Goal: Contribute content: Contribute content

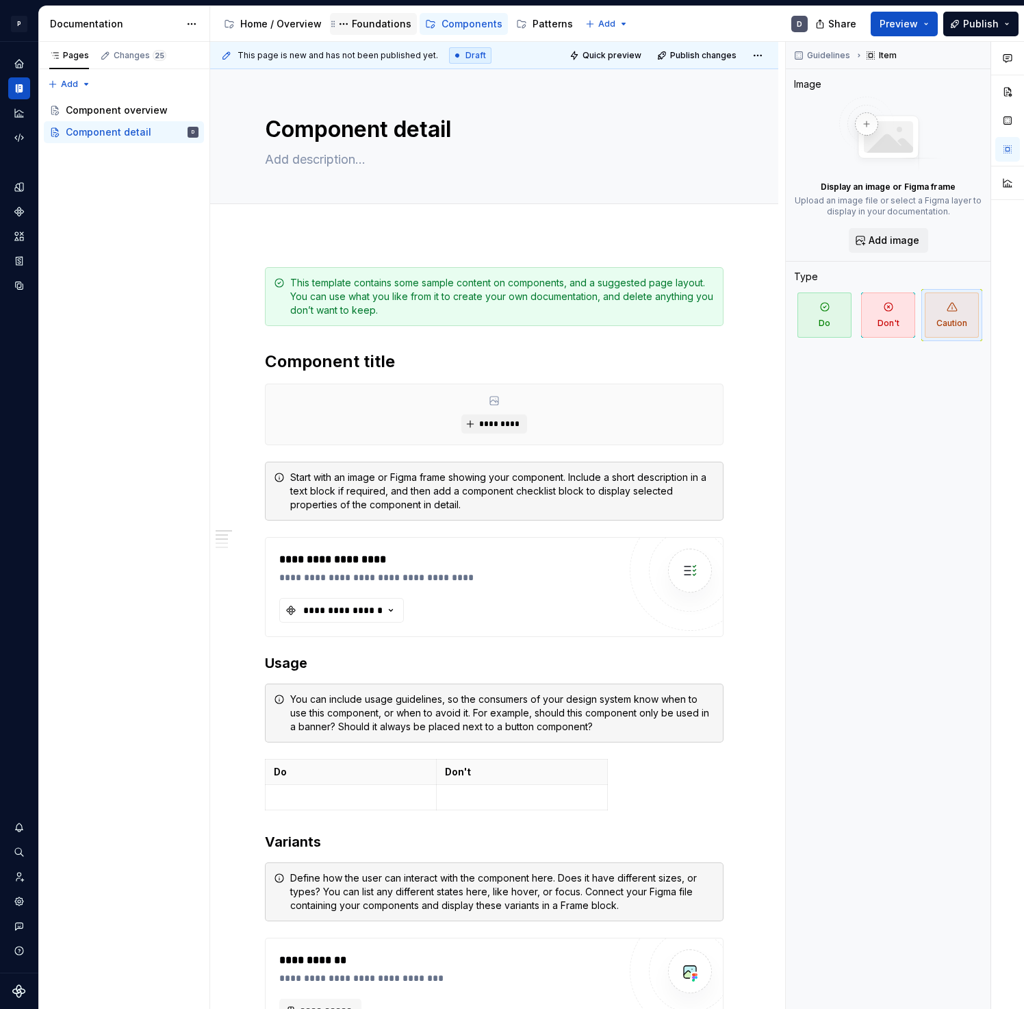
click at [375, 25] on div "Foundations" at bounding box center [382, 24] width 60 height 14
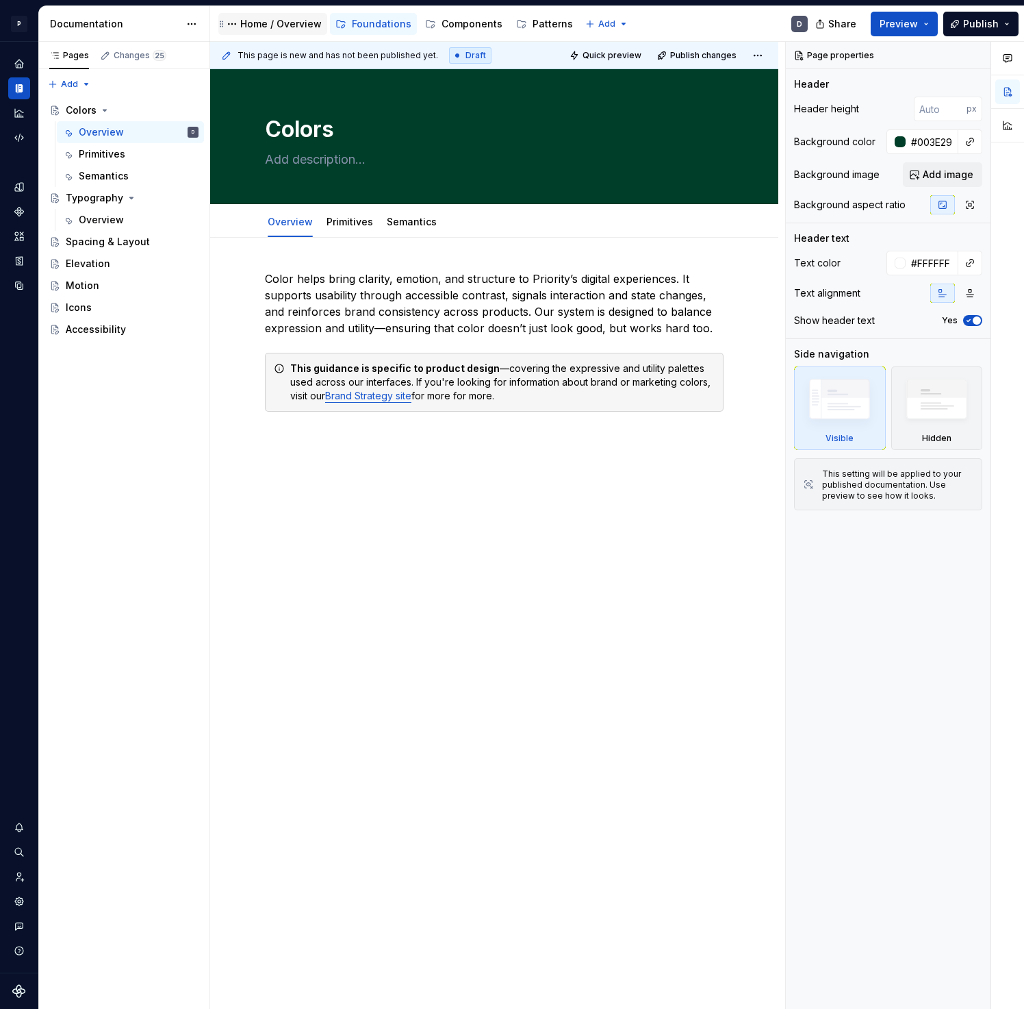
click at [266, 17] on div "Home / Overview" at bounding box center [280, 24] width 81 height 14
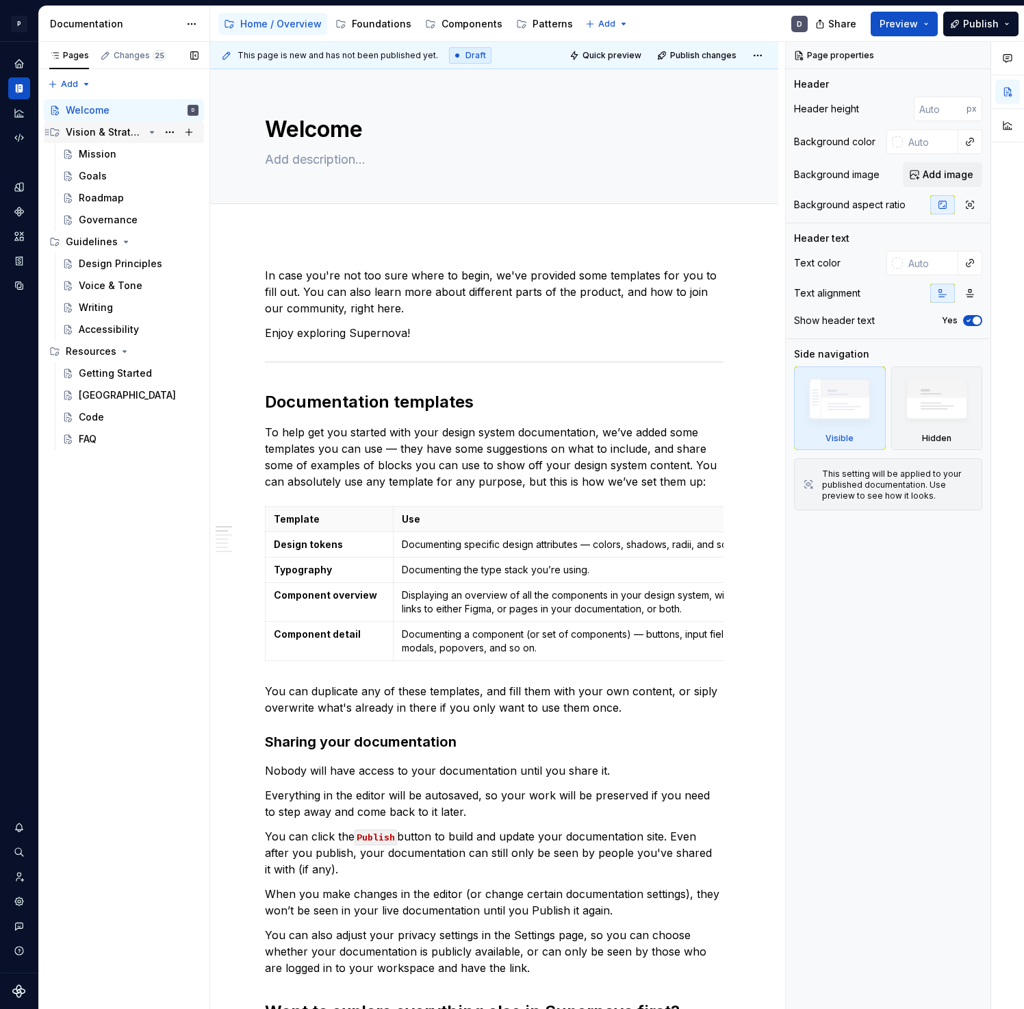
click at [79, 130] on div "Vision & Strategy" at bounding box center [105, 132] width 78 height 14
click at [85, 129] on div "Vision & Strategy" at bounding box center [105, 132] width 78 height 14
click at [352, 21] on div "Foundations" at bounding box center [382, 24] width 60 height 14
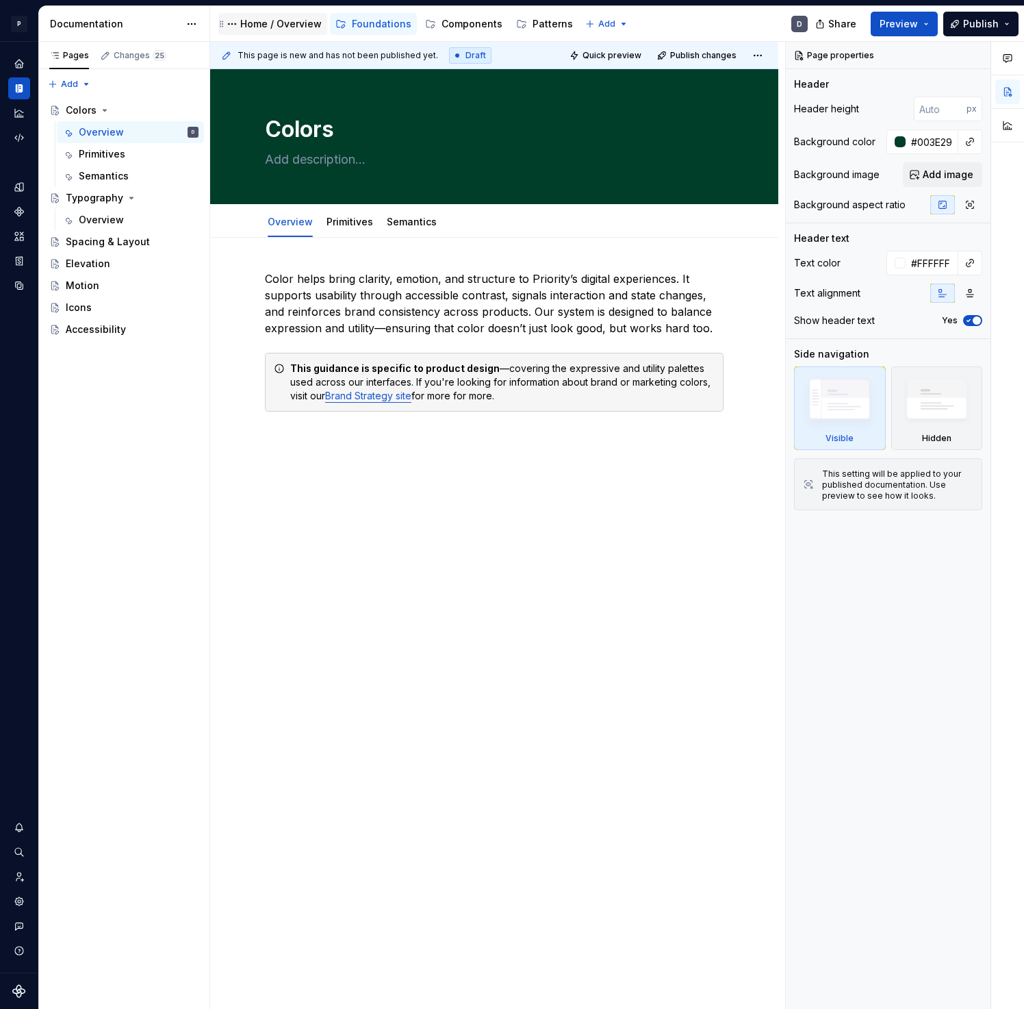
click at [281, 18] on div "Home / Overview" at bounding box center [280, 24] width 81 height 14
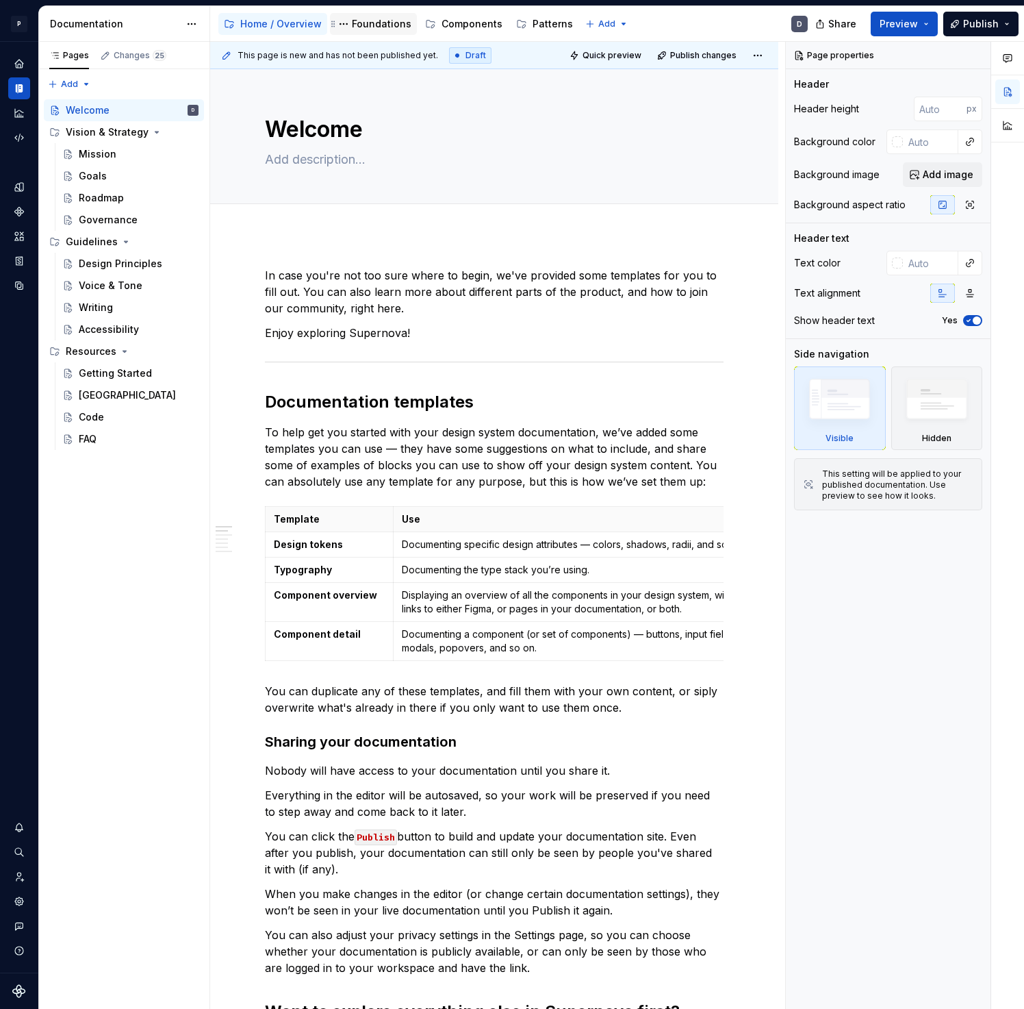
click at [365, 23] on div "Foundations" at bounding box center [382, 24] width 60 height 14
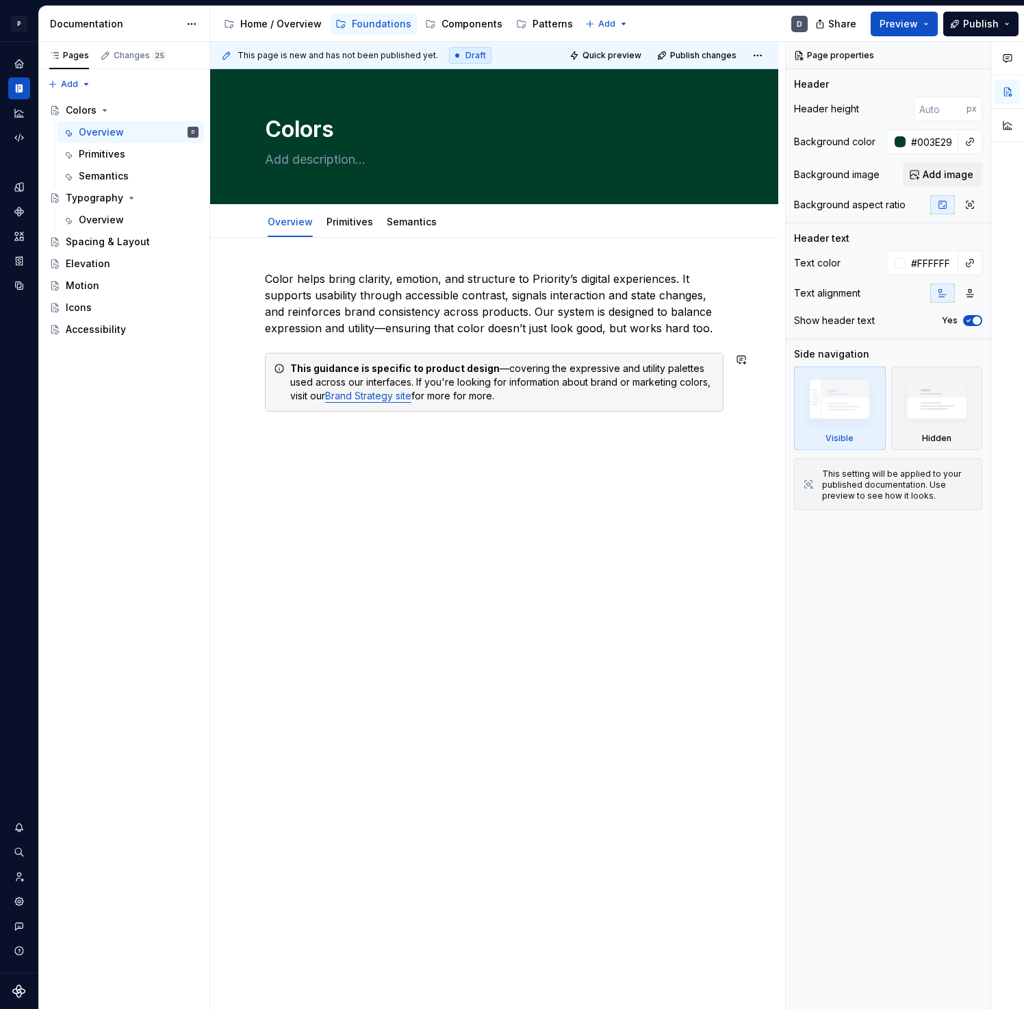
type textarea "*"
click at [546, 425] on div "Color helps bring clarity, emotion, and structure to Priority’s digital experie…" at bounding box center [494, 357] width 459 height 174
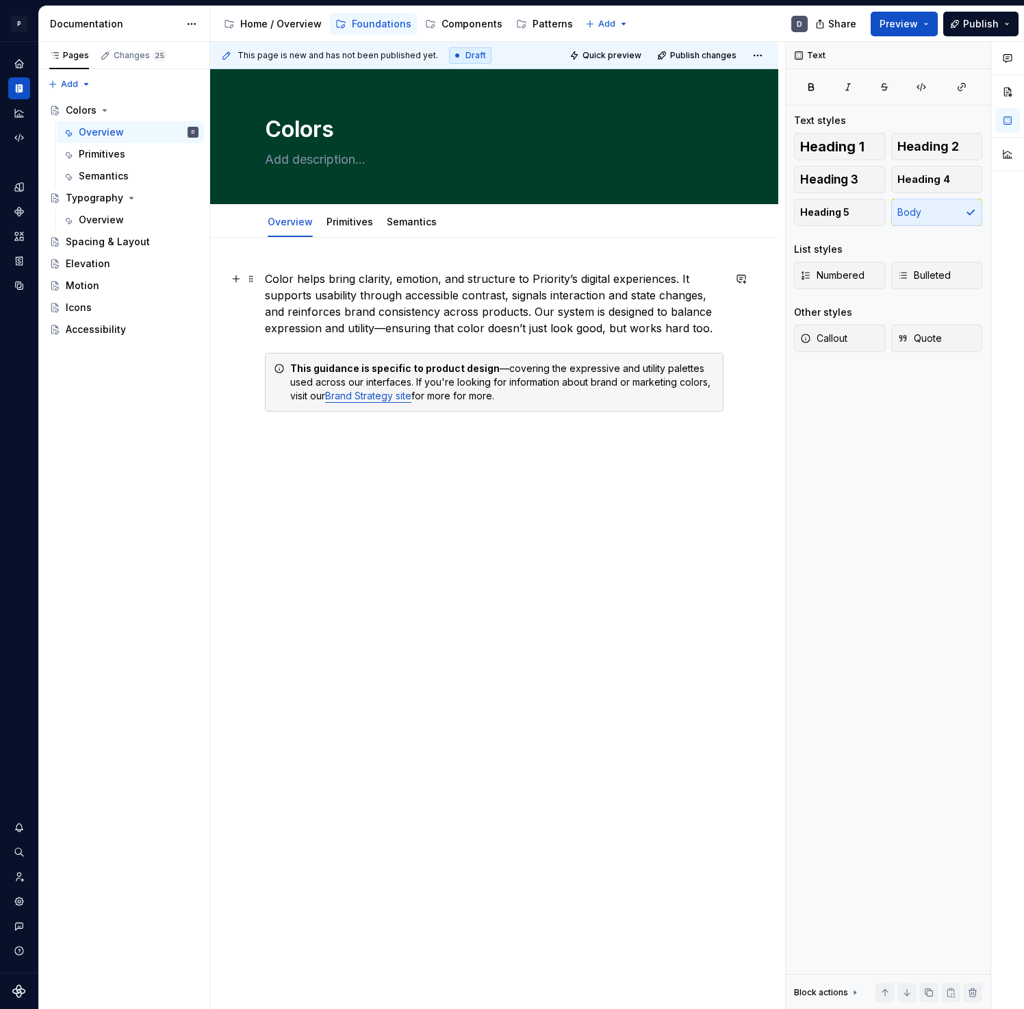
click at [617, 334] on p "Color helps bring clarity, emotion, and structure to Priority’s digital experie…" at bounding box center [494, 303] width 459 height 66
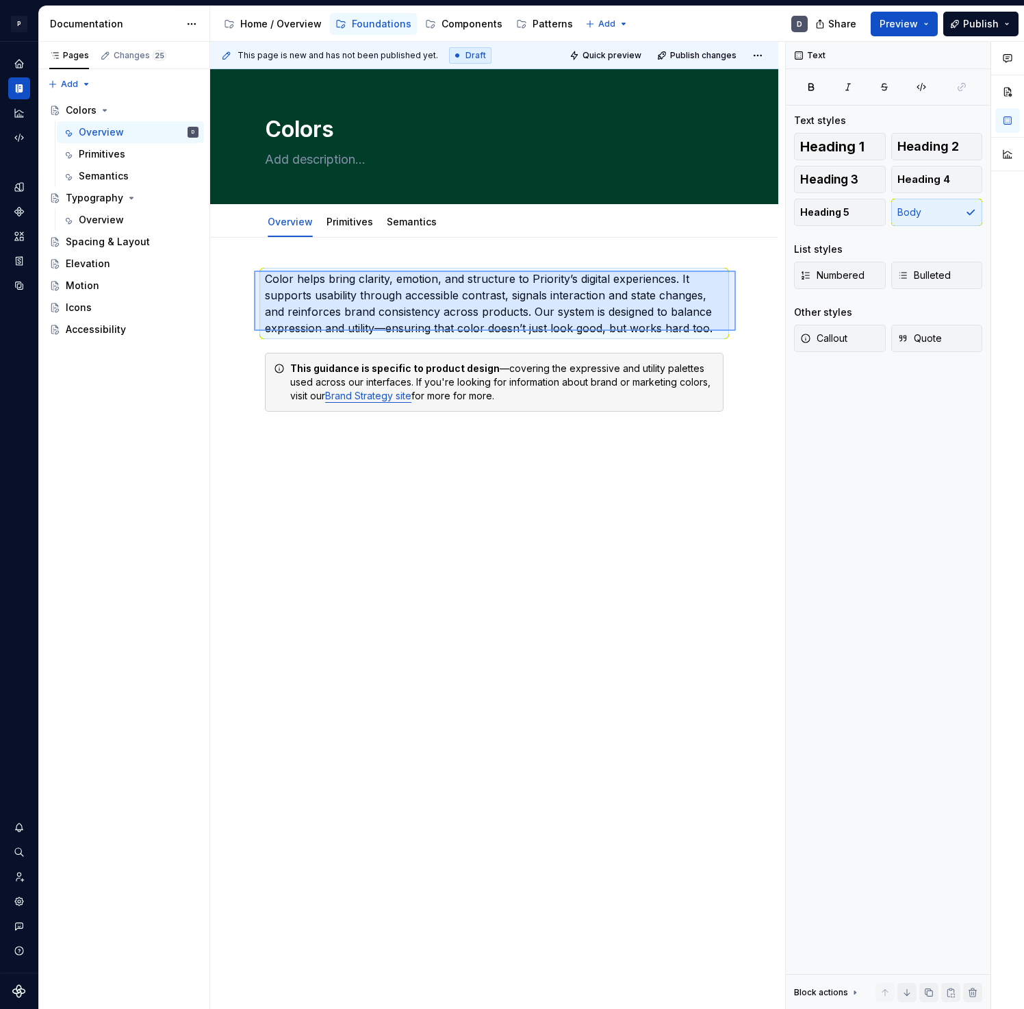
drag, startPoint x: 735, startPoint y: 331, endPoint x: 248, endPoint y: 270, distance: 490.7
click at [248, 270] on div "This page is new and has not been published yet. Draft Quick preview Publish ch…" at bounding box center [497, 526] width 575 height 968
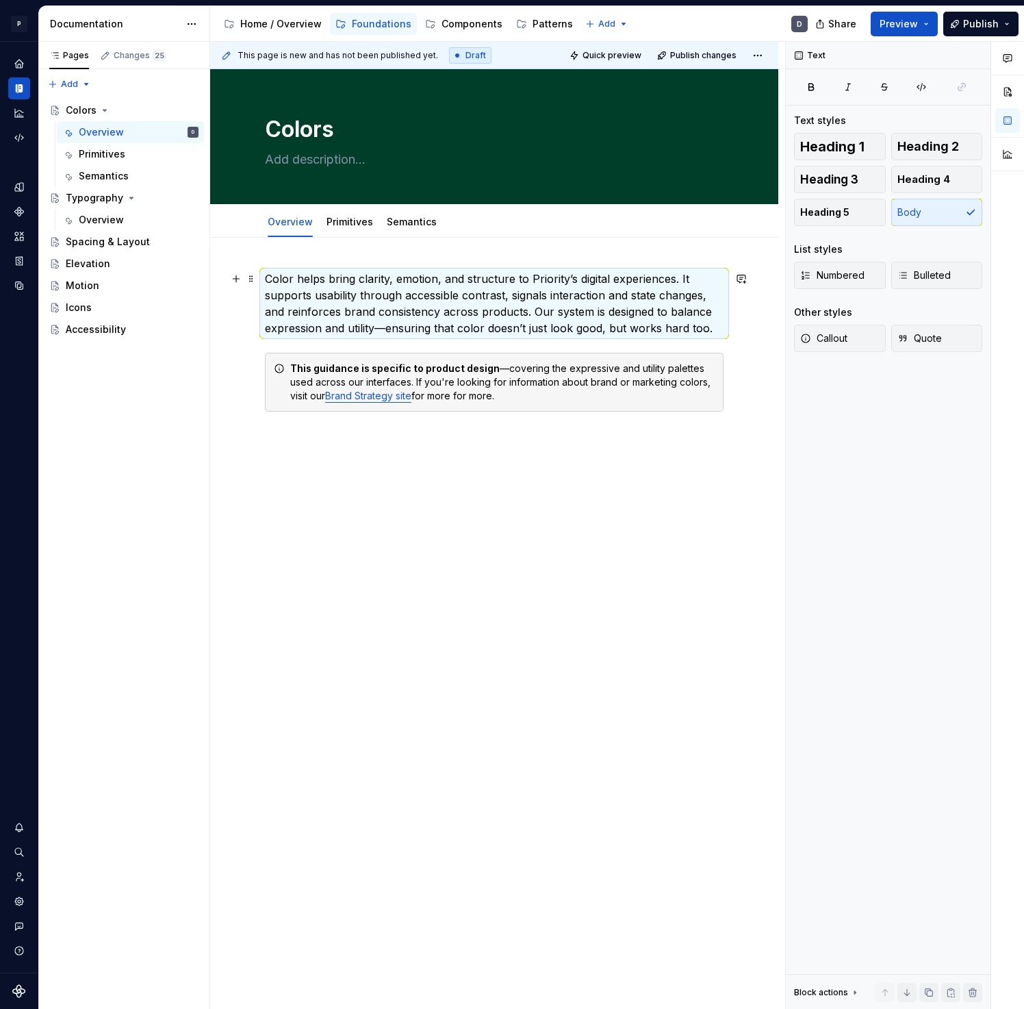
click at [525, 312] on p "Color helps bring clarity, emotion, and structure to Priority’s digital experie…" at bounding box center [494, 303] width 459 height 66
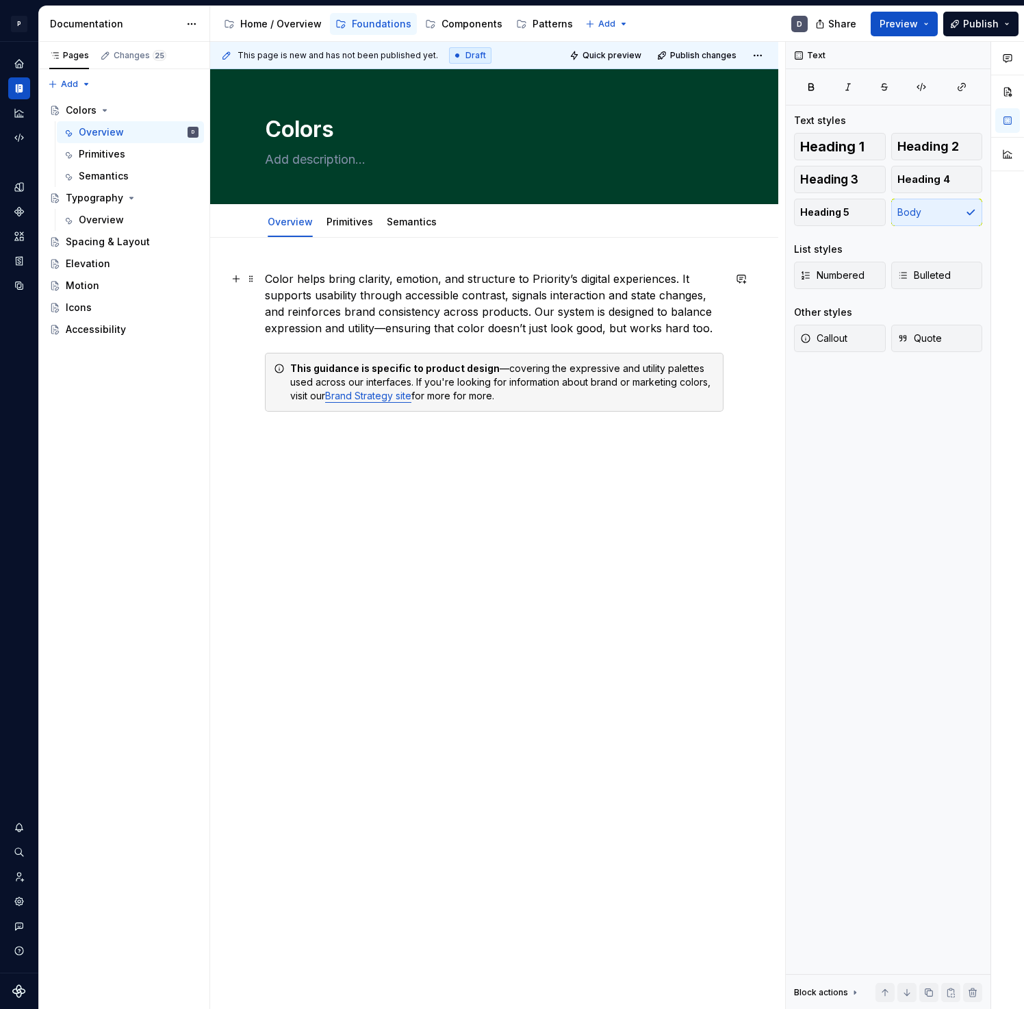
click at [627, 312] on p "Color helps bring clarity, emotion, and structure to Priority’s digital experie…" at bounding box center [494, 303] width 459 height 66
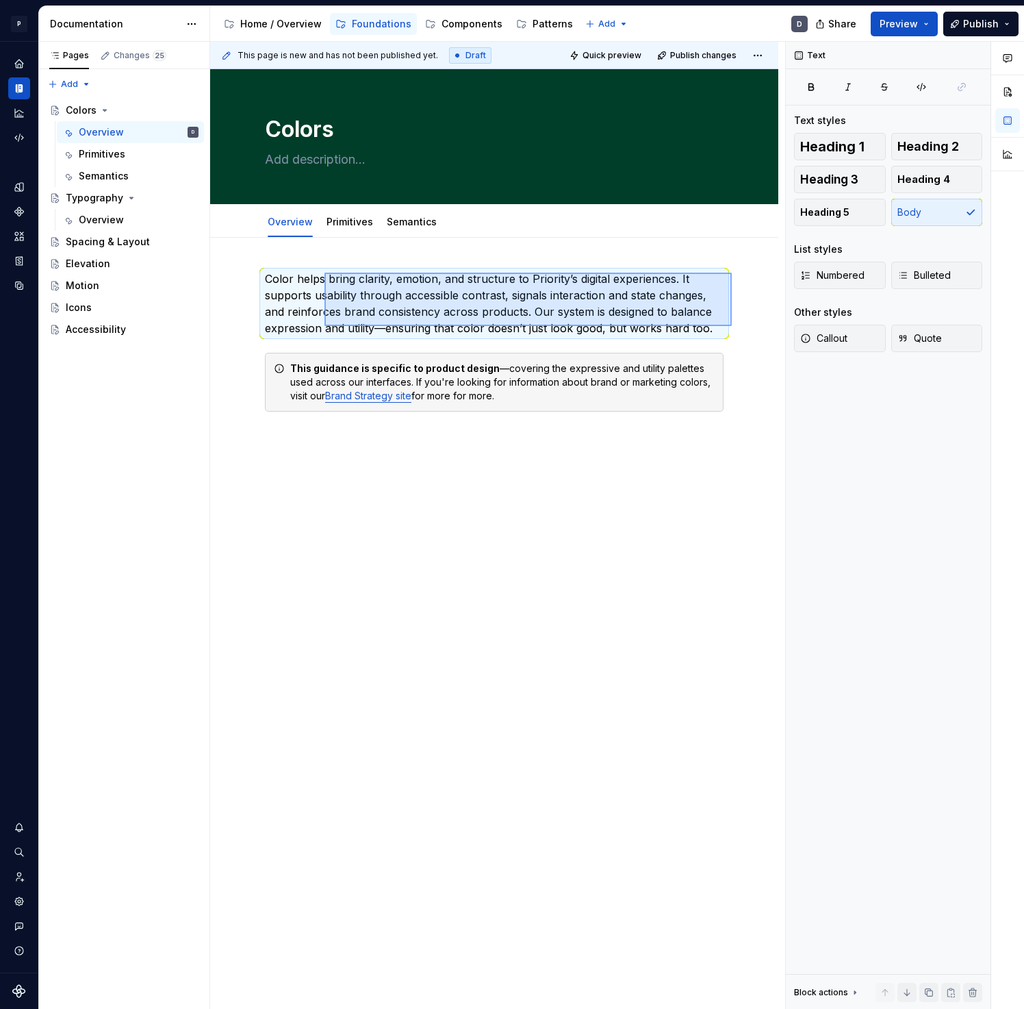
drag, startPoint x: 716, startPoint y: 326, endPoint x: 318, endPoint y: 270, distance: 401.7
click at [318, 270] on div "This page is new and has not been published yet. Draft Quick preview Publish ch…" at bounding box center [497, 526] width 575 height 968
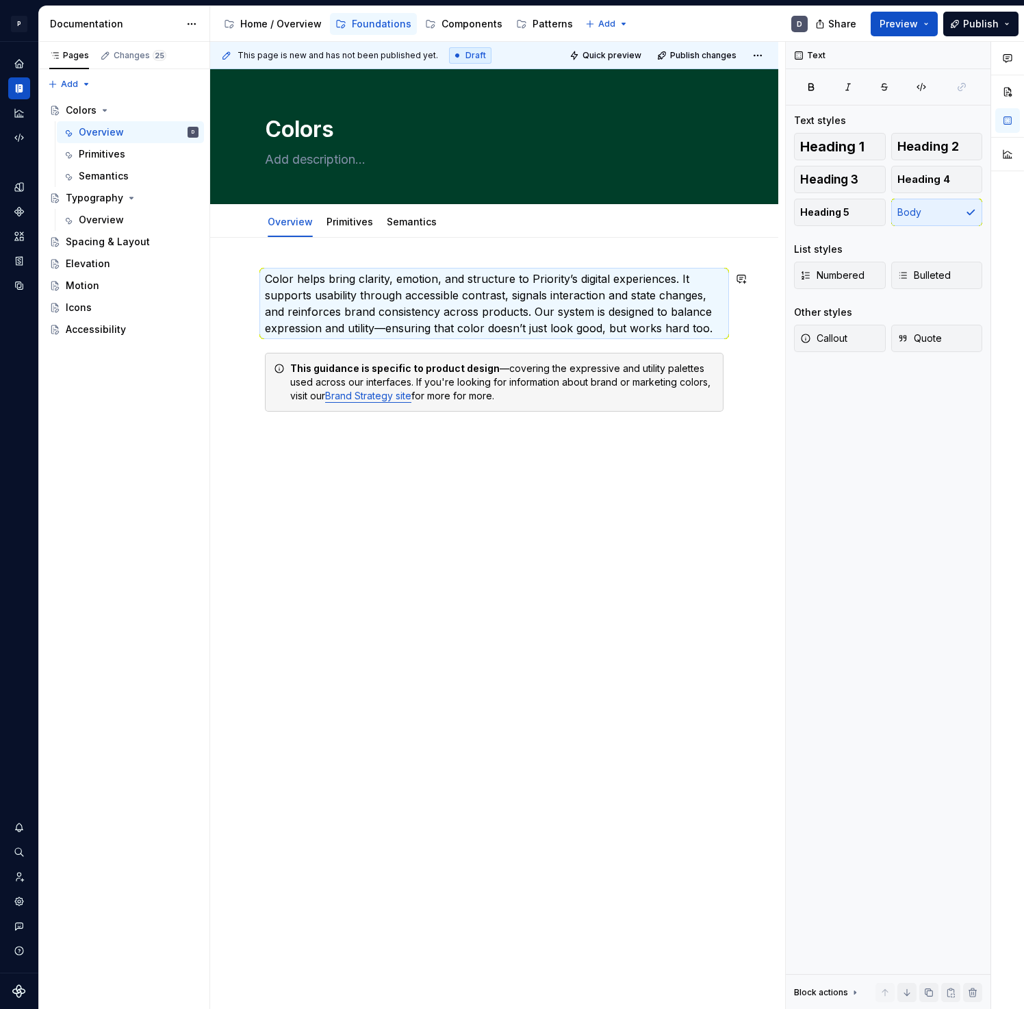
click at [318, 270] on p "Color helps bring clarity, emotion, and structure to Priority’s digital experie…" at bounding box center [494, 303] width 459 height 66
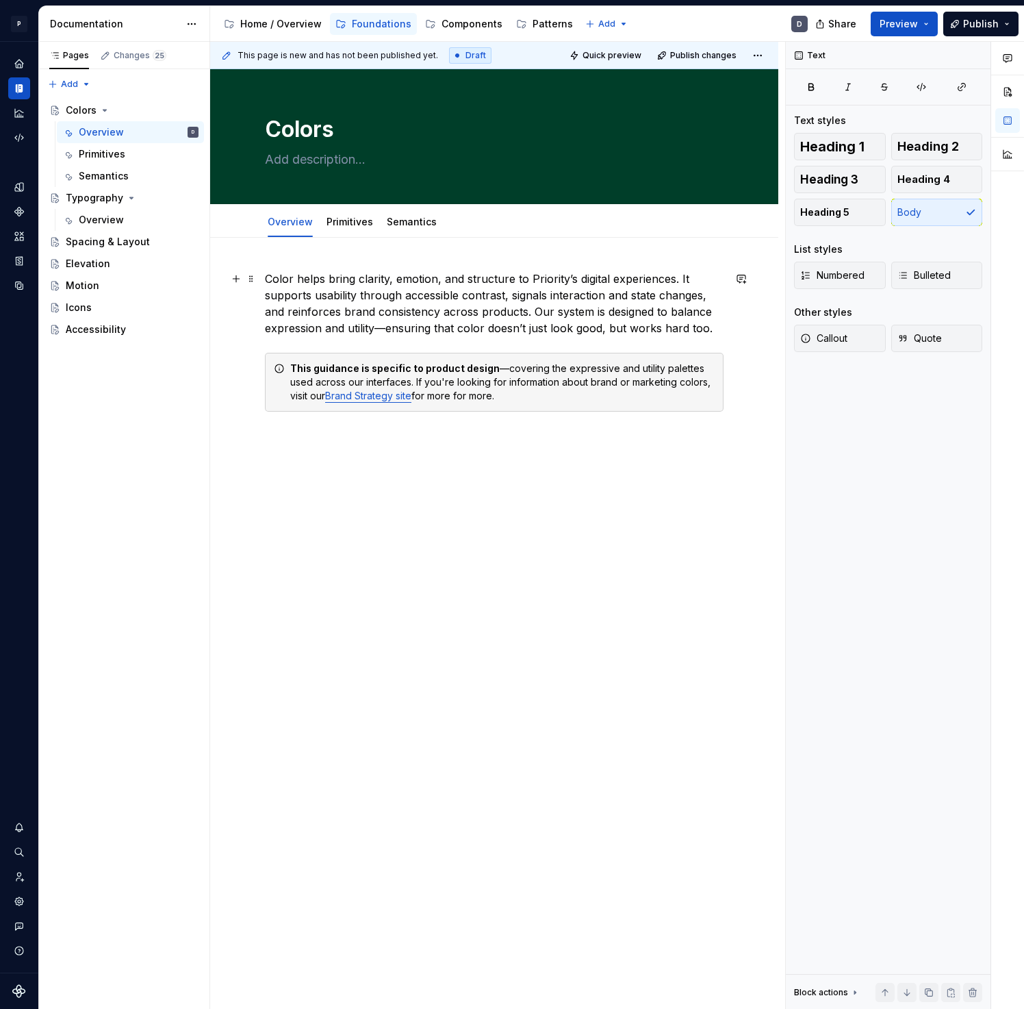
click at [611, 327] on p "Color helps bring clarity, emotion, and structure to Priority’s digital experie…" at bounding box center [494, 303] width 459 height 66
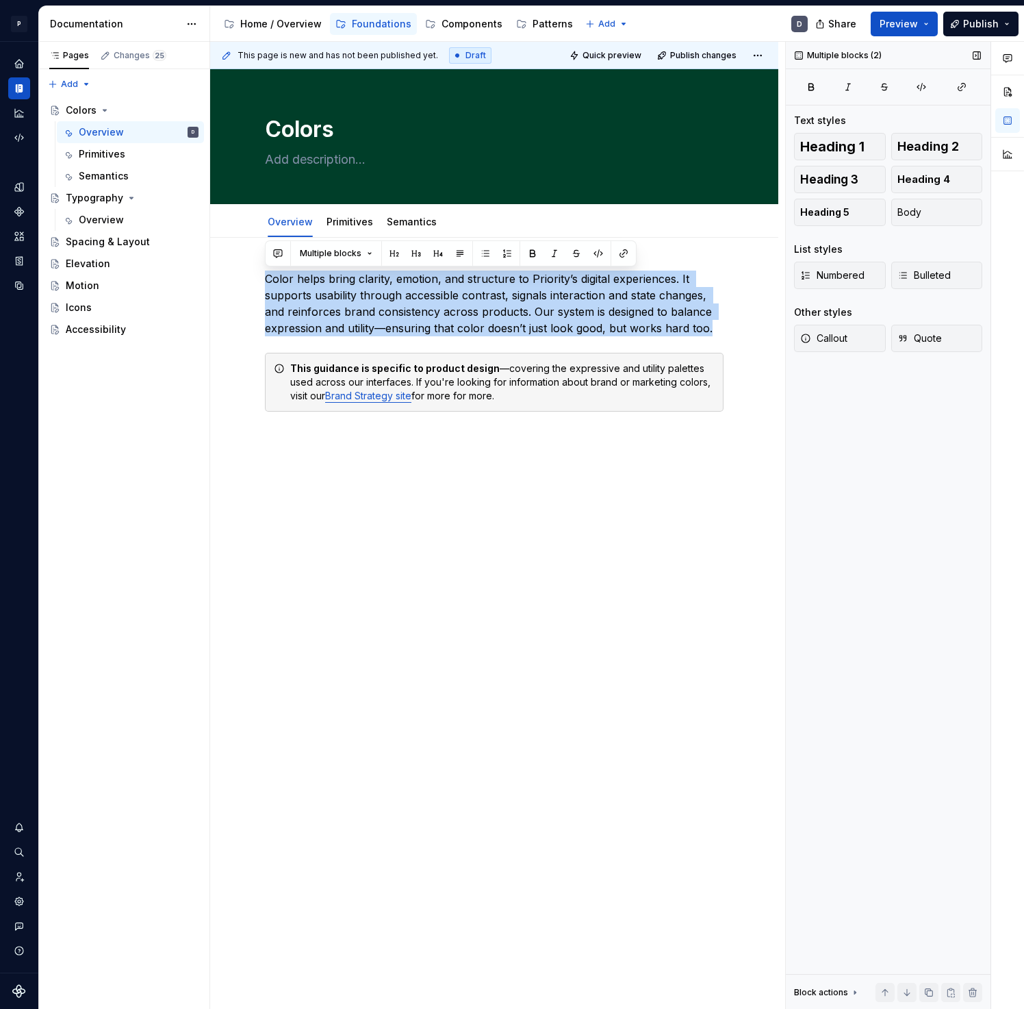
drag, startPoint x: 266, startPoint y: 277, endPoint x: 792, endPoint y: 342, distance: 529.1
click at [792, 342] on div "This page is new and has not been published yet. Draft Quick preview Publish ch…" at bounding box center [617, 526] width 814 height 968
drag, startPoint x: 707, startPoint y: 325, endPoint x: 277, endPoint y: 270, distance: 433.5
click at [277, 270] on p "Color helps bring clarity, emotion, and structure to Priority’s digital experie…" at bounding box center [494, 303] width 459 height 66
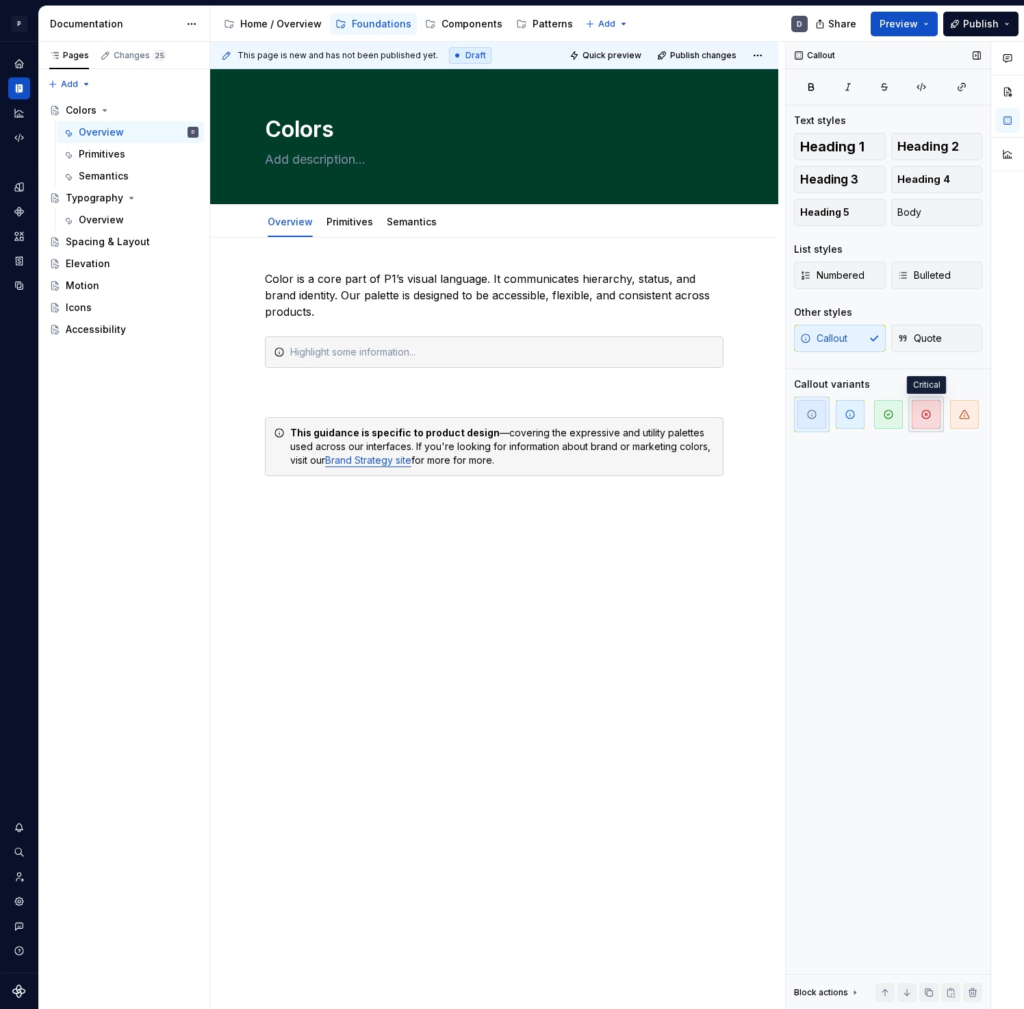
click at [911, 414] on button "button" at bounding box center [927, 414] width 36 height 36
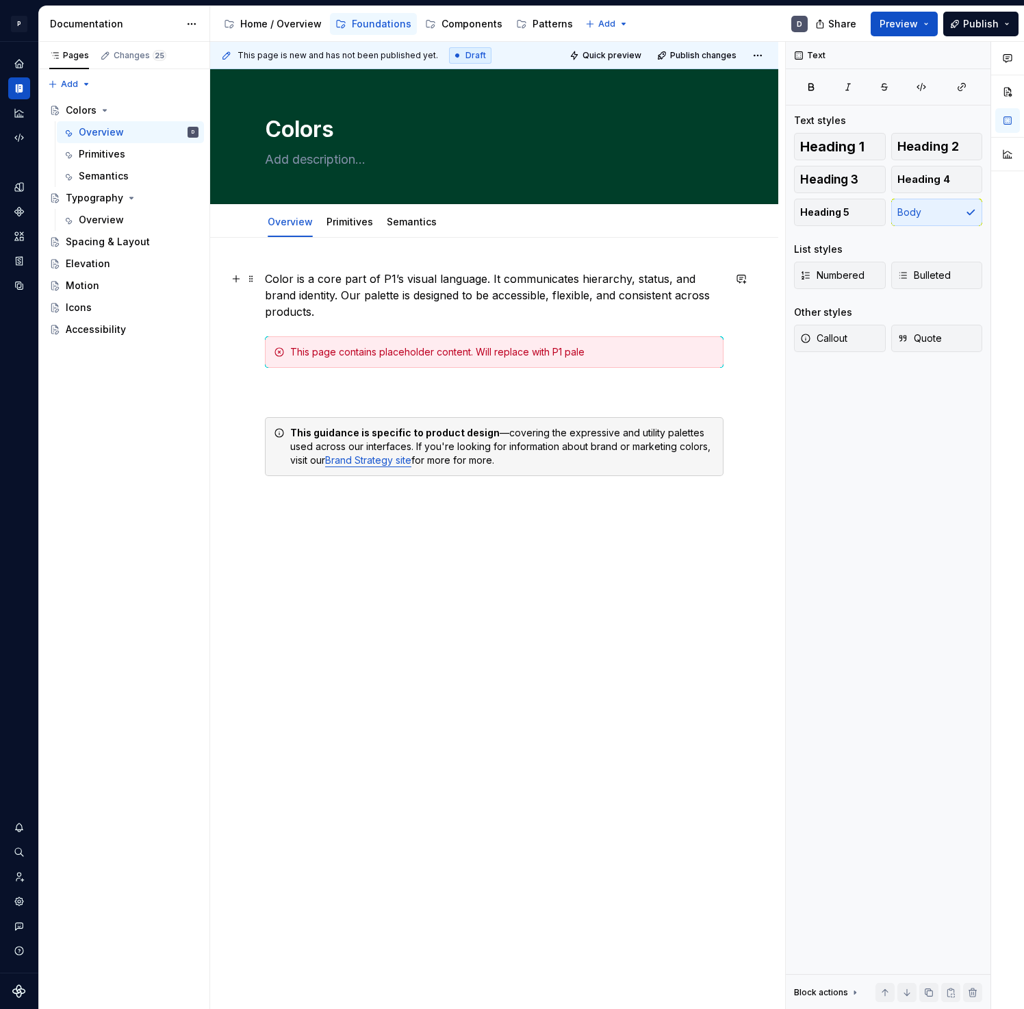
click at [388, 318] on p "Color is a core part of P1’s visual language. It communicates hierarchy, status…" at bounding box center [494, 294] width 459 height 49
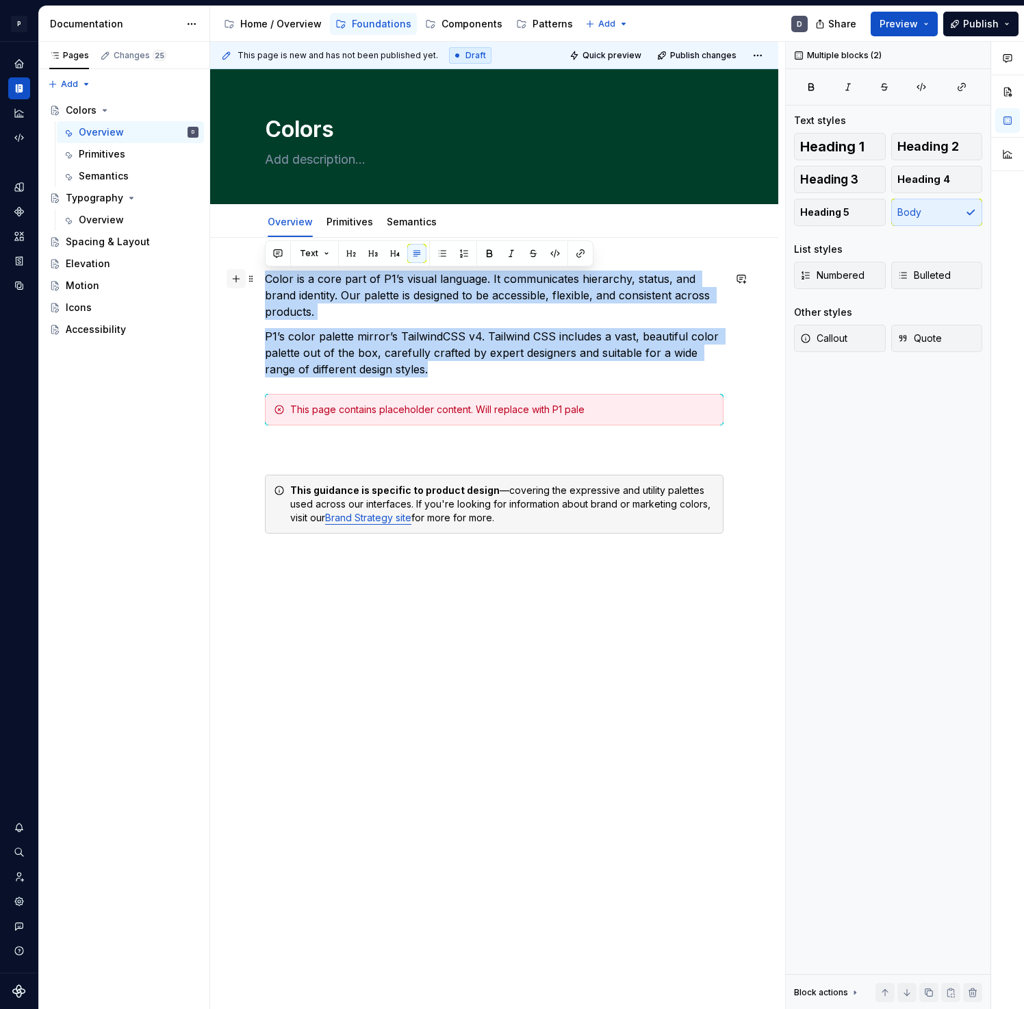
drag, startPoint x: 465, startPoint y: 377, endPoint x: 227, endPoint y: 276, distance: 258.0
click at [265, 276] on div "Color is a core part of P1’s visual language. It communicates hierarchy, status…" at bounding box center [494, 426] width 459 height 312
click at [324, 303] on p "Color is a core part of P1’s visual language. It communicates hierarchy, status…" at bounding box center [494, 294] width 459 height 49
drag, startPoint x: 453, startPoint y: 370, endPoint x: 269, endPoint y: 283, distance: 203.7
click at [269, 283] on div "Color is a core part of P1’s visual language. It communicates hierarchy, status…" at bounding box center [494, 418] width 459 height 296
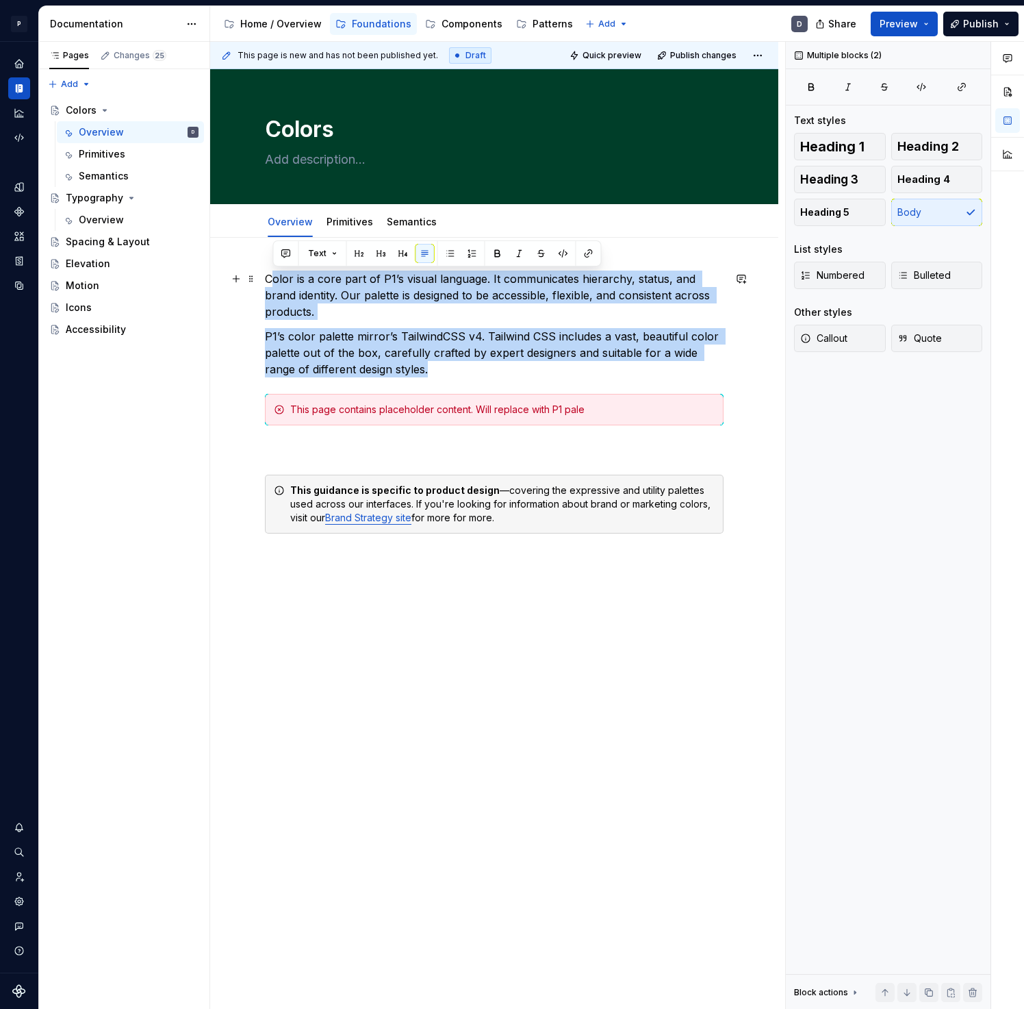
click at [273, 288] on p "Color is a core part of P1’s visual language. It communicates hierarchy, status…" at bounding box center [494, 294] width 459 height 49
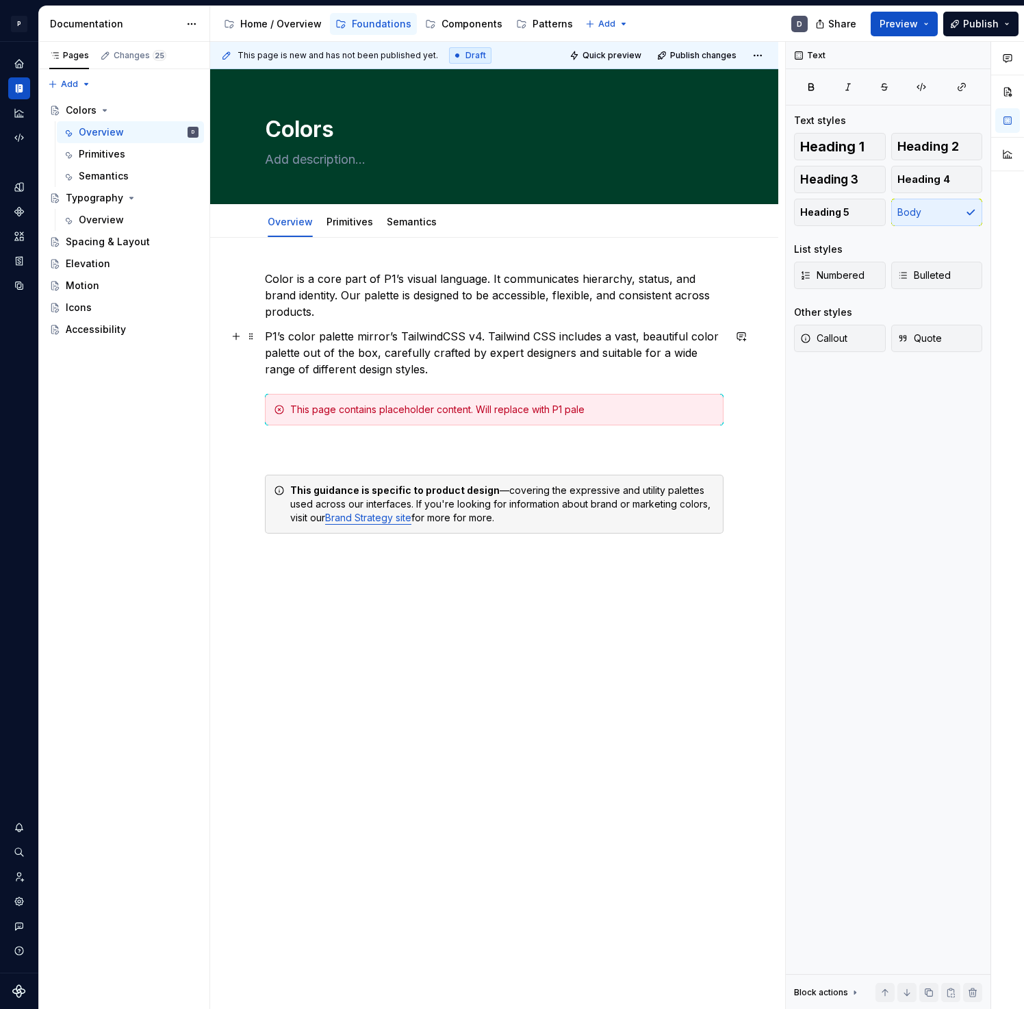
click at [513, 377] on p "P1’s color palette mirror’s TailwindCSS v4. Tailwind CSS includes a vast, beaut…" at bounding box center [494, 352] width 459 height 49
click at [575, 407] on div "This page contains placeholder content. Will replace with P1 pale" at bounding box center [502, 410] width 425 height 14
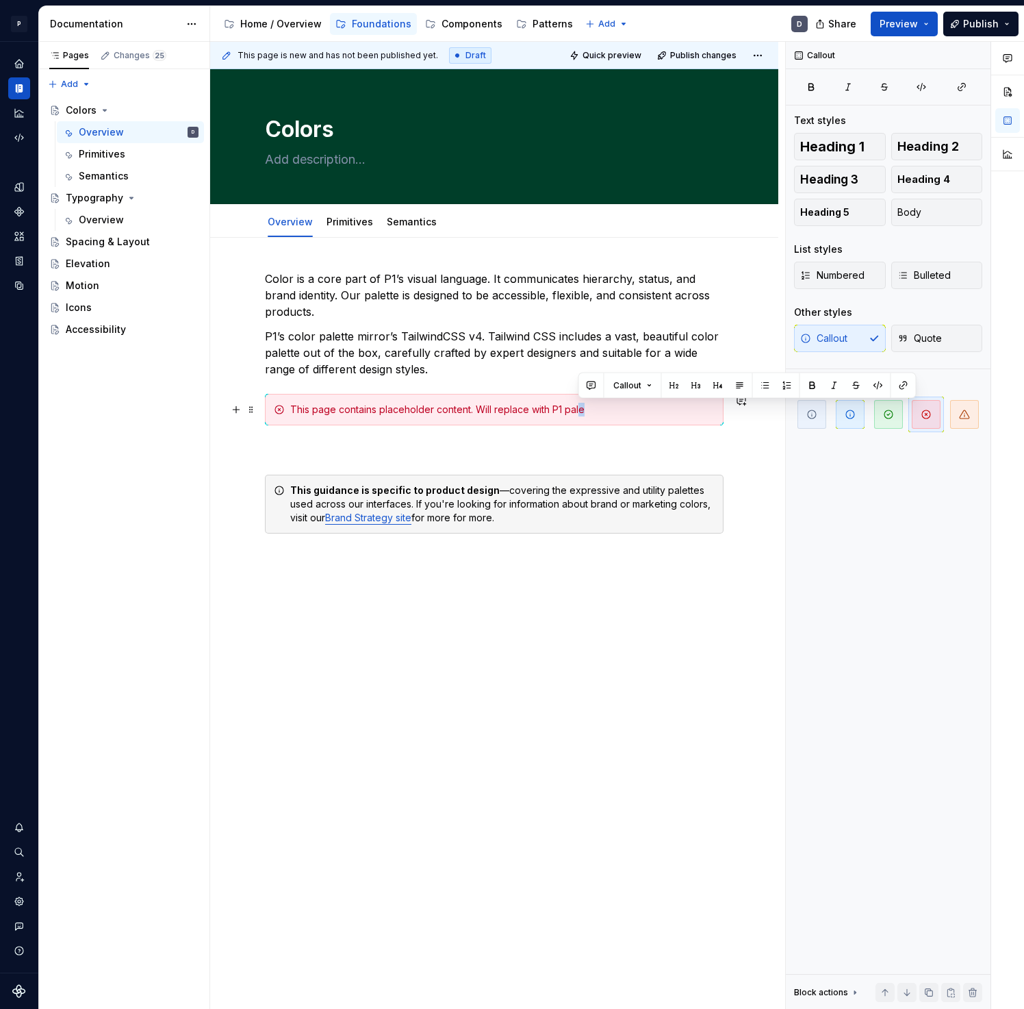
click at [581, 407] on div "This page contains placeholder content. Will replace with P1 pale" at bounding box center [502, 410] width 425 height 14
click at [585, 409] on div "This page contains placeholder content. Will replace with P1 pale" at bounding box center [502, 410] width 425 height 14
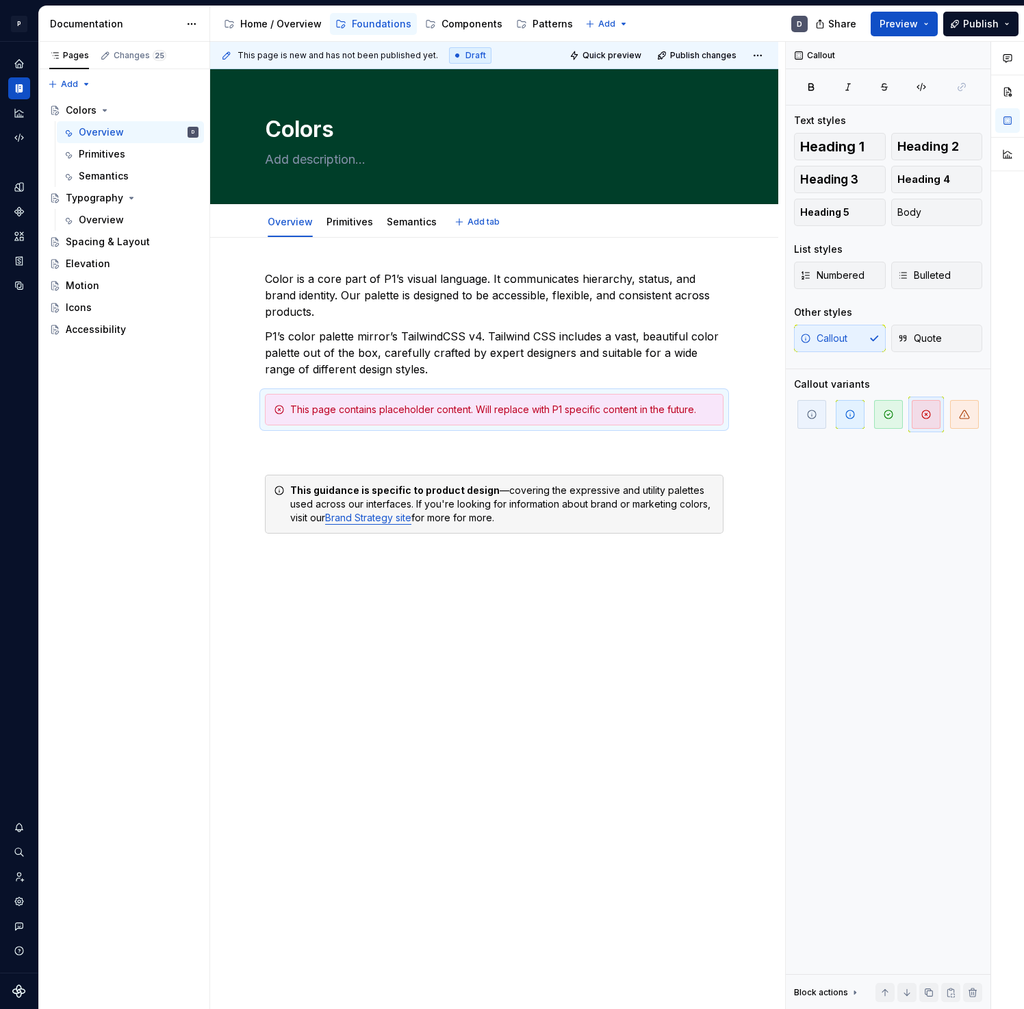
click at [530, 219] on div "Overview Primitives Semantics Add tab" at bounding box center [494, 222] width 475 height 30
click at [342, 470] on div "Color is a core part of P1’s visual language. It communicates hierarchy, status…" at bounding box center [494, 418] width 459 height 296
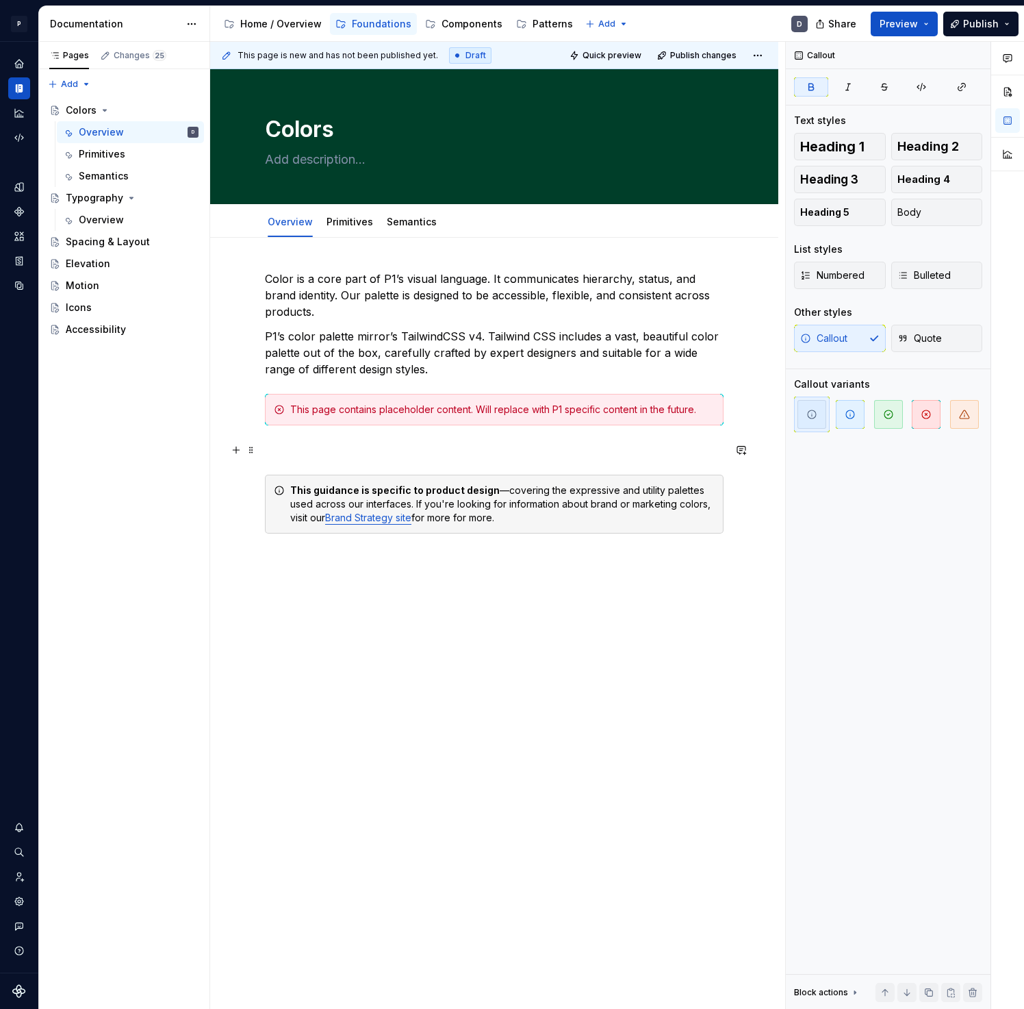
click at [348, 455] on p at bounding box center [494, 450] width 459 height 16
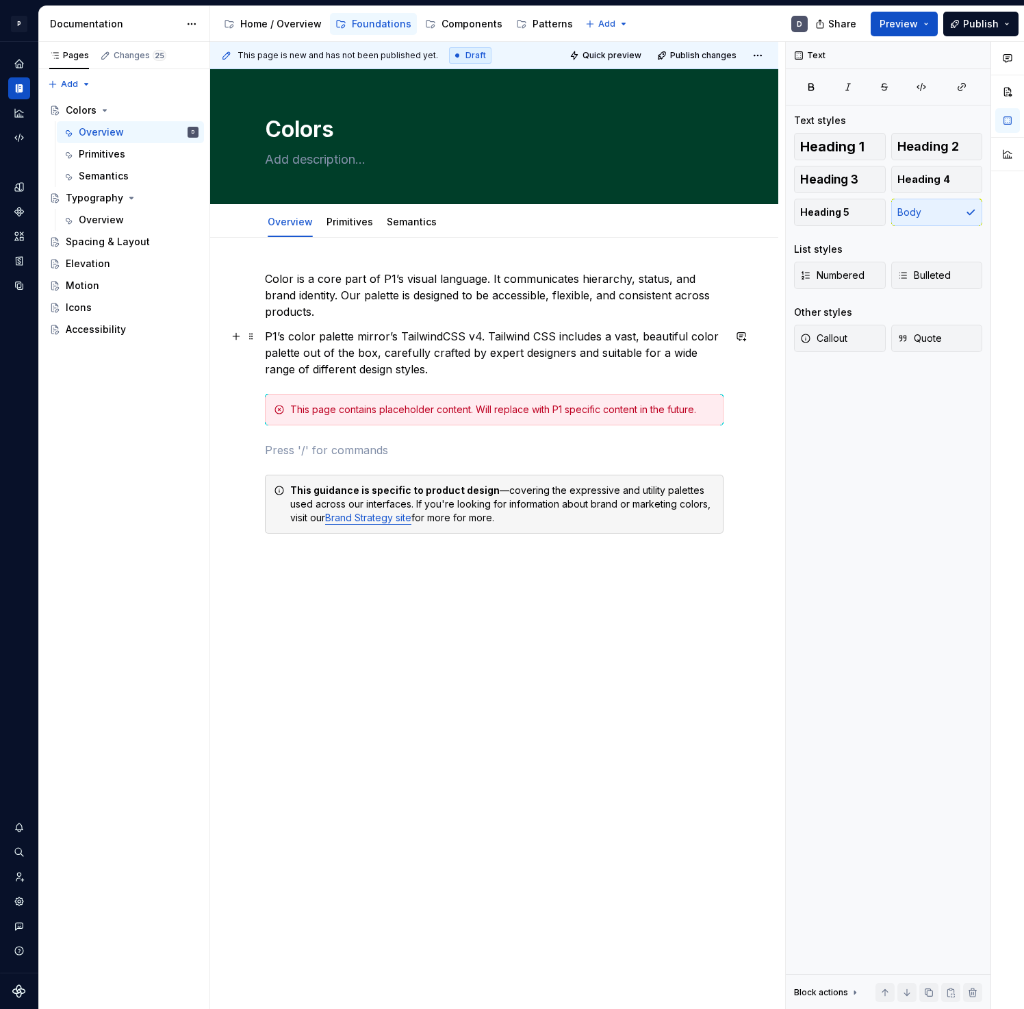
click at [557, 362] on p "P1’s color palette mirror’s TailwindCSS v4. Tailwind CSS includes a vast, beaut…" at bounding box center [494, 352] width 459 height 49
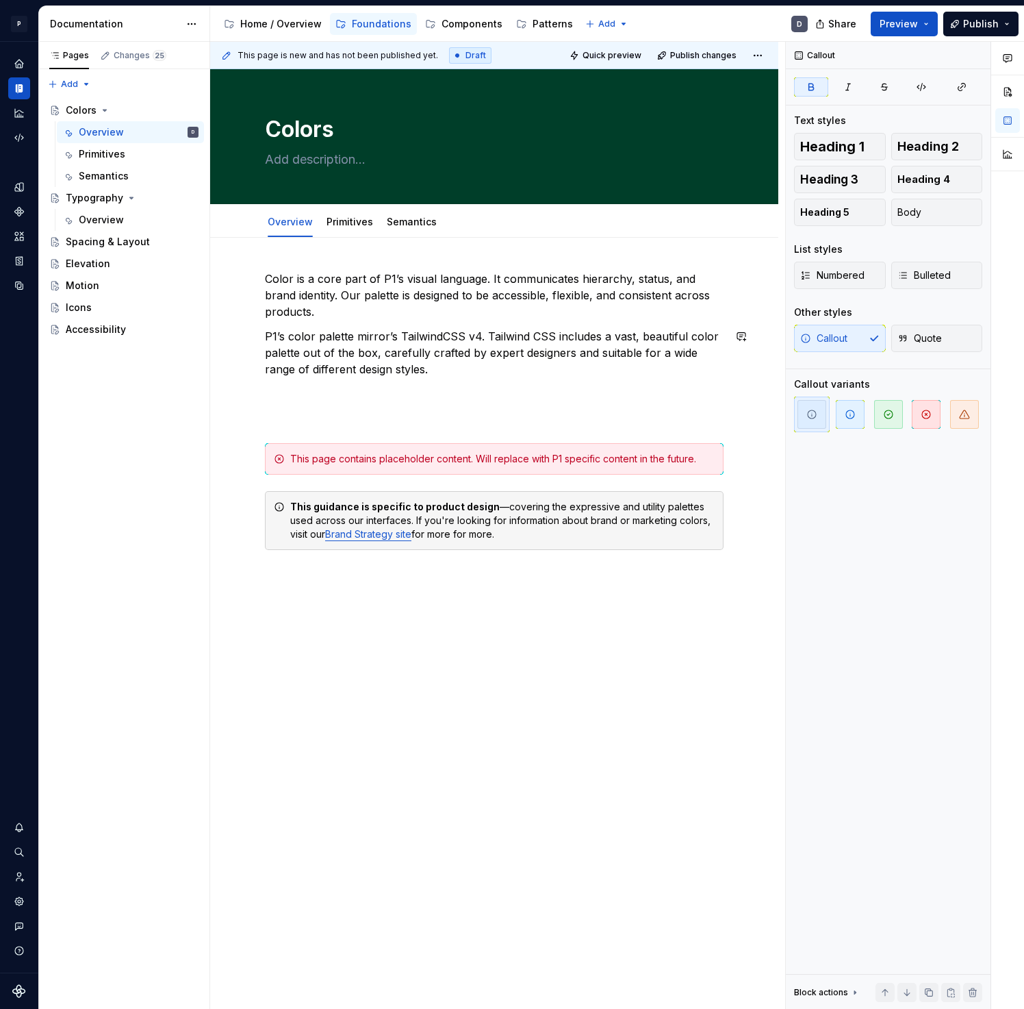
click at [545, 390] on p at bounding box center [494, 394] width 459 height 16
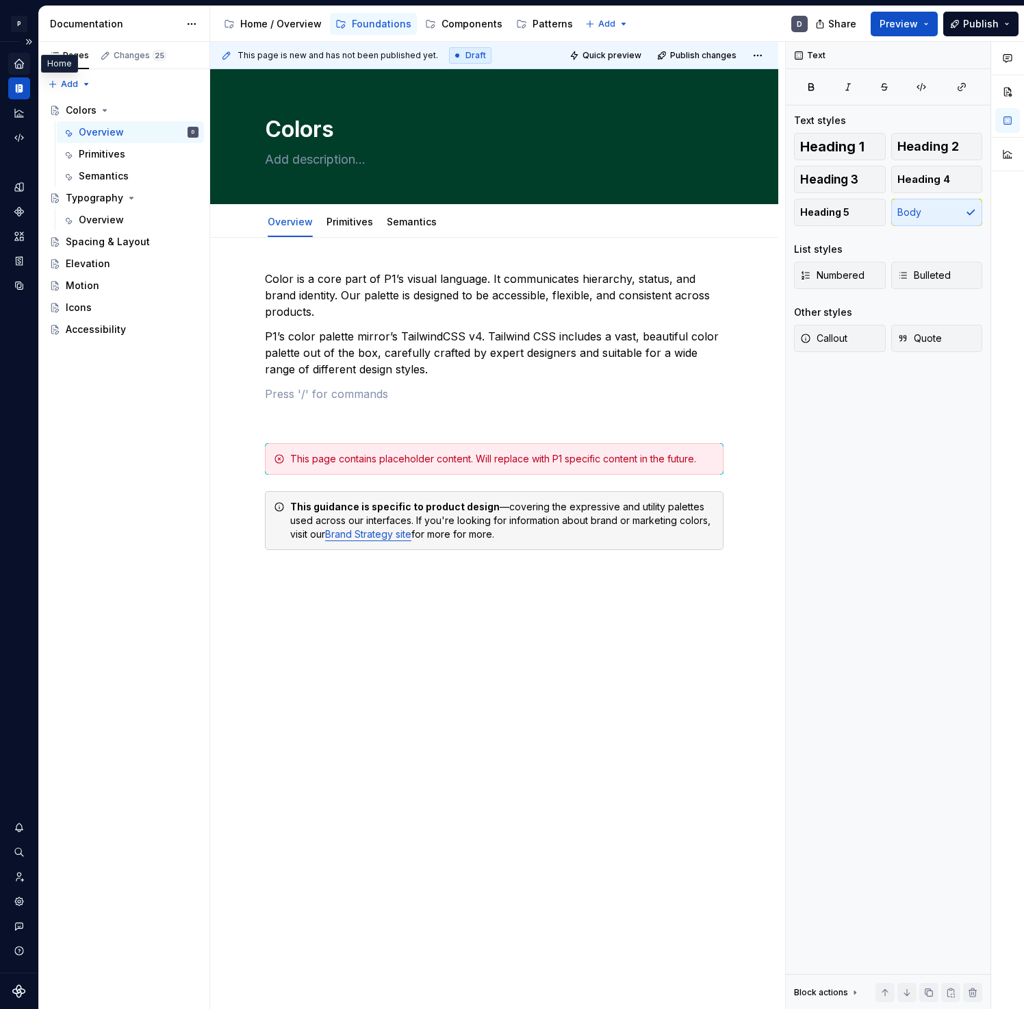
click at [24, 65] on icon "Home" at bounding box center [19, 64] width 12 height 12
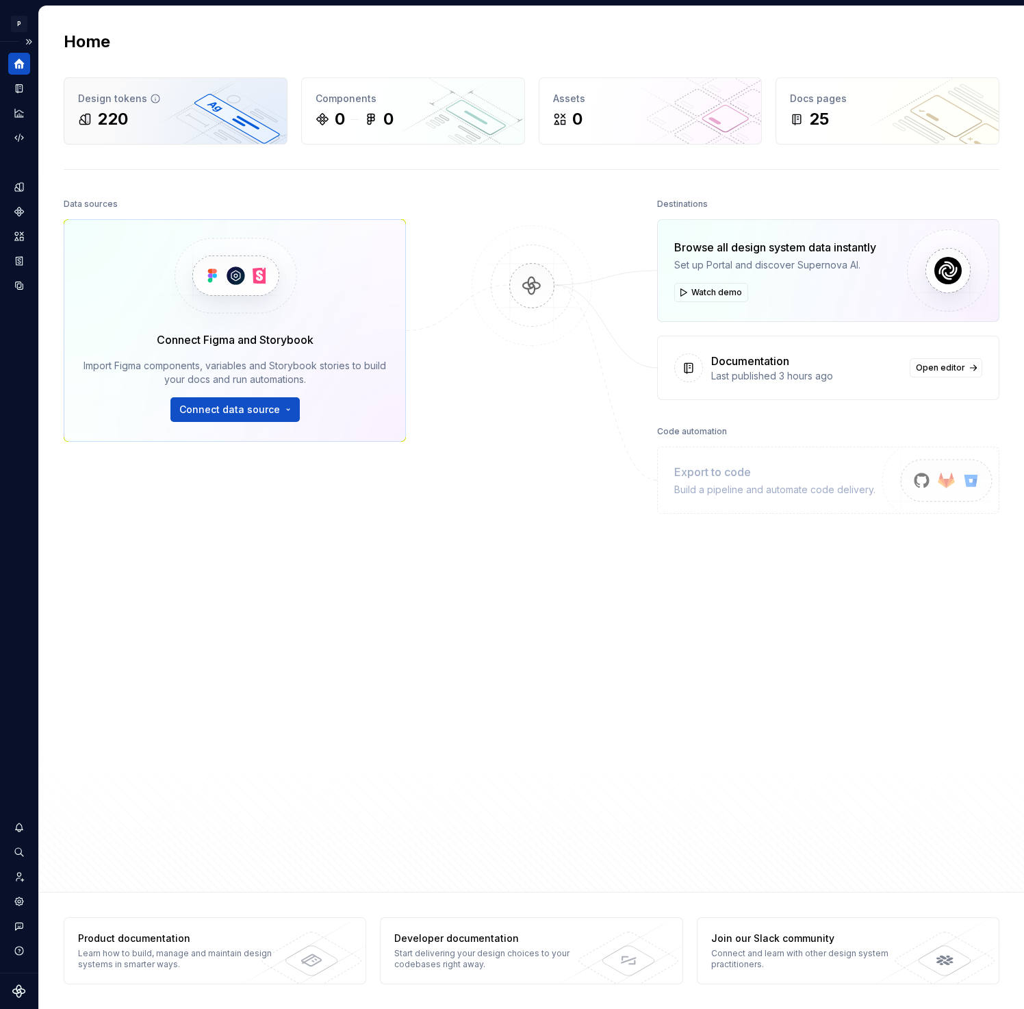
click at [164, 110] on div "220" at bounding box center [175, 119] width 195 height 22
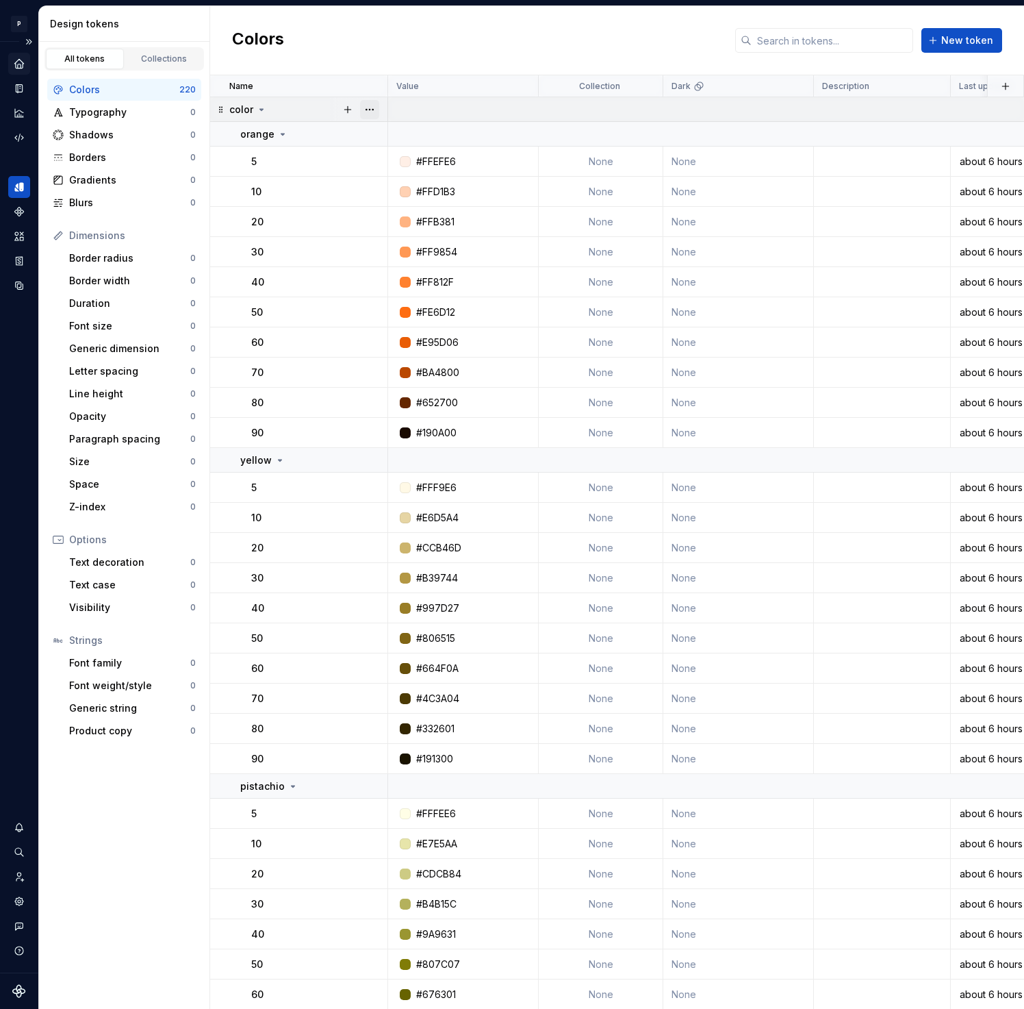
click at [368, 112] on button "button" at bounding box center [369, 109] width 19 height 19
click at [436, 264] on div "Delete group" at bounding box center [430, 264] width 89 height 14
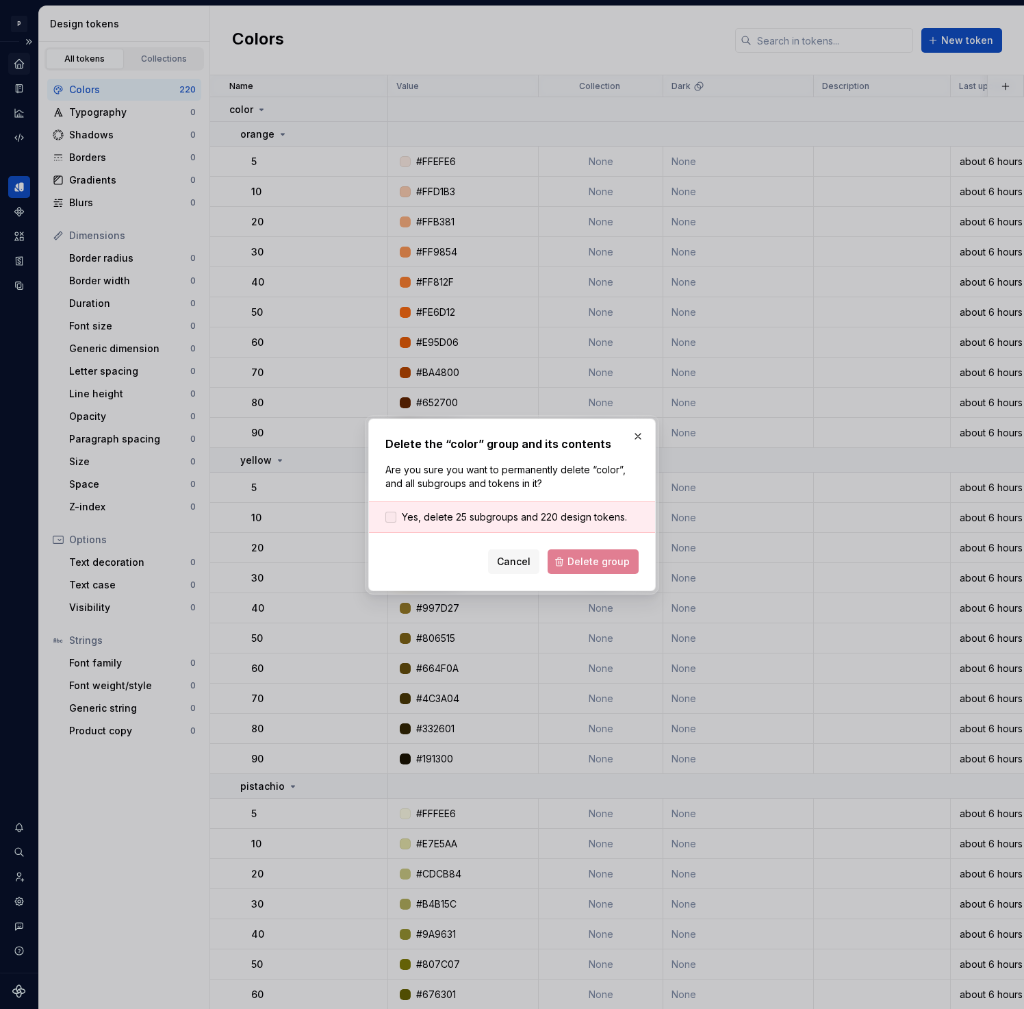
click at [408, 512] on span "Yes, delete 25 subgroups and 220 design tokens." at bounding box center [514, 517] width 225 height 14
click at [612, 565] on span "Delete group" at bounding box center [599, 562] width 62 height 14
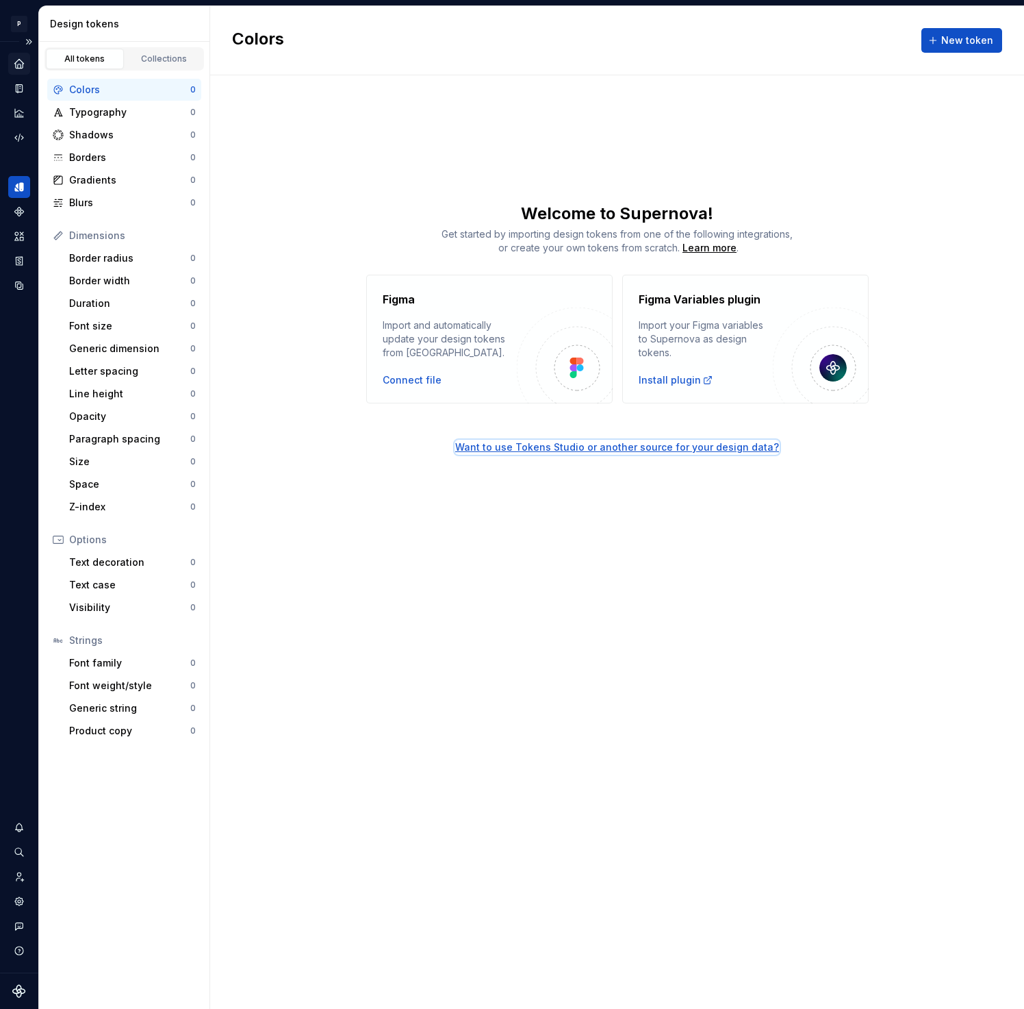
click at [629, 452] on div "Want to use Tokens Studio or another source for your design data?" at bounding box center [617, 447] width 324 height 14
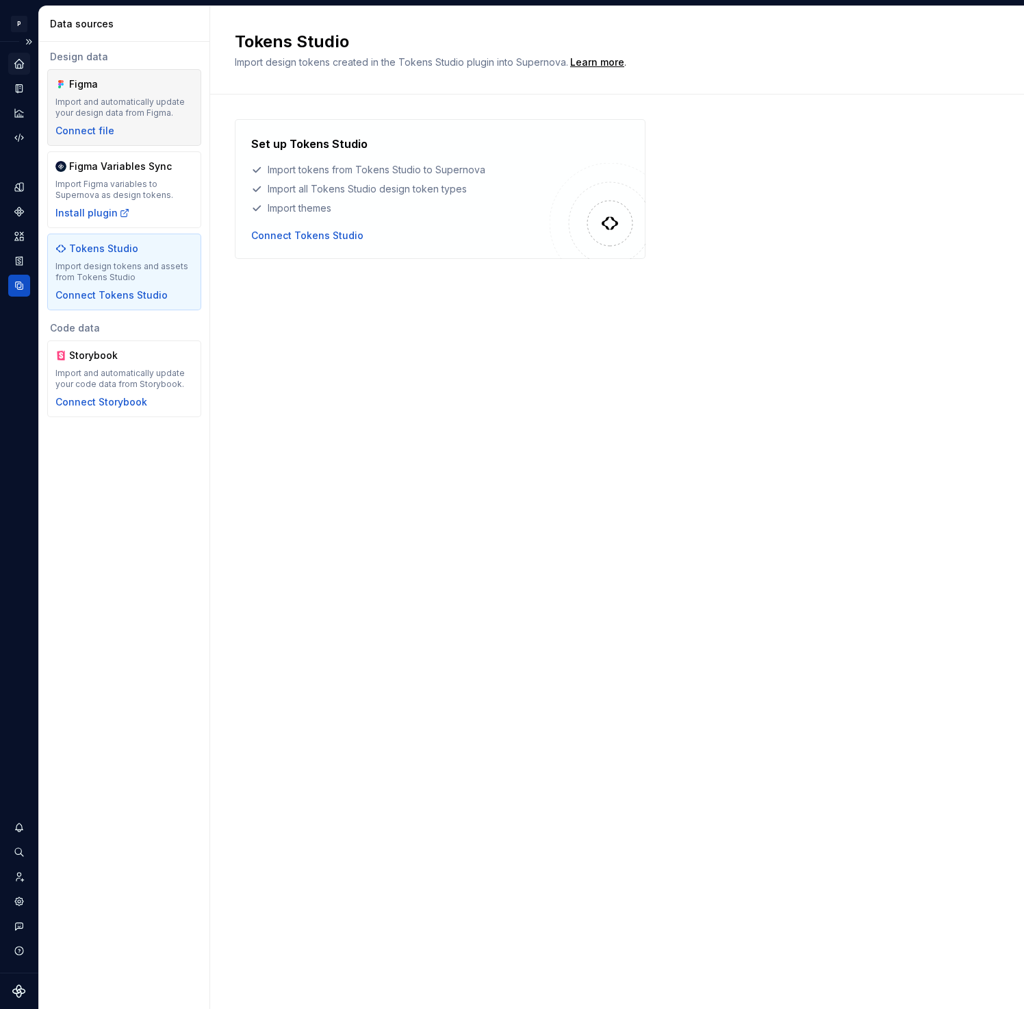
click at [141, 92] on div "Figma Import and automatically update your design data from Figma. Connect file" at bounding box center [124, 107] width 138 height 60
click at [134, 186] on div "Import Figma variables to Supernova as design tokens." at bounding box center [124, 190] width 138 height 22
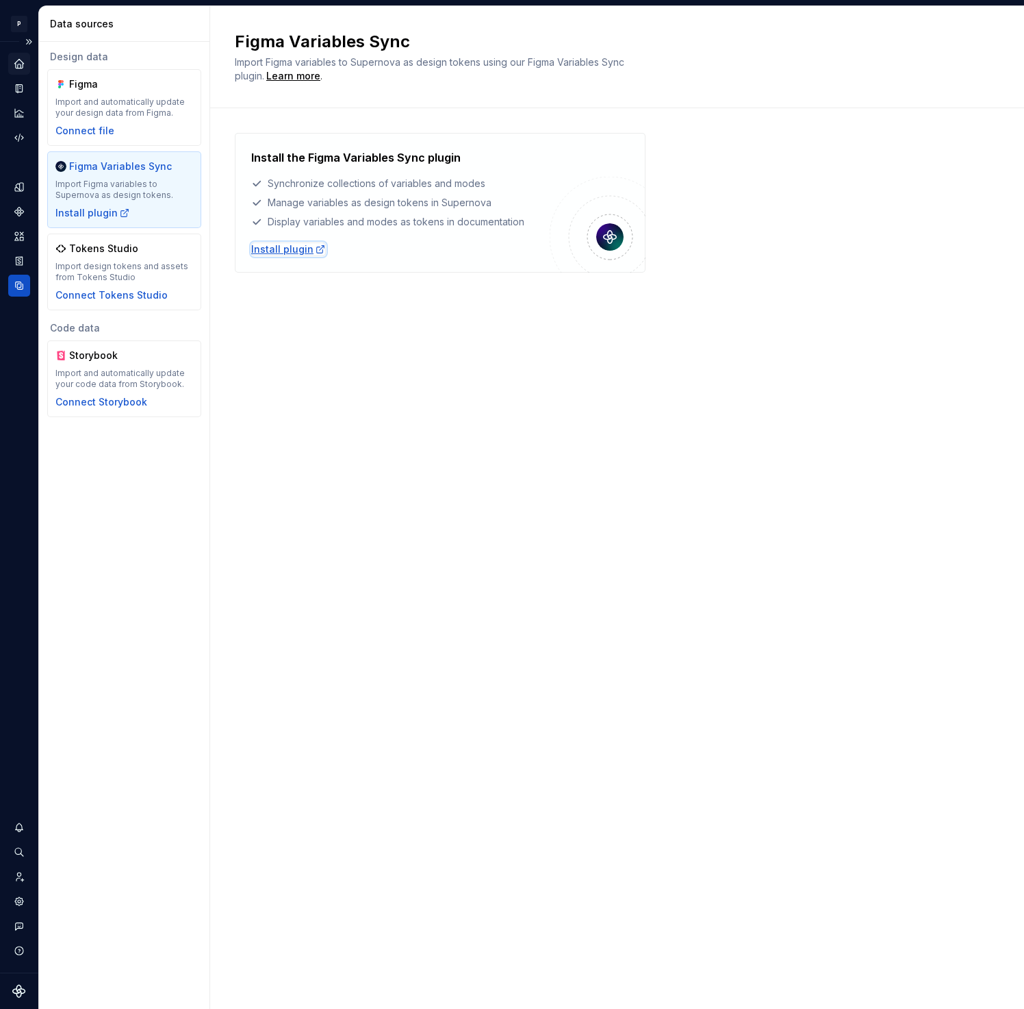
click at [273, 251] on div "Install plugin" at bounding box center [288, 249] width 75 height 14
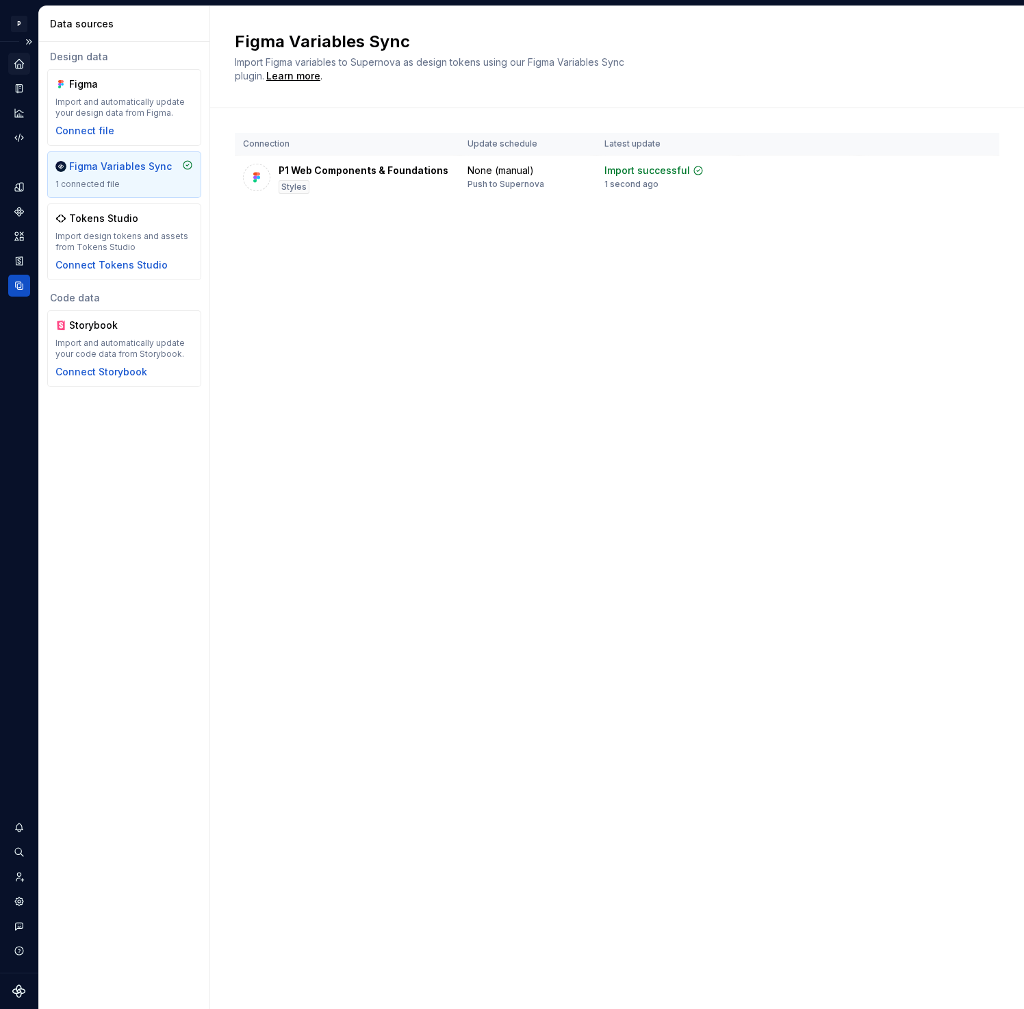
click at [493, 438] on div "Figma Variables Sync Import Figma variables to Supernova as design tokens using…" at bounding box center [617, 507] width 814 height 1002
click at [482, 191] on td "None (manual) Push to Supernova" at bounding box center [527, 178] width 137 height 47
click at [981, 173] on html "P P1 D Design system data Data sources Design data Figma Import and automatical…" at bounding box center [512, 504] width 1024 height 1009
click at [14, 64] on icon "Home" at bounding box center [18, 63] width 9 height 9
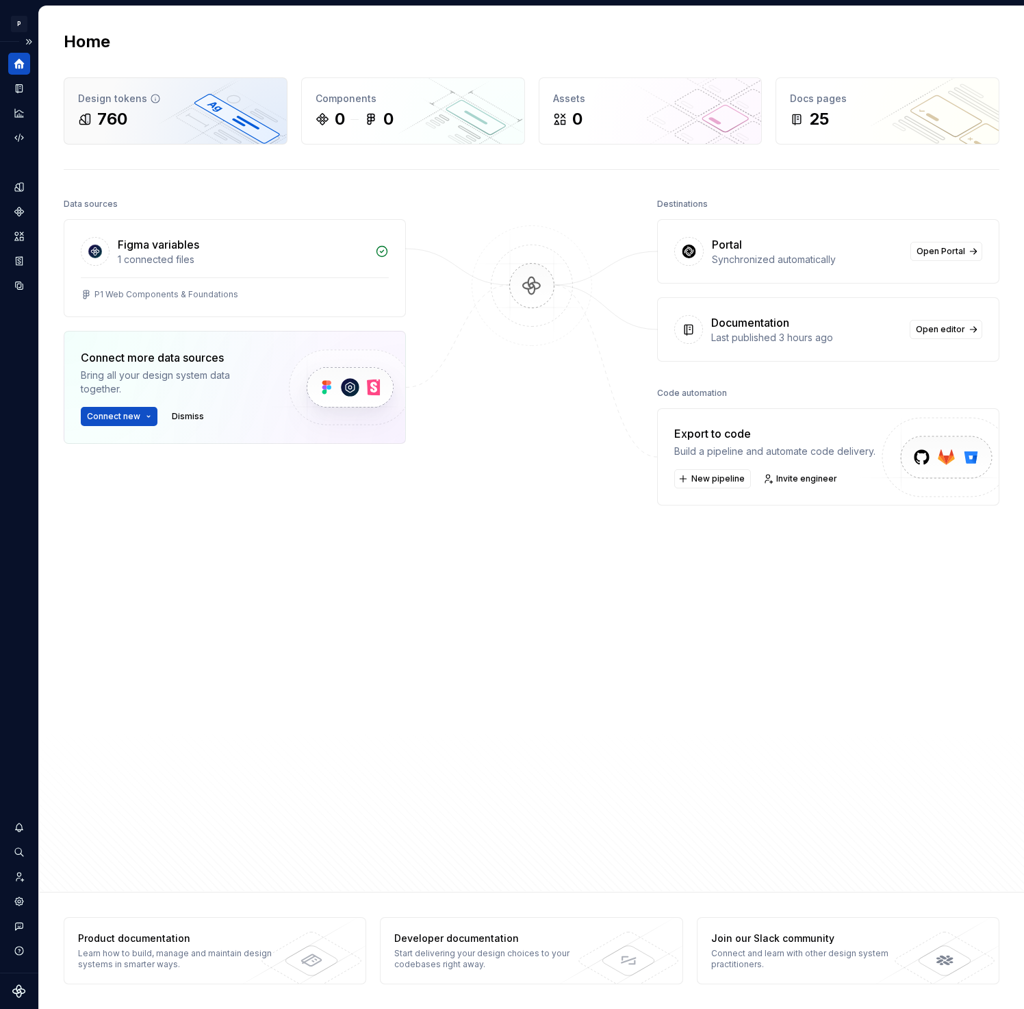
click at [183, 125] on div "760" at bounding box center [175, 119] width 195 height 22
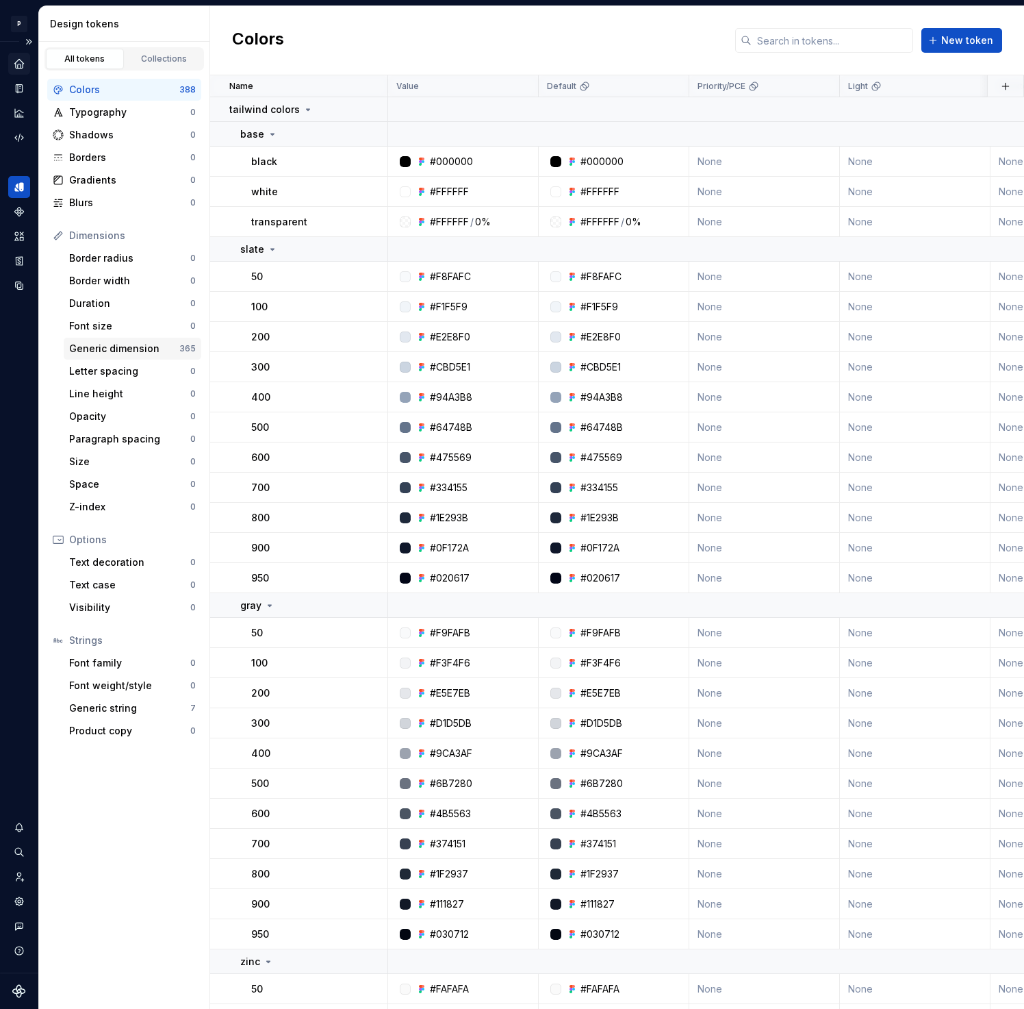
click at [145, 350] on div "Generic dimension" at bounding box center [124, 349] width 110 height 14
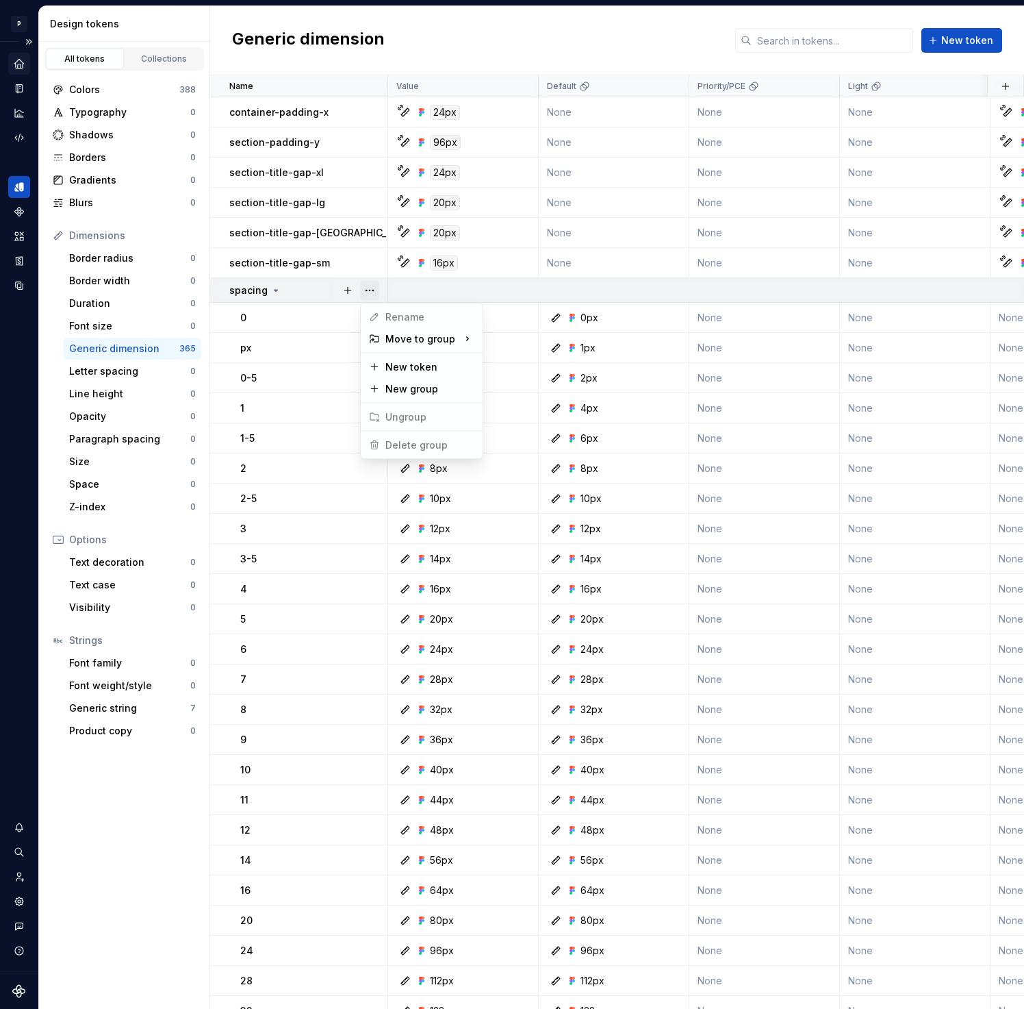
click at [376, 290] on button "button" at bounding box center [369, 290] width 19 height 19
click at [140, 94] on div "Colors" at bounding box center [124, 90] width 110 height 14
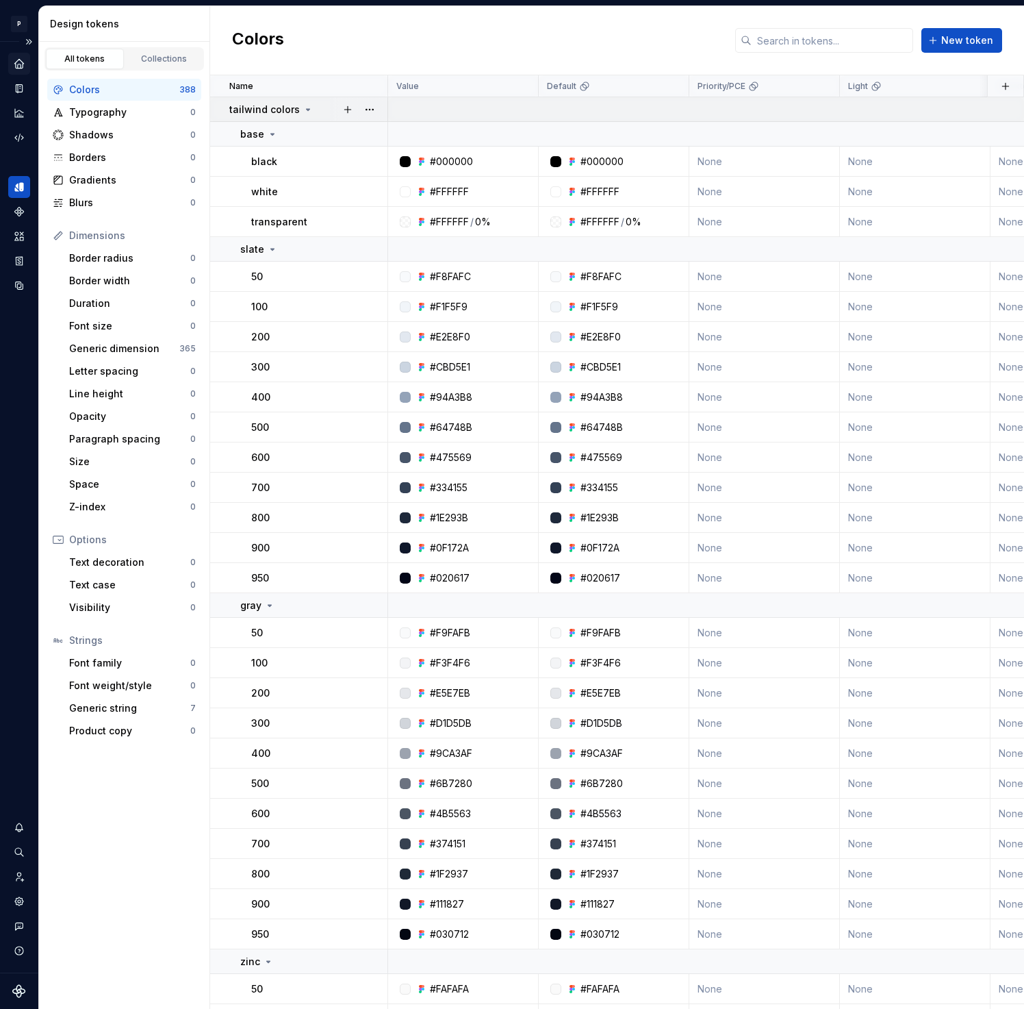
click at [305, 105] on icon at bounding box center [308, 109] width 11 height 11
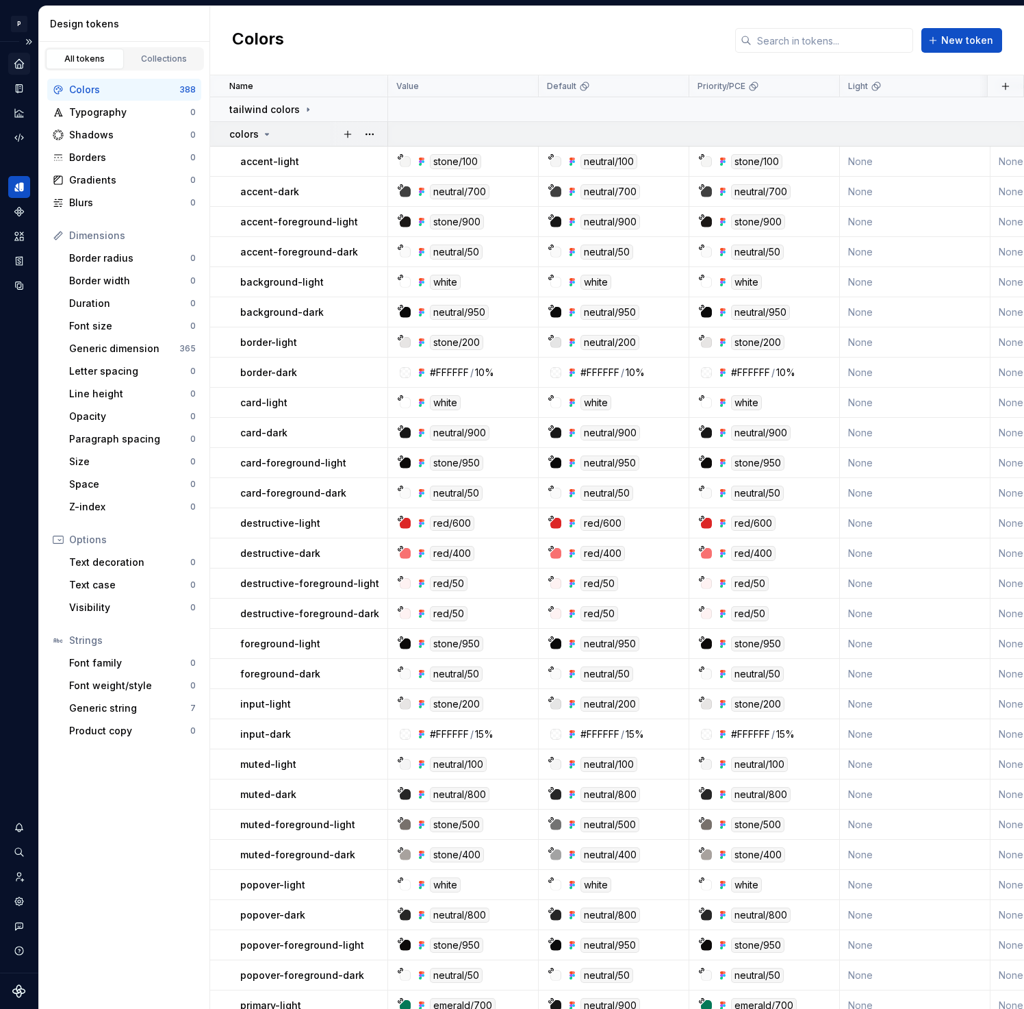
click at [273, 134] on div "colors" at bounding box center [307, 134] width 157 height 14
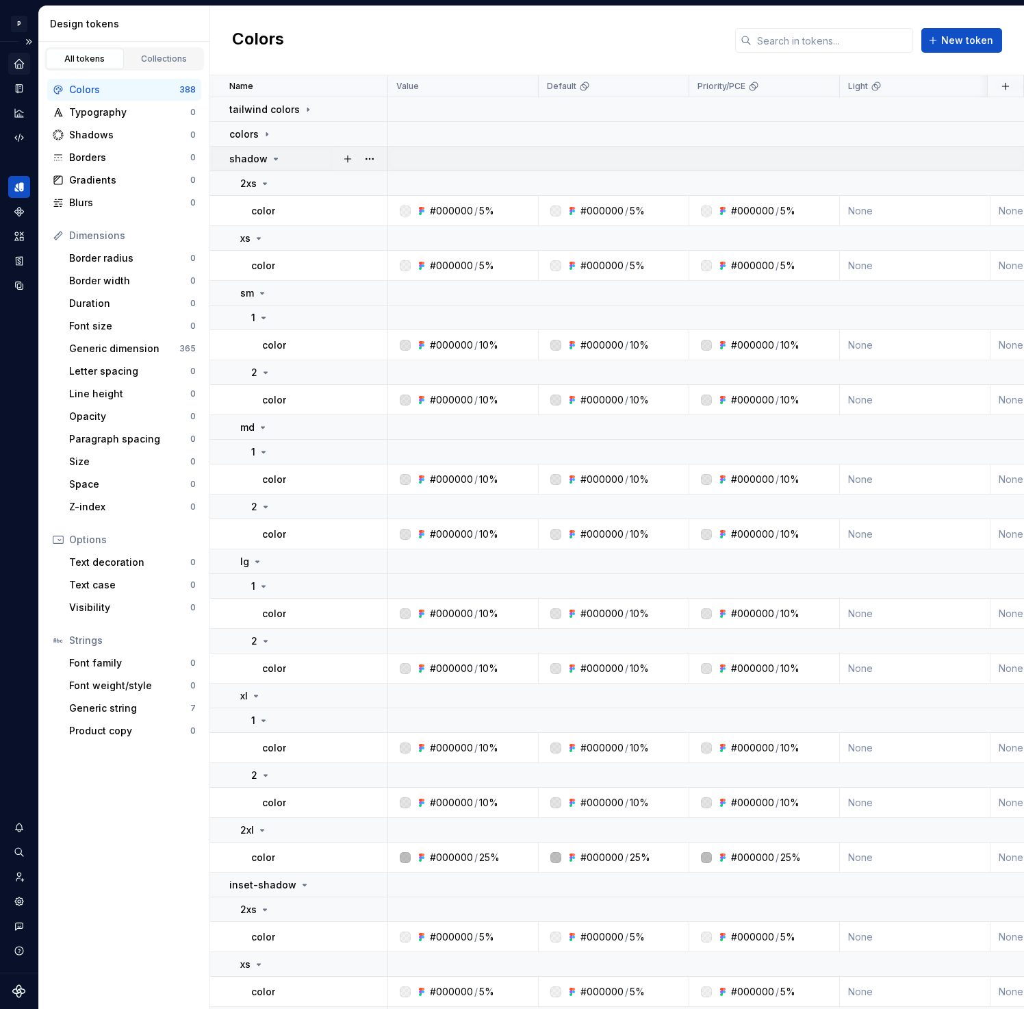
click at [270, 156] on icon at bounding box center [275, 158] width 11 height 11
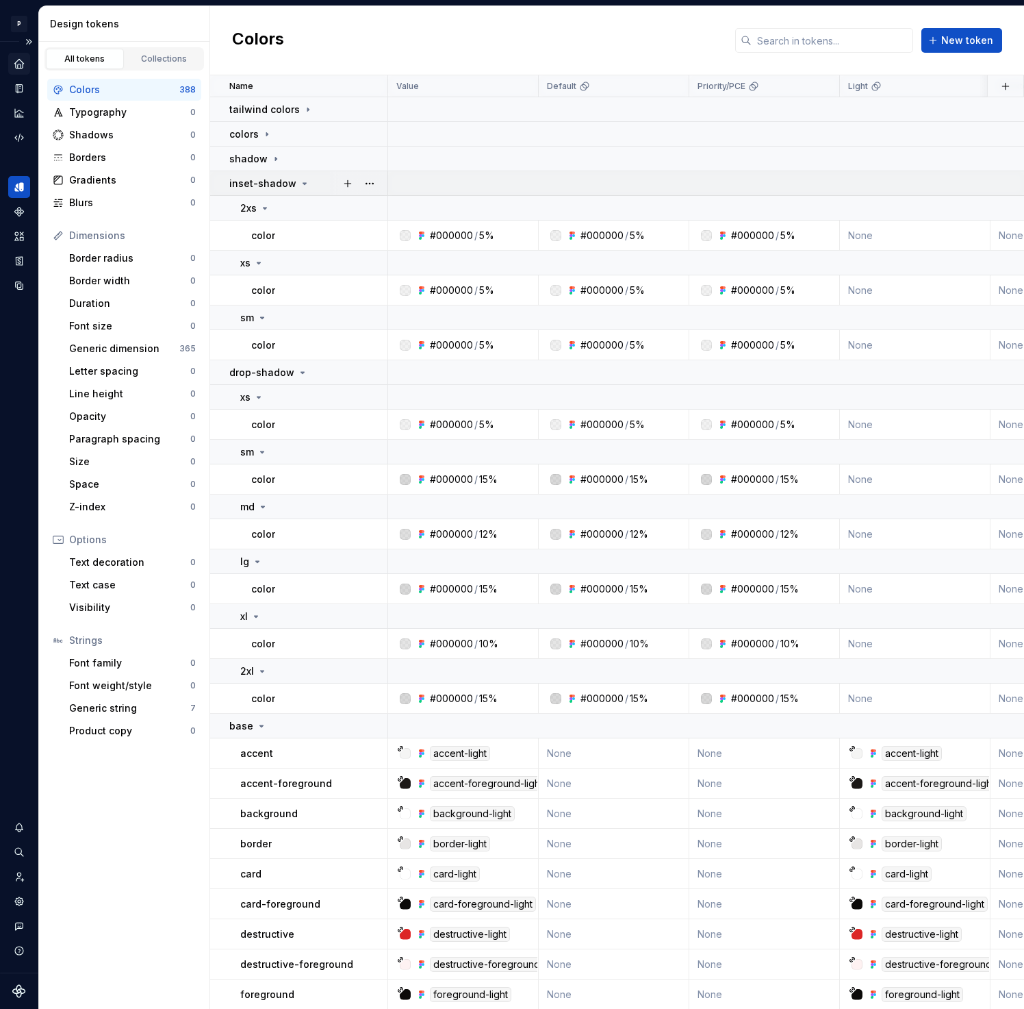
click at [294, 177] on div "inset-shadow" at bounding box center [269, 184] width 81 height 14
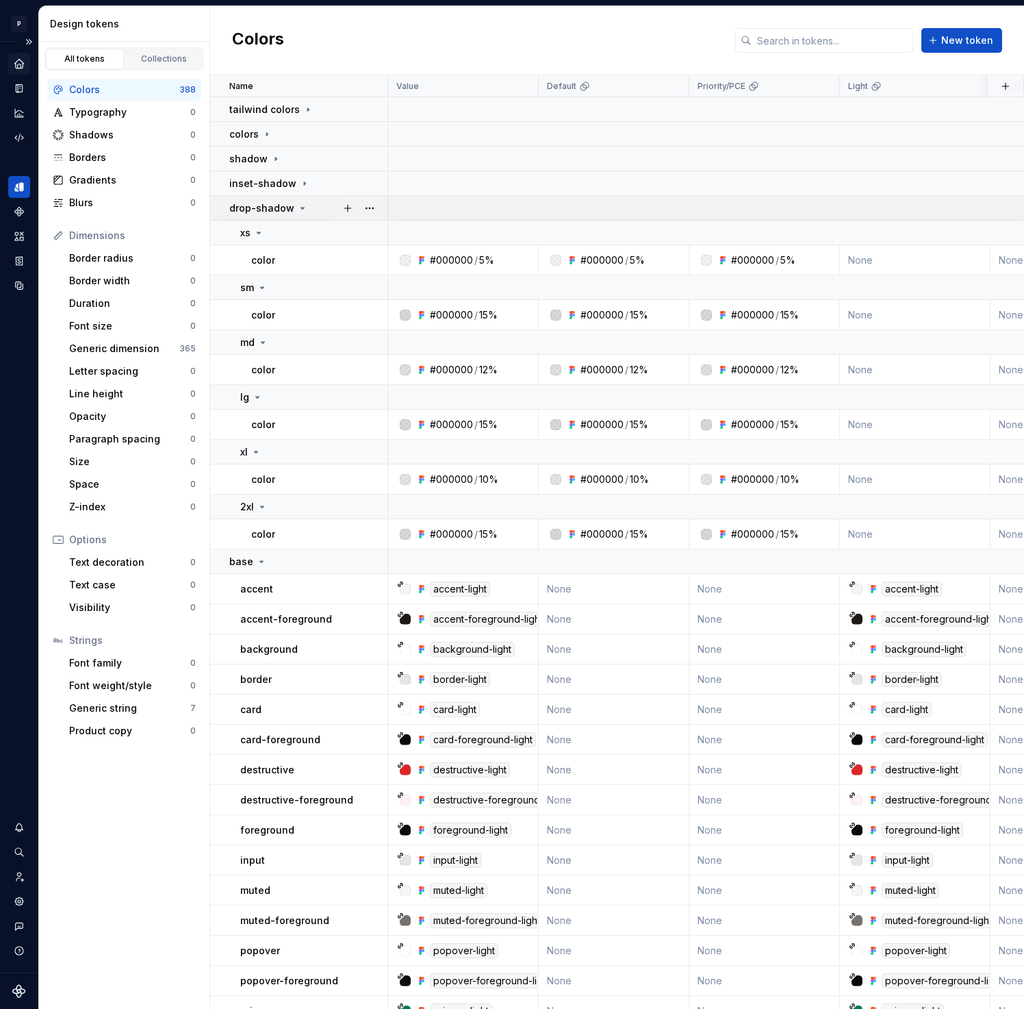
click at [299, 205] on icon at bounding box center [302, 208] width 11 height 11
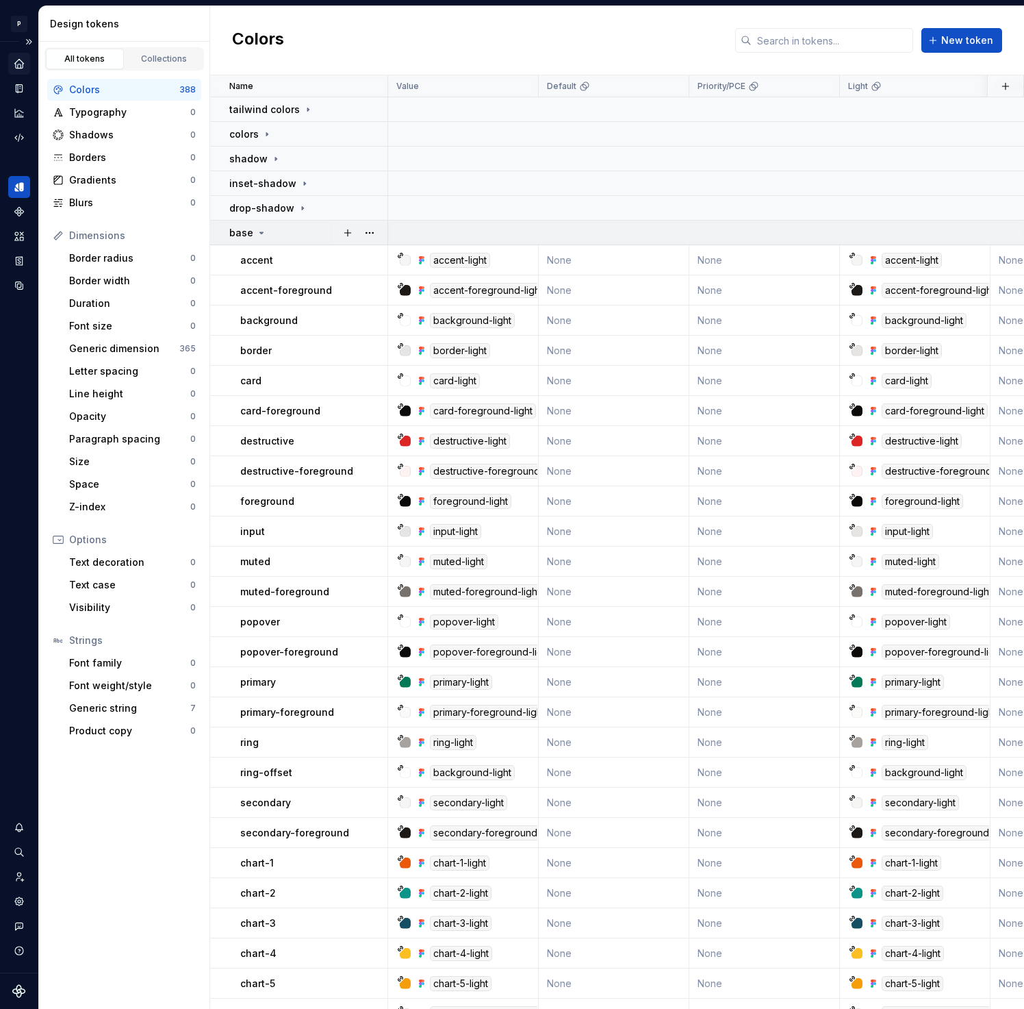
click at [256, 231] on icon at bounding box center [261, 232] width 11 height 11
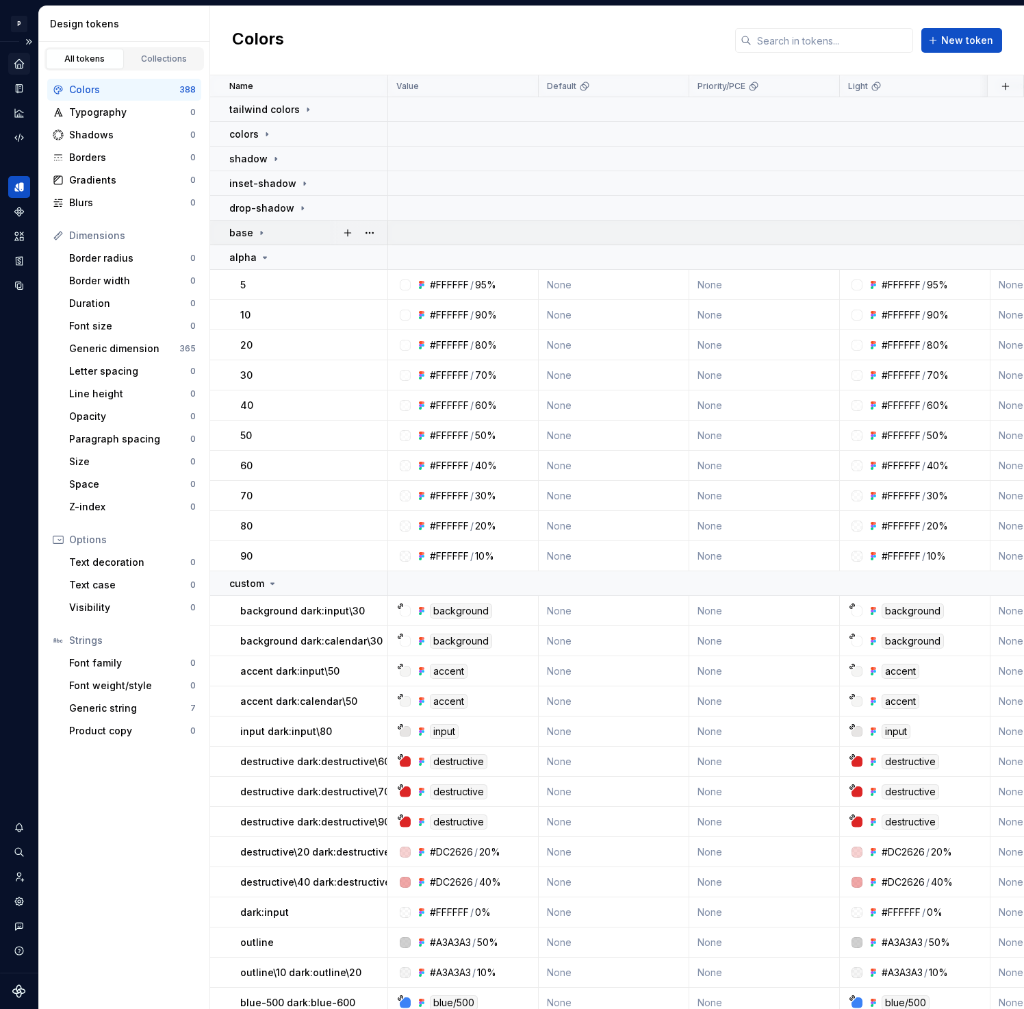
click at [262, 236] on icon at bounding box center [261, 232] width 11 height 11
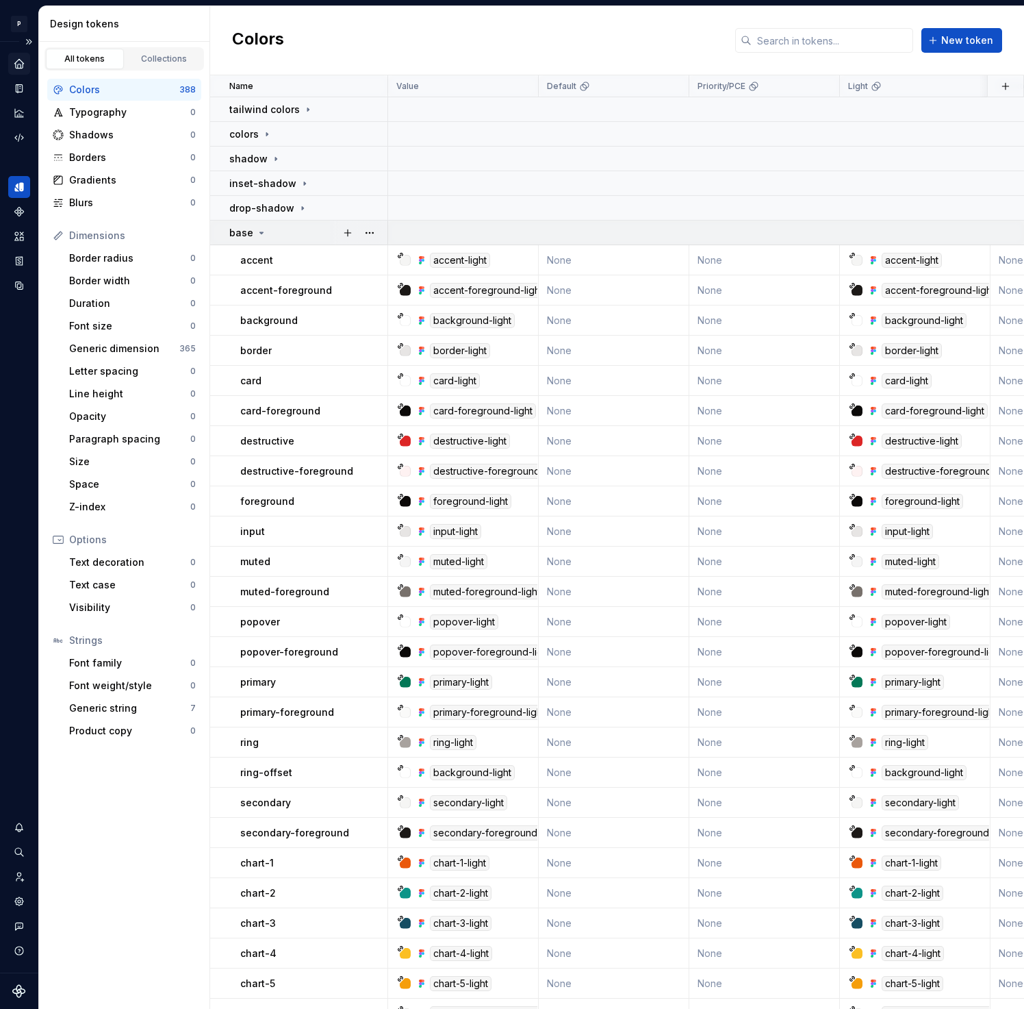
click at [266, 235] on div "base" at bounding box center [307, 233] width 157 height 14
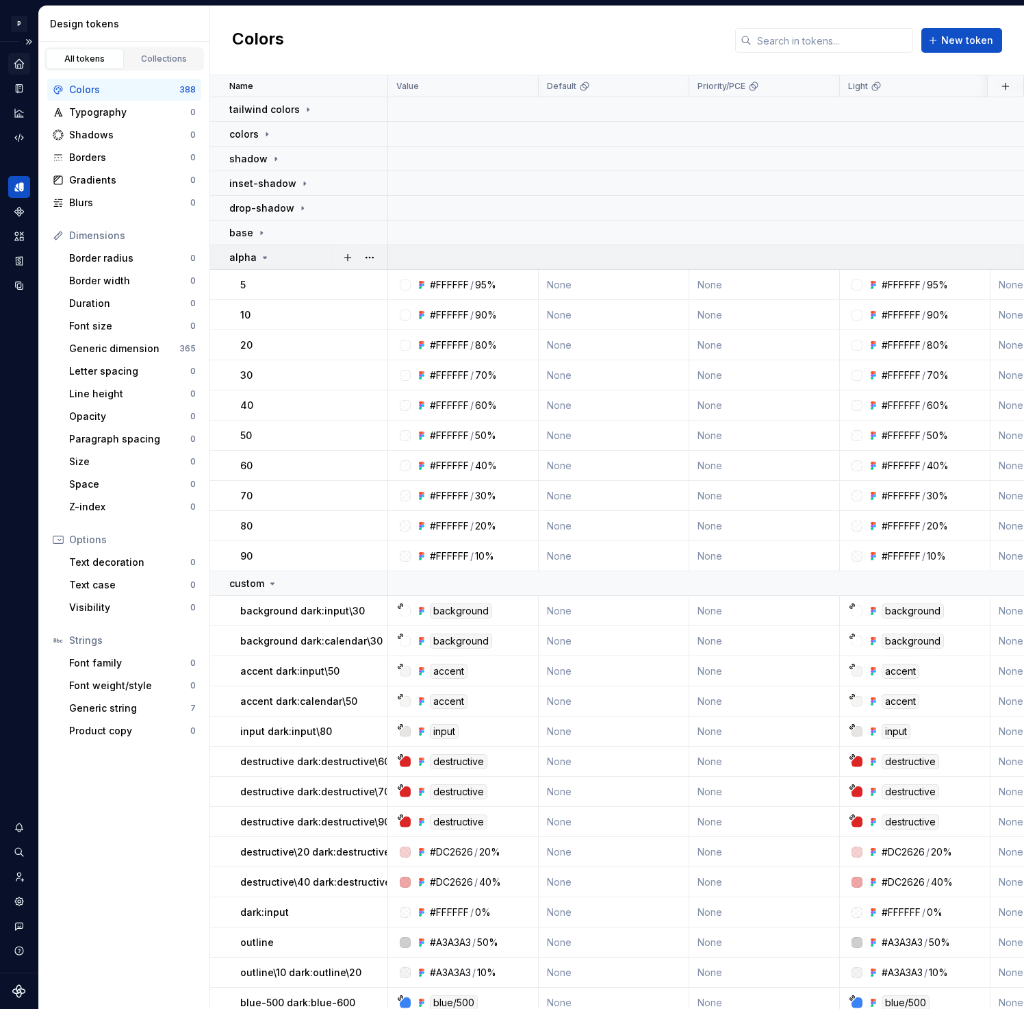
click at [266, 256] on icon at bounding box center [265, 257] width 11 height 11
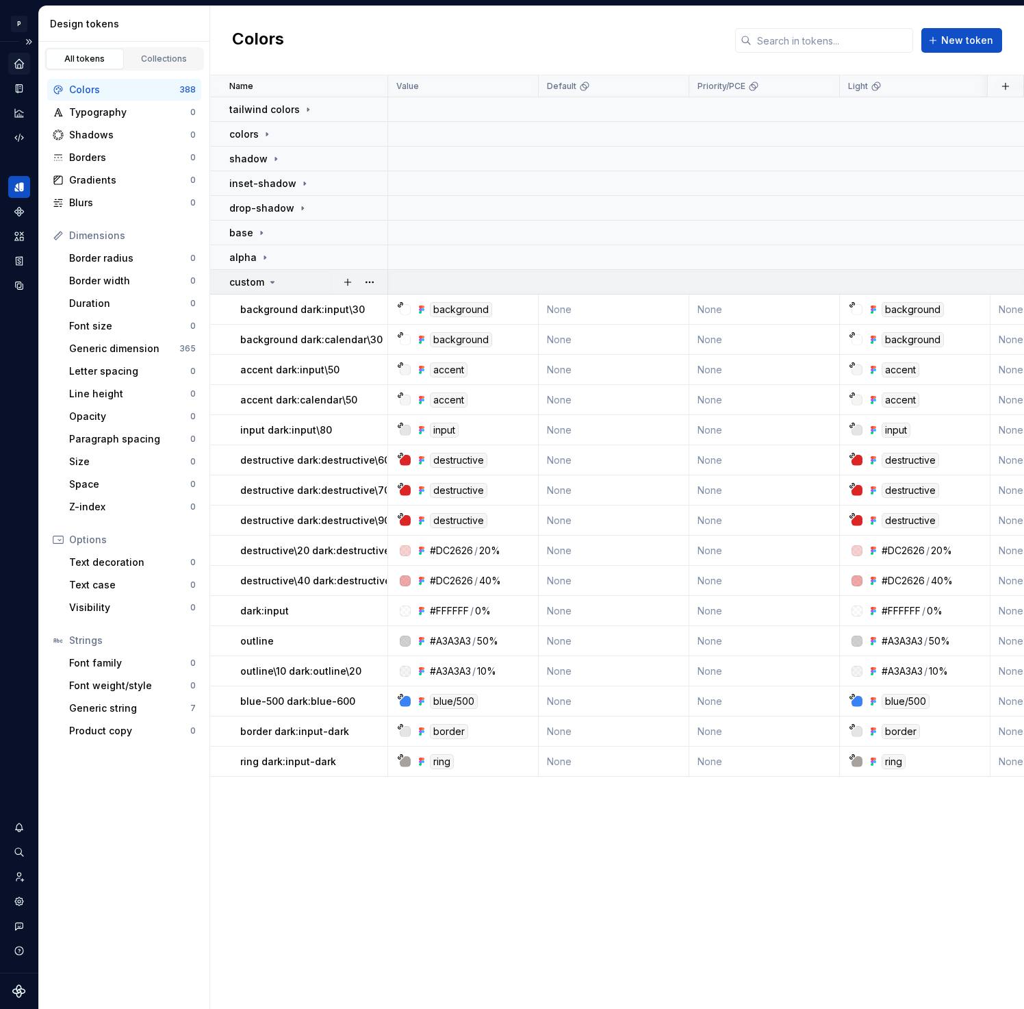
click at [269, 280] on icon at bounding box center [272, 282] width 11 height 11
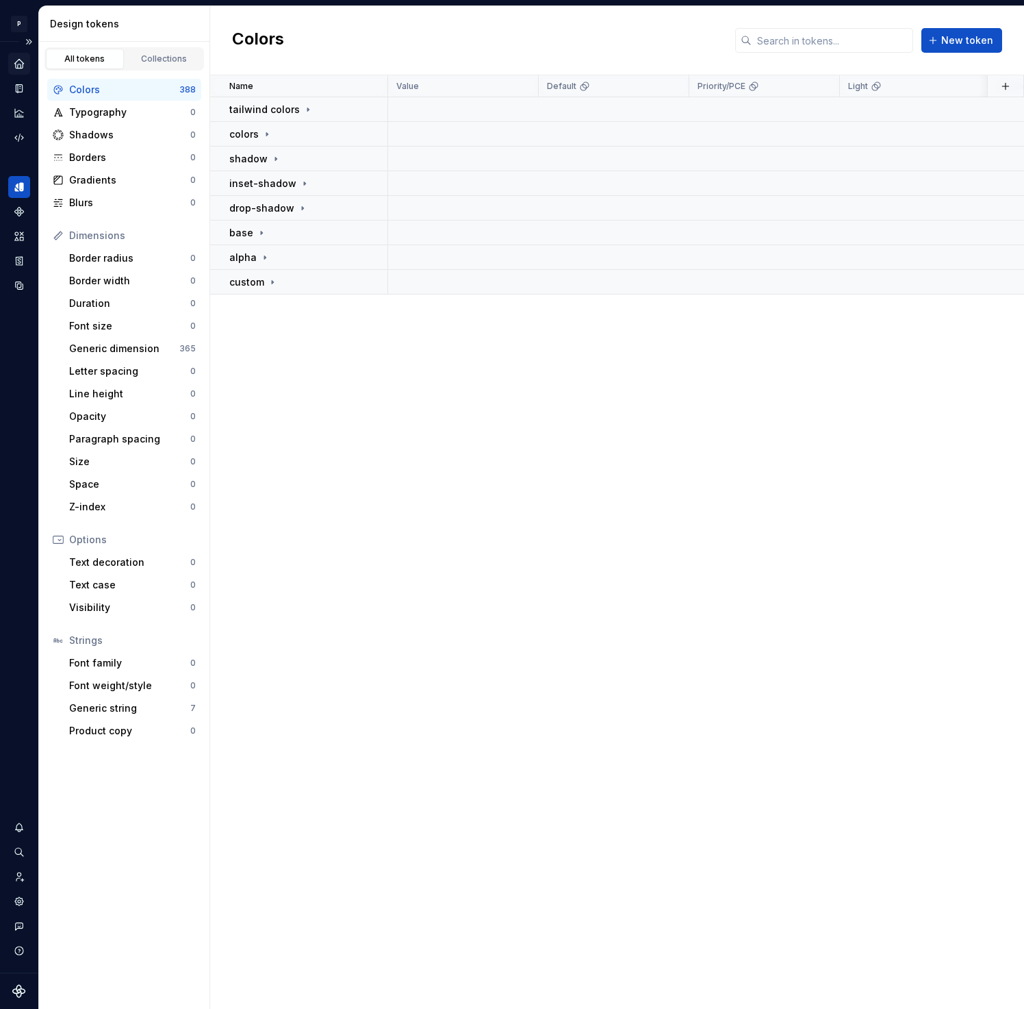
click at [235, 46] on h2 "Colors" at bounding box center [258, 40] width 52 height 25
drag, startPoint x: 240, startPoint y: 44, endPoint x: 268, endPoint y: 39, distance: 27.8
click at [267, 39] on h2 "Colors" at bounding box center [258, 40] width 52 height 25
click at [273, 39] on h2 "Colors" at bounding box center [258, 40] width 52 height 25
click at [97, 705] on div "Generic string" at bounding box center [129, 708] width 121 height 14
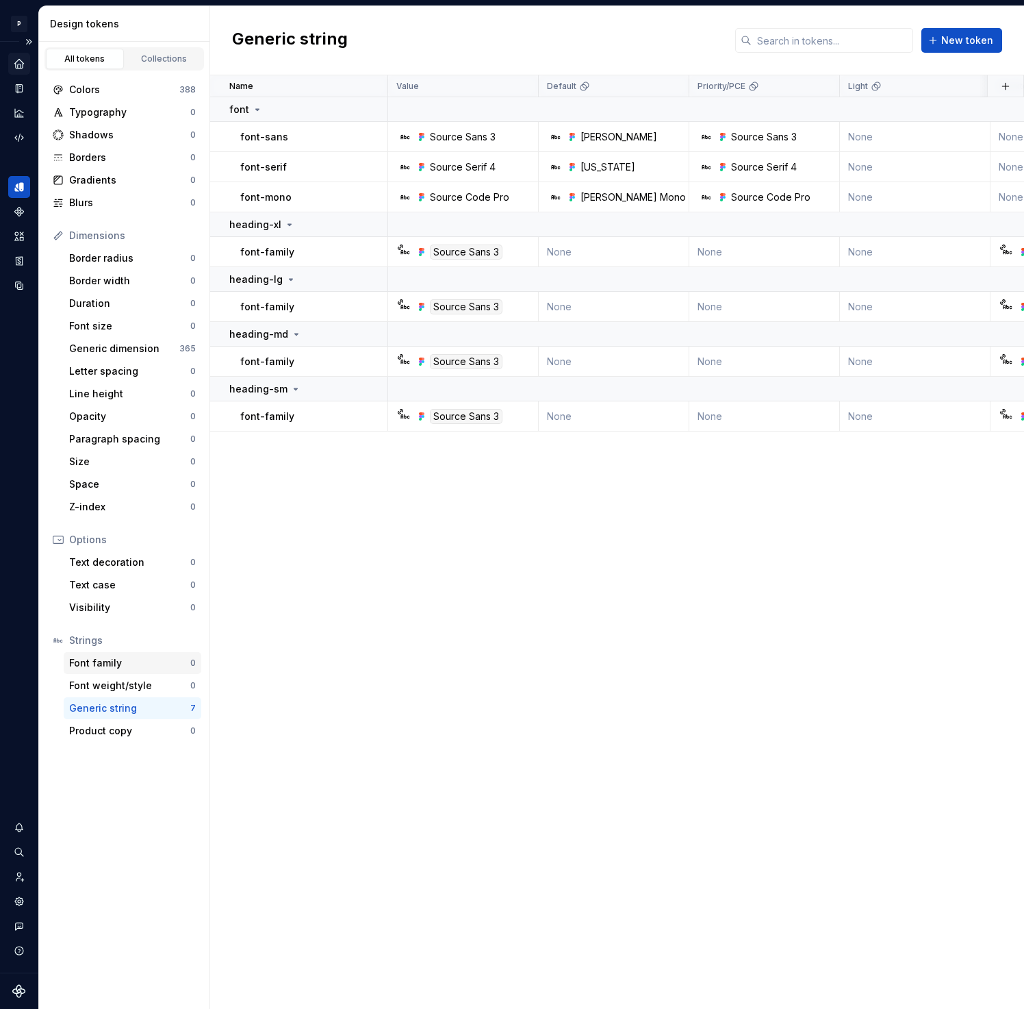
click at [106, 666] on div "Font family" at bounding box center [129, 663] width 121 height 14
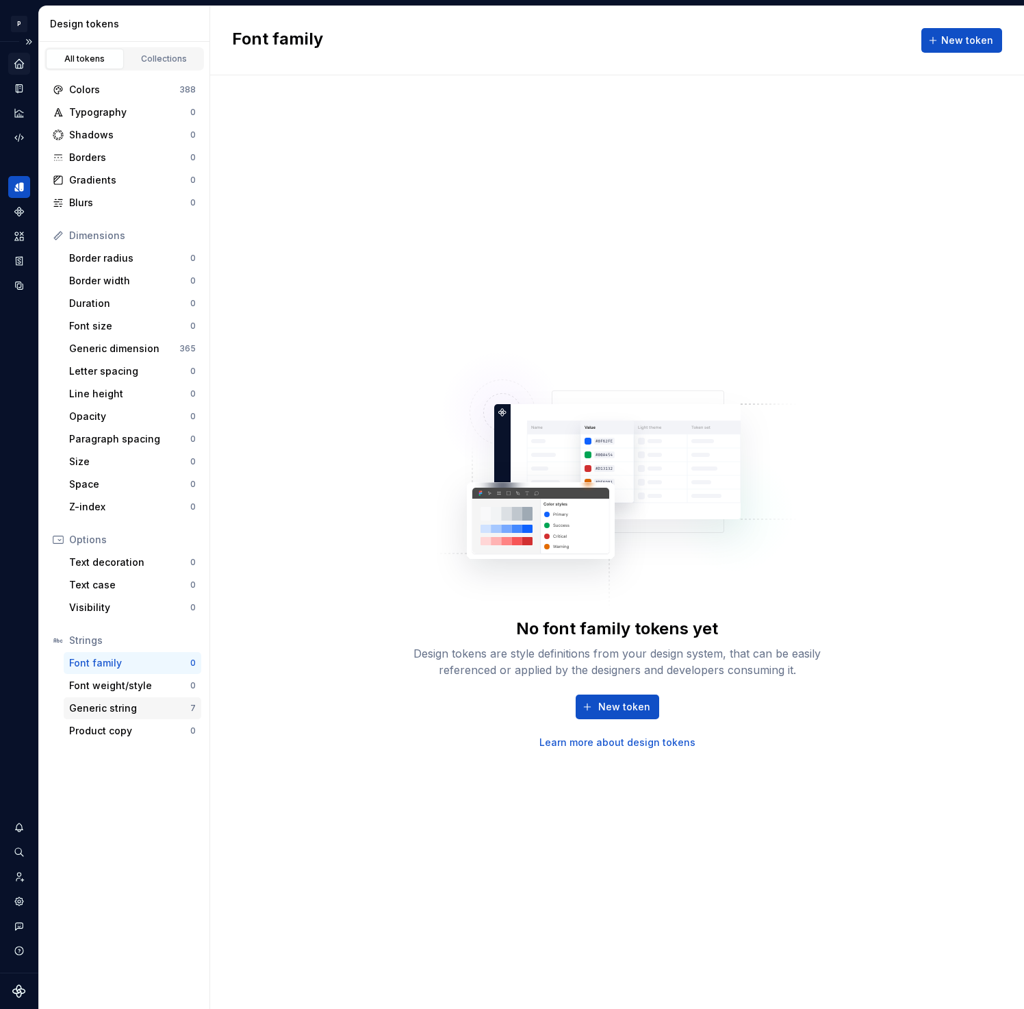
click at [88, 704] on div "Generic string" at bounding box center [129, 708] width 121 height 14
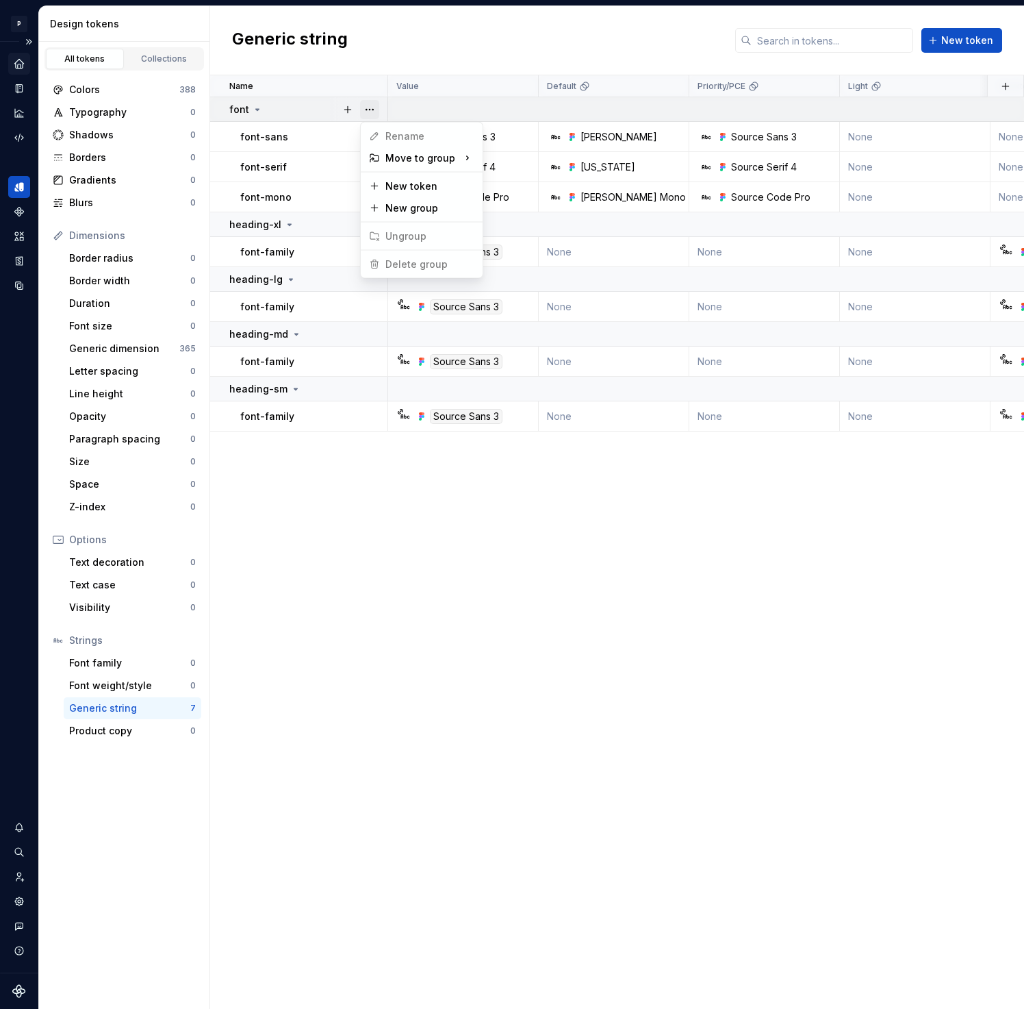
click at [377, 106] on button "button" at bounding box center [369, 109] width 19 height 19
click at [348, 616] on html "P P1 D Design system data Design tokens All tokens Collections Colors 388 Typog…" at bounding box center [512, 504] width 1024 height 1009
click at [362, 105] on button "button" at bounding box center [369, 109] width 19 height 19
click at [459, 501] on html "P P1 D Design system data Design tokens All tokens Collections Colors 388 Typog…" at bounding box center [512, 504] width 1024 height 1009
click at [370, 224] on button "button" at bounding box center [369, 224] width 19 height 19
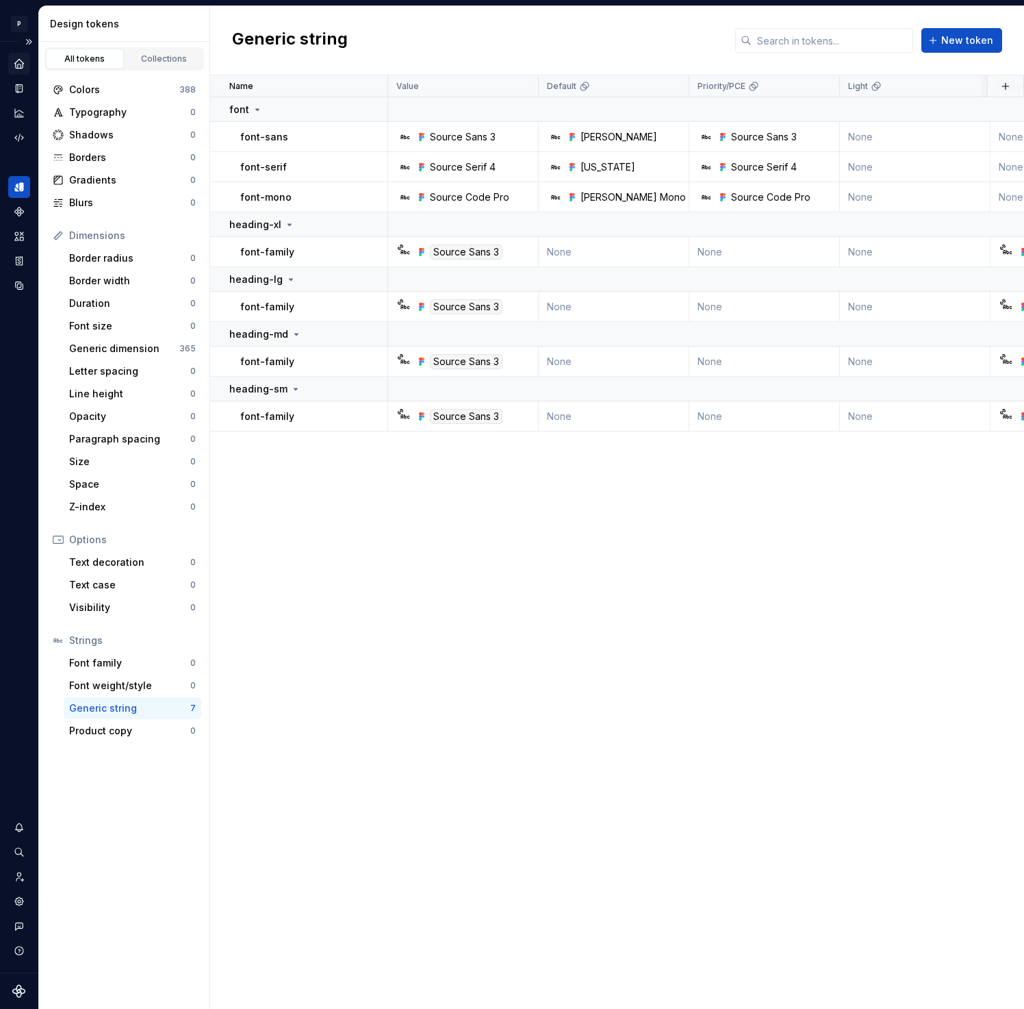
click at [342, 488] on html "P P1 D Design system data Design tokens All tokens Collections Colors 388 Typog…" at bounding box center [512, 504] width 1024 height 1009
click at [152, 68] on link "Collections" at bounding box center [164, 59] width 78 height 21
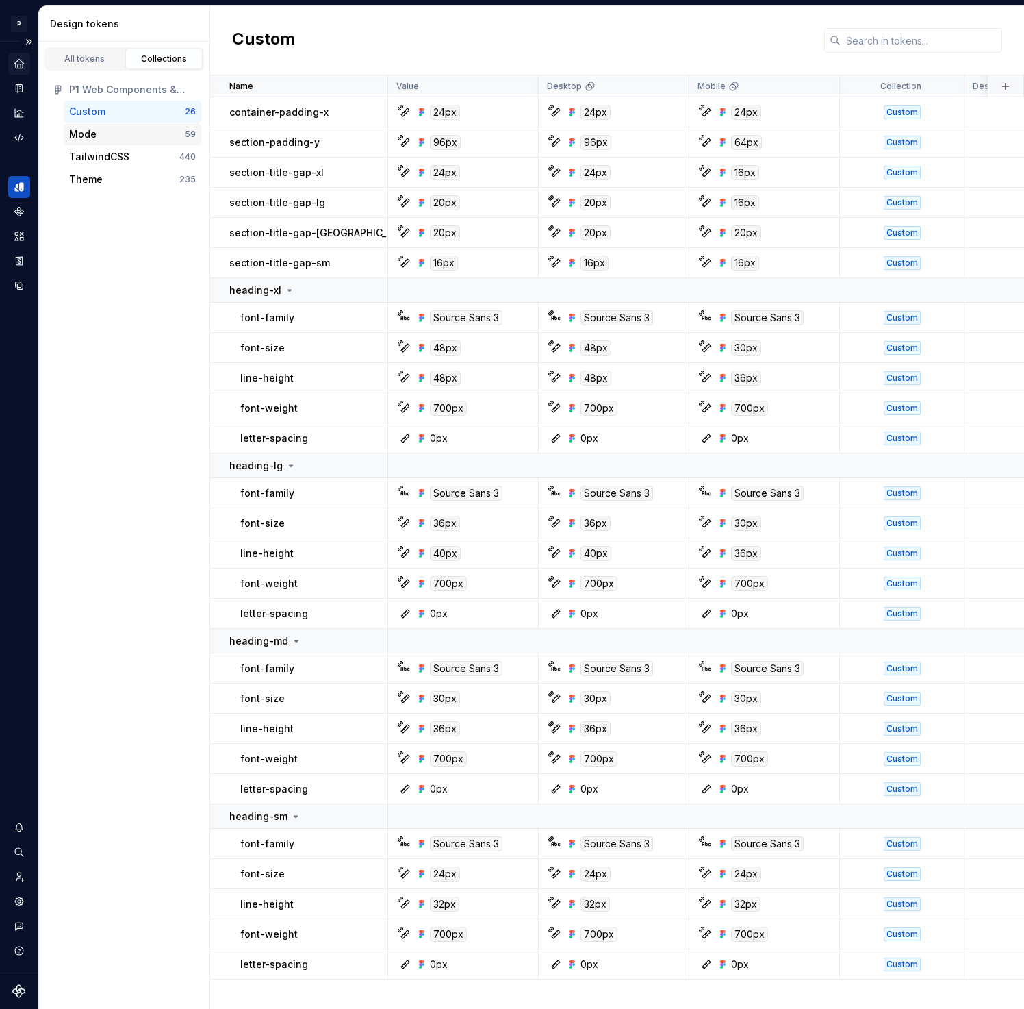
click at [158, 130] on div "Mode" at bounding box center [127, 134] width 116 height 14
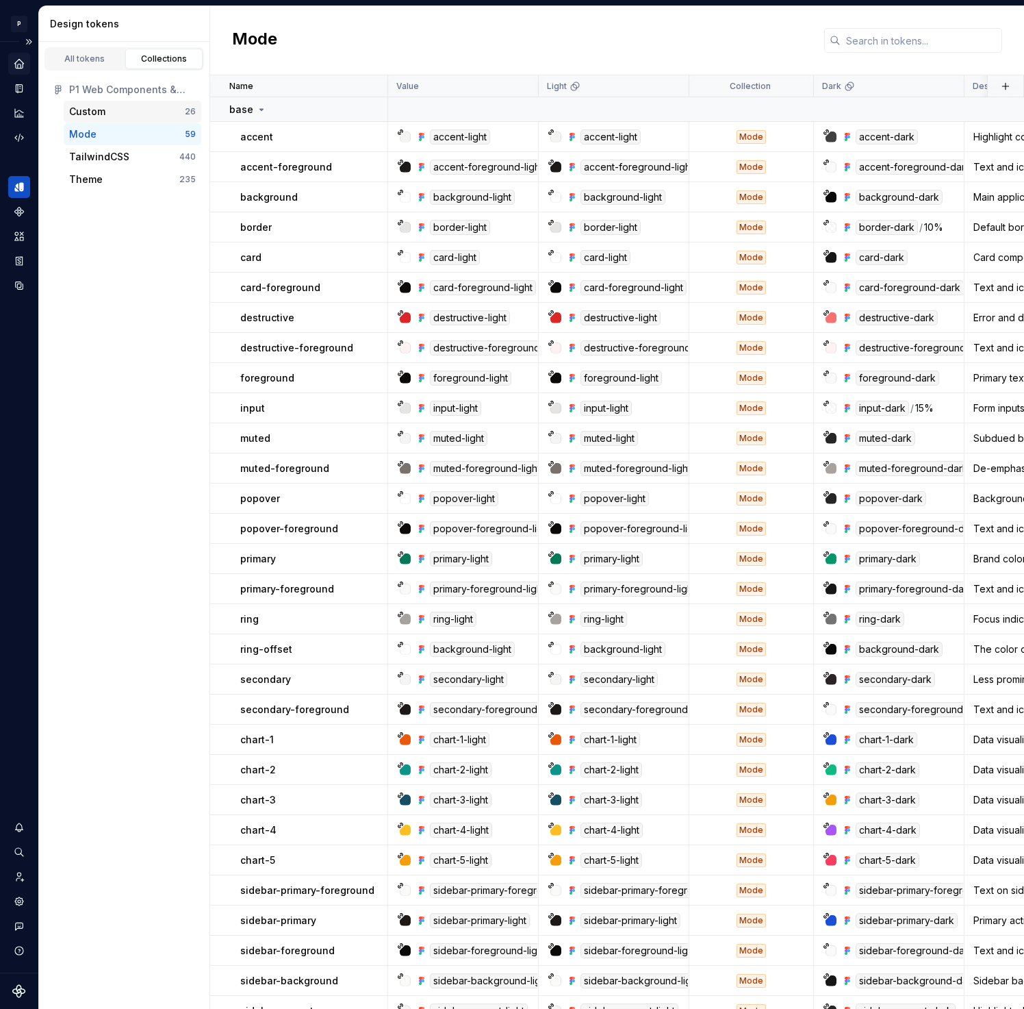
click at [122, 118] on div "Custom" at bounding box center [127, 112] width 116 height 14
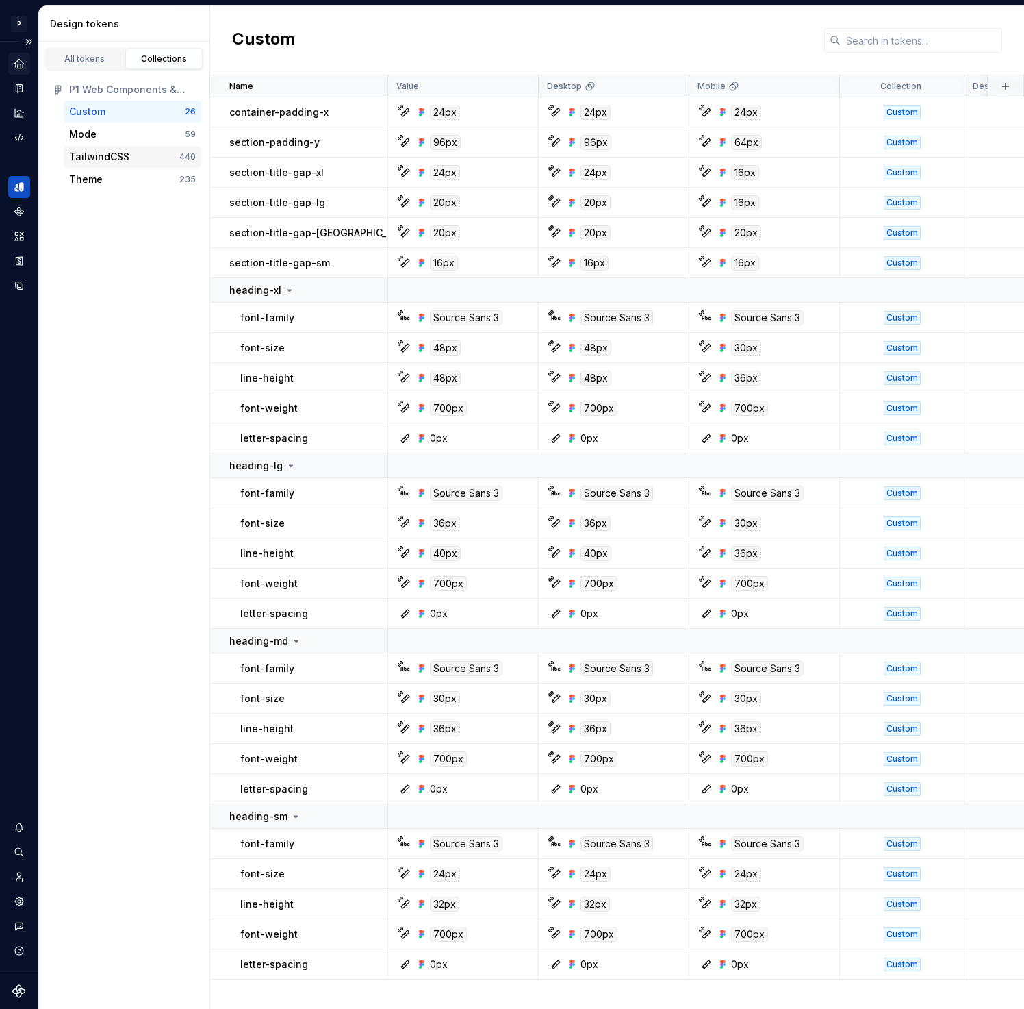
click at [112, 150] on div "TailwindCSS" at bounding box center [99, 157] width 60 height 14
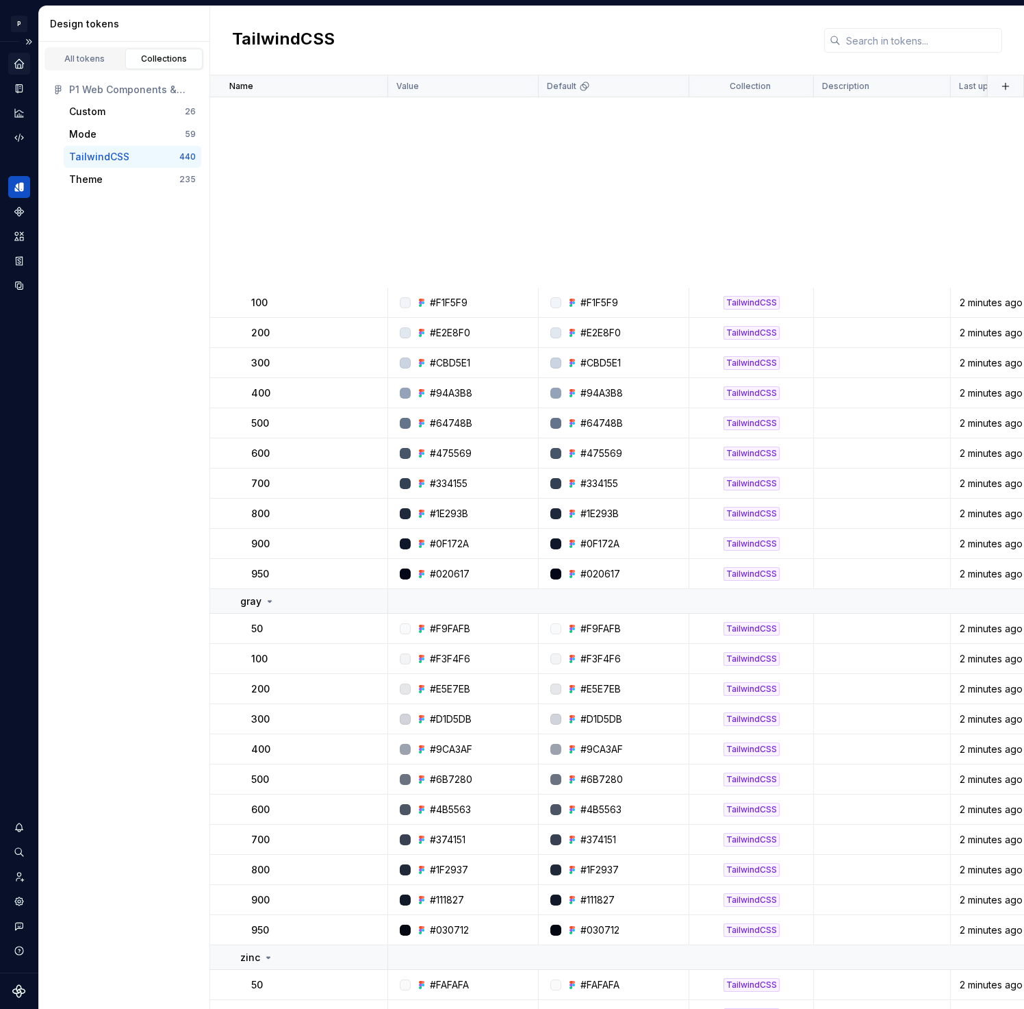
scroll to position [5985, 0]
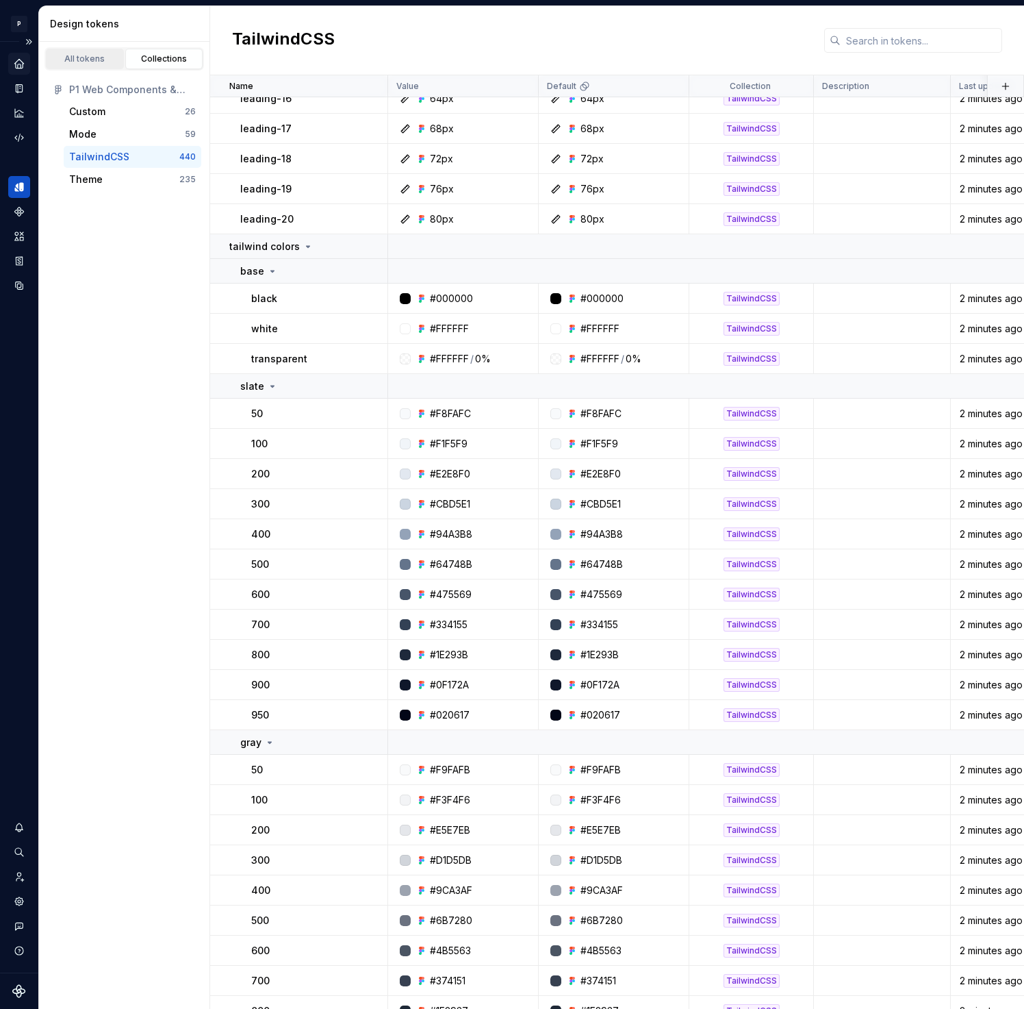
click at [88, 64] on div "All tokens" at bounding box center [85, 58] width 68 height 11
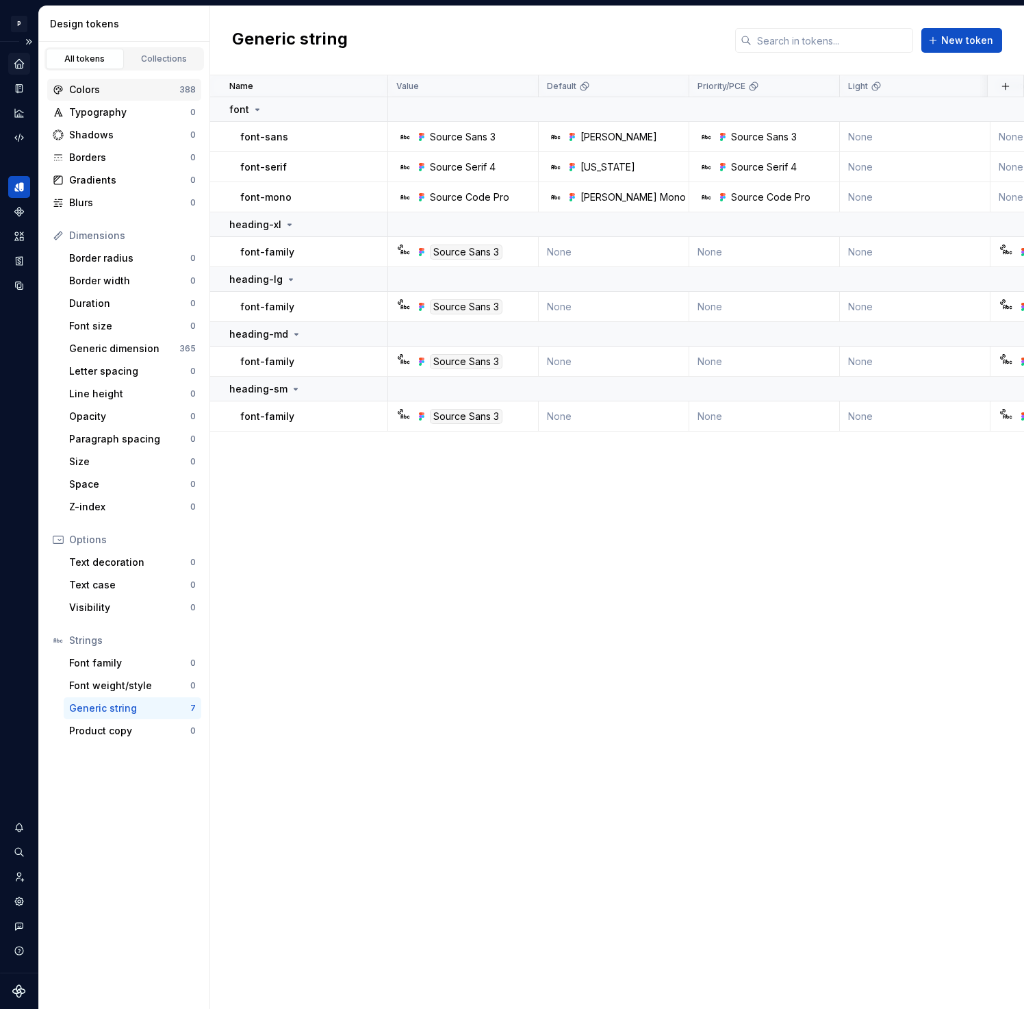
click at [159, 93] on div "Colors" at bounding box center [124, 90] width 110 height 14
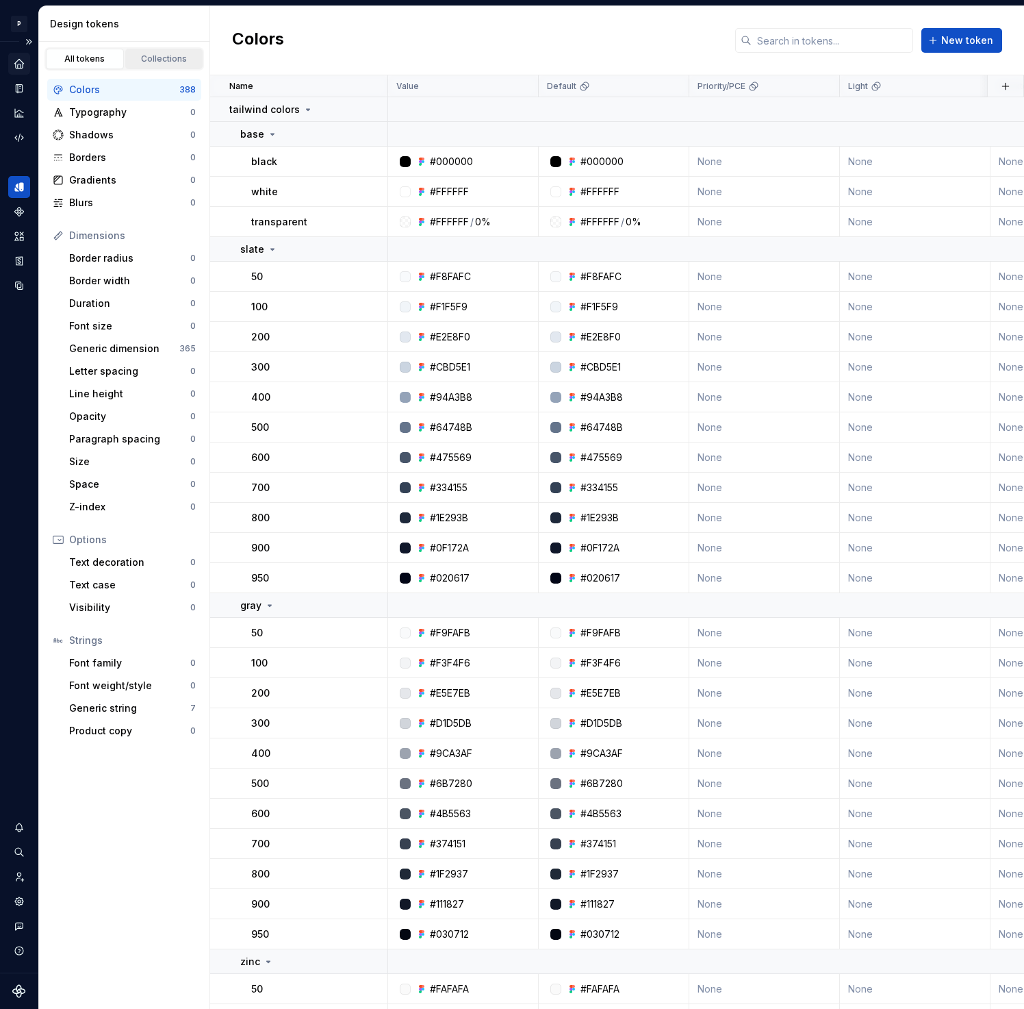
click at [164, 67] on link "Collections" at bounding box center [164, 59] width 78 height 21
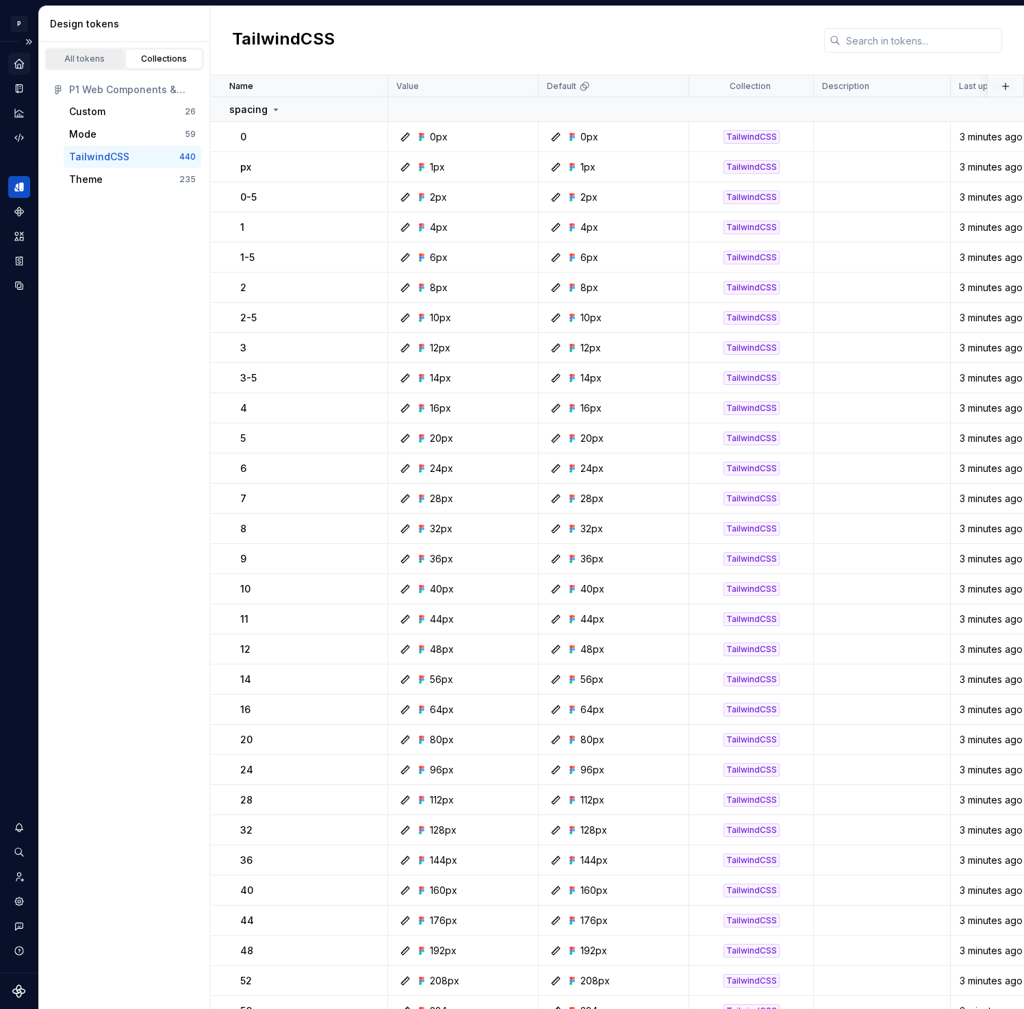
click at [100, 60] on div "All tokens" at bounding box center [85, 58] width 68 height 11
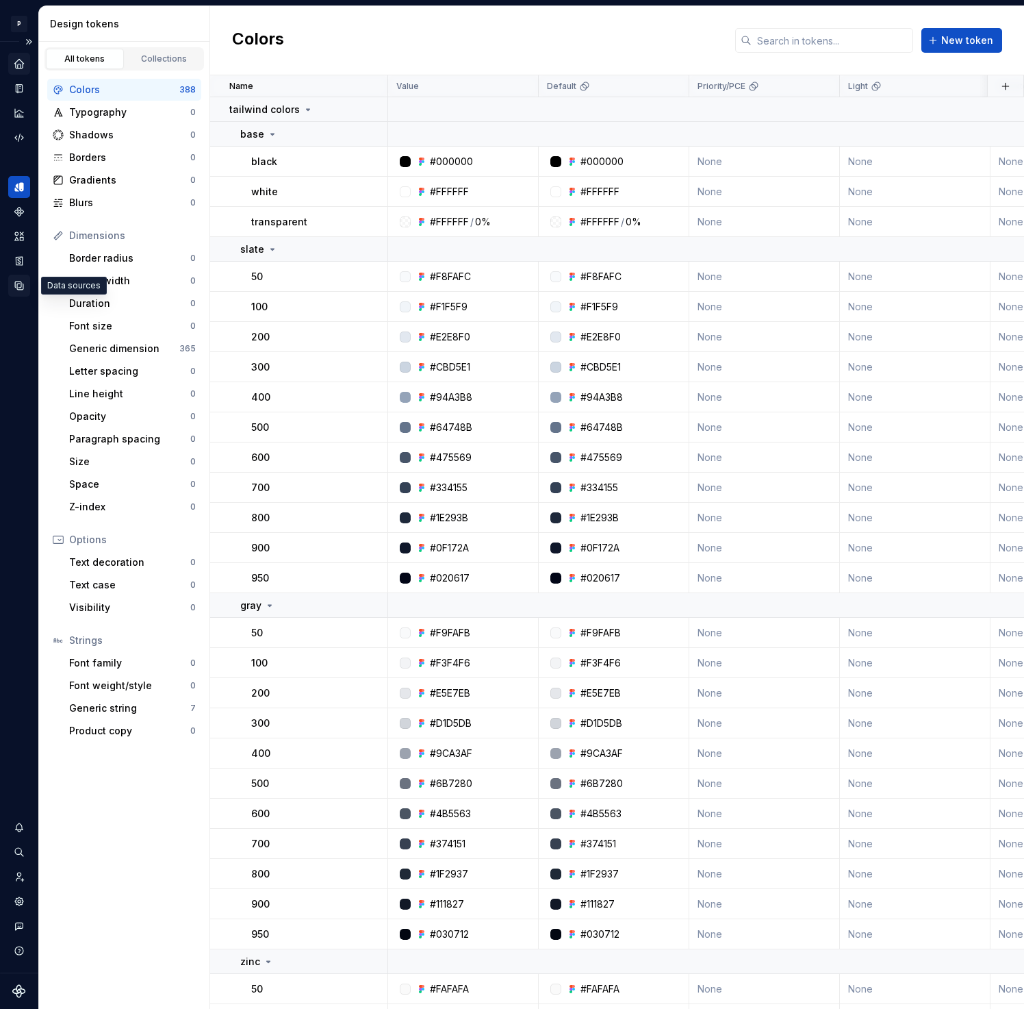
click at [19, 288] on icon "Data sources" at bounding box center [19, 285] width 12 height 12
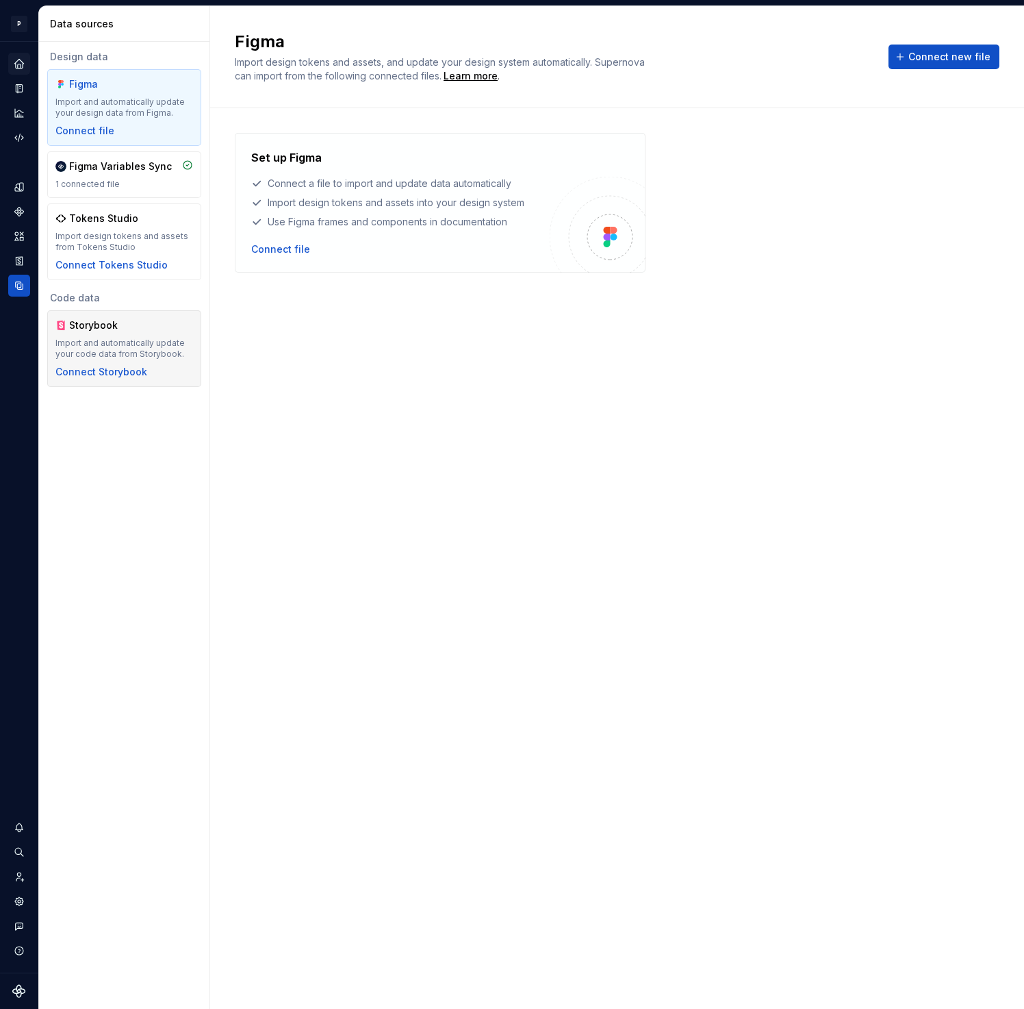
click at [151, 340] on div "Import and automatically update your code data from Storybook." at bounding box center [124, 349] width 138 height 22
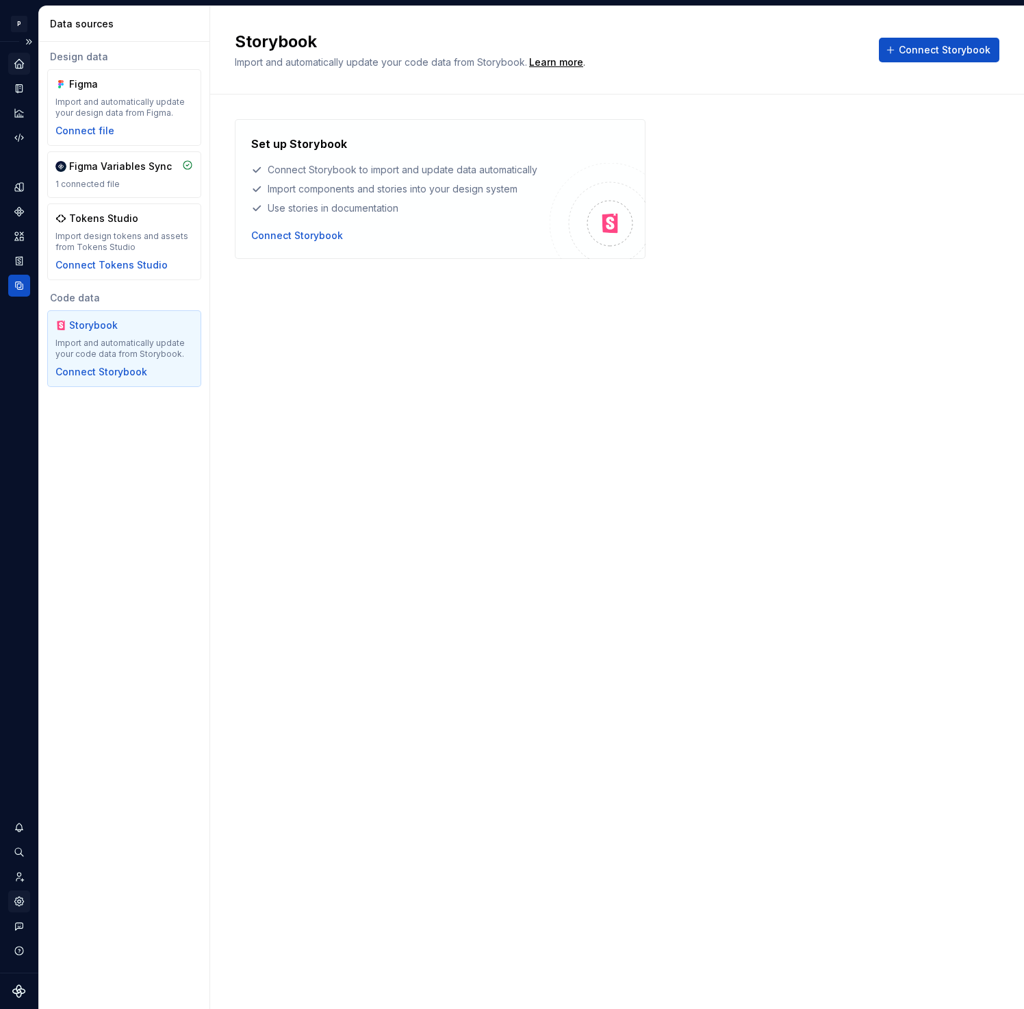
click at [23, 905] on icon "Settings" at bounding box center [19, 901] width 12 height 12
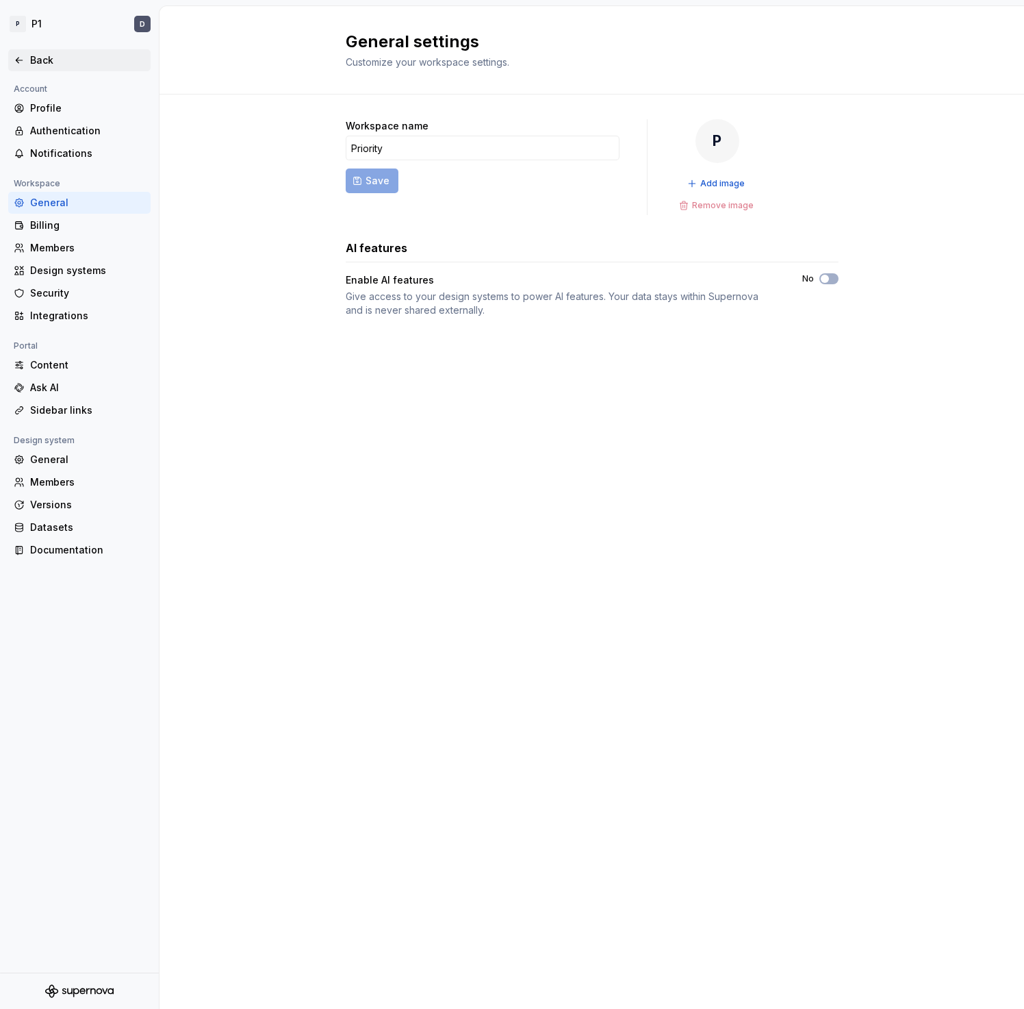
click at [25, 59] on div "Back" at bounding box center [79, 60] width 131 height 14
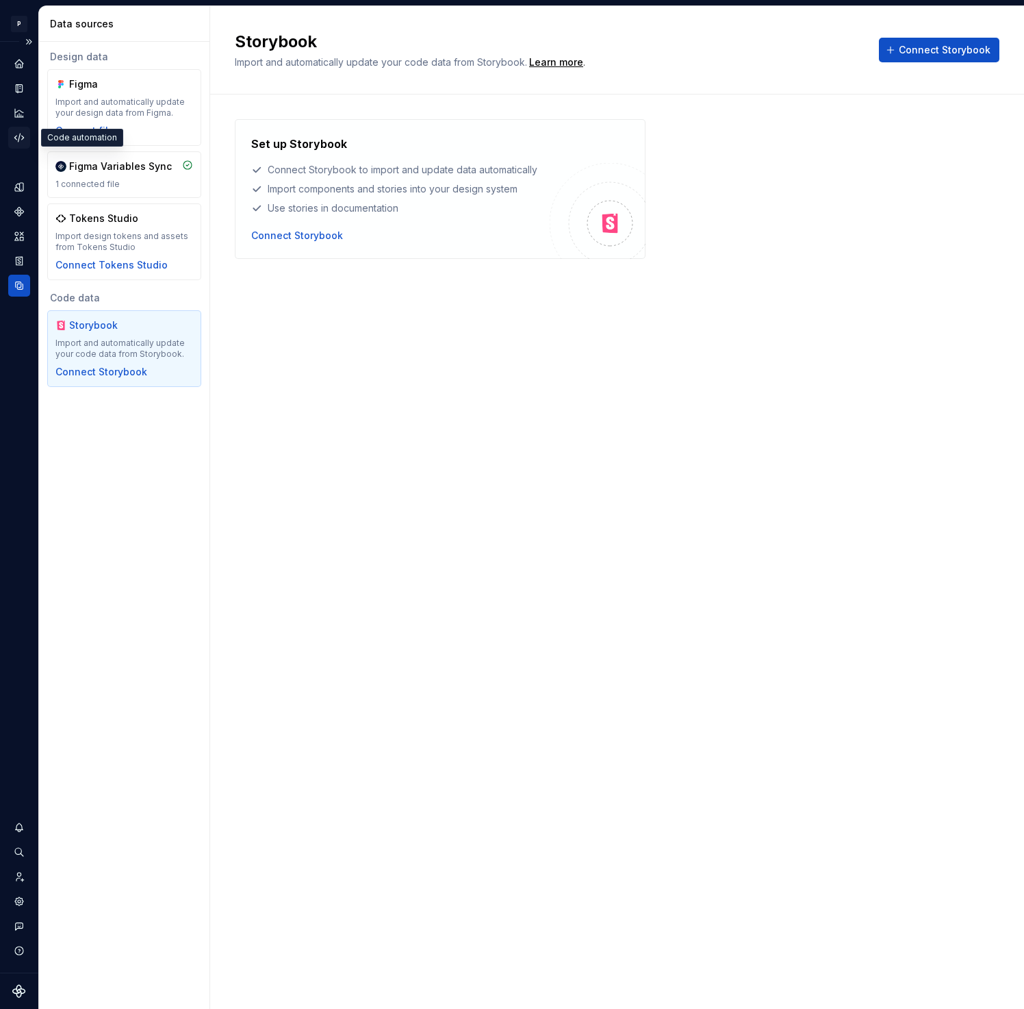
click at [23, 139] on icon "Code automation" at bounding box center [19, 137] width 12 height 12
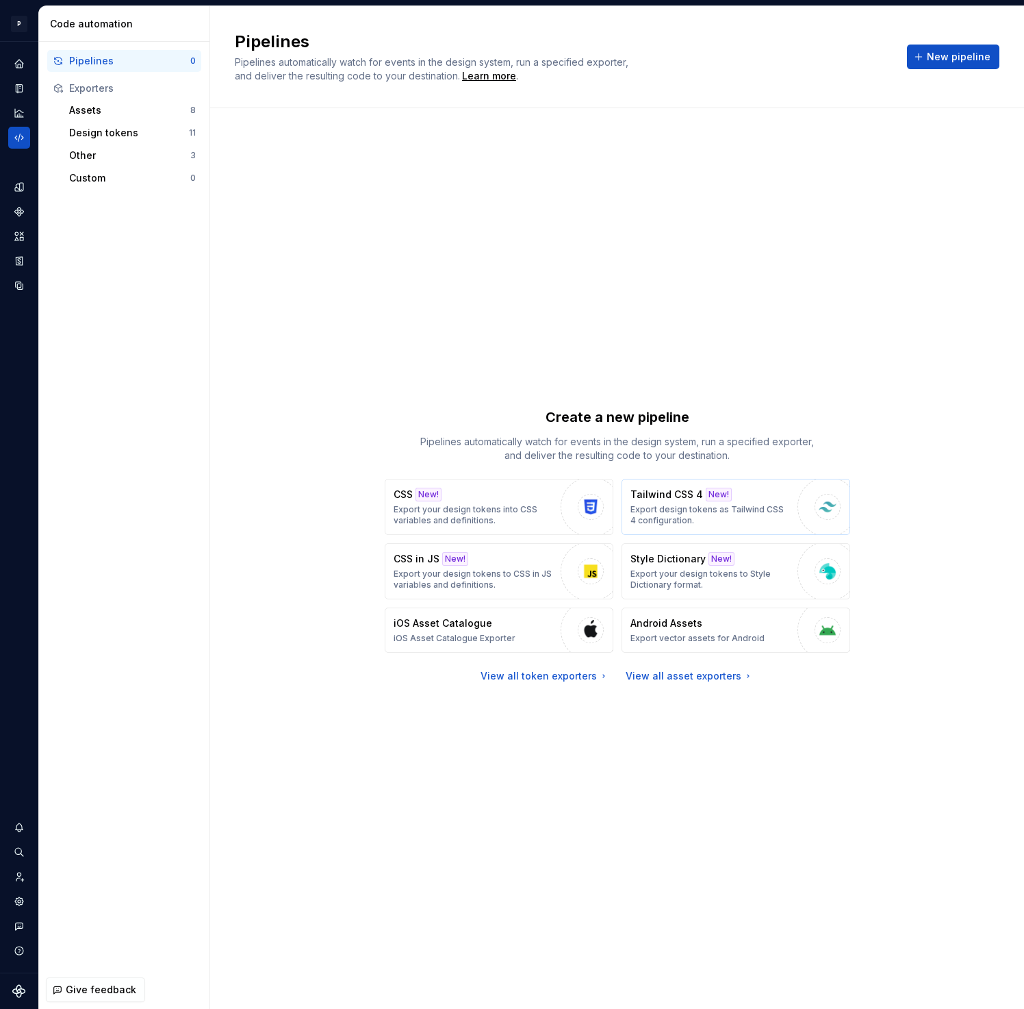
click at [759, 496] on div "Tailwind CSS 4 New! Export design tokens as Tailwind CSS 4 configuration." at bounding box center [711, 507] width 160 height 38
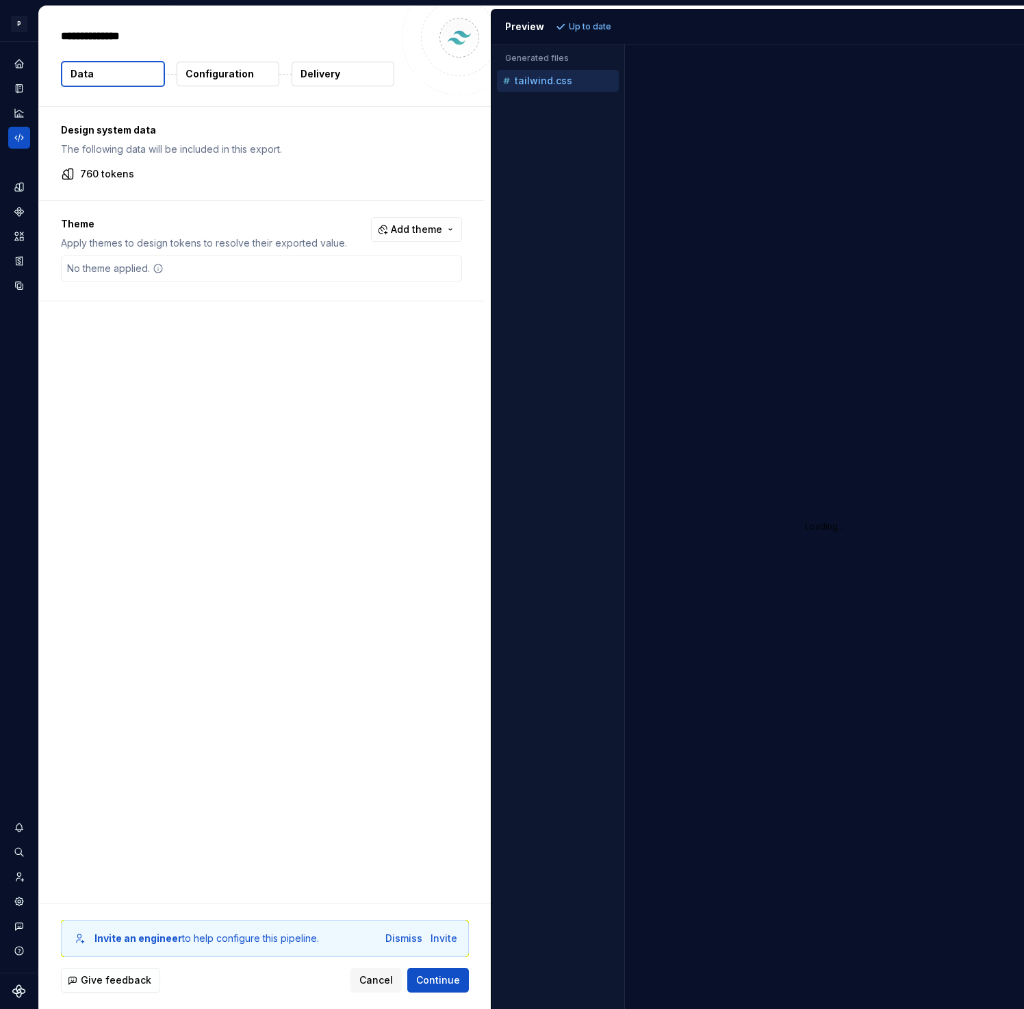
type textarea "*"
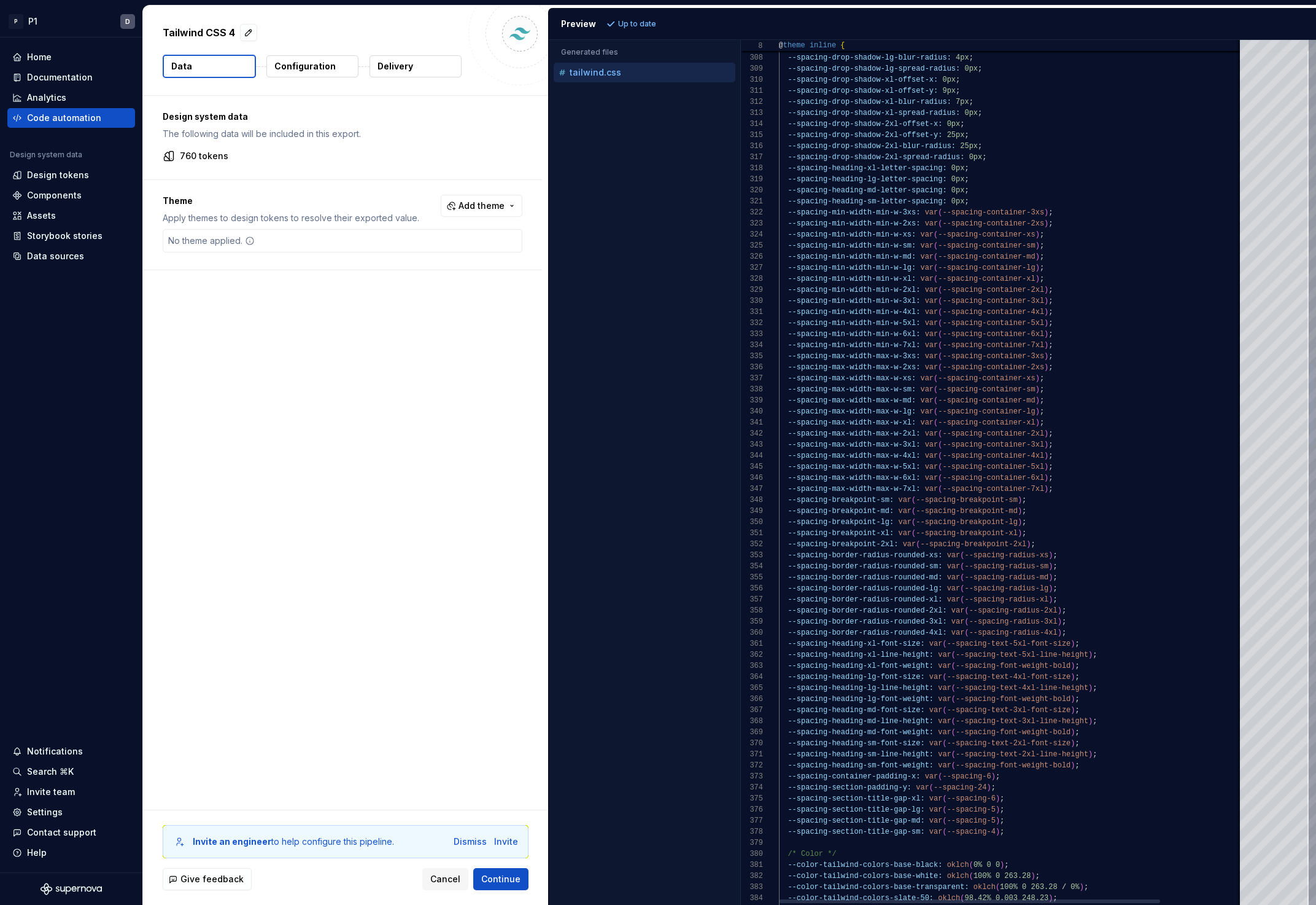
scroll to position [11, 80]
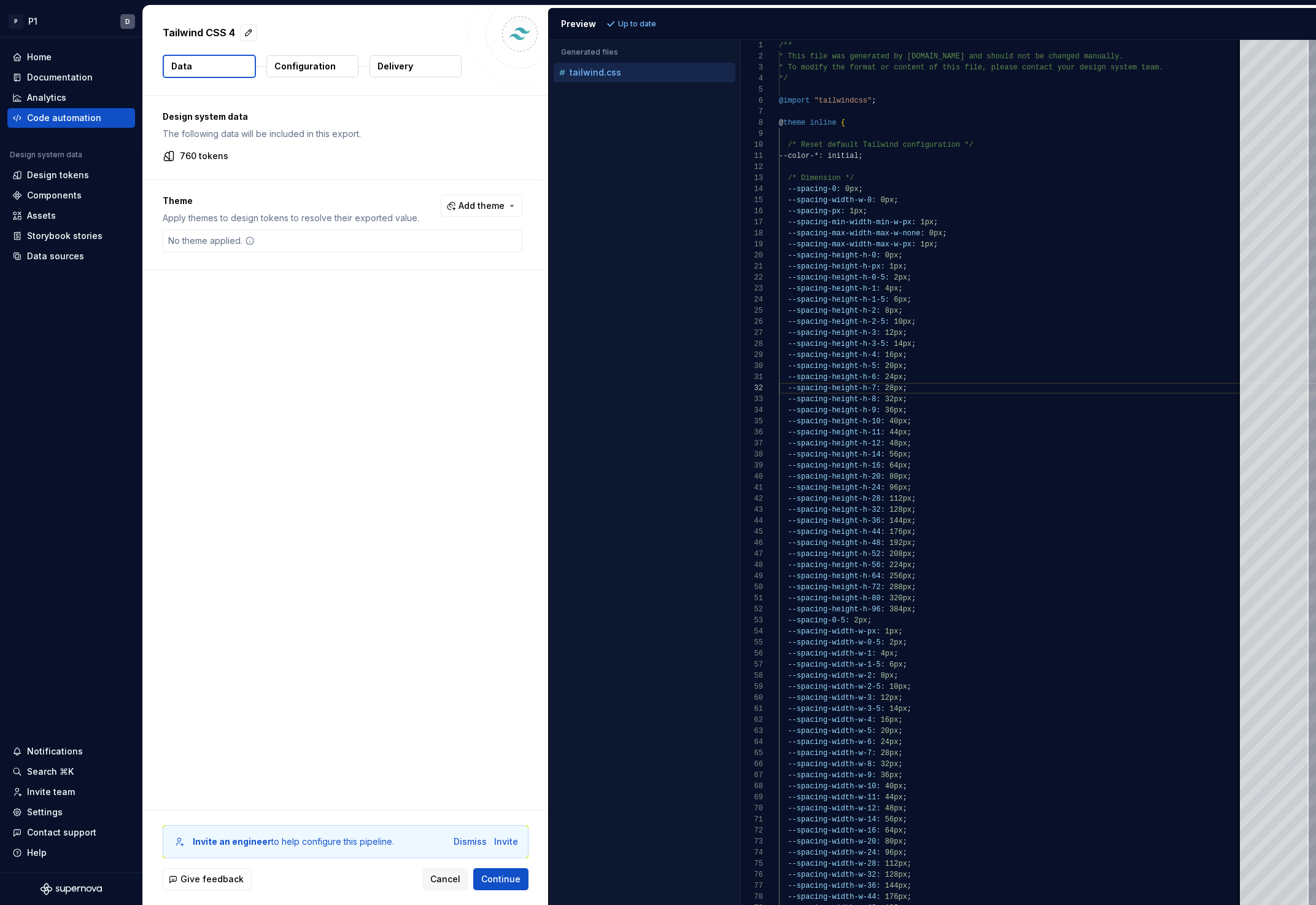
click at [582, 19] on div "Preview" at bounding box center [578, 24] width 35 height 13
click at [444, 885] on button "Cancel" at bounding box center [445, 879] width 46 height 22
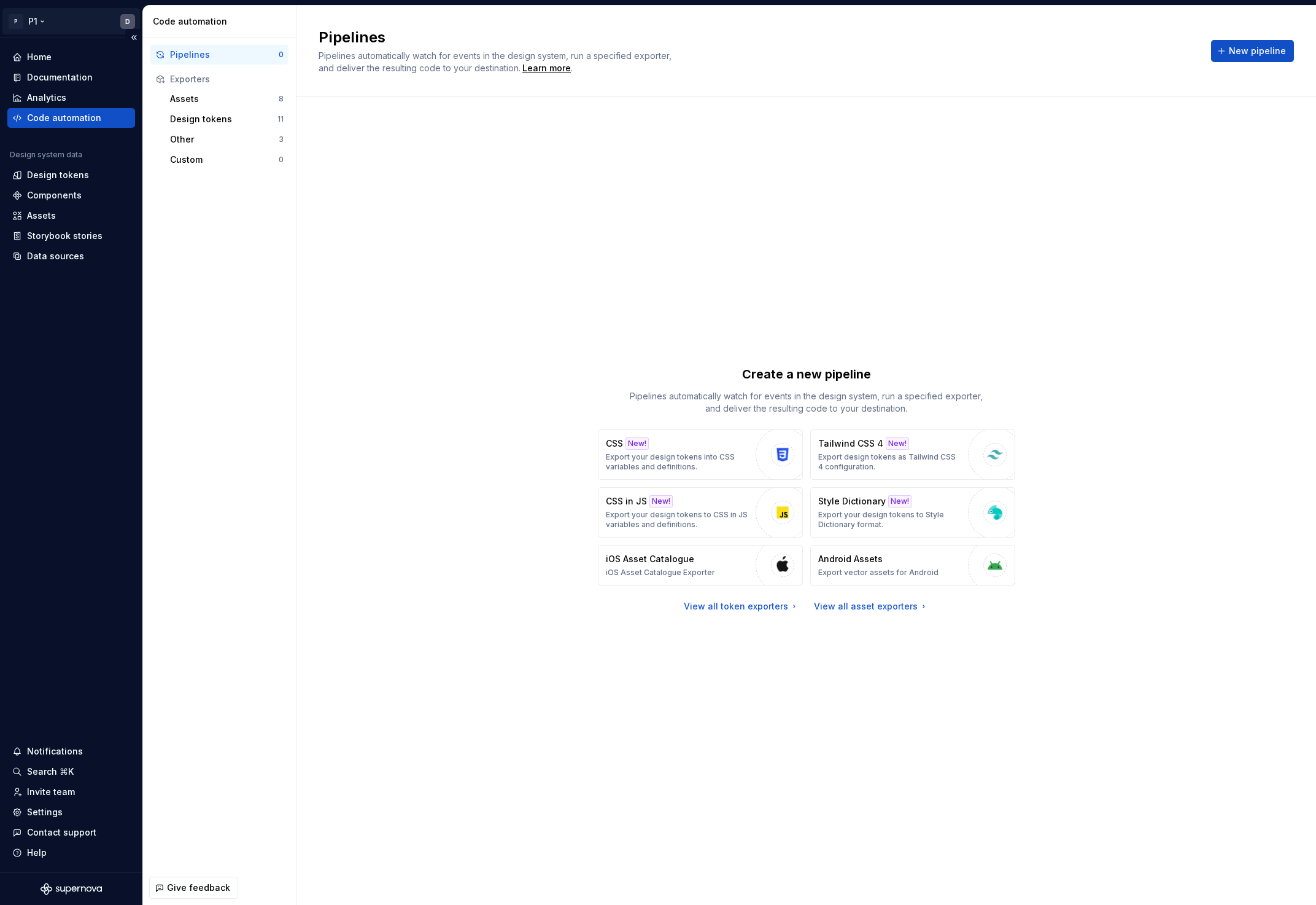
click at [129, 24] on html "P P1 D Home Documentation Analytics Code automation Design system data Design t…" at bounding box center [658, 452] width 1316 height 905
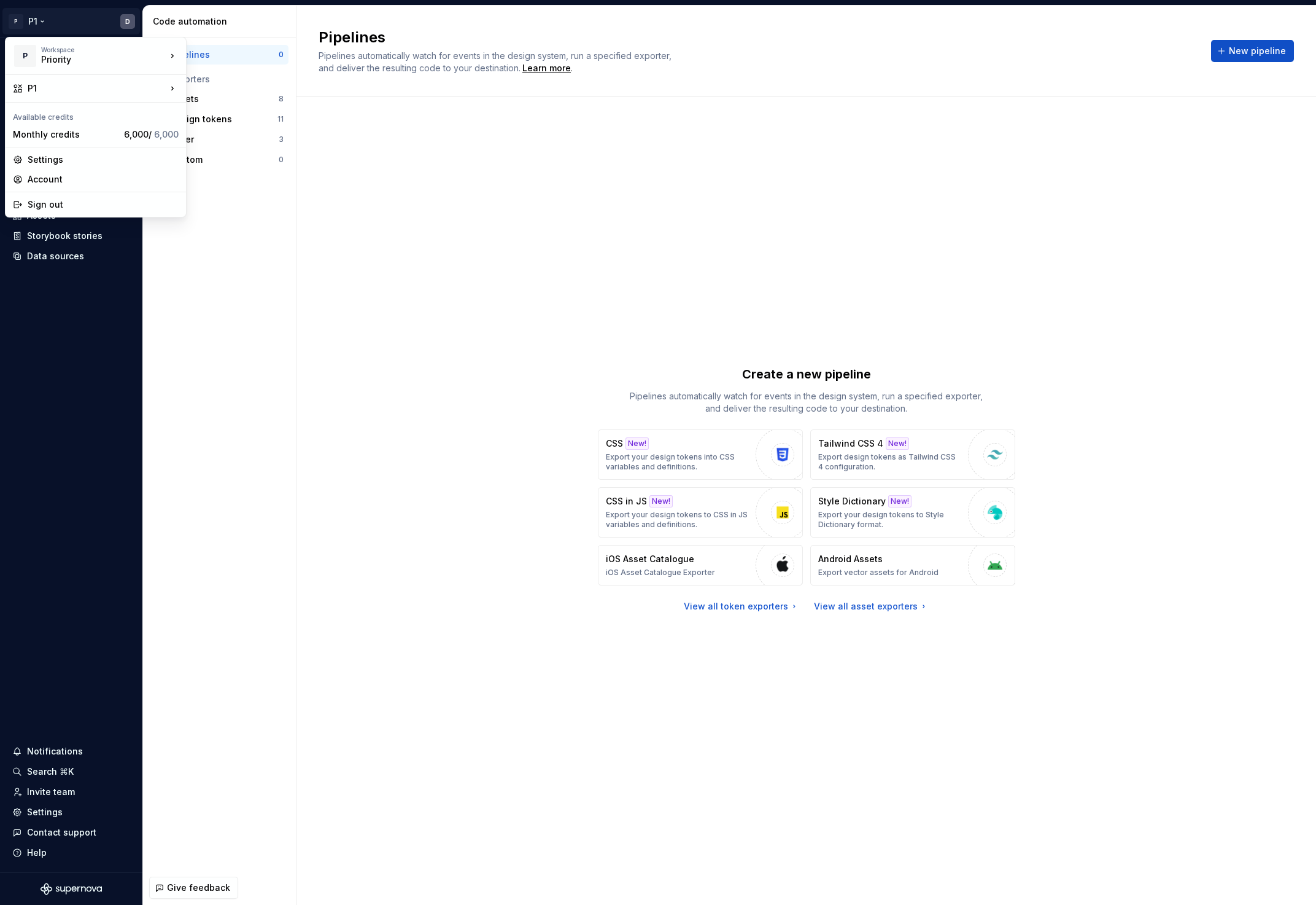
click at [123, 26] on html "P P1 D Home Documentation Analytics Code automation Design system data Design t…" at bounding box center [658, 452] width 1316 height 905
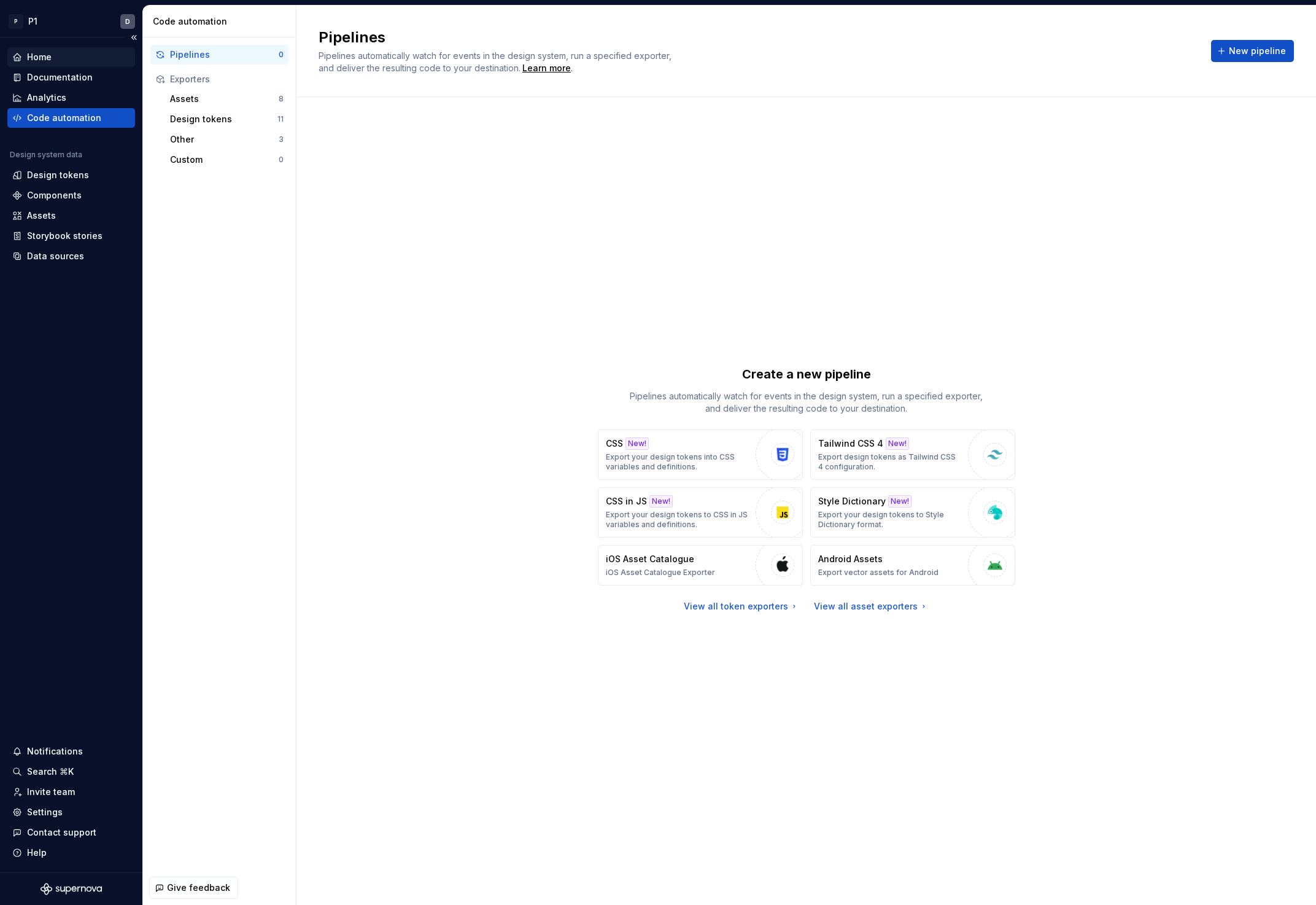
click at [43, 58] on div "Home" at bounding box center [39, 57] width 24 height 13
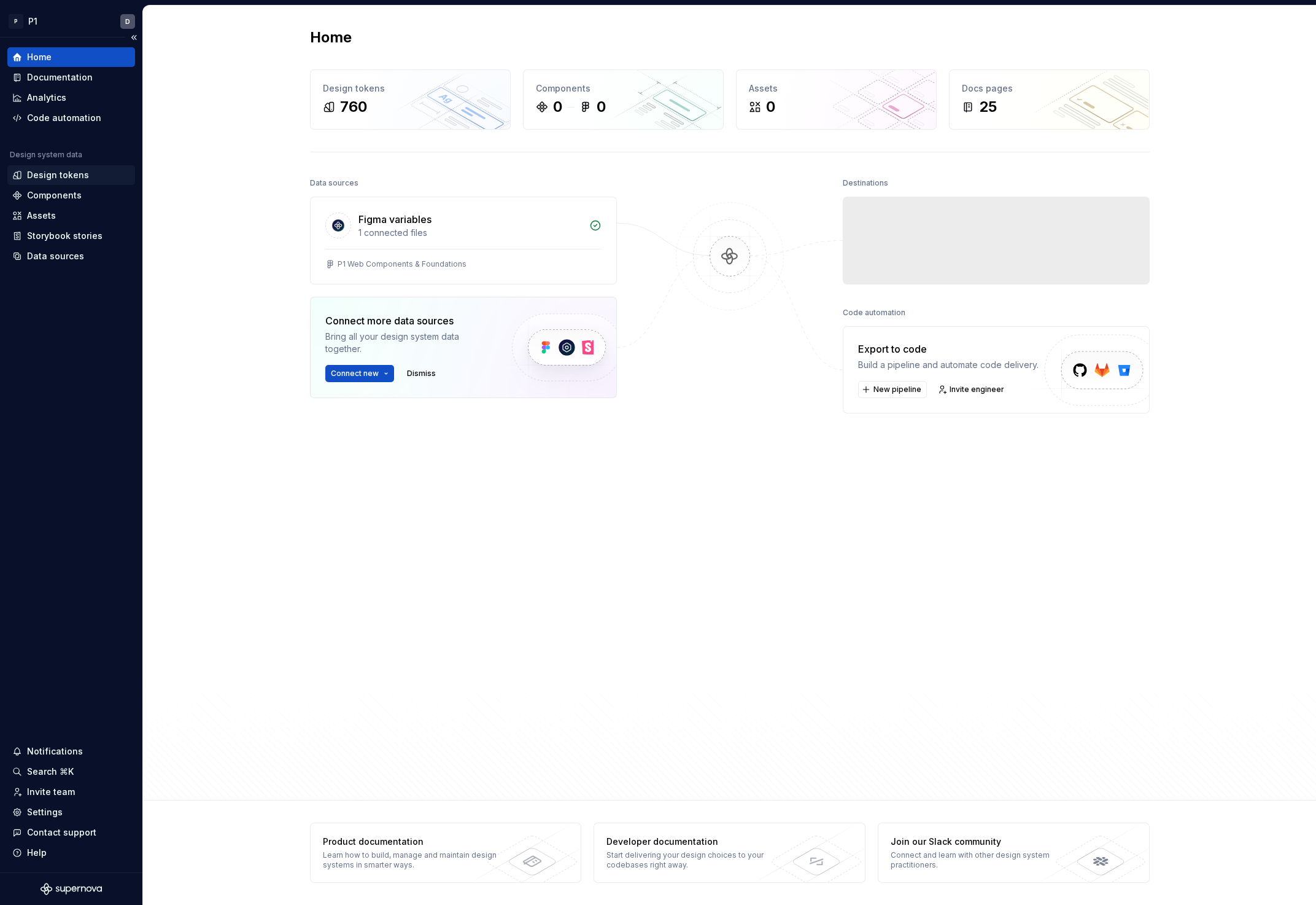
click at [65, 176] on div "Design tokens" at bounding box center [57, 175] width 62 height 13
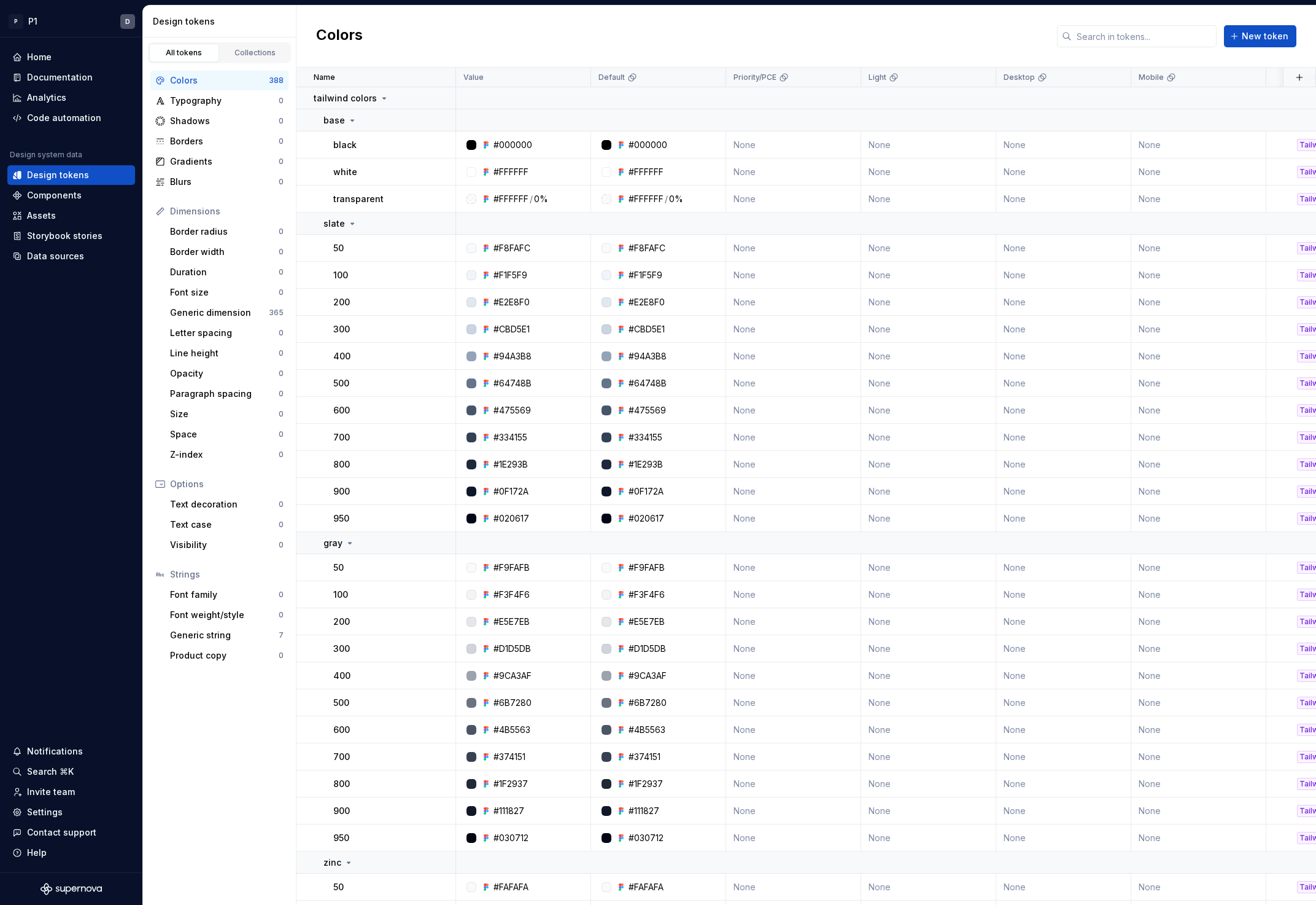
click at [275, 78] on div "388" at bounding box center [276, 80] width 14 height 10
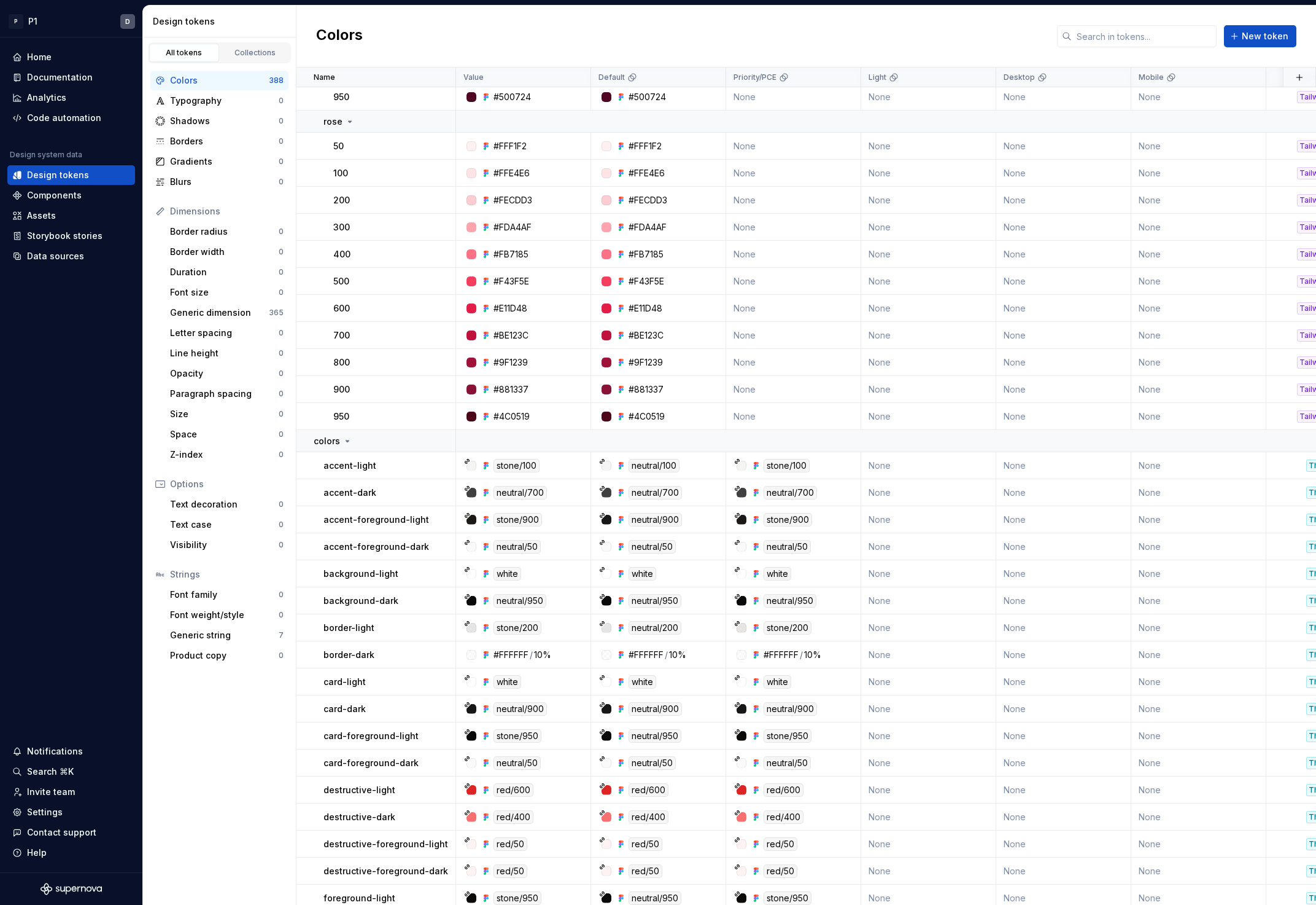
scroll to position [6817, 0]
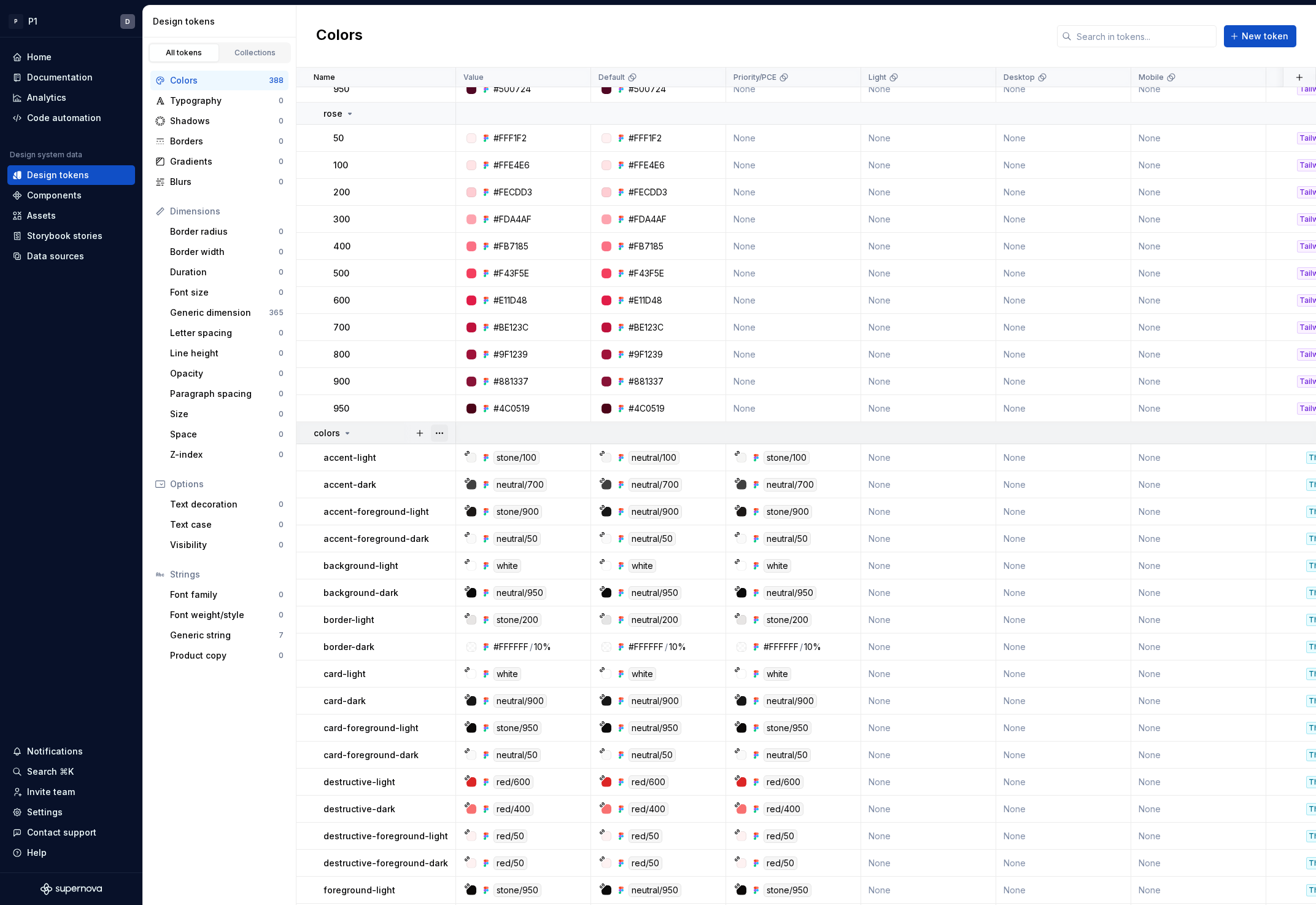
click at [441, 433] on button "button" at bounding box center [439, 432] width 17 height 17
click at [396, 468] on html "P P1 D Home Documentation Analytics Code automation Design system data Design t…" at bounding box center [658, 452] width 1316 height 905
click at [347, 433] on icon at bounding box center [347, 432] width 10 height 10
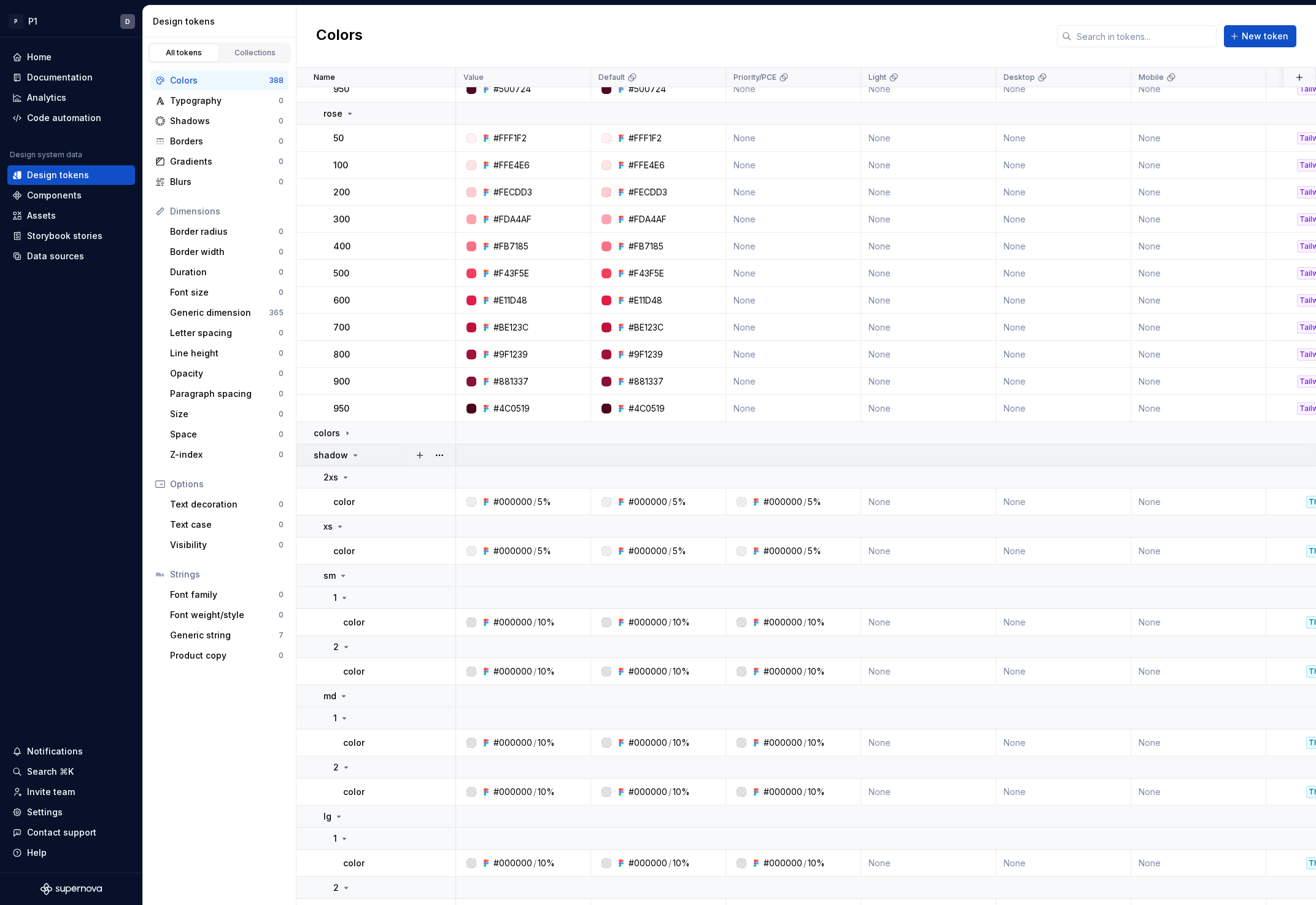
scroll to position [6728, 0]
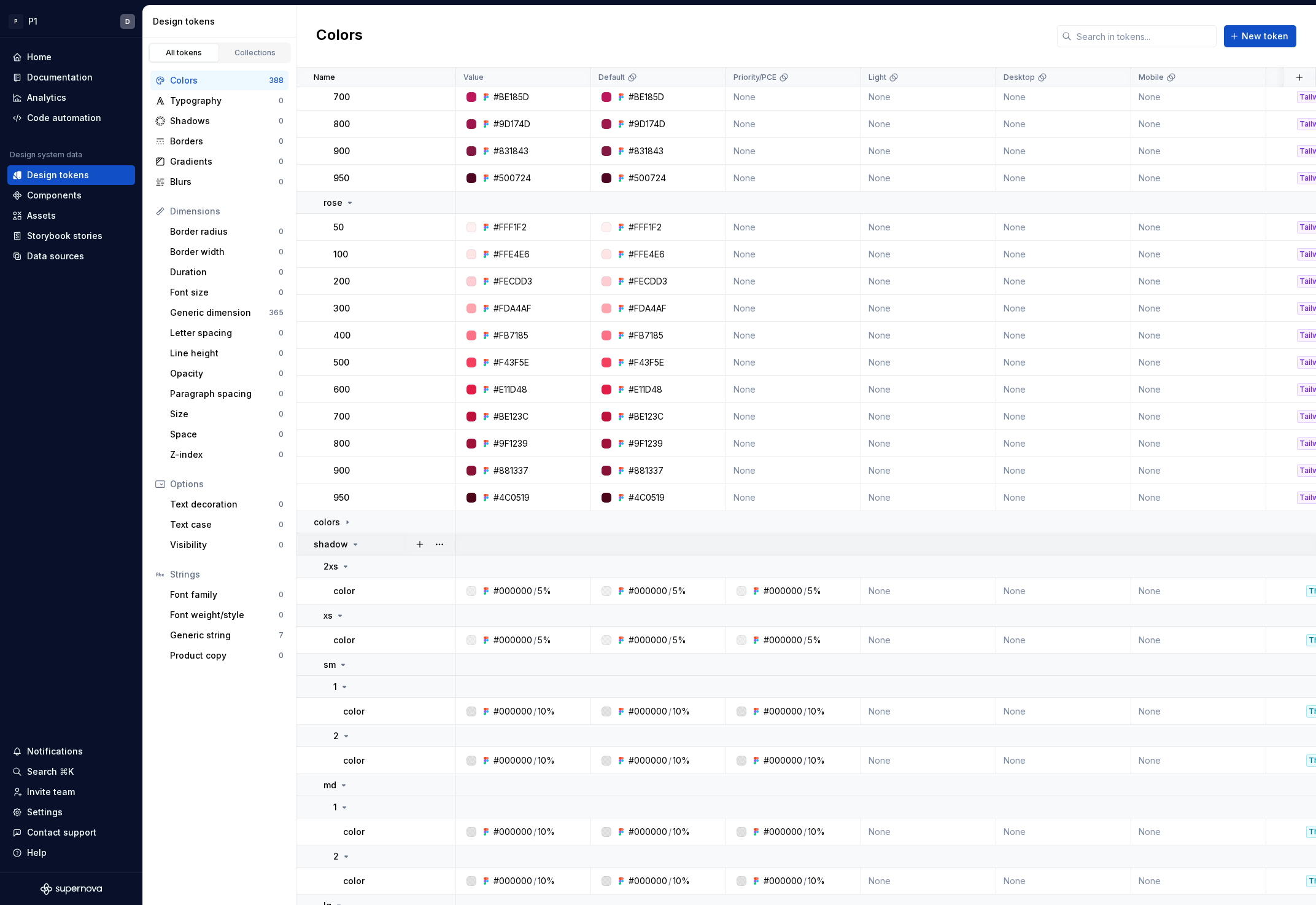
click at [354, 544] on icon at bounding box center [355, 544] width 3 height 1
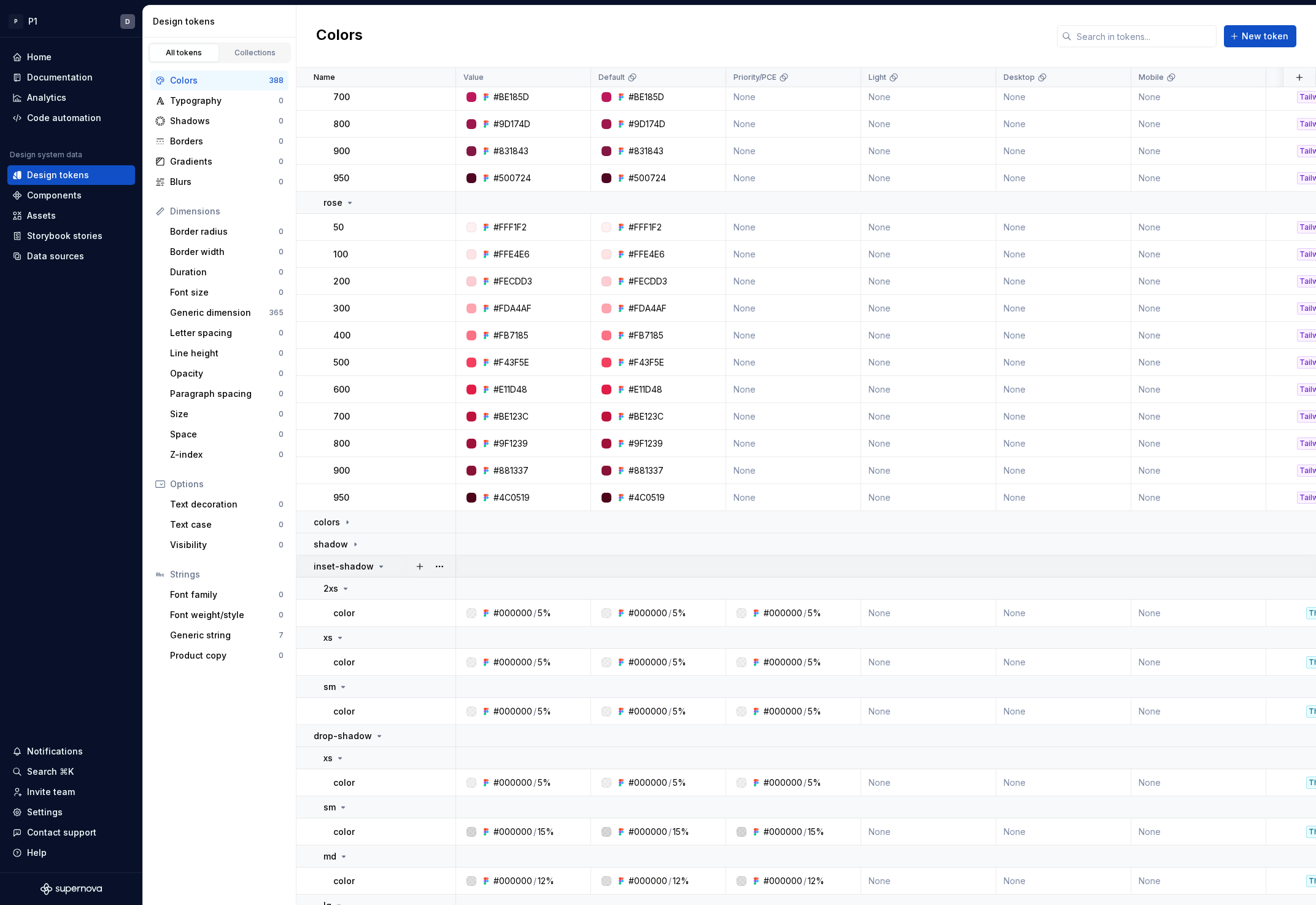
click at [377, 566] on icon at bounding box center [381, 566] width 10 height 10
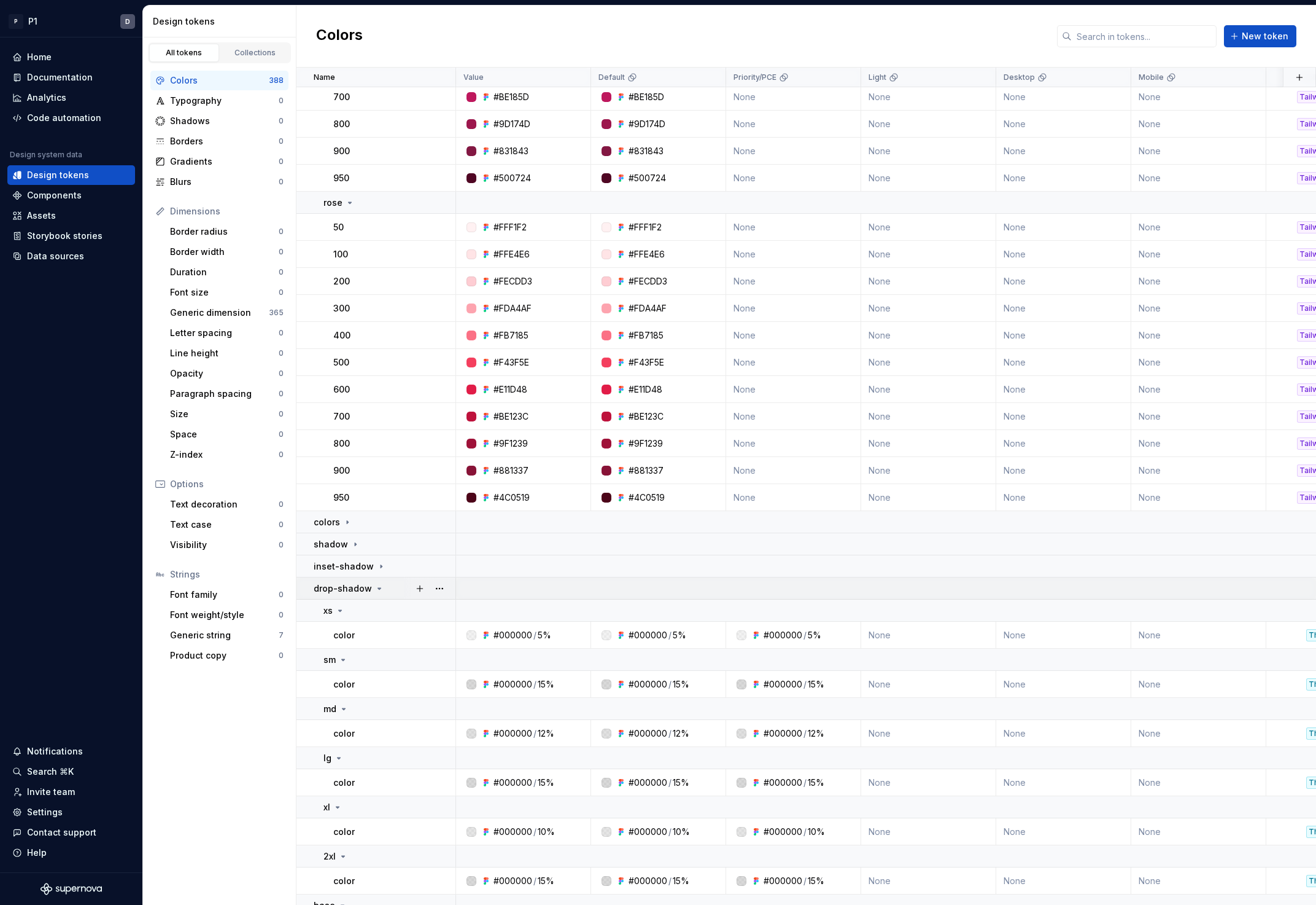
click at [375, 589] on icon at bounding box center [379, 588] width 10 height 10
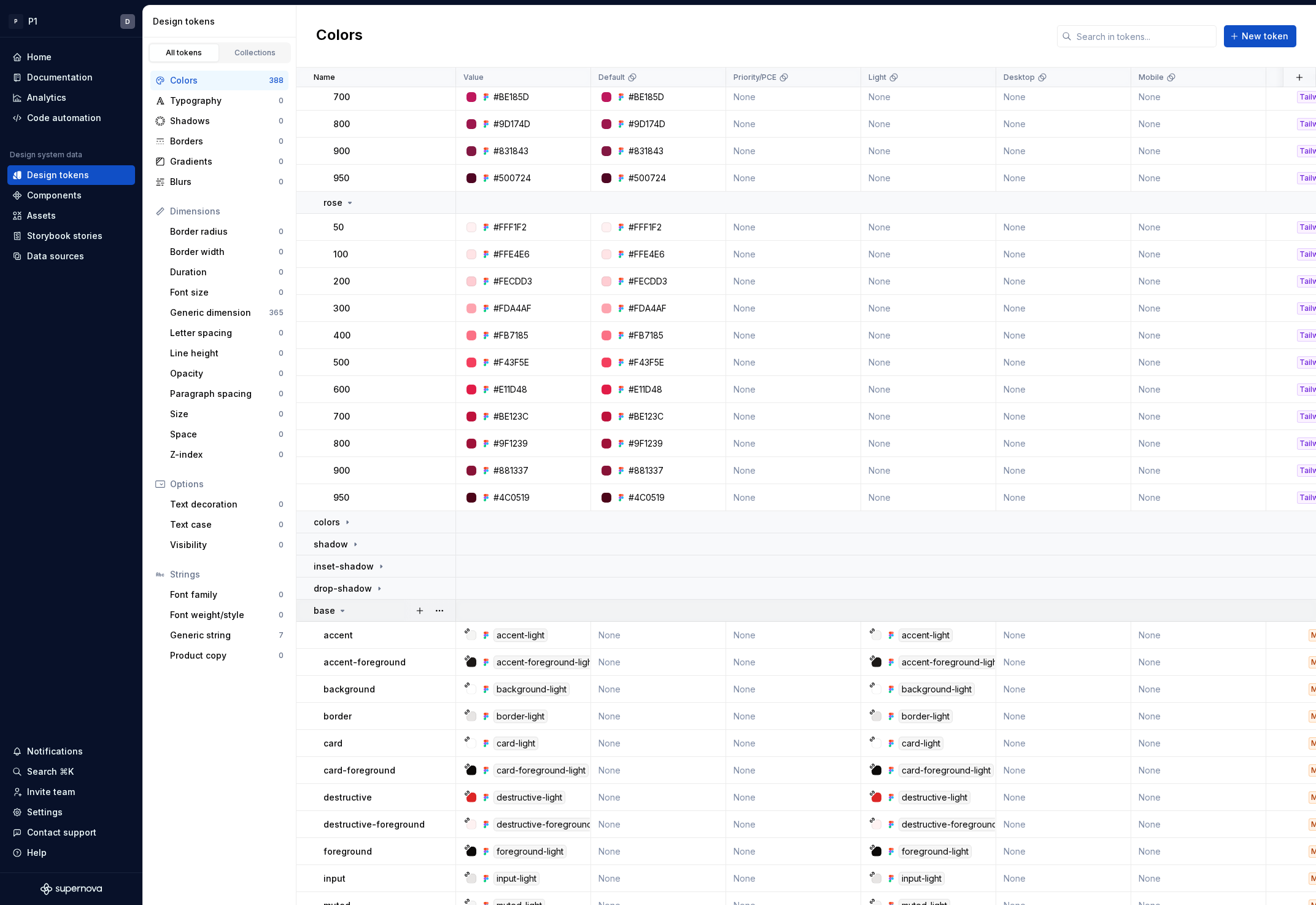
click at [338, 610] on icon at bounding box center [342, 610] width 10 height 10
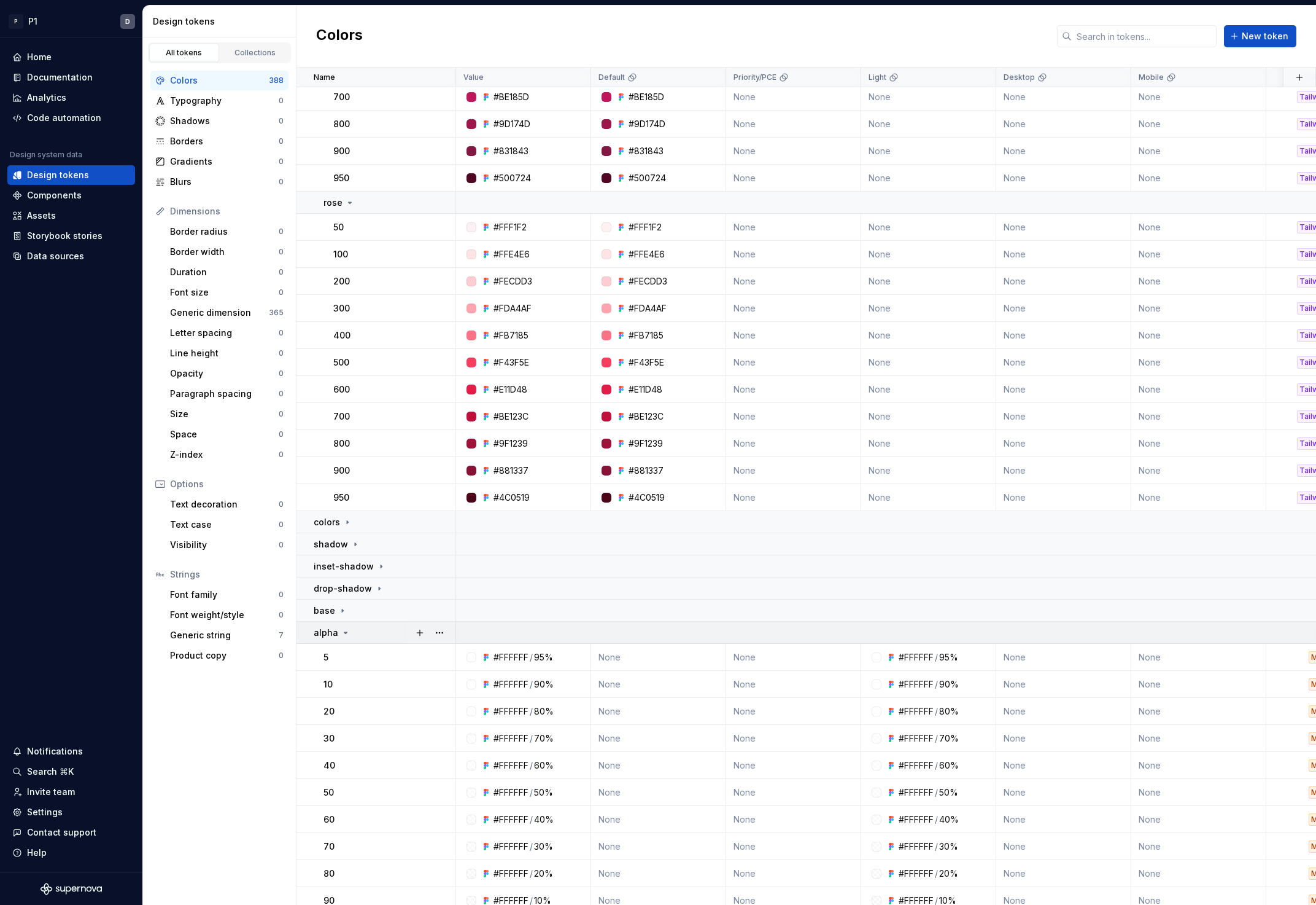
click at [346, 629] on icon at bounding box center [345, 632] width 10 height 10
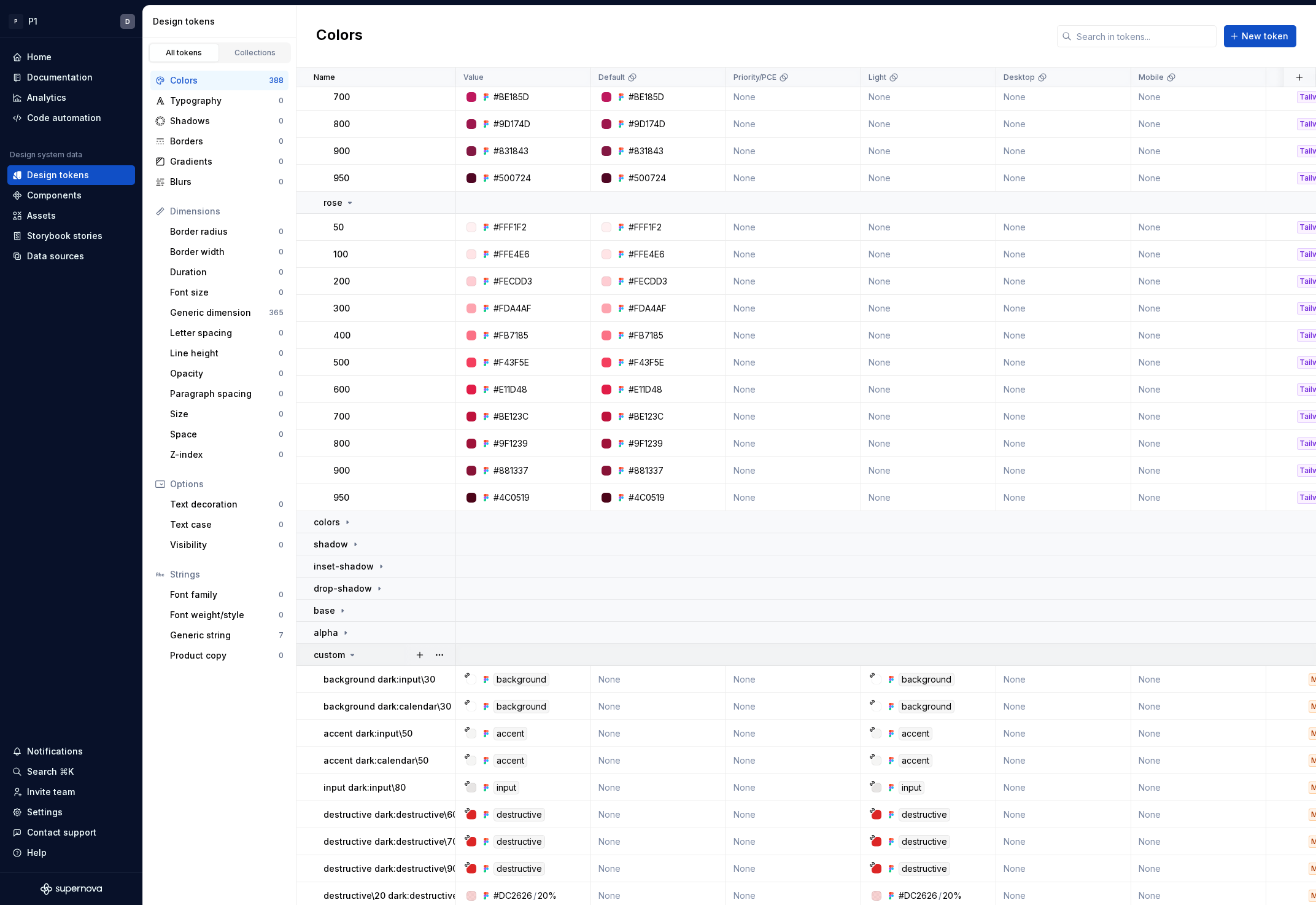
click at [349, 653] on icon at bounding box center [352, 654] width 10 height 10
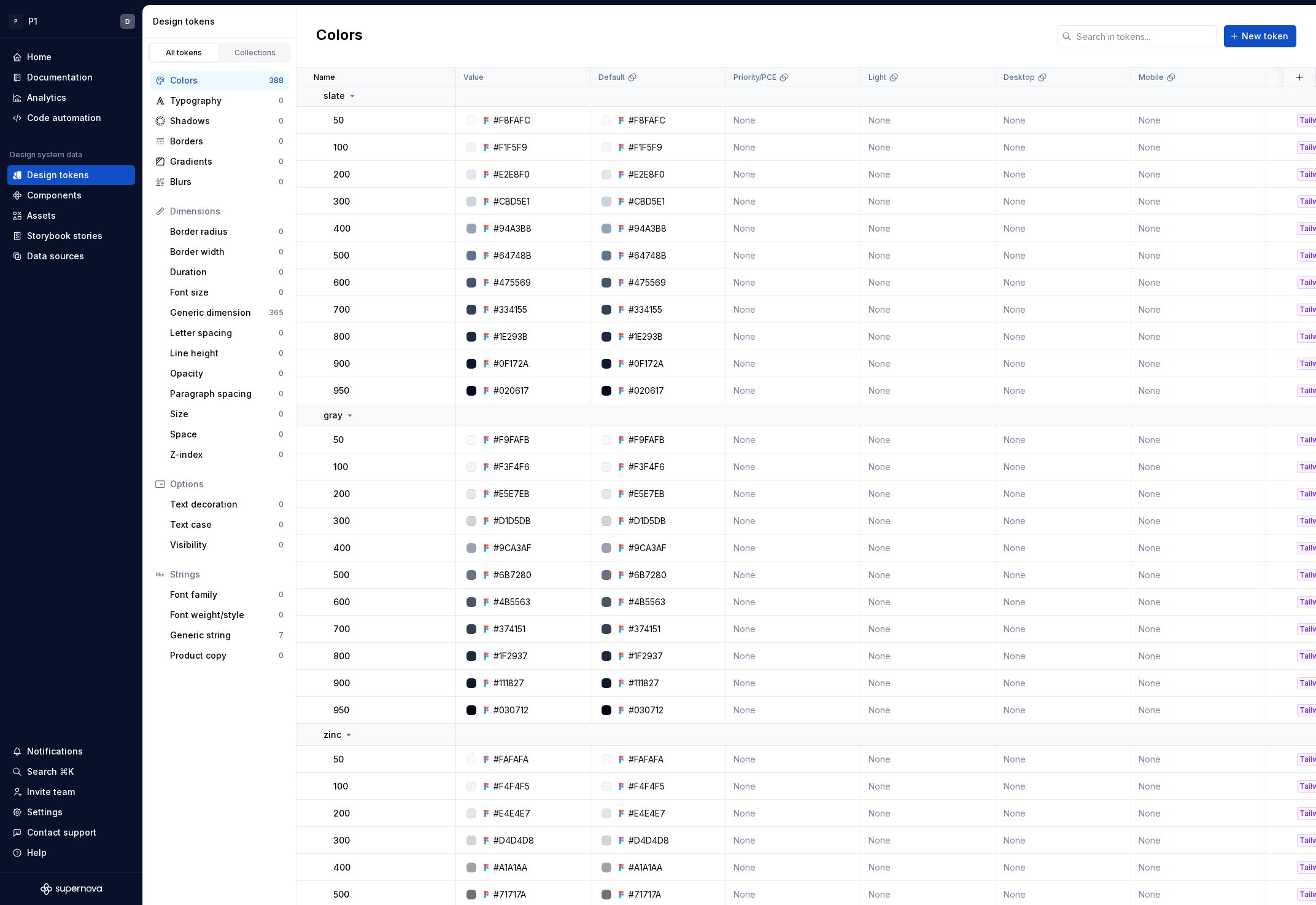
scroll to position [0, 0]
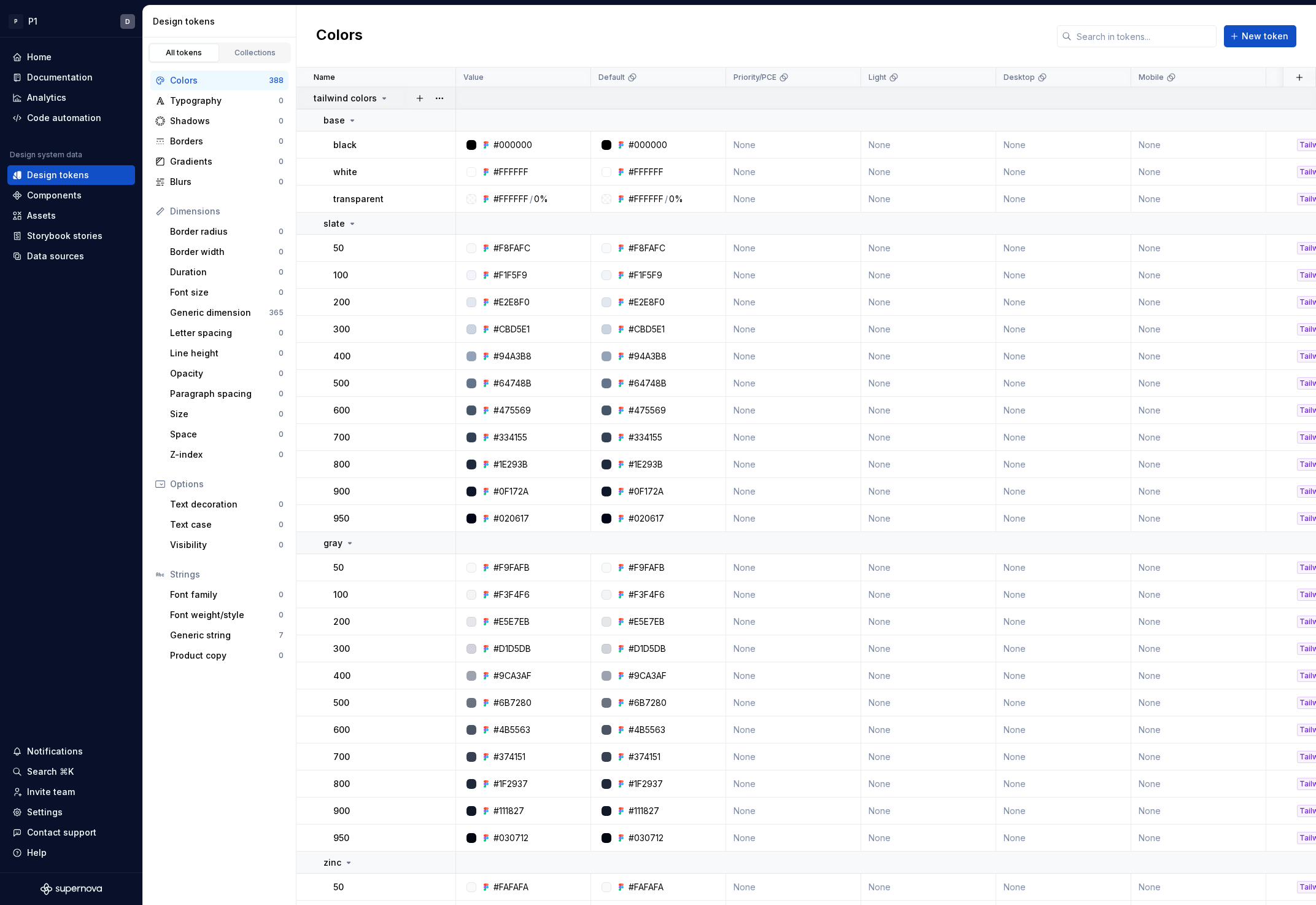
click at [383, 97] on icon at bounding box center [384, 98] width 10 height 10
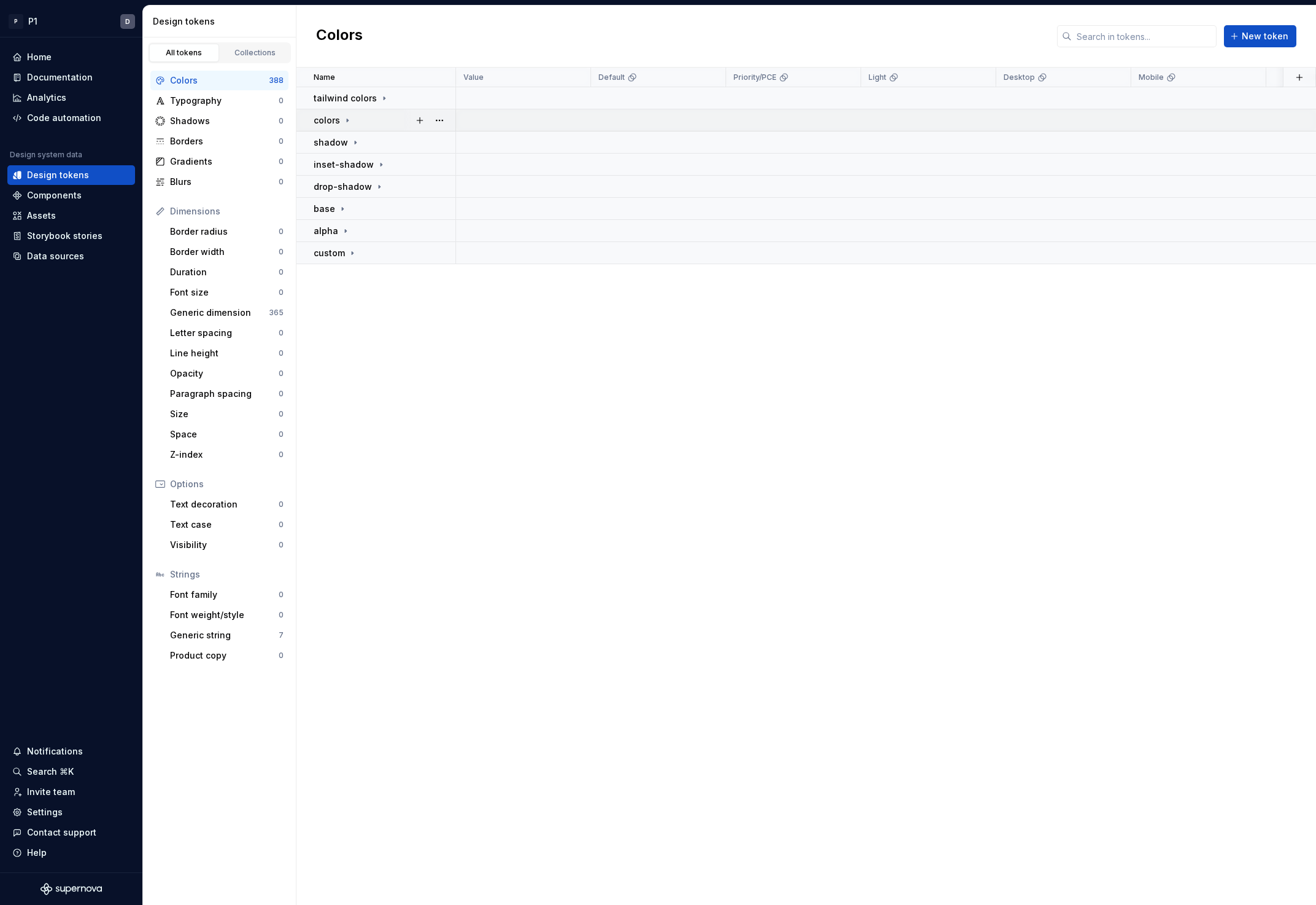
click at [352, 120] on div "colors" at bounding box center [384, 120] width 141 height 13
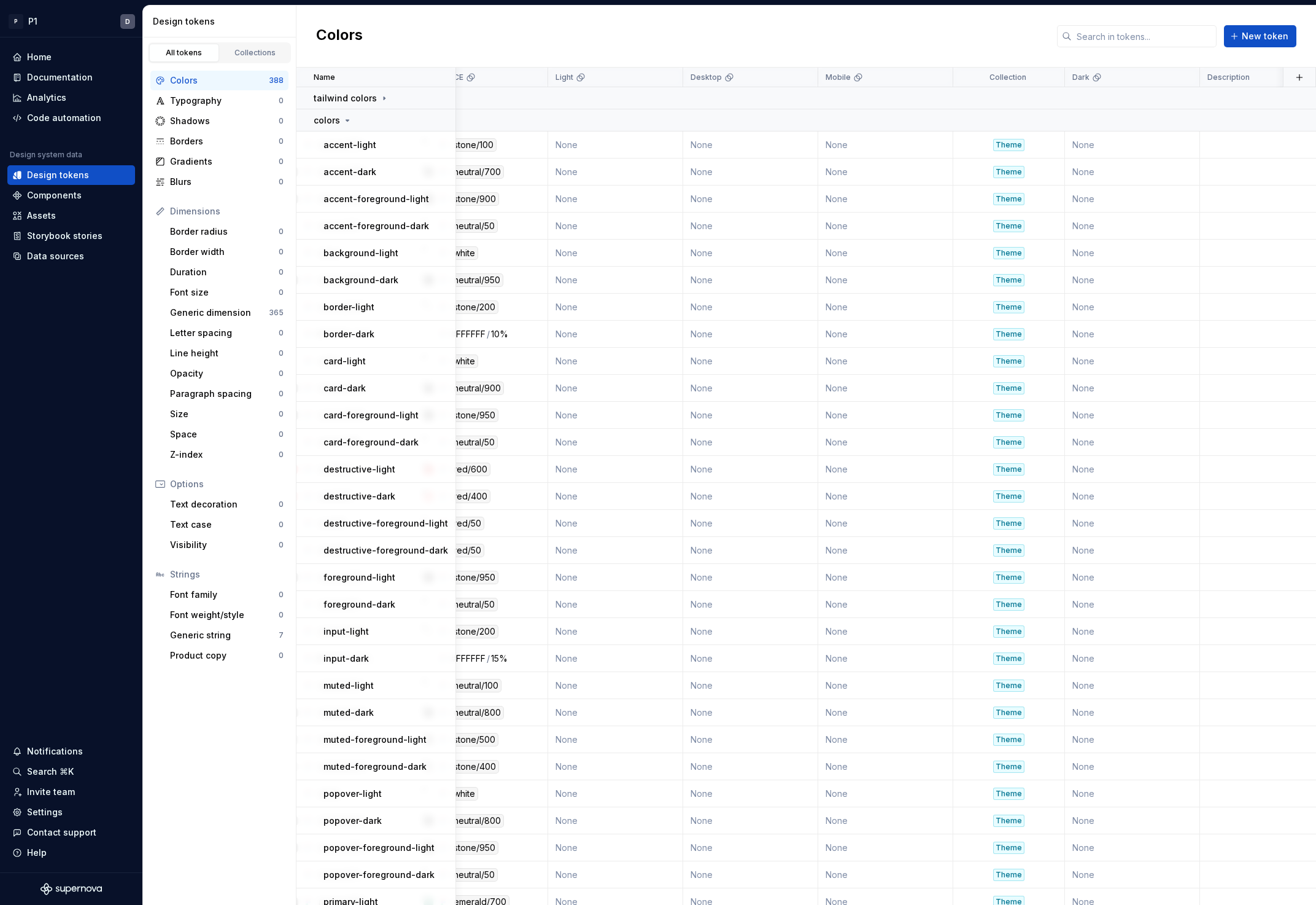
scroll to position [0, 372]
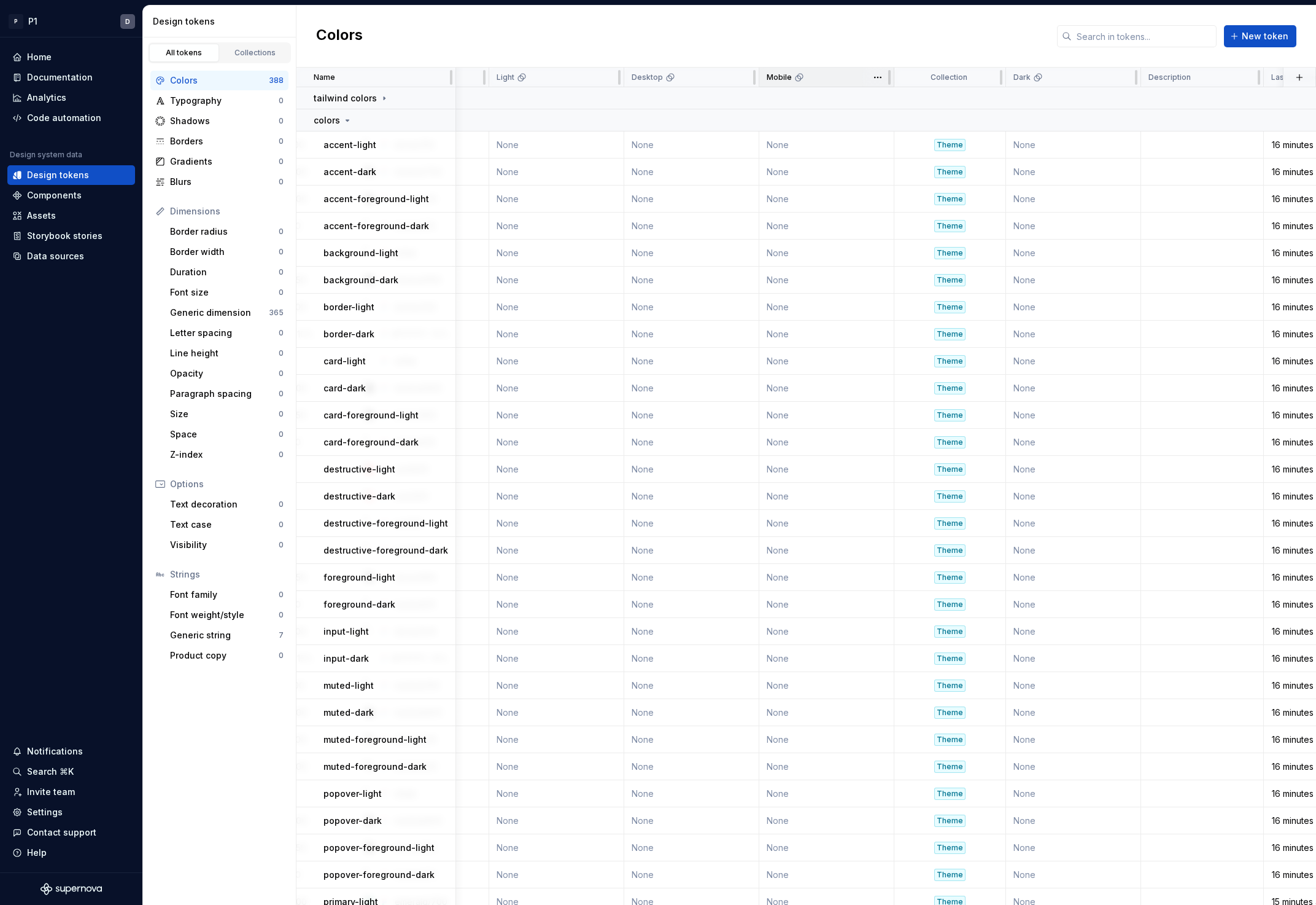
click at [807, 79] on div "Mobile" at bounding box center [827, 77] width 120 height 10
click at [702, 79] on div "Desktop" at bounding box center [692, 77] width 120 height 10
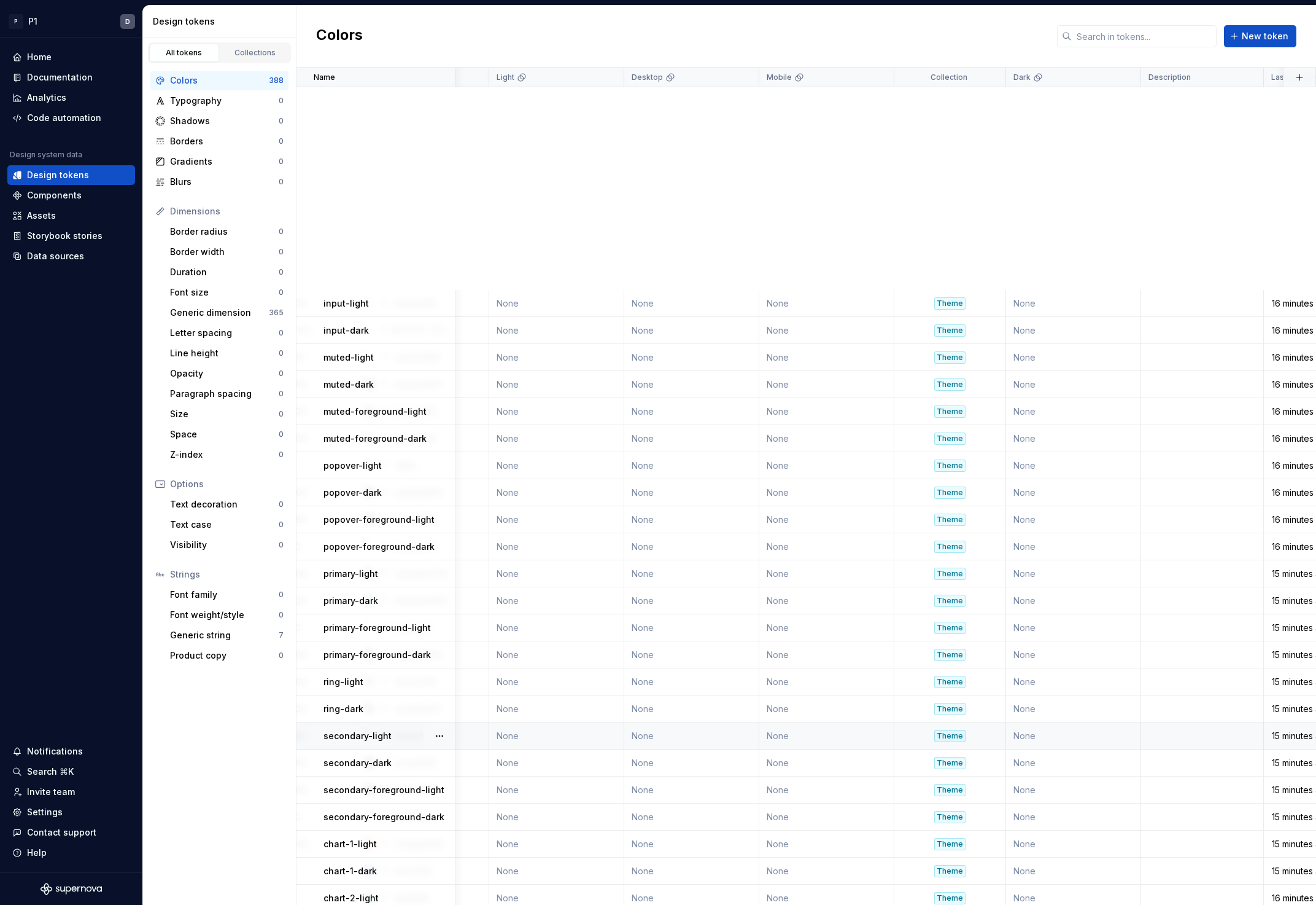
scroll to position [818, 372]
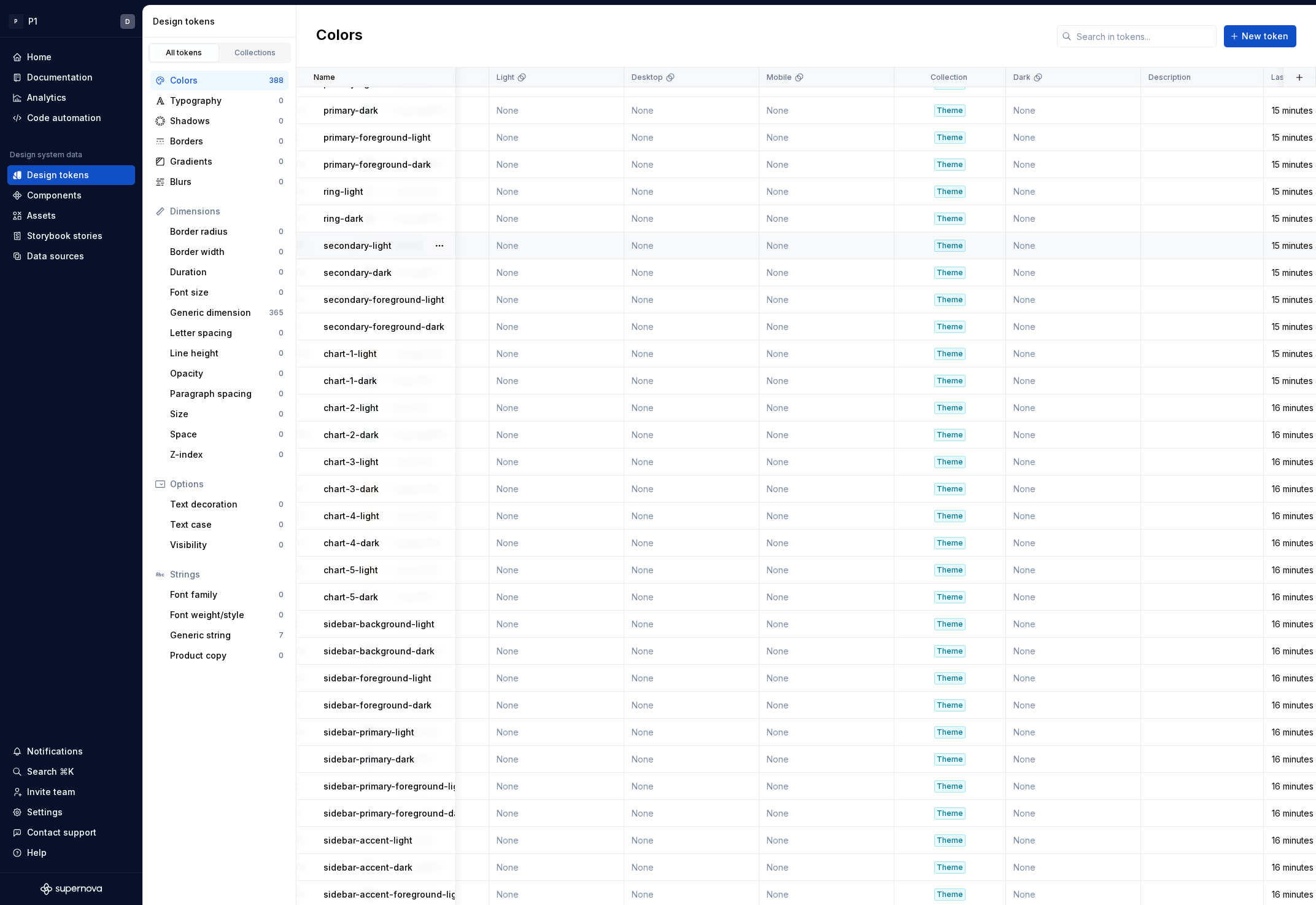
drag, startPoint x: 634, startPoint y: 244, endPoint x: 895, endPoint y: 240, distance: 261.0
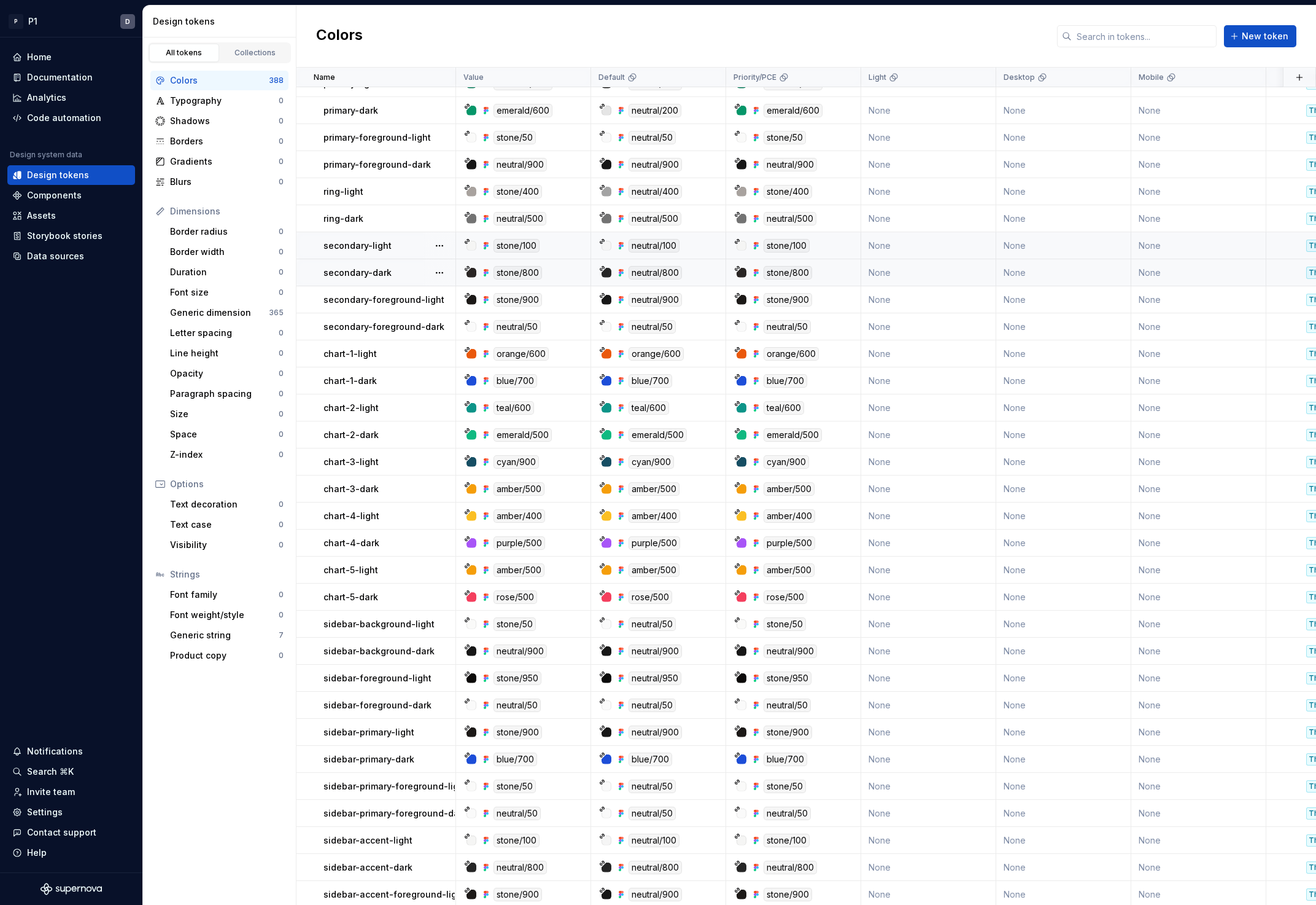
scroll to position [782, 0]
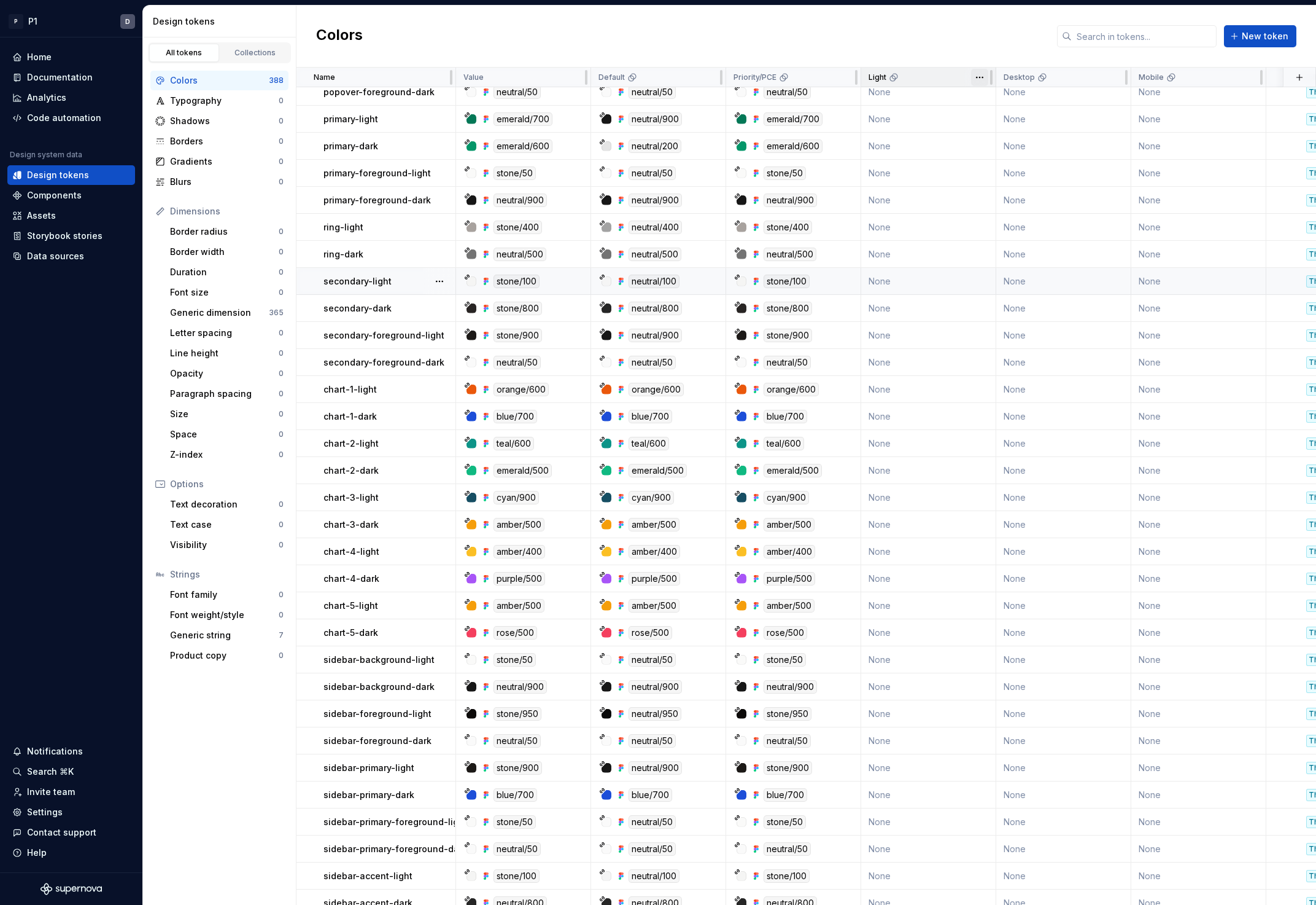
click at [978, 79] on html "P P1 D Home Documentation Analytics Code automation Design system data Design t…" at bounding box center [658, 452] width 1316 height 905
click at [1020, 168] on span "Delete theme" at bounding box center [1034, 171] width 80 height 13
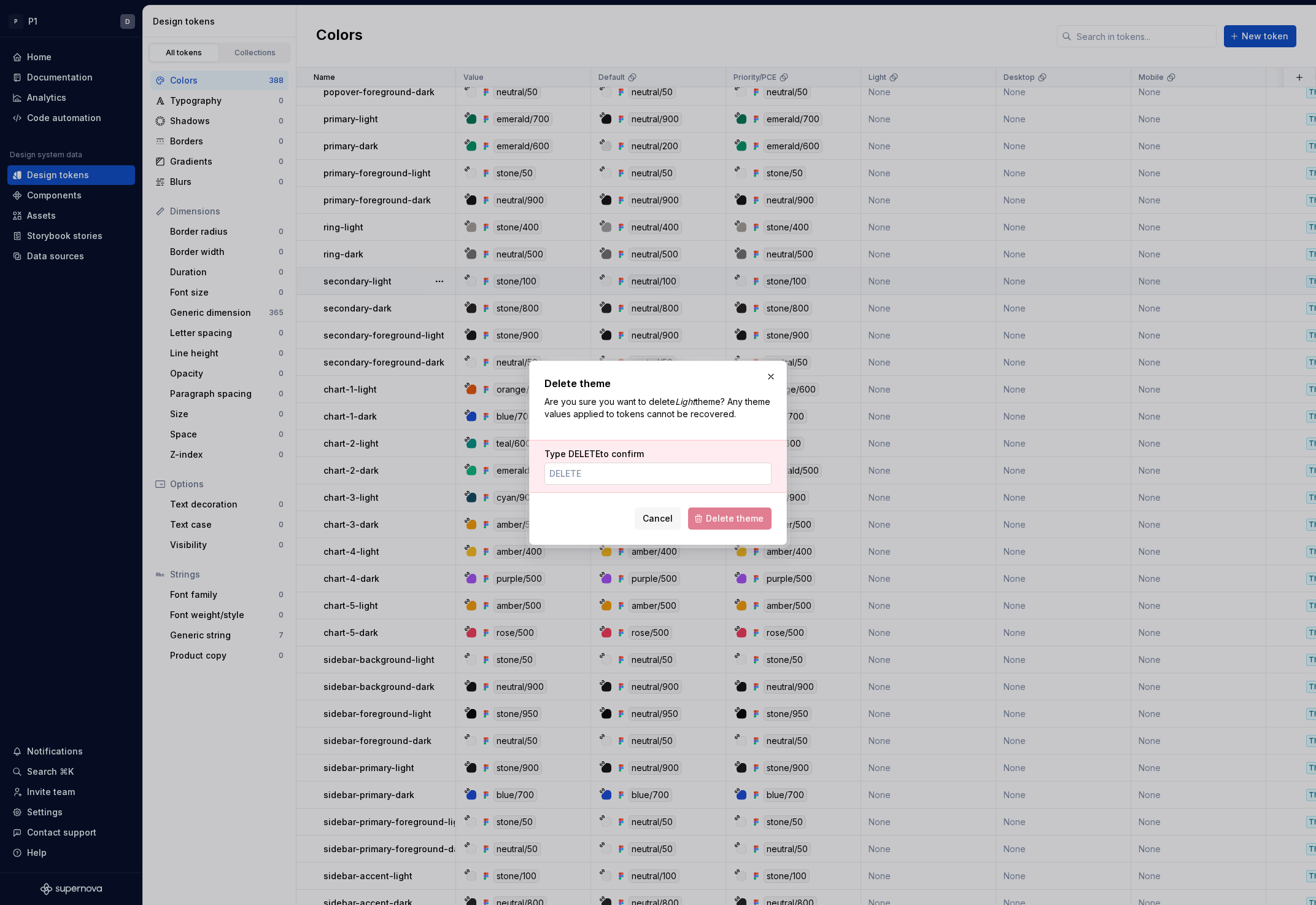
click at [649, 478] on input "Type DELETE to confirm" at bounding box center [657, 474] width 227 height 22
type input "DELETE"
click at [710, 518] on span "Delete theme" at bounding box center [734, 518] width 57 height 13
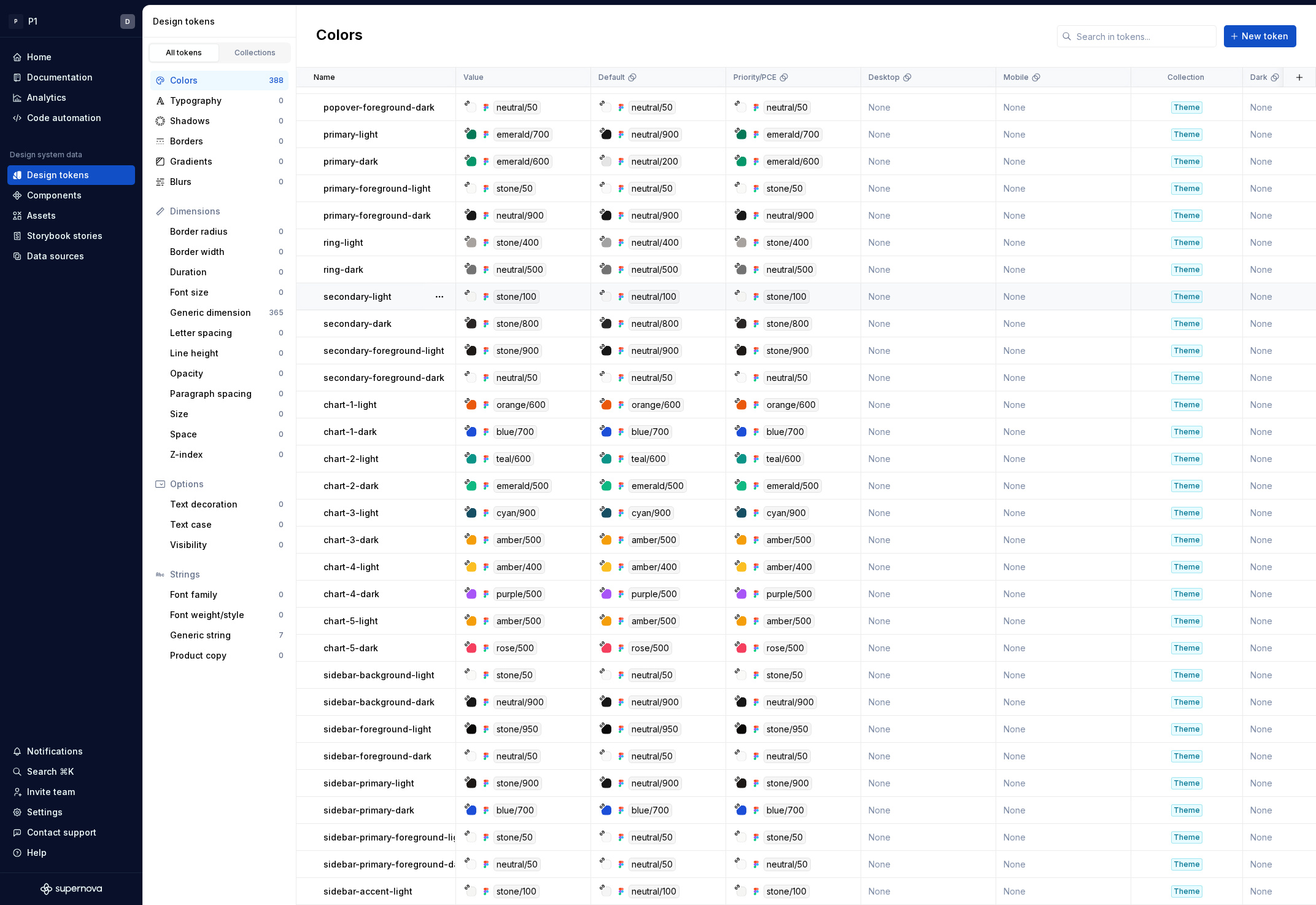
scroll to position [657, 0]
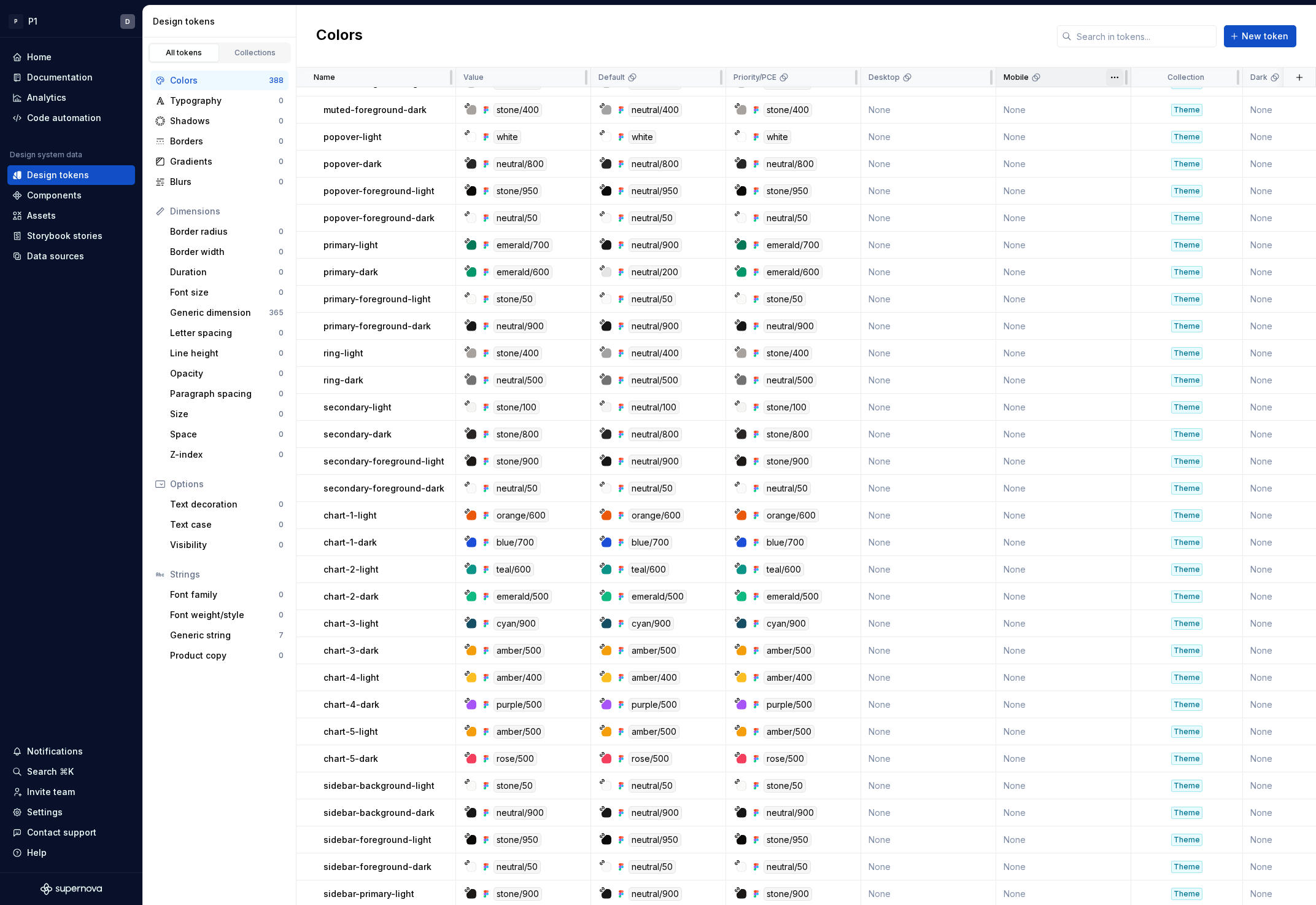
click at [1116, 82] on html "P P1 D Home Documentation Analytics Code automation Design system data Design t…" at bounding box center [658, 452] width 1316 height 905
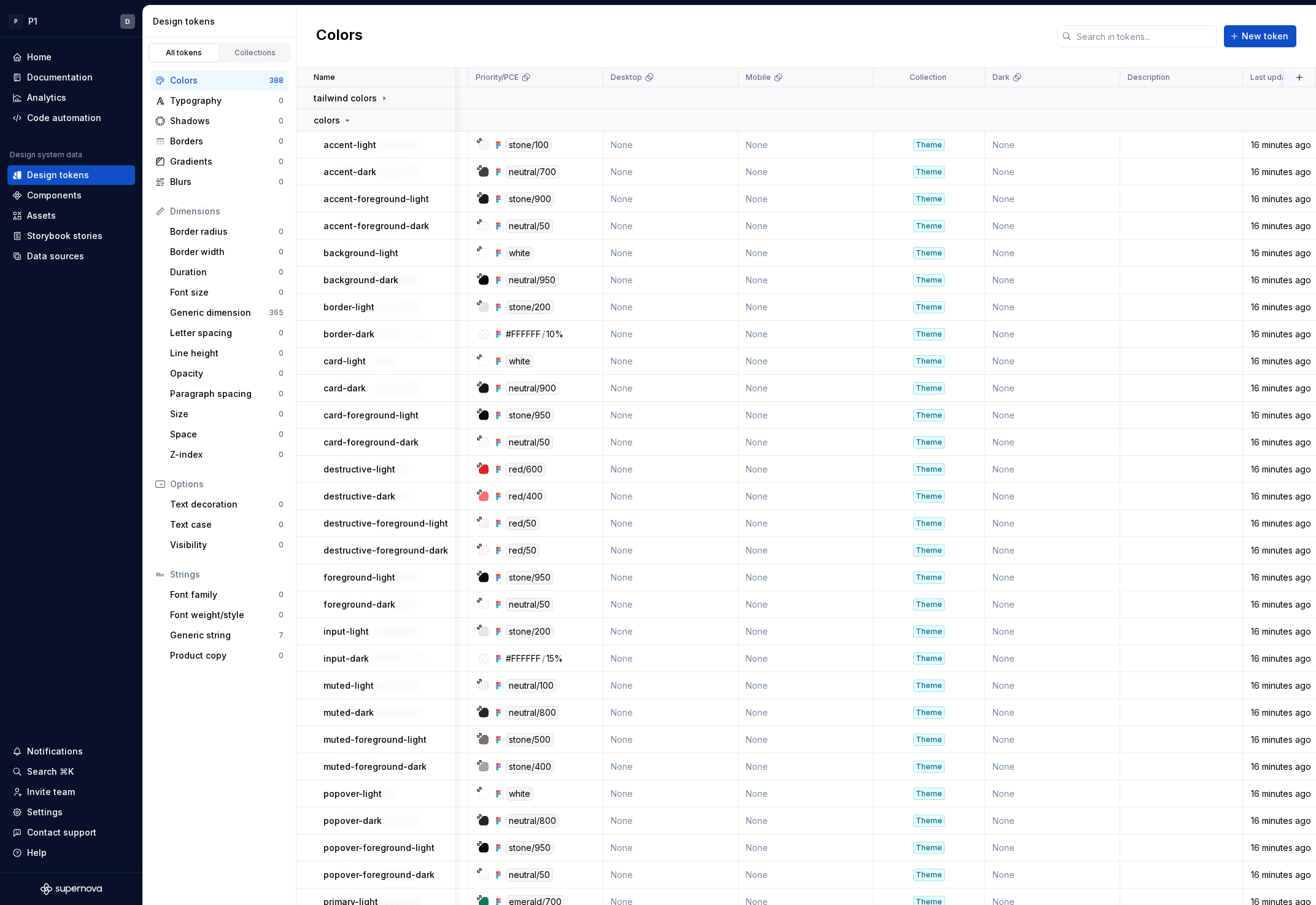
scroll to position [0, 146]
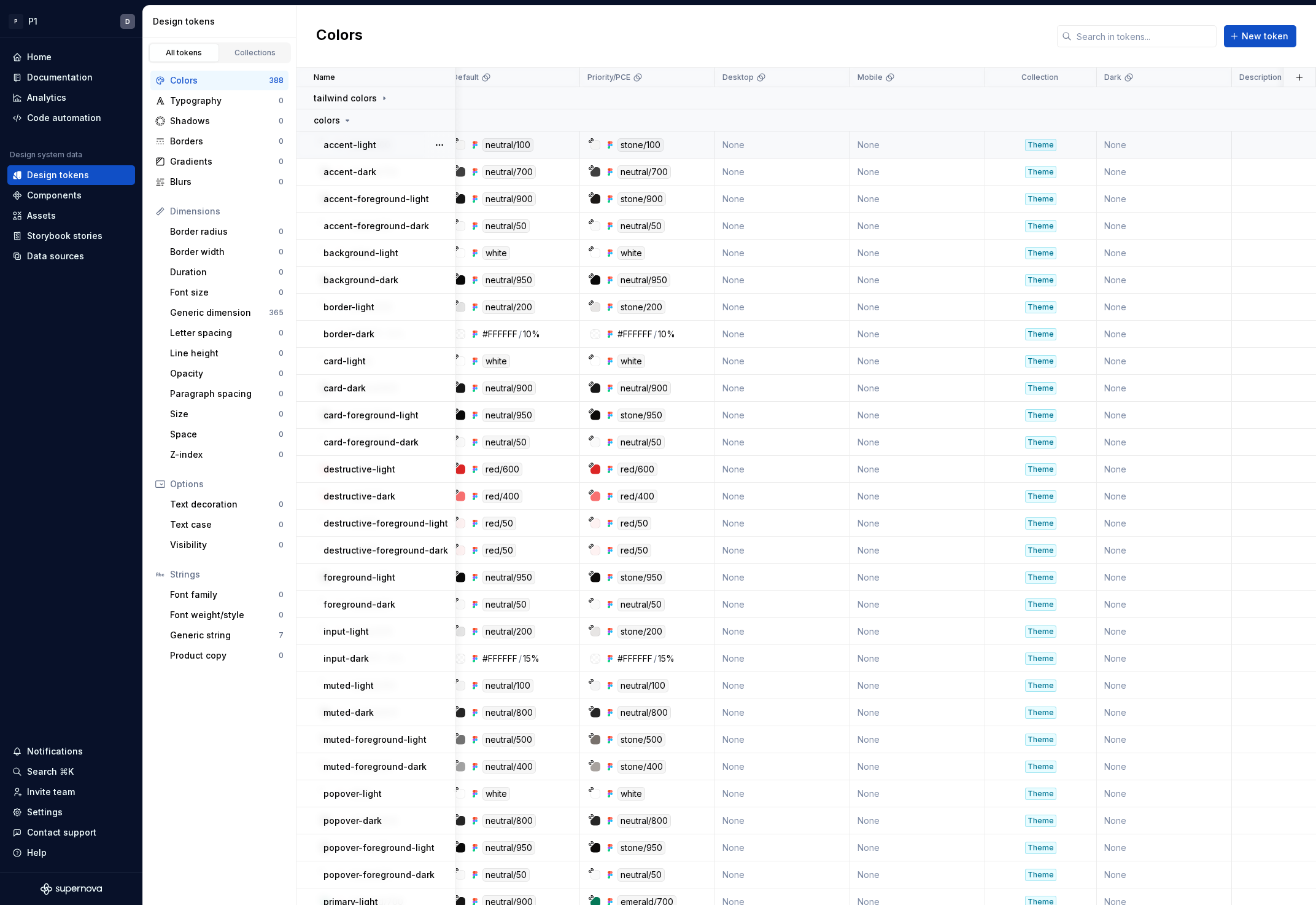
click at [747, 145] on td "None" at bounding box center [783, 145] width 135 height 27
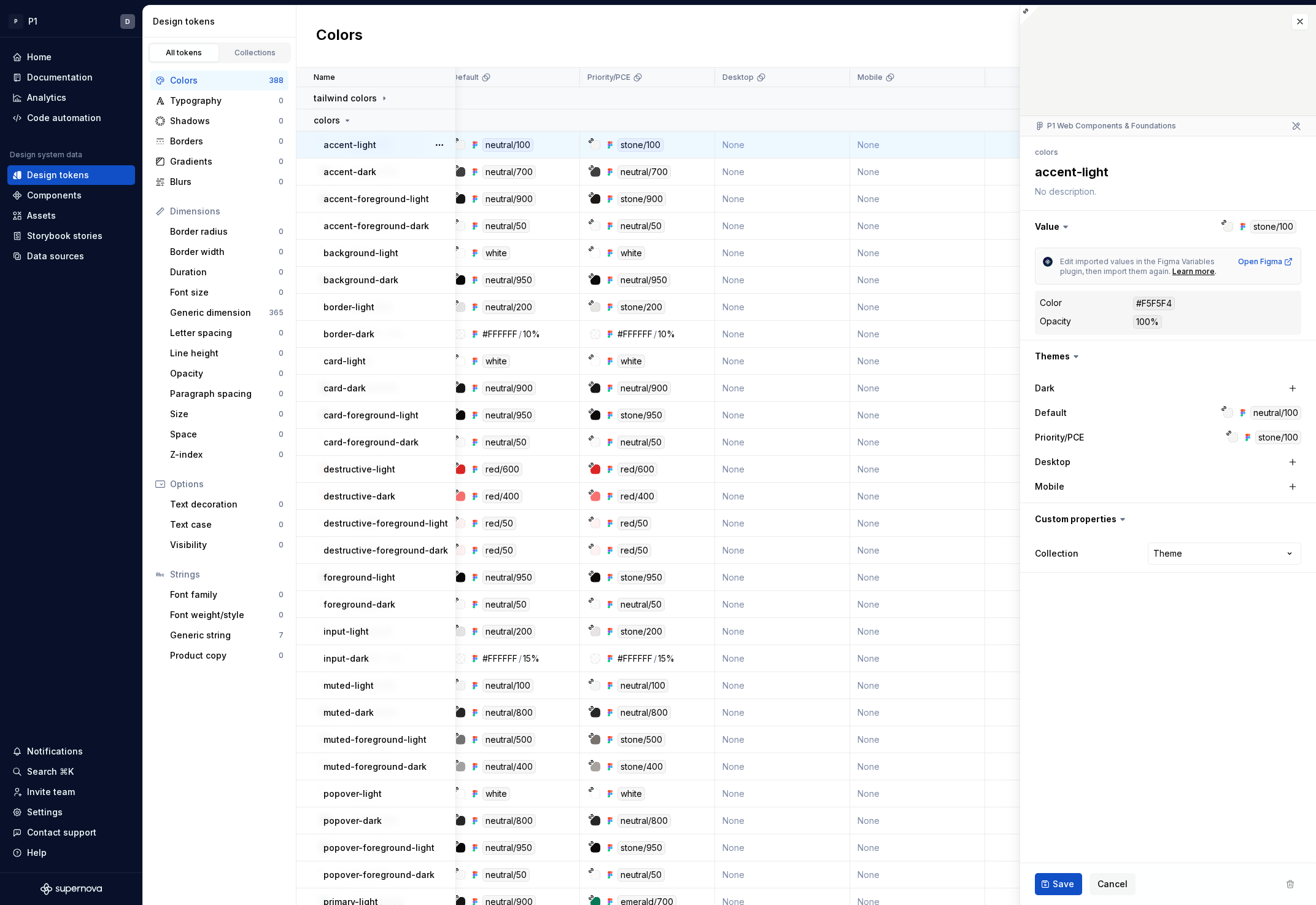
type textarea "*"
click at [838, 78] on html "P P1 D Home Documentation Analytics Code automation Design system data Design t…" at bounding box center [658, 452] width 1316 height 905
click at [898, 159] on div at bounding box center [880, 159] width 109 height 1
click at [898, 166] on span "Delete theme" at bounding box center [887, 171] width 80 height 13
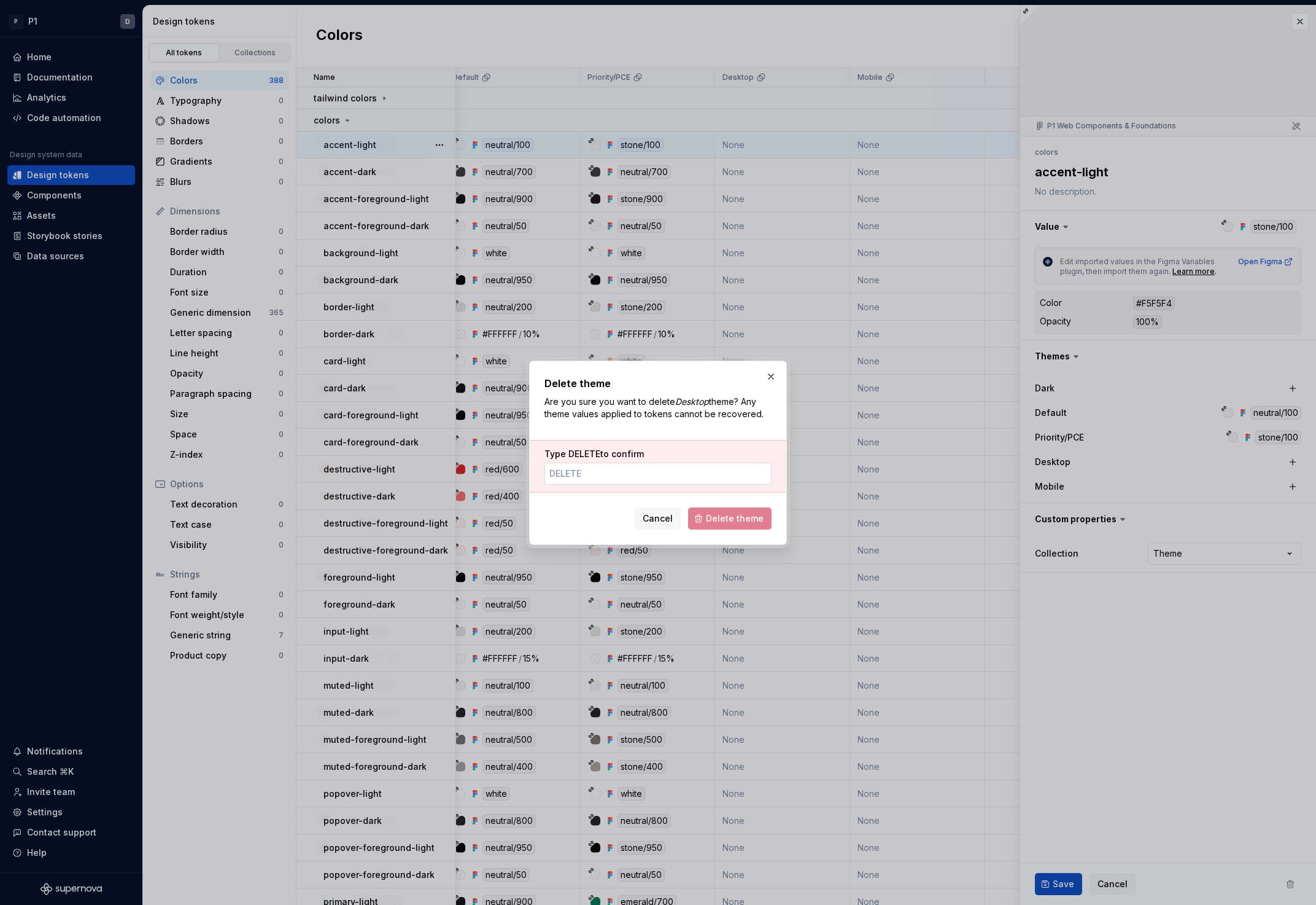
click at [642, 478] on input "Type DELETE to confirm" at bounding box center [657, 474] width 227 height 22
type input "DELETE"
click at [754, 519] on span "Delete theme" at bounding box center [734, 518] width 57 height 13
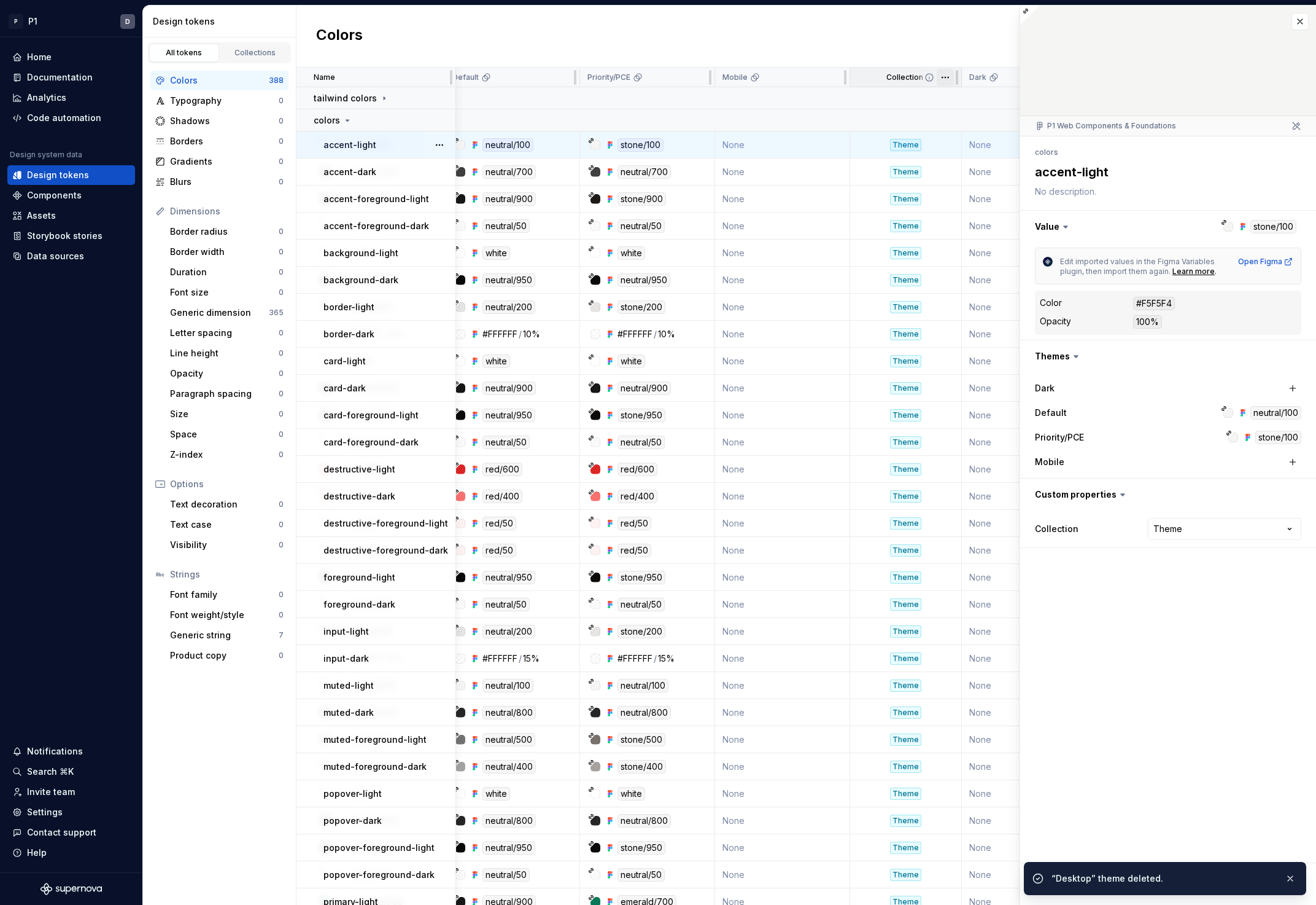
click at [946, 78] on html "P P1 D Home Documentation Analytics Code automation Design system data Design t…" at bounding box center [658, 452] width 1316 height 905
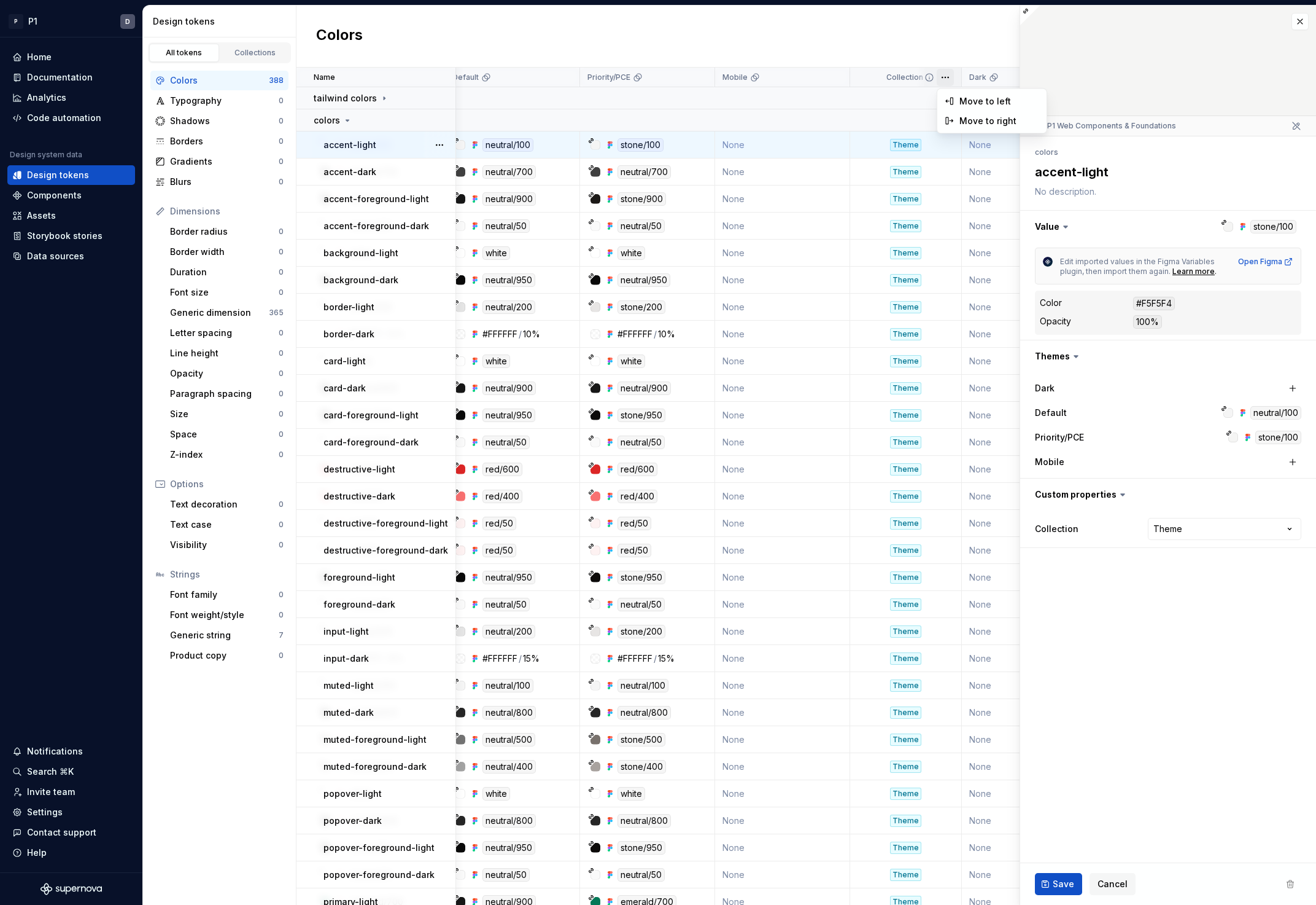
type textarea "*"
click at [919, 73] on html "P P1 D Home Documentation Analytics Code automation Design system data Design t…" at bounding box center [658, 452] width 1316 height 905
click at [833, 75] on html "P P1 D Home Documentation Analytics Code automation Design system data Design t…" at bounding box center [658, 452] width 1316 height 905
click at [846, 174] on div "Delete theme" at bounding box center [880, 171] width 104 height 20
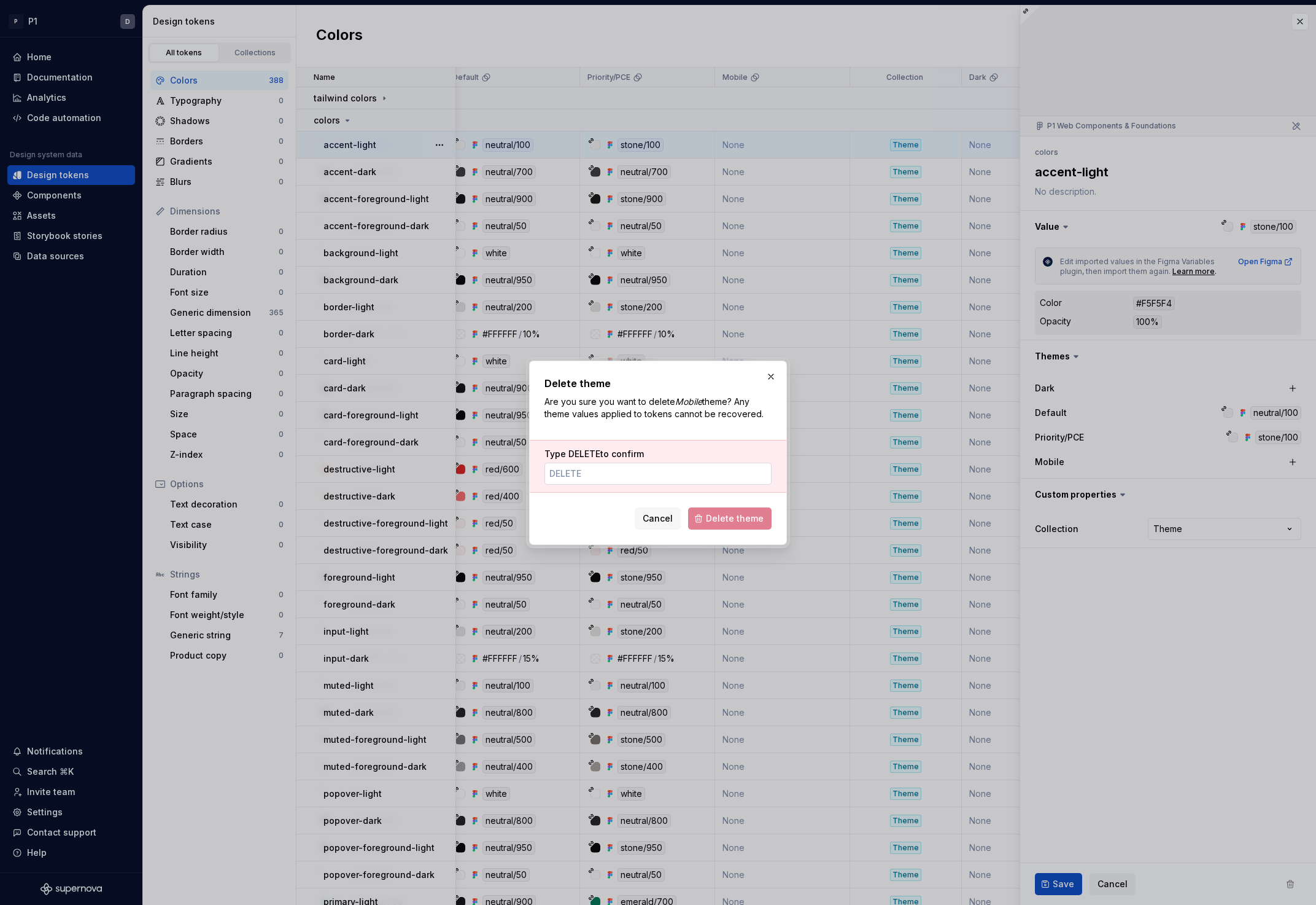
click at [683, 474] on input "Type DELETE to confirm" at bounding box center [657, 474] width 227 height 22
type input "DELETE"
click at [739, 525] on button "Delete theme" at bounding box center [730, 518] width 83 height 22
type textarea "*"
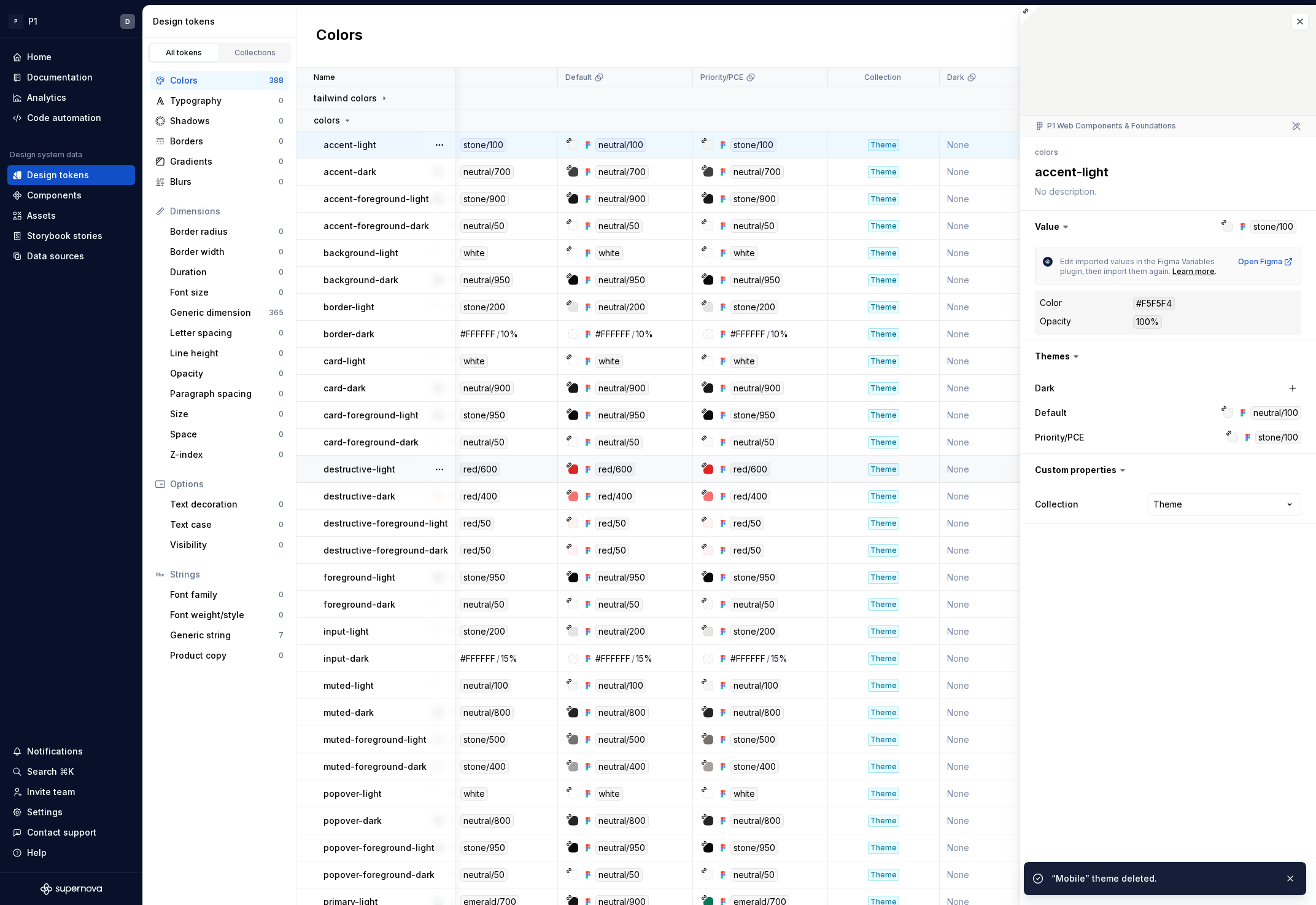
scroll to position [0, 40]
click at [1298, 26] on button "button" at bounding box center [1300, 21] width 17 height 17
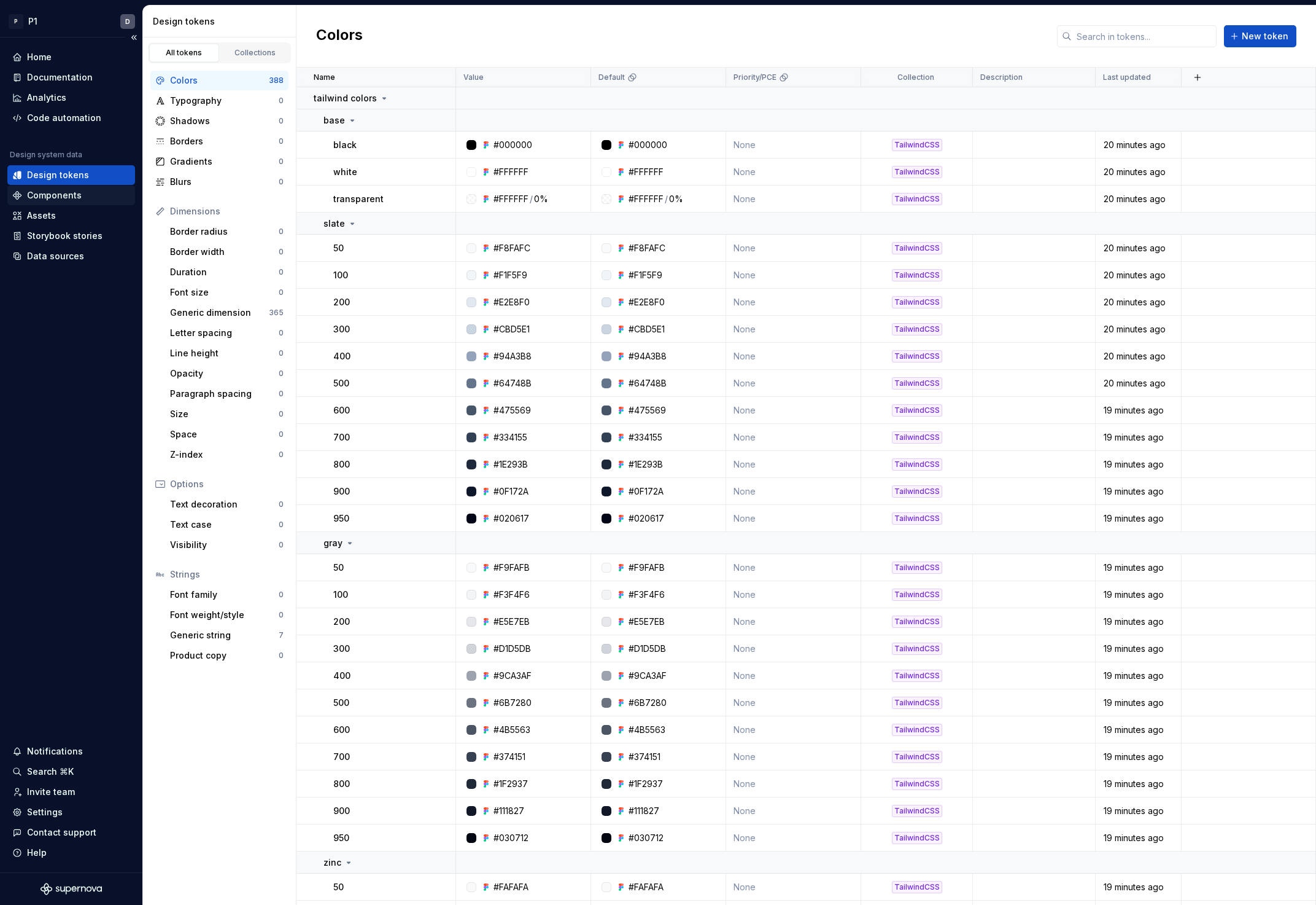
click at [62, 193] on div "Components" at bounding box center [54, 196] width 55 height 13
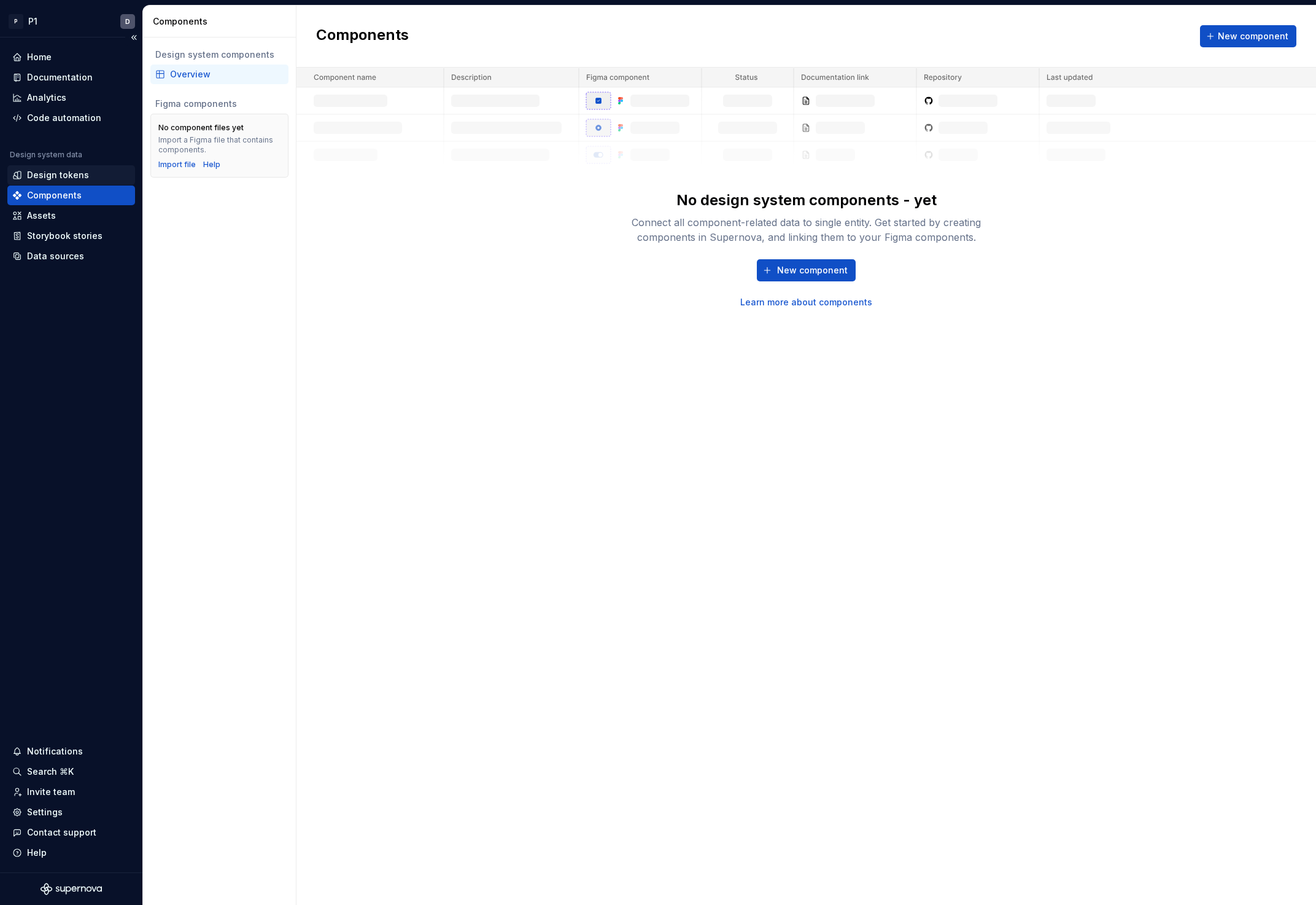
click at [74, 170] on div "Design tokens" at bounding box center [57, 175] width 62 height 13
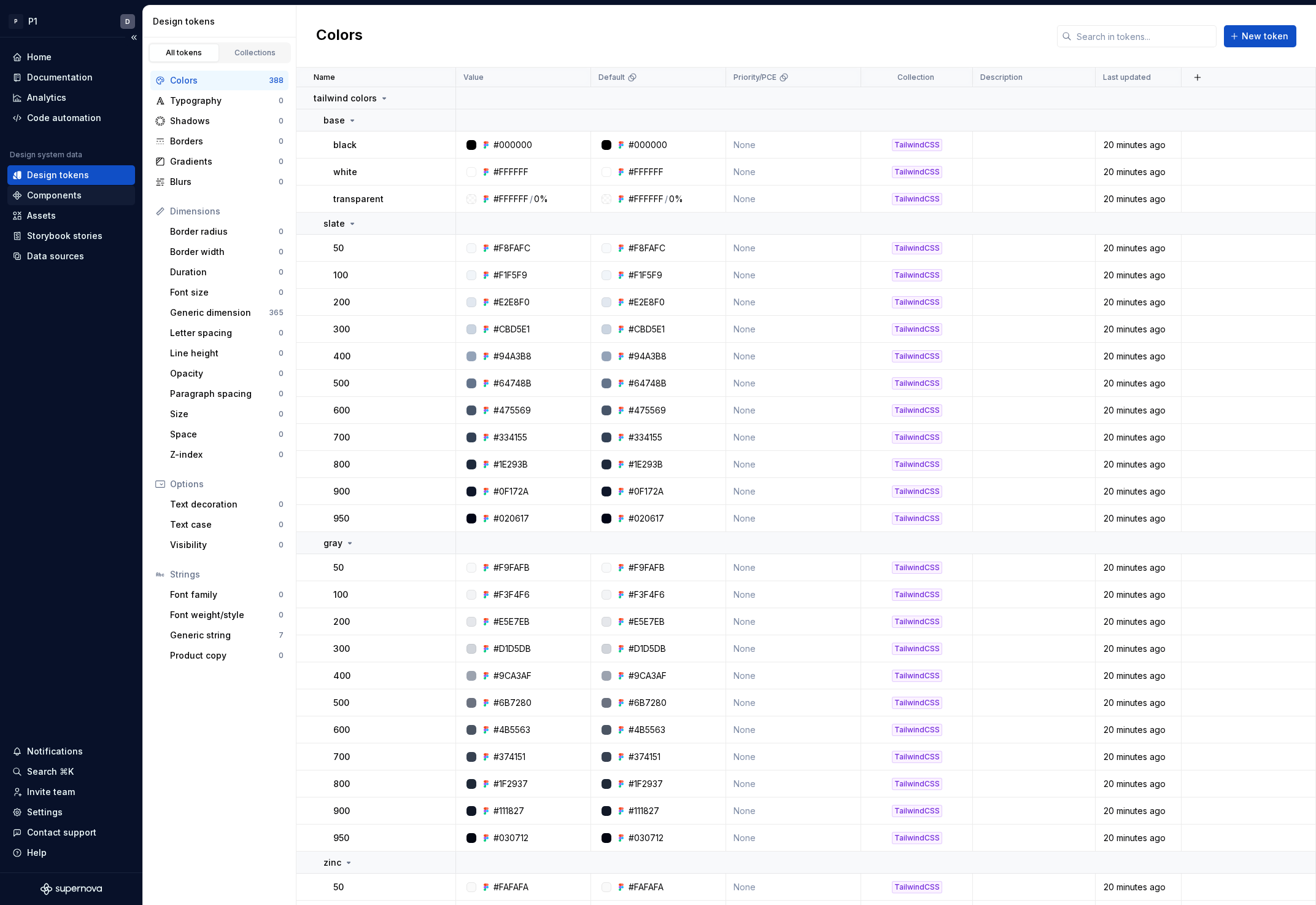
click at [70, 197] on div "Components" at bounding box center [54, 196] width 55 height 13
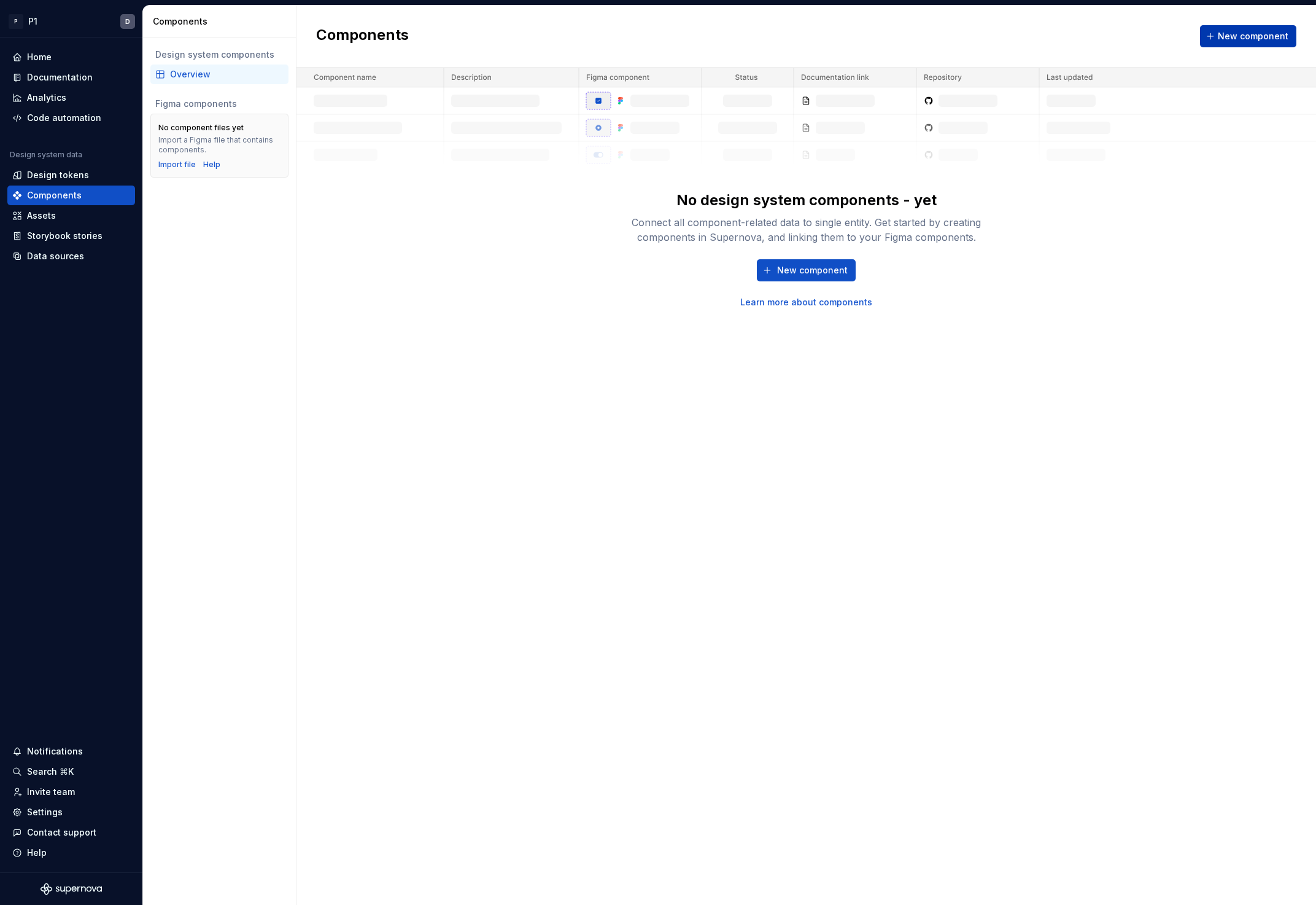
click at [1245, 34] on span "New component" at bounding box center [1253, 37] width 71 height 13
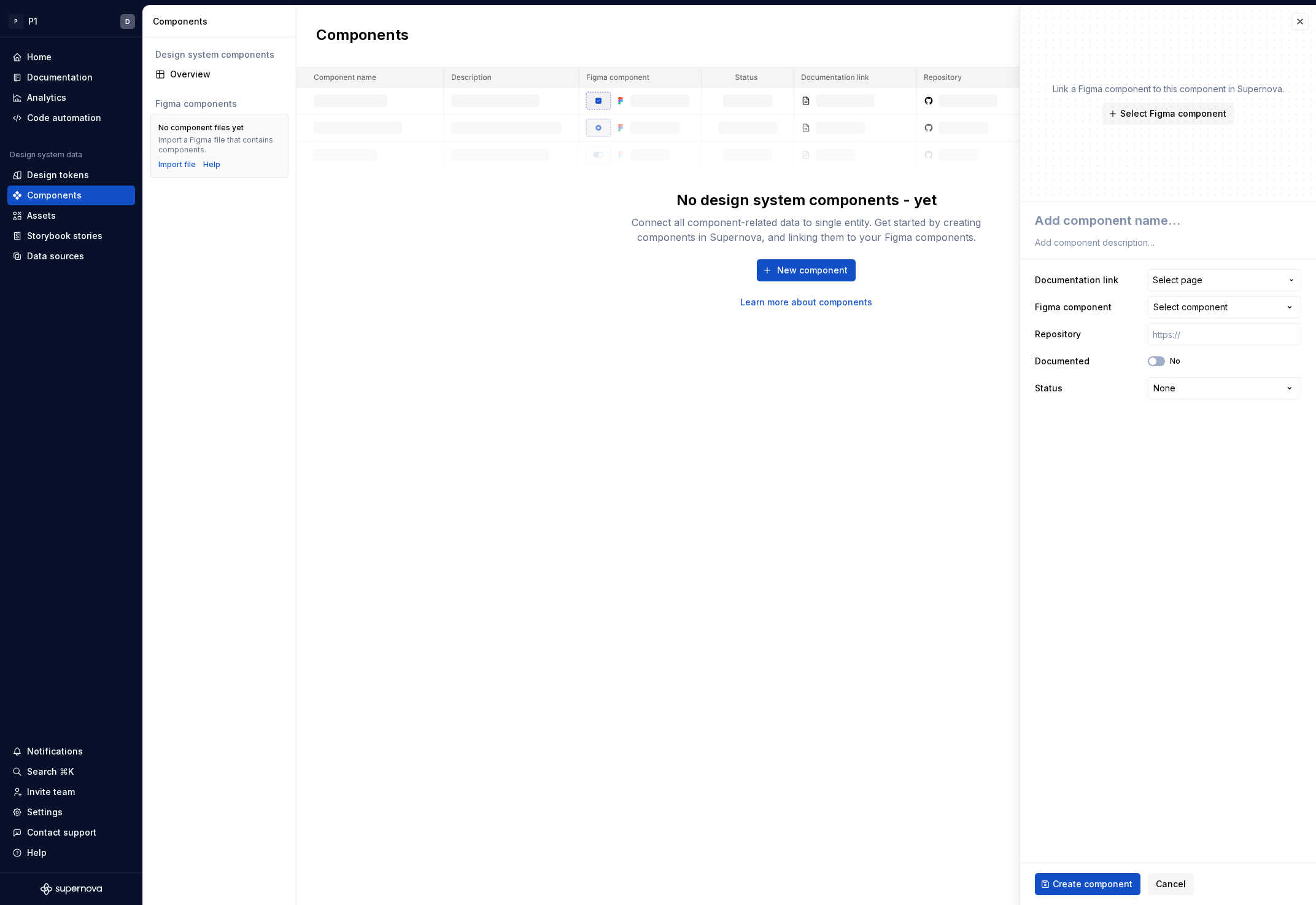
type textarea "*"
click at [1183, 878] on button "Cancel" at bounding box center [1170, 883] width 46 height 22
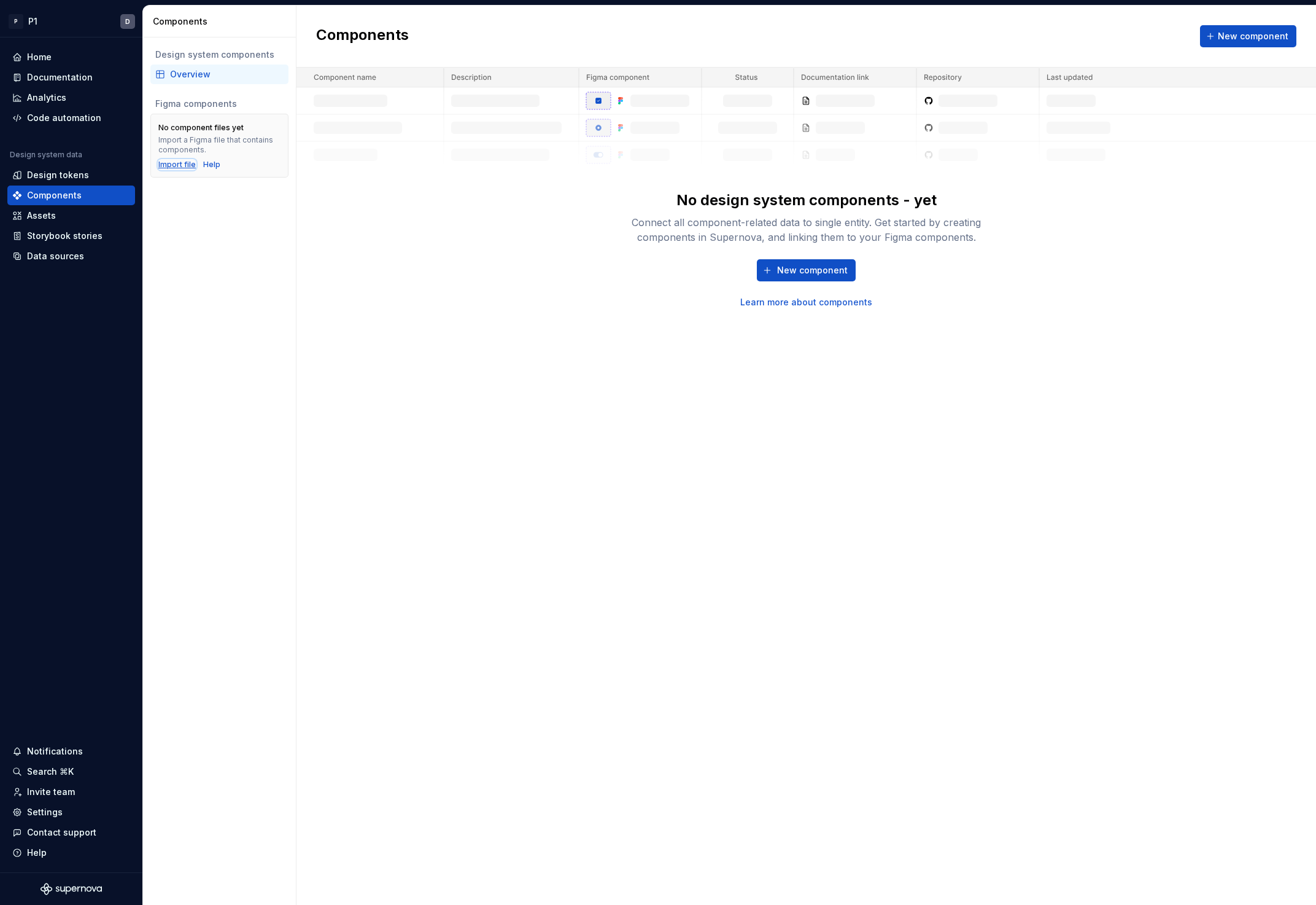
click at [167, 164] on div "Import file" at bounding box center [177, 164] width 38 height 10
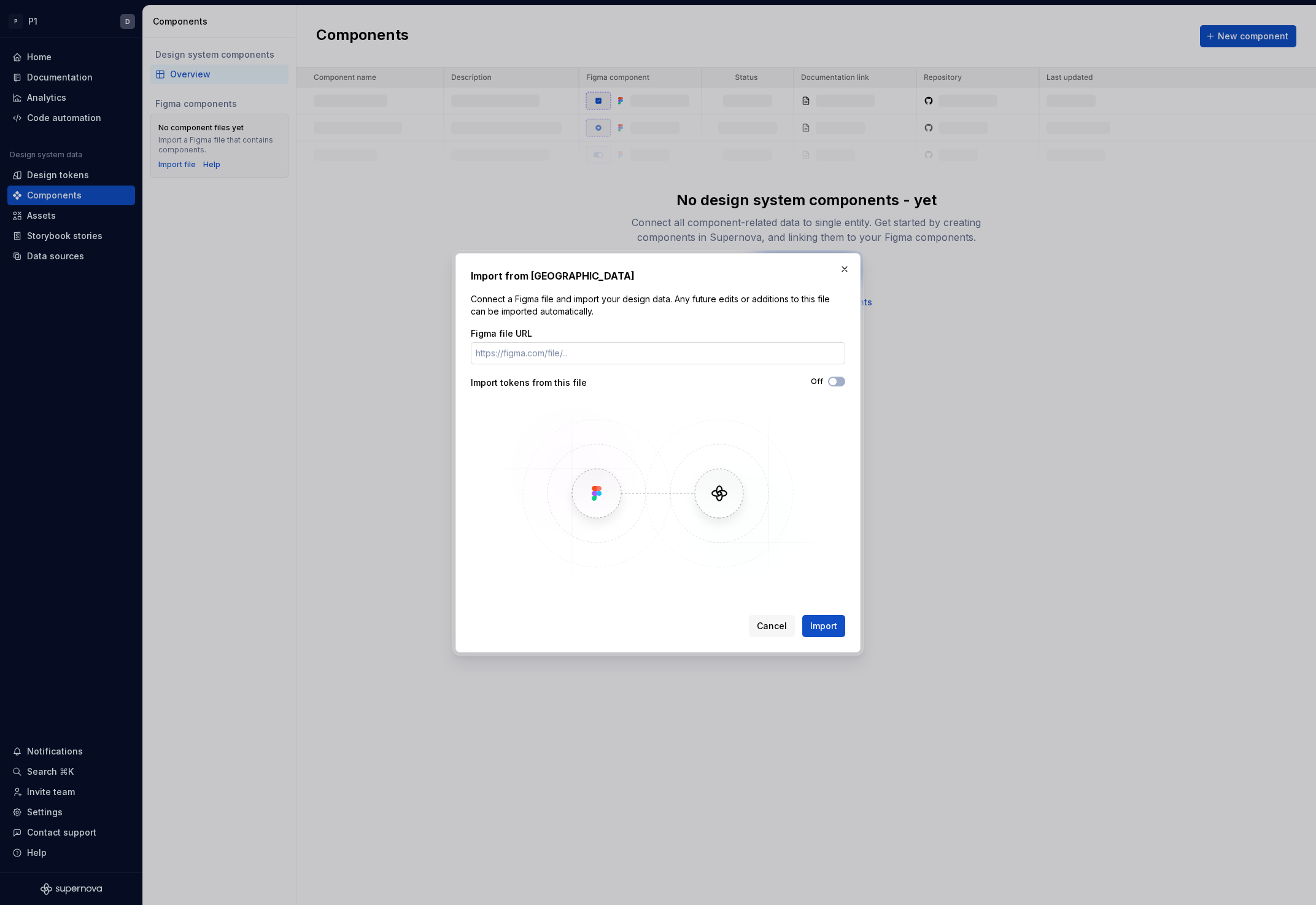
click at [599, 361] on input "Figma file URL" at bounding box center [658, 352] width 375 height 22
click at [752, 356] on input "Figma file URL" at bounding box center [658, 352] width 375 height 22
click at [723, 437] on img at bounding box center [657, 492] width 356 height 184
click at [775, 626] on span "Cancel" at bounding box center [772, 626] width 30 height 13
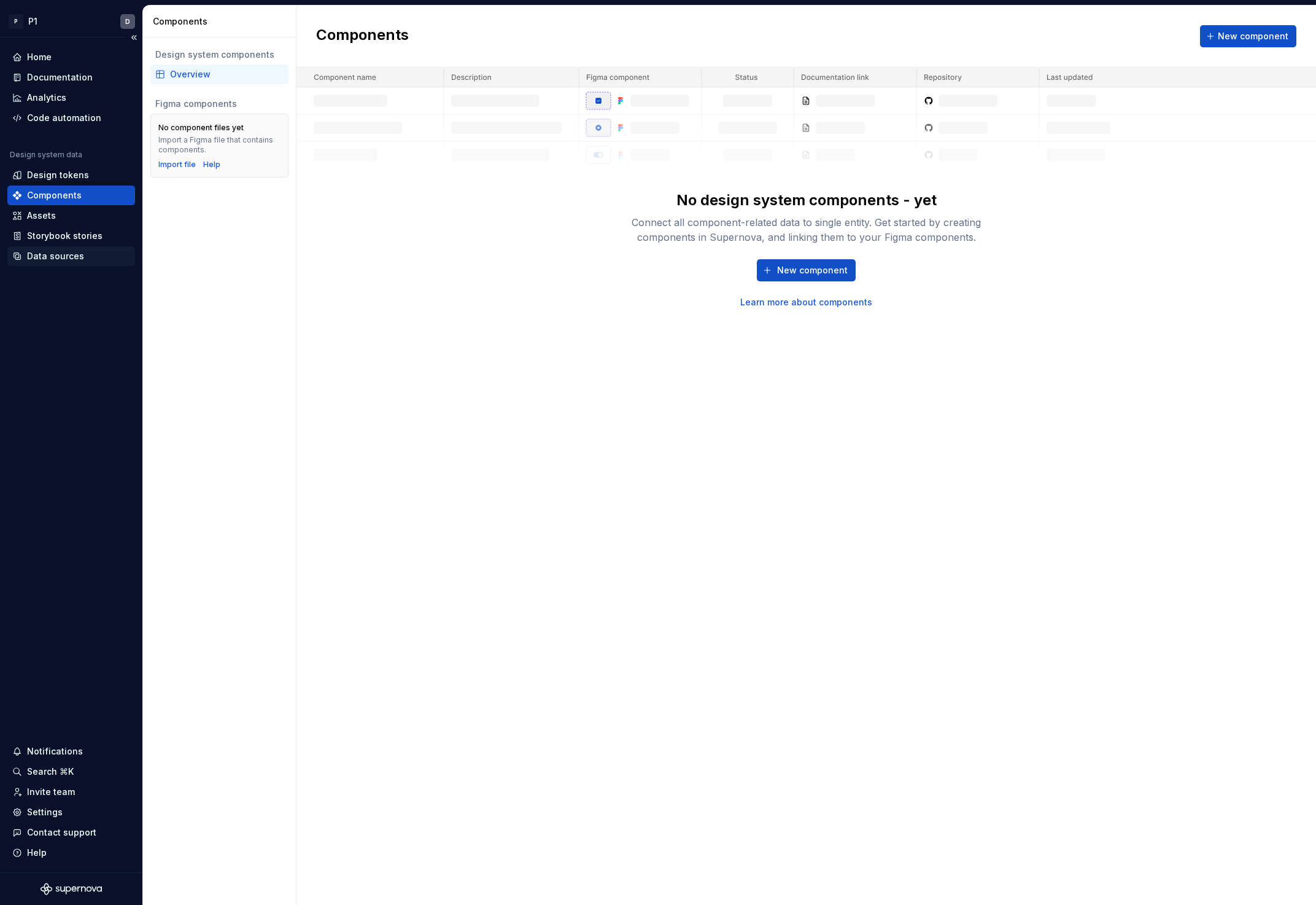
click at [48, 260] on div "Data sources" at bounding box center [56, 257] width 57 height 13
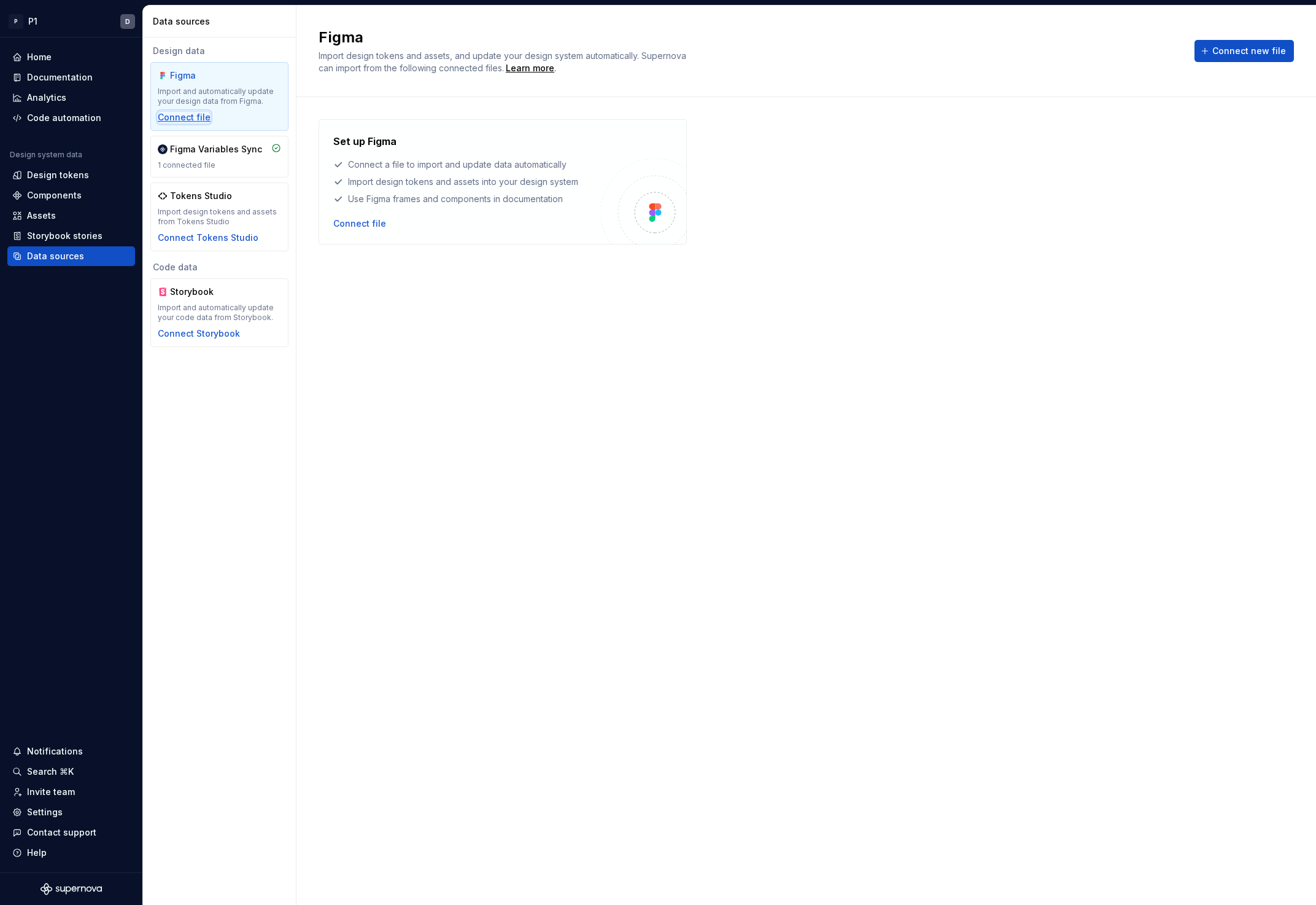
click at [184, 117] on div "Connect file" at bounding box center [184, 117] width 53 height 13
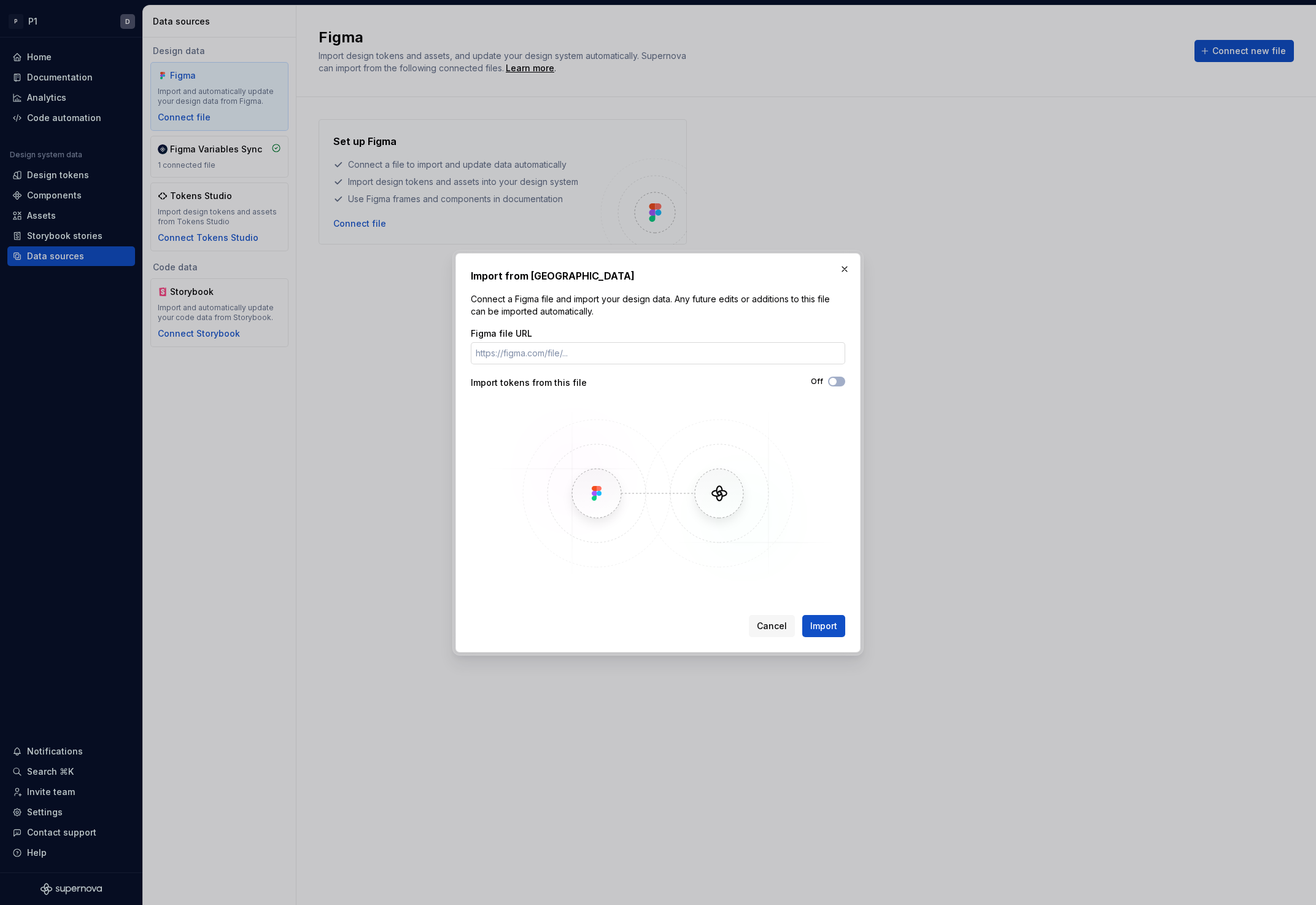
click at [598, 360] on input "Figma file URL" at bounding box center [658, 352] width 375 height 22
click at [593, 351] on input "Figma file URL" at bounding box center [658, 352] width 375 height 22
click at [844, 271] on button "button" at bounding box center [844, 268] width 17 height 17
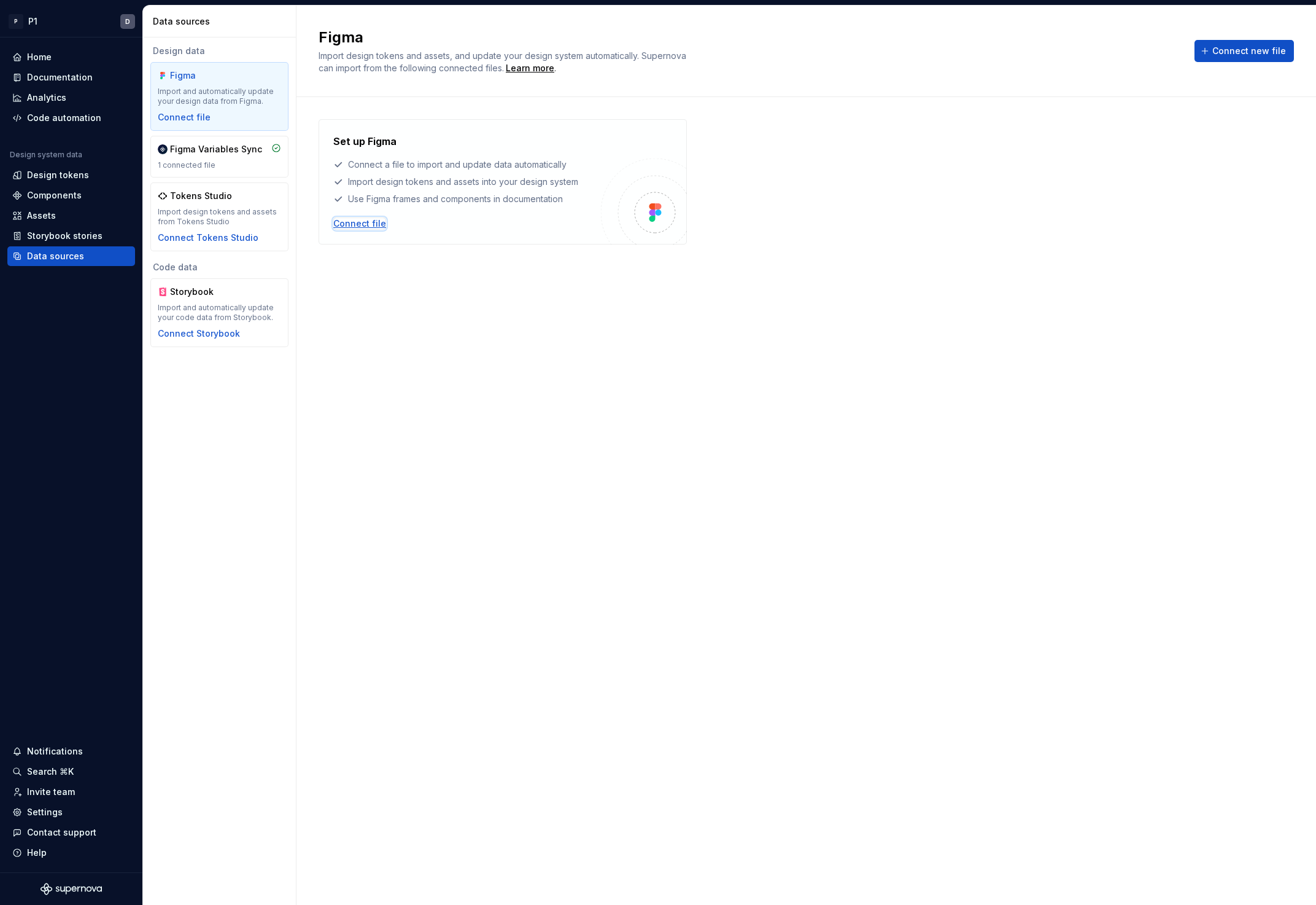
click at [364, 222] on div "Connect file" at bounding box center [359, 223] width 53 height 13
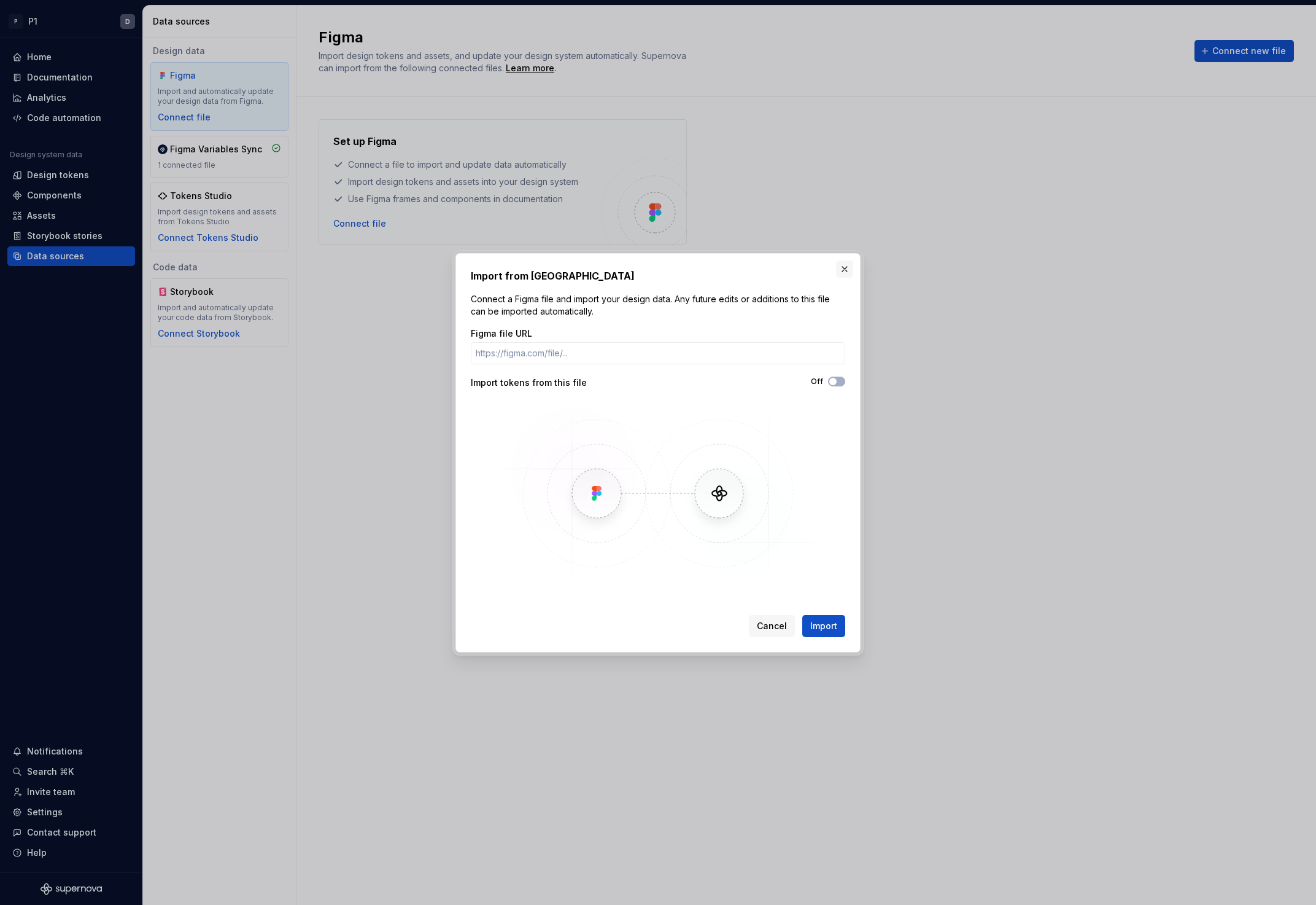
click at [843, 268] on button "button" at bounding box center [844, 268] width 17 height 17
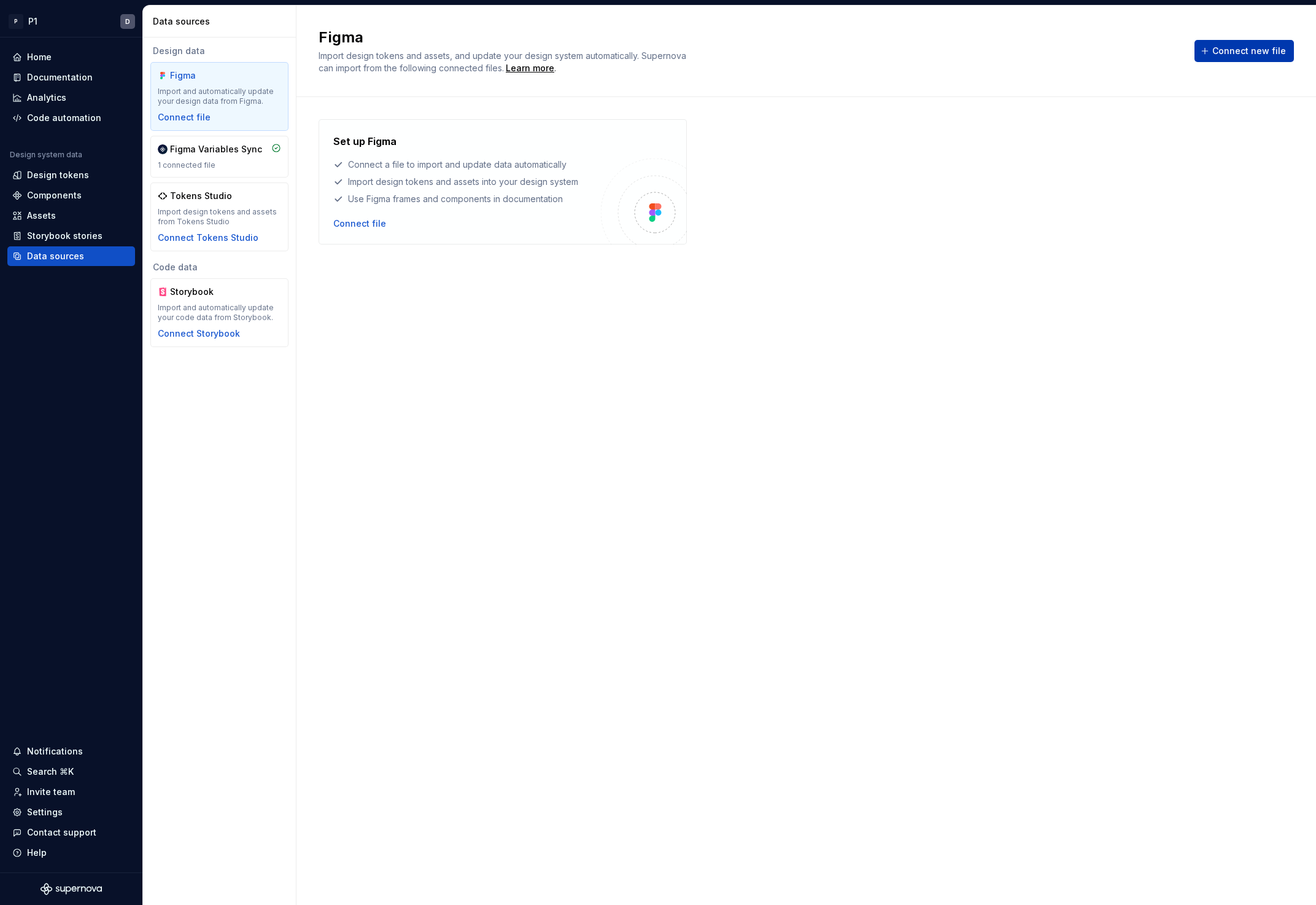
click at [1255, 52] on span "Connect new file" at bounding box center [1249, 51] width 74 height 13
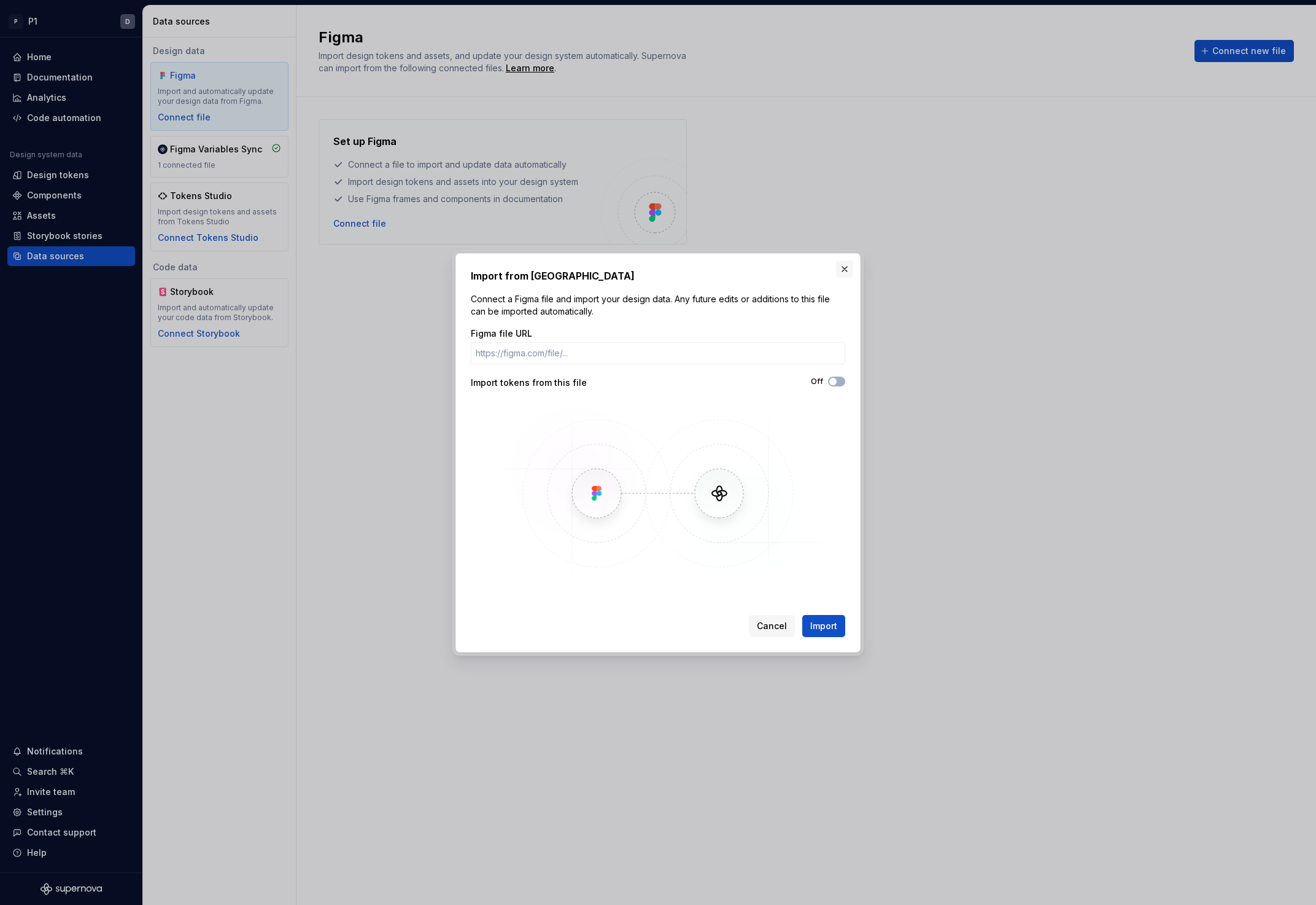
click at [837, 270] on button "button" at bounding box center [844, 268] width 17 height 17
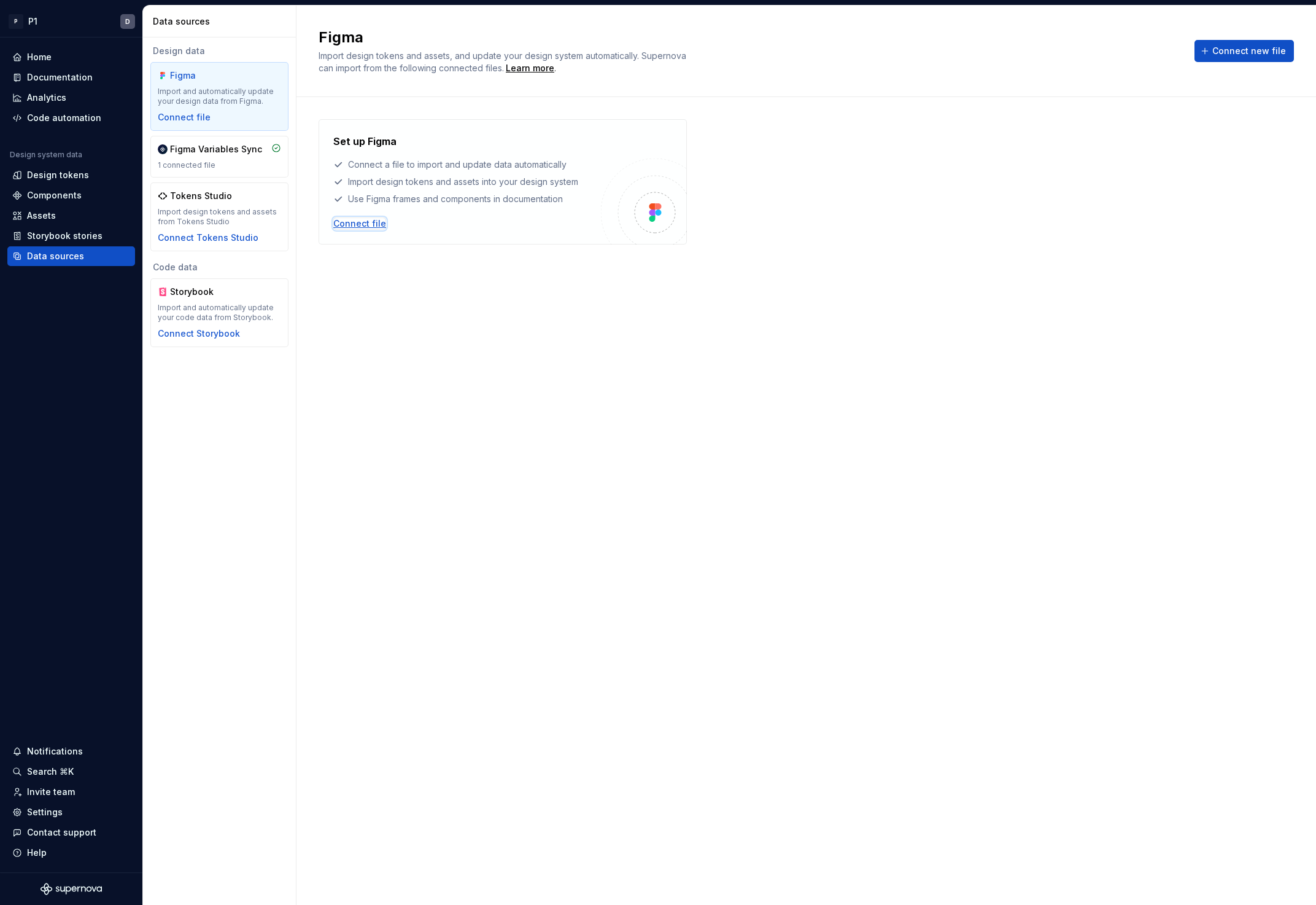
click at [353, 222] on div "Connect file" at bounding box center [359, 223] width 53 height 13
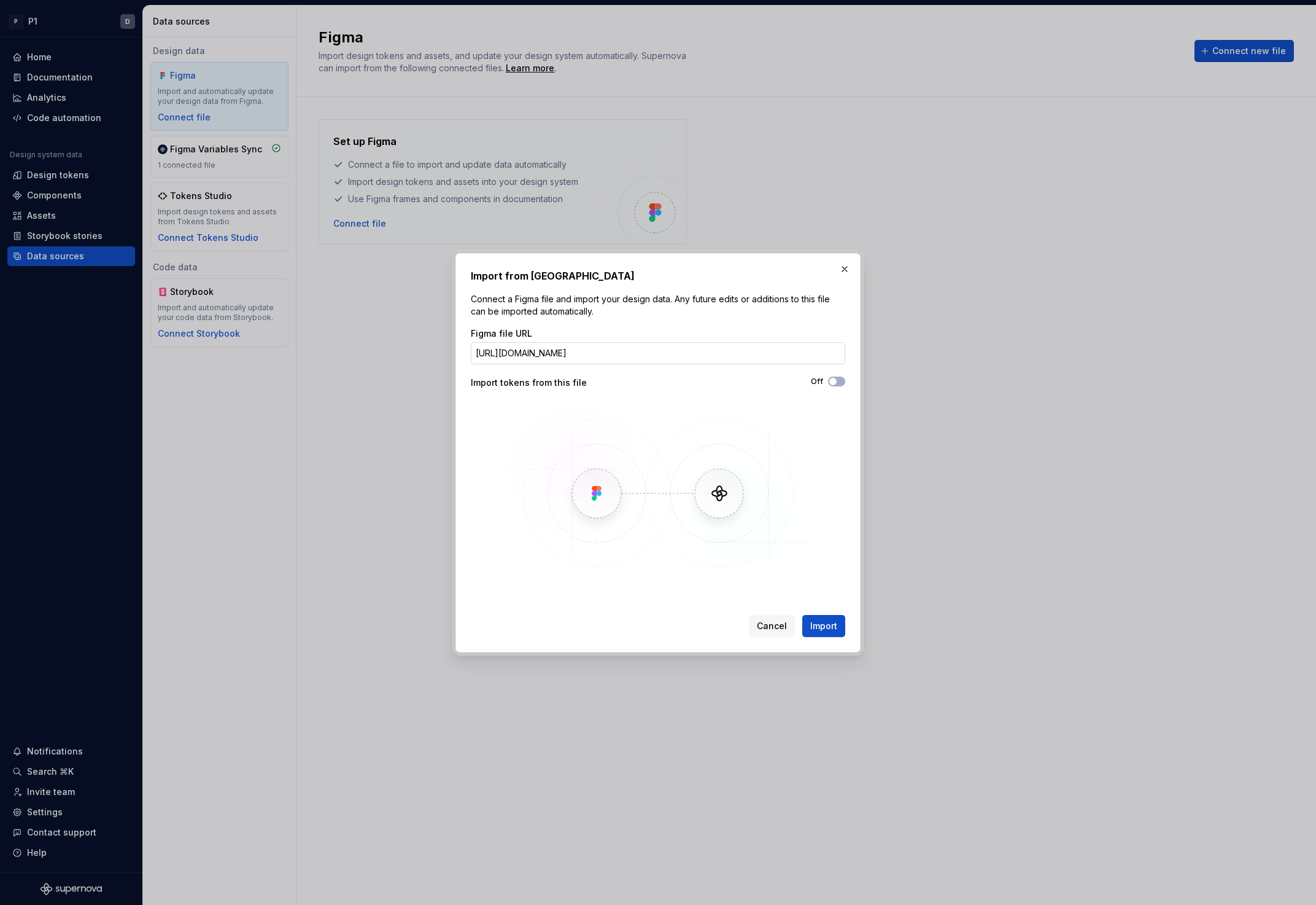
scroll to position [0, 199]
type input "[URL][DOMAIN_NAME]"
click at [845, 272] on button "button" at bounding box center [844, 268] width 17 height 17
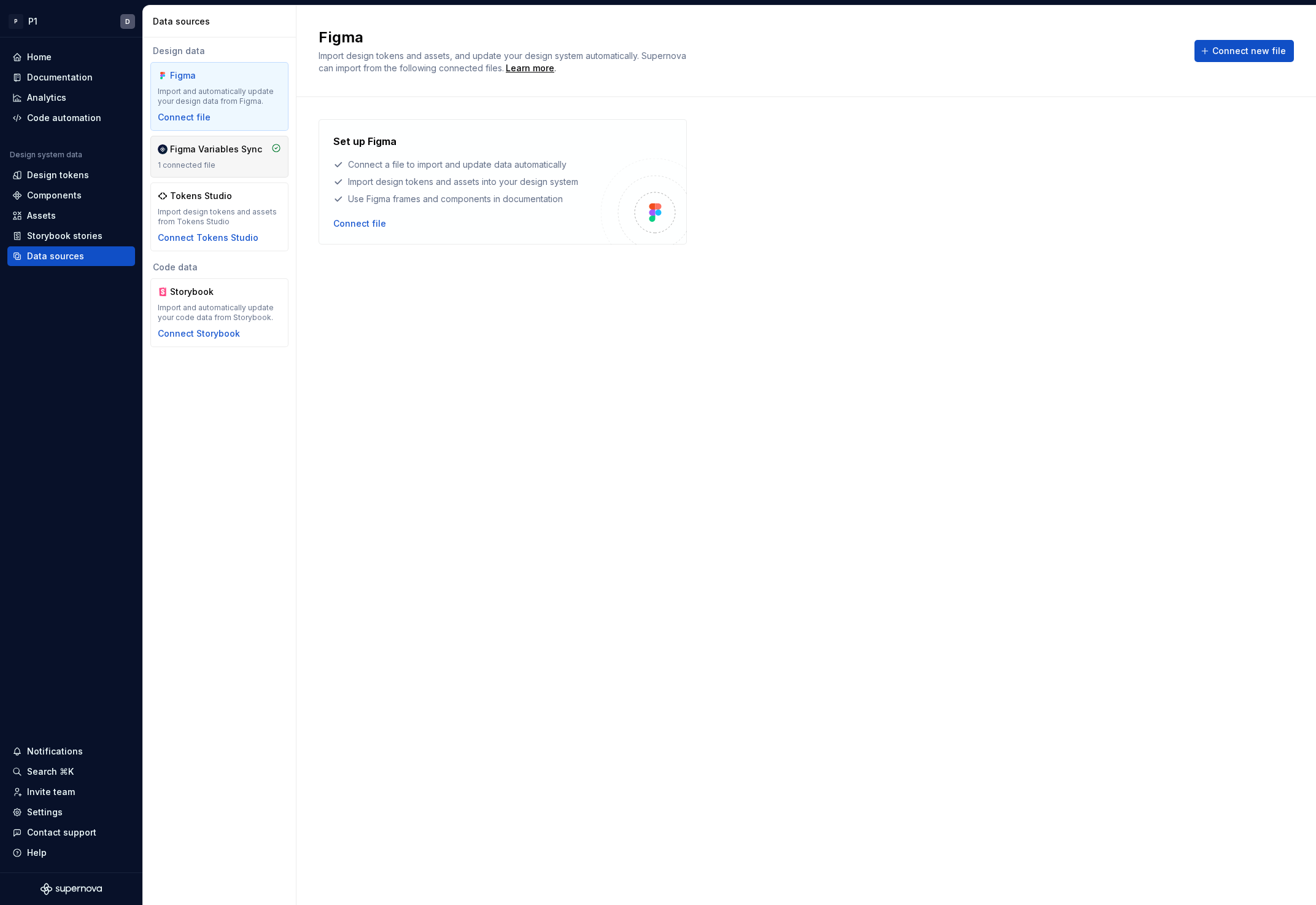
click at [233, 158] on div "Figma Variables Sync 1 connected file" at bounding box center [220, 157] width 124 height 27
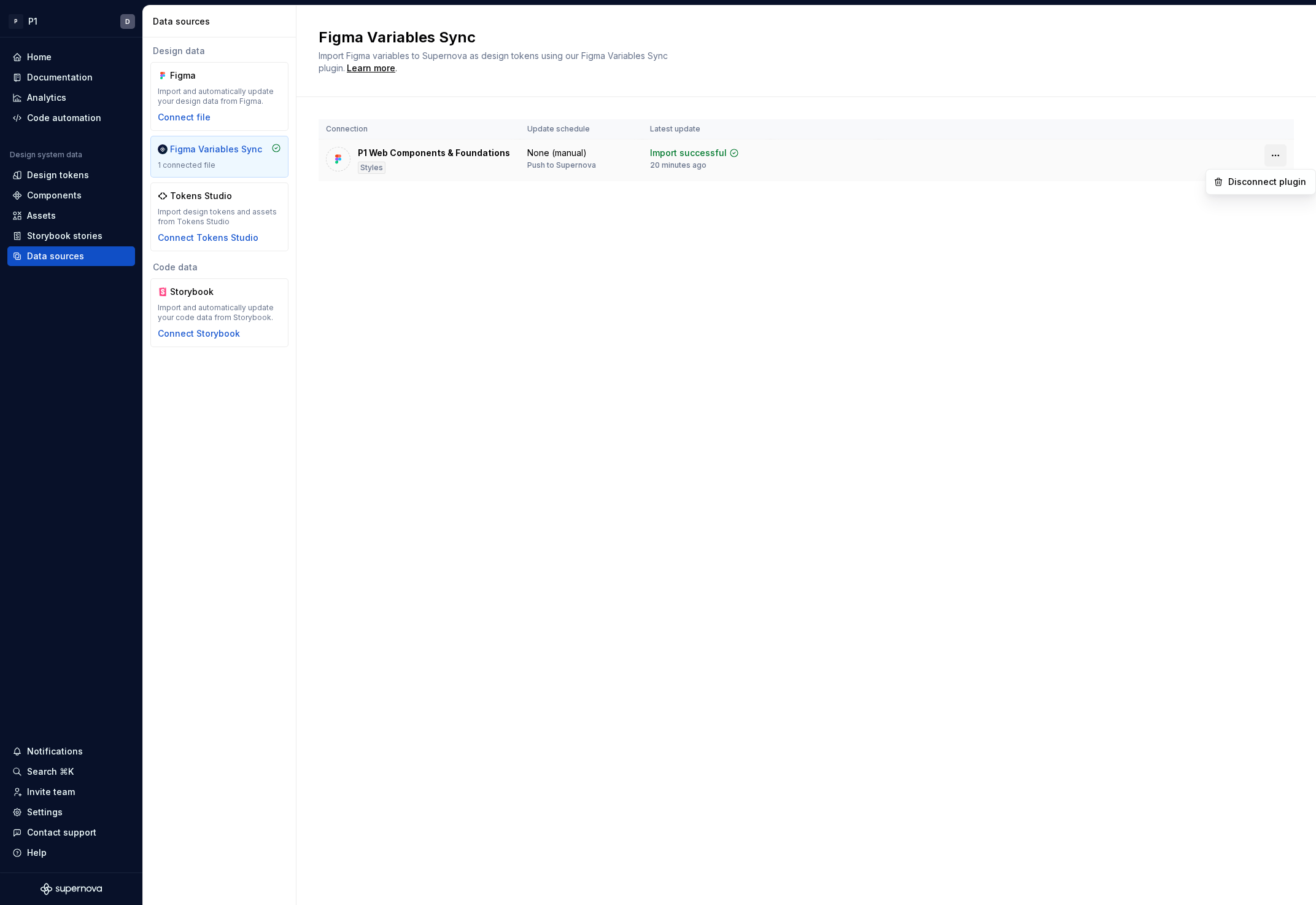
click at [1281, 155] on html "P P1 D Home Documentation Analytics Code automation Design system data Design t…" at bounding box center [658, 452] width 1316 height 905
click at [1260, 192] on div "Disconnect plugin" at bounding box center [1260, 181] width 110 height 26
click at [1260, 186] on div "Disconnect plugin" at bounding box center [1268, 182] width 80 height 13
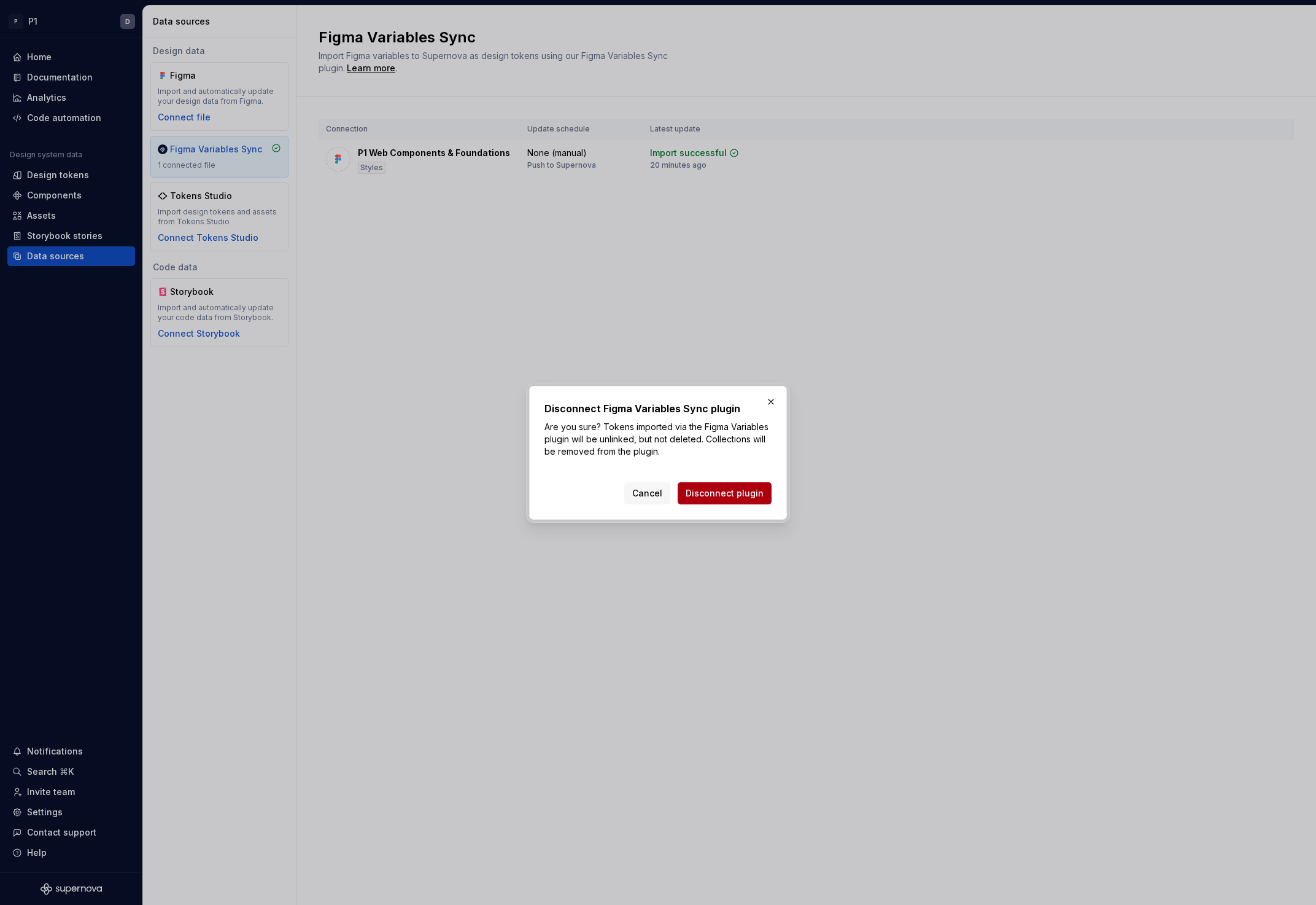
click at [715, 490] on span "Disconnect plugin" at bounding box center [724, 493] width 78 height 13
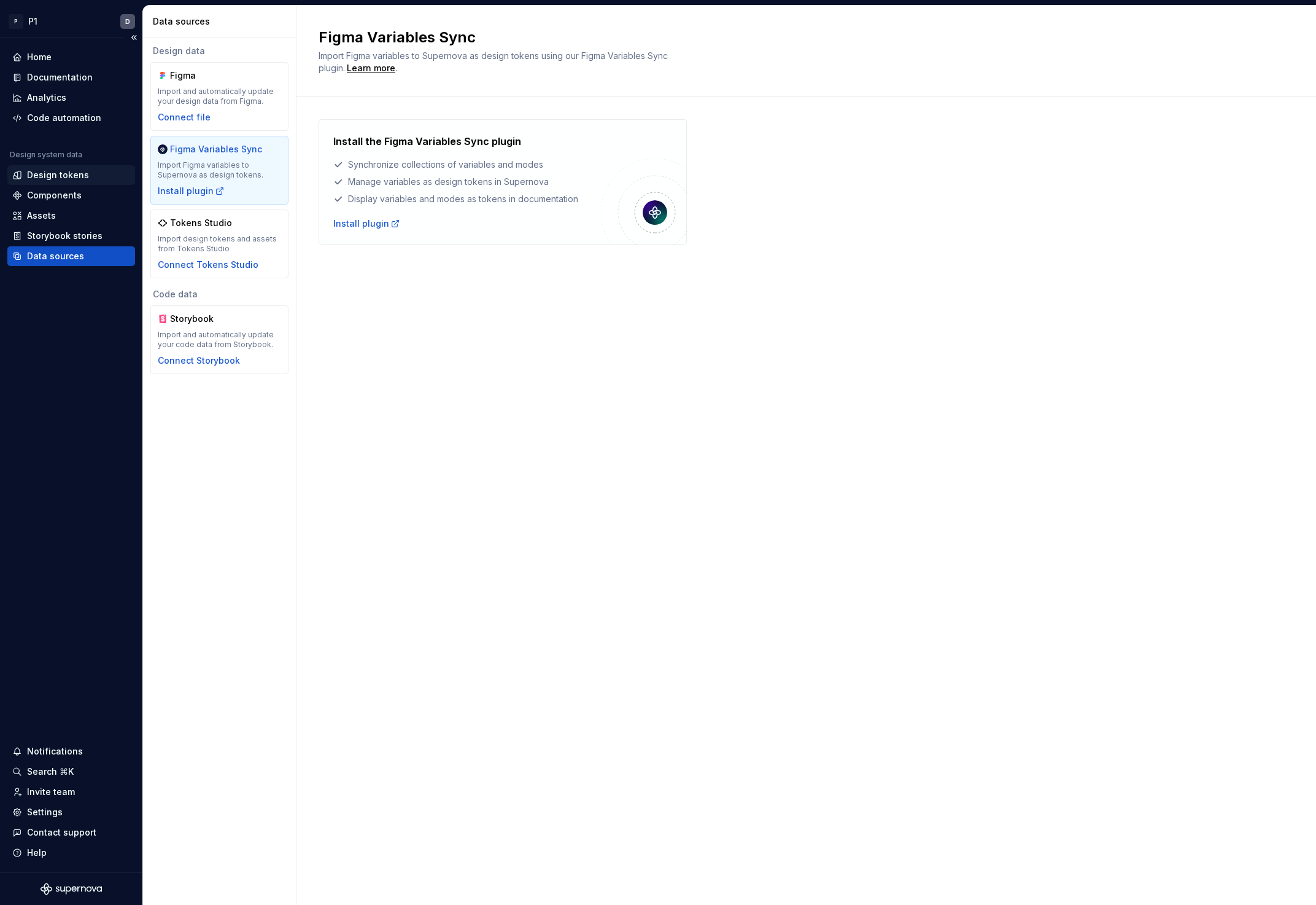
click at [56, 177] on div "Design tokens" at bounding box center [57, 175] width 62 height 13
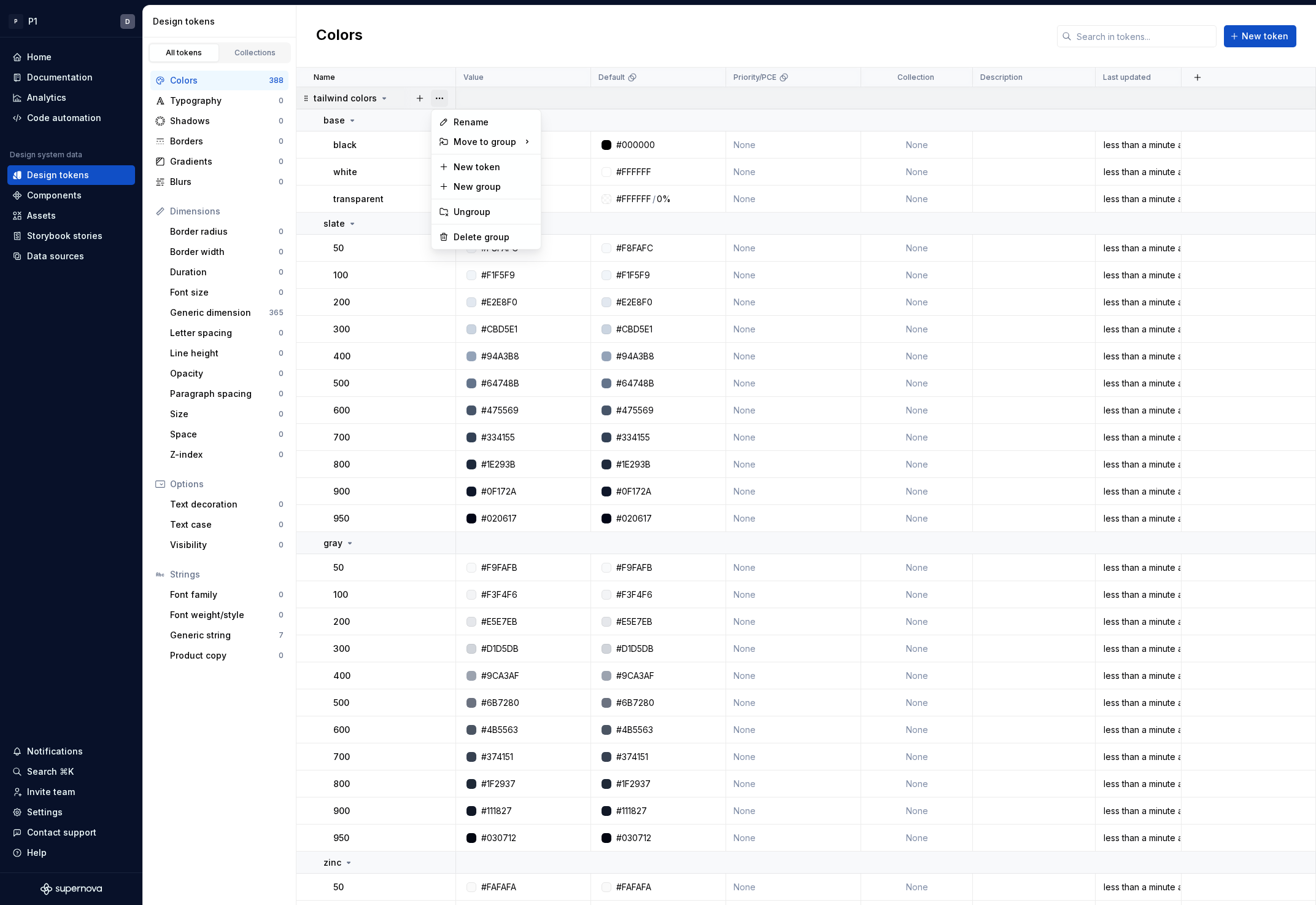
click at [441, 94] on button "button" at bounding box center [439, 98] width 17 height 17
click at [463, 231] on div "Delete group" at bounding box center [493, 237] width 80 height 13
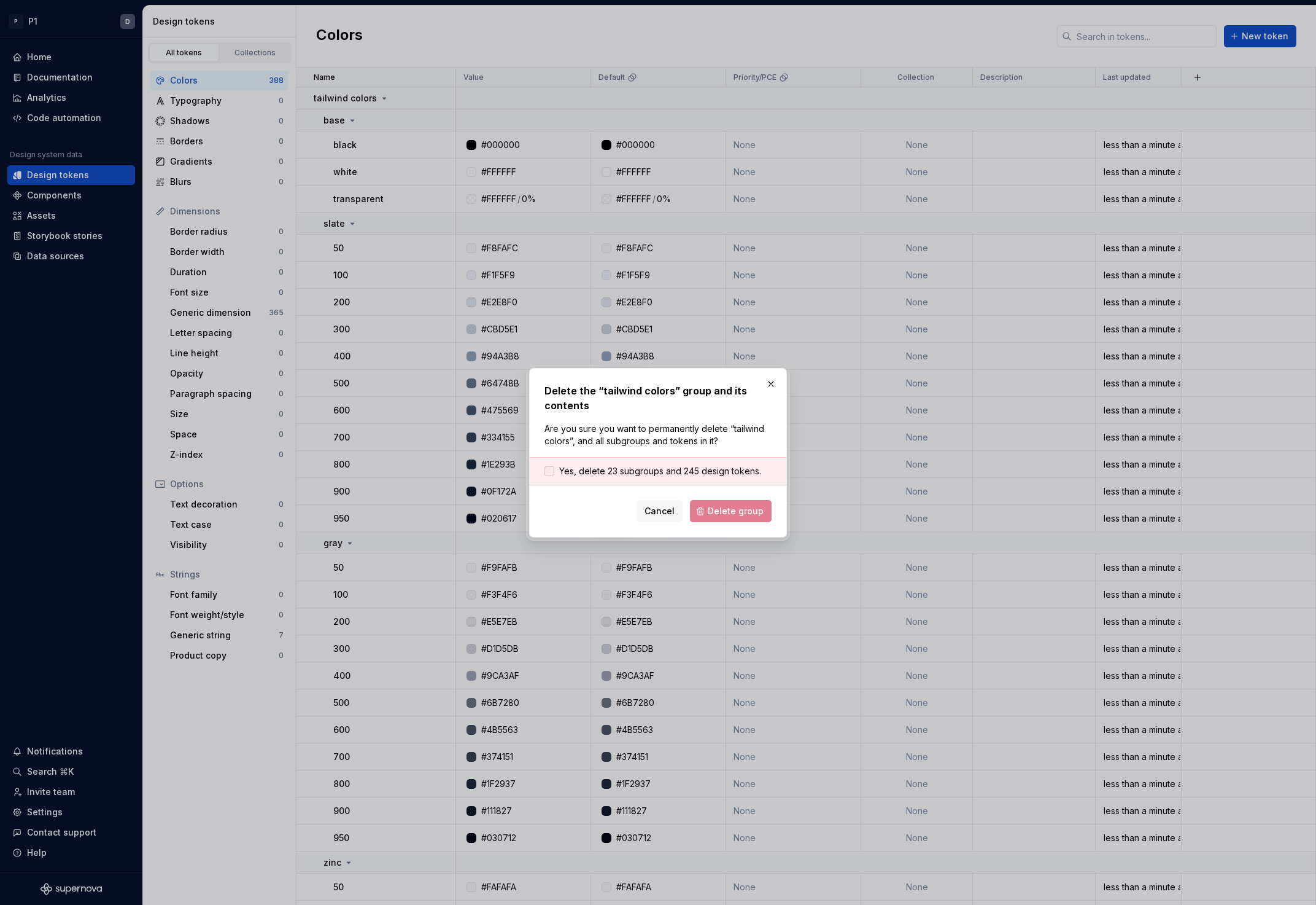
click at [595, 474] on span "Yes, delete 23 subgroups and 245 design tokens." at bounding box center [660, 471] width 202 height 13
click at [735, 513] on span "Delete group" at bounding box center [736, 511] width 56 height 13
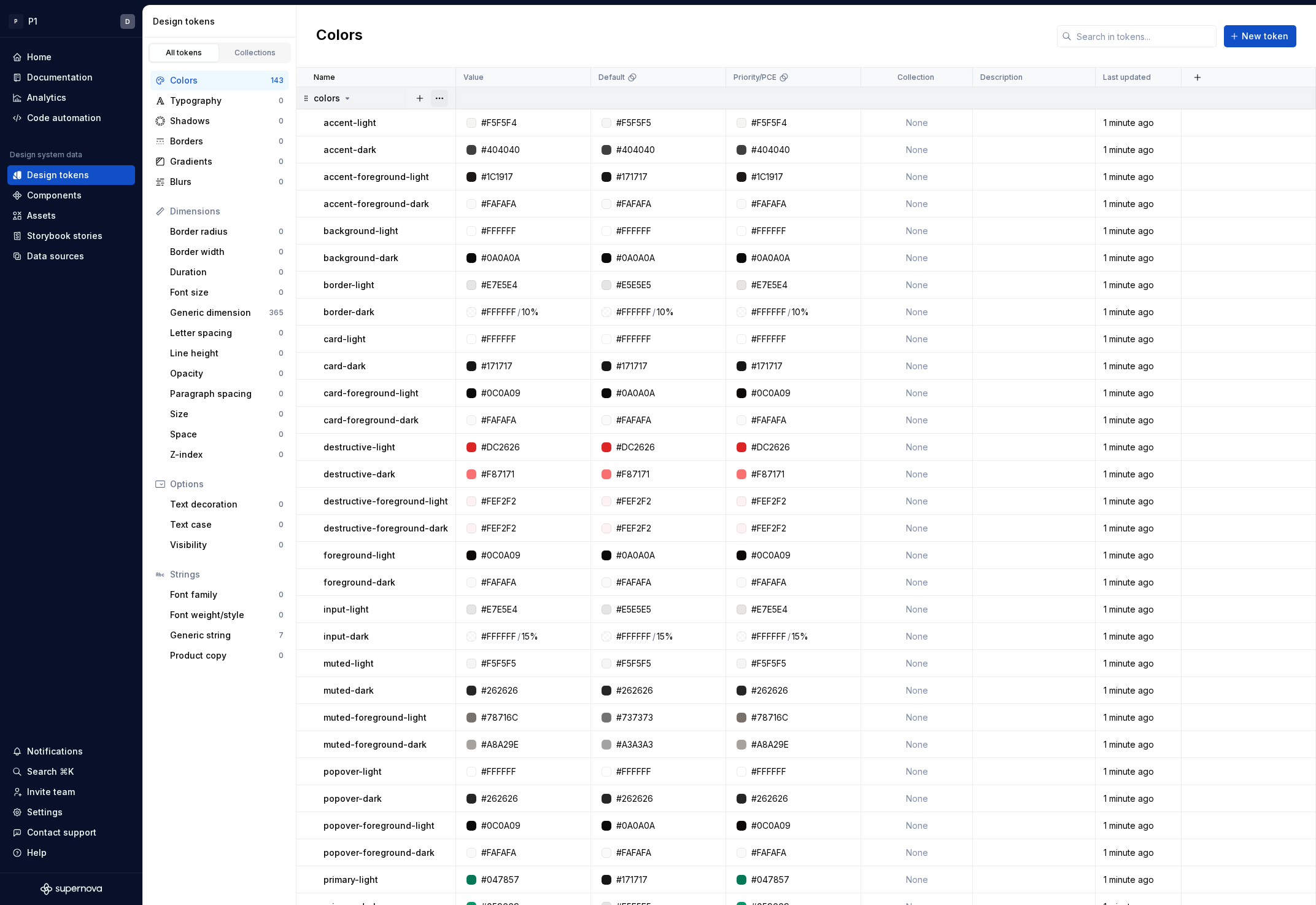
click at [442, 96] on button "button" at bounding box center [439, 98] width 17 height 17
click at [488, 240] on div "Delete group" at bounding box center [493, 237] width 80 height 13
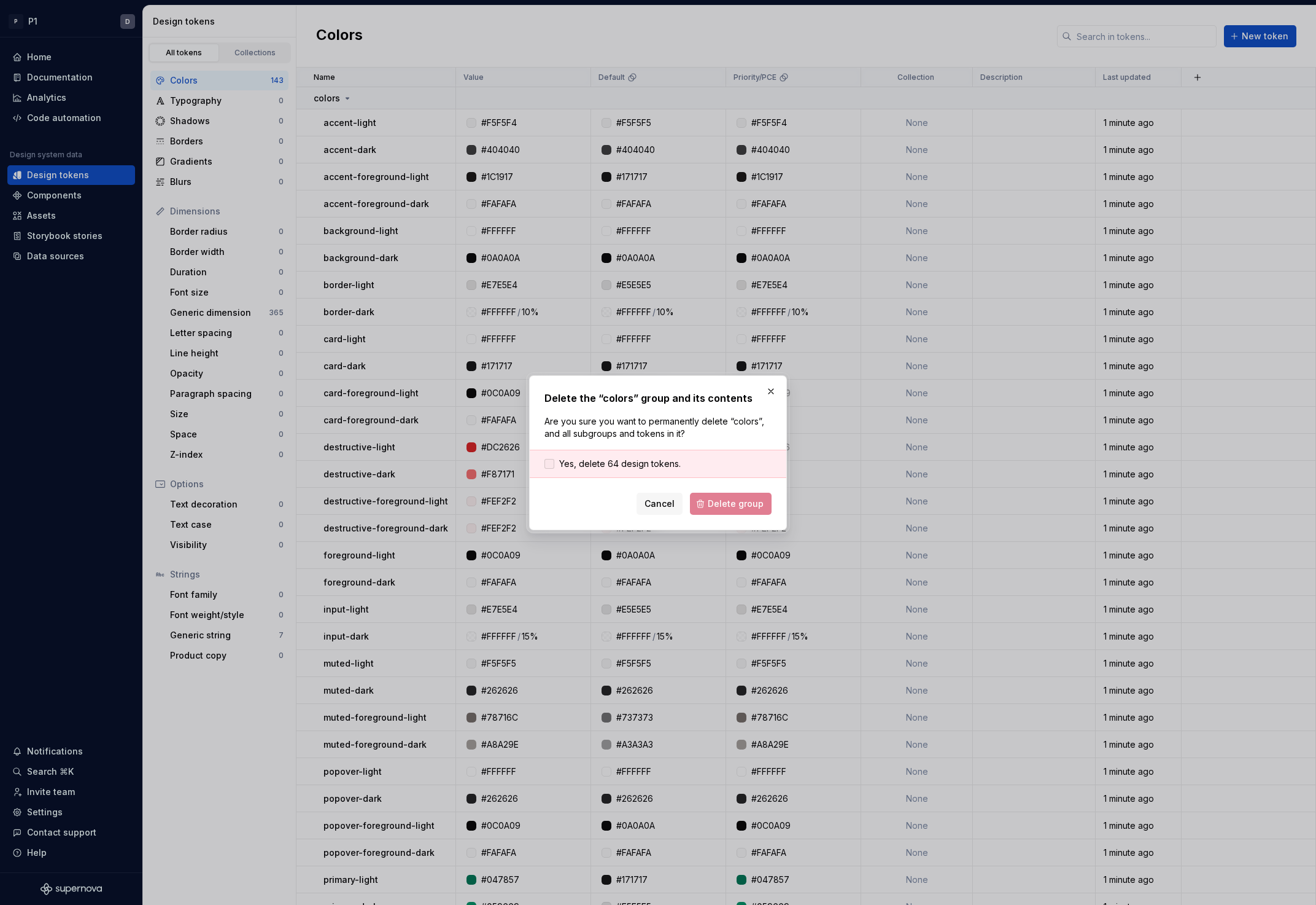
click at [644, 466] on span "Yes, delete 64 design tokens." at bounding box center [620, 464] width 122 height 13
click at [696, 500] on button "Delete group" at bounding box center [731, 503] width 82 height 22
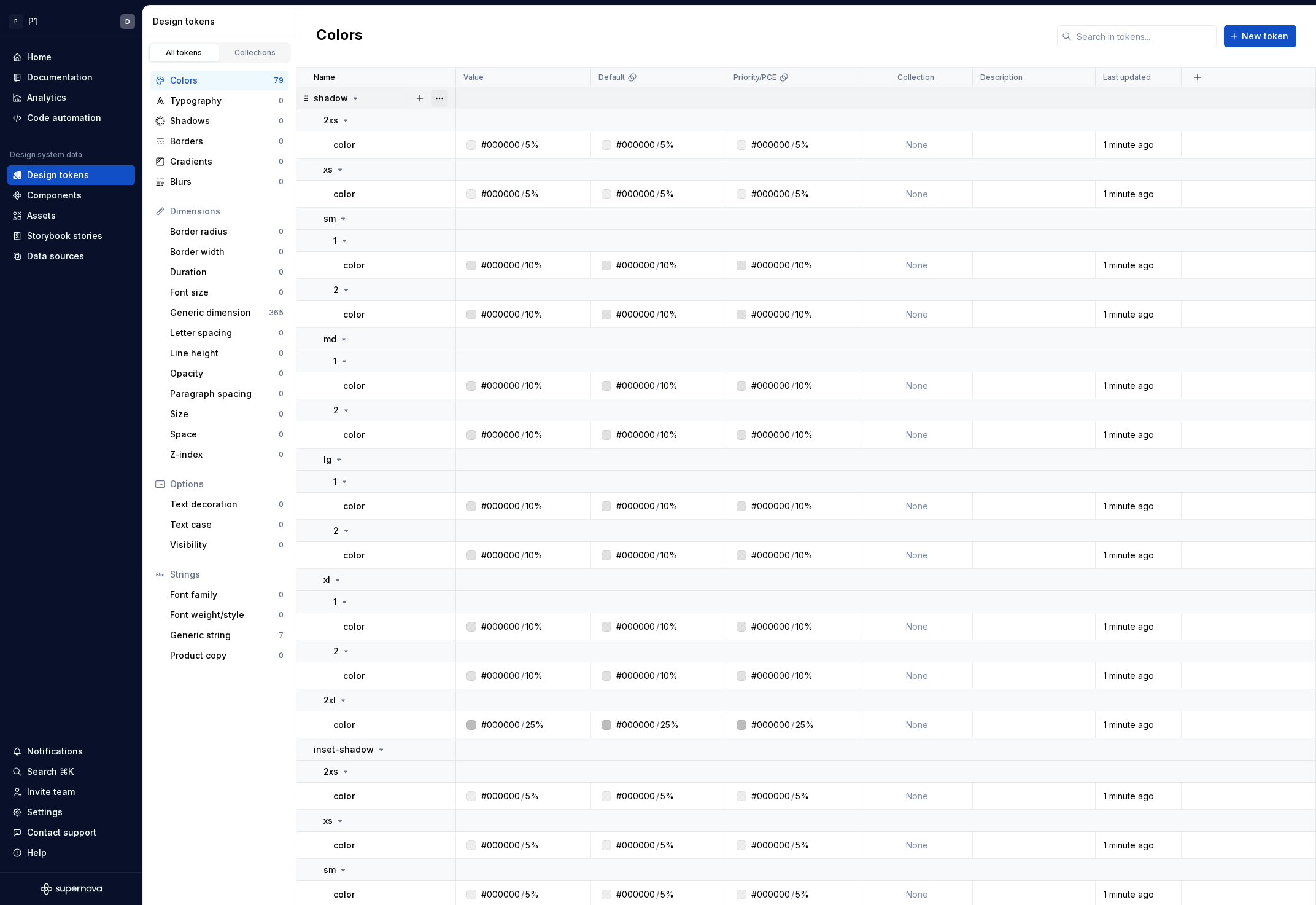
click at [444, 99] on button "button" at bounding box center [439, 98] width 17 height 17
click at [463, 229] on div "Delete group" at bounding box center [486, 237] width 104 height 20
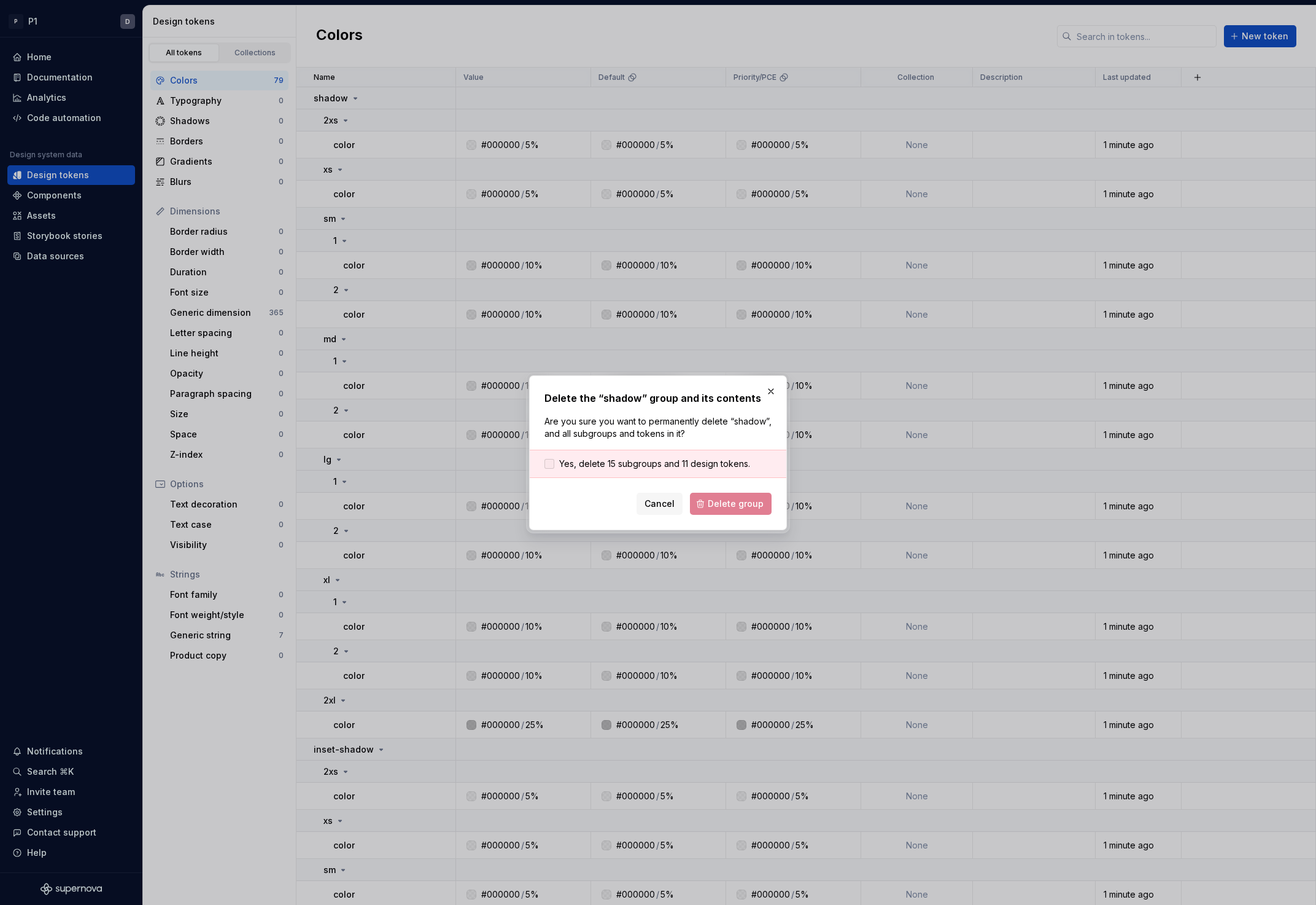
click at [619, 466] on span "Yes, delete 15 subgroups and 11 design tokens." at bounding box center [654, 464] width 191 height 13
click at [694, 497] on button "Delete group" at bounding box center [731, 503] width 82 height 22
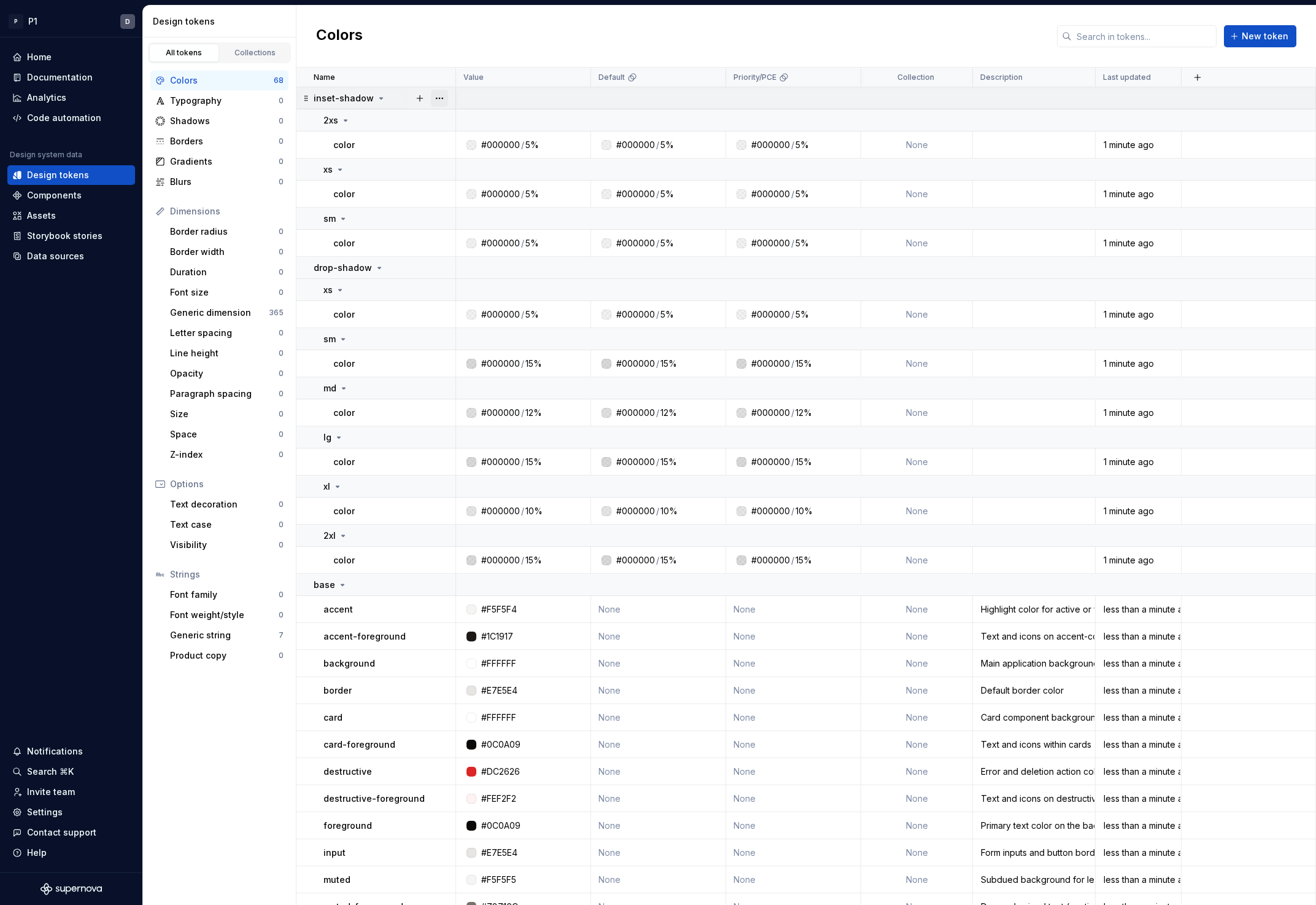
click at [445, 98] on button "button" at bounding box center [439, 98] width 17 height 17
click at [481, 230] on div "Delete group" at bounding box center [486, 237] width 104 height 20
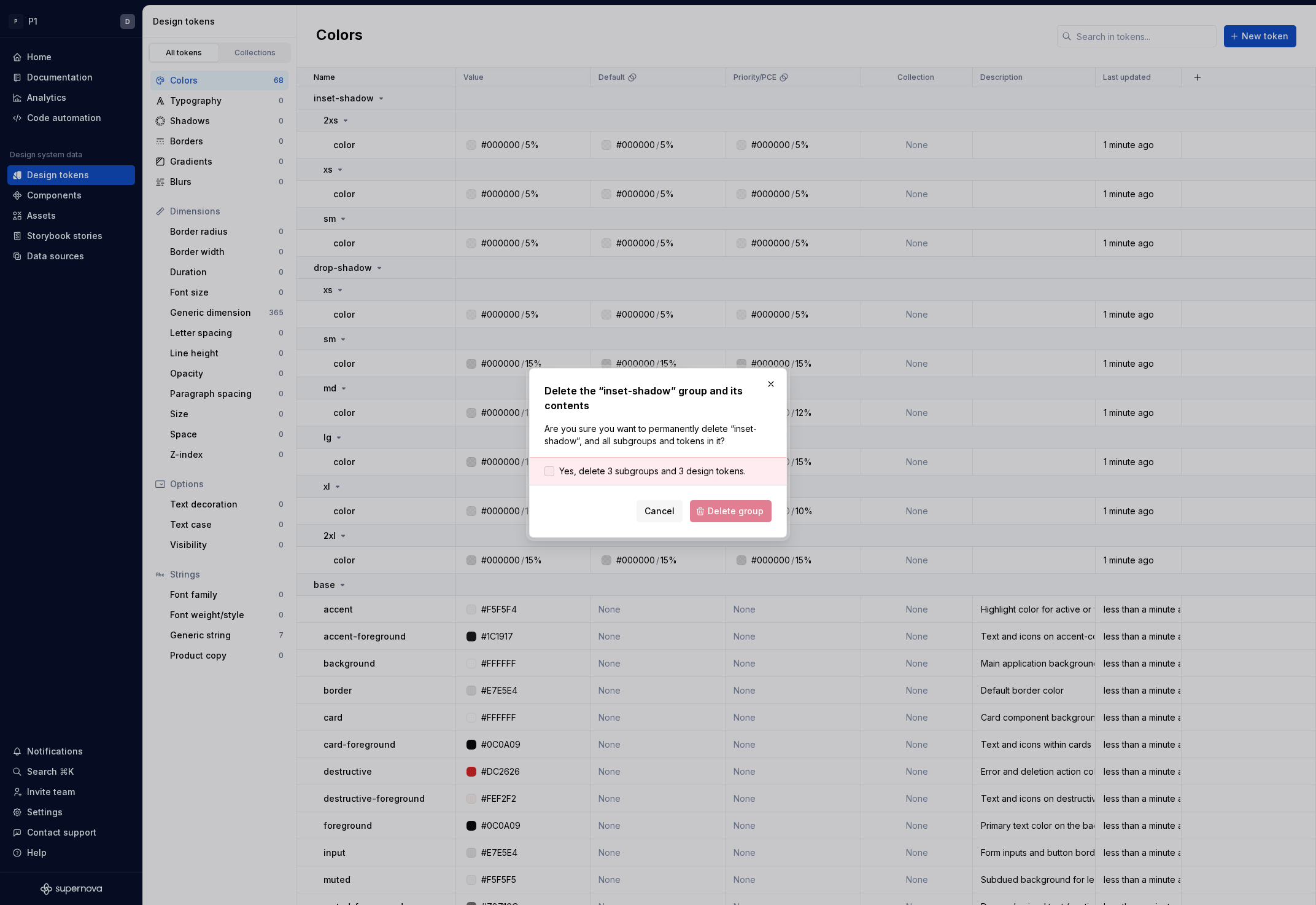
click at [658, 468] on span "Yes, delete 3 subgroups and 3 design tokens." at bounding box center [653, 471] width 186 height 13
click at [717, 509] on span "Delete group" at bounding box center [736, 511] width 56 height 13
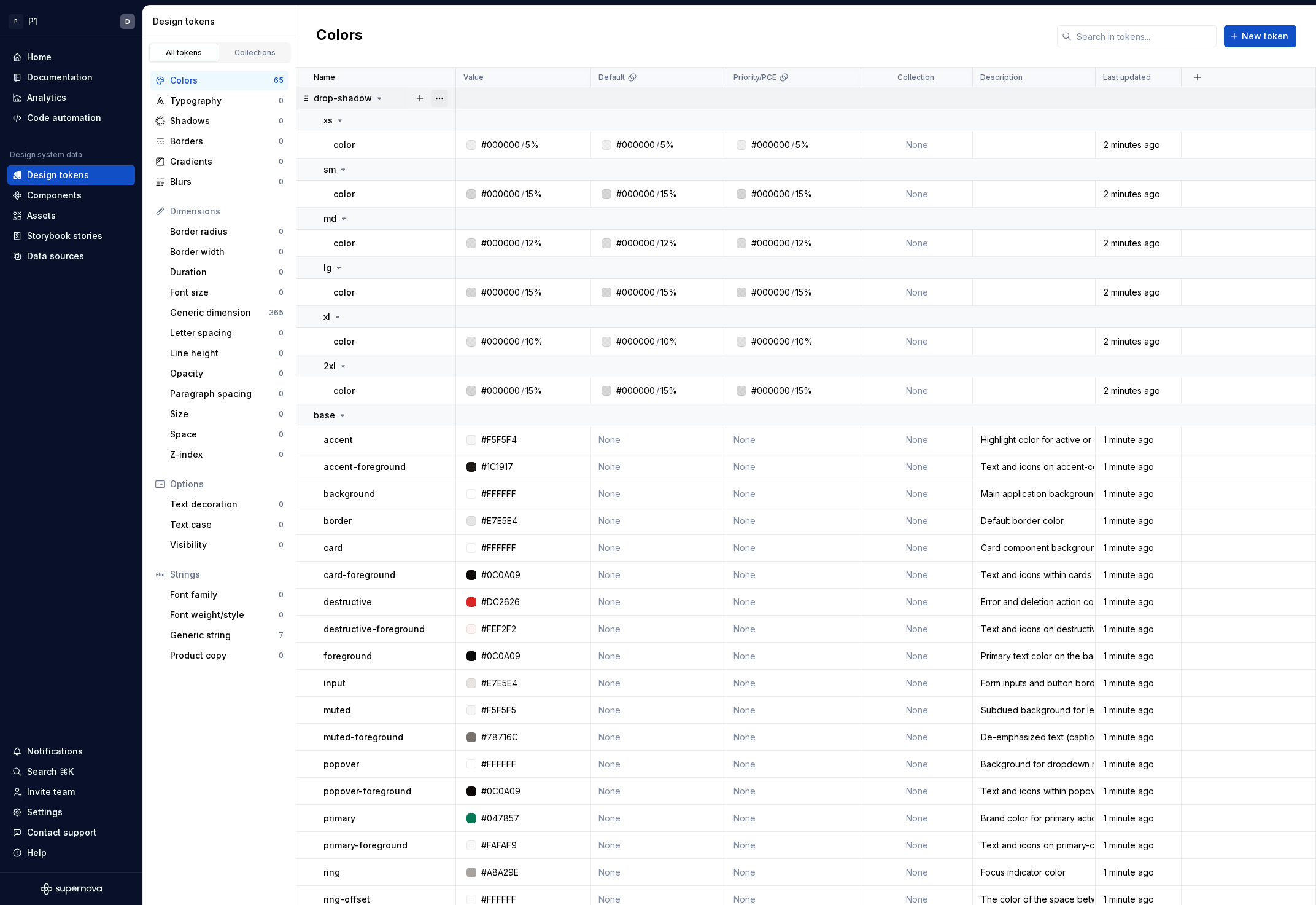
click at [439, 99] on button "button" at bounding box center [439, 98] width 17 height 17
click at [485, 239] on div "Delete group" at bounding box center [493, 237] width 80 height 13
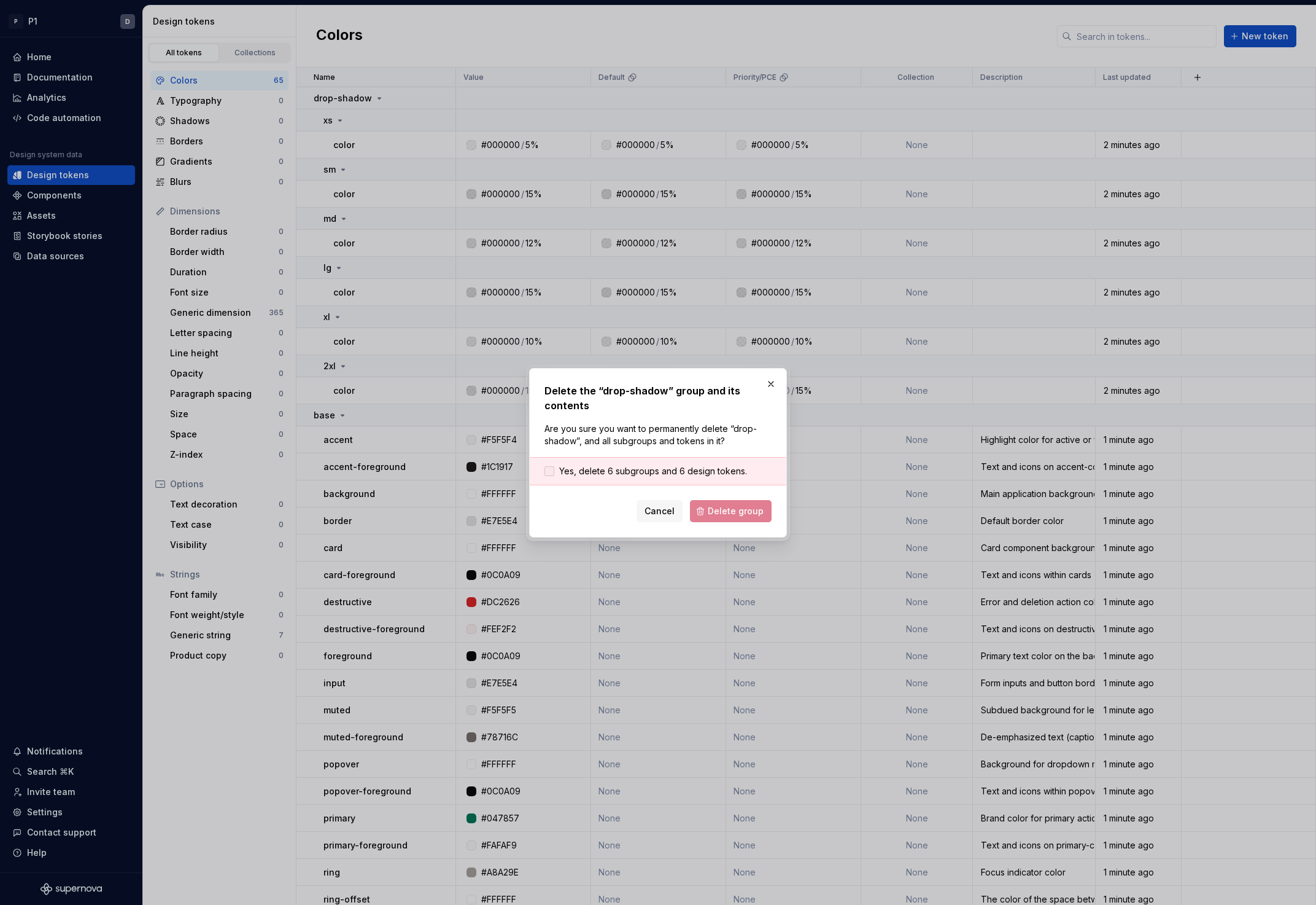
click at [693, 465] on span "Yes, delete 6 subgroups and 6 design tokens." at bounding box center [654, 471] width 188 height 13
click at [716, 498] on form "Yes, delete 6 subgroups and 6 design tokens. Cancel Delete group" at bounding box center [657, 489] width 227 height 65
click at [719, 505] on span "Delete group" at bounding box center [736, 511] width 56 height 13
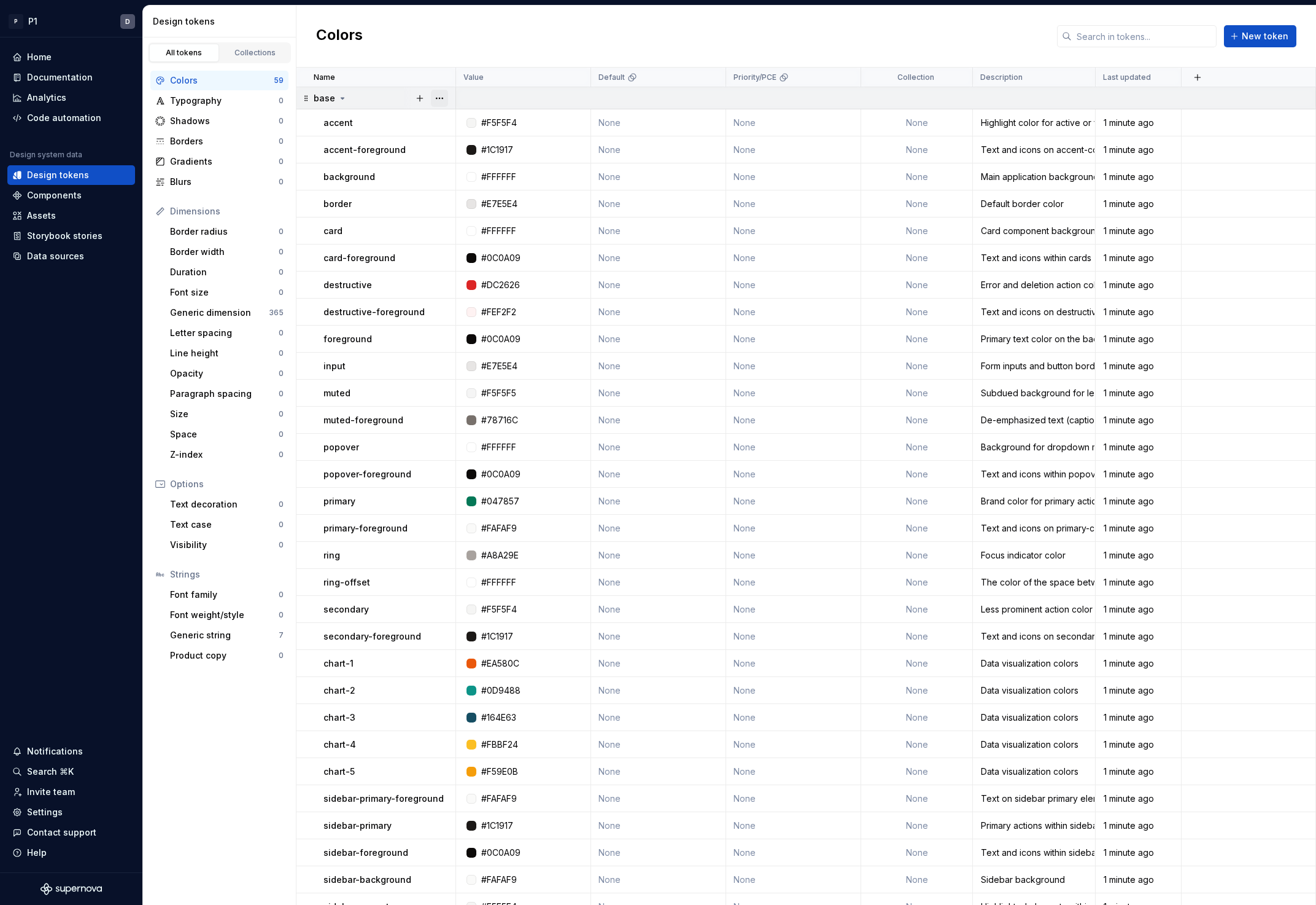
click at [442, 99] on button "button" at bounding box center [439, 98] width 17 height 17
click at [474, 234] on div "Delete group" at bounding box center [493, 237] width 80 height 13
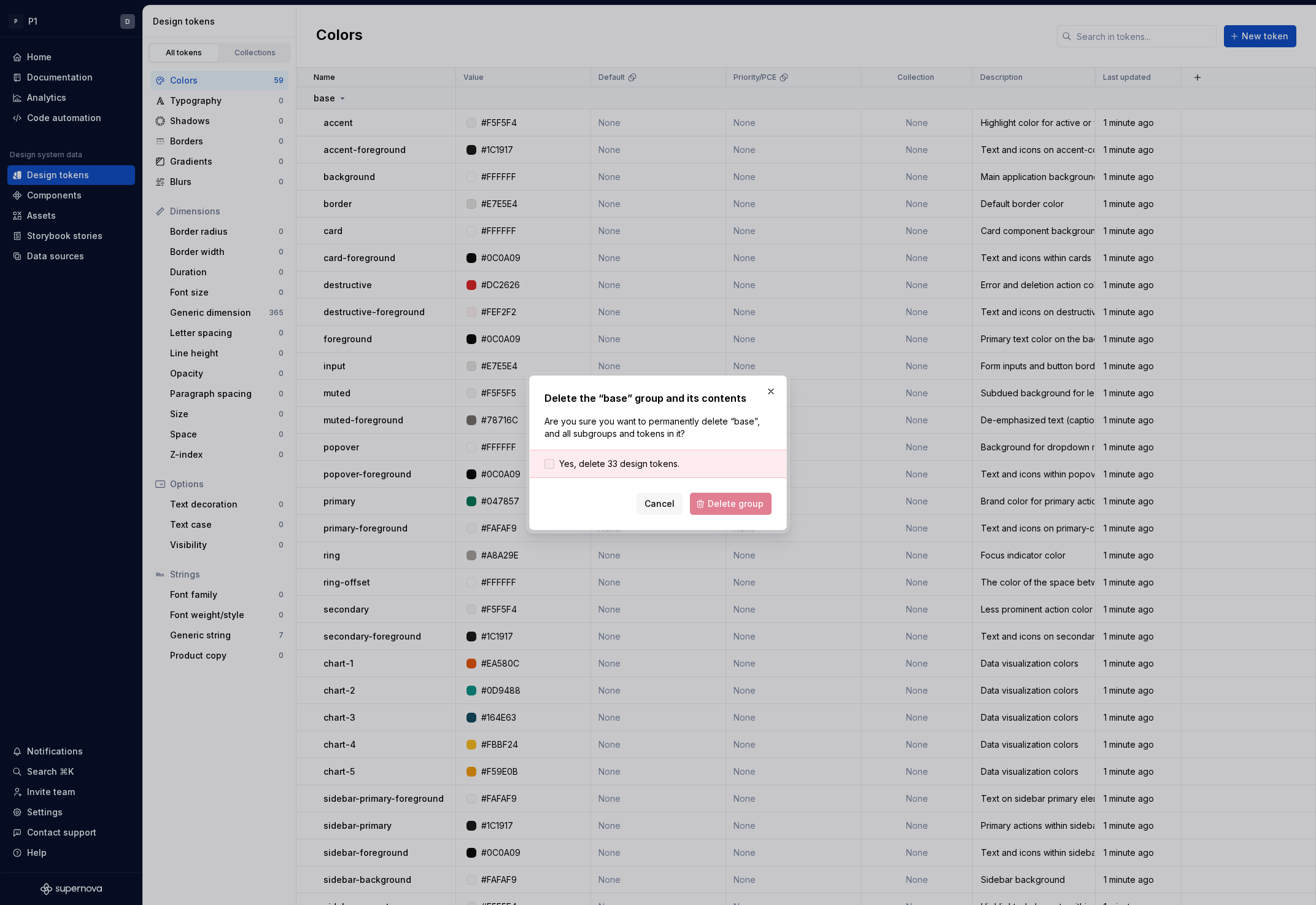
click at [646, 458] on span "Yes, delete 33 design tokens." at bounding box center [619, 464] width 120 height 13
click at [727, 496] on button "Delete group" at bounding box center [731, 503] width 82 height 22
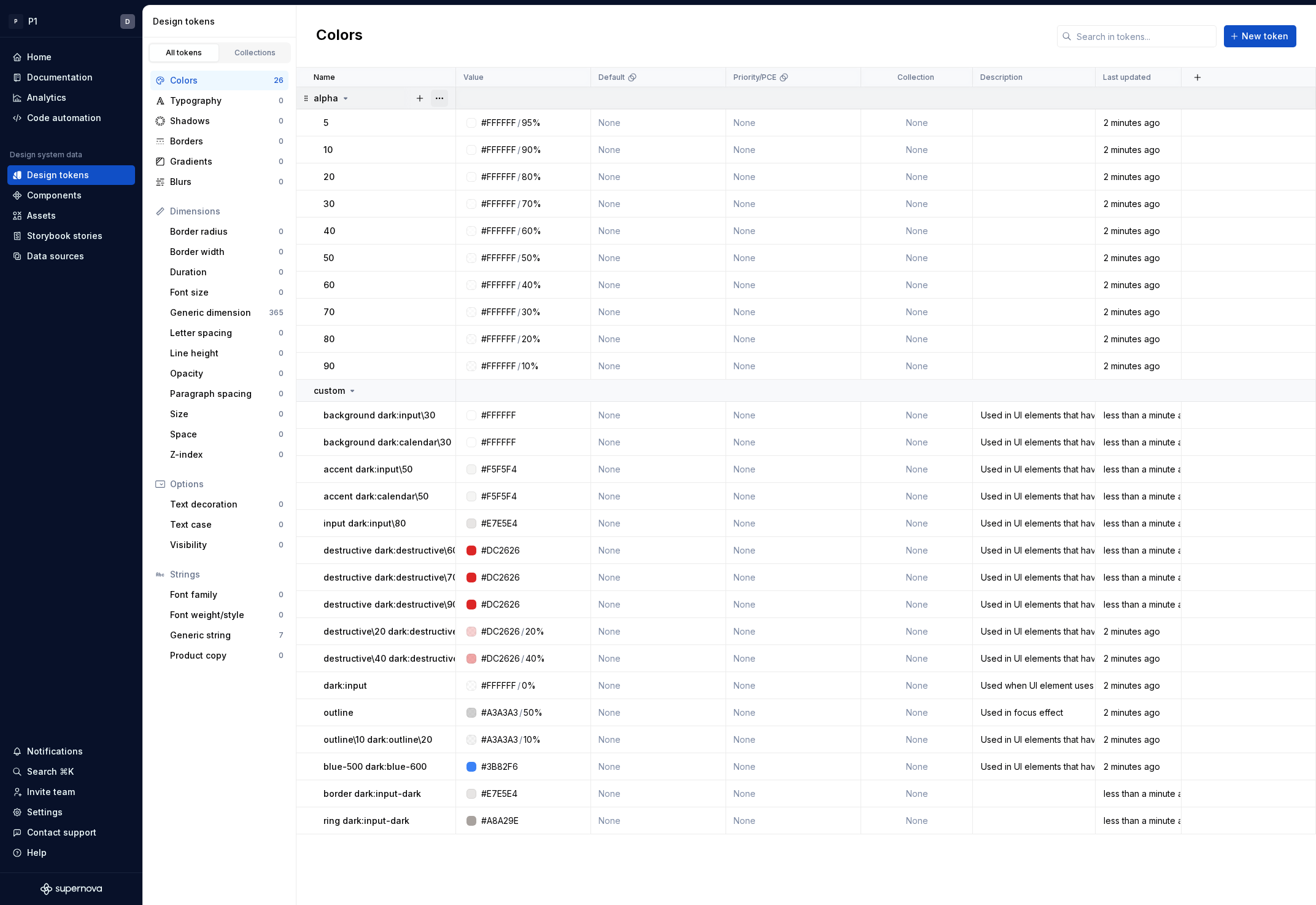
click at [443, 97] on button "button" at bounding box center [439, 98] width 17 height 17
click at [482, 235] on div "Delete group" at bounding box center [493, 237] width 80 height 13
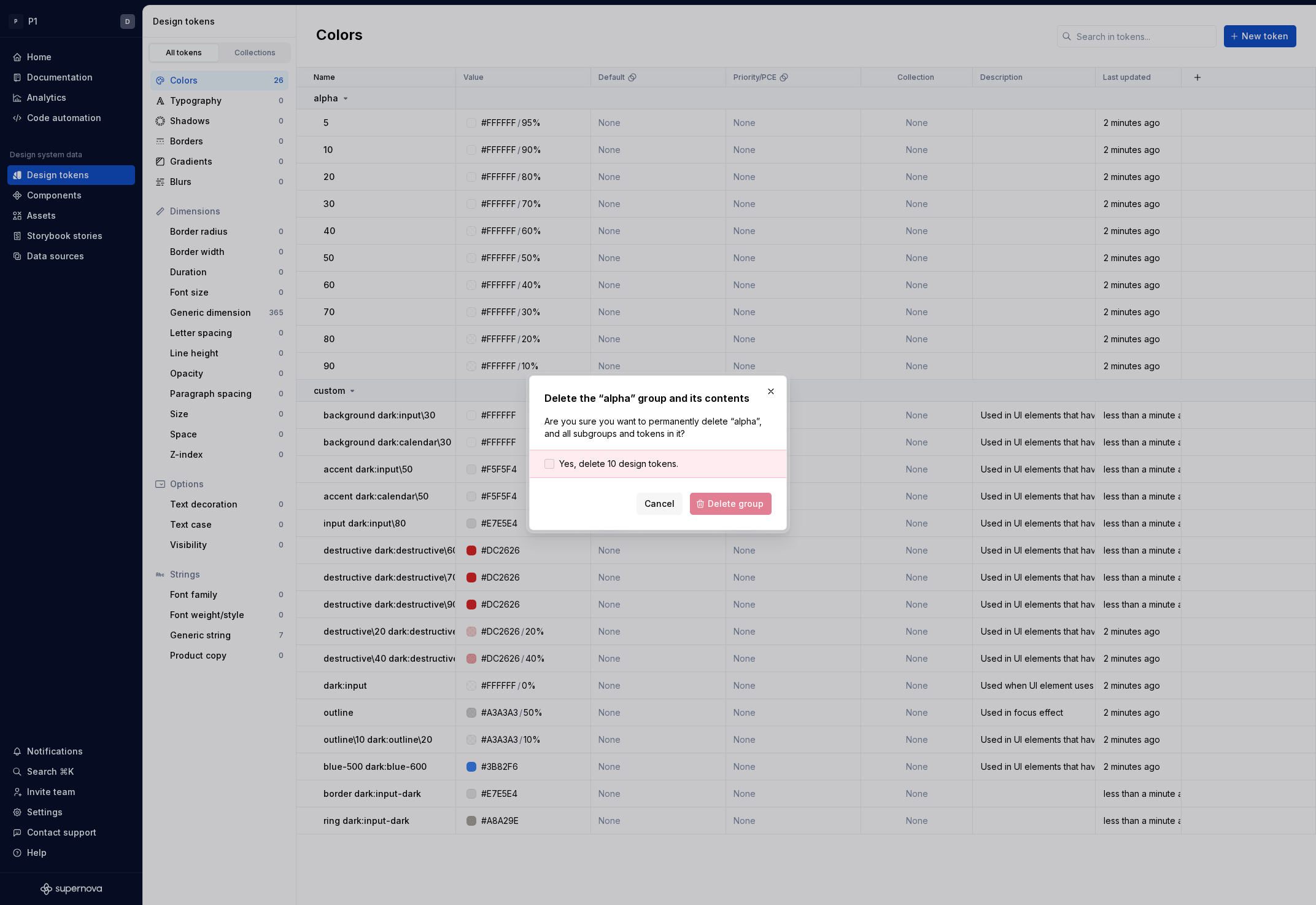
click at [621, 463] on span "Yes, delete 10 design tokens." at bounding box center [619, 464] width 119 height 13
click at [735, 509] on button "Delete group" at bounding box center [731, 503] width 82 height 22
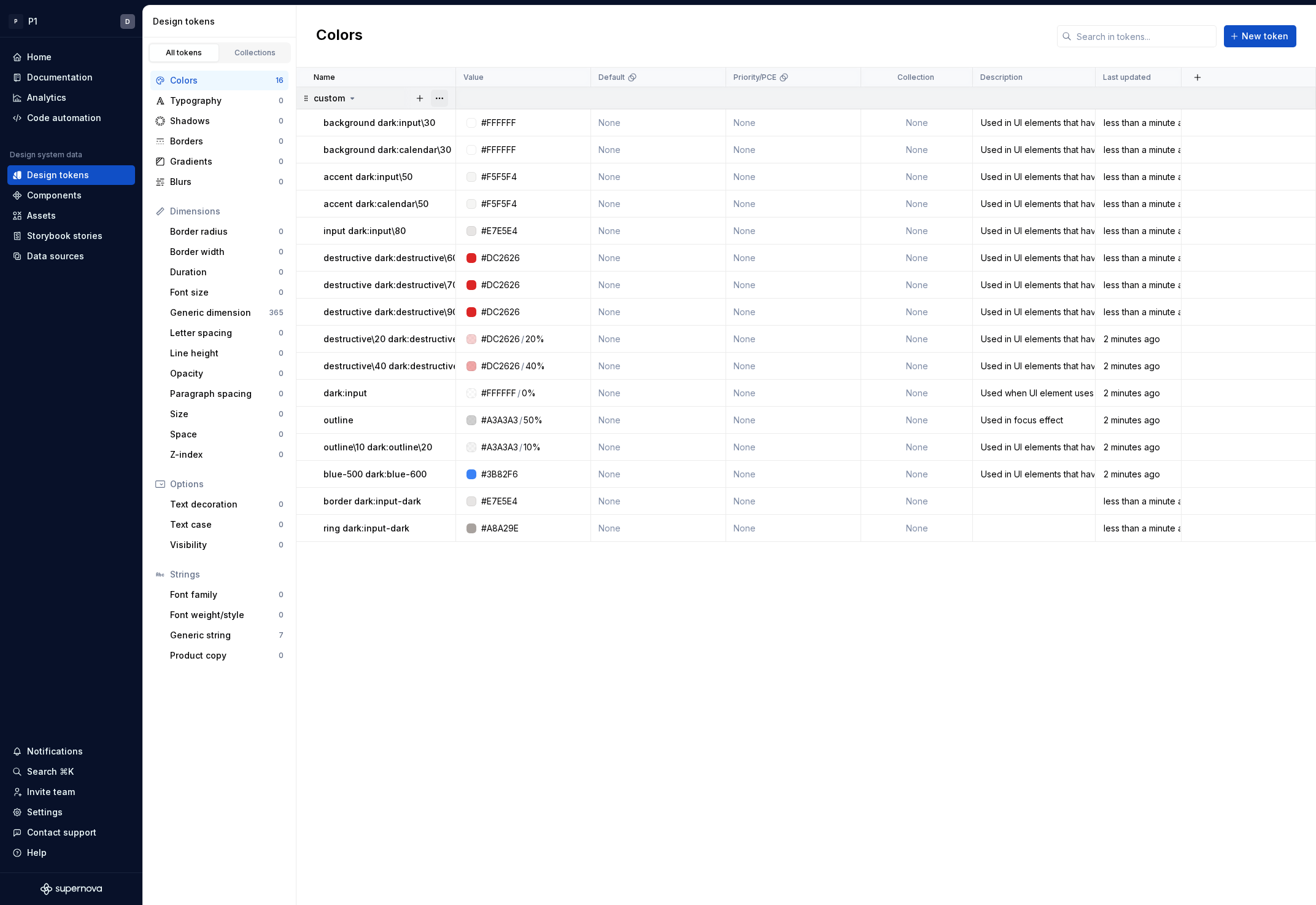
click at [441, 99] on button "button" at bounding box center [439, 98] width 17 height 17
click at [489, 234] on div "Delete group" at bounding box center [493, 237] width 80 height 13
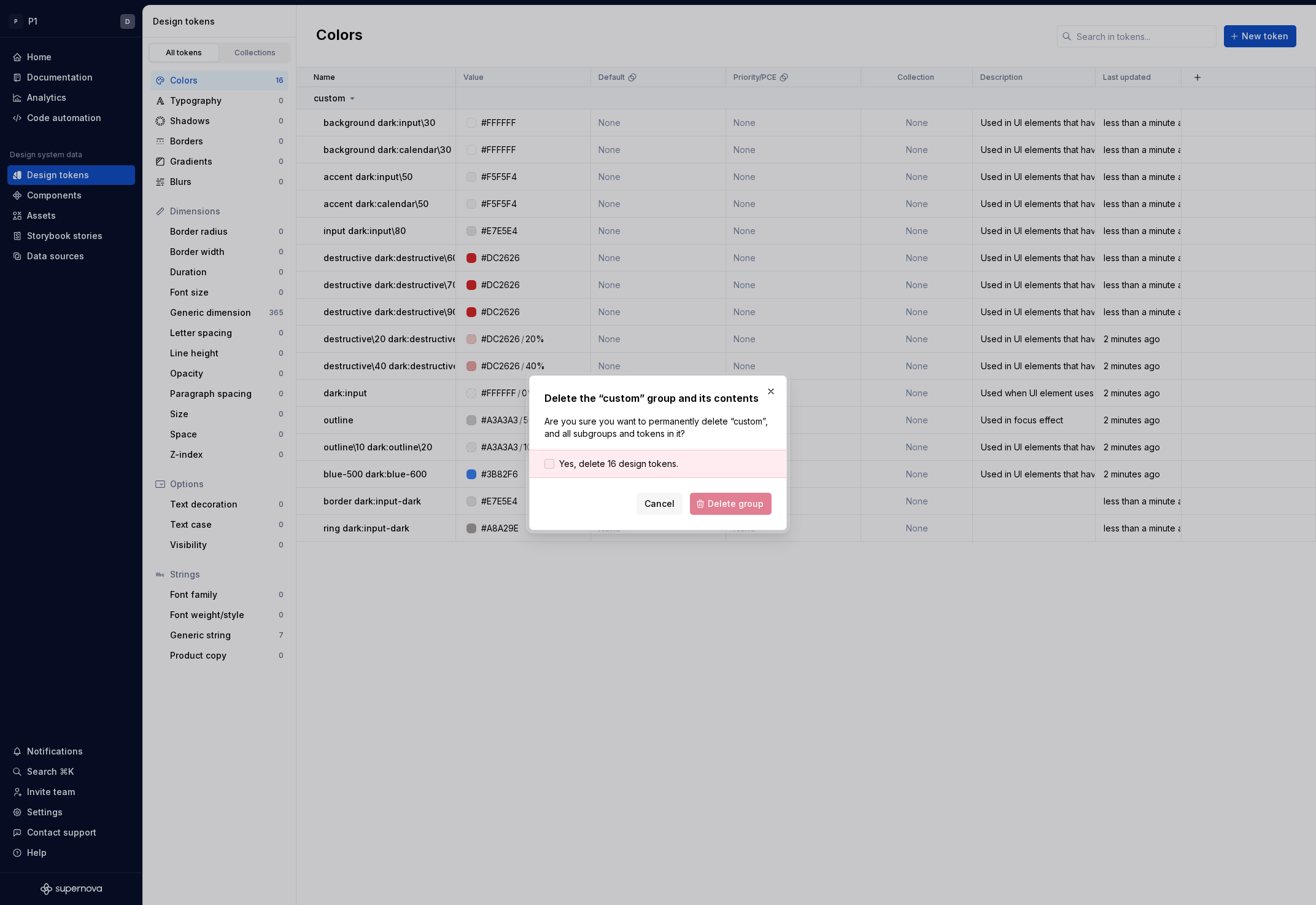
click at [662, 466] on span "Yes, delete 16 design tokens." at bounding box center [619, 464] width 119 height 13
click at [733, 506] on span "Delete group" at bounding box center [736, 504] width 56 height 13
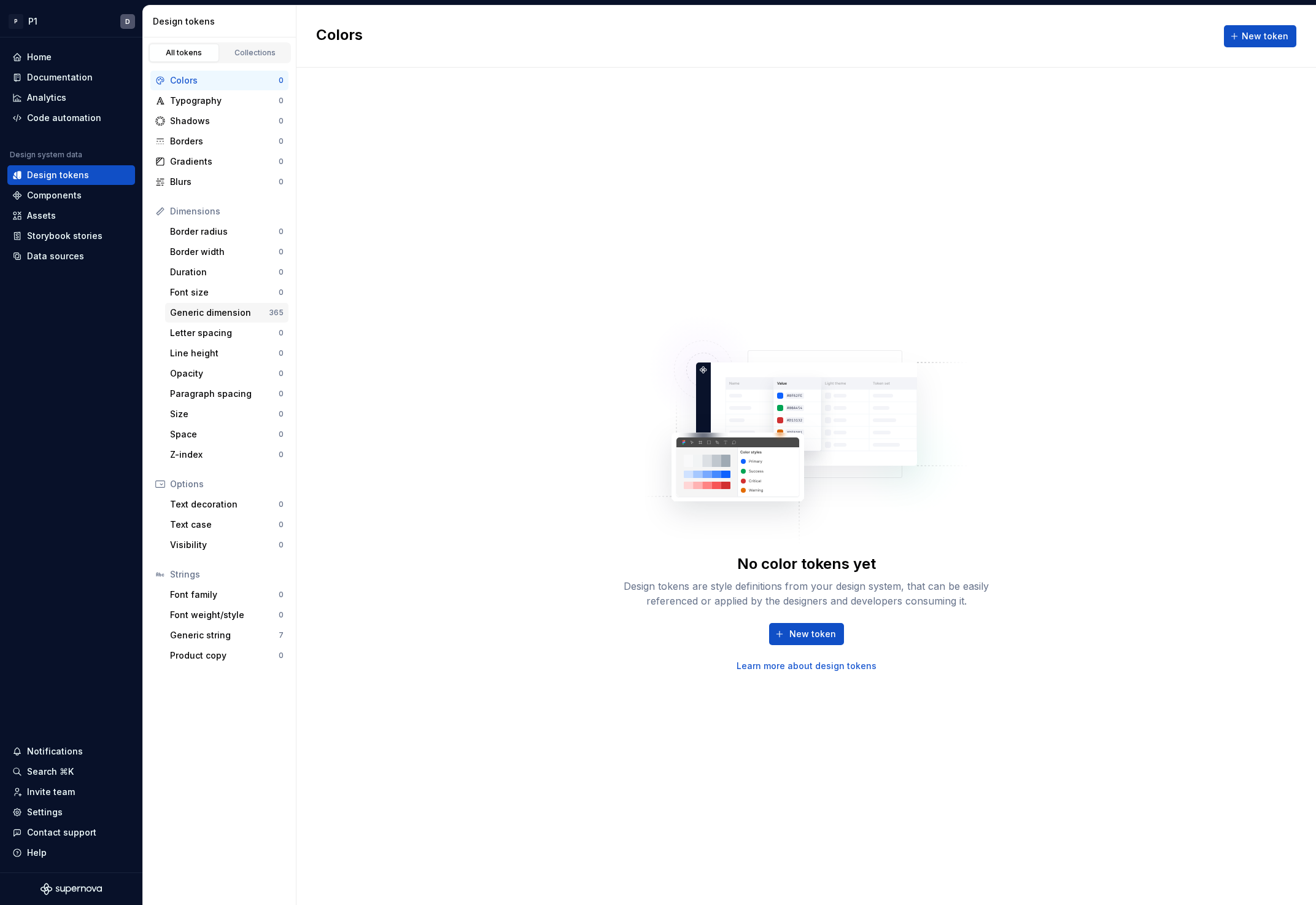
click at [247, 315] on div "Generic dimension" at bounding box center [220, 313] width 99 height 13
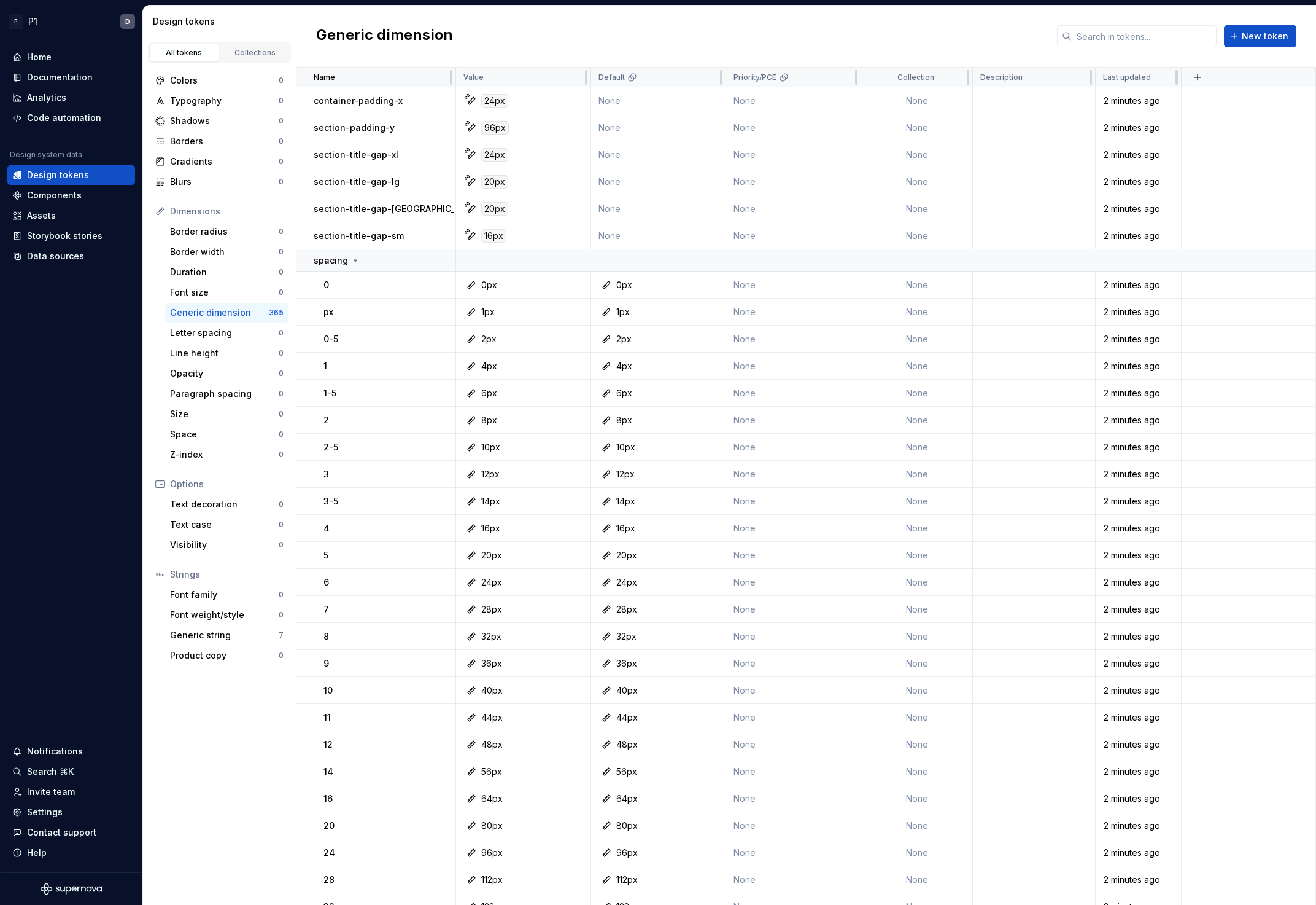
click at [444, 77] on div "Name" at bounding box center [381, 77] width 134 height 10
click at [444, 257] on button "button" at bounding box center [439, 260] width 17 height 17
click at [626, 290] on html "P P1 D Home Documentation Analytics Code automation Design system data Design t…" at bounding box center [658, 452] width 1316 height 905
click at [449, 258] on div at bounding box center [430, 260] width 52 height 22
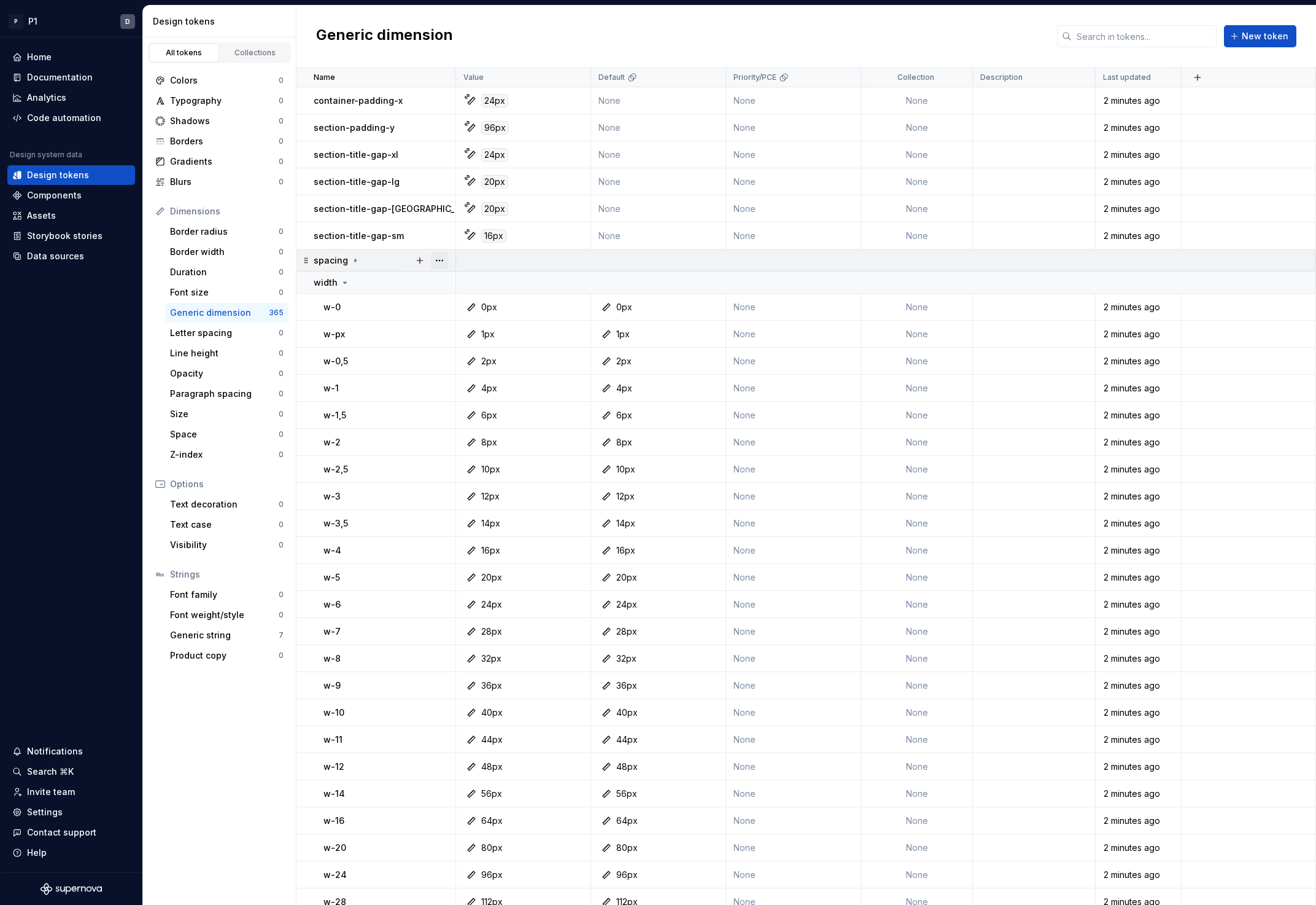
click at [446, 258] on button "button" at bounding box center [439, 260] width 17 height 17
click at [486, 394] on div "Delete group" at bounding box center [493, 399] width 80 height 13
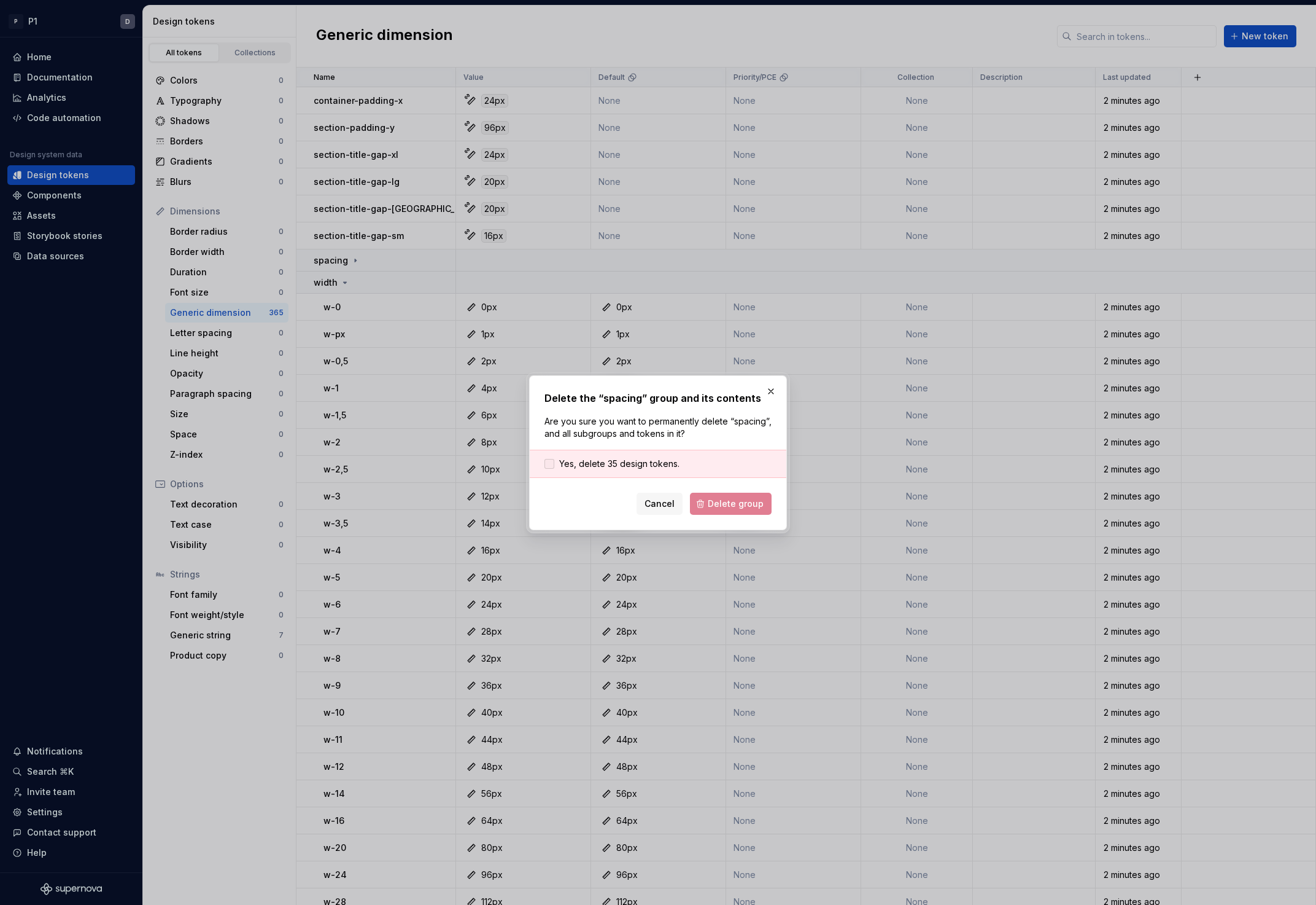
click at [663, 468] on span "Yes, delete 35 design tokens." at bounding box center [619, 464] width 120 height 13
click at [717, 498] on span "Delete group" at bounding box center [736, 504] width 56 height 13
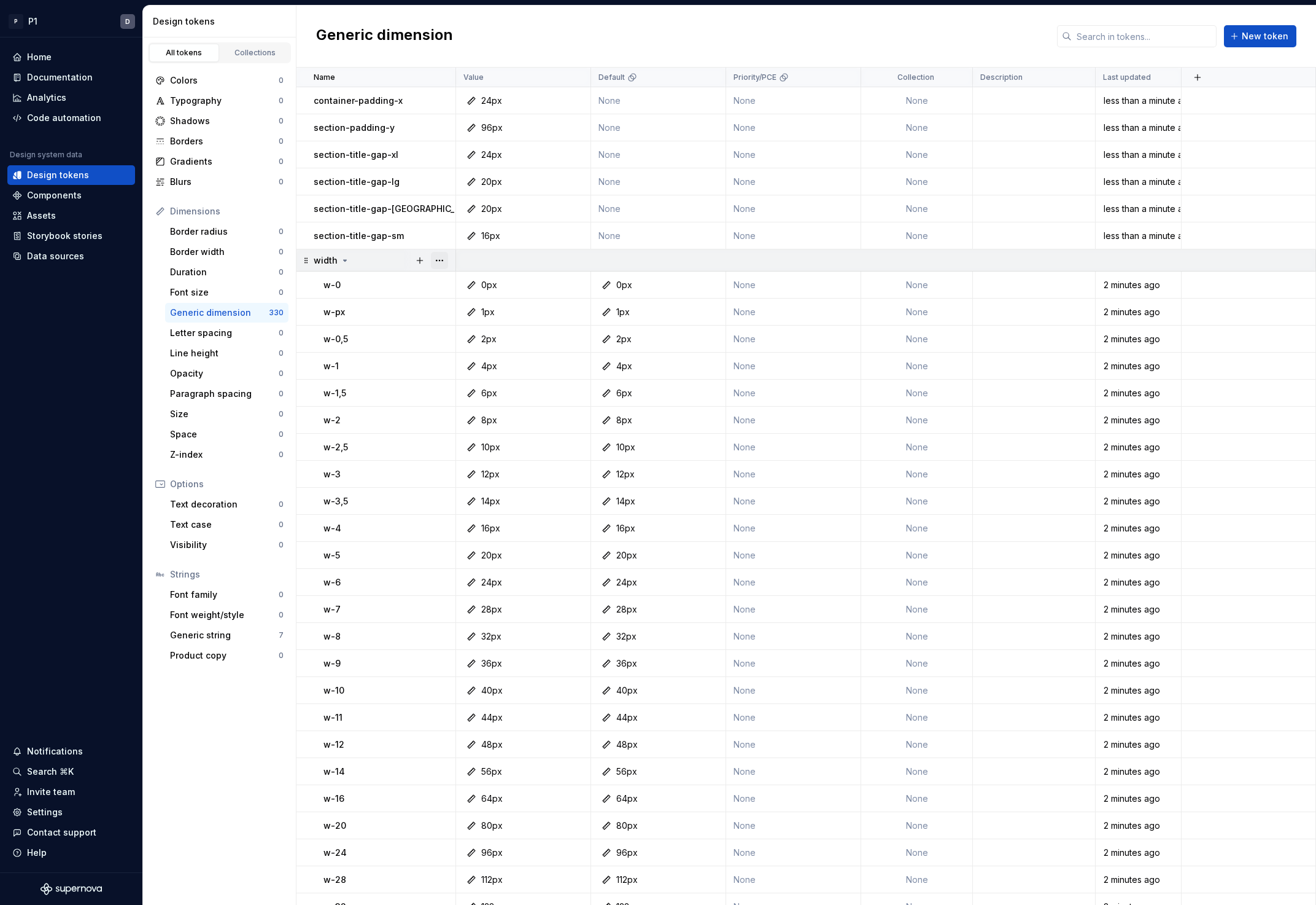
click at [447, 257] on button "button" at bounding box center [439, 260] width 17 height 17
click at [485, 396] on div "Delete group" at bounding box center [493, 399] width 80 height 13
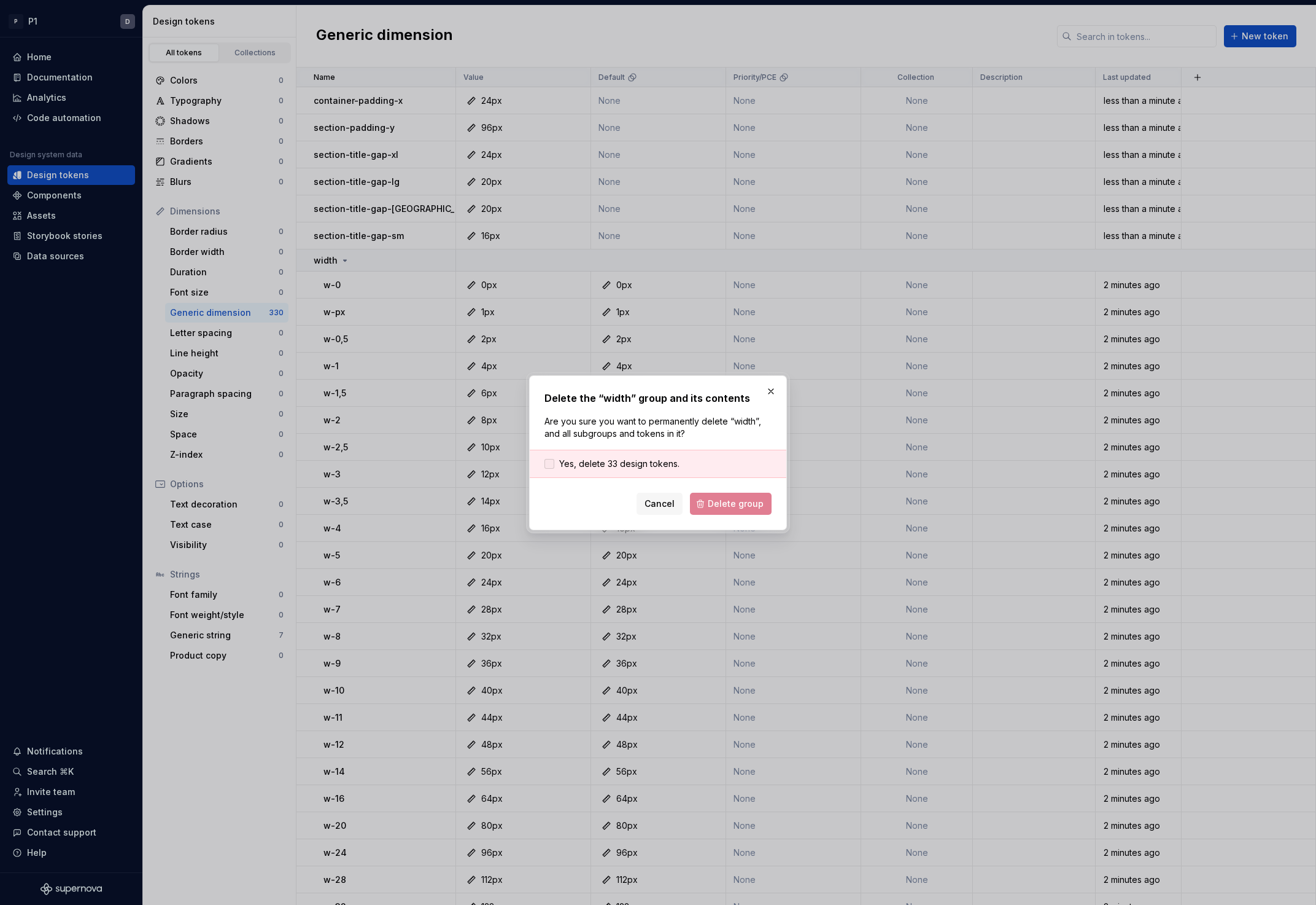
click at [654, 467] on span "Yes, delete 33 design tokens." at bounding box center [619, 464] width 120 height 13
click at [708, 500] on button "Delete group" at bounding box center [731, 503] width 82 height 22
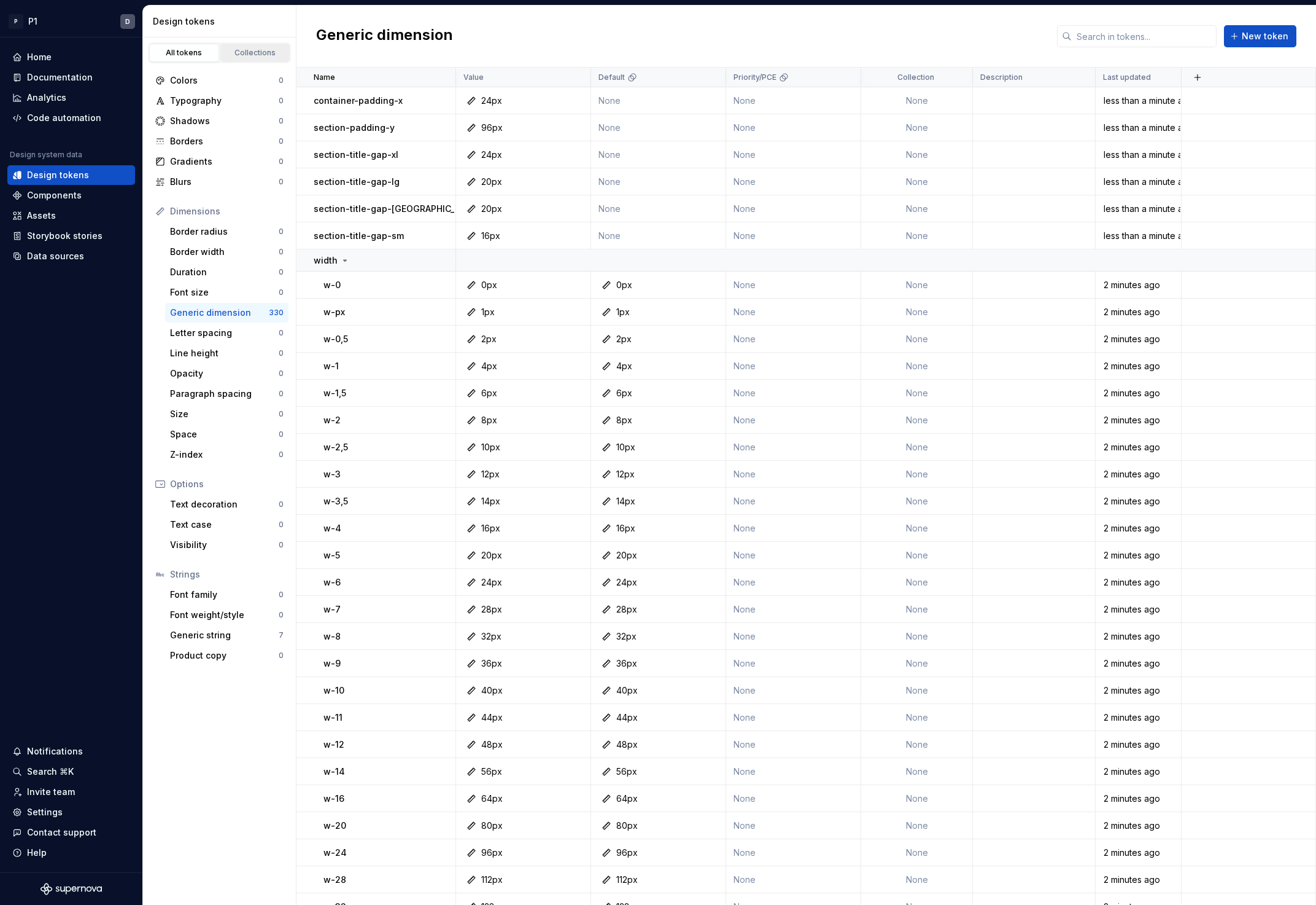
click at [252, 53] on div "Collections" at bounding box center [255, 52] width 61 height 10
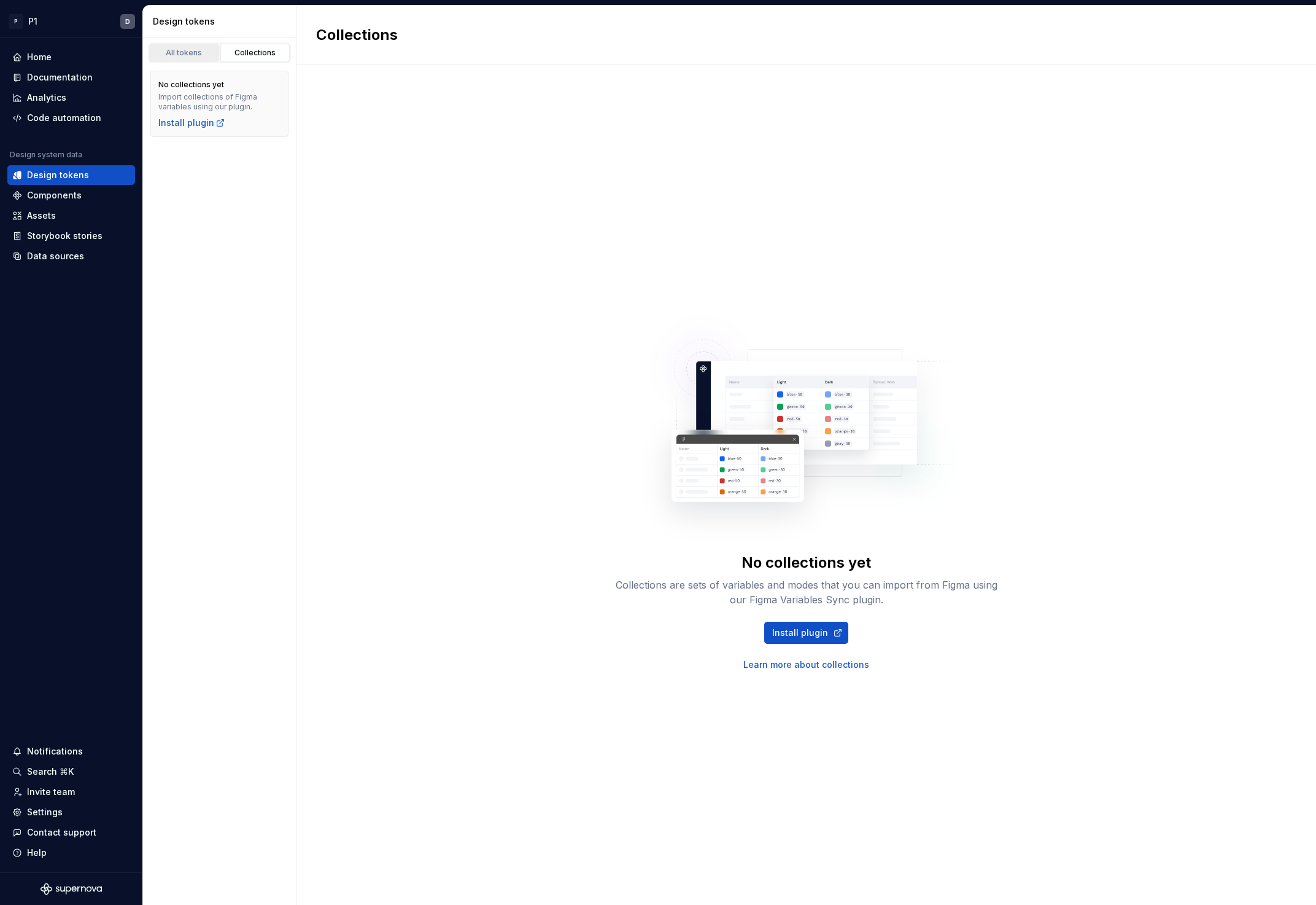
click at [193, 55] on div "All tokens" at bounding box center [184, 52] width 61 height 10
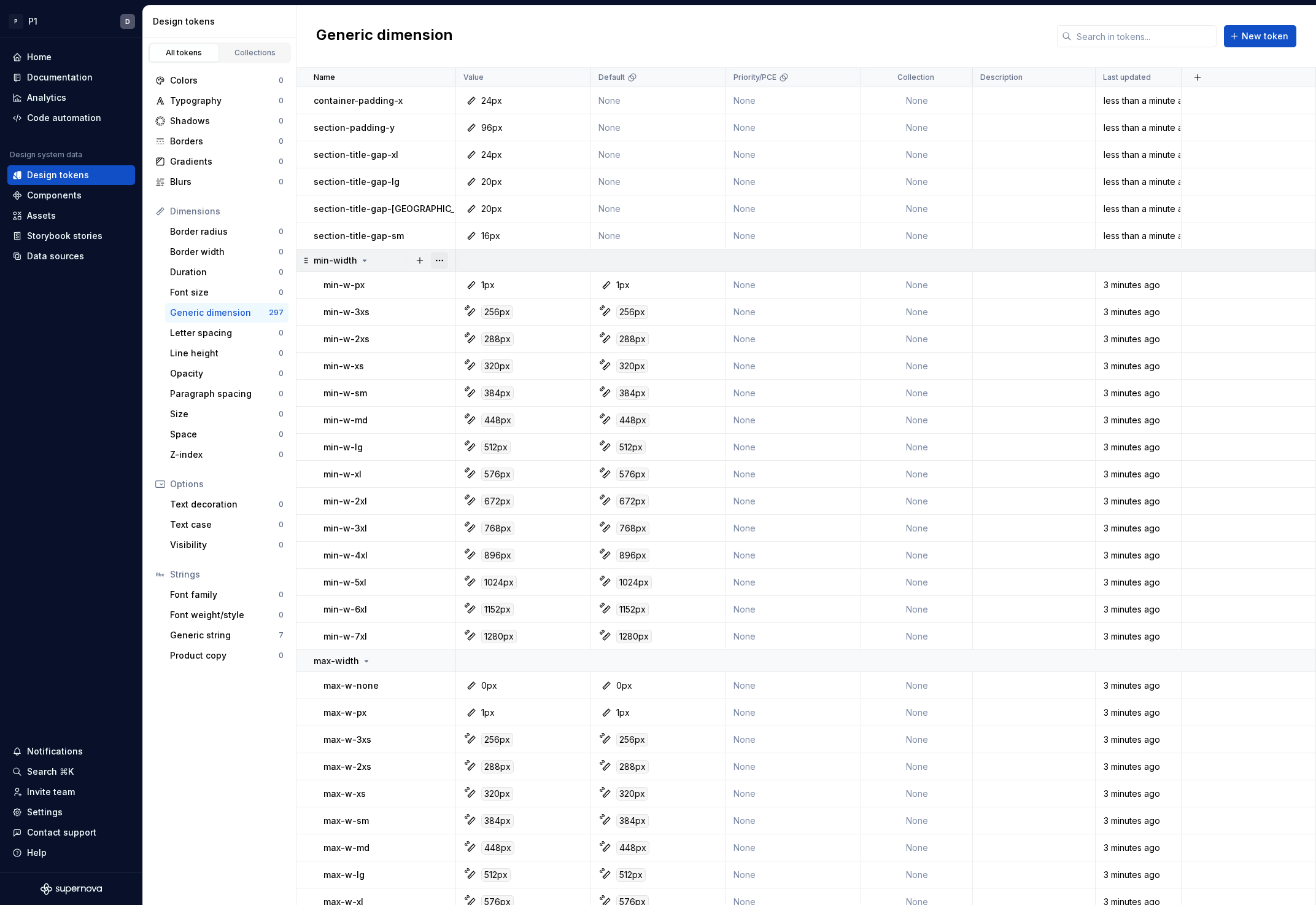
click at [441, 257] on button "button" at bounding box center [439, 260] width 17 height 17
click at [494, 402] on div "Delete group" at bounding box center [493, 399] width 80 height 13
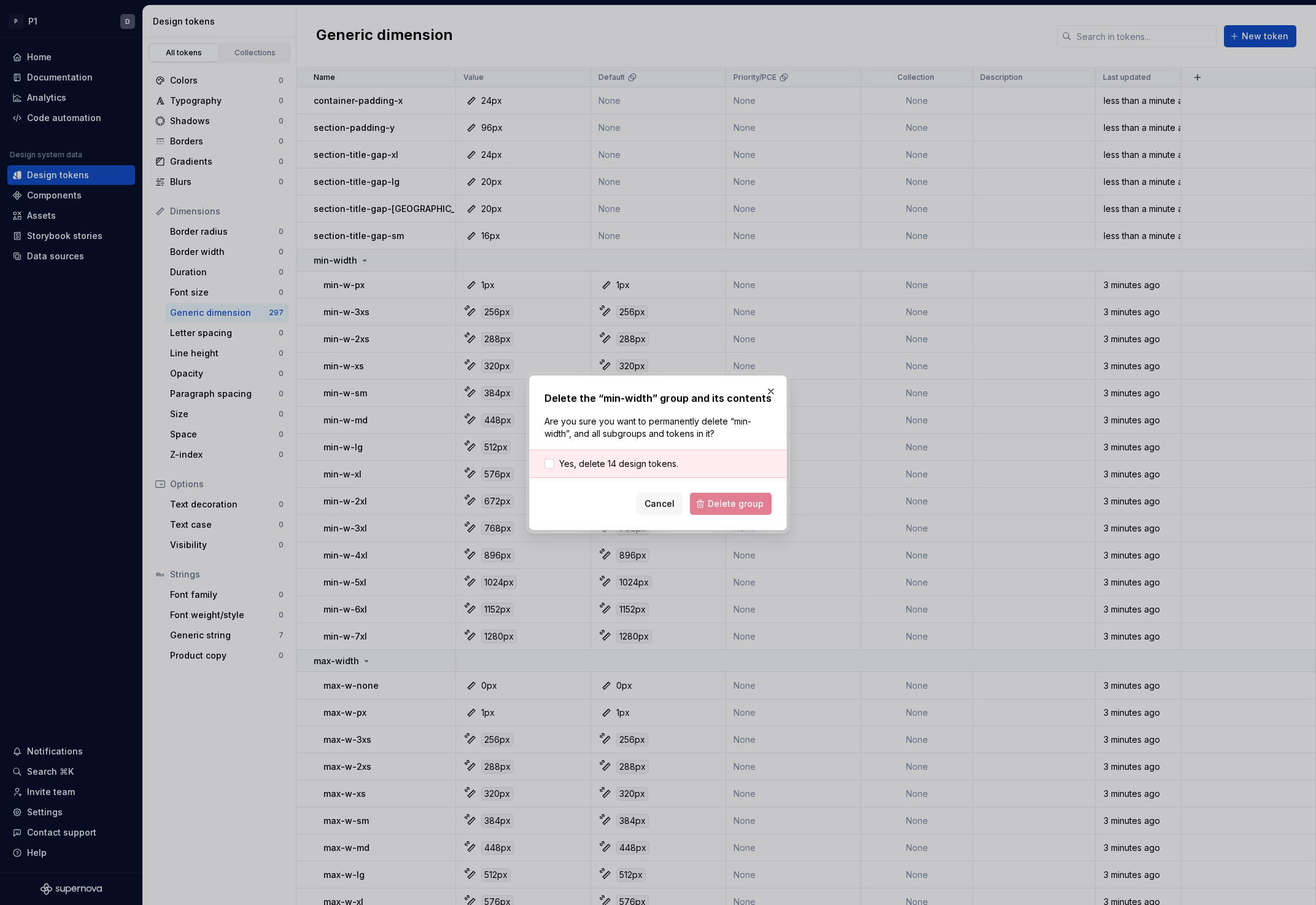
click at [698, 461] on div "Yes, delete 14 design tokens." at bounding box center [658, 463] width 256 height 28
click at [641, 451] on div "Yes, delete 14 design tokens." at bounding box center [658, 463] width 256 height 28
click at [643, 458] on span "Yes, delete 14 design tokens." at bounding box center [619, 464] width 119 height 13
click at [729, 492] on form "Yes, delete 14 design tokens. Cancel Delete group" at bounding box center [657, 482] width 227 height 65
click at [732, 496] on button "Delete group" at bounding box center [731, 503] width 82 height 22
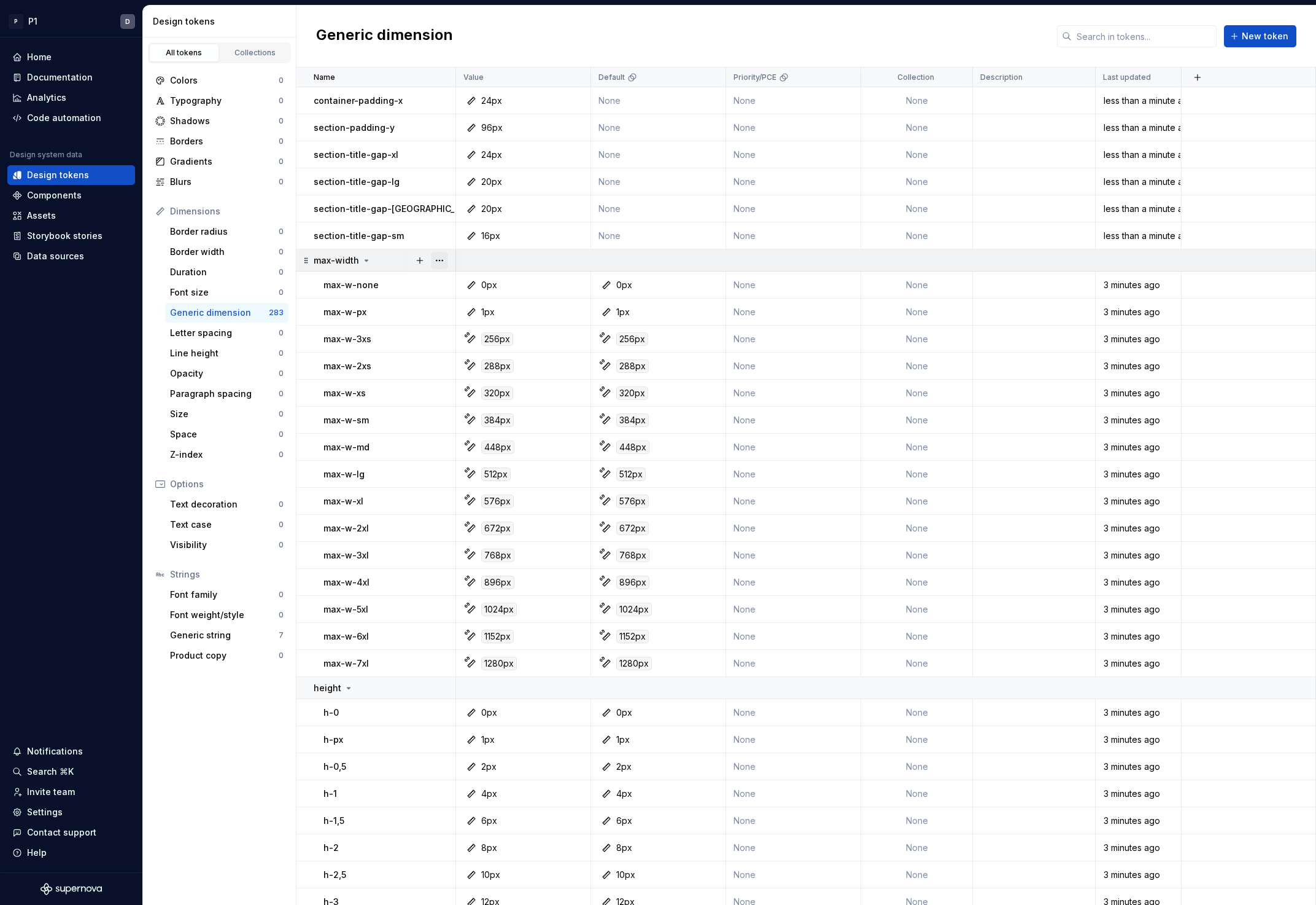
click at [443, 262] on button "button" at bounding box center [439, 260] width 17 height 17
click at [498, 398] on div "Delete group" at bounding box center [493, 399] width 80 height 13
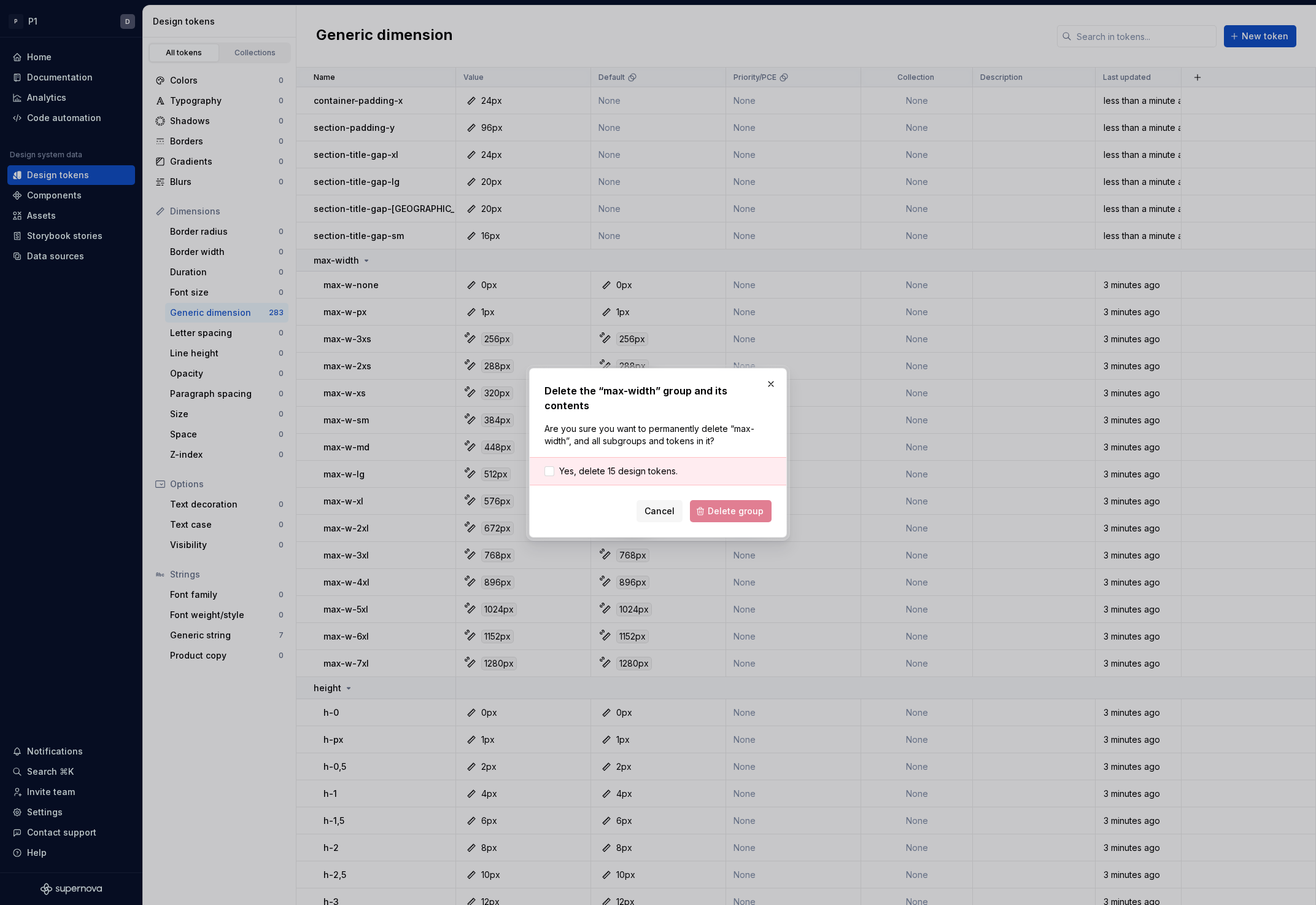
click at [665, 457] on div "Yes, delete 15 design tokens." at bounding box center [658, 470] width 256 height 28
click at [666, 465] on span "Yes, delete 15 design tokens." at bounding box center [619, 471] width 118 height 13
click at [749, 518] on div "Delete the “max-width” group and its contents Are you sure you want to permanen…" at bounding box center [658, 452] width 258 height 170
click at [749, 511] on button "Delete group" at bounding box center [731, 510] width 82 height 22
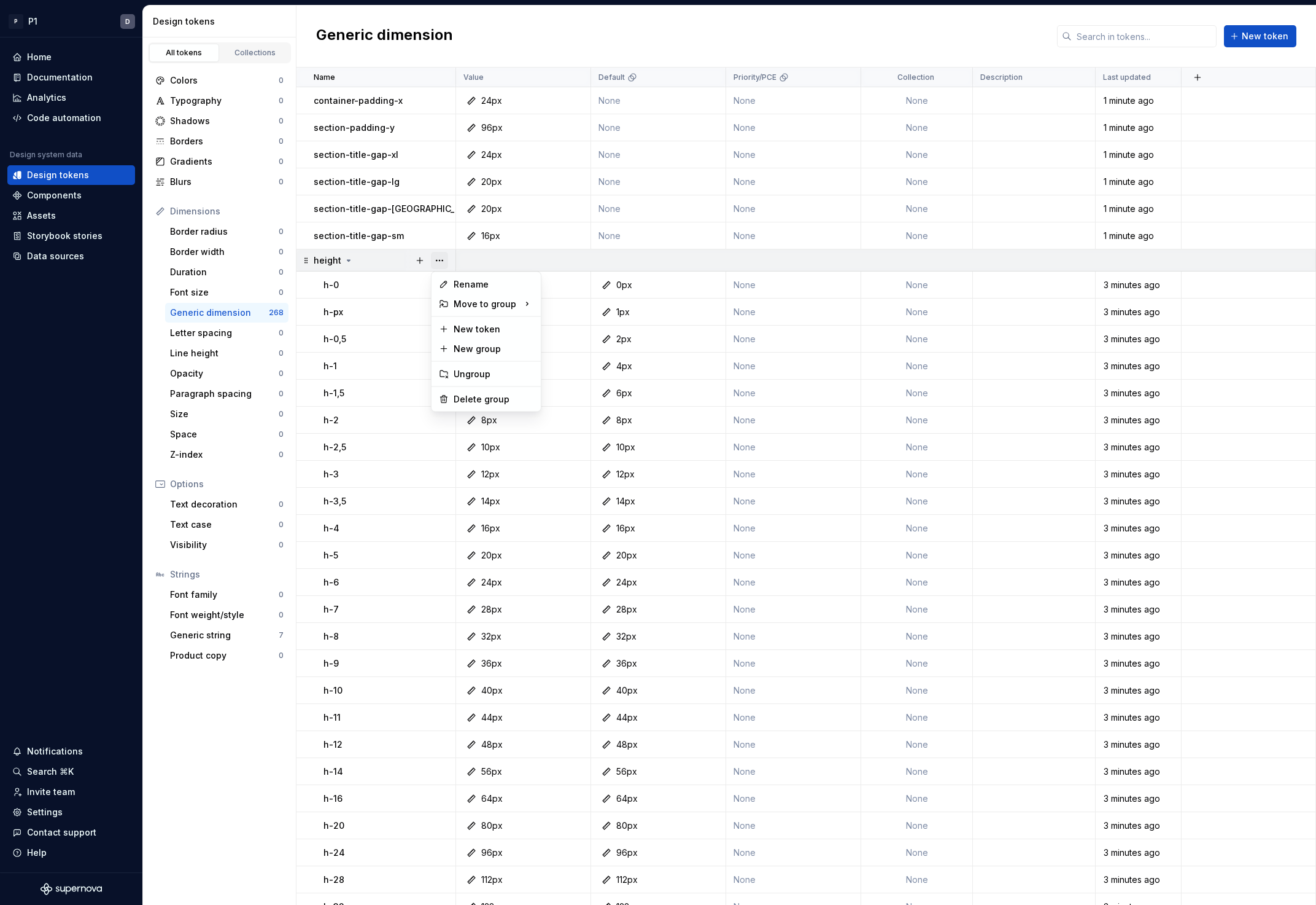
click at [434, 256] on button "button" at bounding box center [439, 260] width 17 height 17
click at [471, 405] on div "Delete group" at bounding box center [493, 399] width 80 height 13
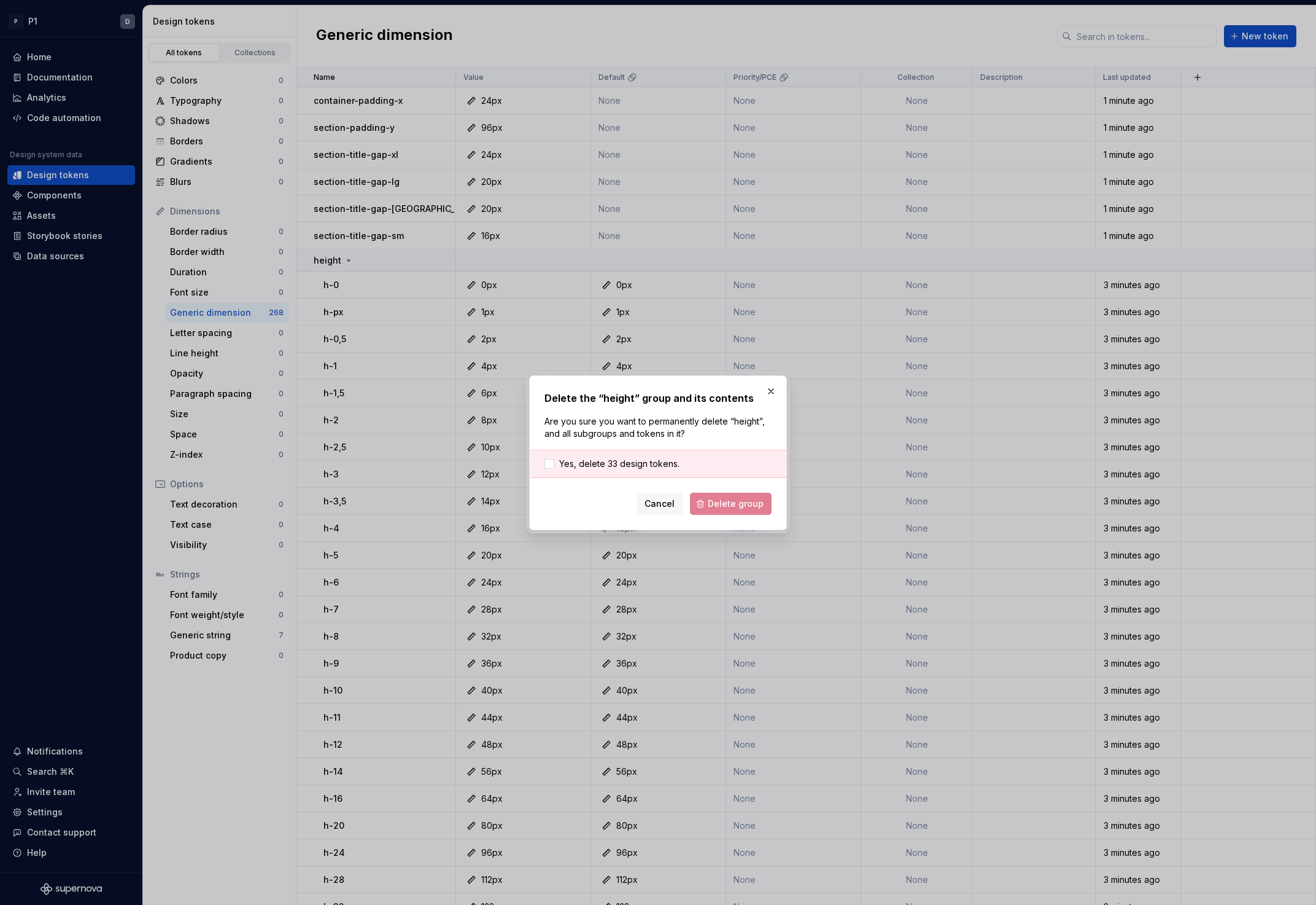
click at [683, 474] on div "Yes, delete 33 design tokens." at bounding box center [658, 463] width 256 height 28
click at [679, 466] on div "Yes, delete 33 design tokens." at bounding box center [658, 463] width 256 height 28
click at [647, 460] on span "Yes, delete 33 design tokens." at bounding box center [619, 464] width 120 height 13
click at [723, 490] on form "Yes, delete 33 design tokens. Cancel Delete group" at bounding box center [657, 482] width 227 height 65
click at [725, 496] on button "Delete group" at bounding box center [731, 503] width 82 height 22
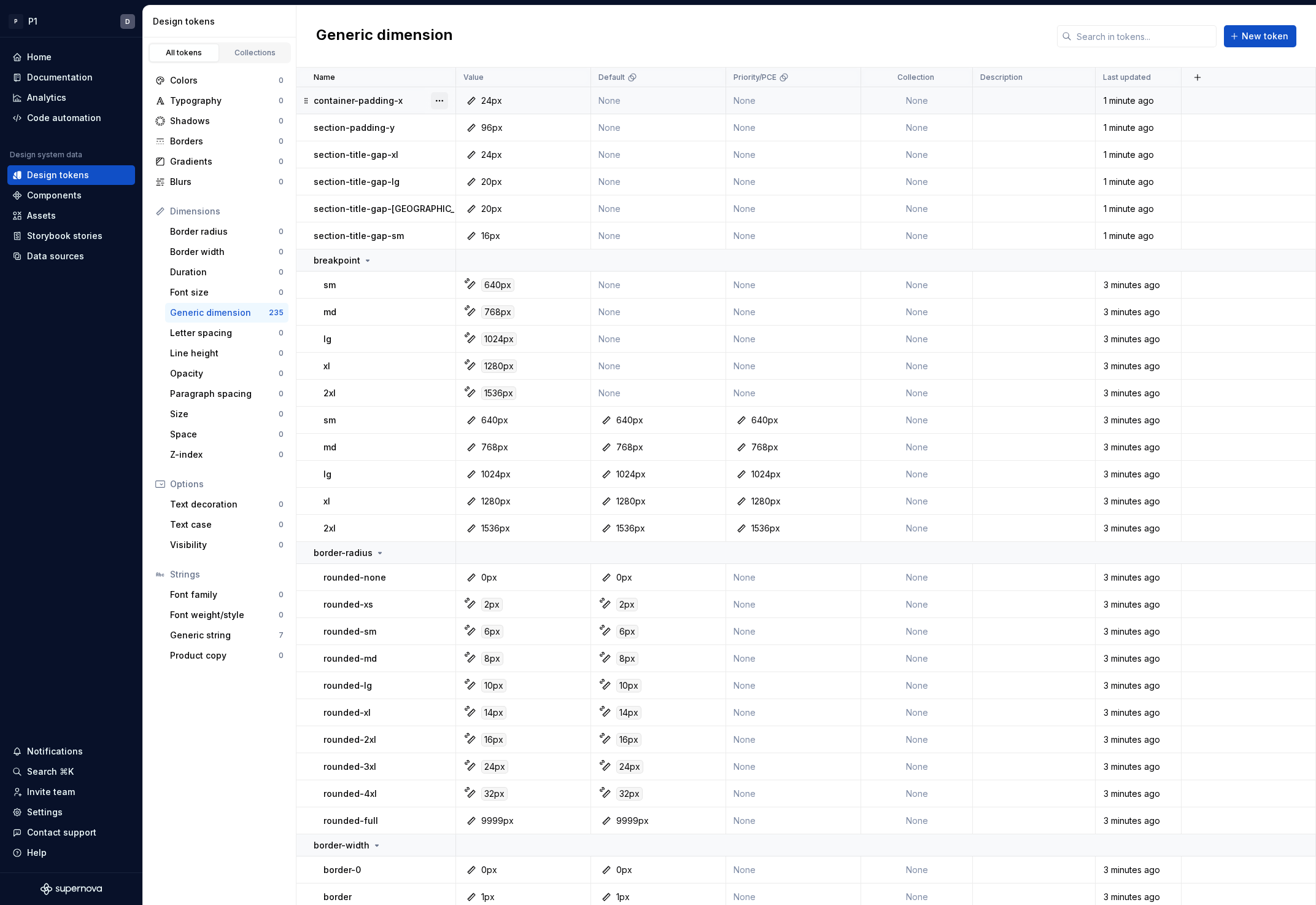
click at [437, 100] on button "button" at bounding box center [439, 100] width 17 height 17
click at [472, 165] on div "Delete token" at bounding box center [493, 170] width 80 height 13
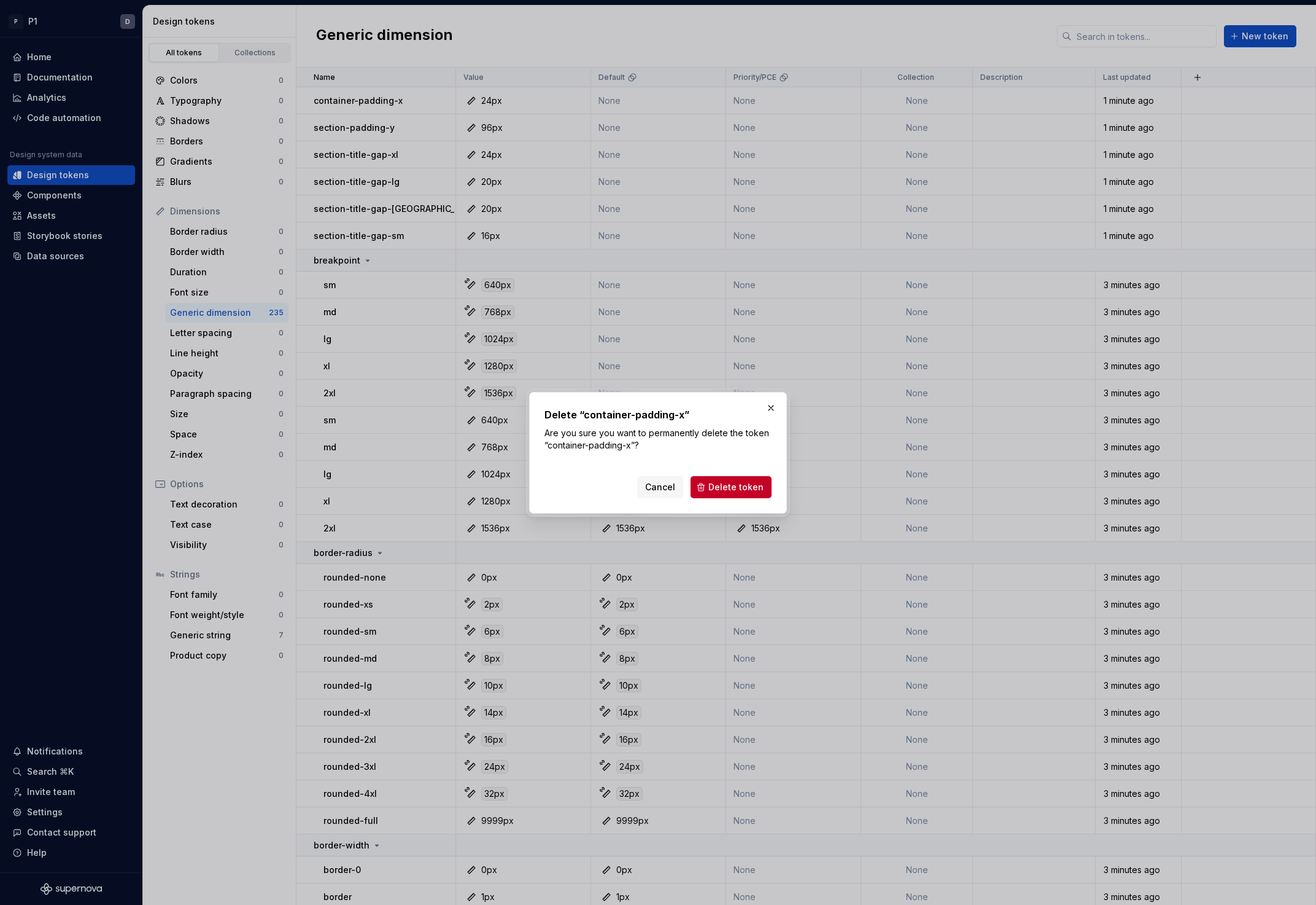
click at [700, 463] on div "Delete “container-padding-x” Are you sure you want to permanently delete the to…" at bounding box center [657, 452] width 227 height 91
click at [702, 465] on div "Delete “container-padding-x” Are you sure you want to permanently delete the to…" at bounding box center [657, 452] width 227 height 91
click at [725, 492] on span "Delete token" at bounding box center [736, 487] width 56 height 13
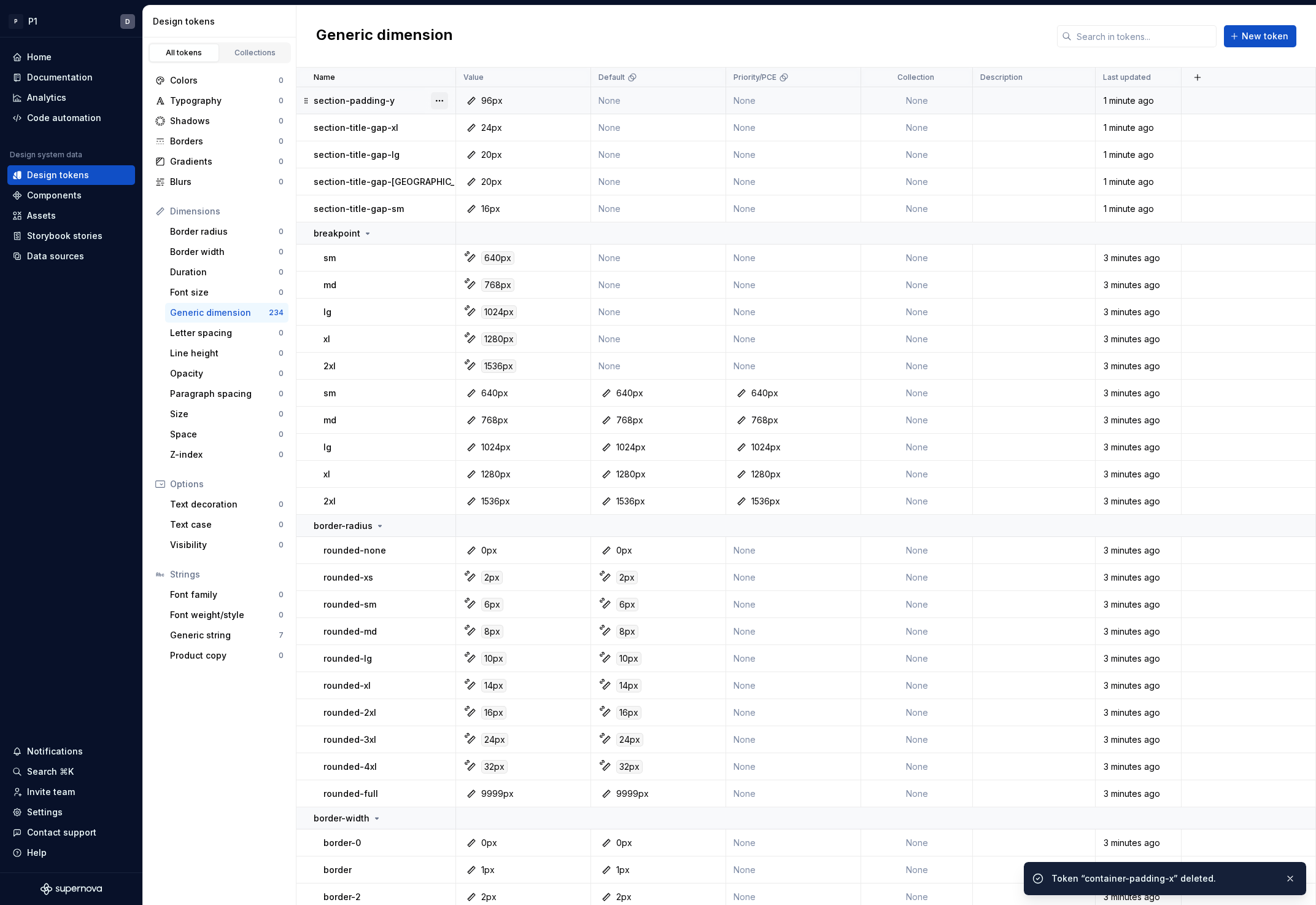
click at [443, 99] on button "button" at bounding box center [439, 100] width 17 height 17
click at [494, 172] on div "Delete token" at bounding box center [493, 170] width 80 height 13
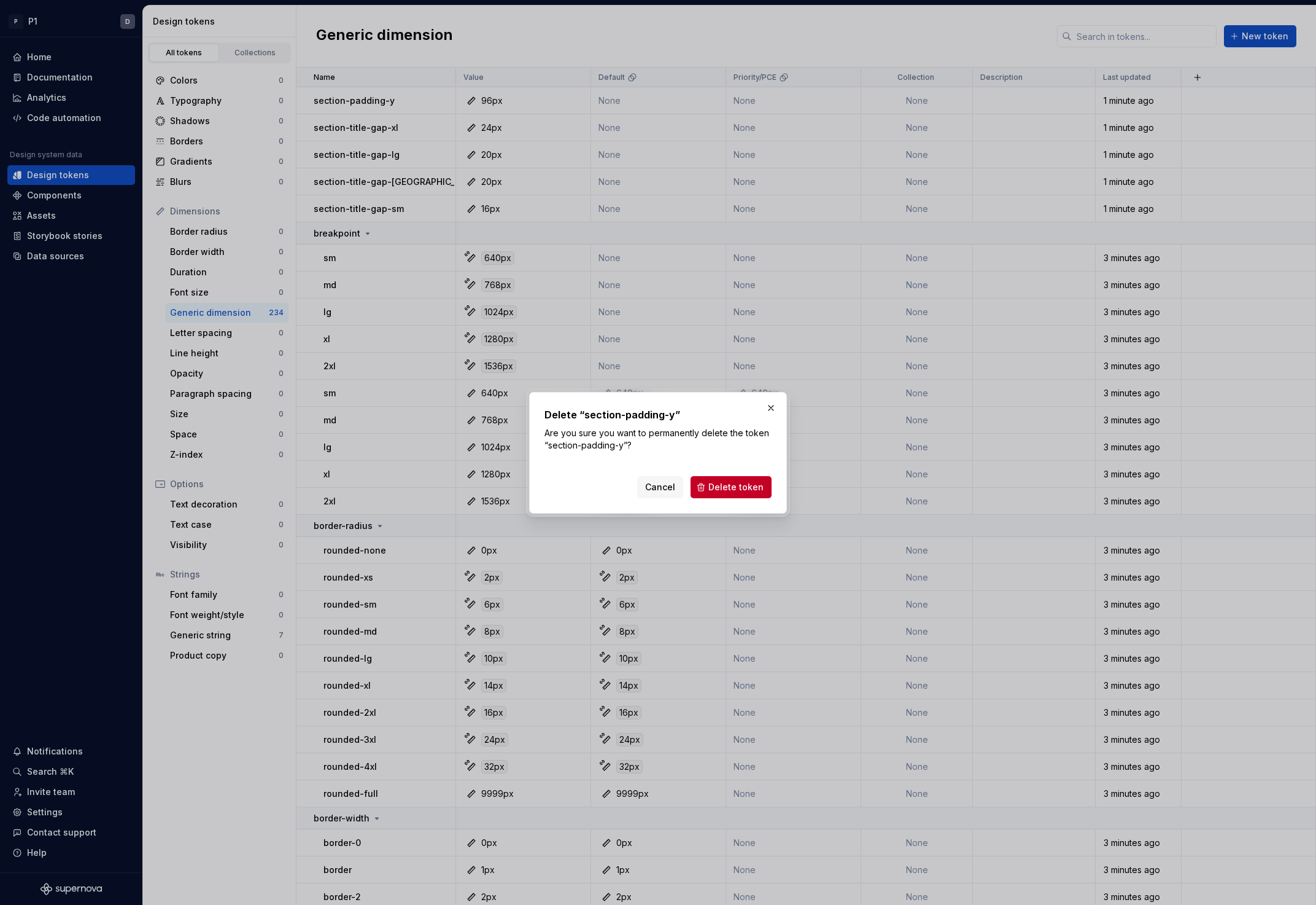
click at [755, 471] on div "Delete “section-padding-y” Are you sure you want to permanently delete the toke…" at bounding box center [657, 452] width 227 height 91
click at [755, 474] on div "Cancel Delete token" at bounding box center [657, 484] width 227 height 27
click at [755, 477] on button "Delete token" at bounding box center [731, 487] width 81 height 22
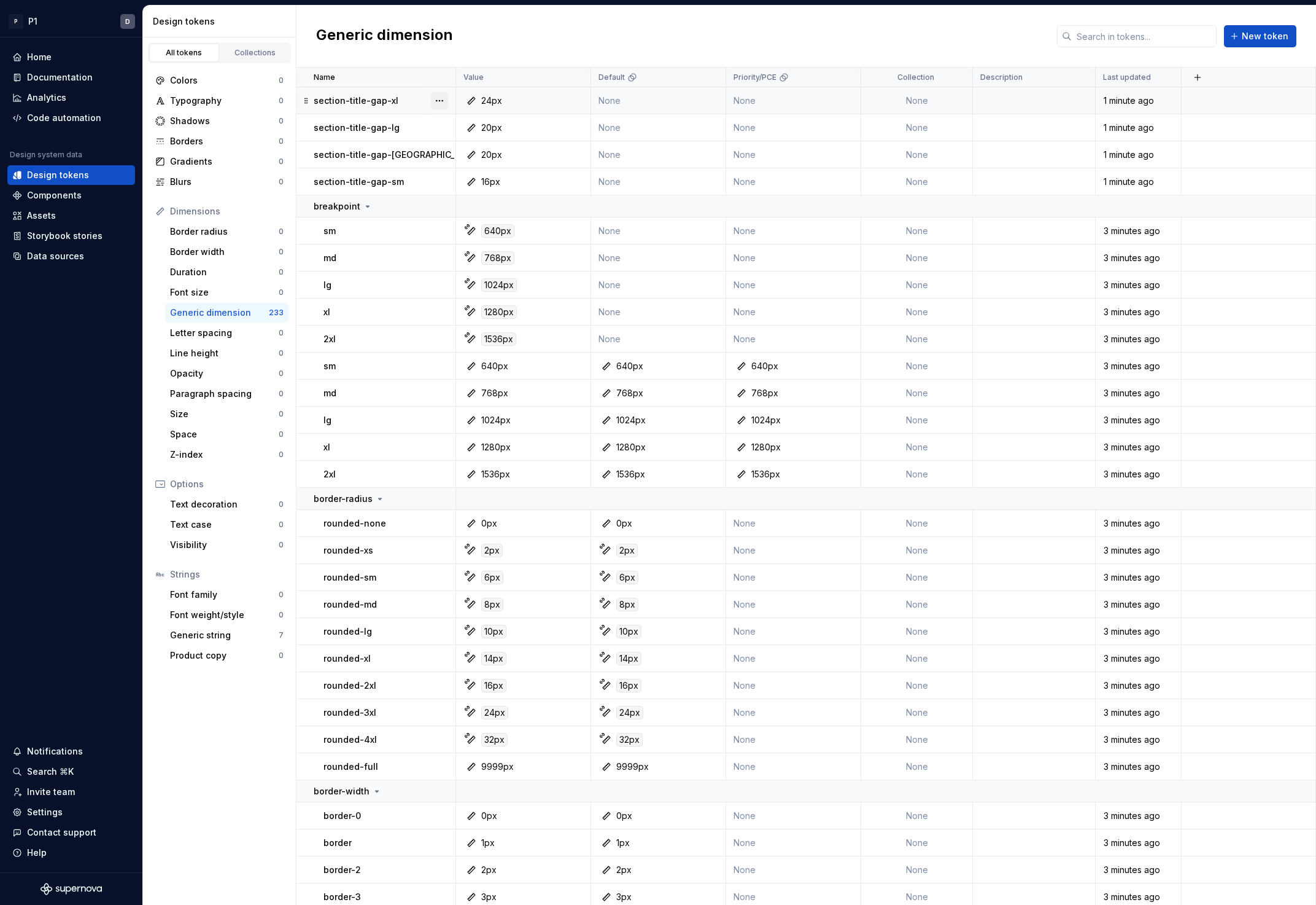
click at [442, 100] on button "button" at bounding box center [439, 100] width 17 height 17
click at [489, 170] on div "Delete token" at bounding box center [493, 170] width 80 height 13
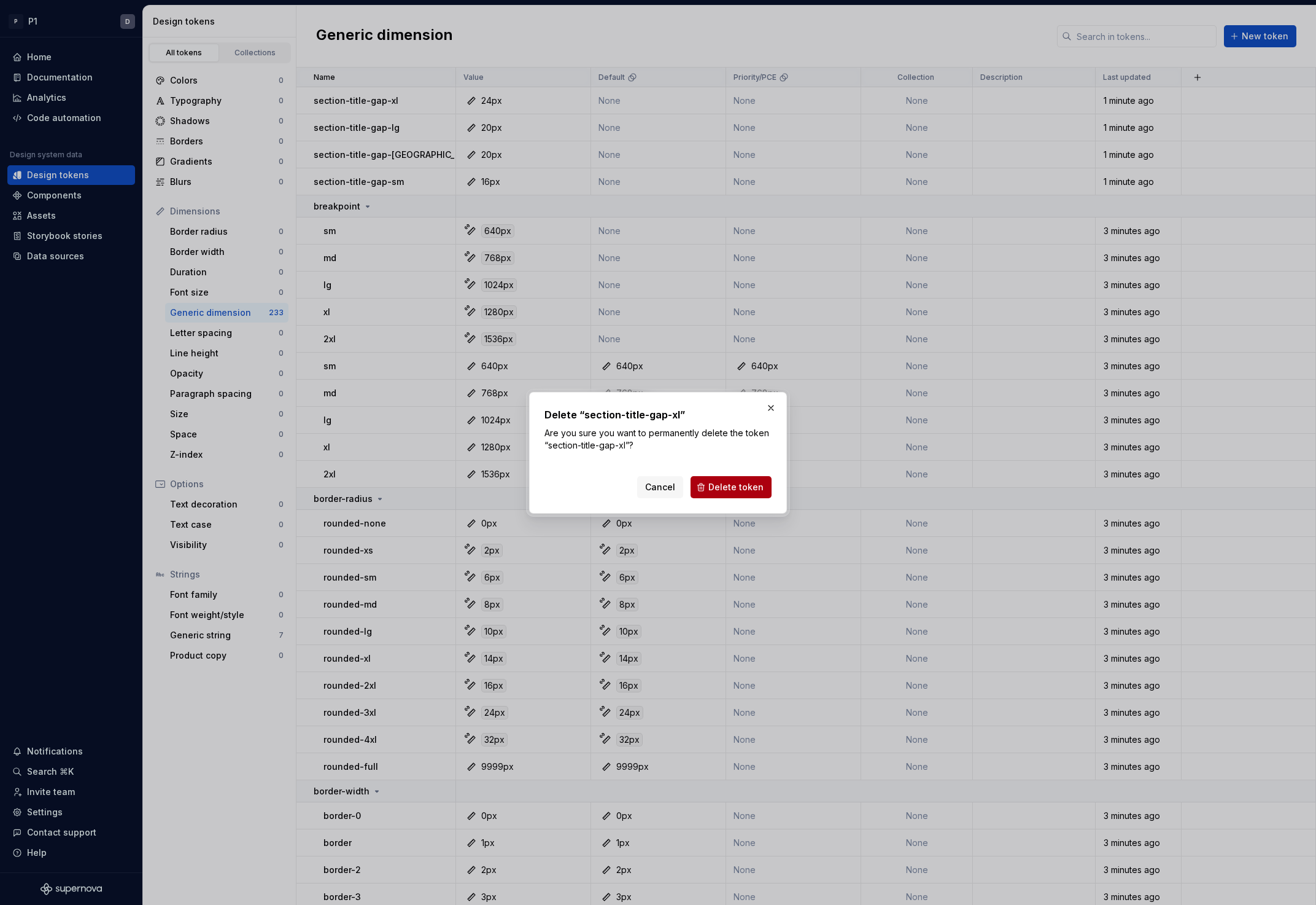
click at [714, 476] on button "Delete token" at bounding box center [731, 487] width 81 height 22
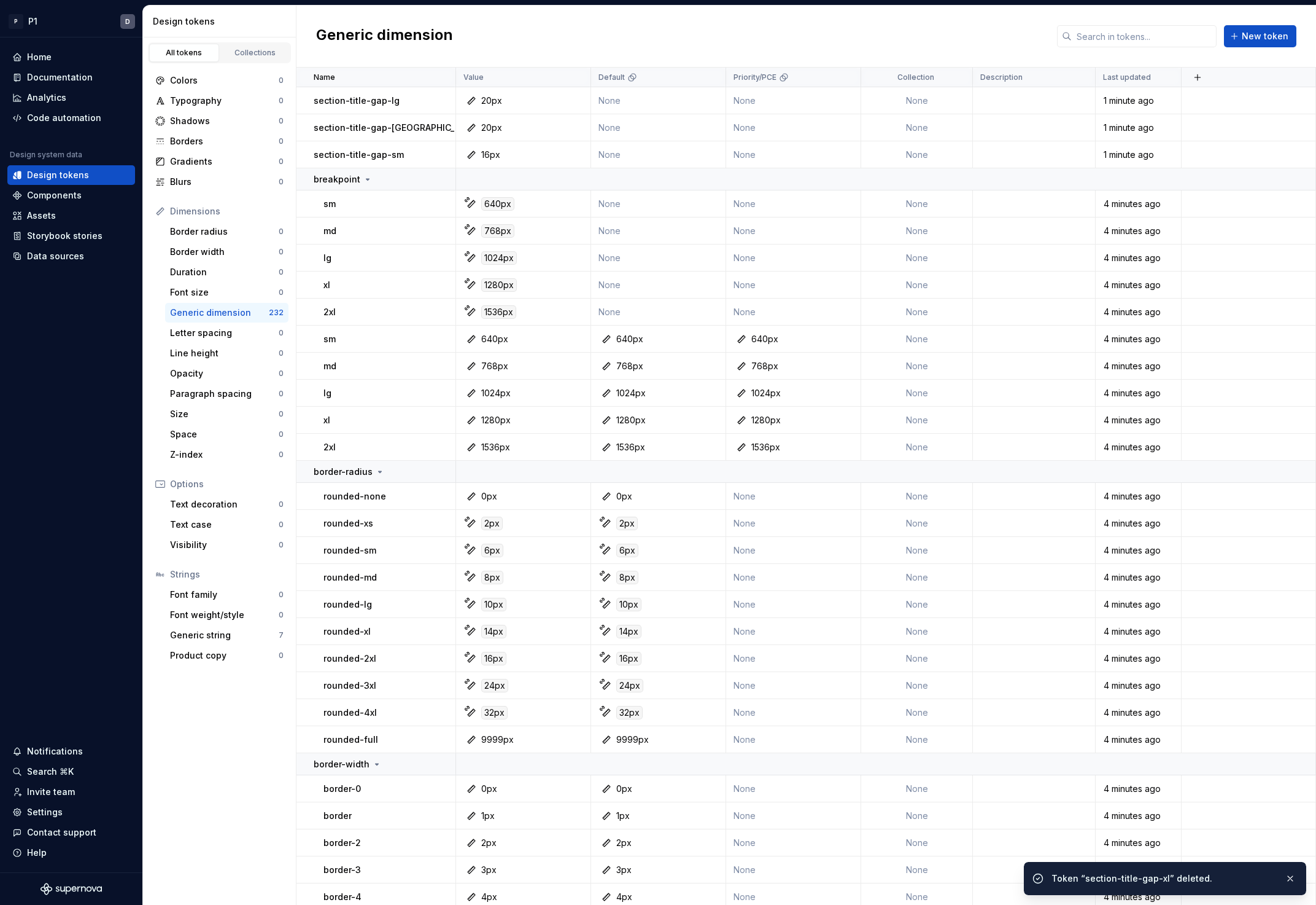
click at [444, 105] on button "button" at bounding box center [439, 100] width 17 height 17
click at [435, 93] on button "button" at bounding box center [439, 100] width 17 height 17
click at [495, 172] on div "Delete token" at bounding box center [493, 170] width 80 height 13
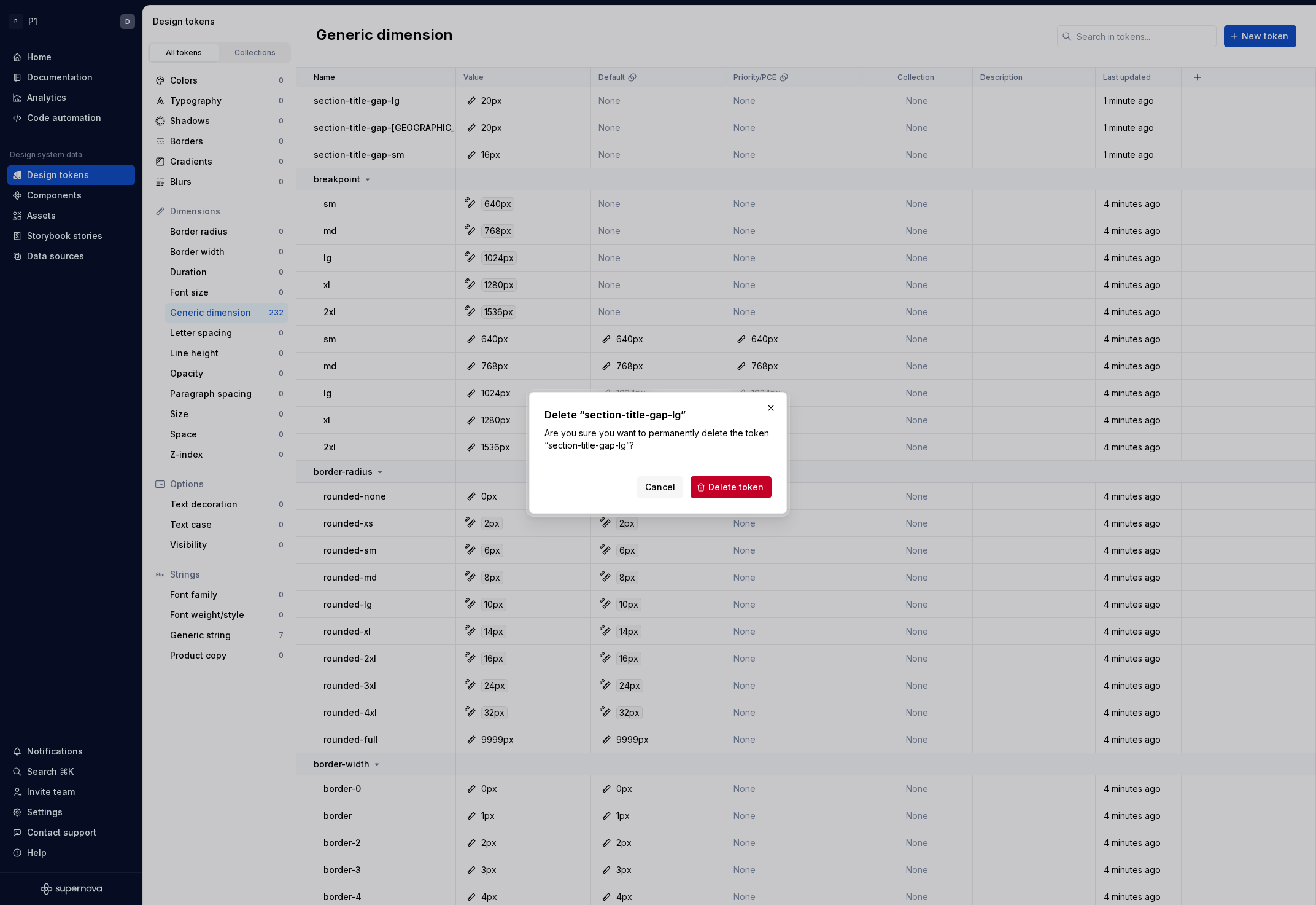
click at [726, 466] on div "Delete “section-title-gap-lg” Are you sure you want to permanently delete the t…" at bounding box center [657, 452] width 227 height 91
click at [724, 479] on button "Delete token" at bounding box center [731, 487] width 81 height 22
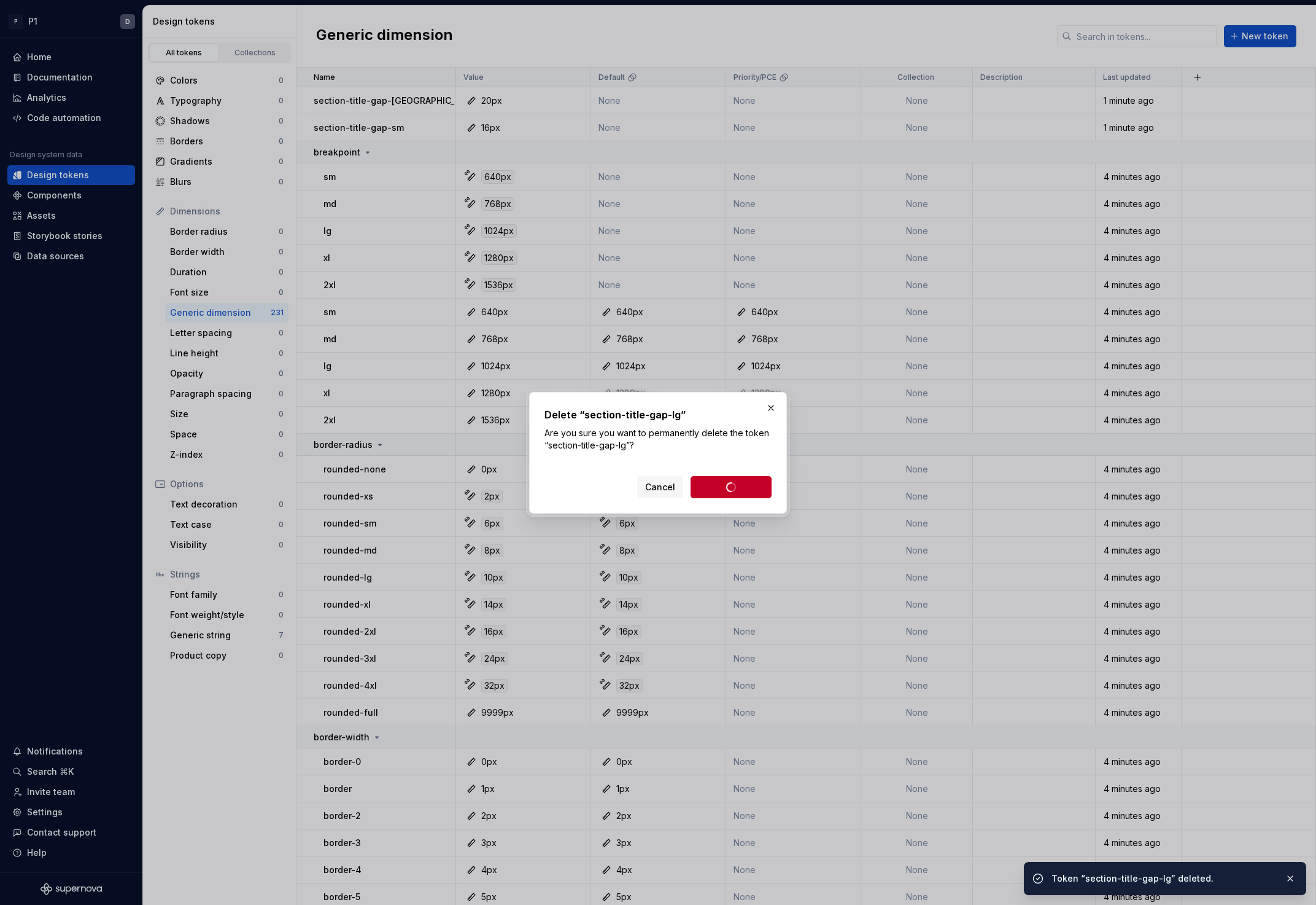
click at [433, 100] on html "P P1 D Home Documentation Analytics Code automation Design system data Design t…" at bounding box center [658, 452] width 1316 height 905
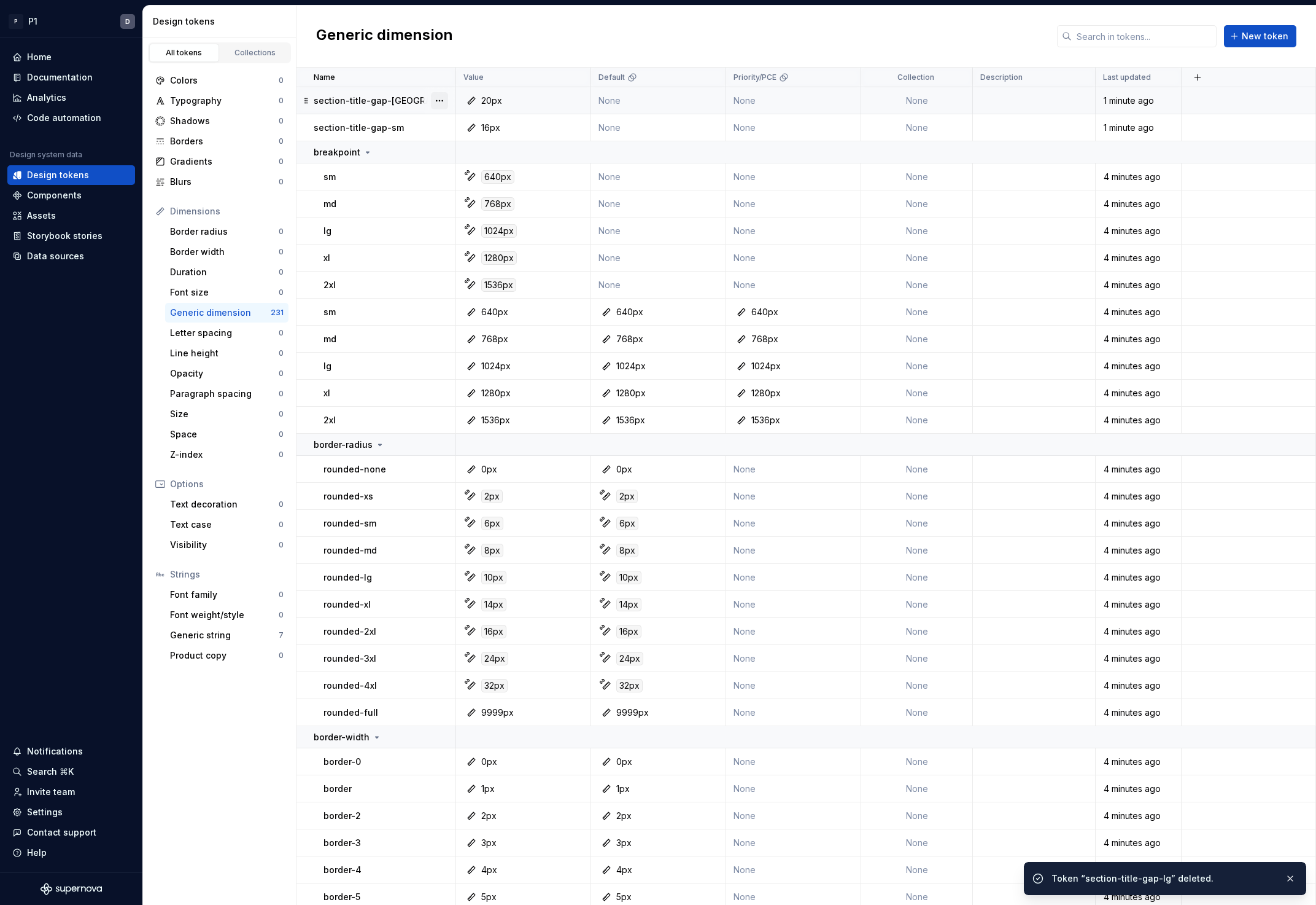
click at [439, 93] on button "button" at bounding box center [439, 100] width 17 height 17
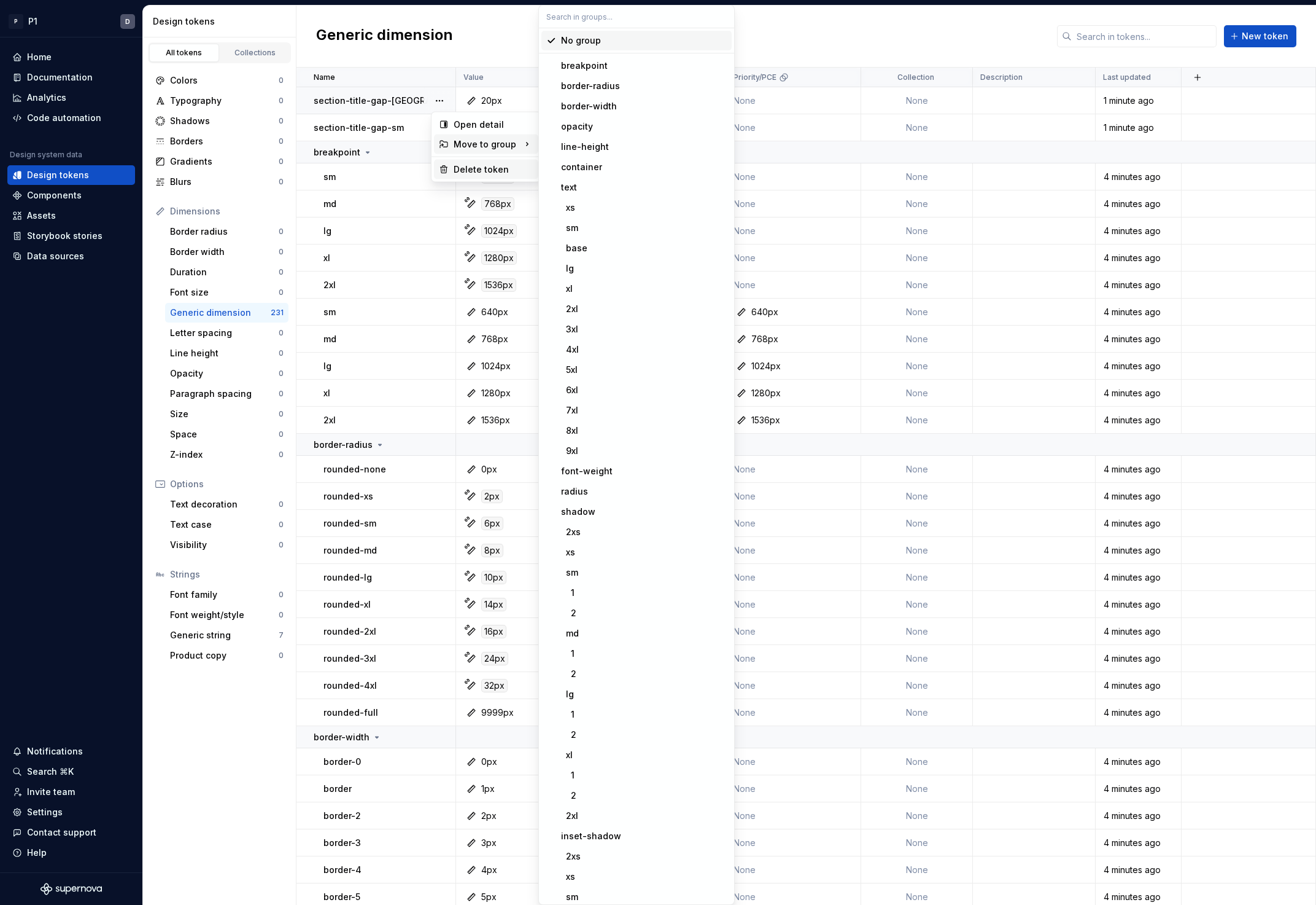
click at [464, 166] on div "Delete token" at bounding box center [493, 170] width 80 height 13
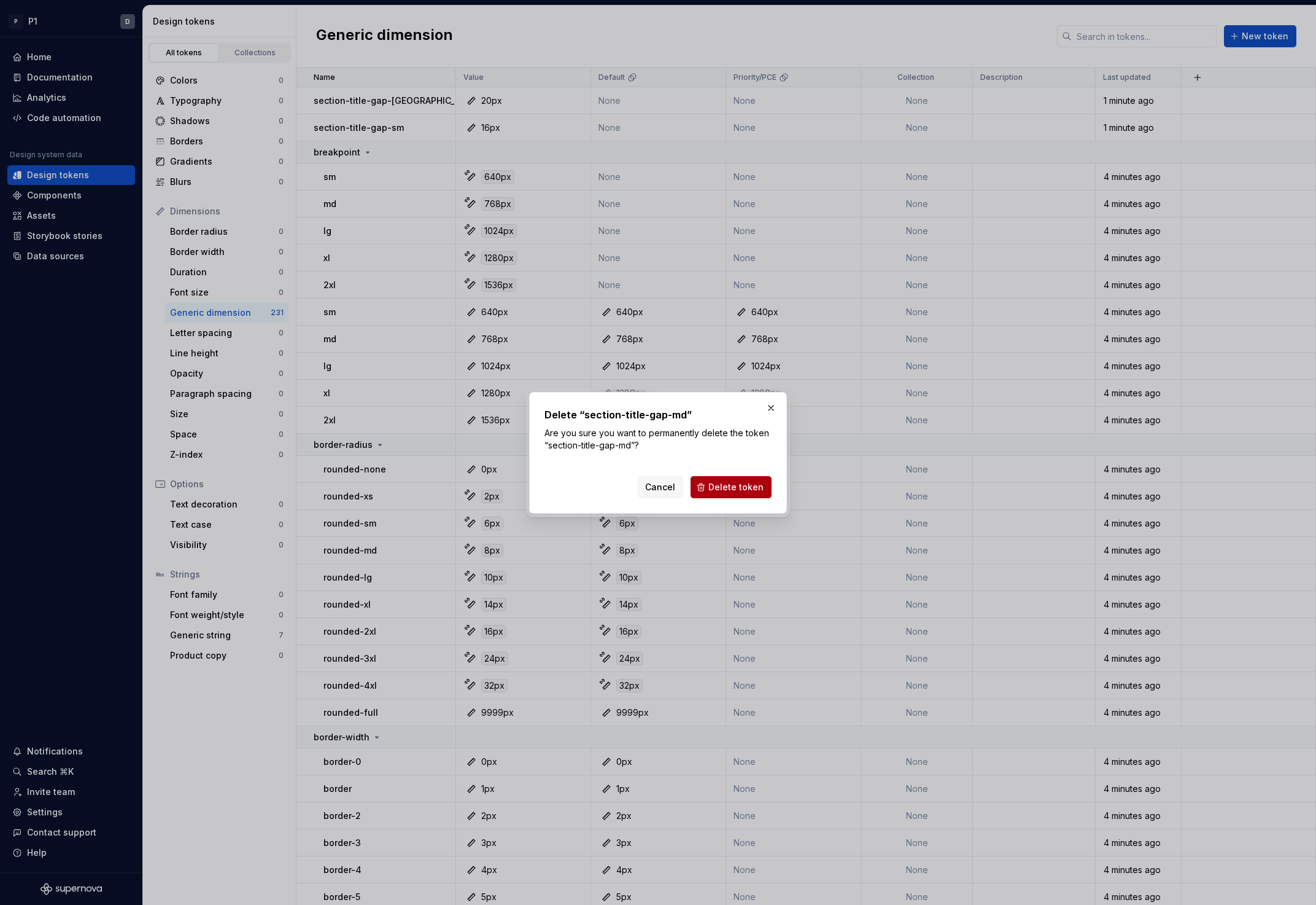
click at [723, 489] on span "Delete token" at bounding box center [736, 487] width 56 height 13
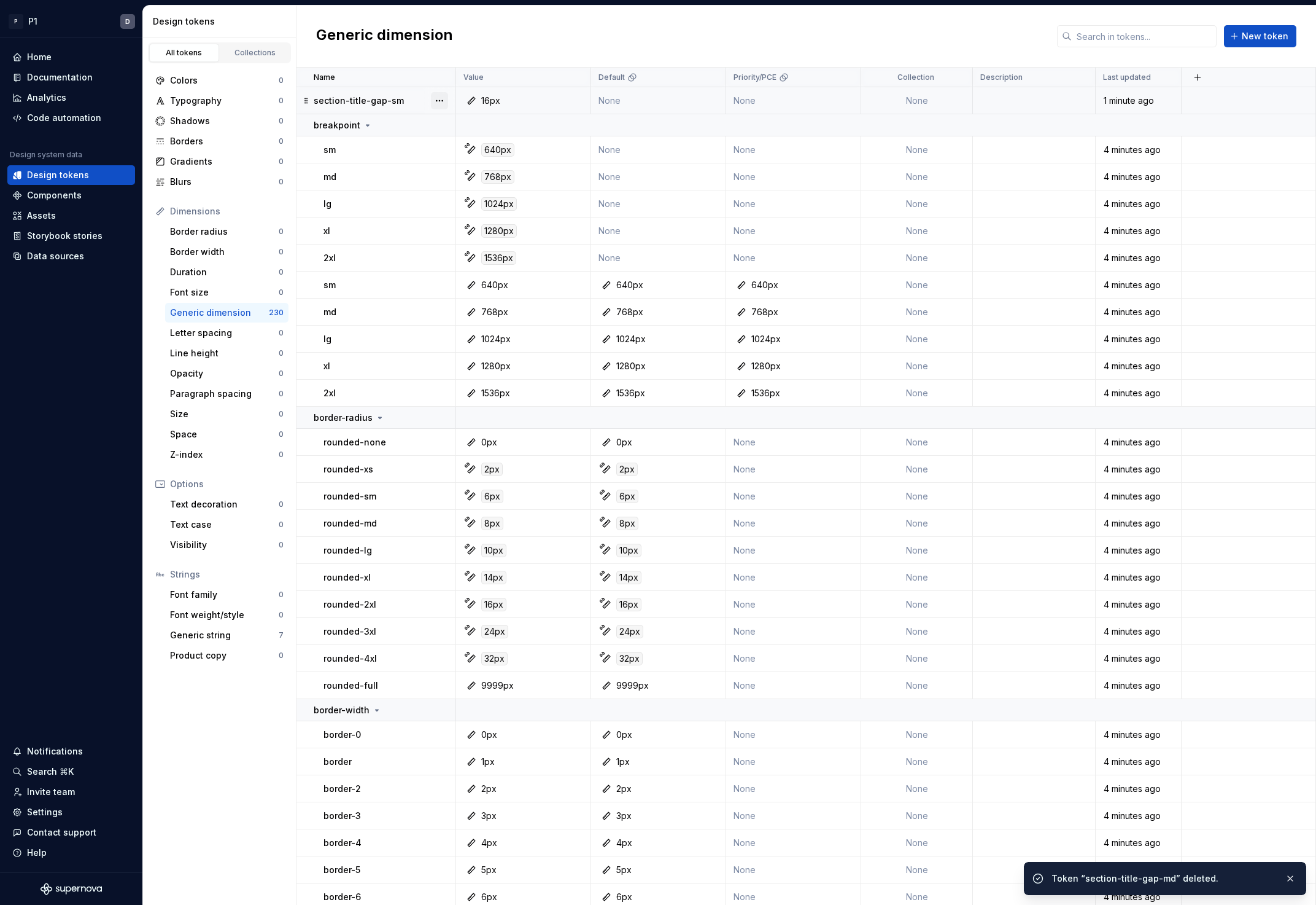
click at [441, 100] on button "button" at bounding box center [439, 100] width 17 height 17
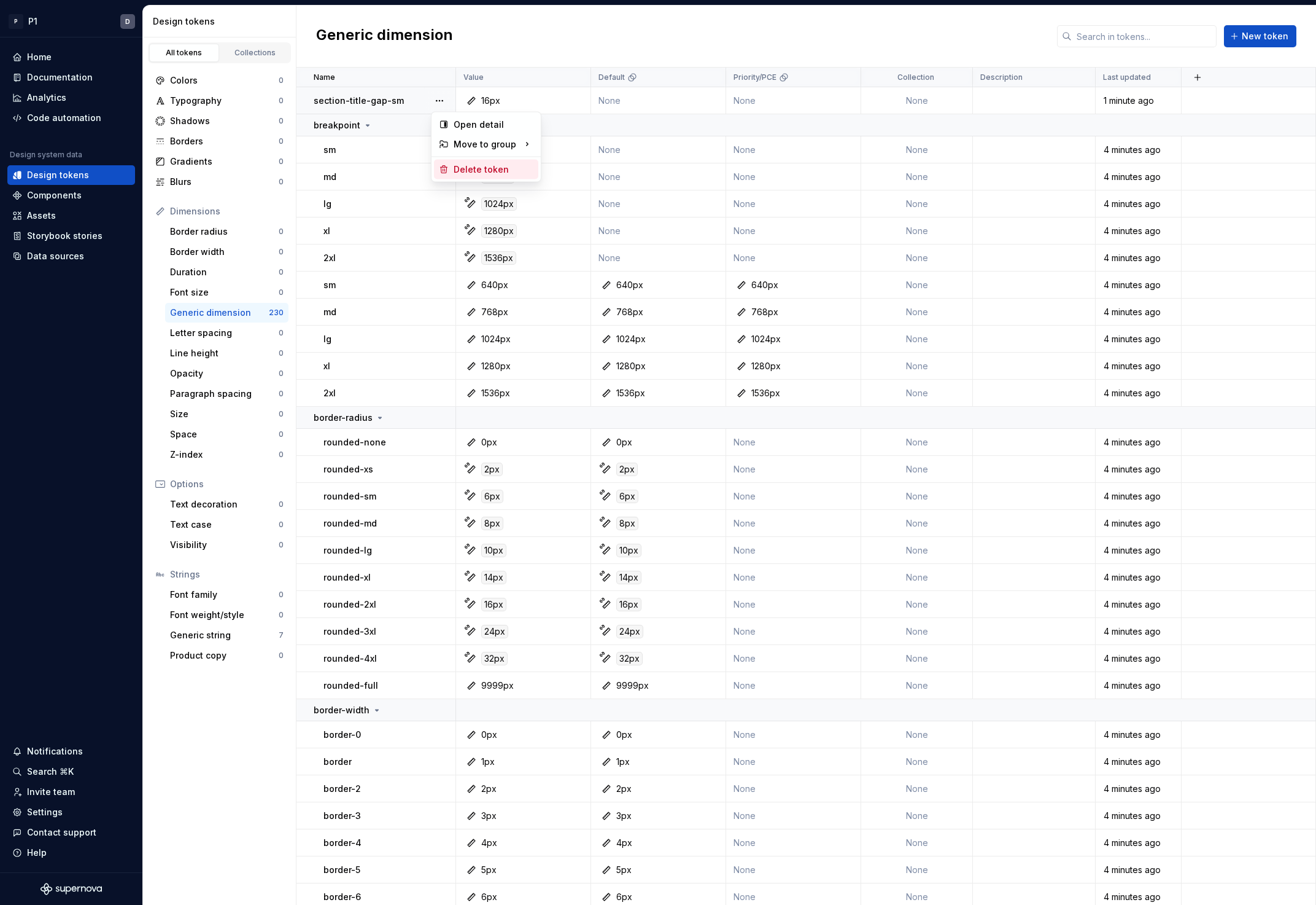
click at [484, 168] on div "Delete token" at bounding box center [493, 170] width 80 height 13
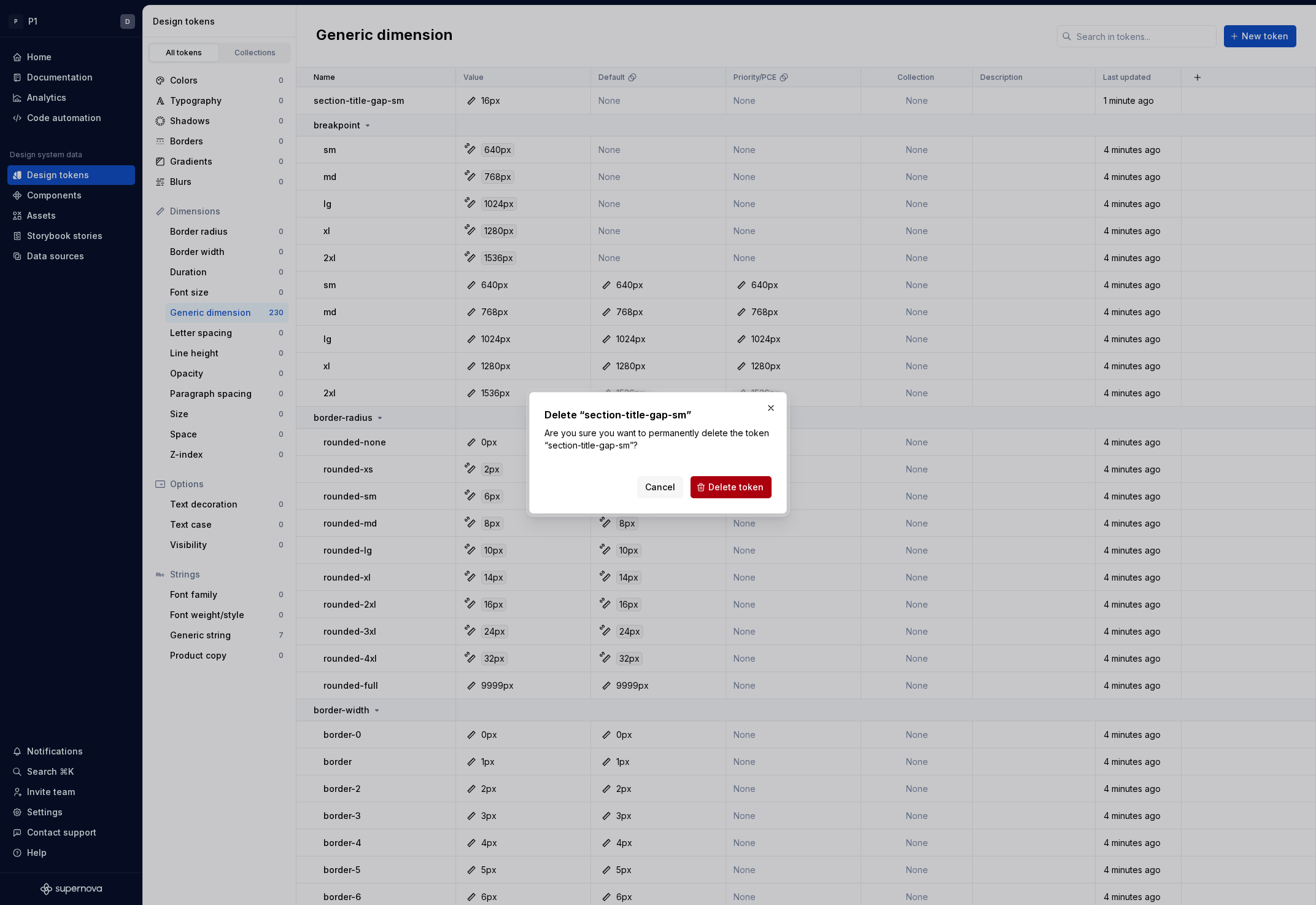
click at [717, 483] on span "Delete token" at bounding box center [736, 487] width 56 height 13
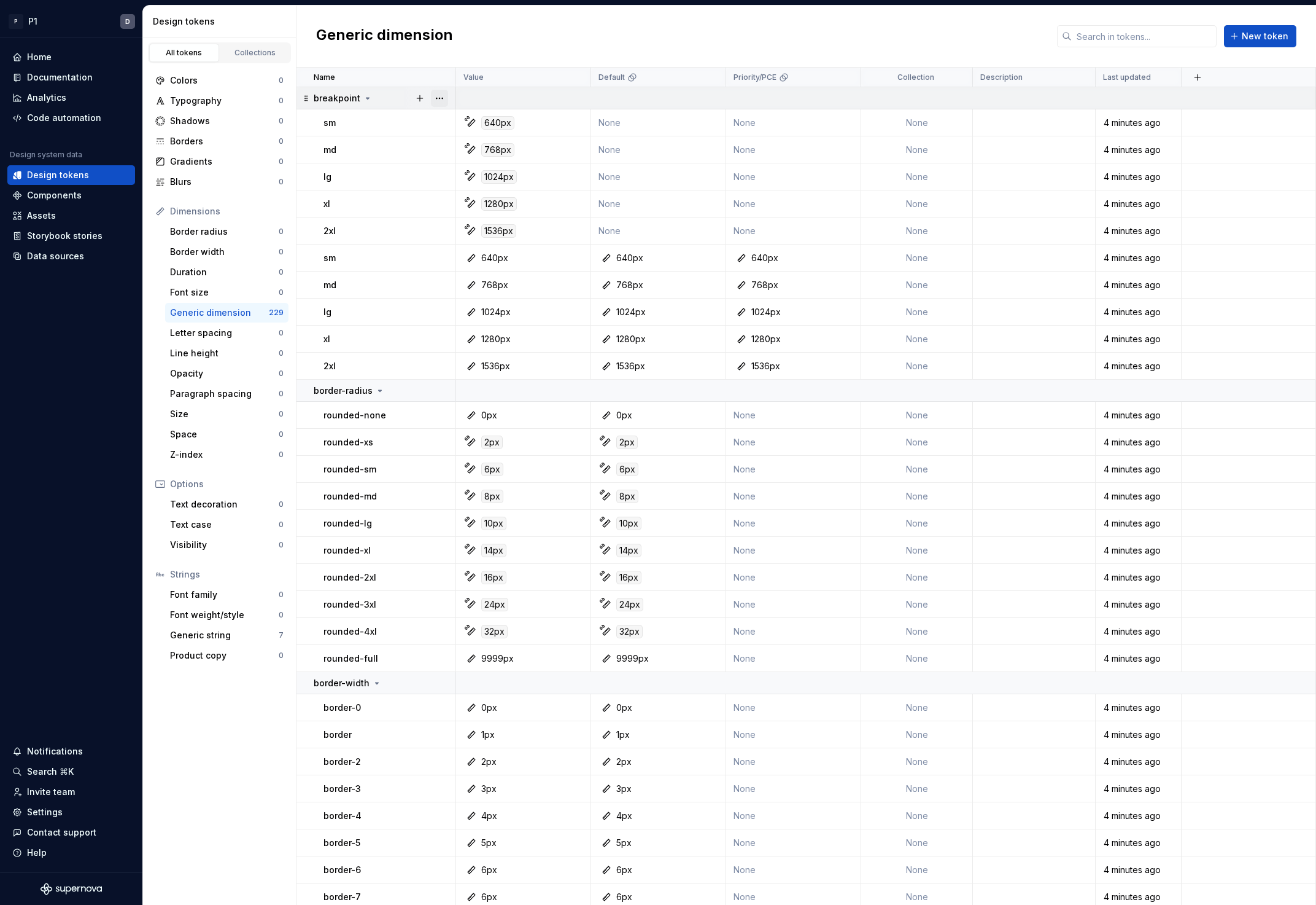
click at [446, 97] on button "button" at bounding box center [439, 98] width 17 height 17
click at [472, 233] on div "Delete group" at bounding box center [493, 237] width 80 height 13
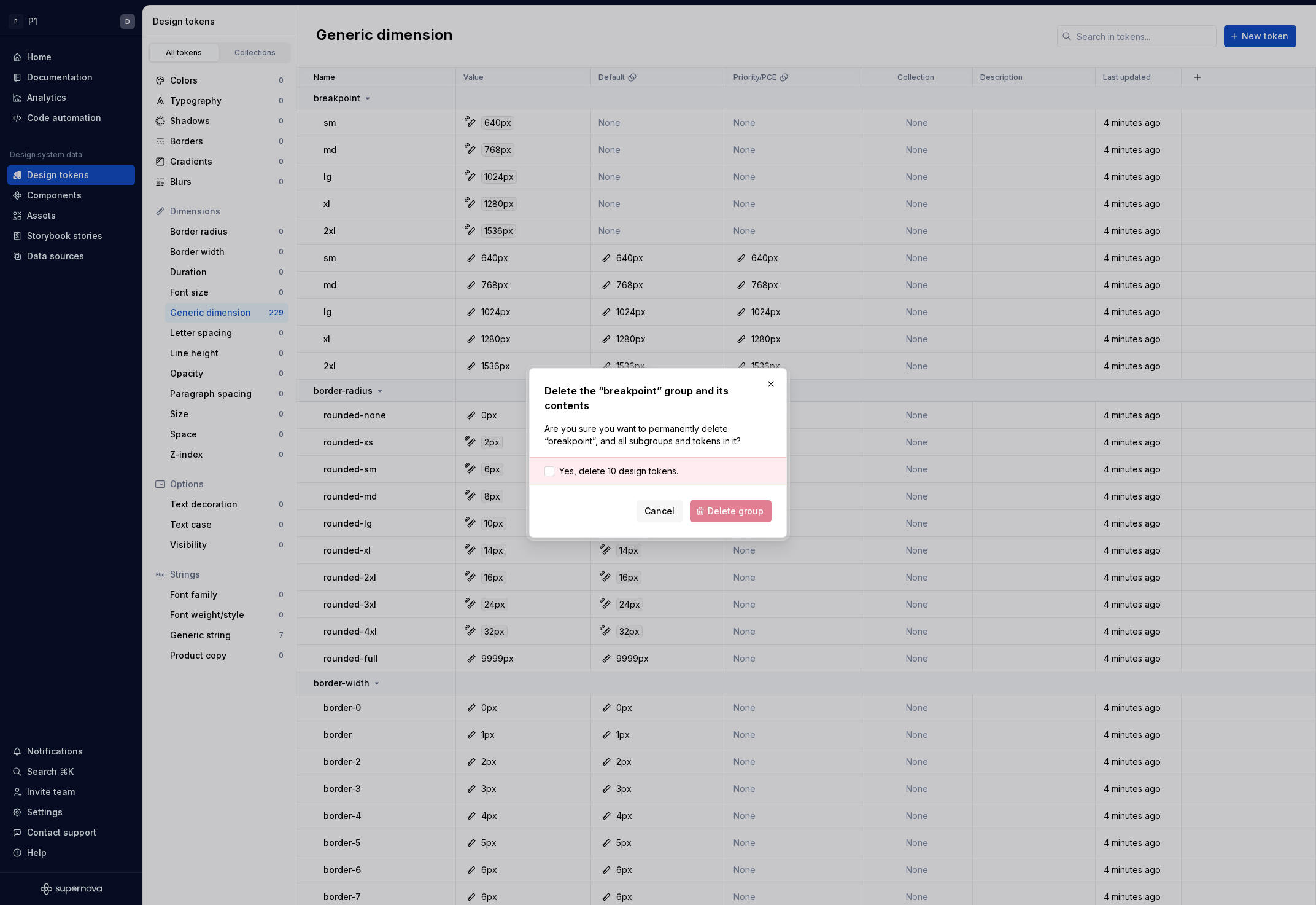
click at [732, 459] on div "Yes, delete 10 design tokens." at bounding box center [658, 470] width 256 height 28
click at [659, 465] on span "Yes, delete 10 design tokens." at bounding box center [619, 471] width 119 height 13
click at [722, 505] on span "Delete group" at bounding box center [736, 511] width 56 height 13
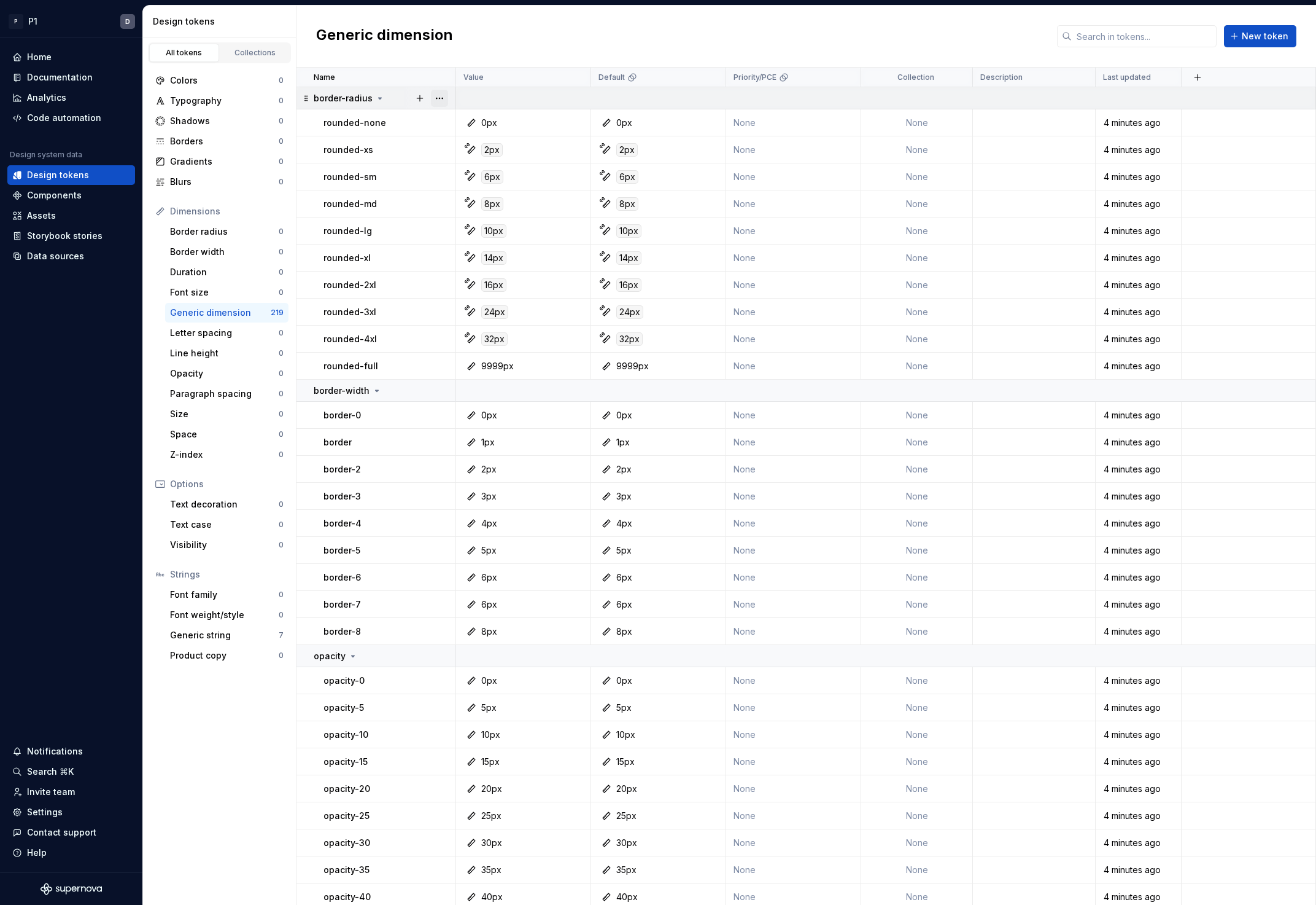
click at [442, 95] on button "button" at bounding box center [439, 98] width 17 height 17
click at [488, 239] on div "Delete group" at bounding box center [493, 237] width 80 height 13
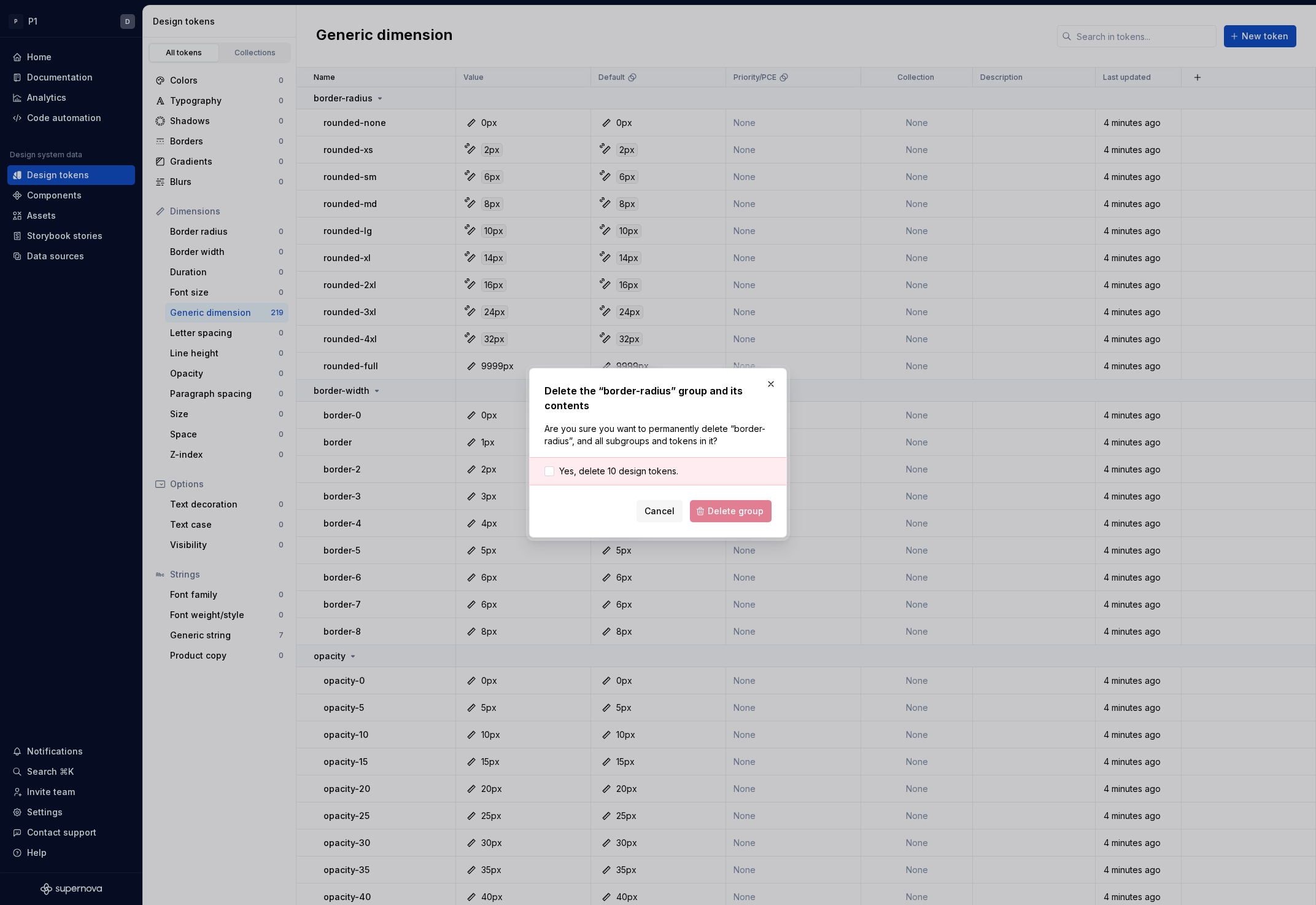
click at [682, 472] on div "Yes, delete 10 design tokens." at bounding box center [658, 470] width 256 height 28
click at [657, 473] on span "Yes, delete 10 design tokens." at bounding box center [619, 471] width 119 height 13
click at [723, 511] on span "Delete group" at bounding box center [736, 511] width 56 height 13
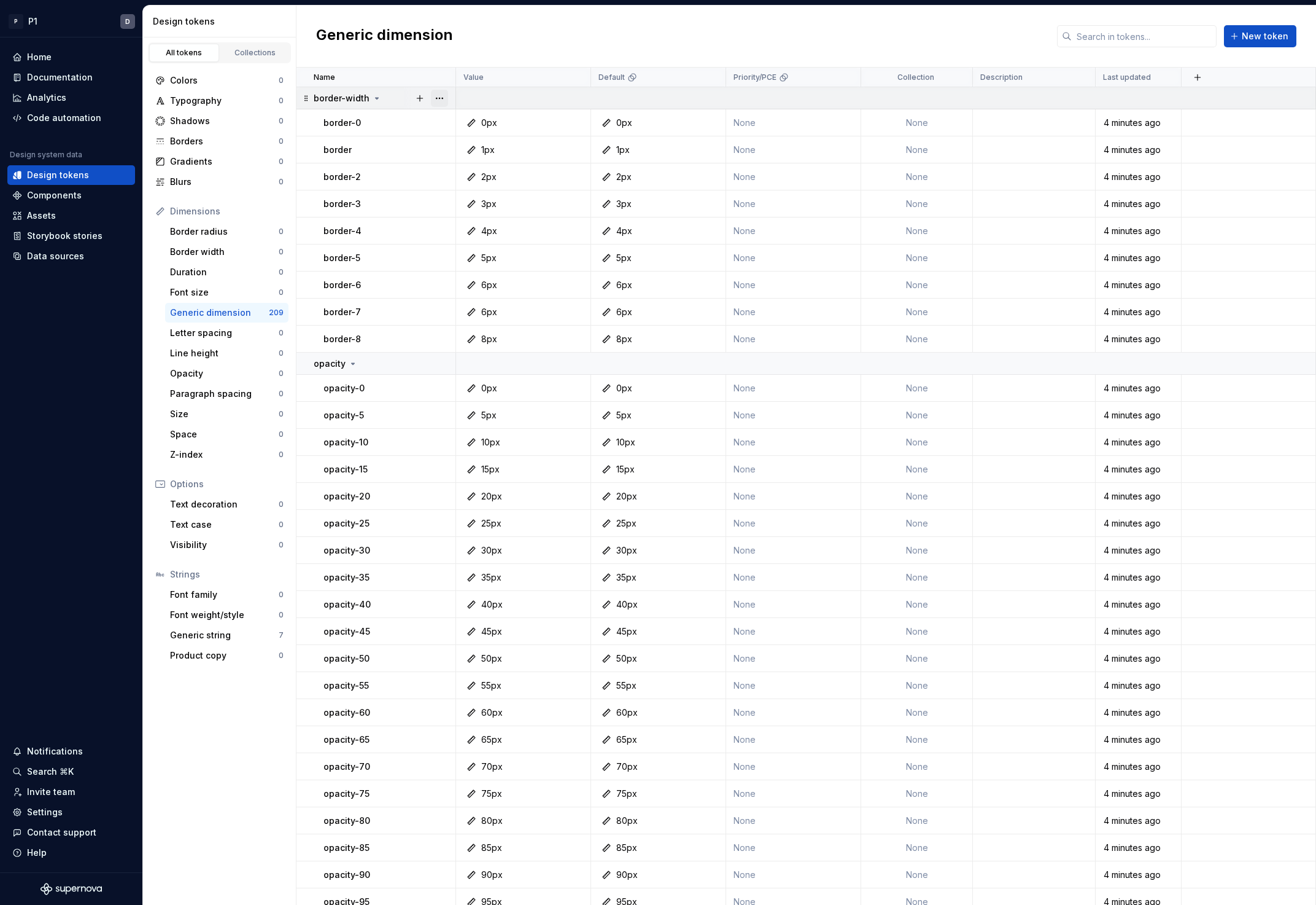
click at [437, 99] on button "button" at bounding box center [439, 98] width 17 height 17
click at [484, 231] on div "Delete group" at bounding box center [493, 237] width 80 height 13
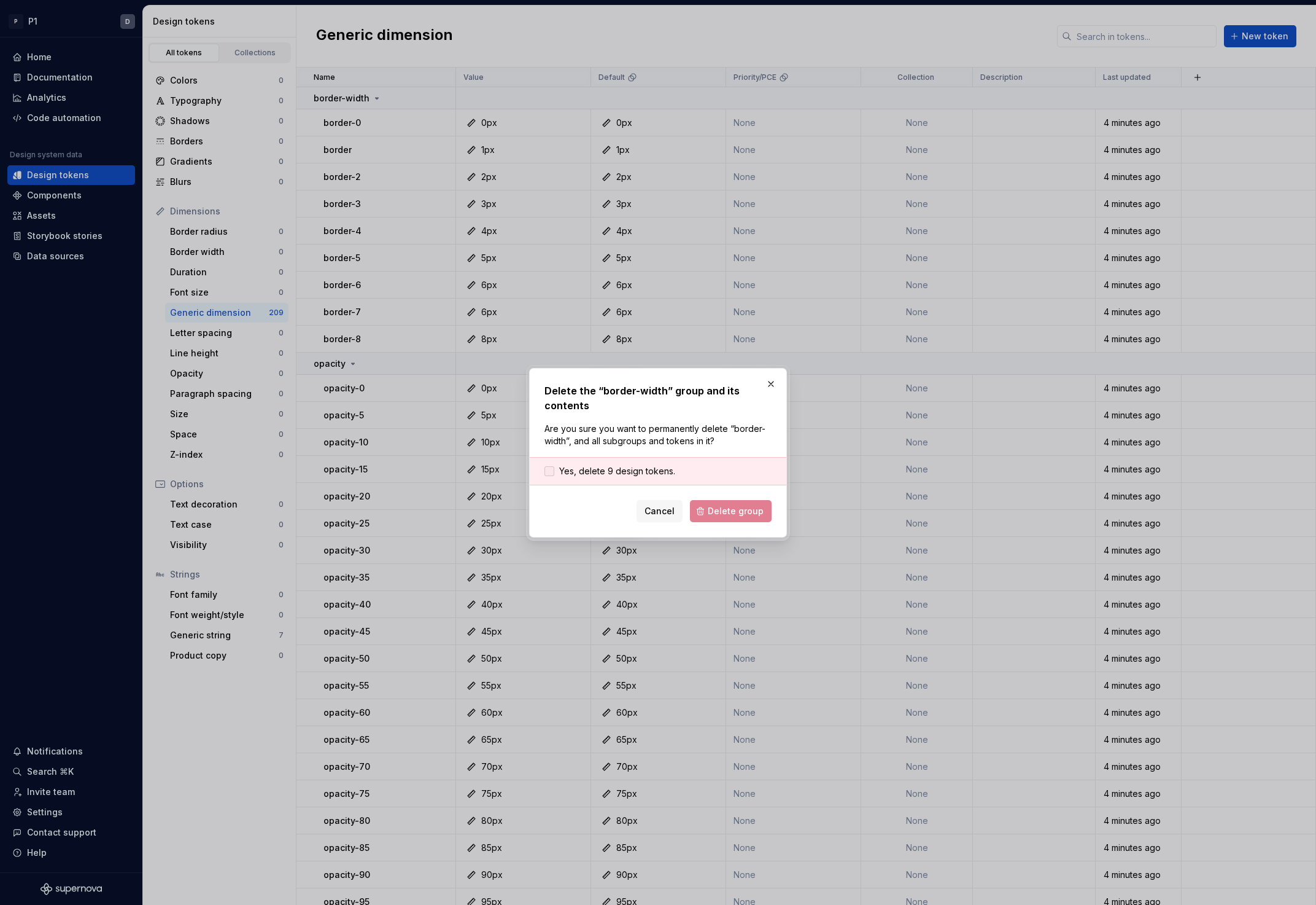
click at [669, 473] on span "Yes, delete 9 design tokens." at bounding box center [617, 471] width 116 height 13
click at [732, 509] on span "Delete group" at bounding box center [736, 511] width 56 height 13
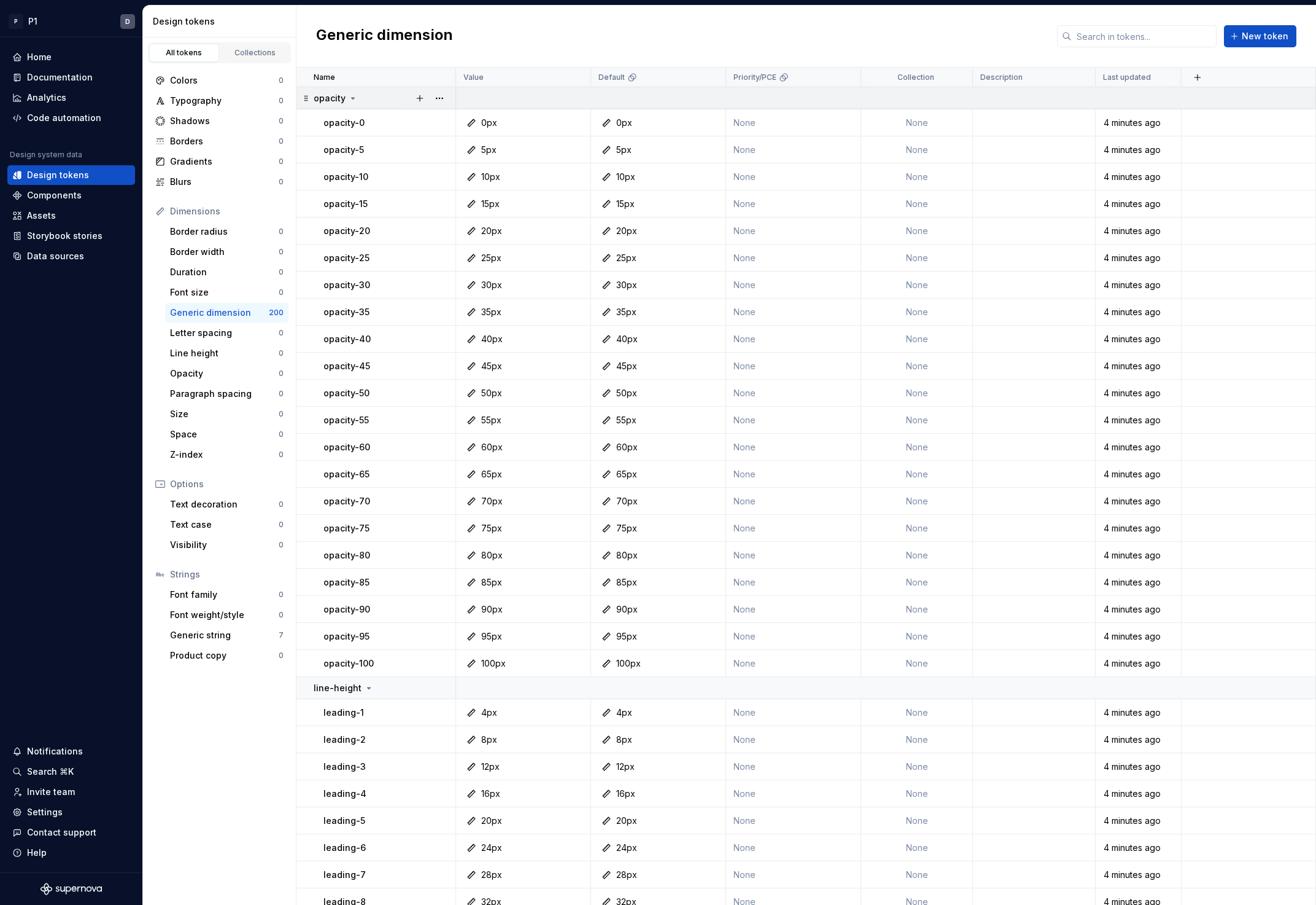
click at [448, 93] on div at bounding box center [430, 98] width 52 height 22
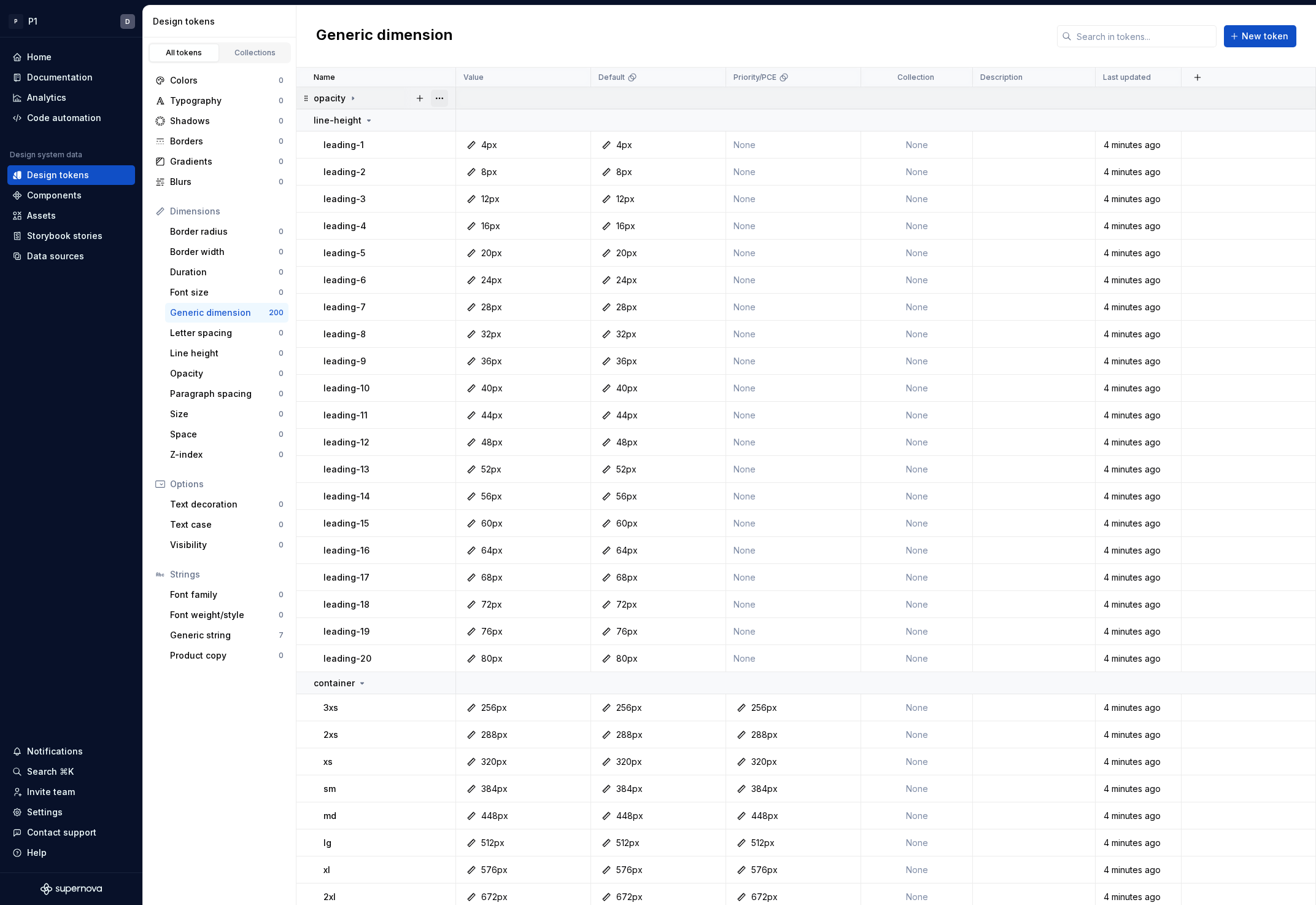
click at [445, 94] on button "button" at bounding box center [439, 98] width 17 height 17
click at [406, 106] on html "P P1 D Home Documentation Analytics Code automation Design system data Design t…" at bounding box center [658, 452] width 1316 height 905
click at [392, 116] on div "line-height" at bounding box center [384, 120] width 141 height 13
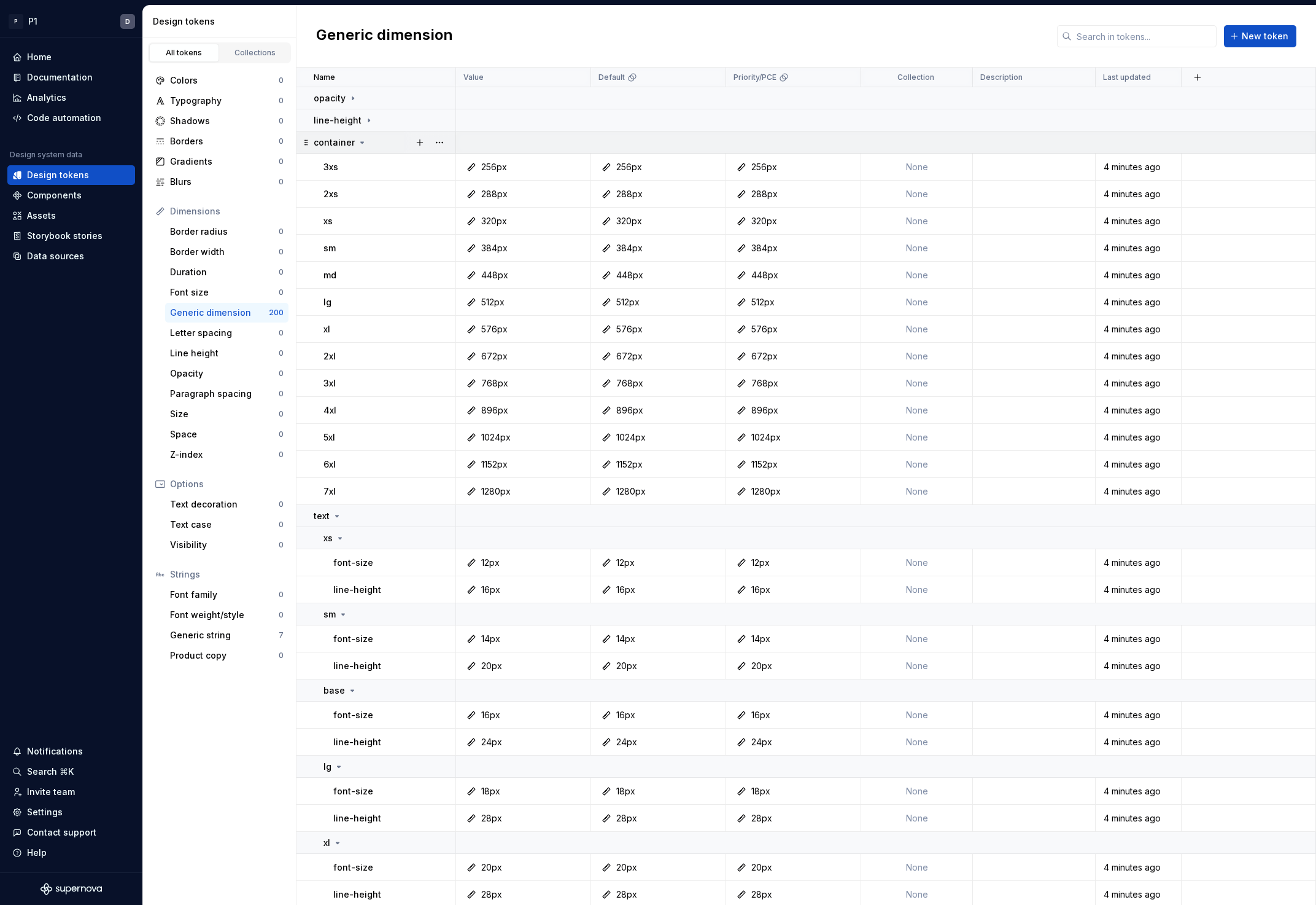
click at [388, 151] on td "container" at bounding box center [377, 143] width 160 height 22
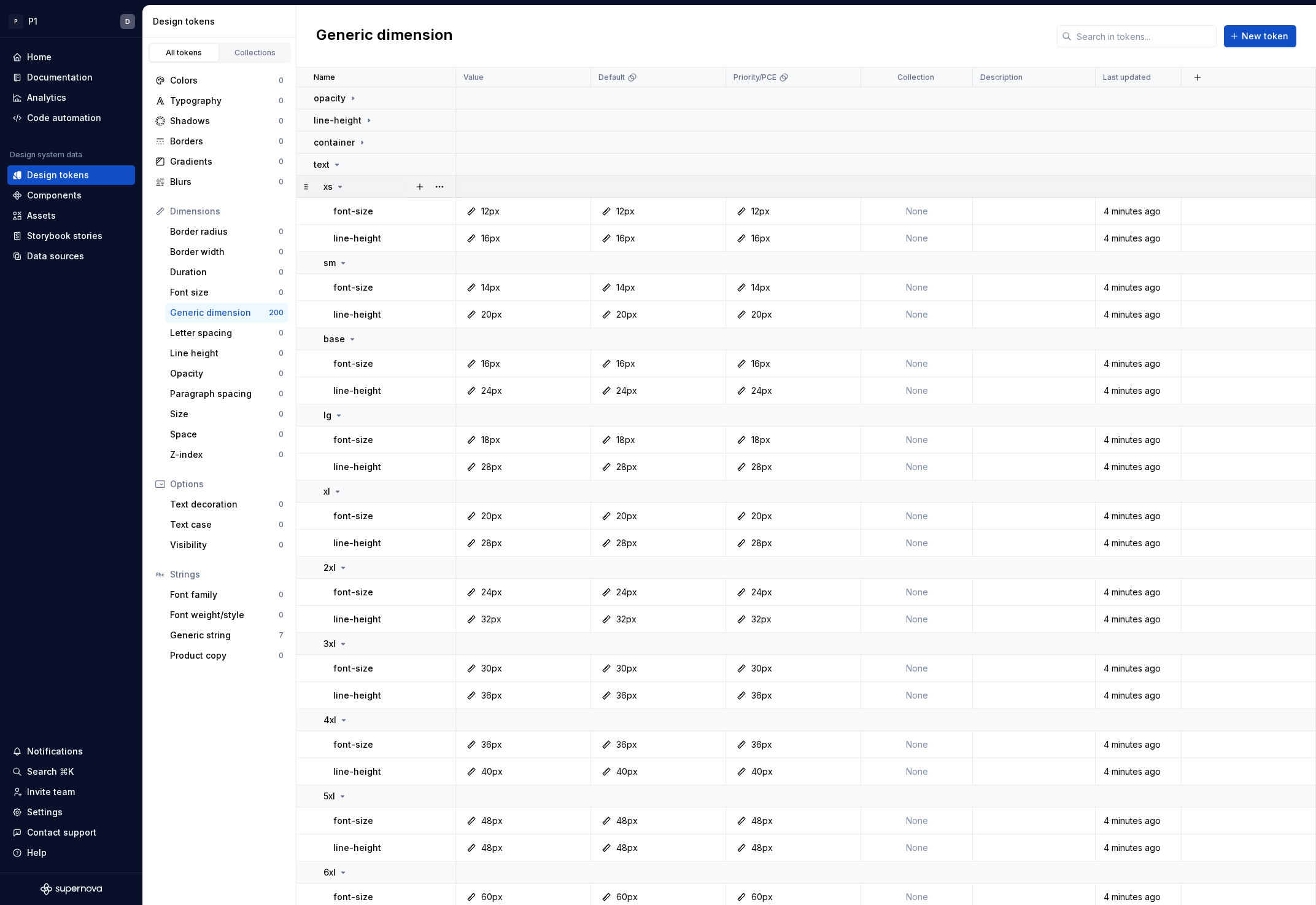
click at [383, 177] on td "xs" at bounding box center [377, 187] width 160 height 22
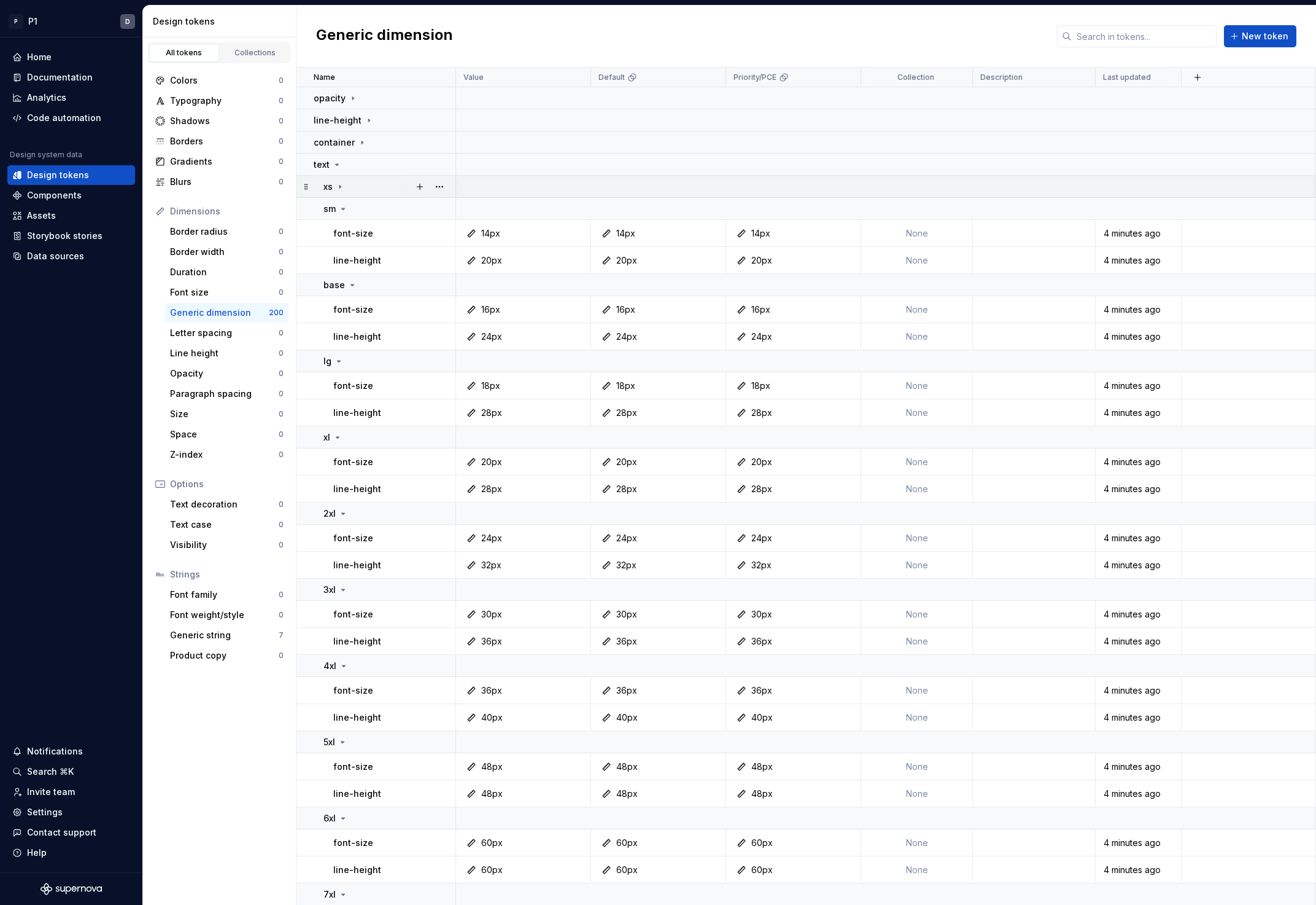
click at [382, 194] on td "xs" at bounding box center [377, 187] width 160 height 22
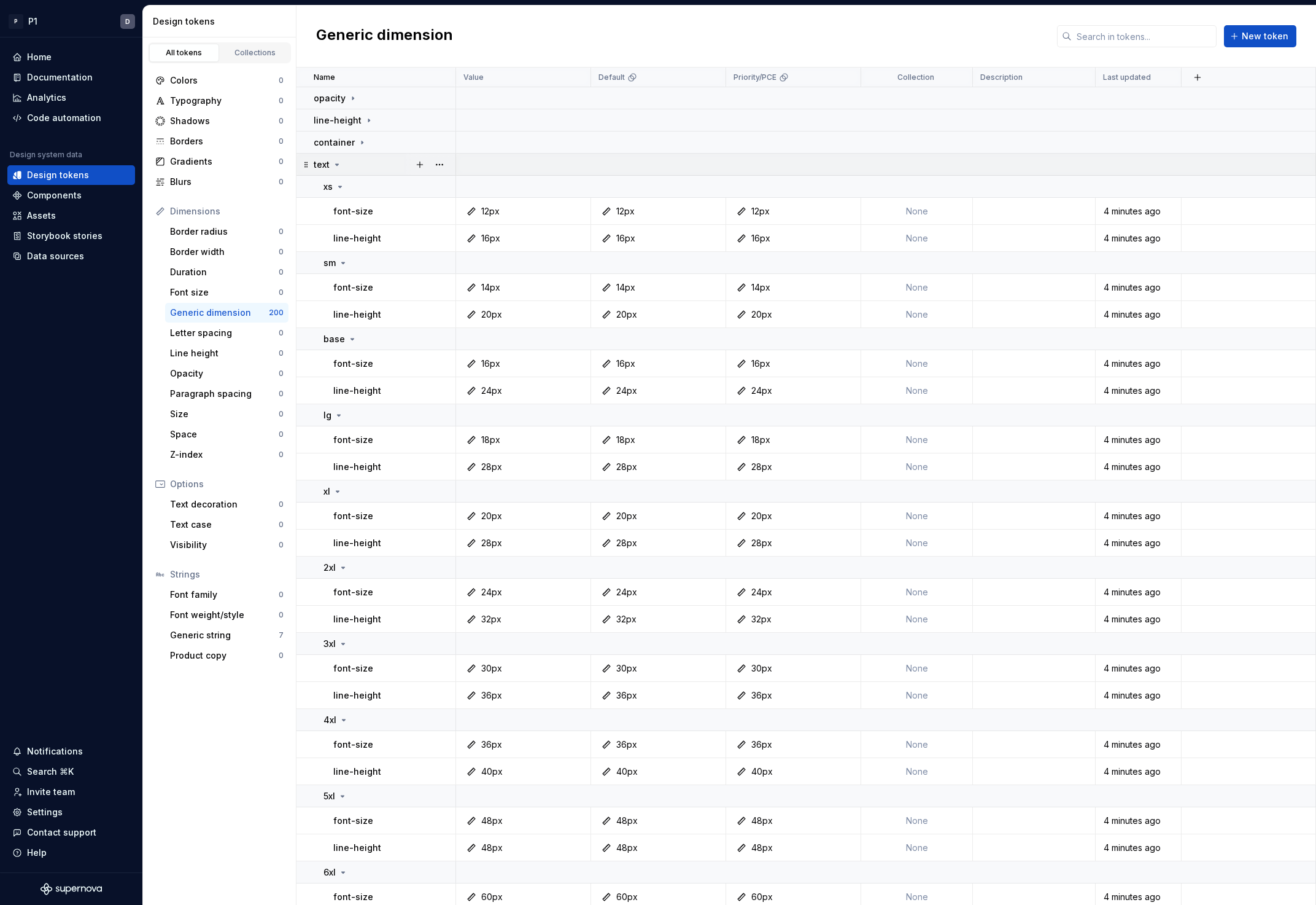
click at [381, 155] on td "text" at bounding box center [377, 164] width 160 height 22
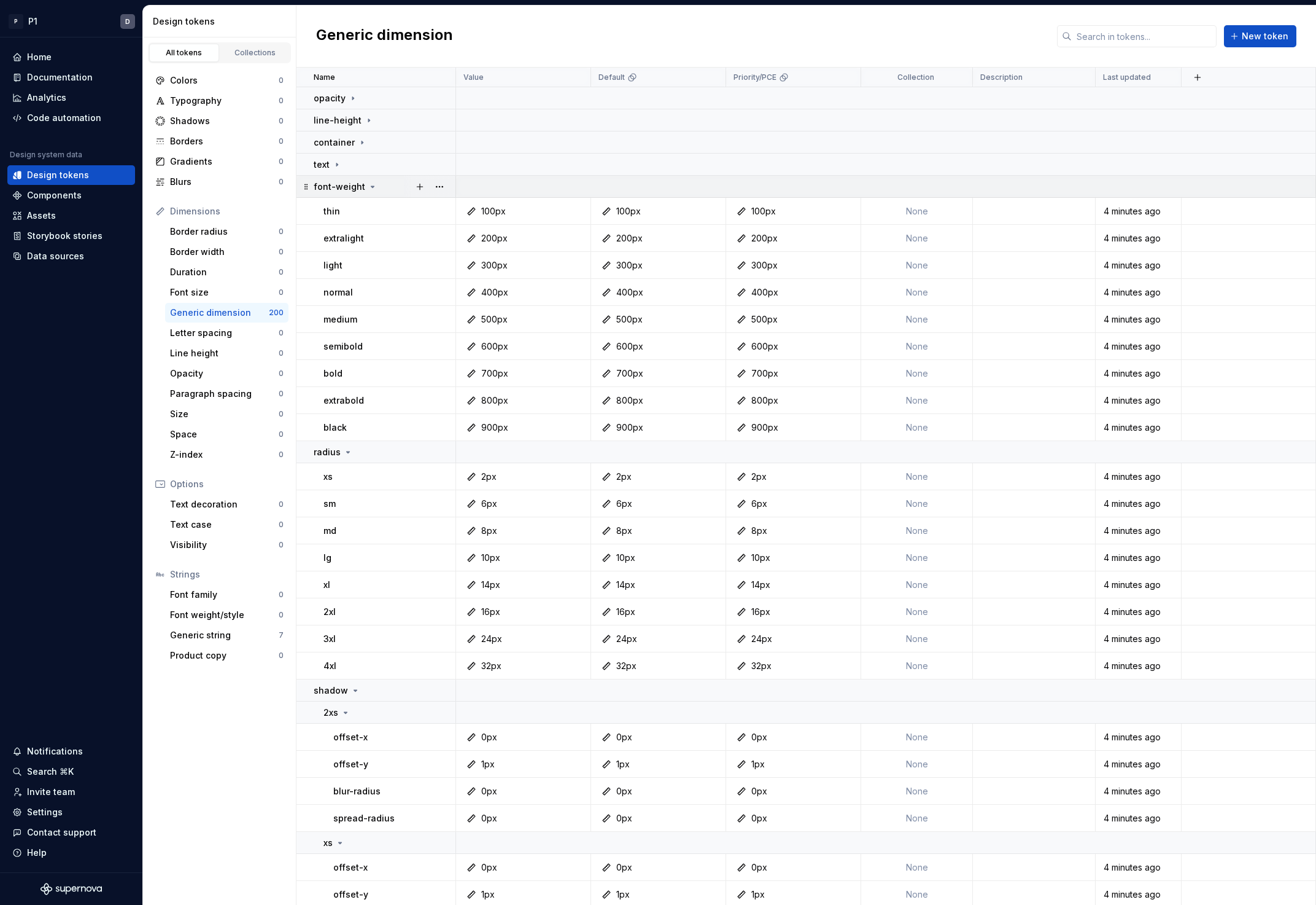
click at [386, 185] on div "font-weight" at bounding box center [384, 187] width 141 height 13
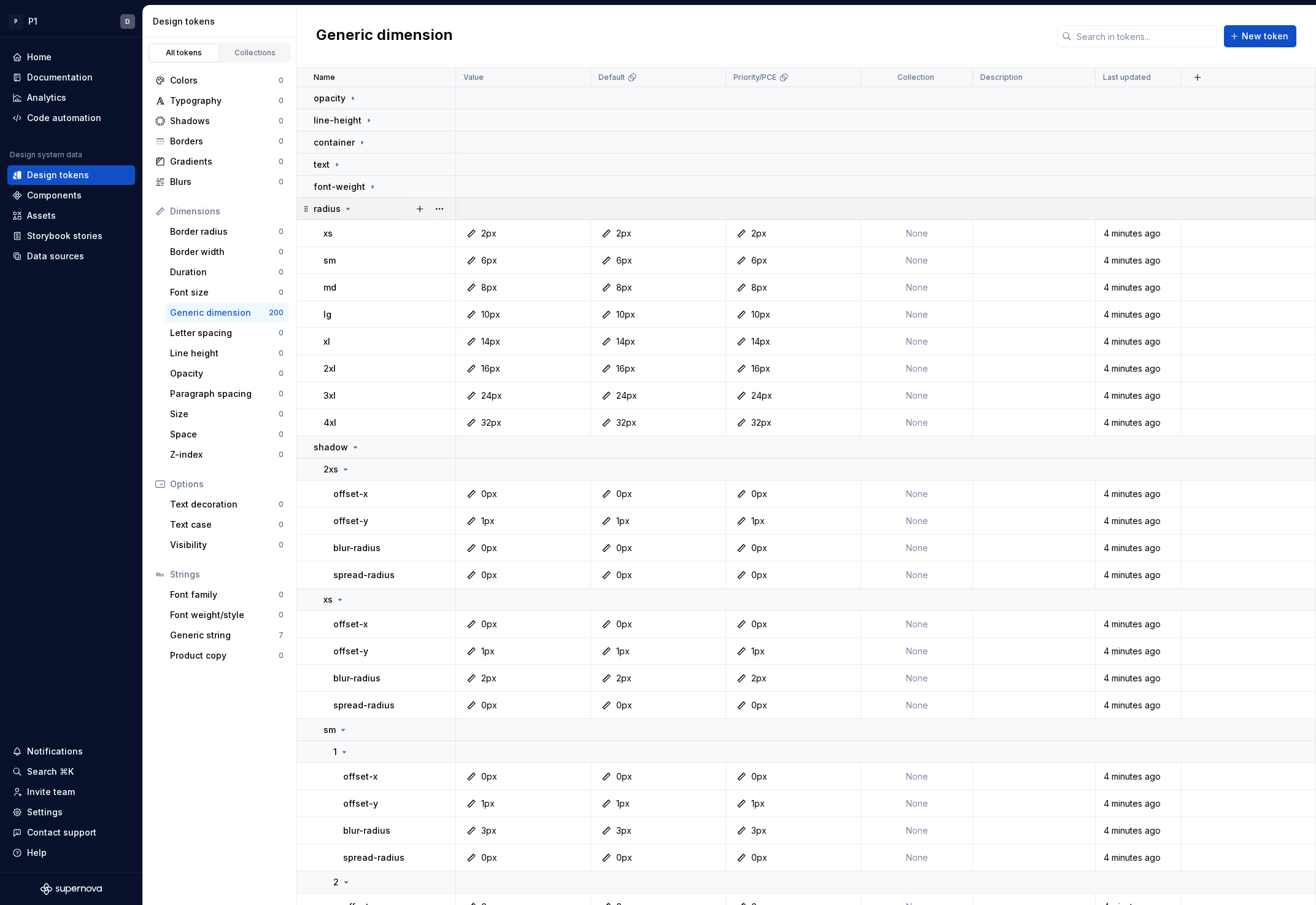
click at [386, 201] on td "radius" at bounding box center [377, 208] width 160 height 22
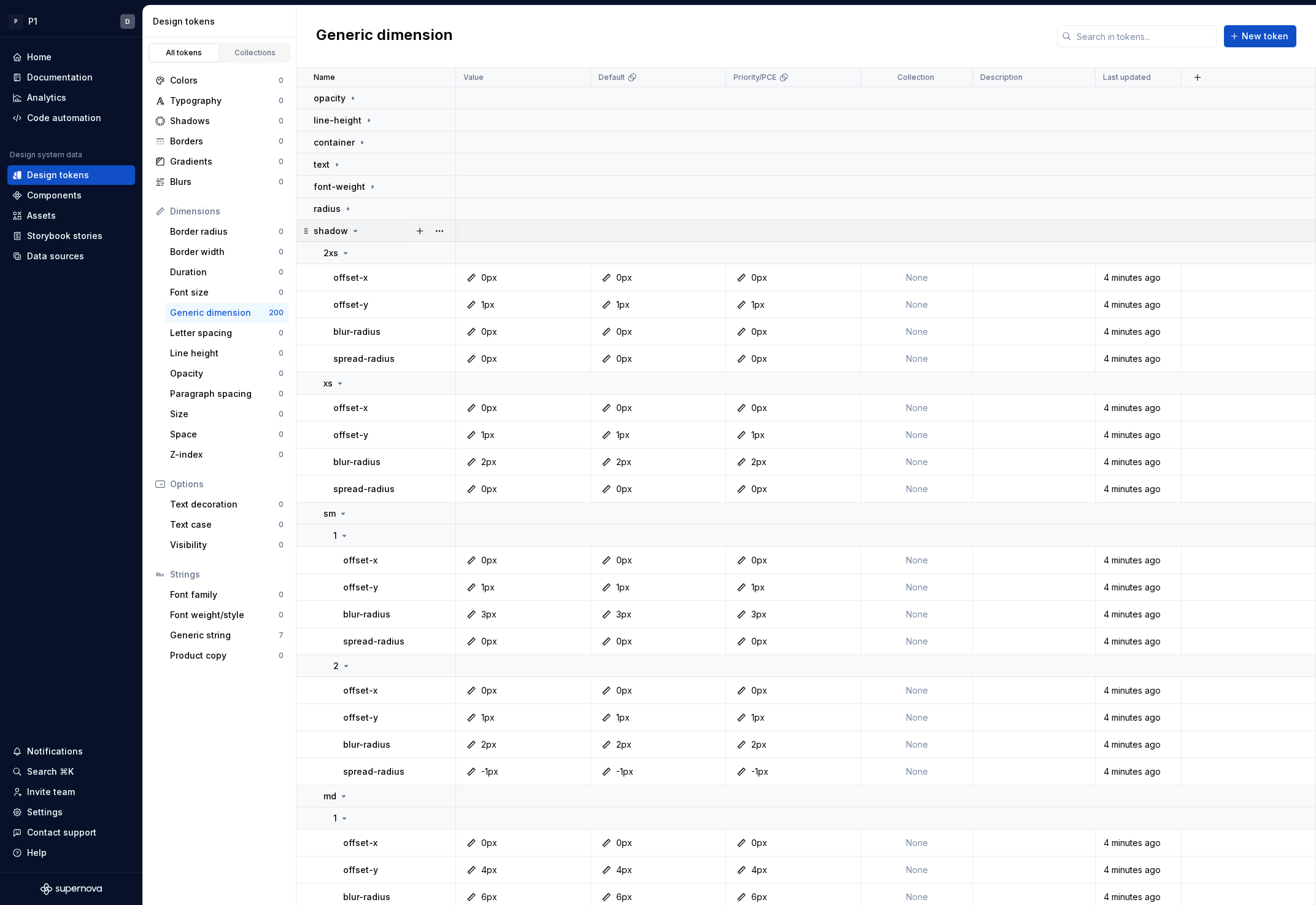
click at [398, 240] on td "shadow" at bounding box center [377, 231] width 160 height 22
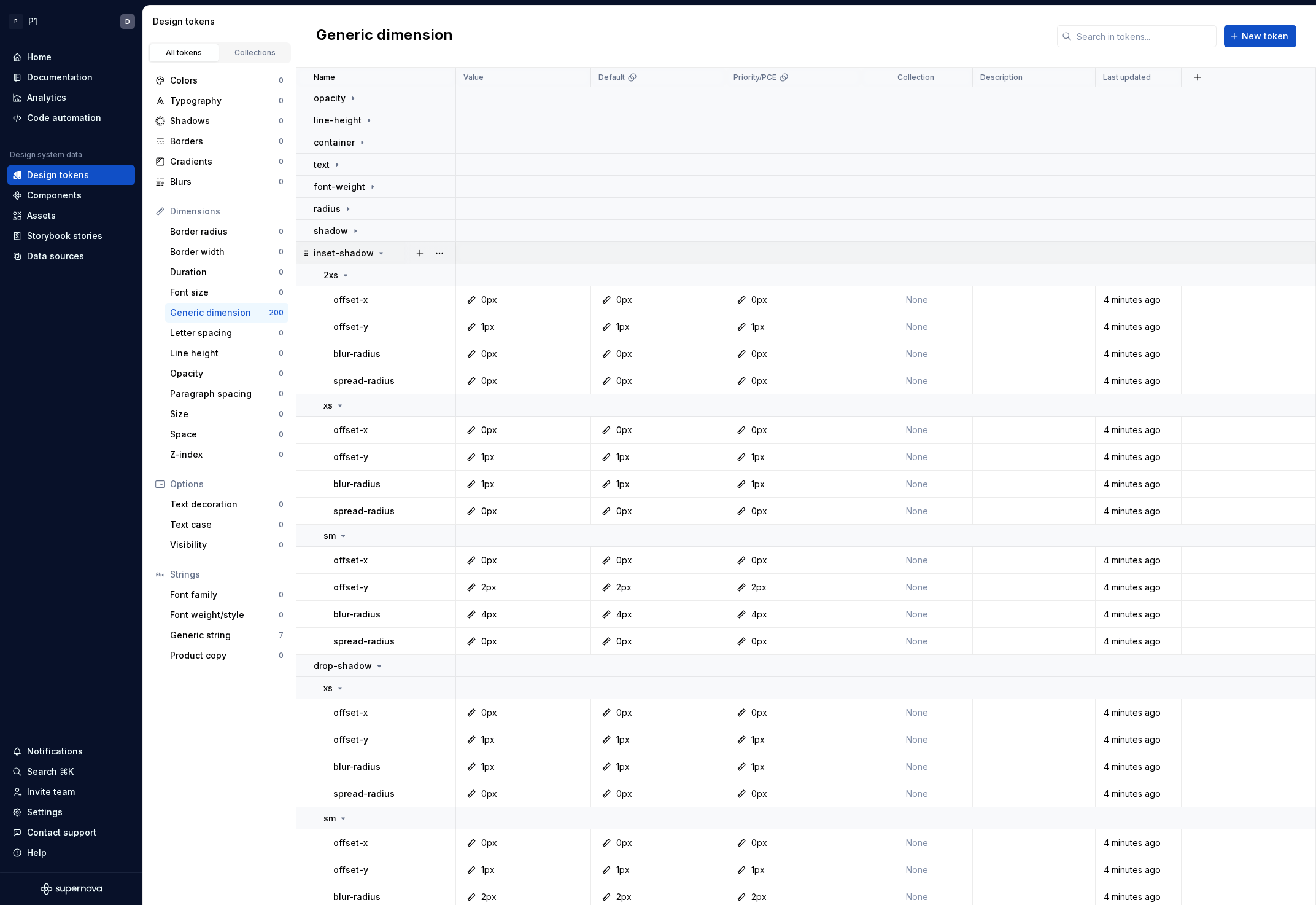
click at [396, 248] on div "inset-shadow" at bounding box center [384, 253] width 141 height 13
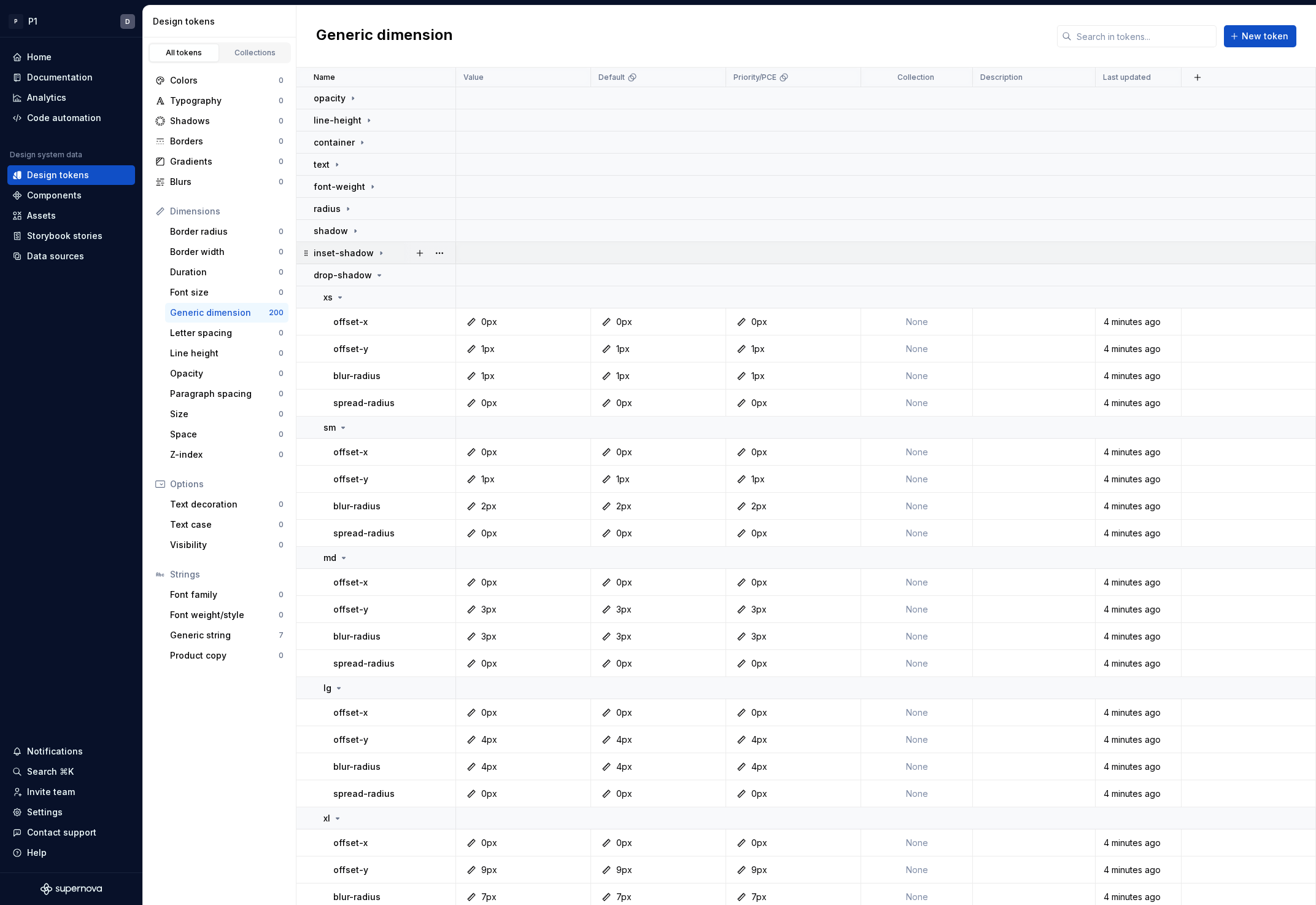
click at [395, 258] on div "inset-shadow" at bounding box center [384, 253] width 141 height 13
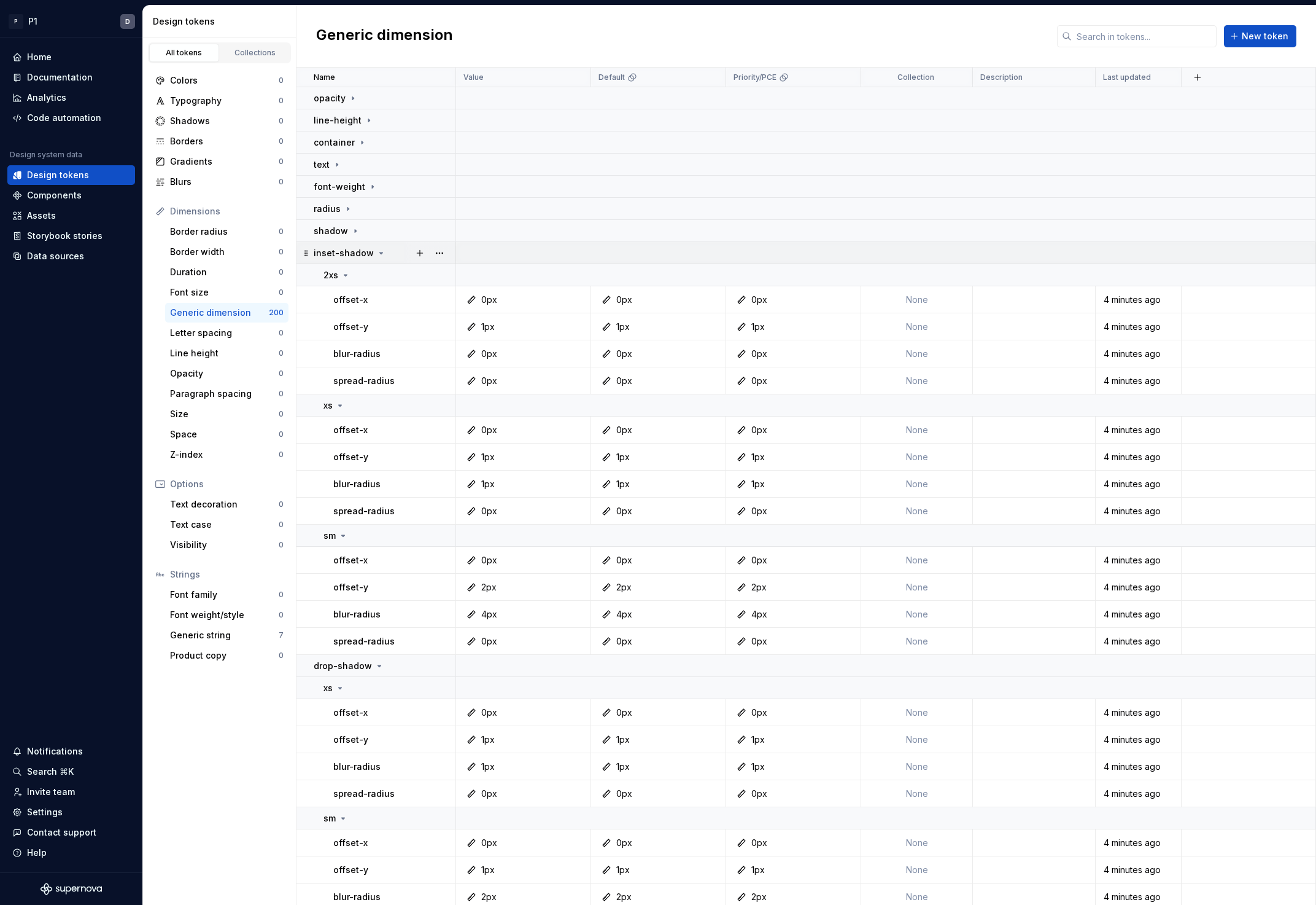
click at [394, 257] on div "inset-shadow" at bounding box center [384, 253] width 141 height 13
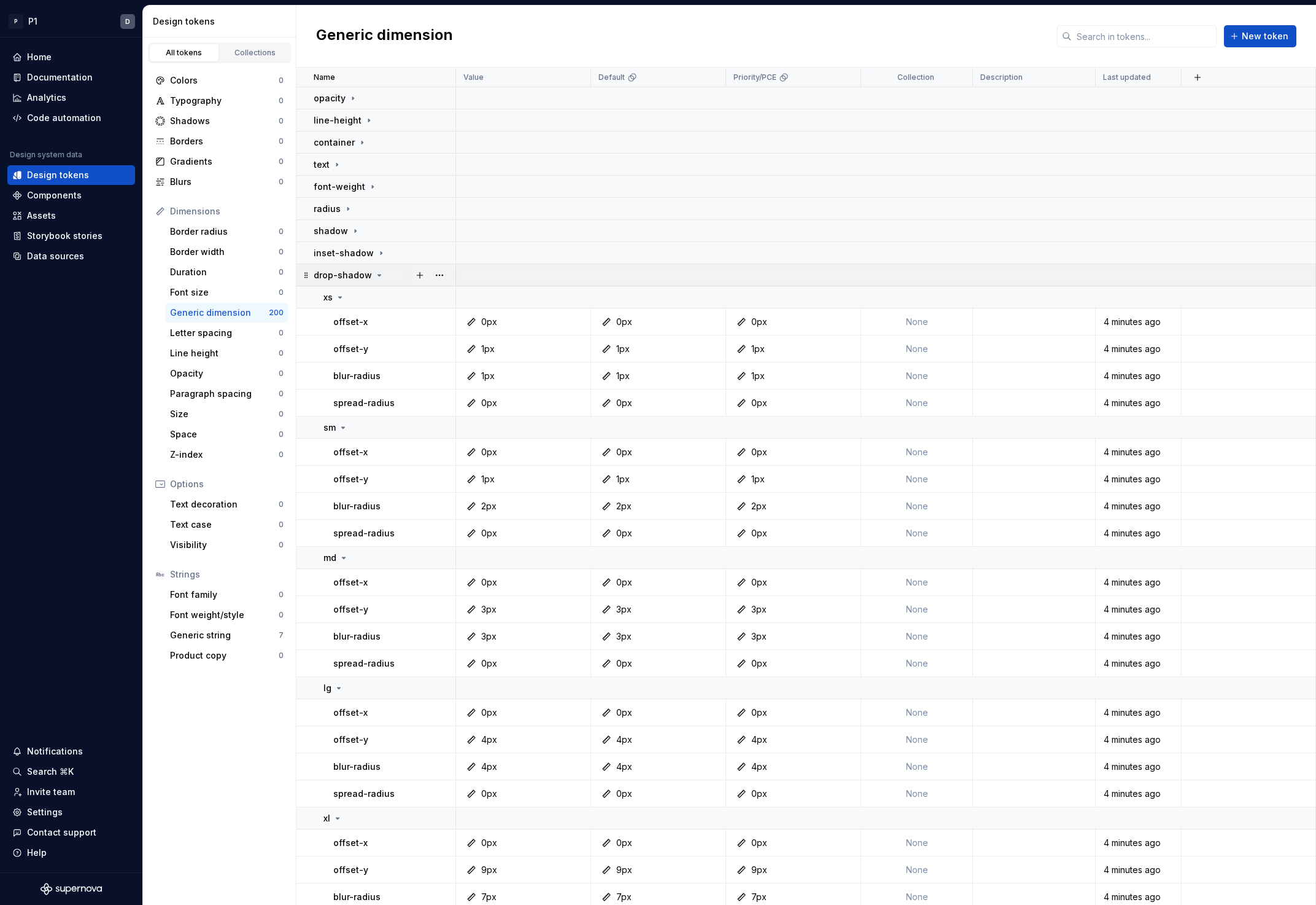
click at [395, 269] on div "drop-shadow" at bounding box center [384, 275] width 141 height 13
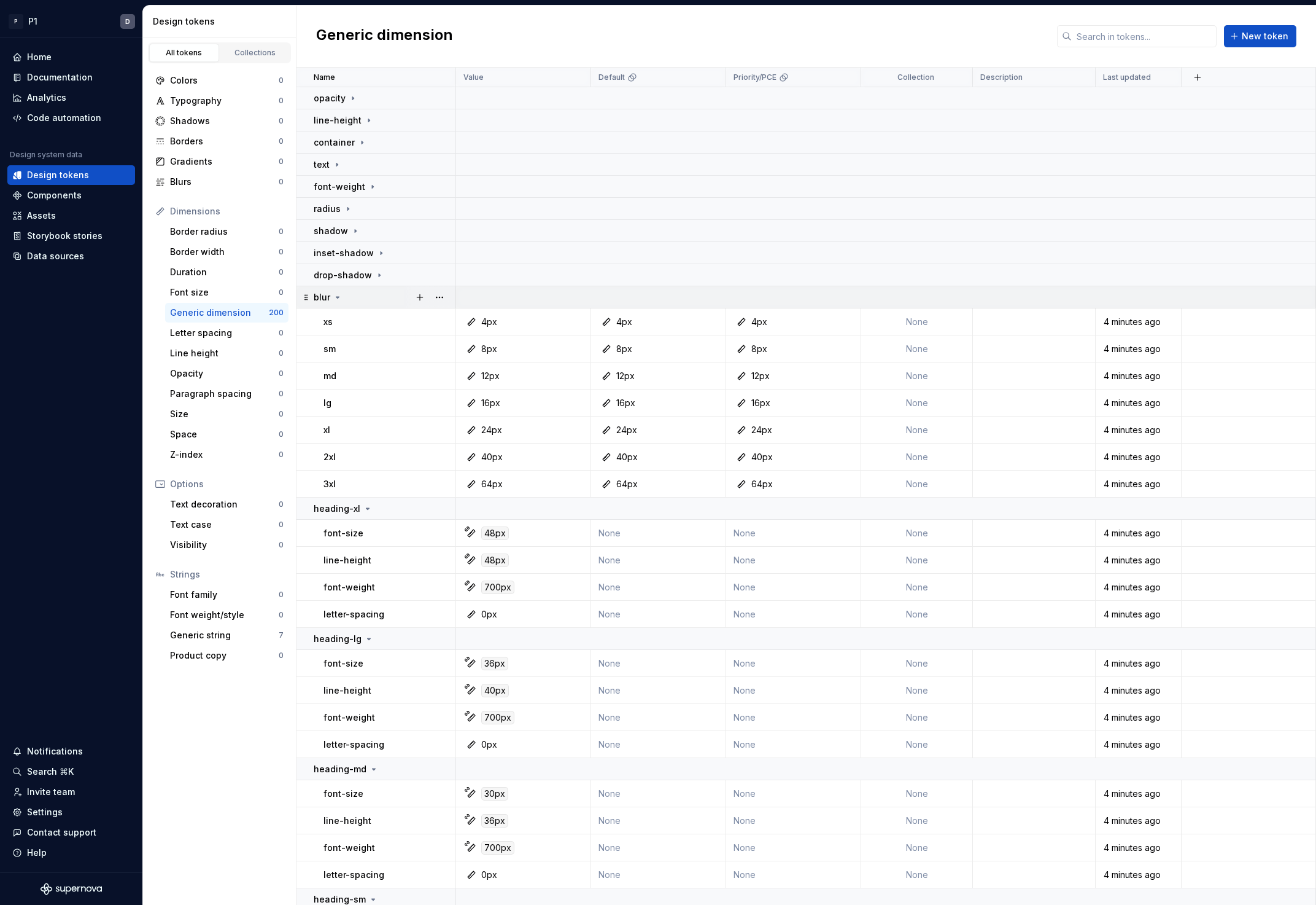
click at [398, 297] on div "blur" at bounding box center [384, 298] width 141 height 13
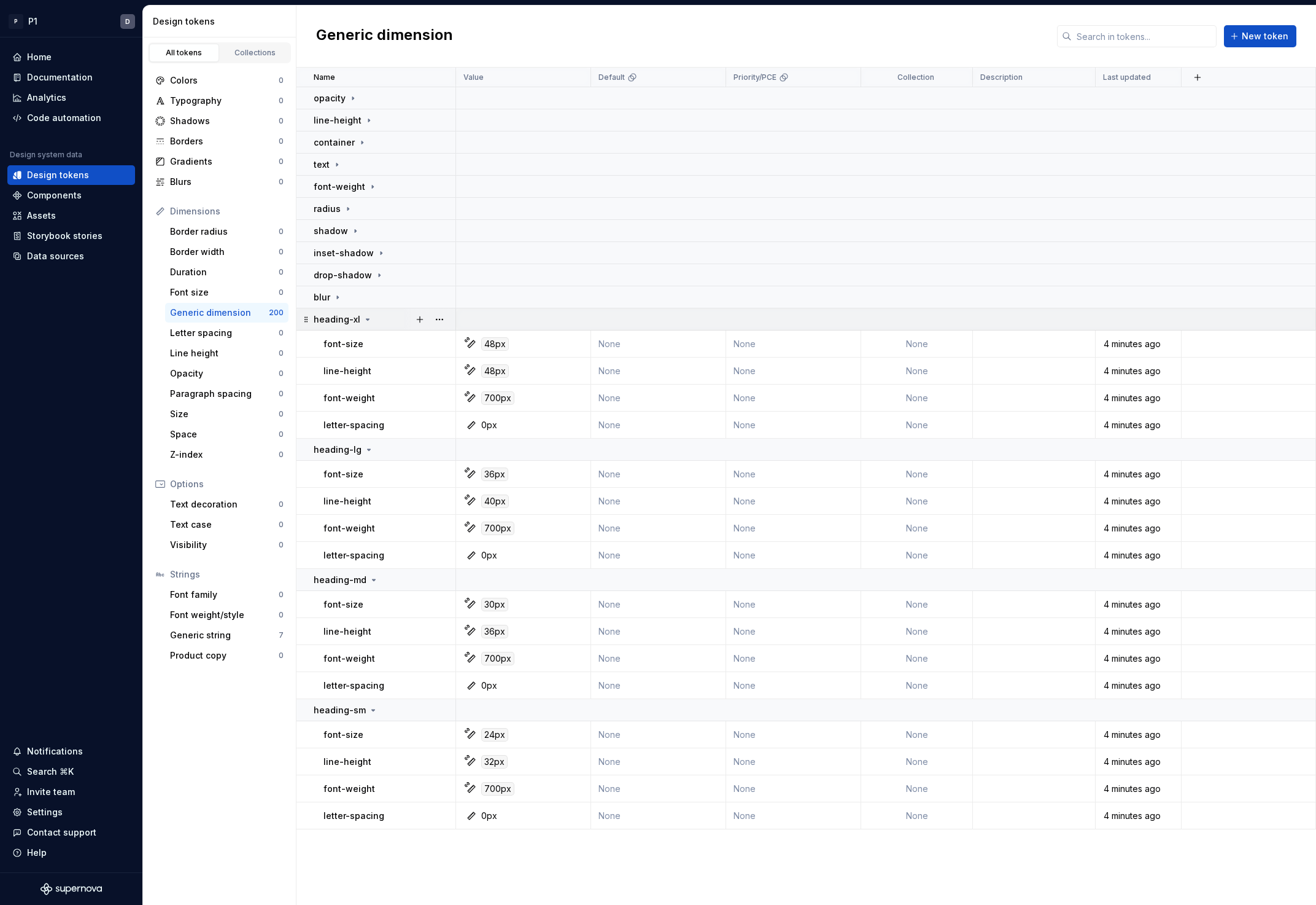
click at [392, 318] on div "heading-xl" at bounding box center [384, 319] width 141 height 13
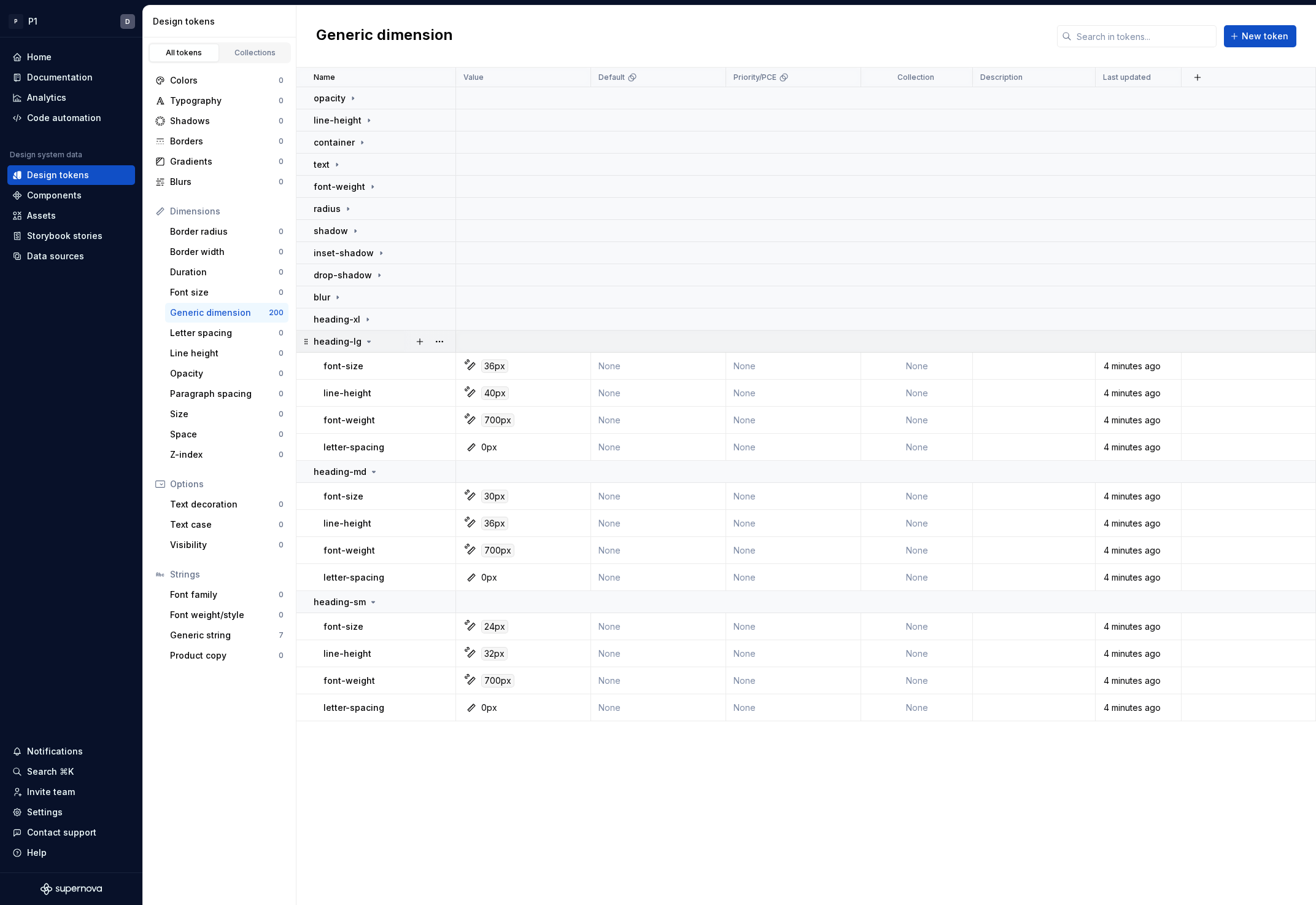
click at [387, 339] on div "heading-lg" at bounding box center [384, 342] width 141 height 13
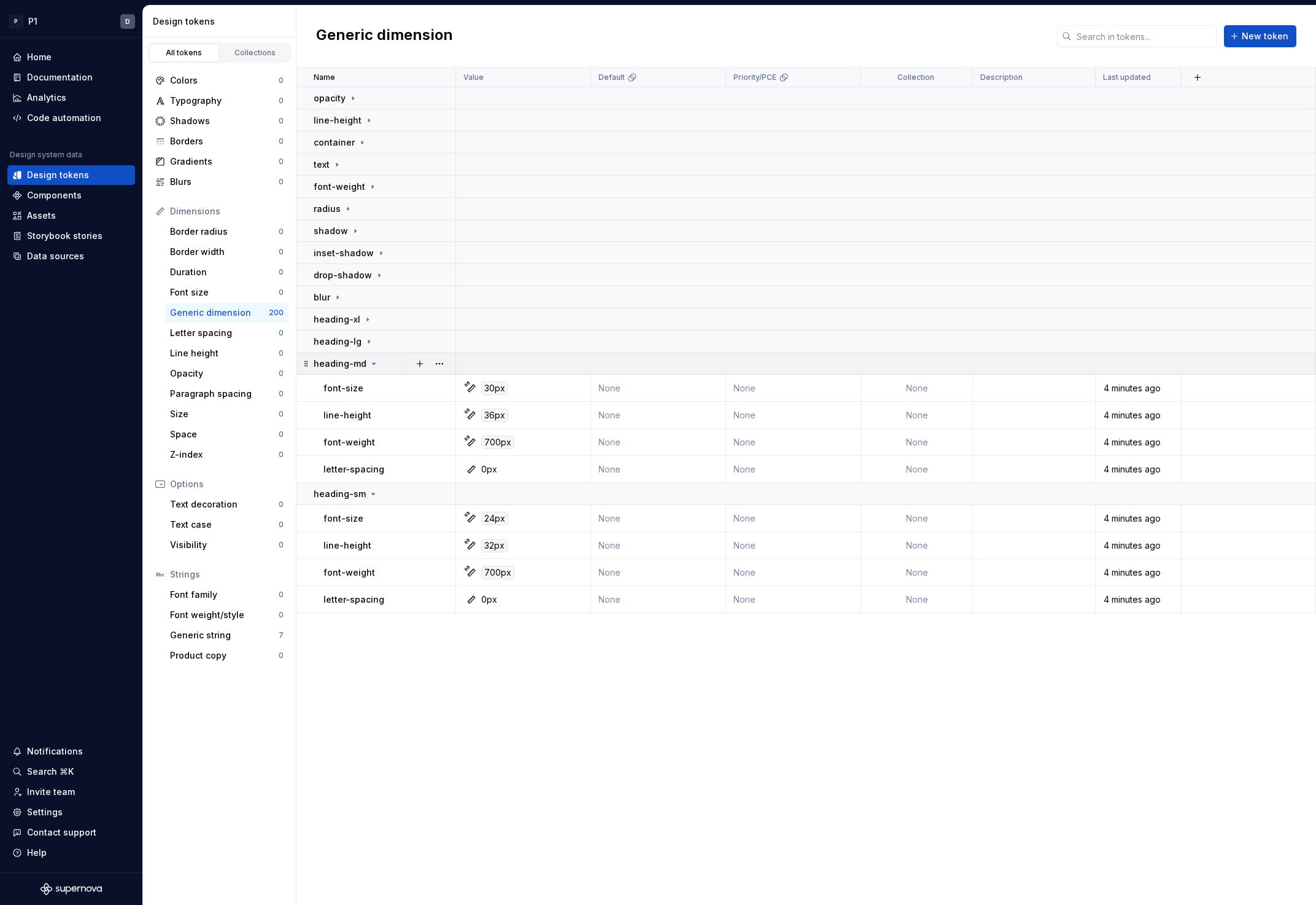
click at [382, 361] on div "heading-md" at bounding box center [384, 364] width 141 height 13
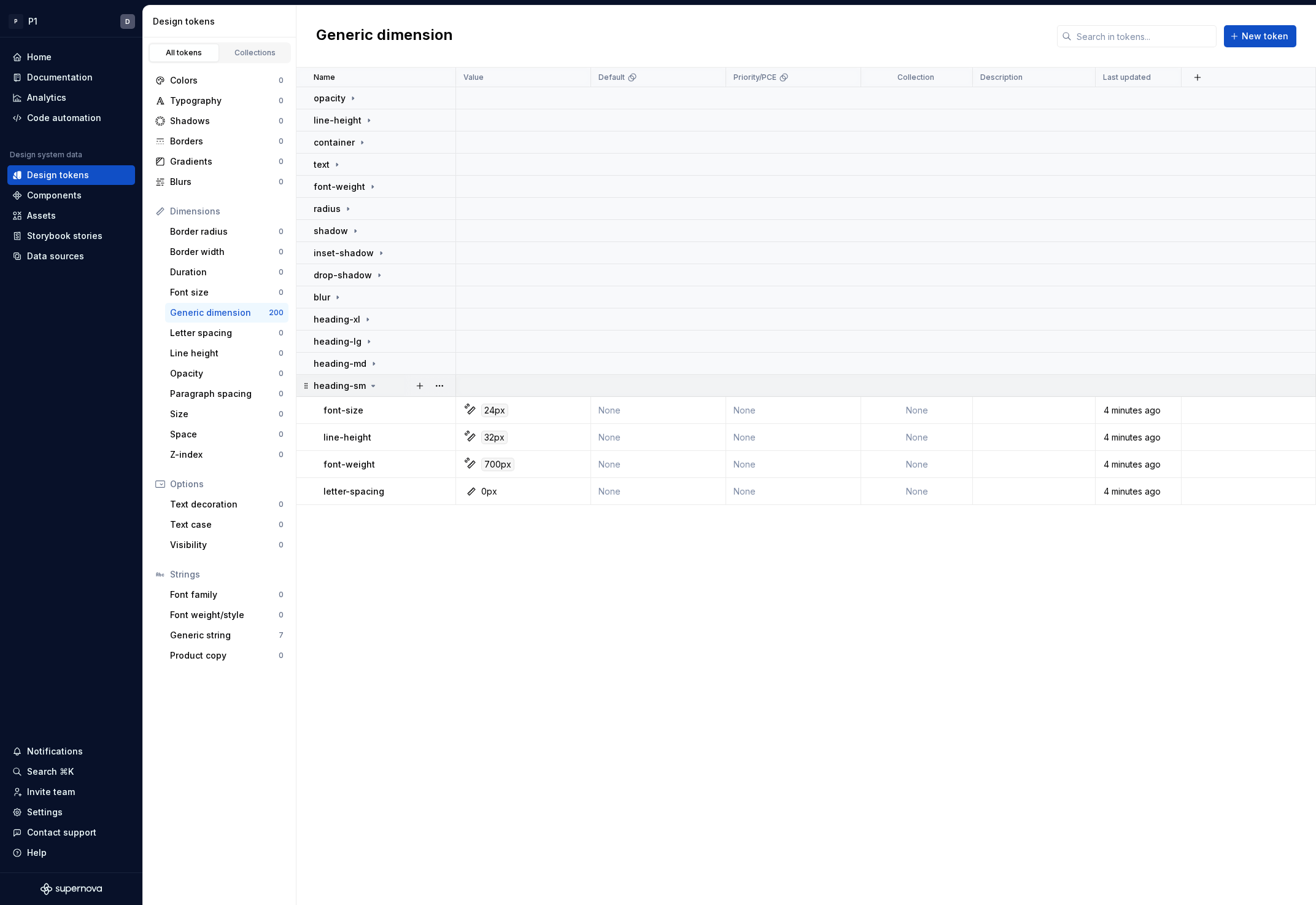
click at [386, 380] on div "heading-sm" at bounding box center [384, 386] width 141 height 13
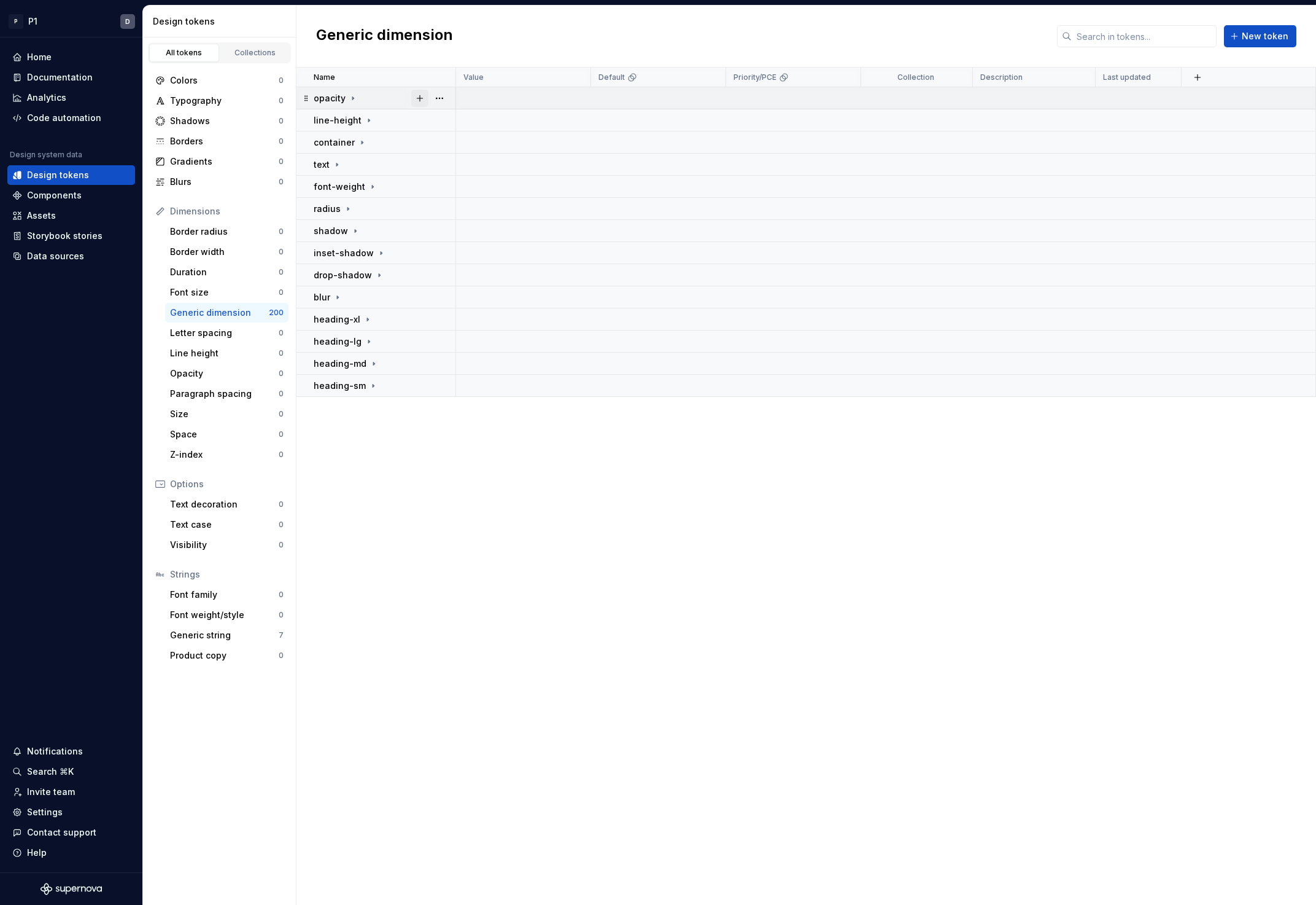
click at [421, 99] on button "button" at bounding box center [420, 98] width 17 height 17
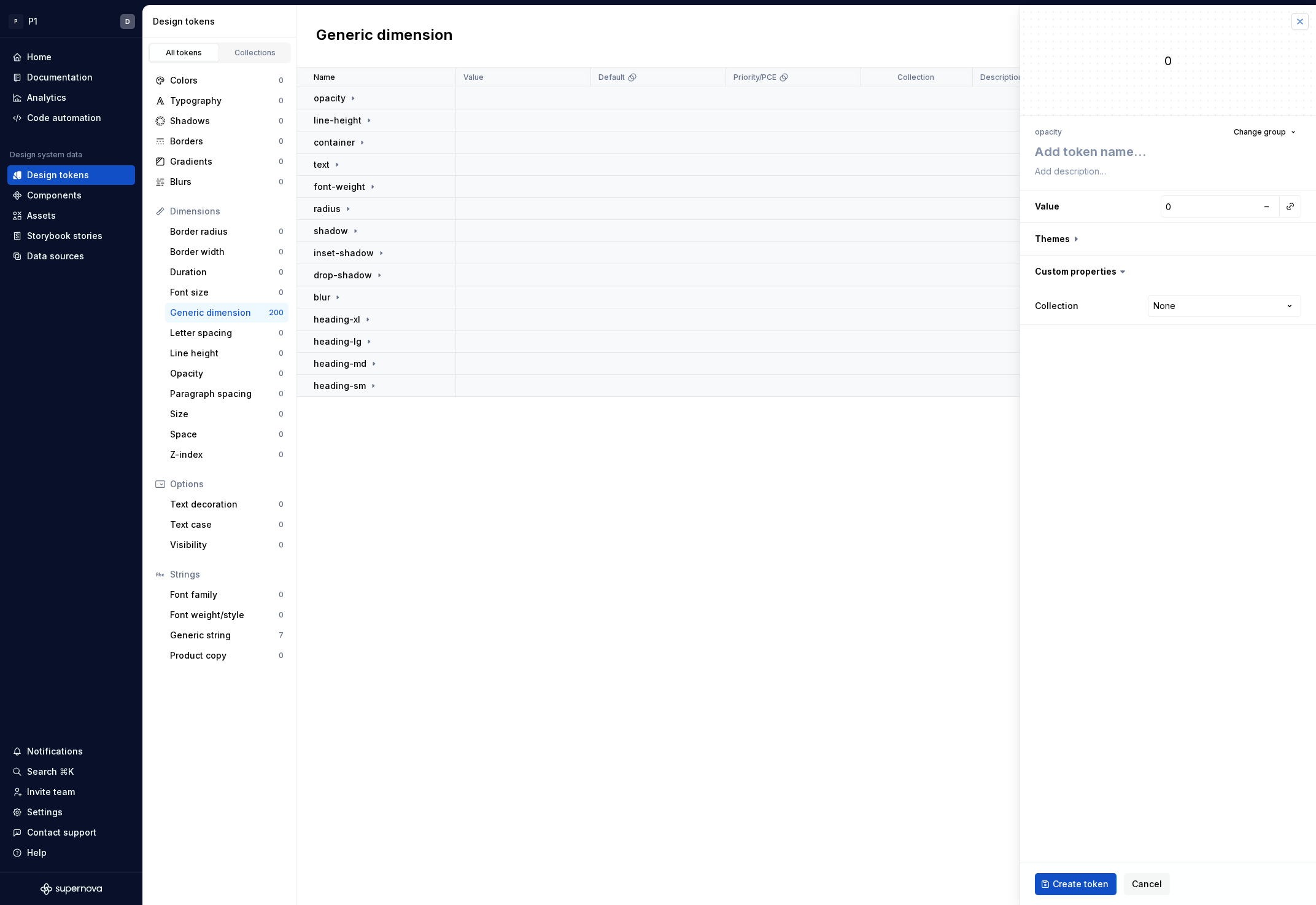
click at [1296, 21] on button "button" at bounding box center [1300, 21] width 17 height 17
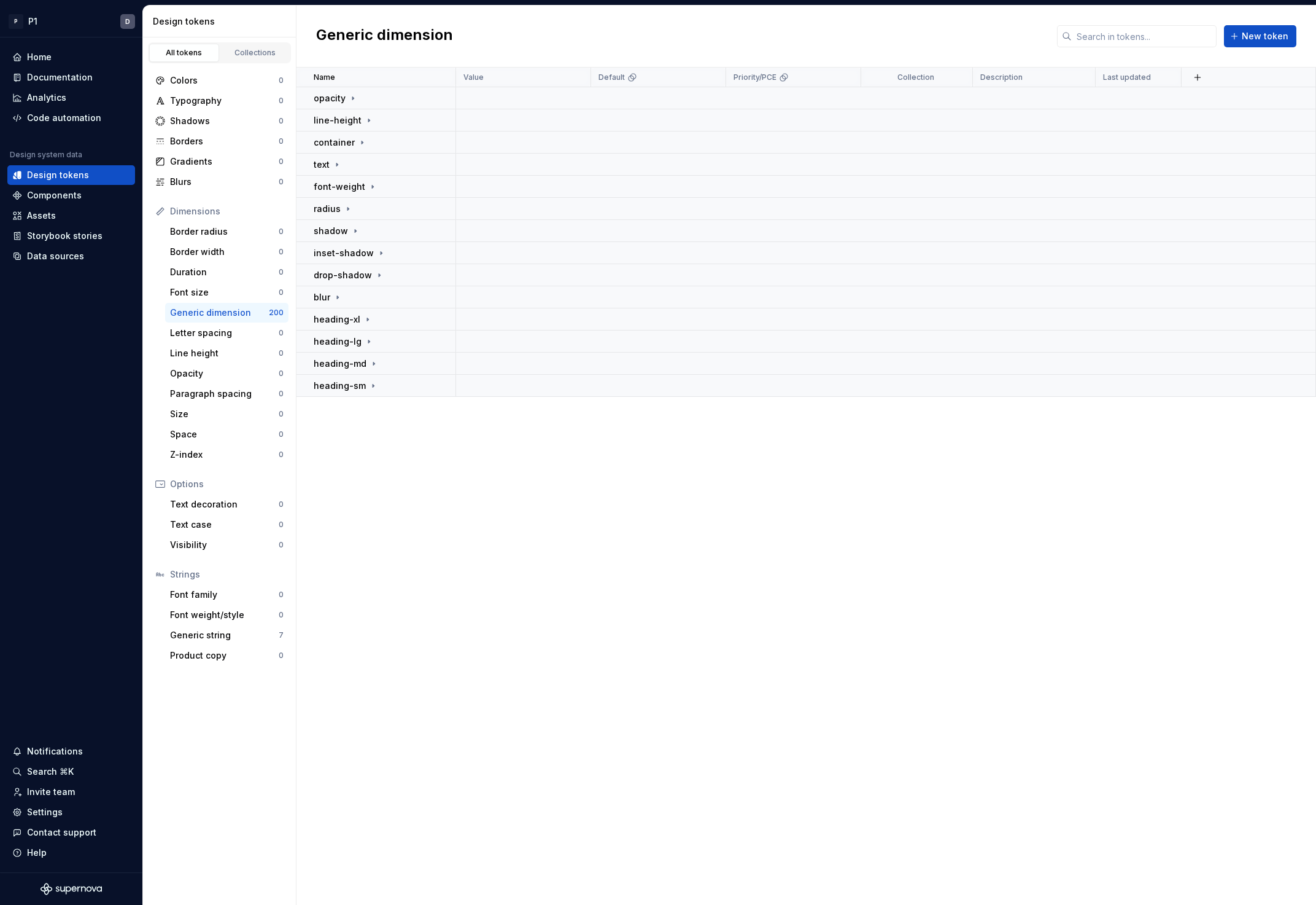
click at [612, 474] on div "Name Value Default Priority/PCE Collection Description Last updated opacity lin…" at bounding box center [806, 485] width 1019 height 837
click at [444, 94] on button "button" at bounding box center [439, 98] width 17 height 17
click at [410, 451] on html "P P1 D Home Documentation Analytics Code automation Design system data Design t…" at bounding box center [658, 452] width 1316 height 905
click at [1263, 34] on span "New token" at bounding box center [1265, 37] width 47 height 13
type textarea "*"
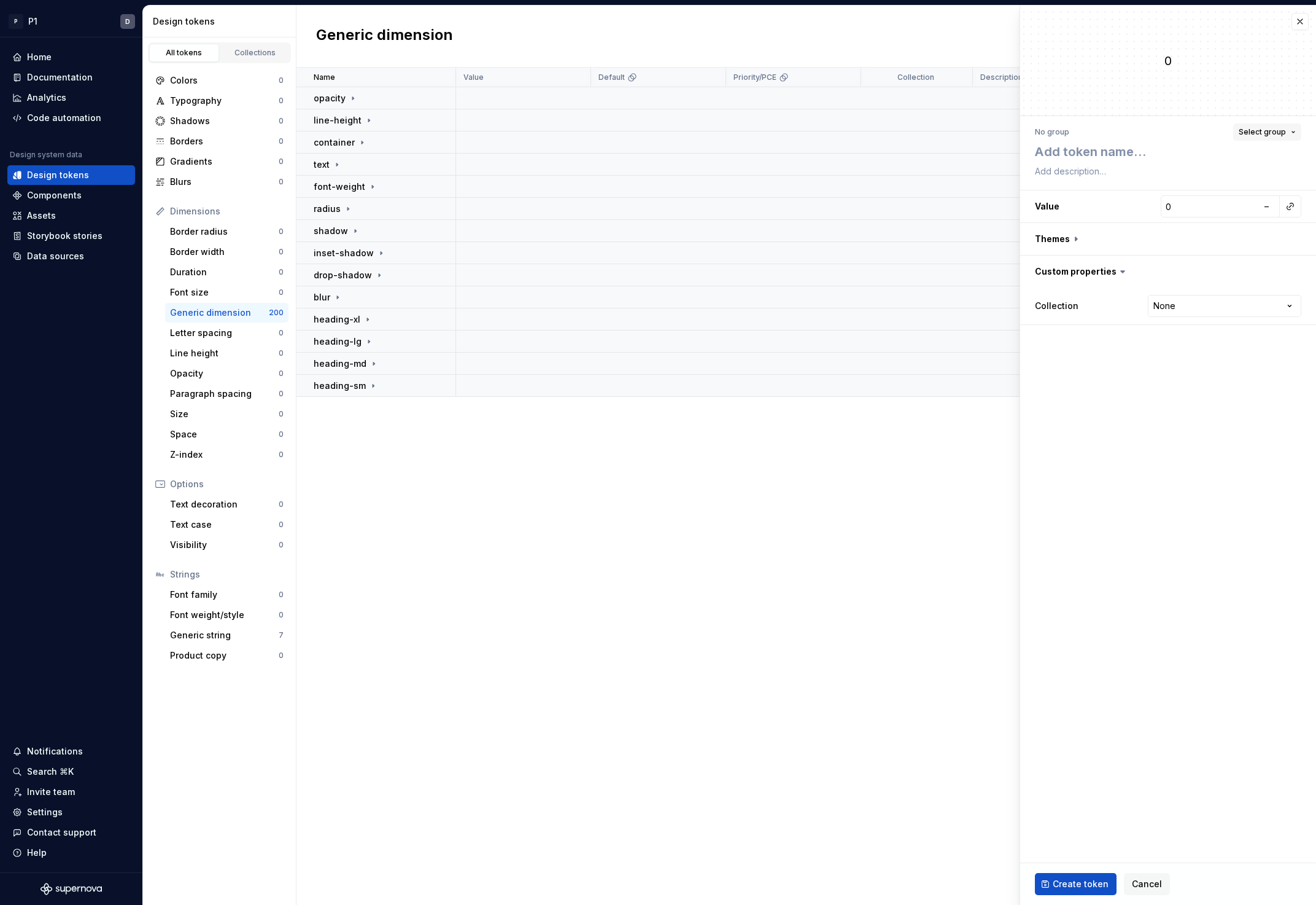
click at [1267, 133] on span "Select group" at bounding box center [1262, 132] width 48 height 10
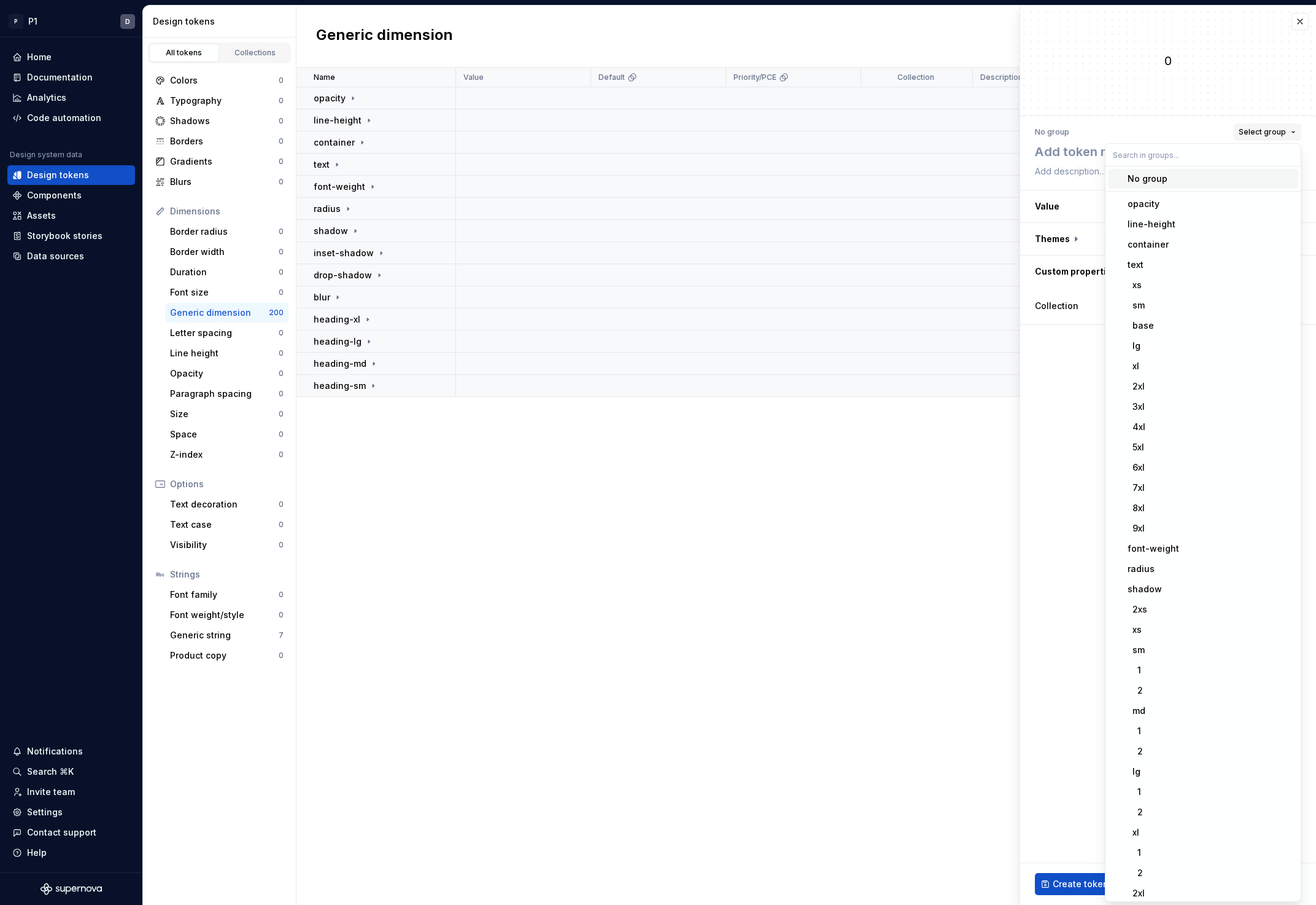
click at [1268, 132] on span "Select group" at bounding box center [1262, 132] width 48 height 10
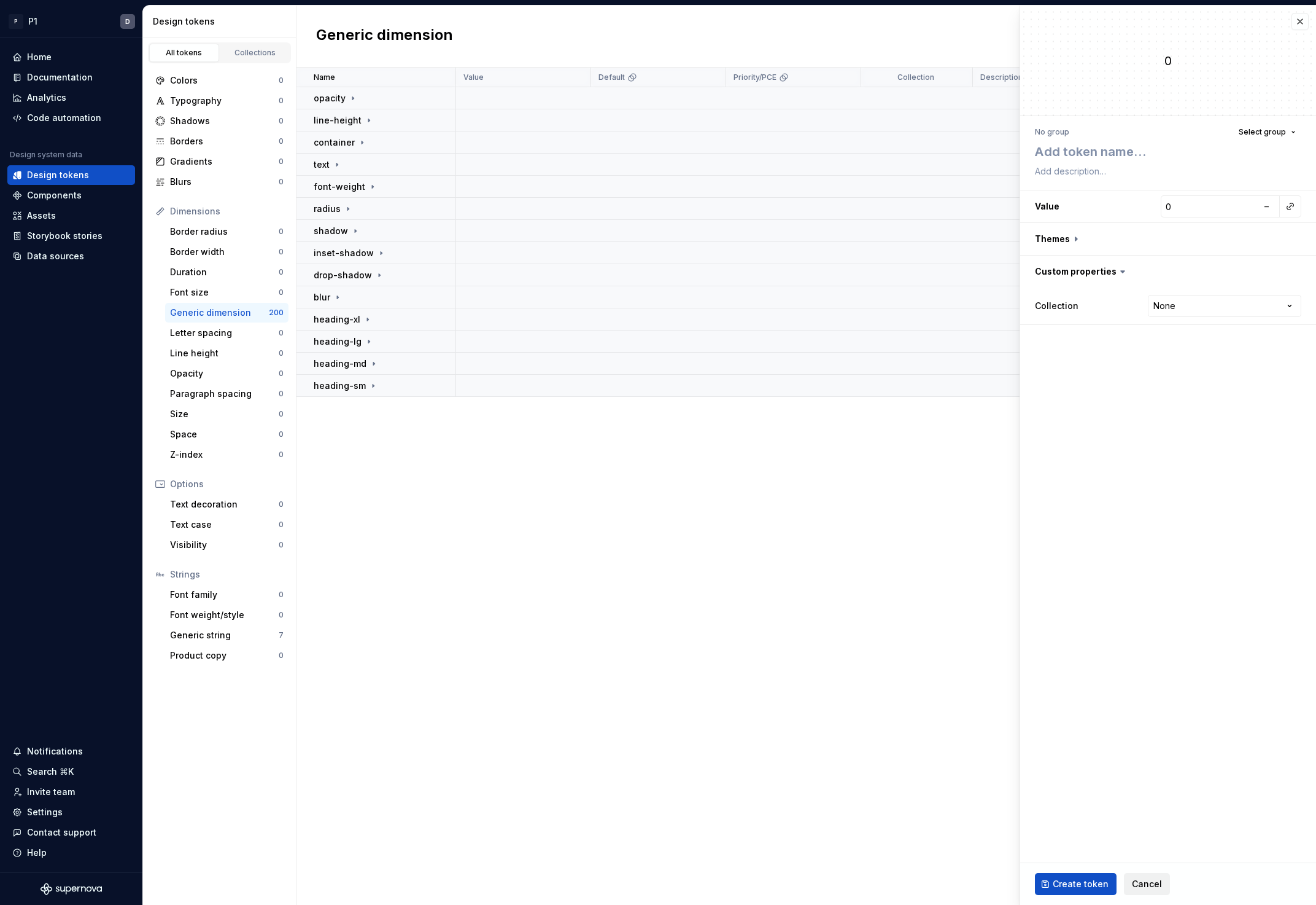
click at [1156, 881] on span "Cancel" at bounding box center [1147, 884] width 30 height 13
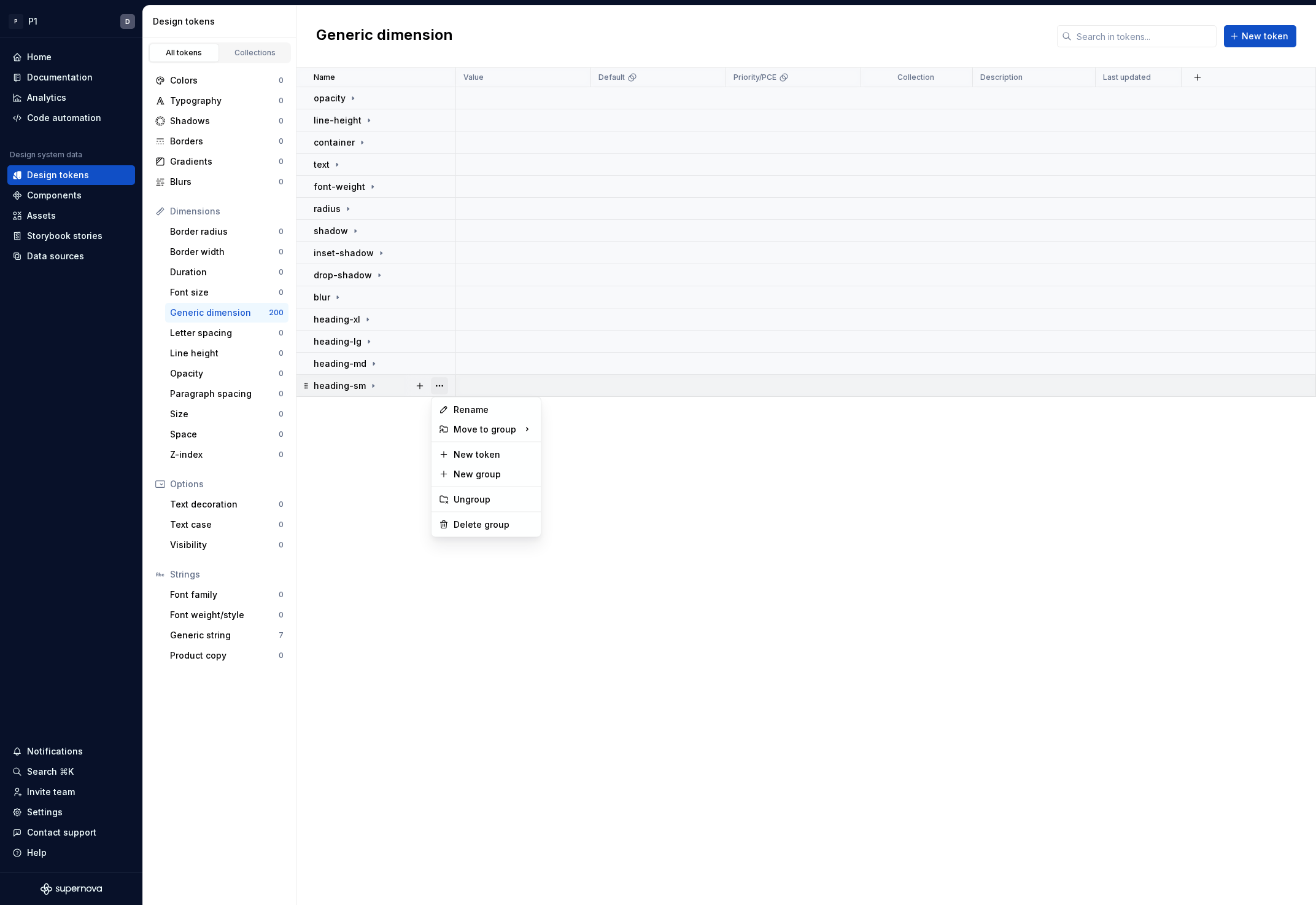
click at [442, 385] on button "button" at bounding box center [439, 385] width 17 height 17
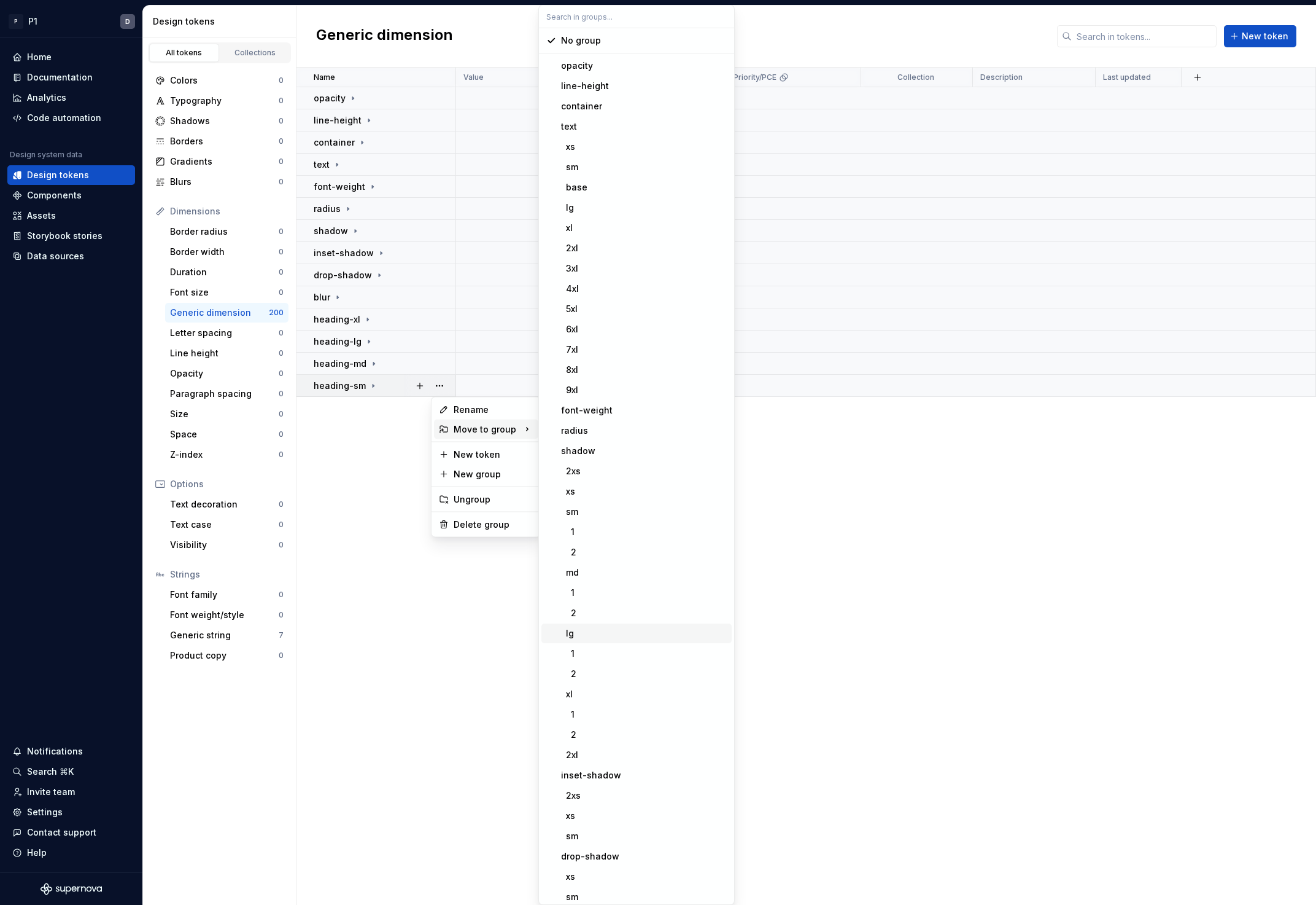
scroll to position [213, 0]
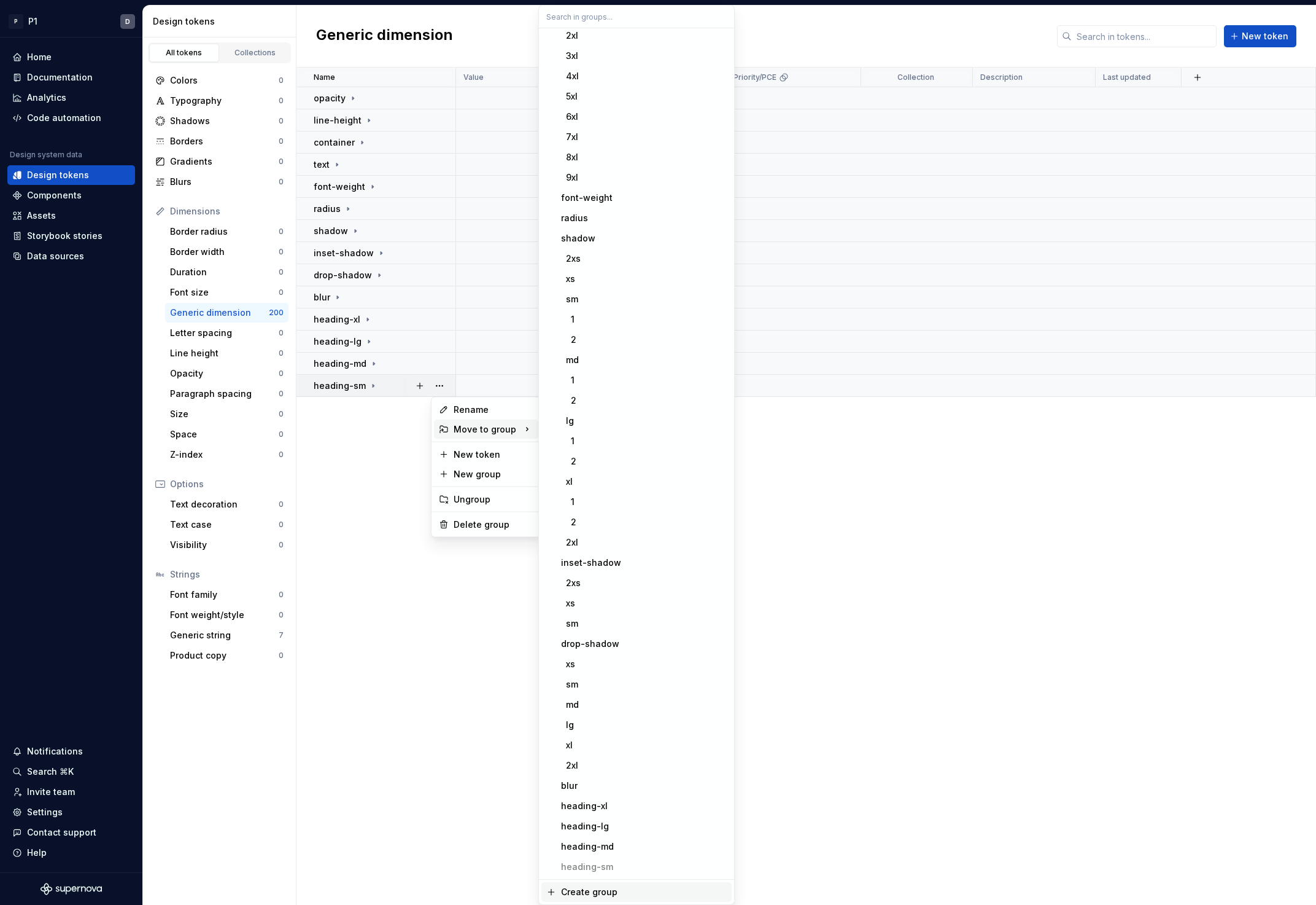
click at [604, 885] on div "Create group" at bounding box center [589, 892] width 56 height 13
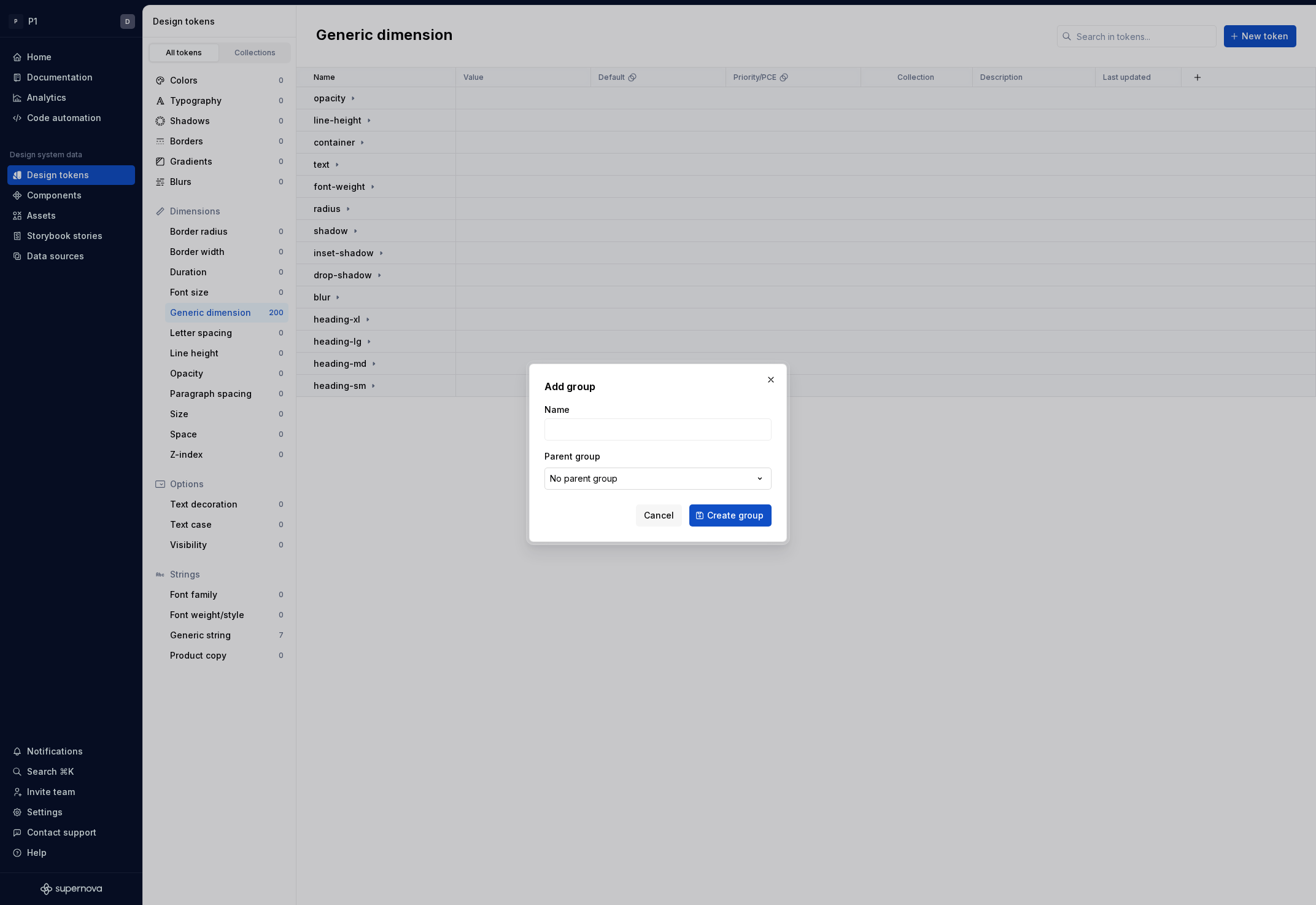
click at [595, 473] on div "No parent group" at bounding box center [584, 479] width 67 height 13
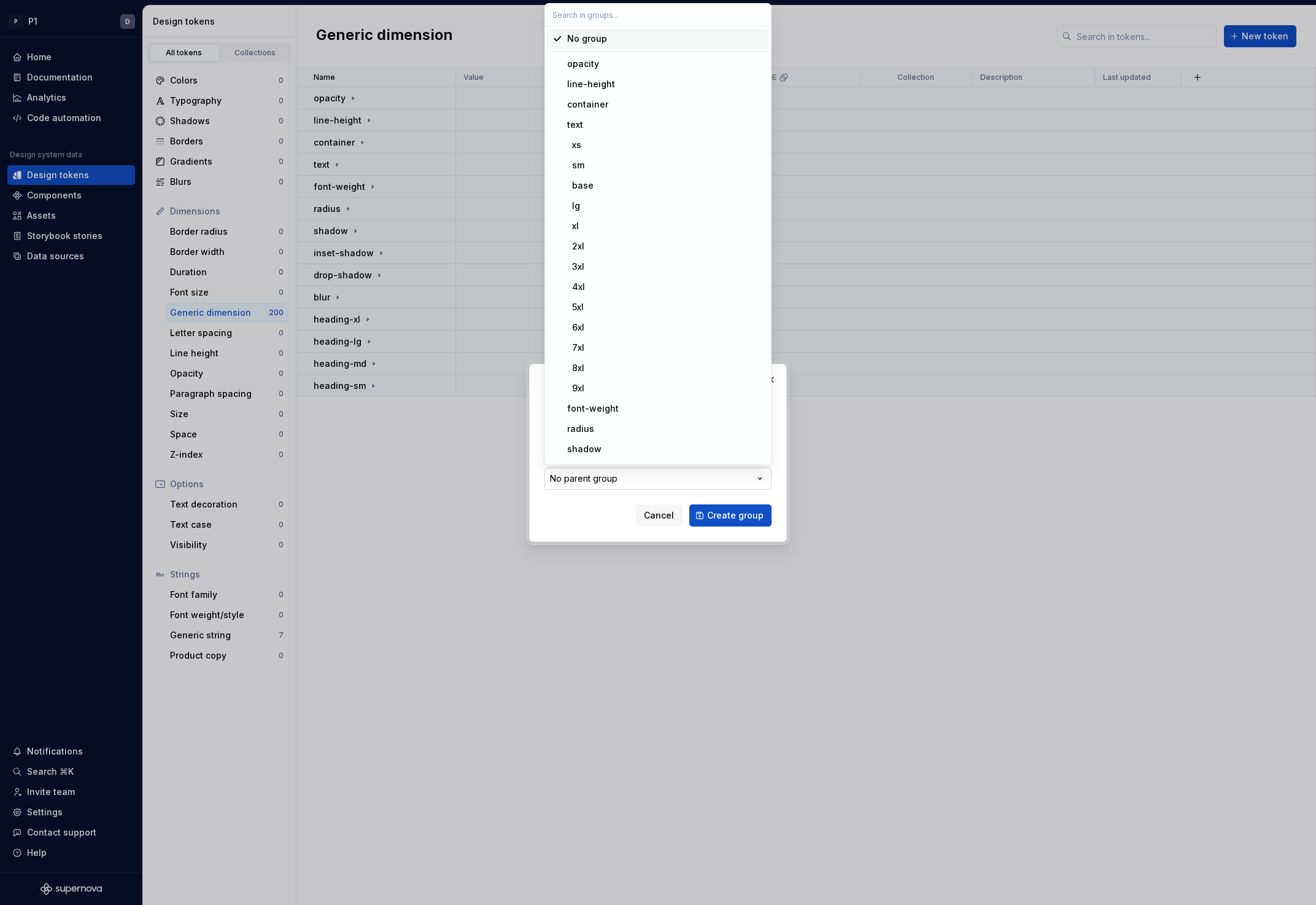
click at [595, 473] on div "Add group Name Parent group No parent group Cancel Create group" at bounding box center [658, 452] width 1316 height 905
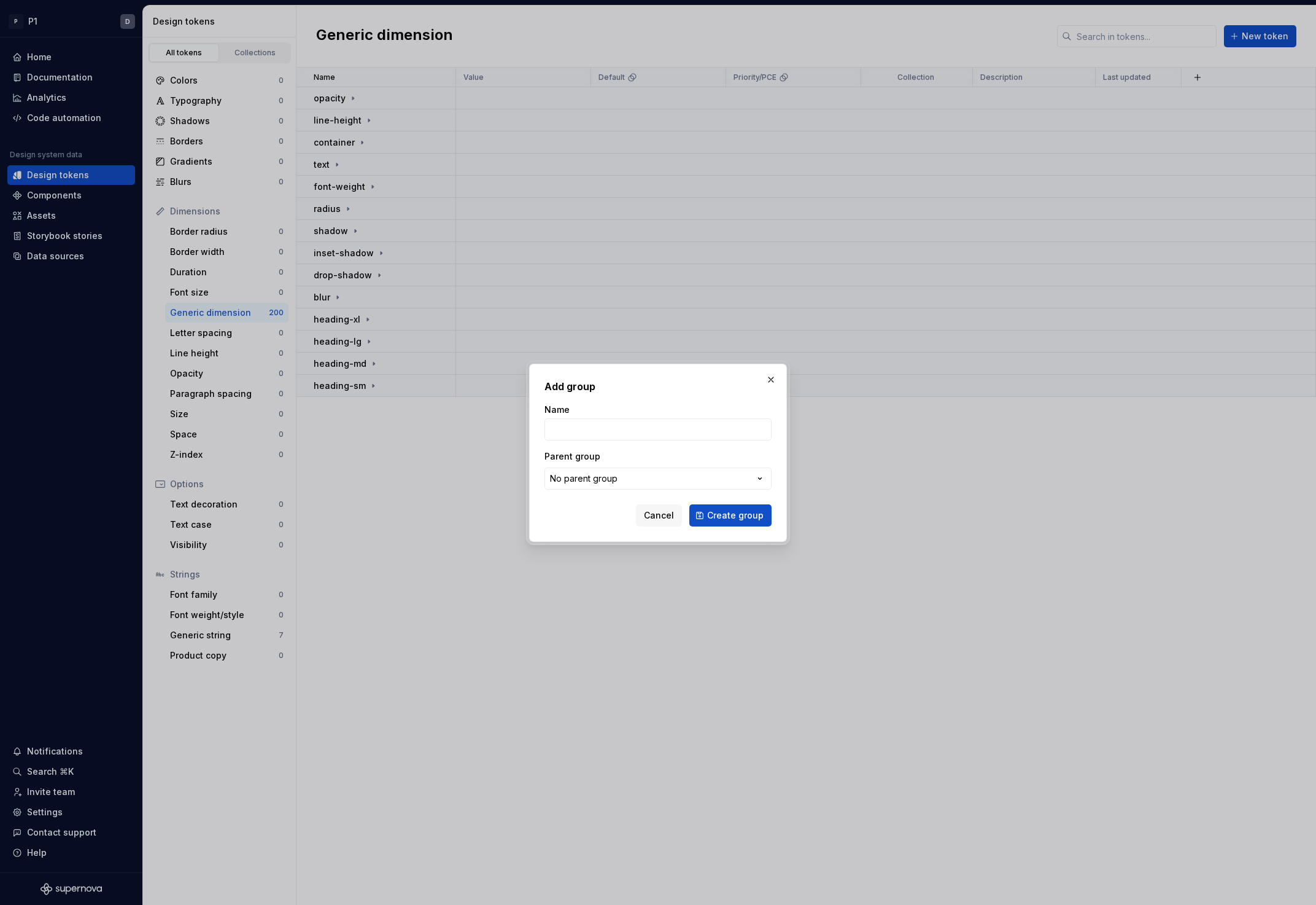
click at [606, 442] on div "Name Parent group No parent group" at bounding box center [657, 447] width 227 height 86
click at [609, 431] on input "Name" at bounding box center [657, 429] width 227 height 22
type input "All"
click at [724, 510] on span "Create group" at bounding box center [735, 516] width 56 height 13
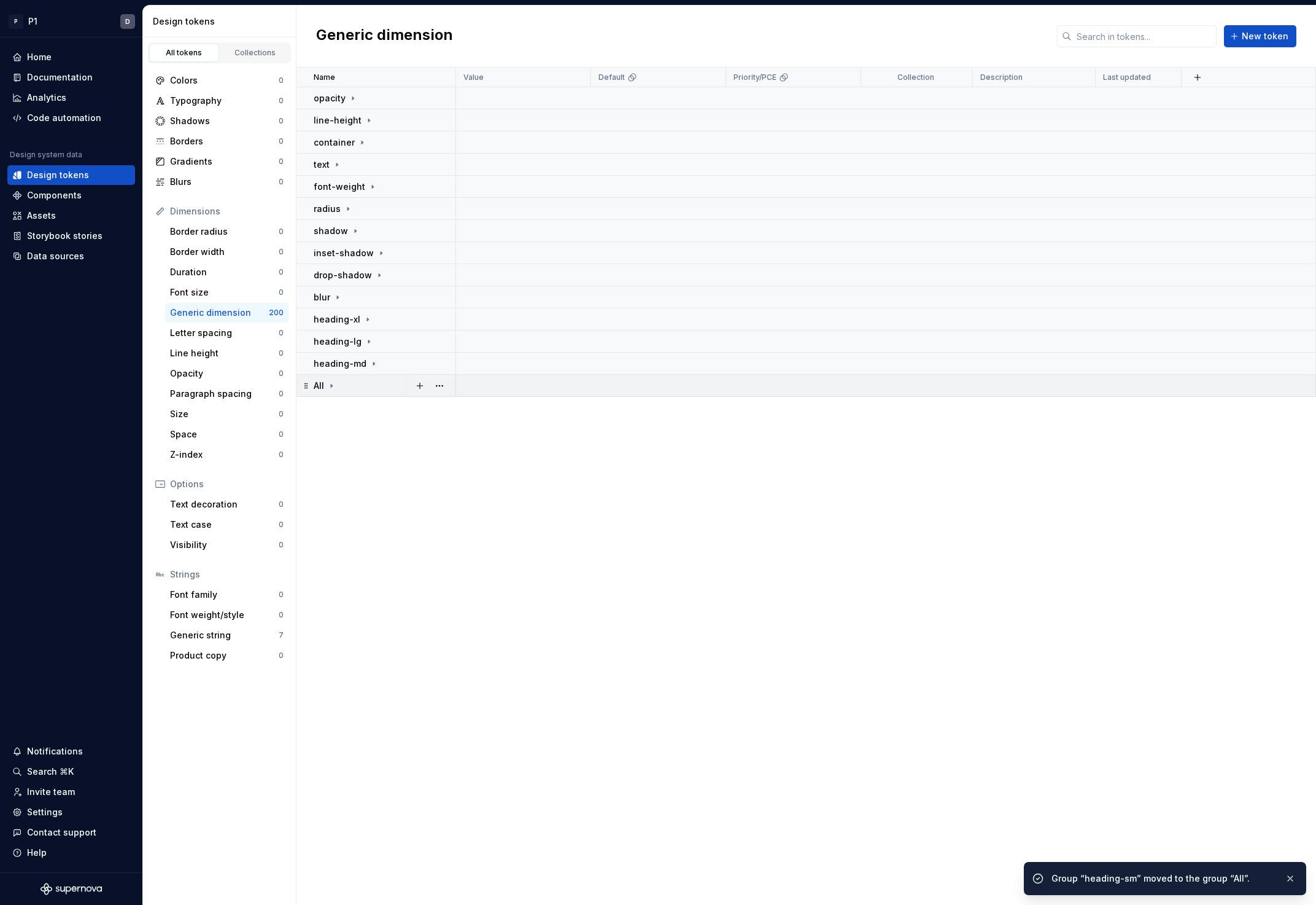
click at [333, 383] on icon at bounding box center [331, 386] width 10 height 10
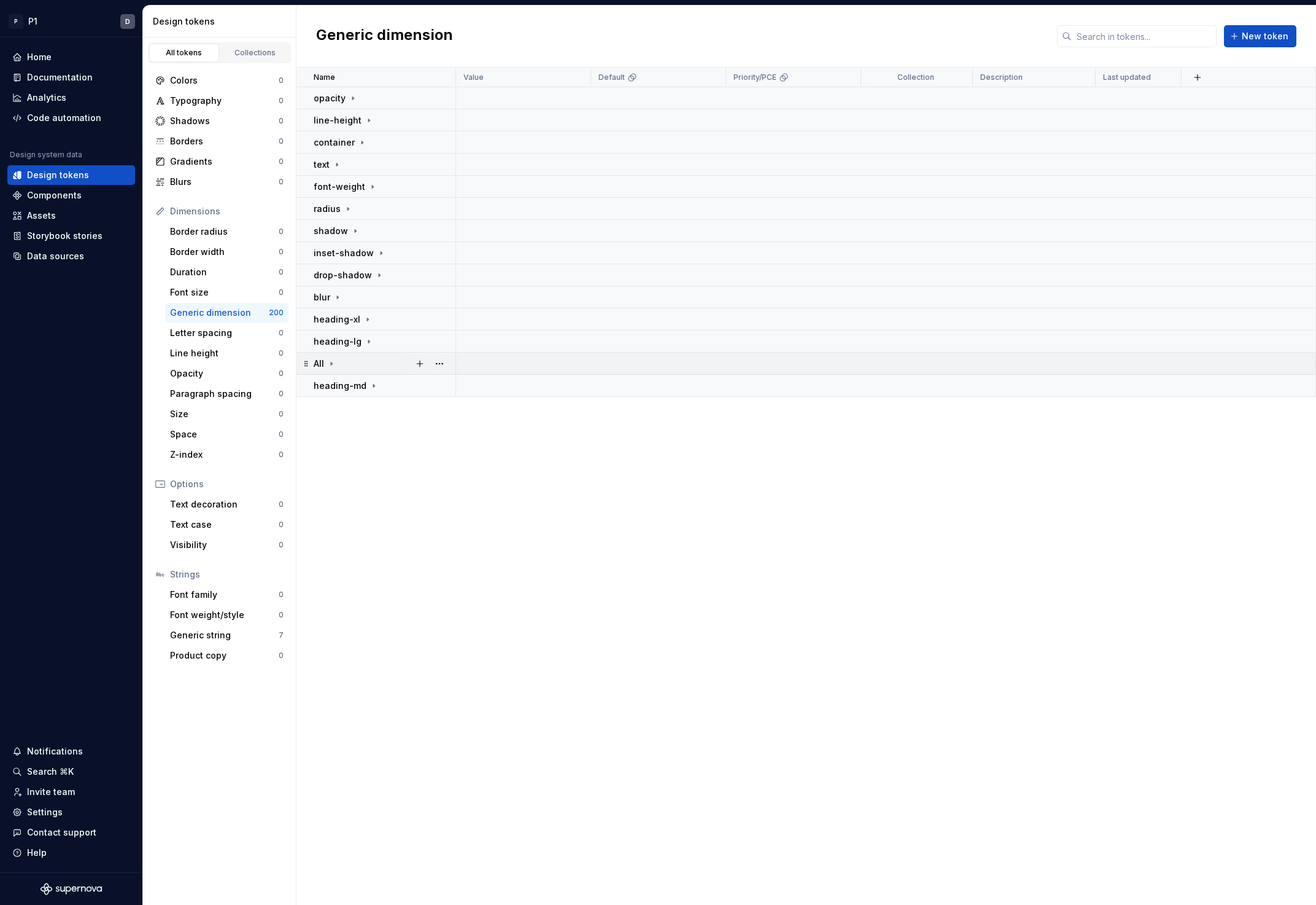
click at [328, 363] on icon at bounding box center [331, 363] width 10 height 10
drag, startPoint x: 303, startPoint y: 313, endPoint x: 338, endPoint y: 342, distance: 45.5
click at [339, 342] on tbody "opacity line-height container text font-weight radius shadow inset-shadow drop-…" at bounding box center [806, 253] width 1019 height 332
drag, startPoint x: 308, startPoint y: 136, endPoint x: 319, endPoint y: 159, distance: 25.5
click at [319, 159] on tbody "opacity line-height container All text radius font-weight inset-shadow drop-sha…" at bounding box center [806, 253] width 1019 height 332
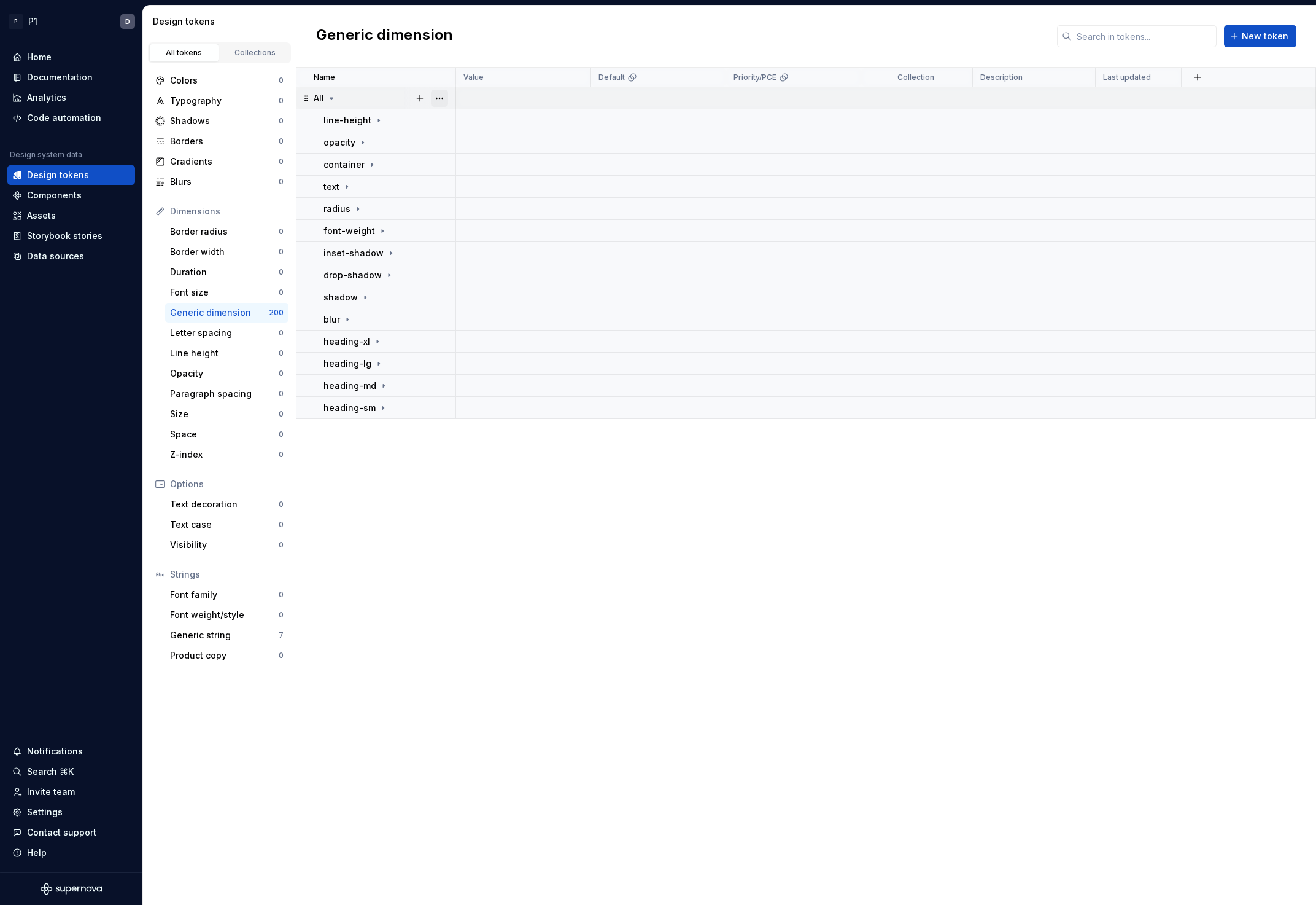
click at [446, 93] on button "button" at bounding box center [439, 98] width 17 height 17
click at [495, 231] on div "Delete group" at bounding box center [493, 237] width 80 height 13
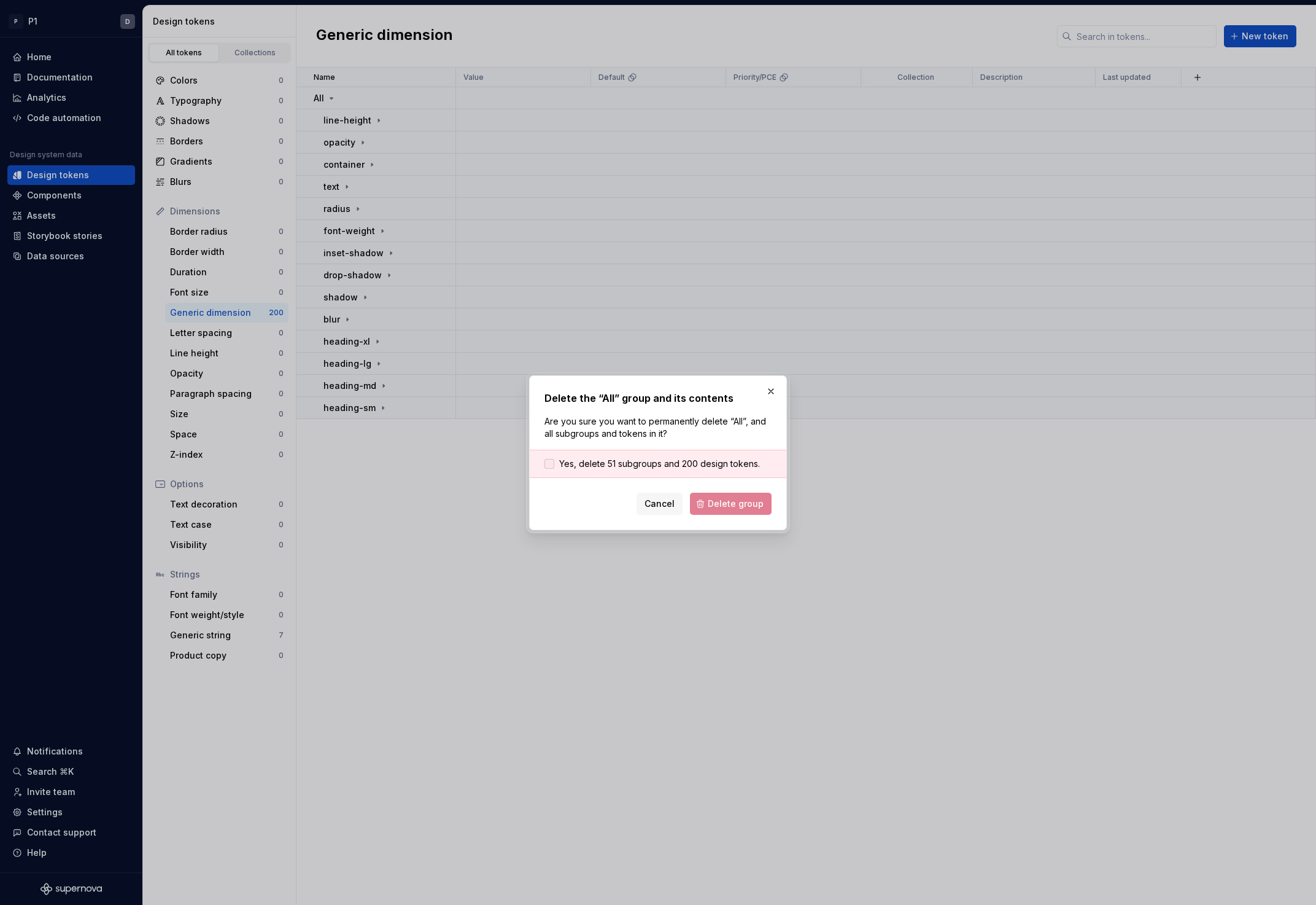
click at [595, 461] on span "Yes, delete 51 subgroups and 200 design tokens." at bounding box center [660, 464] width 201 height 13
click at [732, 509] on span "Delete group" at bounding box center [736, 504] width 56 height 13
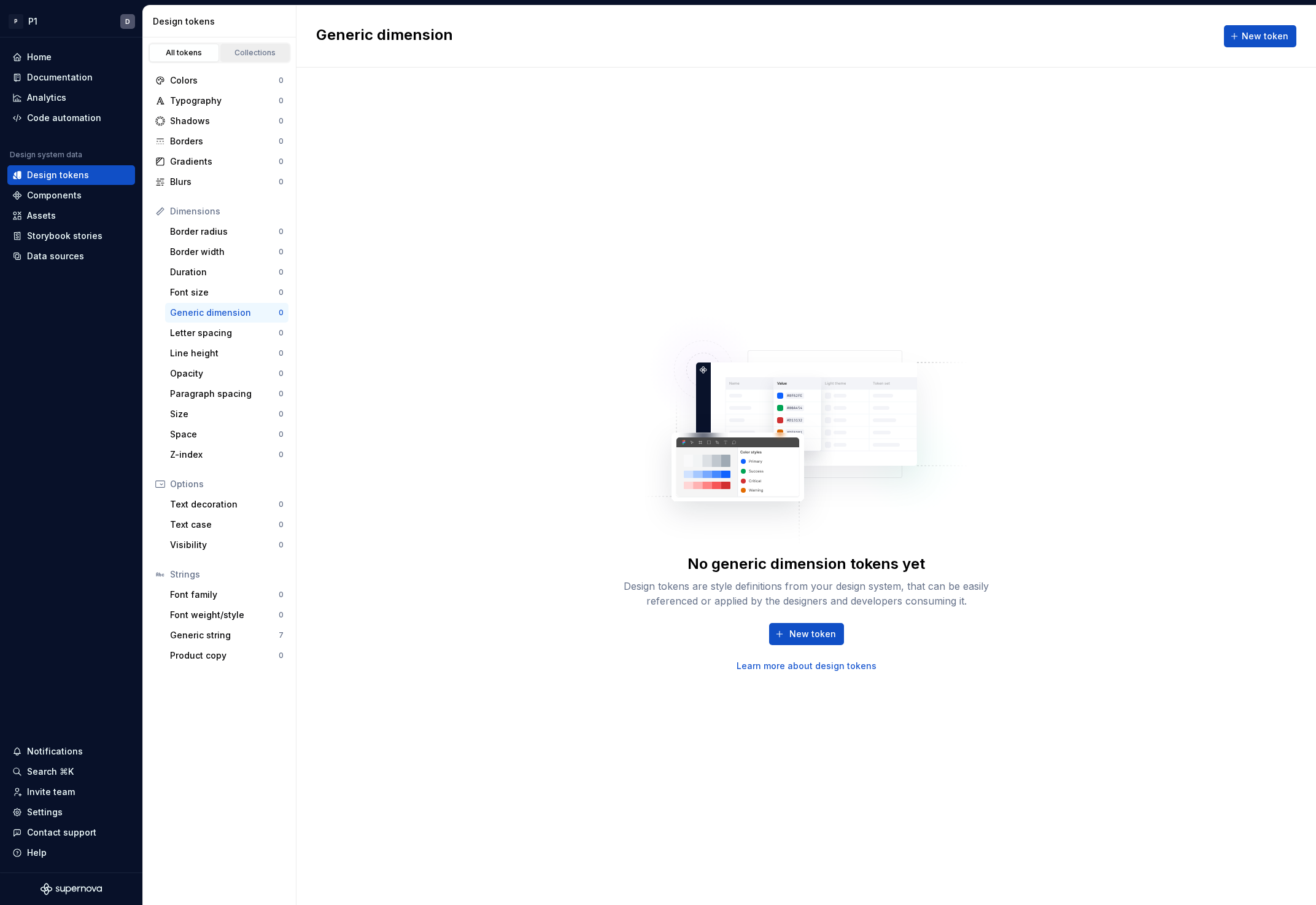
click at [246, 50] on div "Collections" at bounding box center [255, 52] width 61 height 10
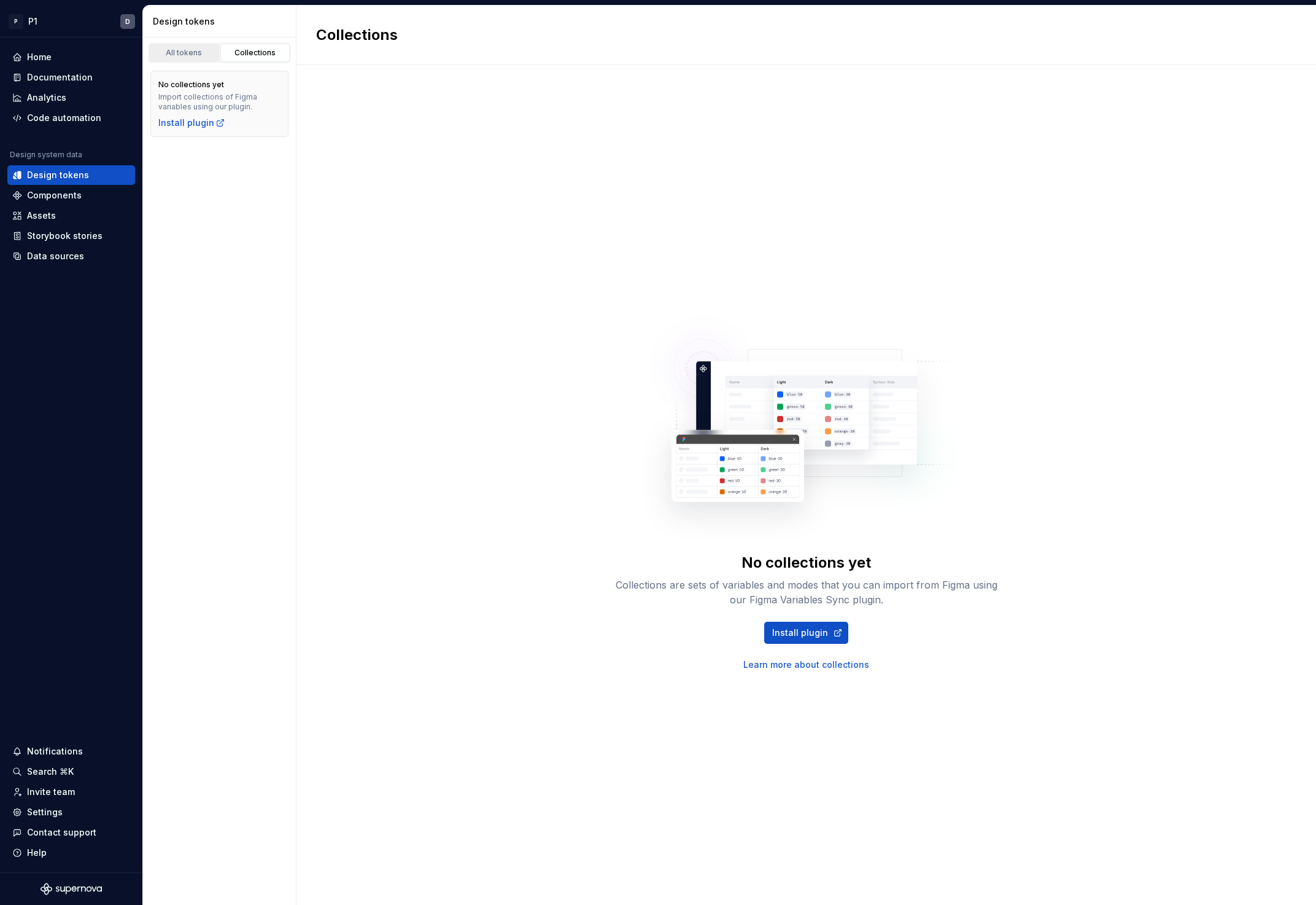
click at [203, 52] on div "All tokens" at bounding box center [184, 52] width 61 height 10
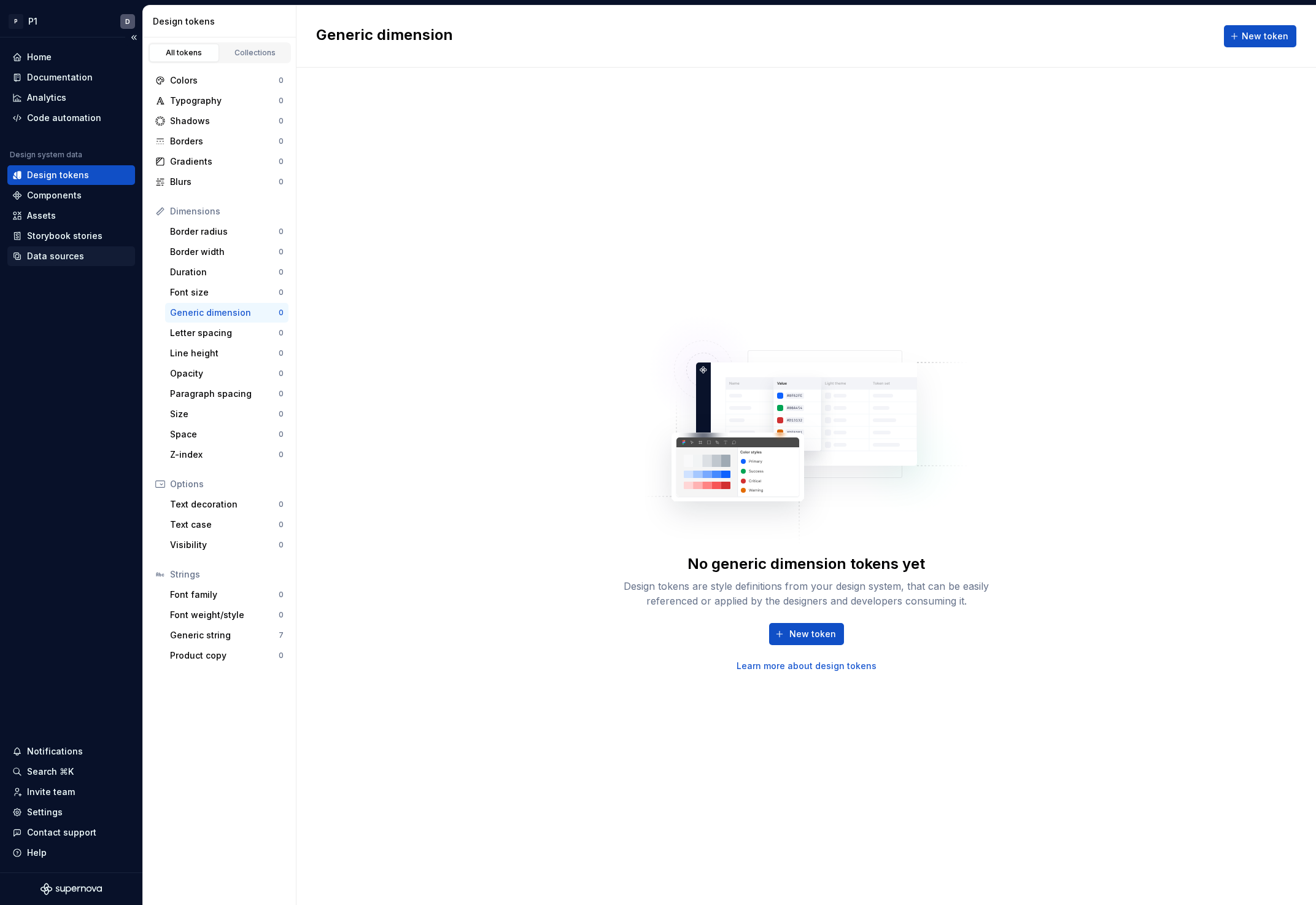
click at [55, 257] on div "Data sources" at bounding box center [56, 257] width 57 height 13
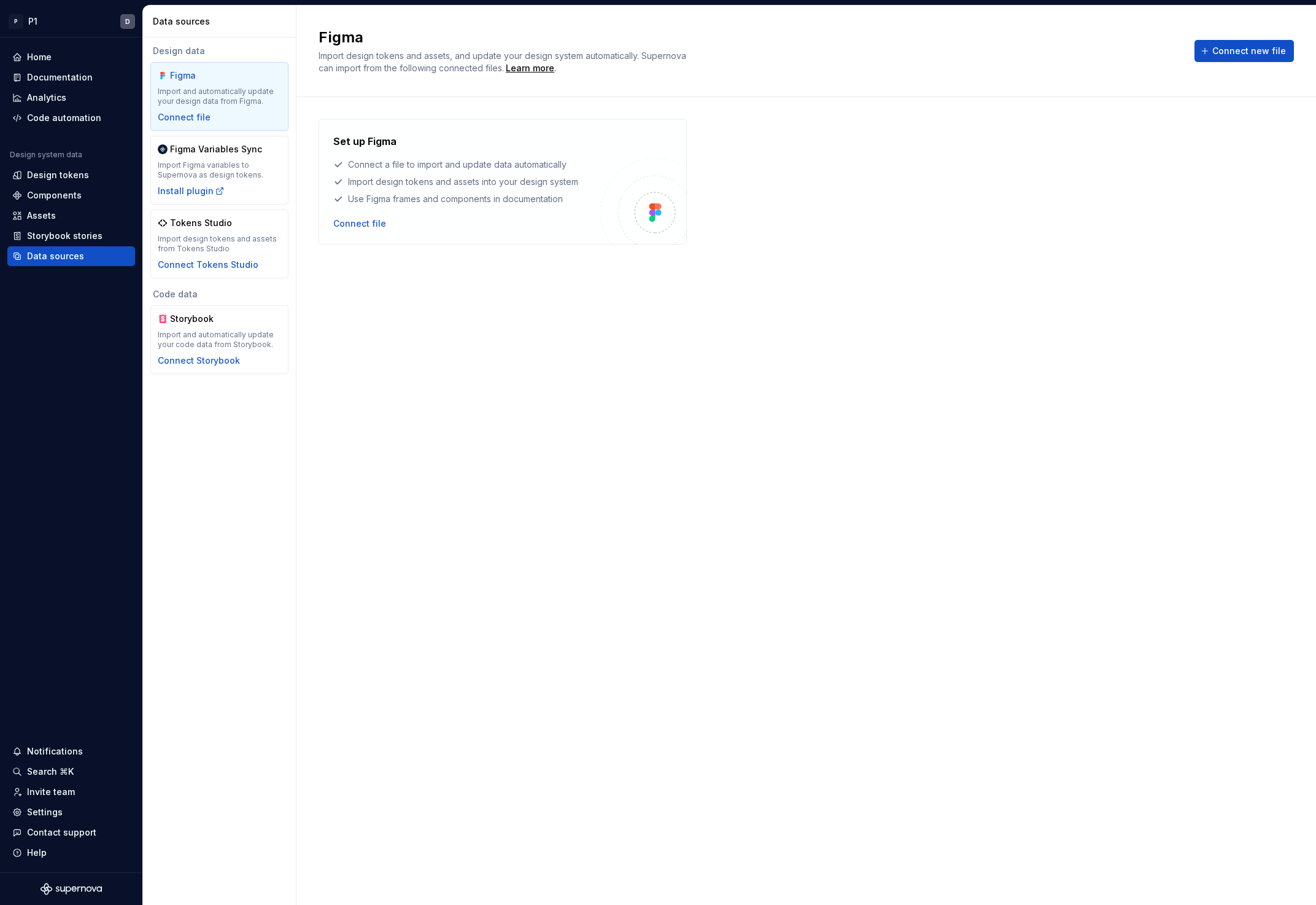
click at [241, 134] on div "Figma Import and automatically update your design data from Figma. Connect file…" at bounding box center [220, 170] width 138 height 216
click at [230, 104] on div "Import and automatically update your design data from Figma." at bounding box center [220, 97] width 124 height 20
click at [355, 227] on div "Connect file" at bounding box center [359, 223] width 53 height 13
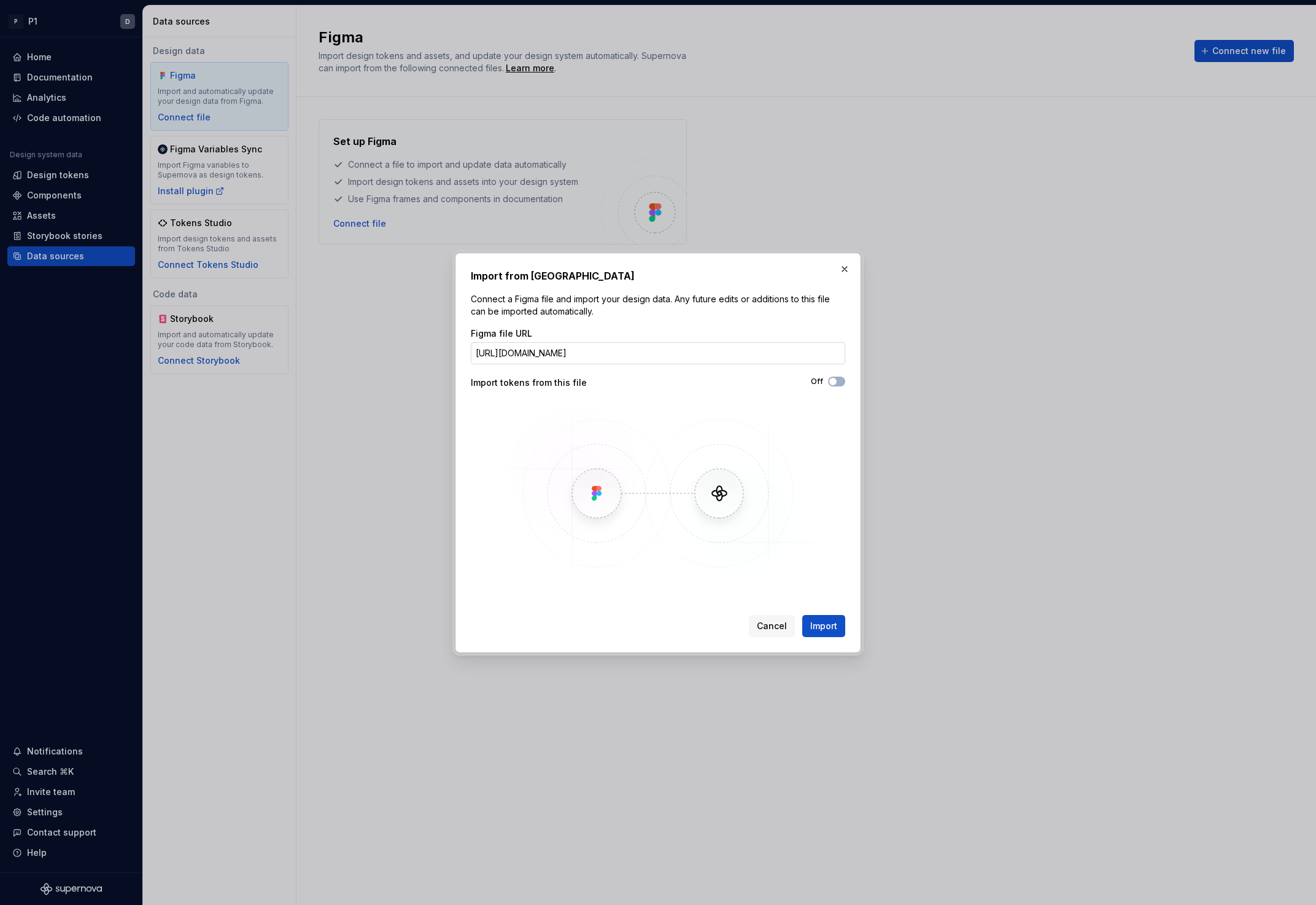
scroll to position [0, 199]
type input "[URL][DOMAIN_NAME]"
click at [843, 381] on button "Off" at bounding box center [836, 381] width 17 height 10
click at [634, 355] on input "[URL][DOMAIN_NAME]" at bounding box center [658, 352] width 375 height 22
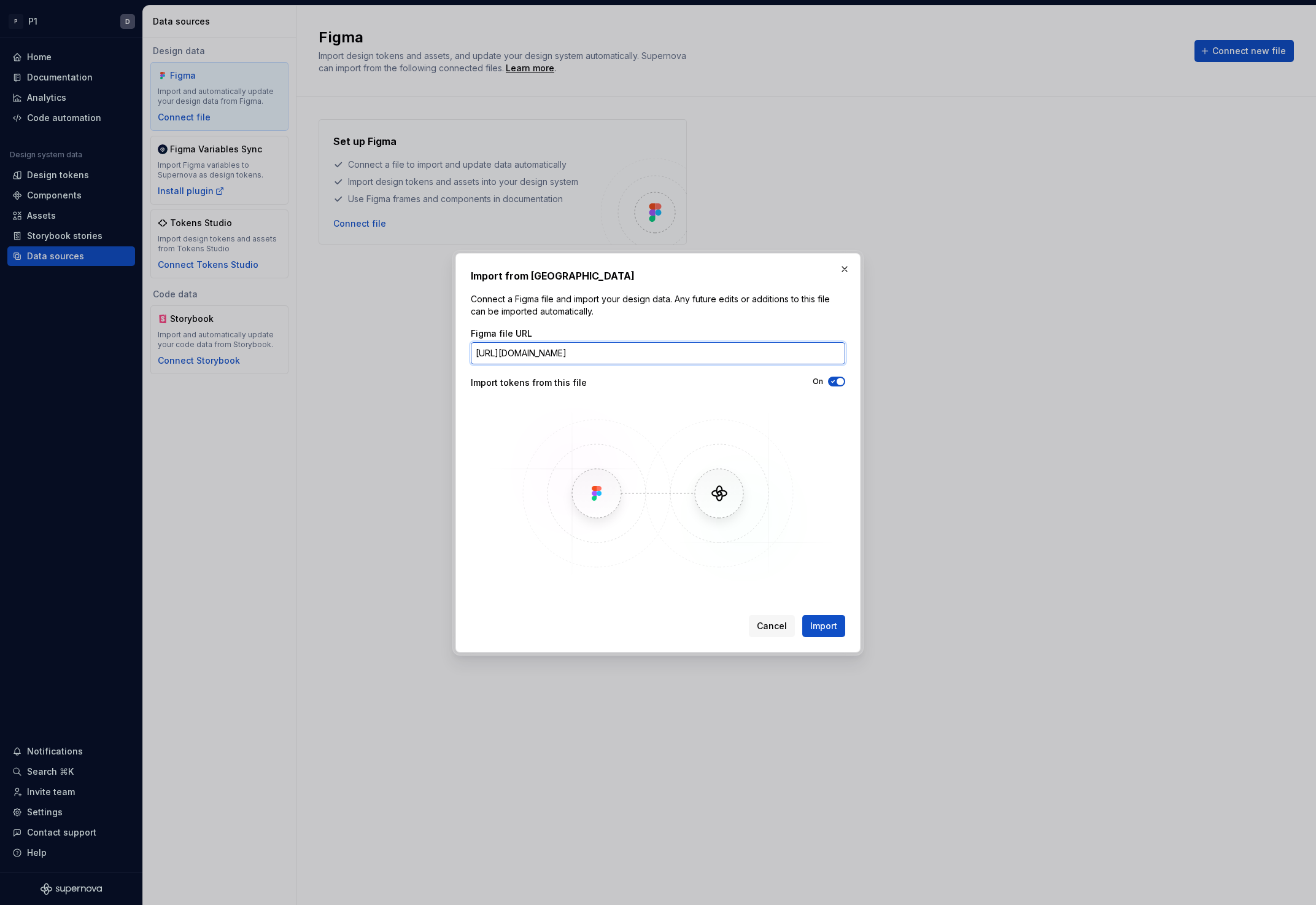
click at [641, 350] on input "[URL][DOMAIN_NAME]" at bounding box center [658, 352] width 375 height 22
click at [821, 628] on span "Import" at bounding box center [824, 626] width 27 height 13
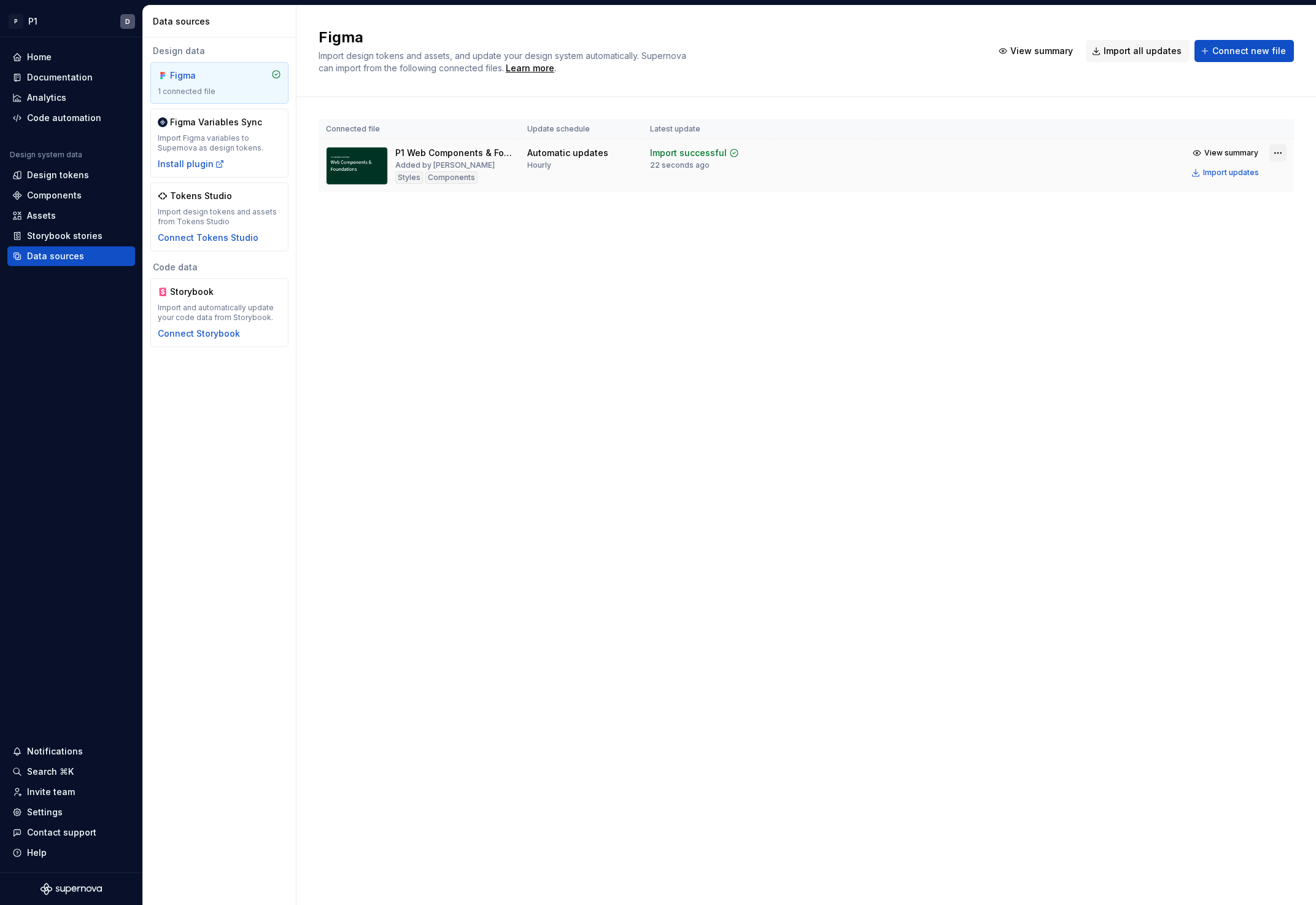
click at [1274, 152] on html "P P1 D Home Documentation Analytics Code automation Design system data Design t…" at bounding box center [658, 452] width 1316 height 905
click at [54, 59] on div "Home" at bounding box center [71, 57] width 117 height 13
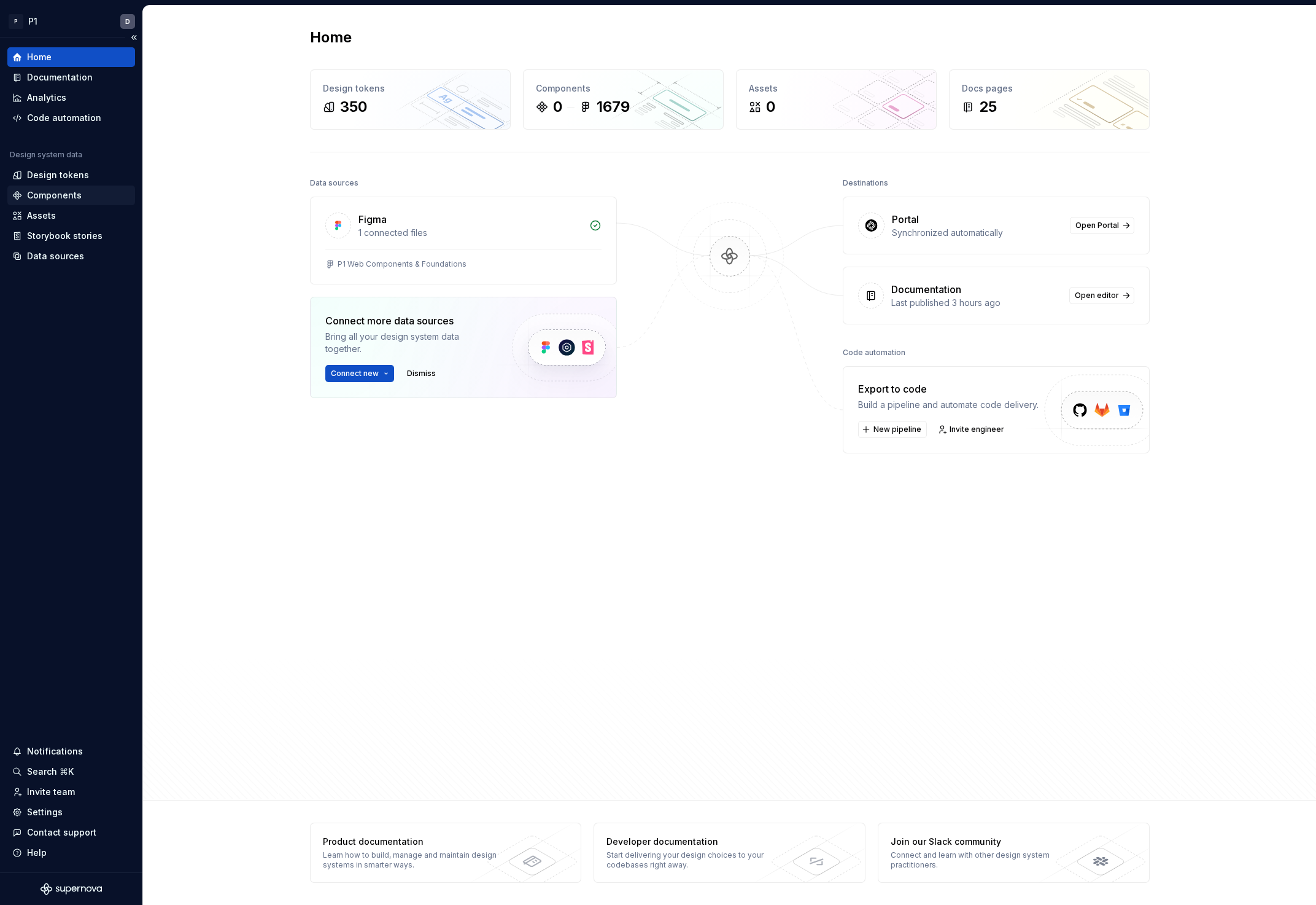
click at [46, 189] on div "Components" at bounding box center [54, 196] width 55 height 13
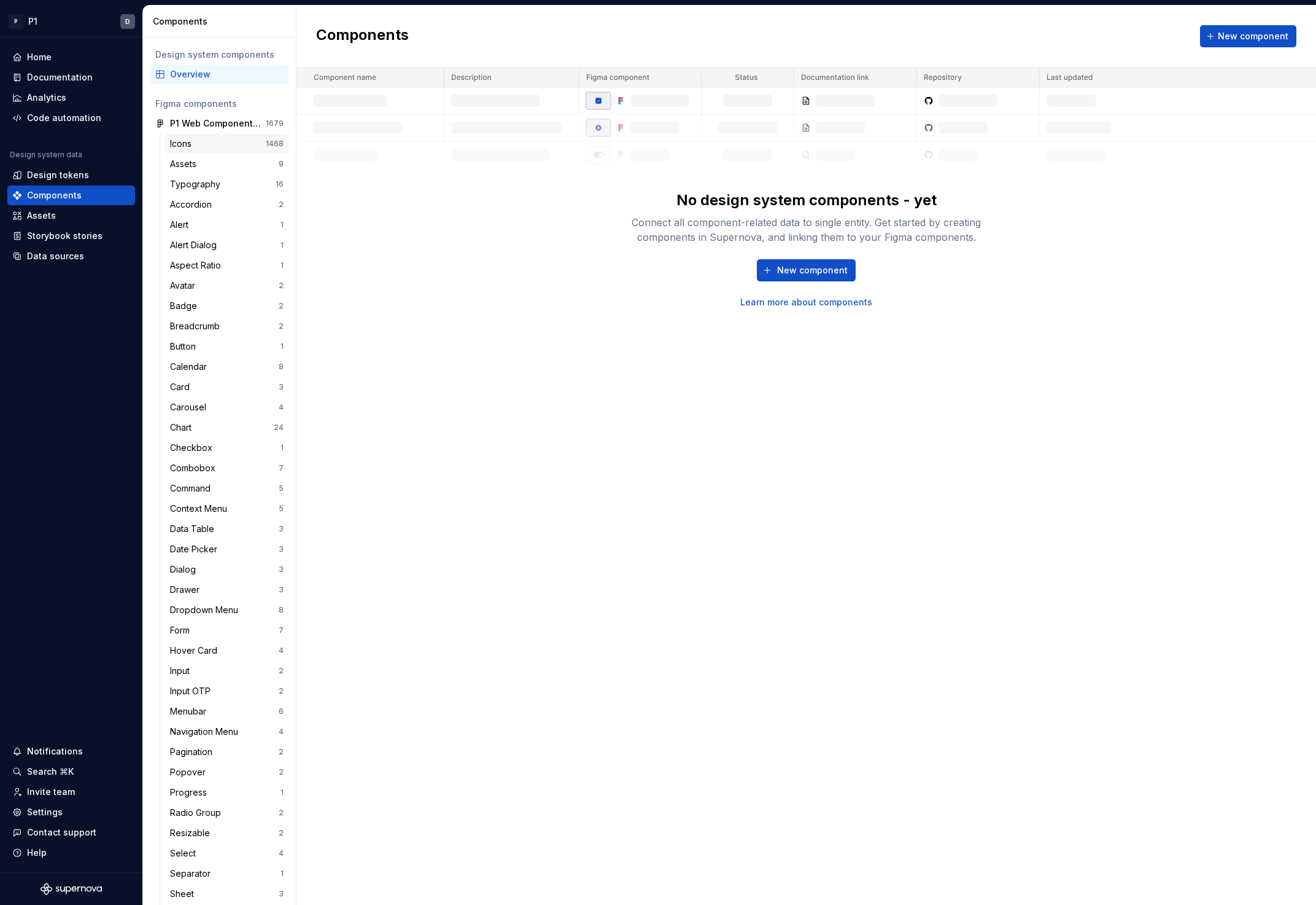
click at [216, 144] on div "Icons" at bounding box center [218, 144] width 96 height 13
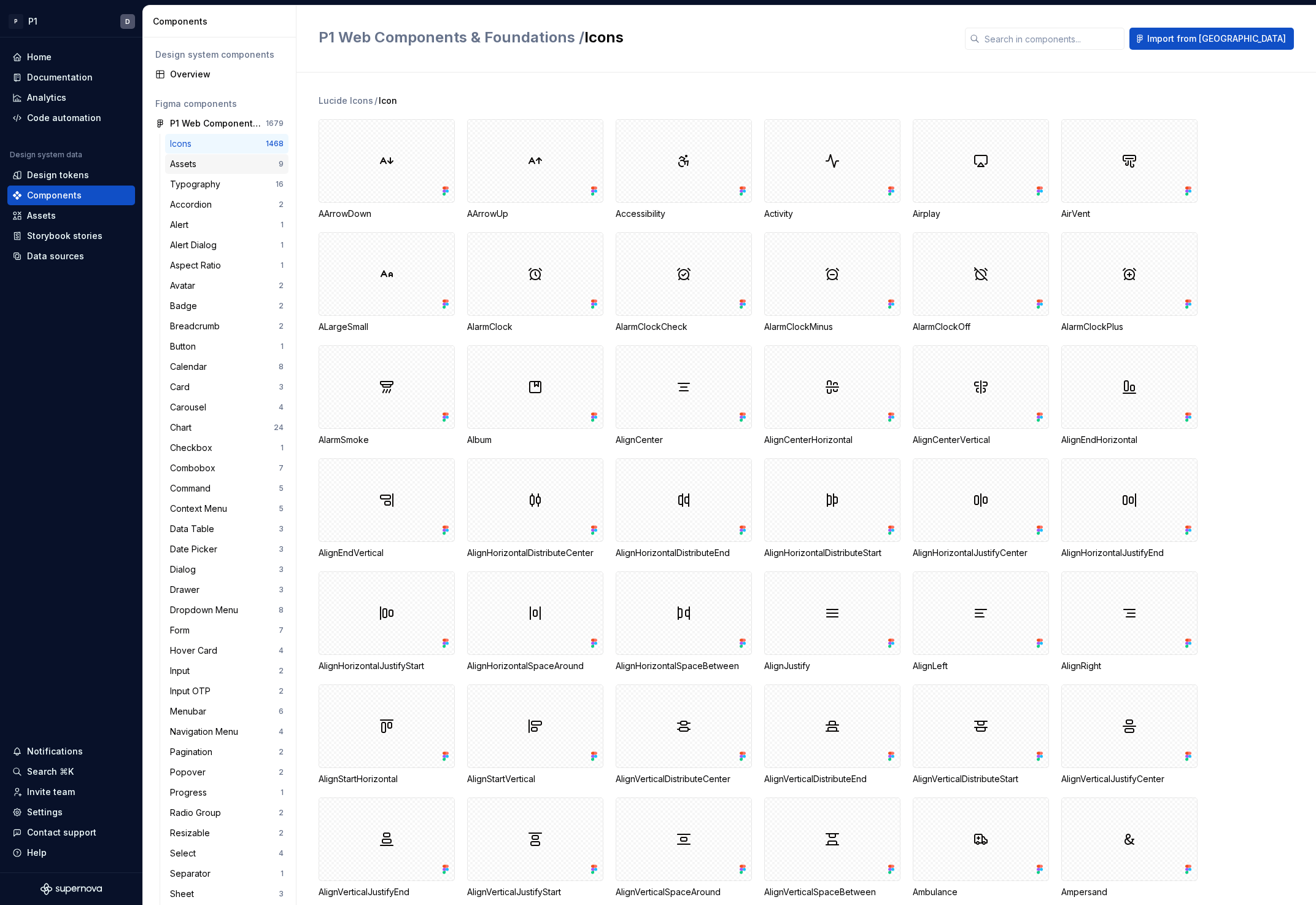
click at [213, 158] on div "Assets" at bounding box center [224, 164] width 108 height 13
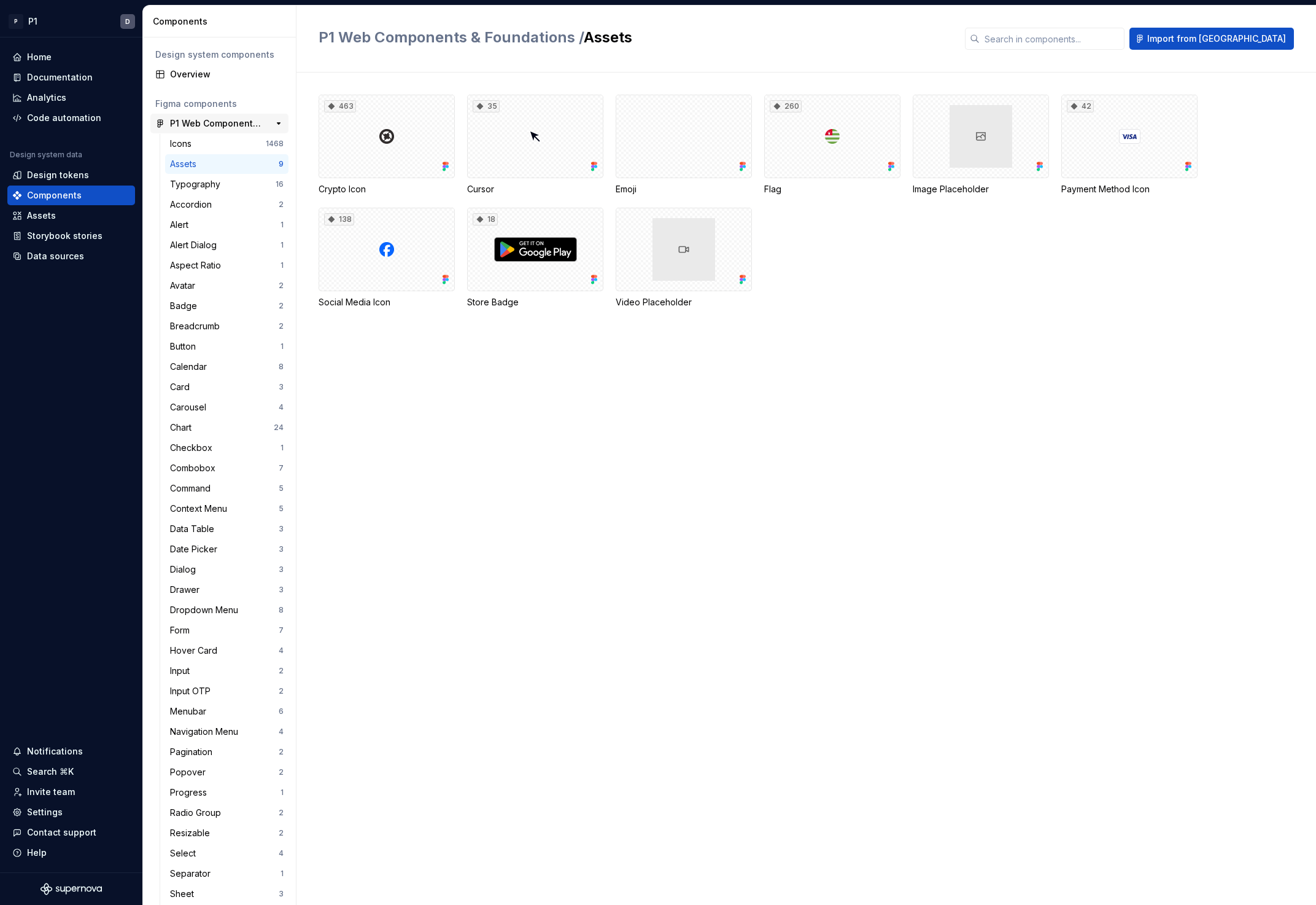
click at [231, 128] on div "P1 Web Components & Foundations" at bounding box center [216, 124] width 91 height 13
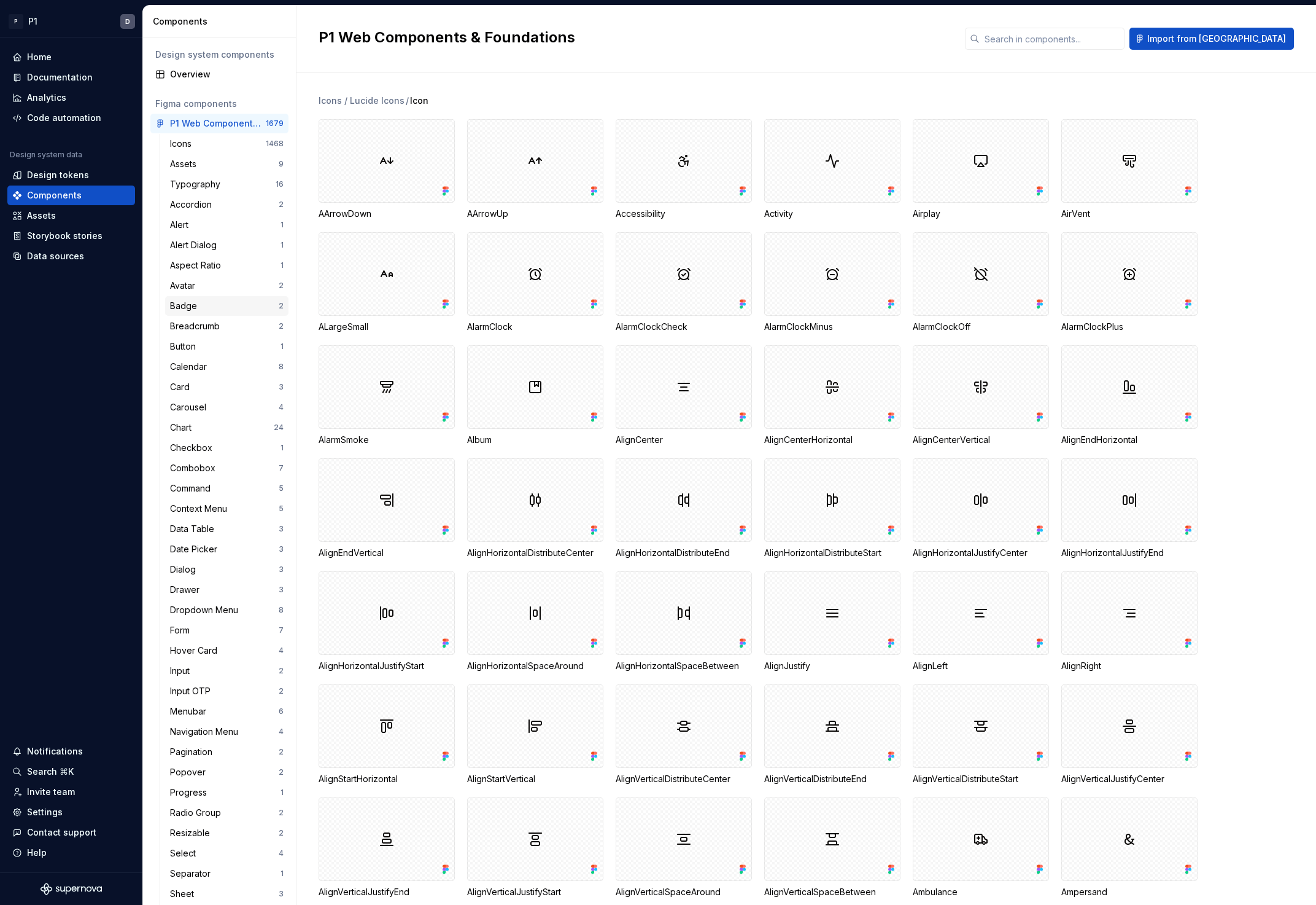
click at [219, 313] on div "Badge 2" at bounding box center [227, 306] width 124 height 20
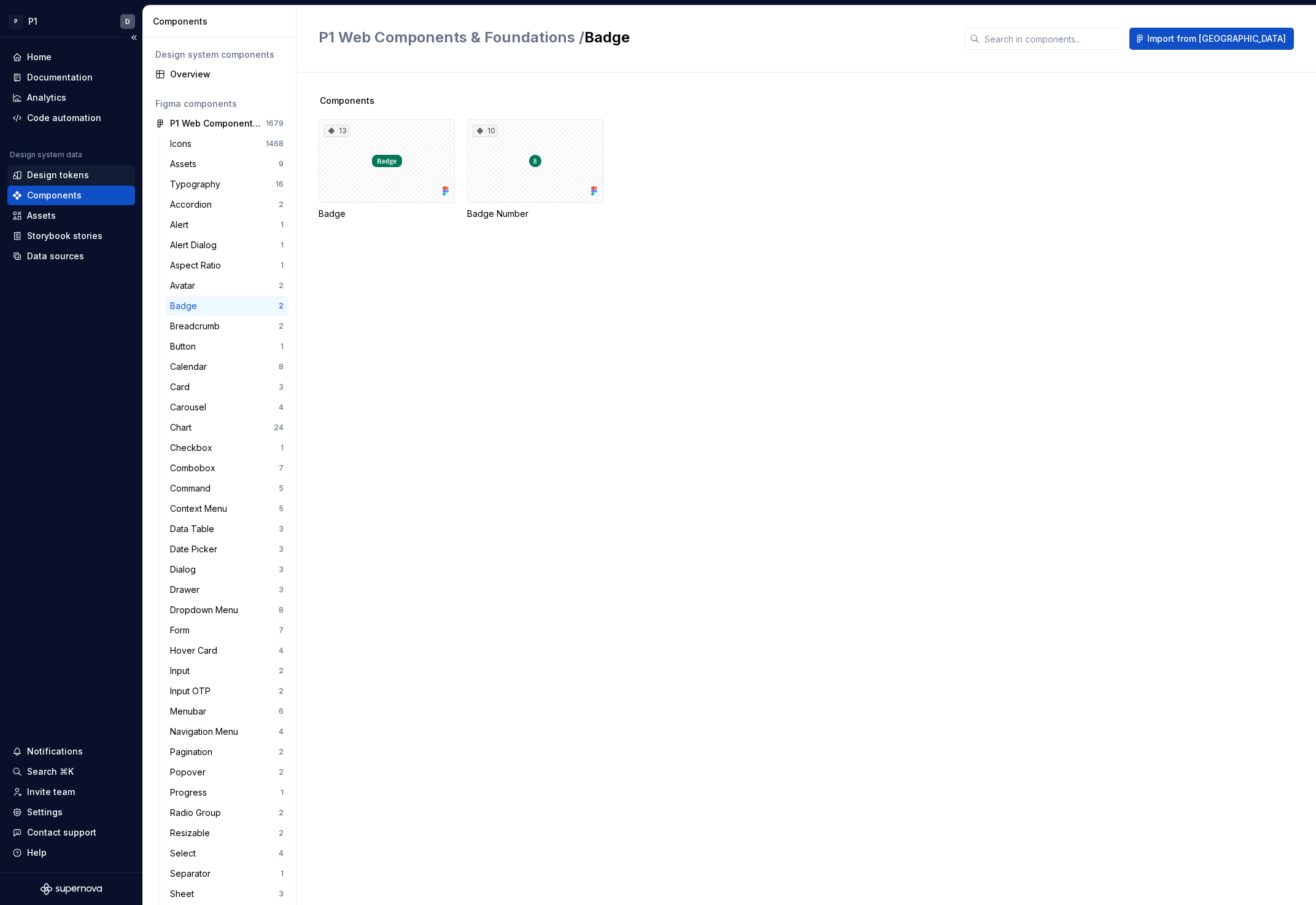
click at [36, 170] on div "Design tokens" at bounding box center [57, 175] width 62 height 13
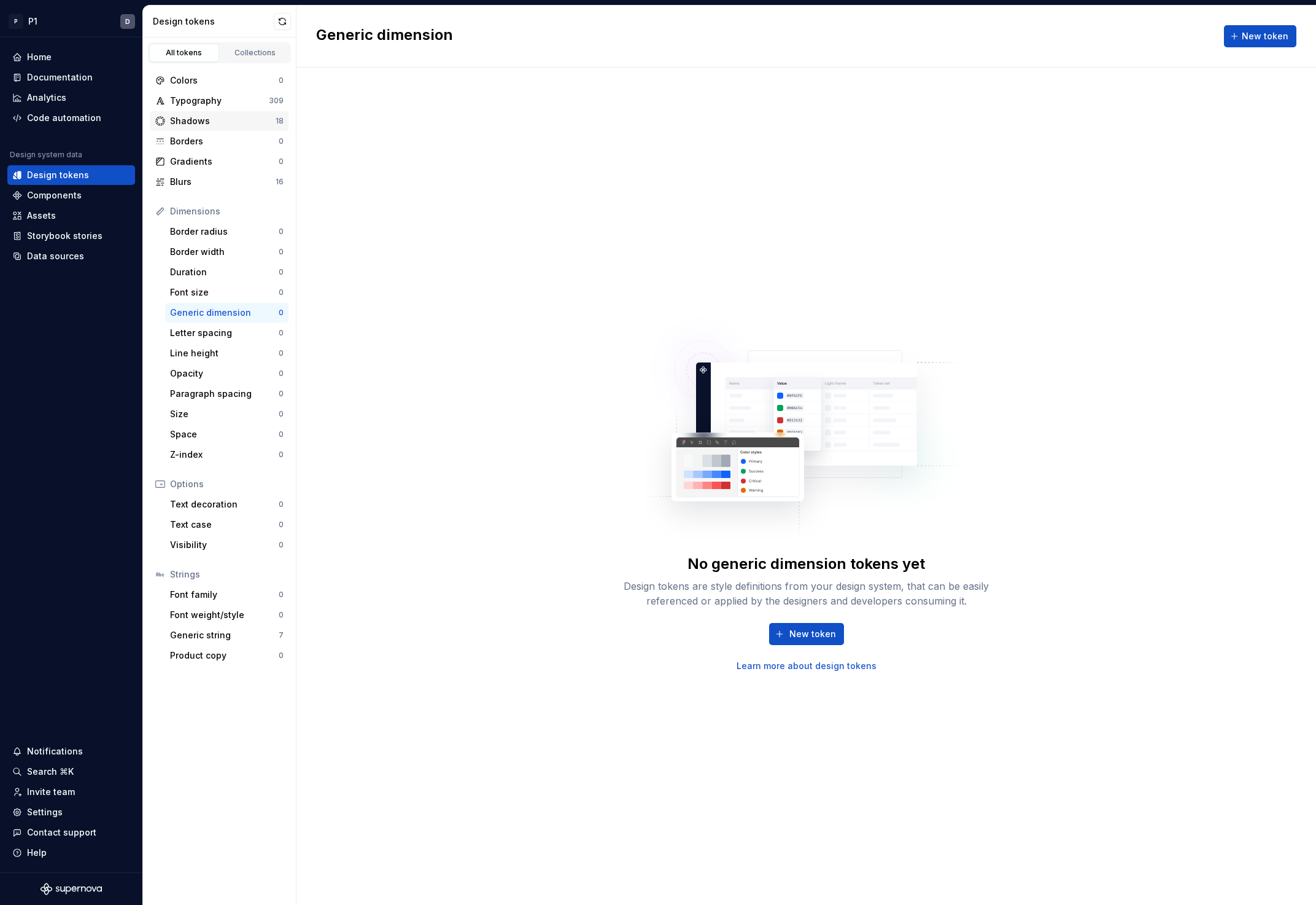
click at [235, 113] on div "Shadows 18" at bounding box center [220, 121] width 138 height 20
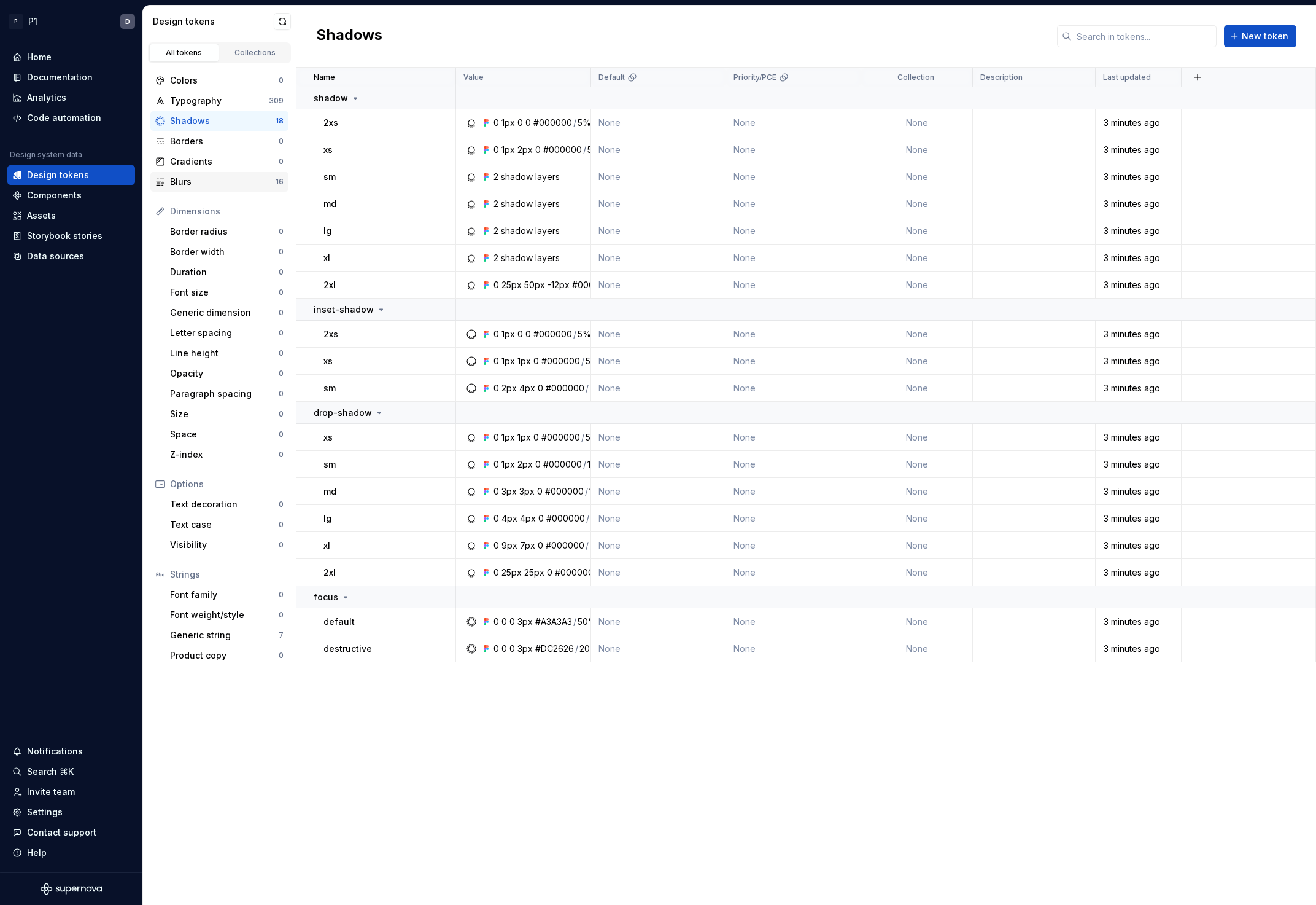
click at [189, 176] on div "Blurs" at bounding box center [223, 182] width 106 height 13
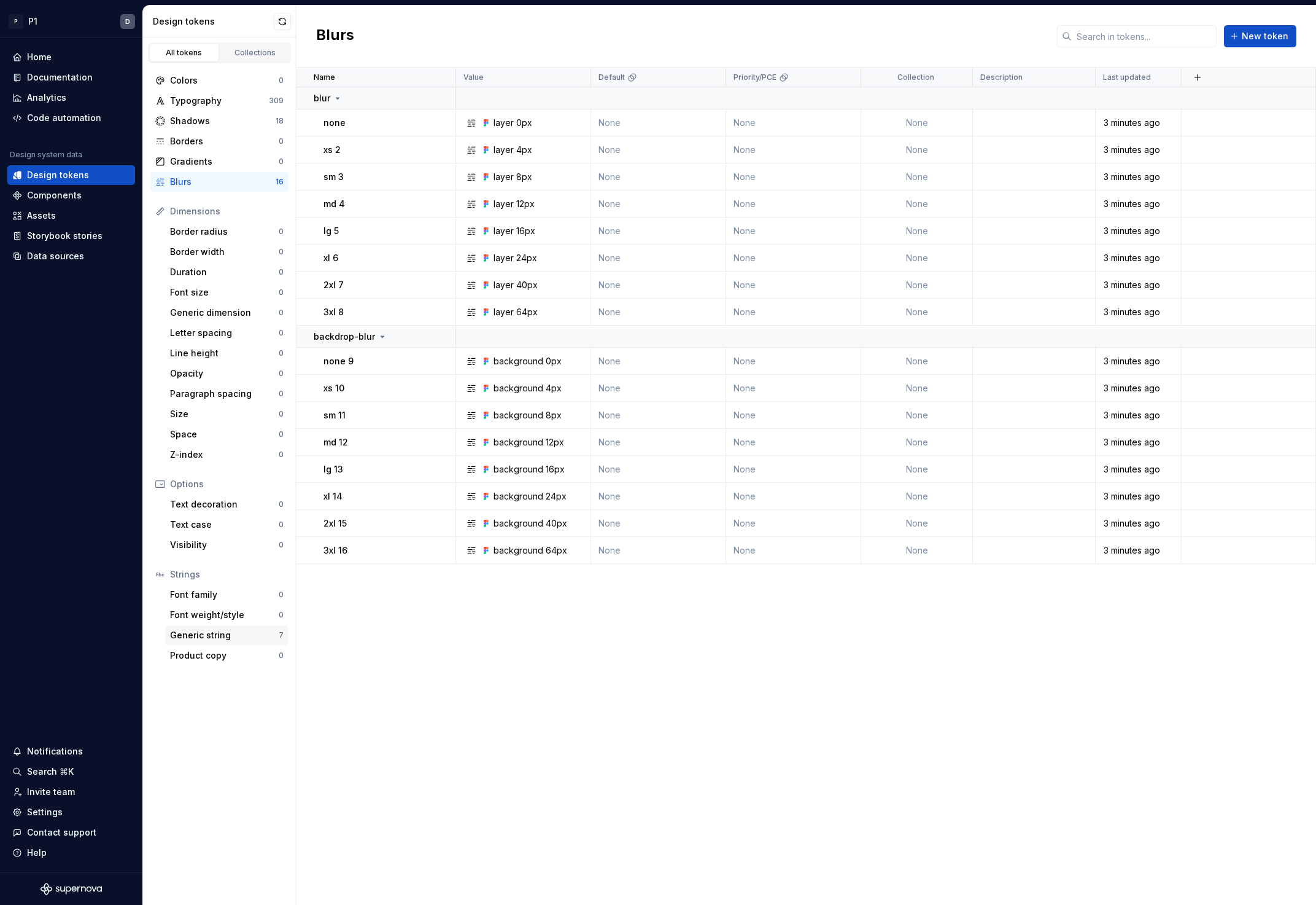
click at [230, 640] on div "Generic string" at bounding box center [224, 635] width 108 height 13
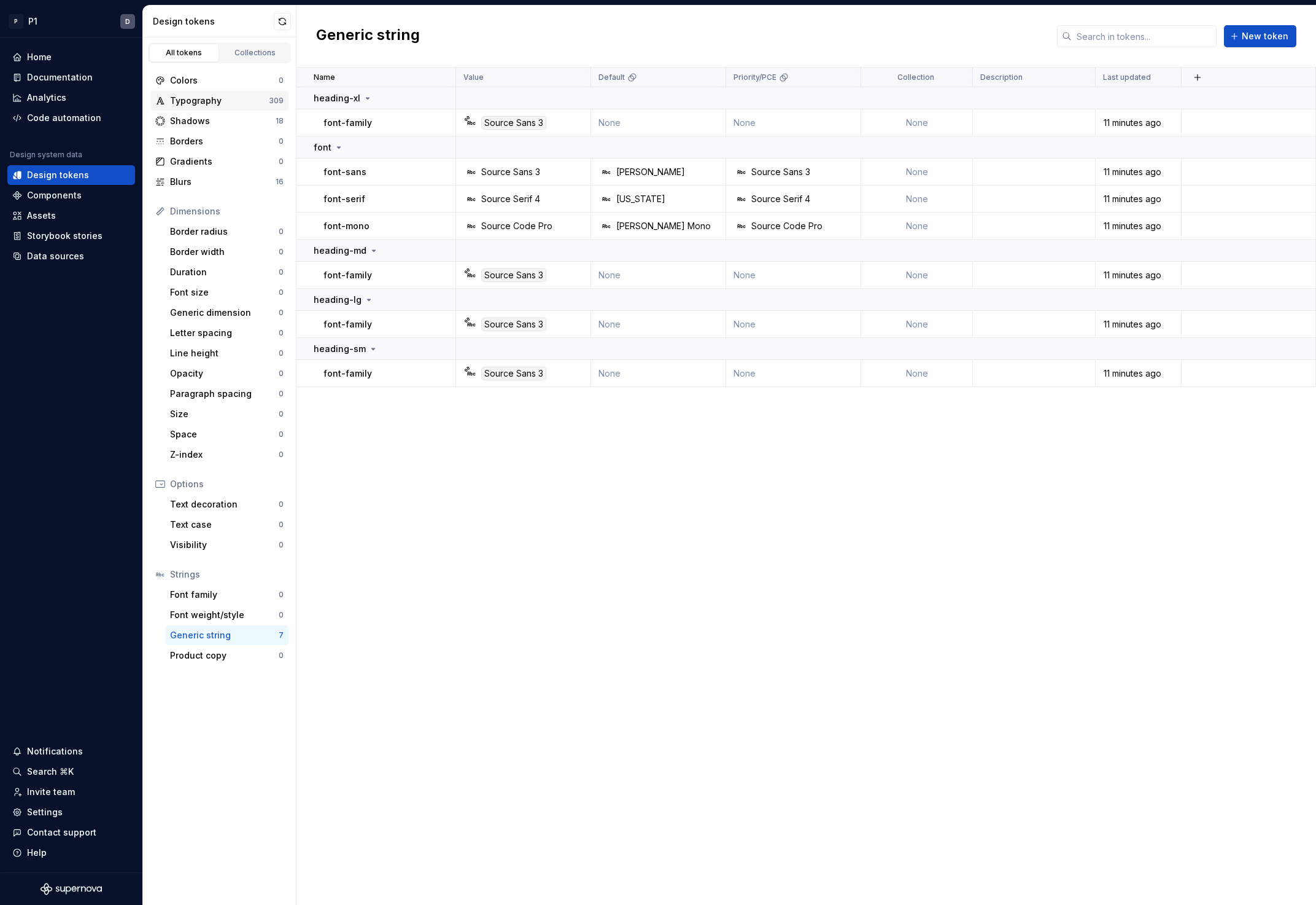
click at [236, 96] on div "Typography" at bounding box center [220, 100] width 99 height 13
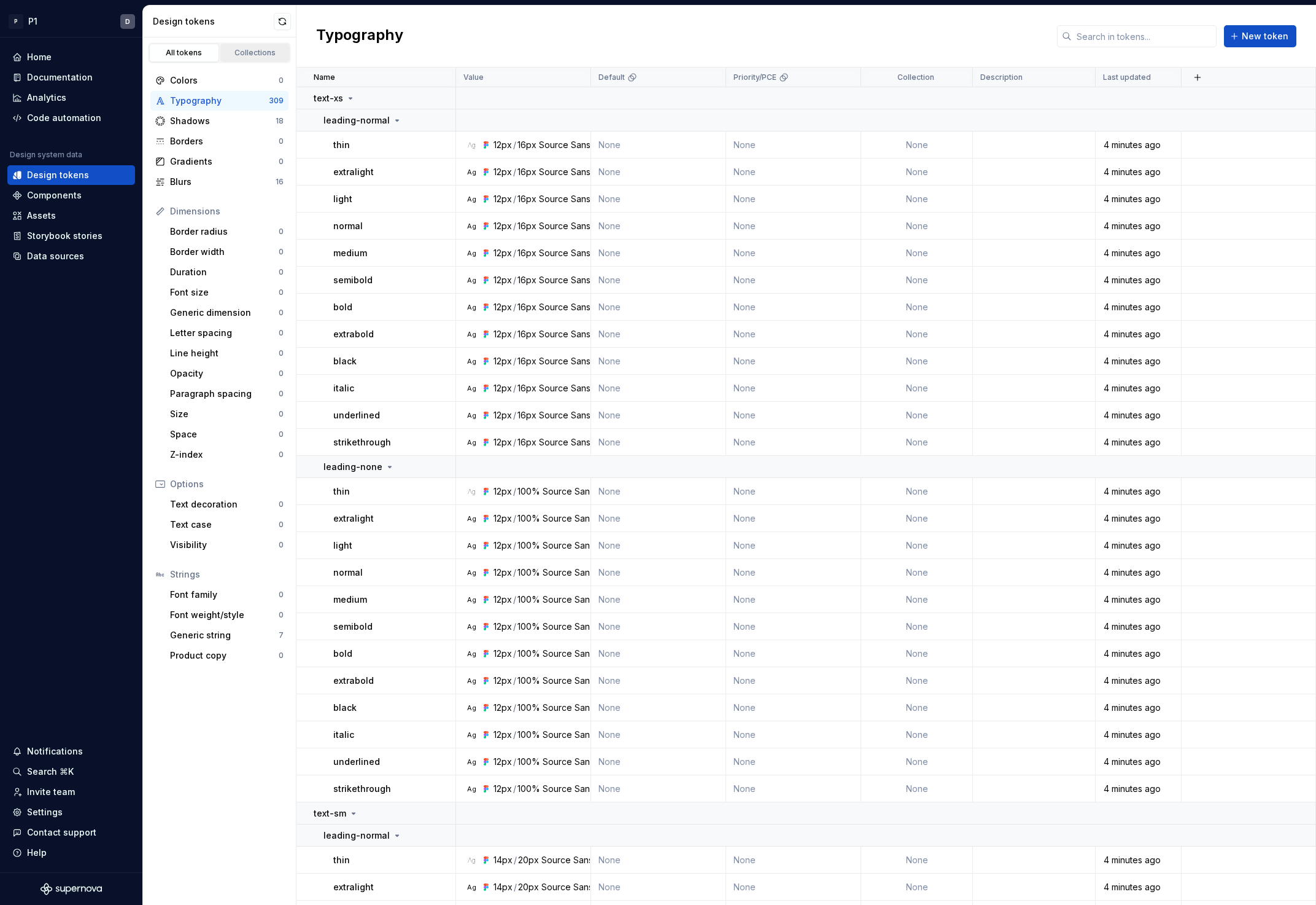
click at [240, 46] on link "Collections" at bounding box center [255, 53] width 70 height 19
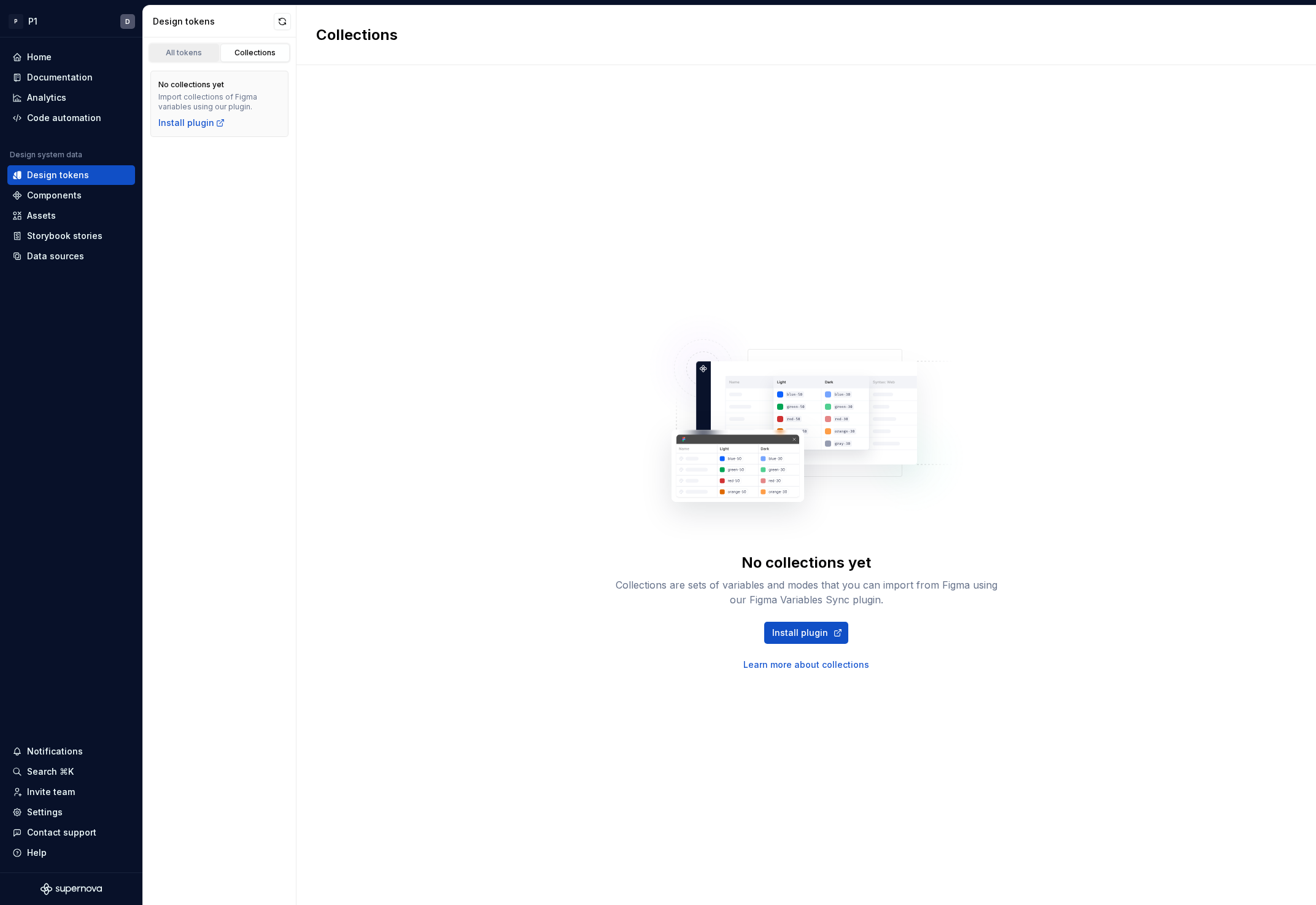
click at [183, 56] on div "All tokens" at bounding box center [184, 52] width 61 height 10
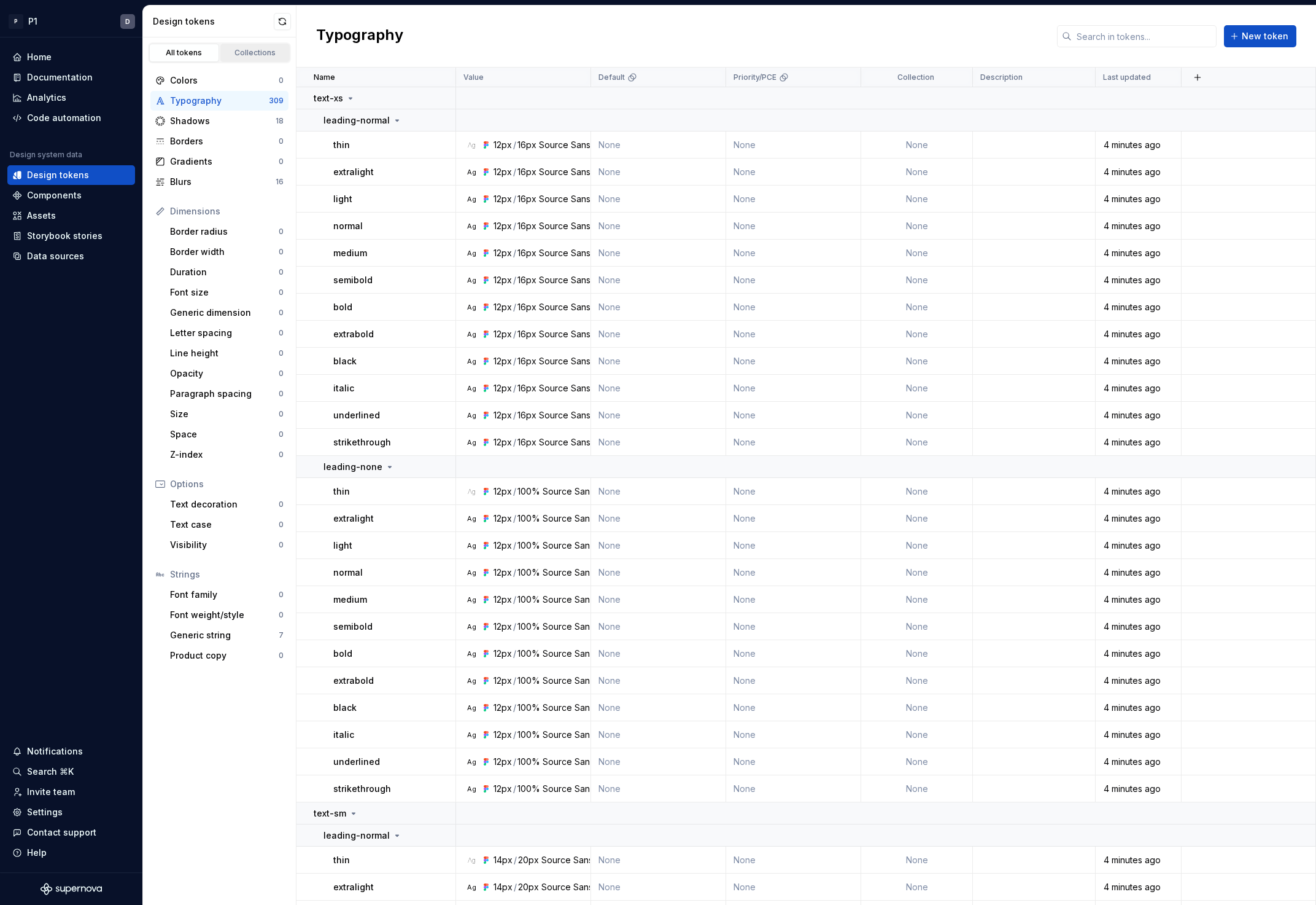
click at [248, 46] on link "Collections" at bounding box center [255, 53] width 70 height 19
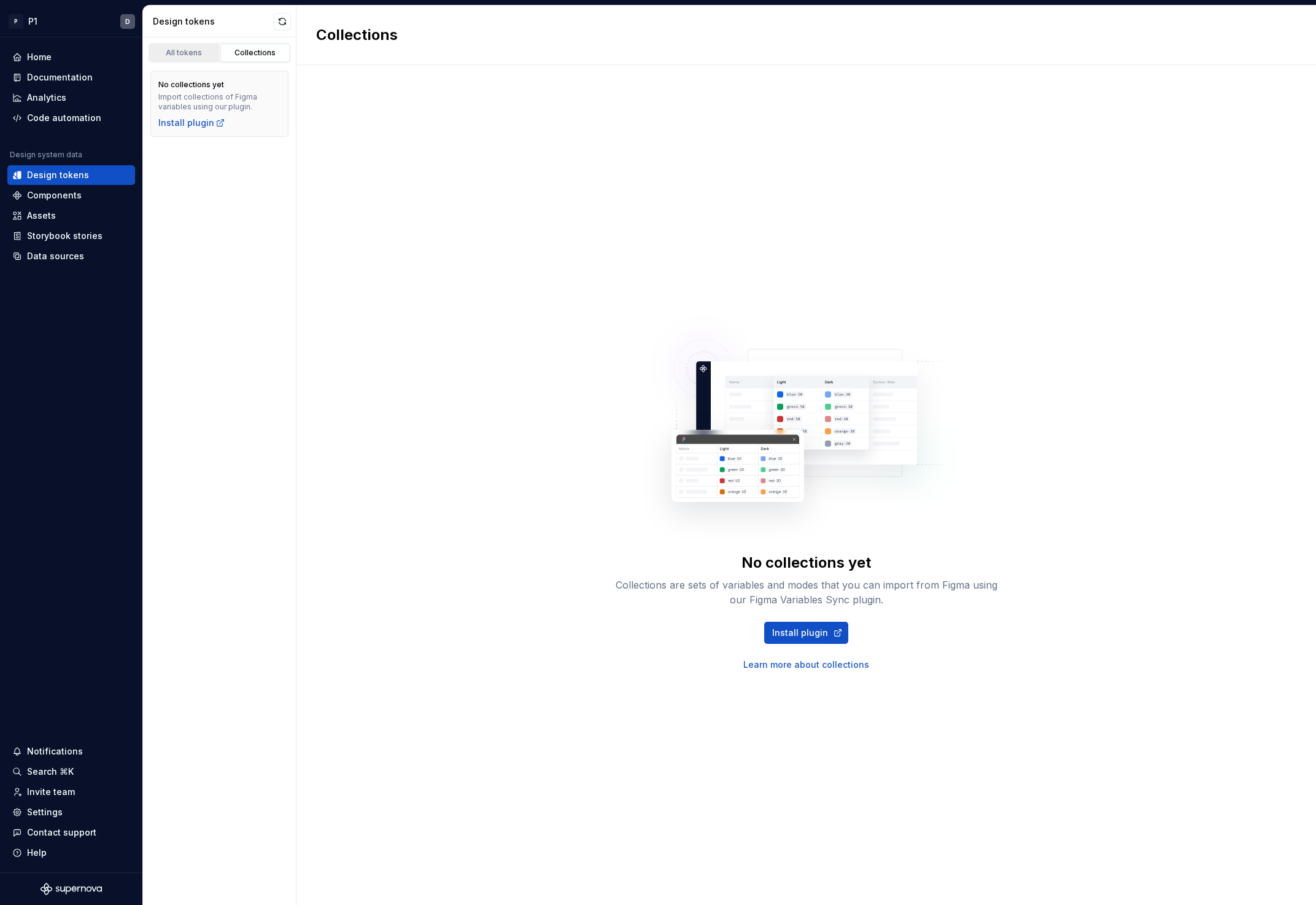
click at [206, 52] on div "All tokens" at bounding box center [184, 52] width 61 height 10
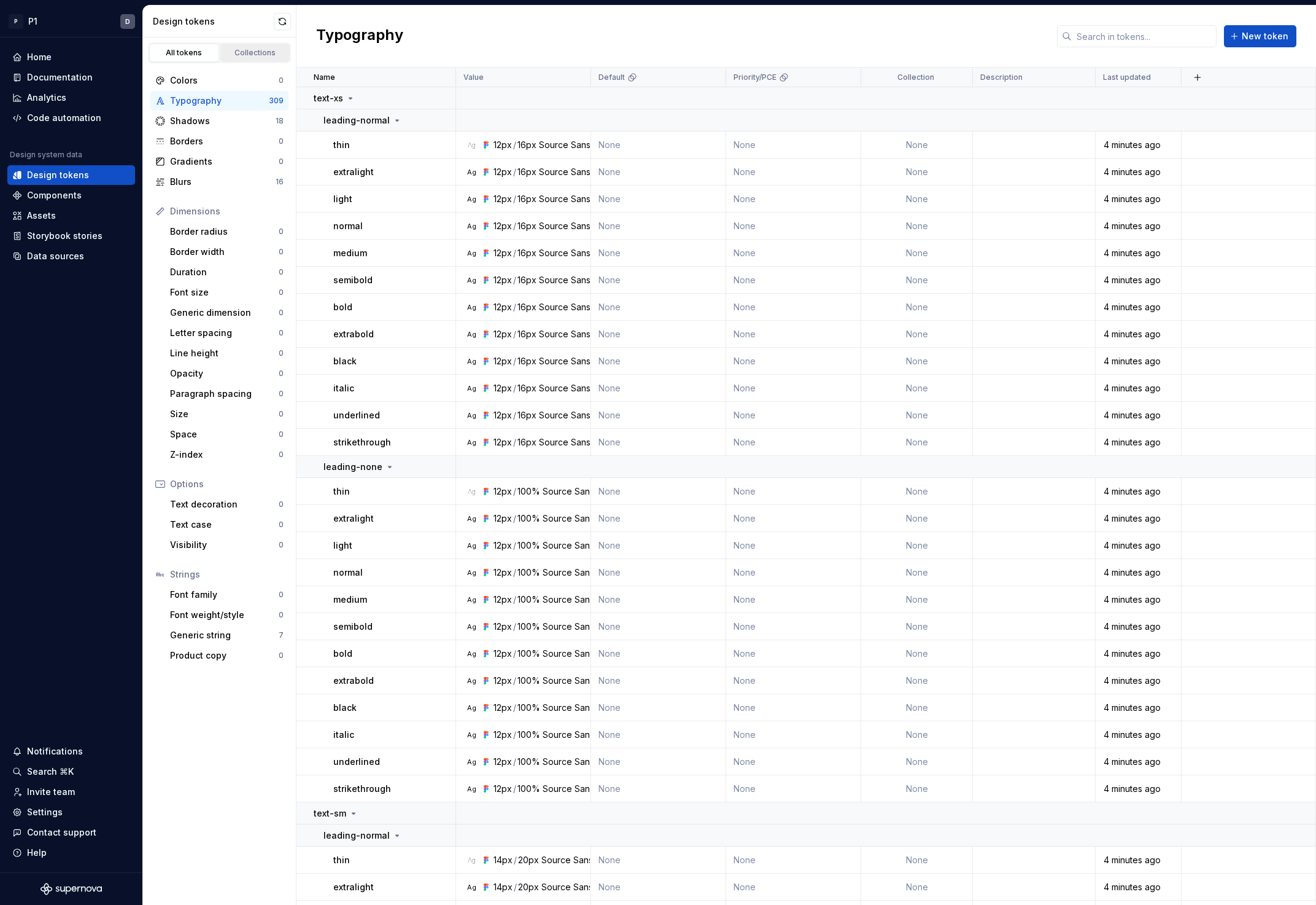
click at [229, 46] on link "Collections" at bounding box center [255, 53] width 70 height 19
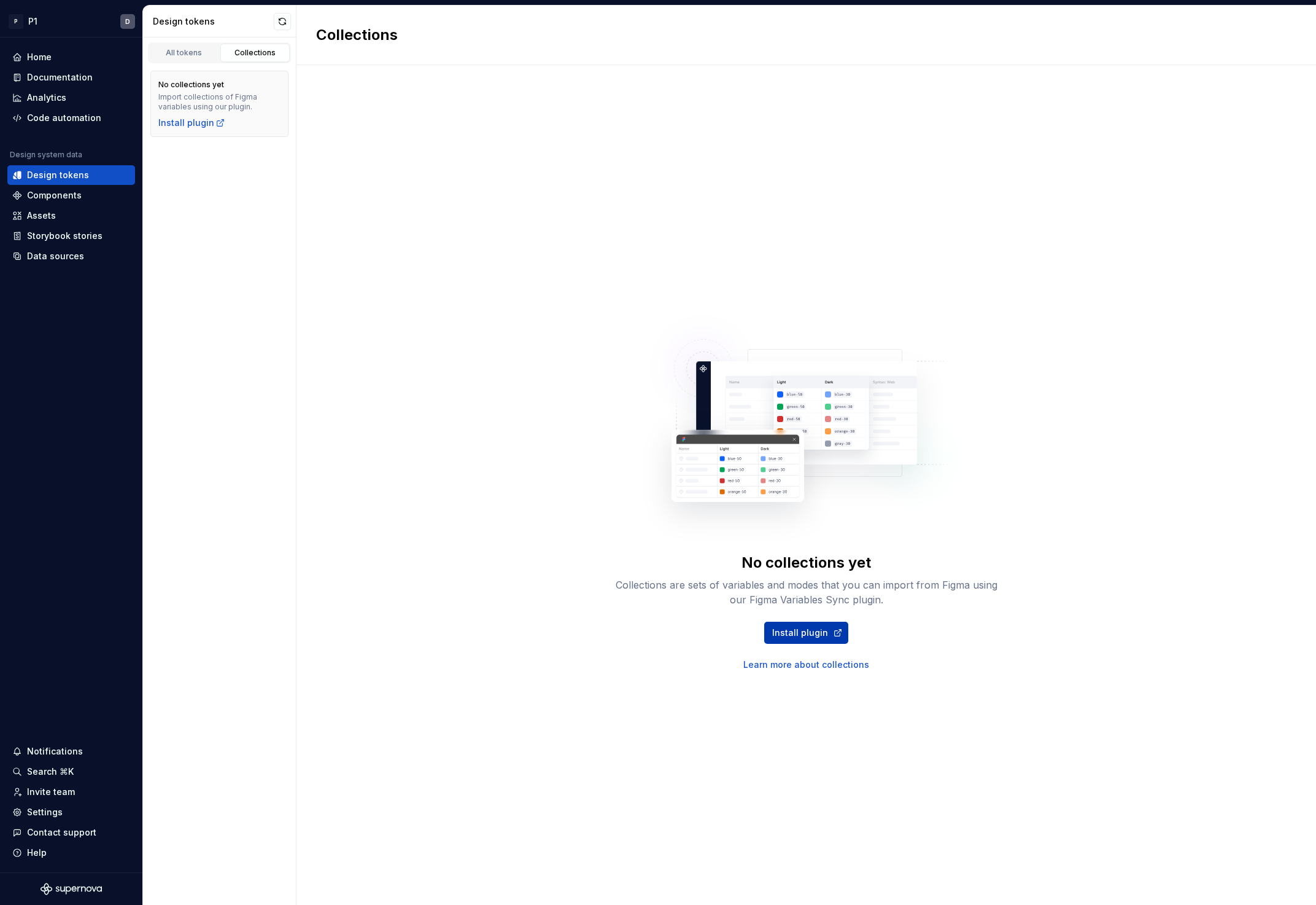
click at [818, 627] on span "Install plugin" at bounding box center [800, 632] width 56 height 13
click at [290, 19] on button "button" at bounding box center [281, 21] width 17 height 17
click at [278, 22] on button "button" at bounding box center [281, 21] width 17 height 17
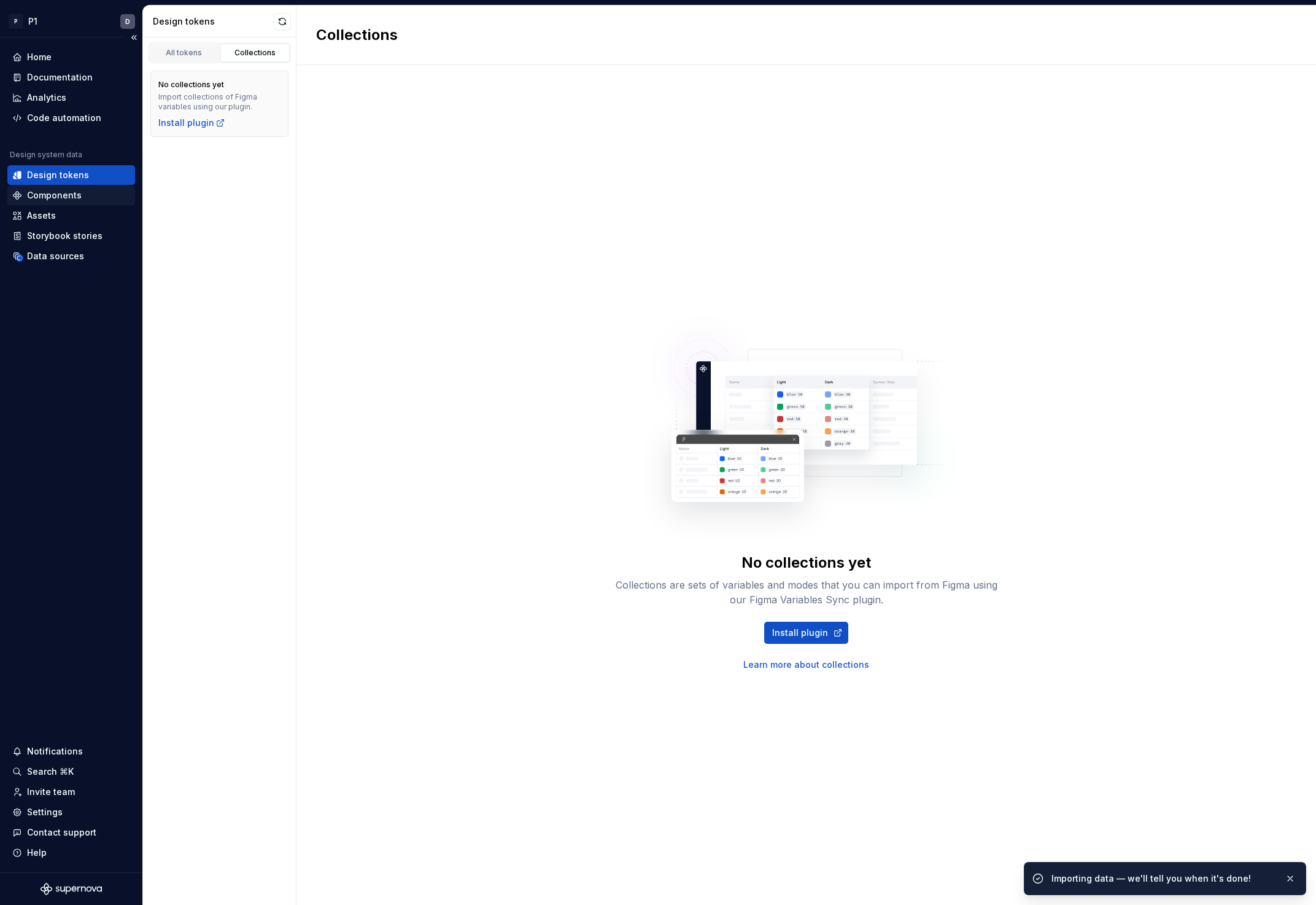
click at [38, 188] on div "Components" at bounding box center [71, 196] width 127 height 20
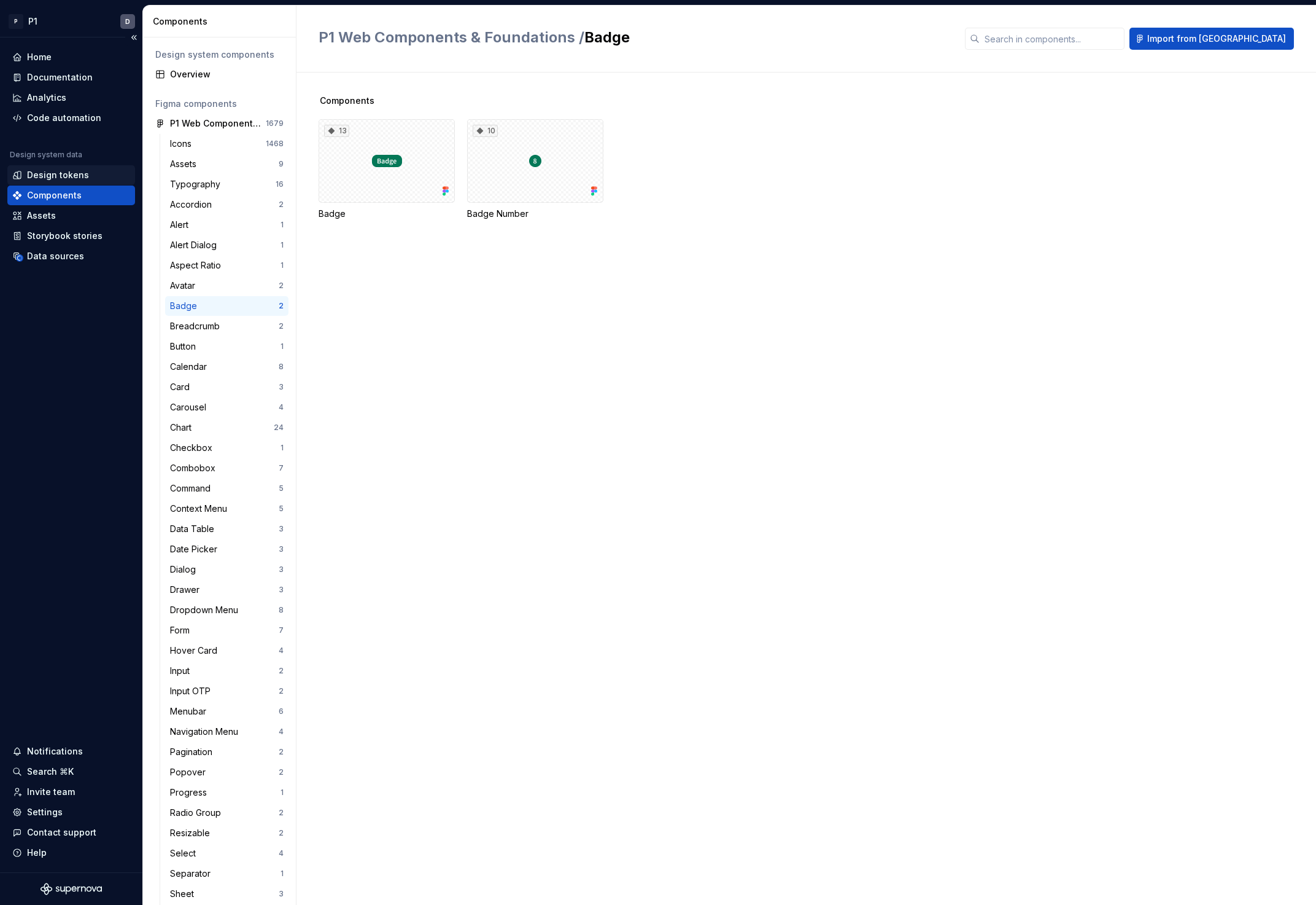
click at [54, 170] on div "Design tokens" at bounding box center [57, 175] width 62 height 13
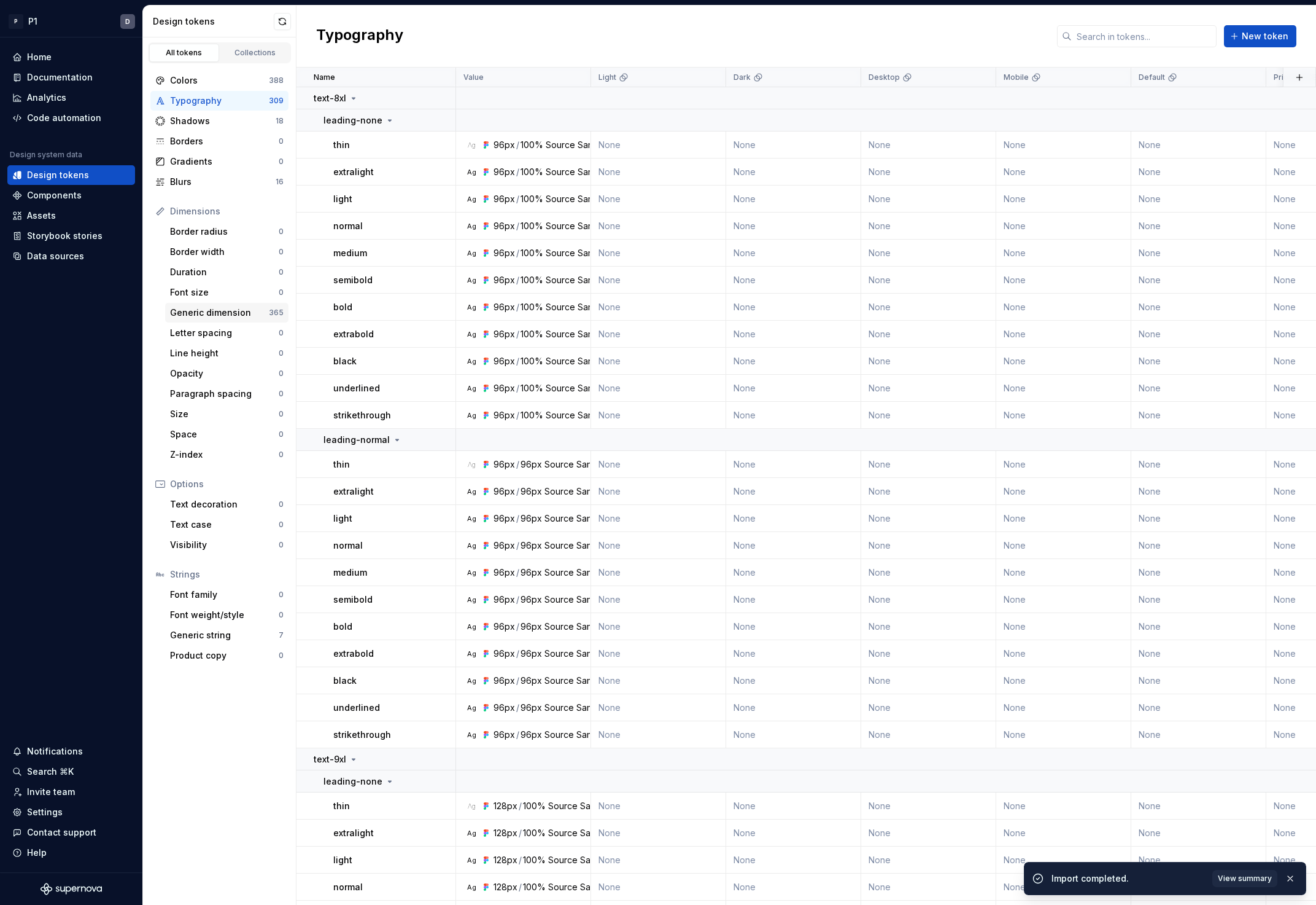
click at [213, 310] on div "Generic dimension" at bounding box center [220, 313] width 99 height 13
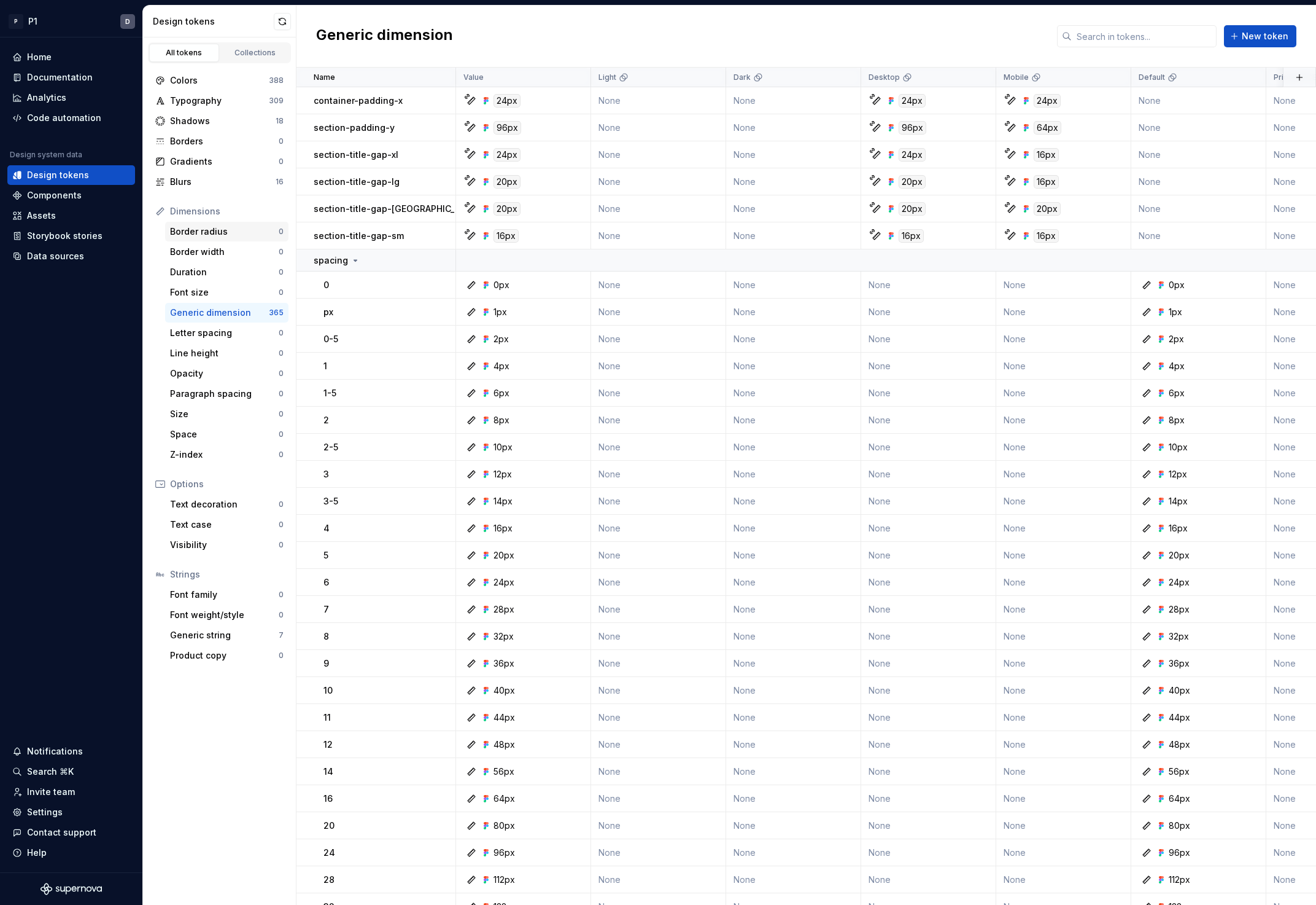
click at [204, 225] on div "Border radius" at bounding box center [224, 231] width 108 height 13
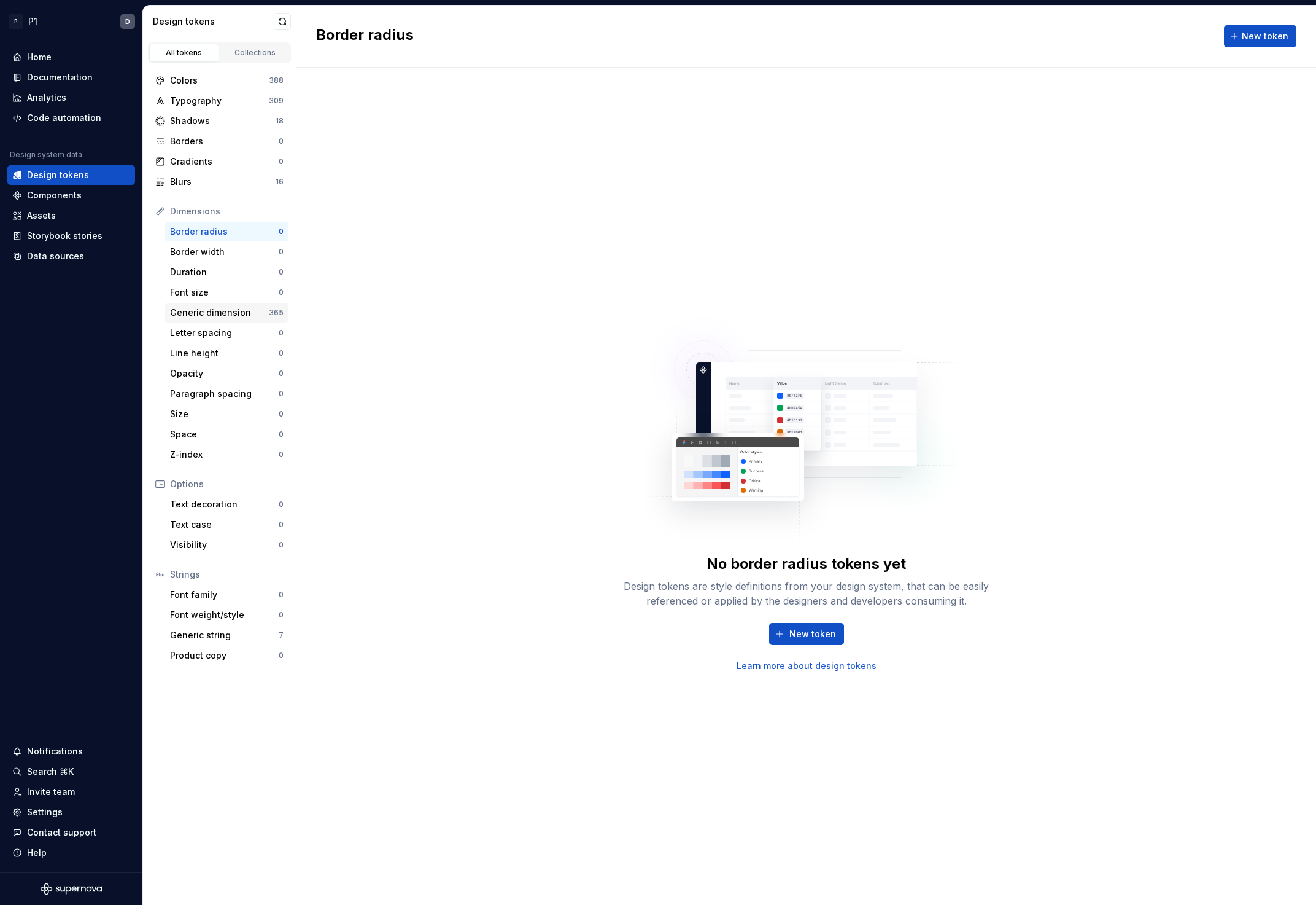
click at [260, 314] on div "Generic dimension" at bounding box center [220, 313] width 99 height 13
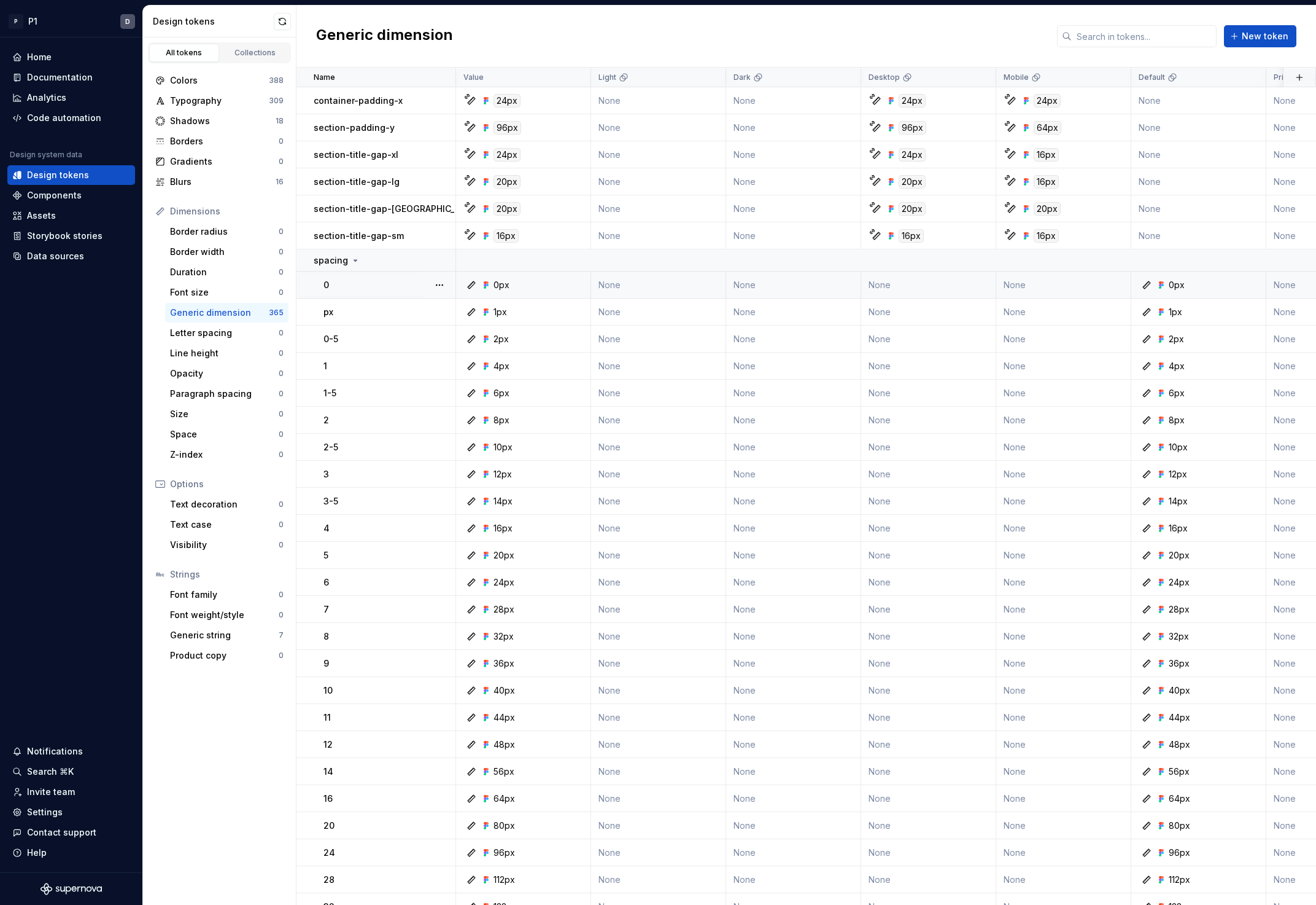
click at [371, 282] on div "0" at bounding box center [389, 285] width 132 height 13
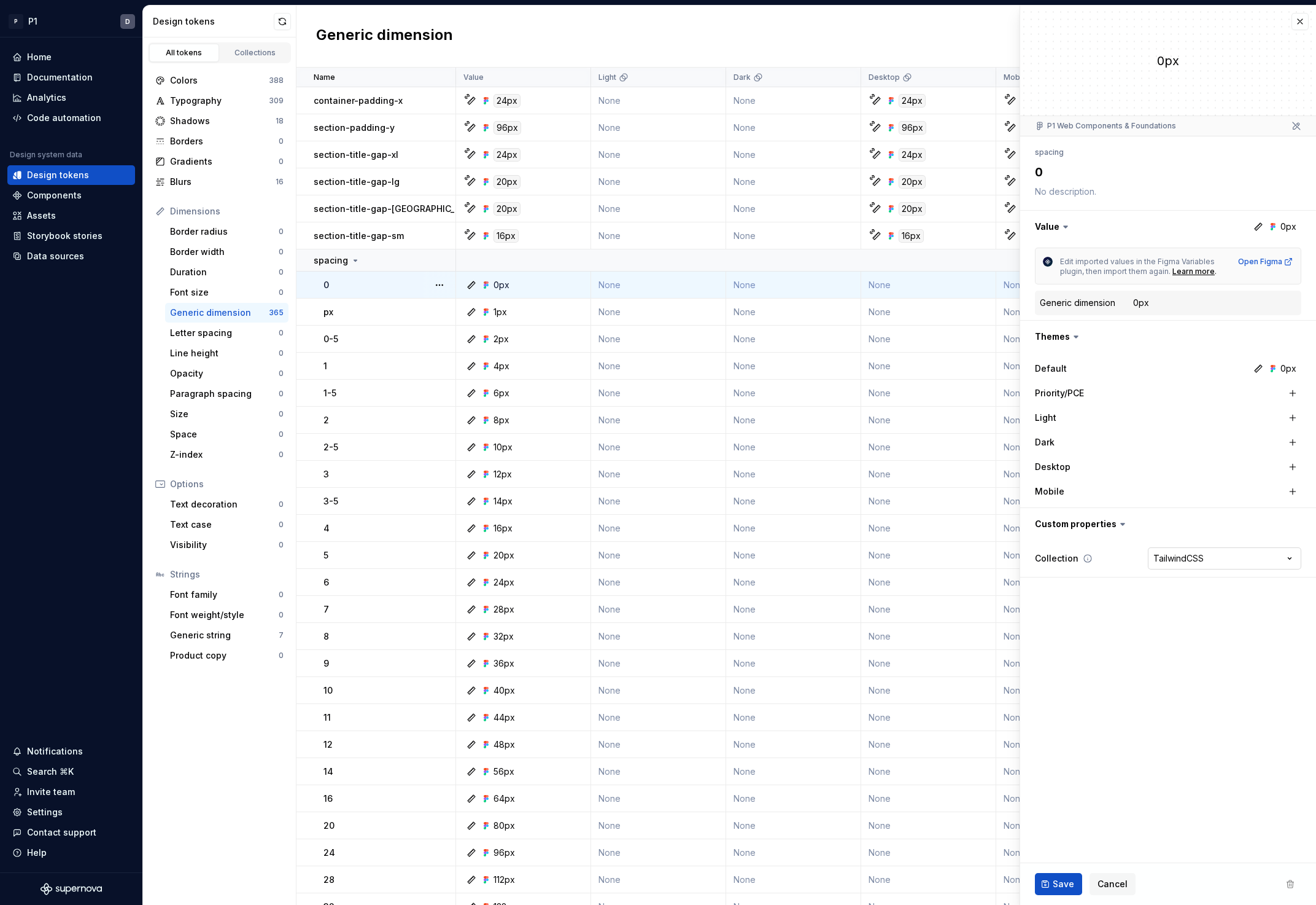
click at [1185, 560] on html "P P1 D Home Documentation Analytics Code automation Design system data Design t…" at bounding box center [658, 452] width 1316 height 905
click at [1110, 300] on div "Generic dimension" at bounding box center [1078, 303] width 75 height 13
click at [1260, 226] on icon at bounding box center [1258, 226] width 10 height 10
click at [1050, 222] on button "button" at bounding box center [1168, 227] width 296 height 32
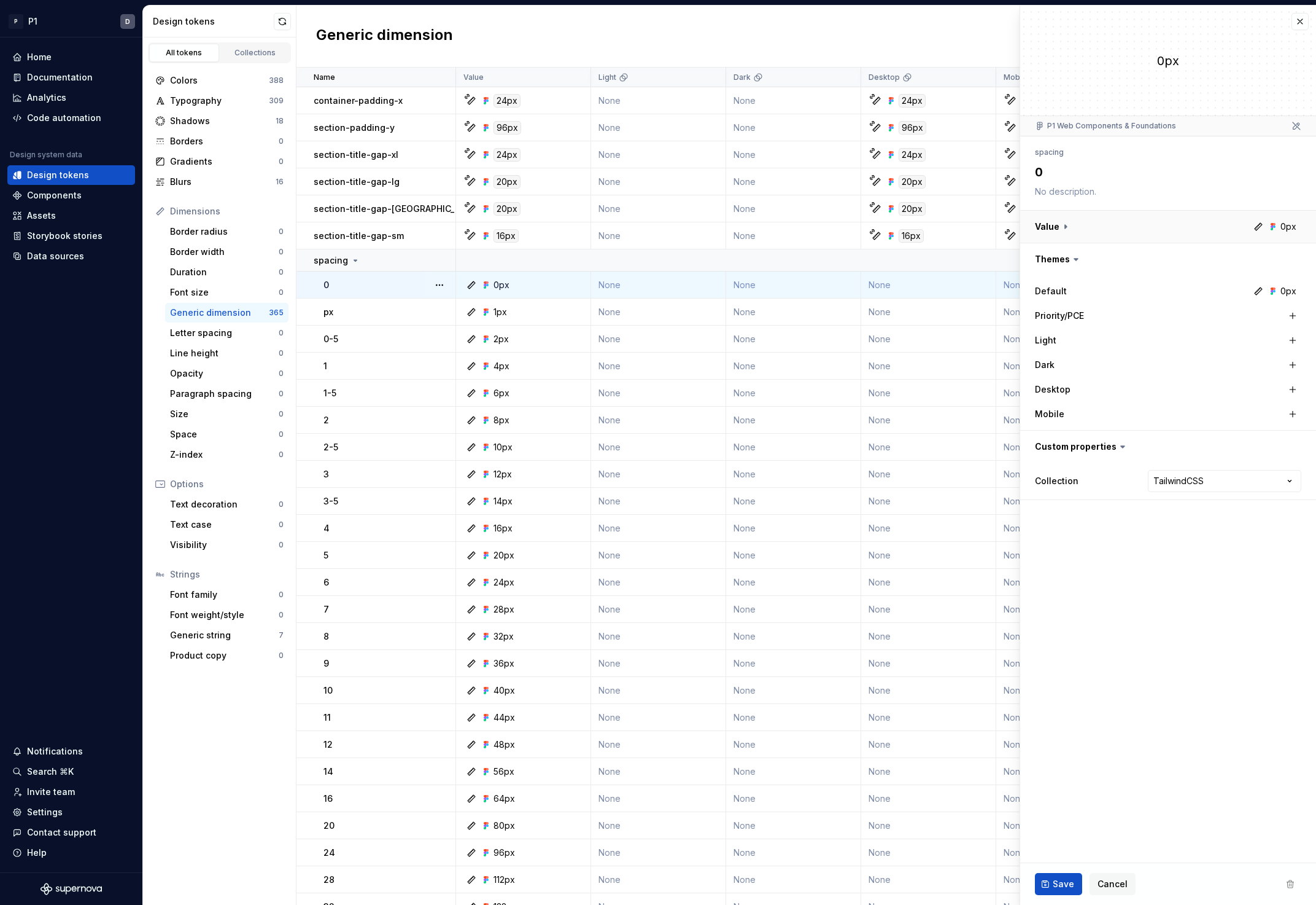
click at [1050, 222] on button "button" at bounding box center [1168, 227] width 296 height 32
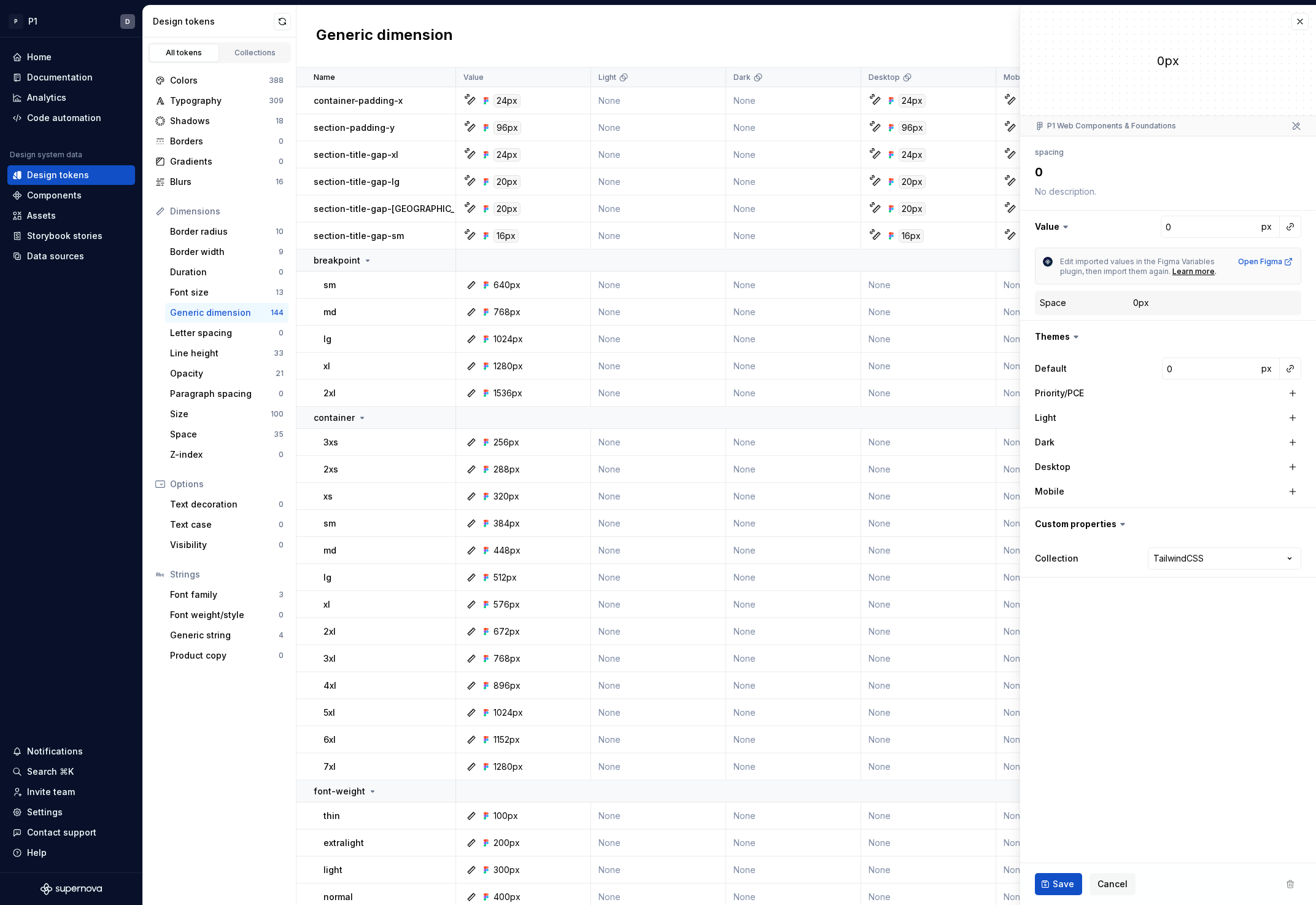
type textarea "*"
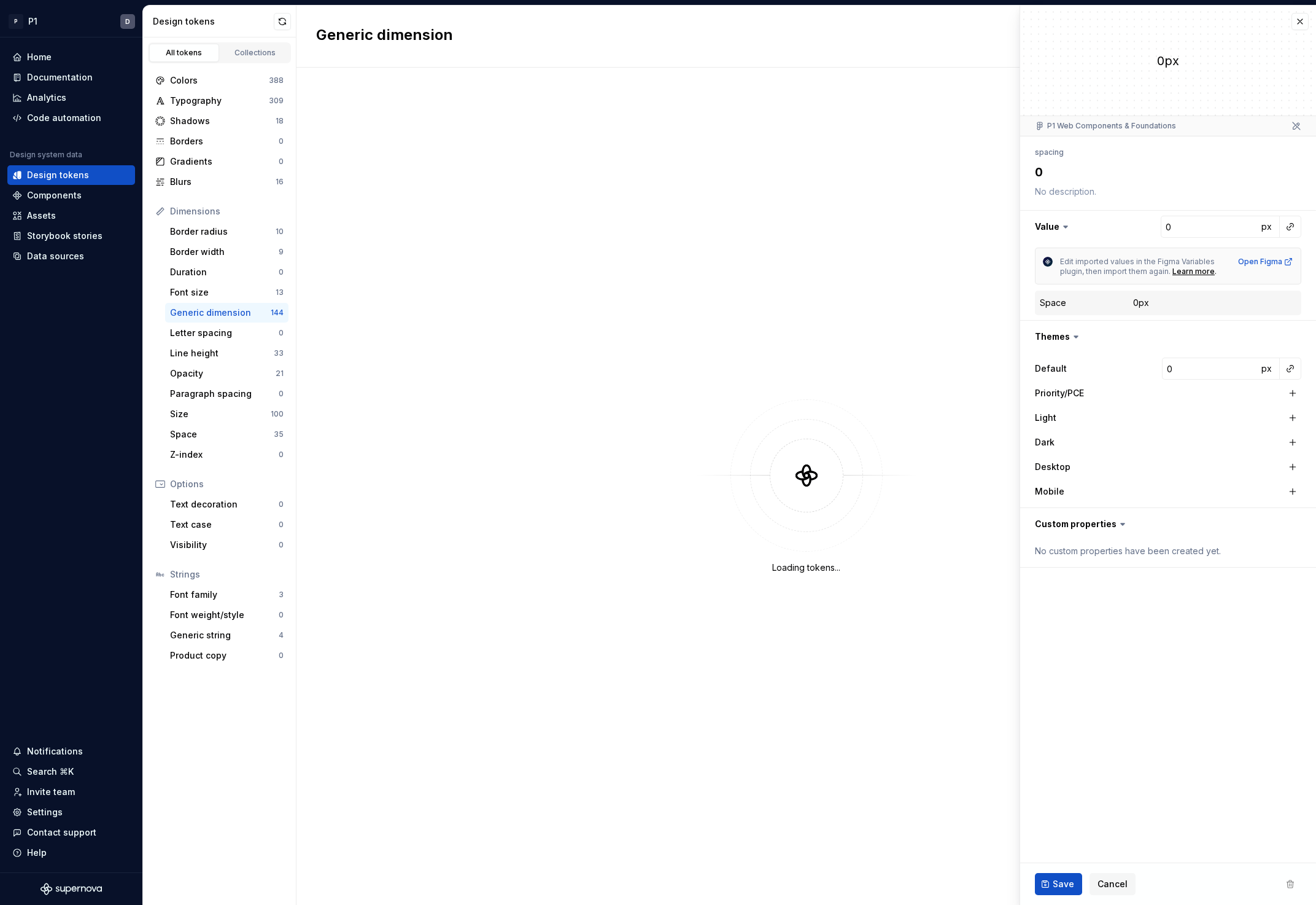
type textarea "*"
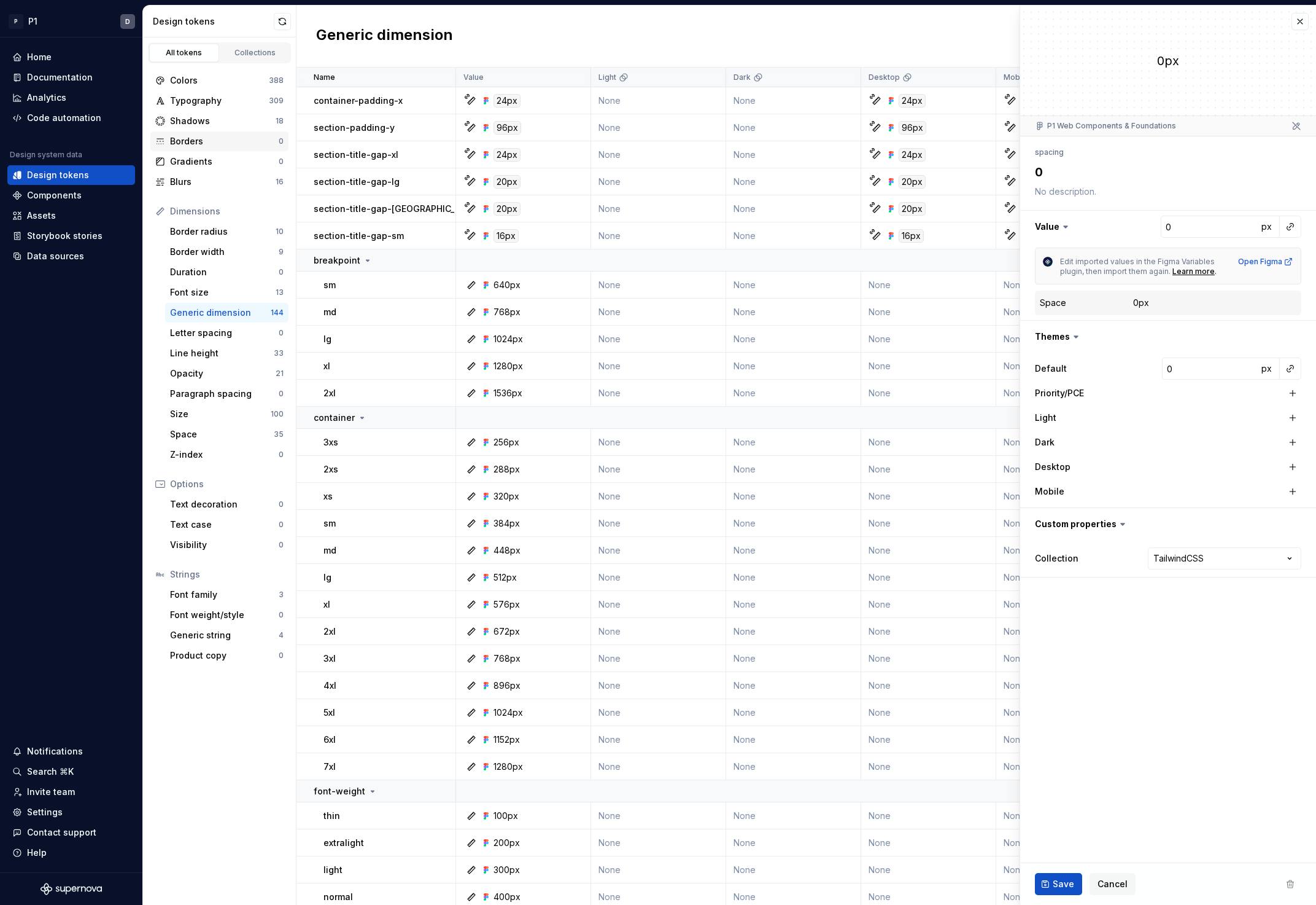
click at [231, 138] on div "Borders" at bounding box center [224, 142] width 108 height 13
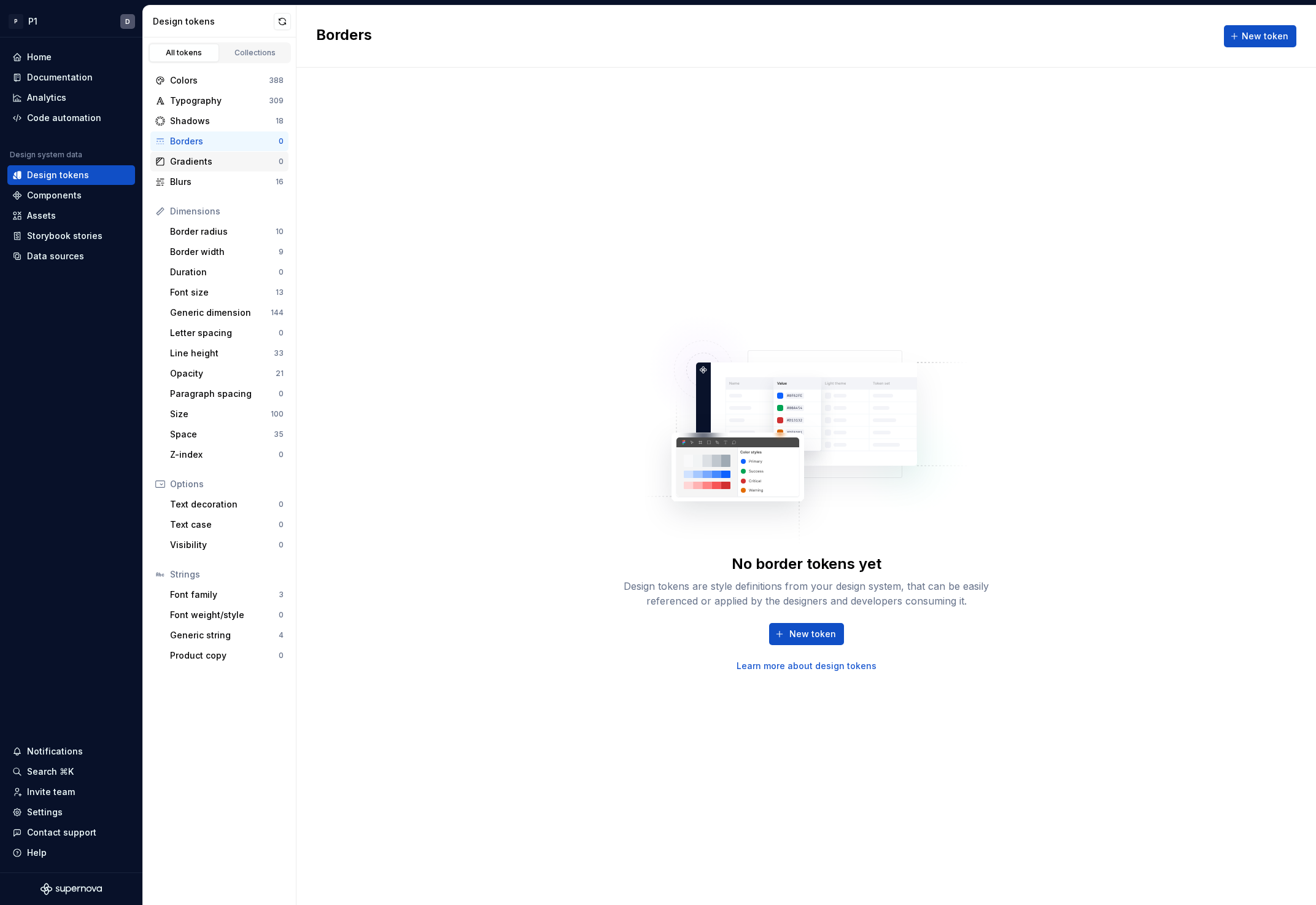
click at [230, 153] on div "Gradients 0" at bounding box center [220, 161] width 138 height 20
click at [204, 253] on div "Border width" at bounding box center [224, 252] width 108 height 13
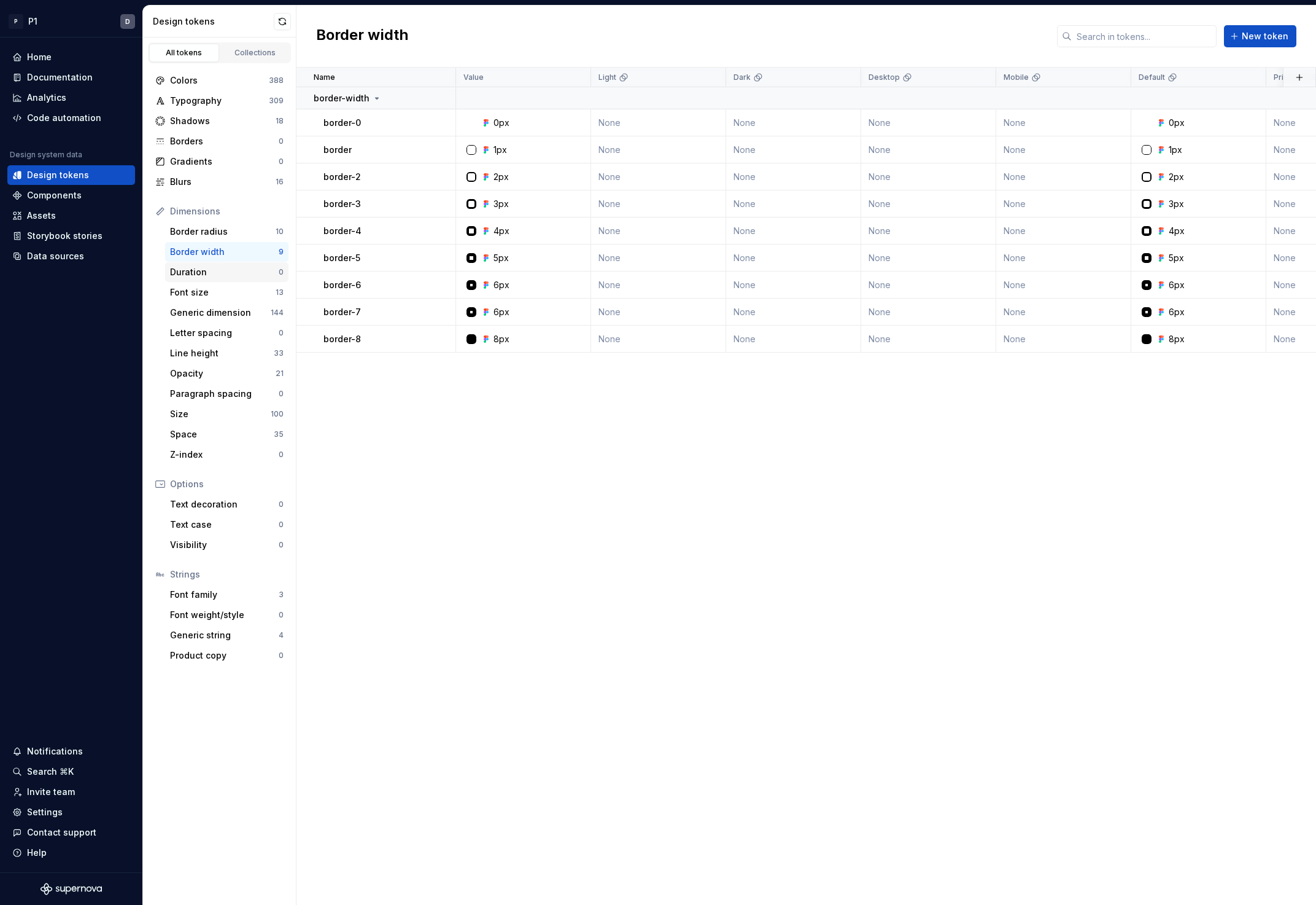
click at [213, 268] on div "Duration" at bounding box center [224, 272] width 108 height 13
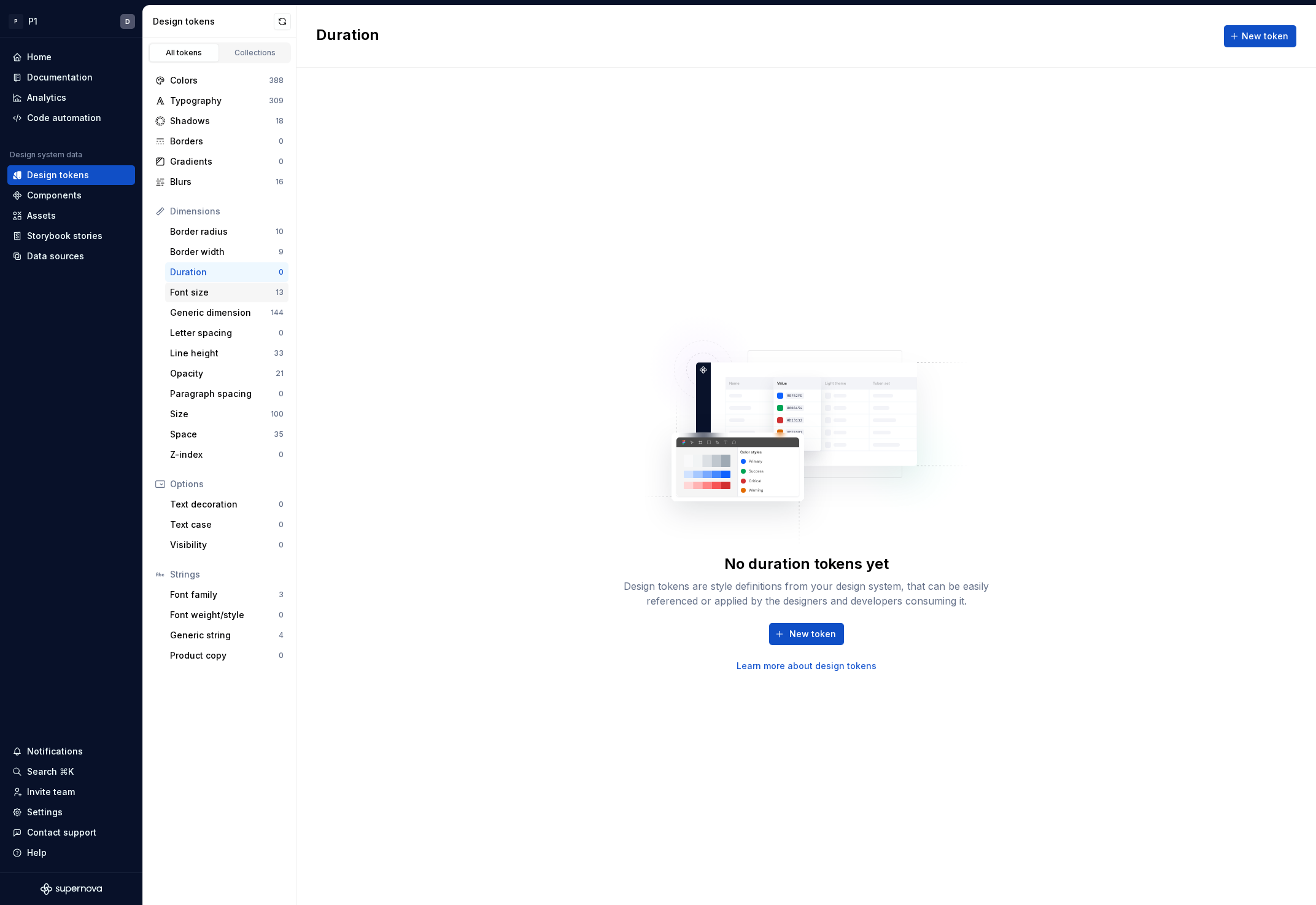
click at [212, 287] on div "Font size" at bounding box center [223, 292] width 106 height 13
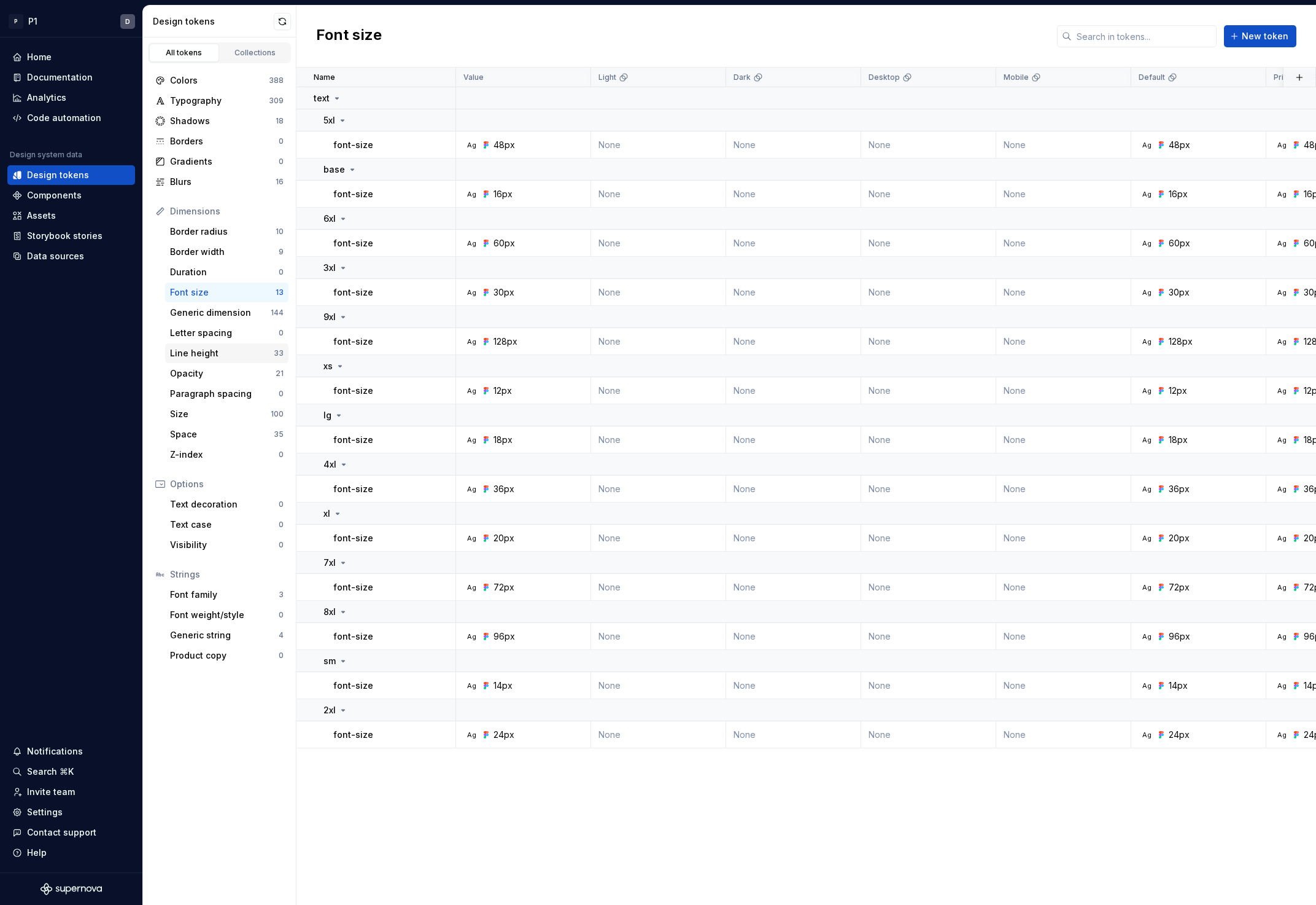
click at [207, 352] on div "Line height" at bounding box center [222, 353] width 104 height 13
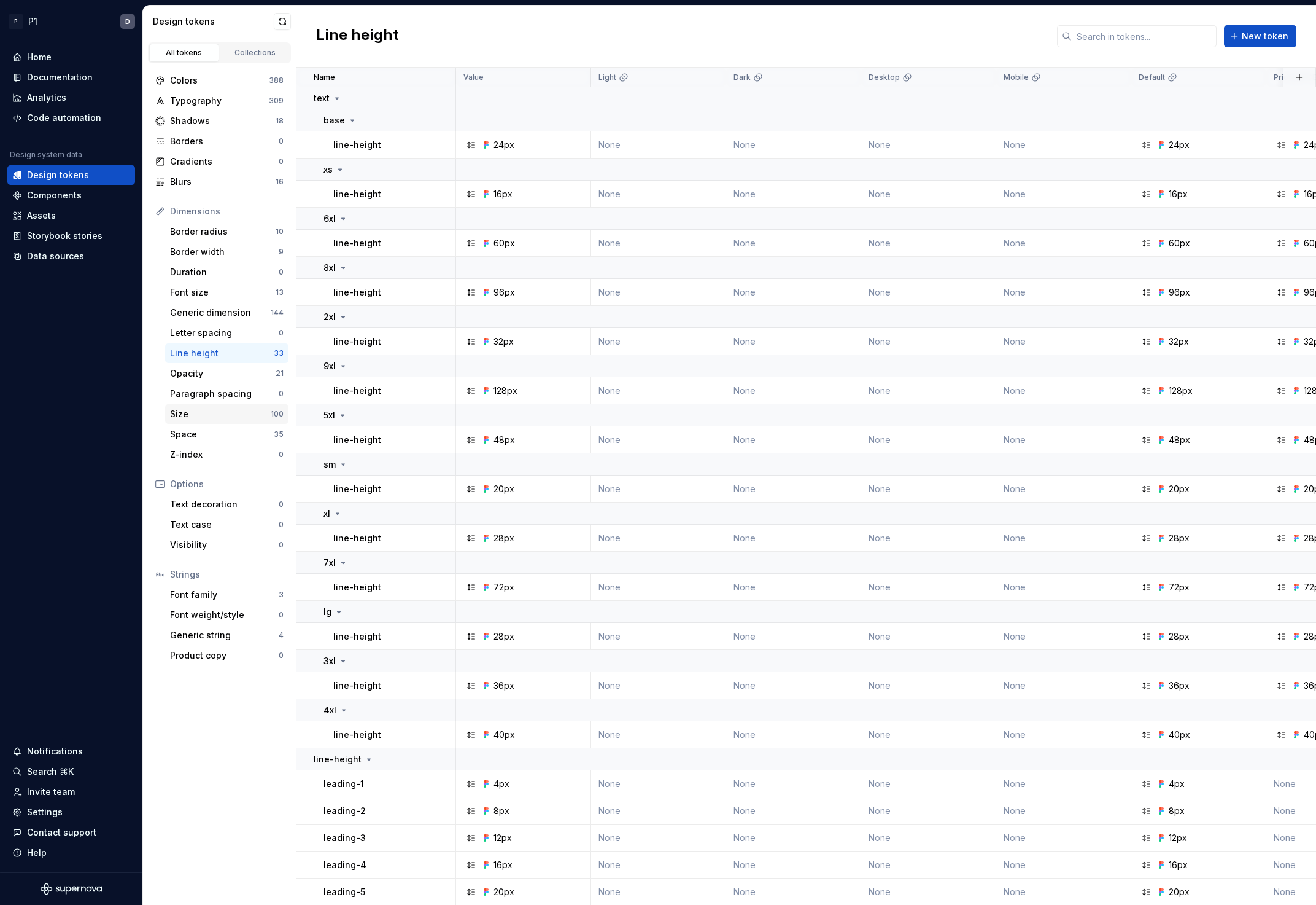
click at [184, 418] on div "Size" at bounding box center [221, 414] width 100 height 13
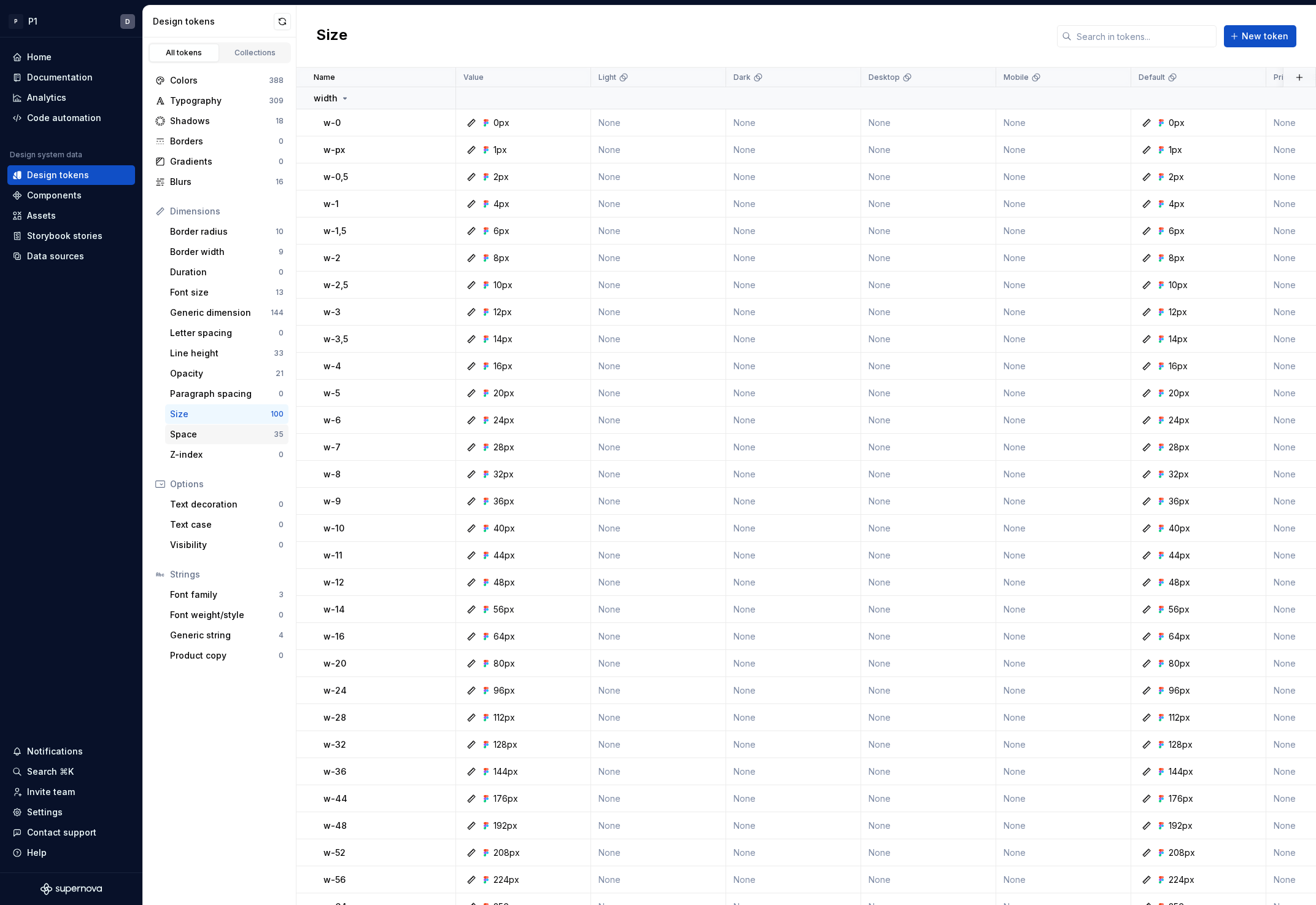
click at [207, 431] on div "Space" at bounding box center [222, 434] width 104 height 13
click at [212, 503] on div "Text decoration" at bounding box center [224, 504] width 108 height 13
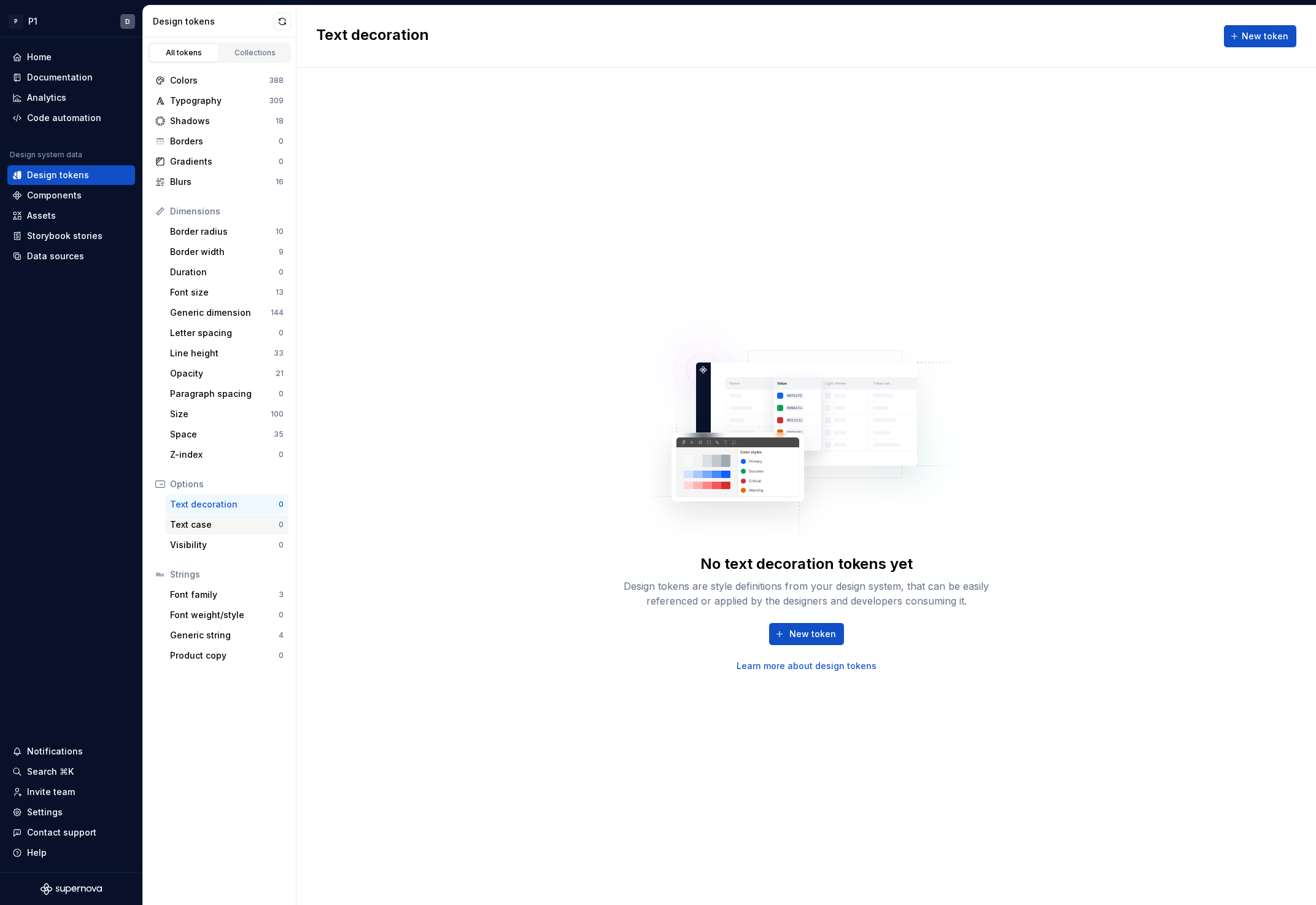
click at [223, 524] on div "Text case" at bounding box center [224, 525] width 108 height 13
click at [215, 543] on div "Visibility" at bounding box center [224, 545] width 108 height 13
click at [224, 602] on div "Font family 3" at bounding box center [227, 595] width 124 height 20
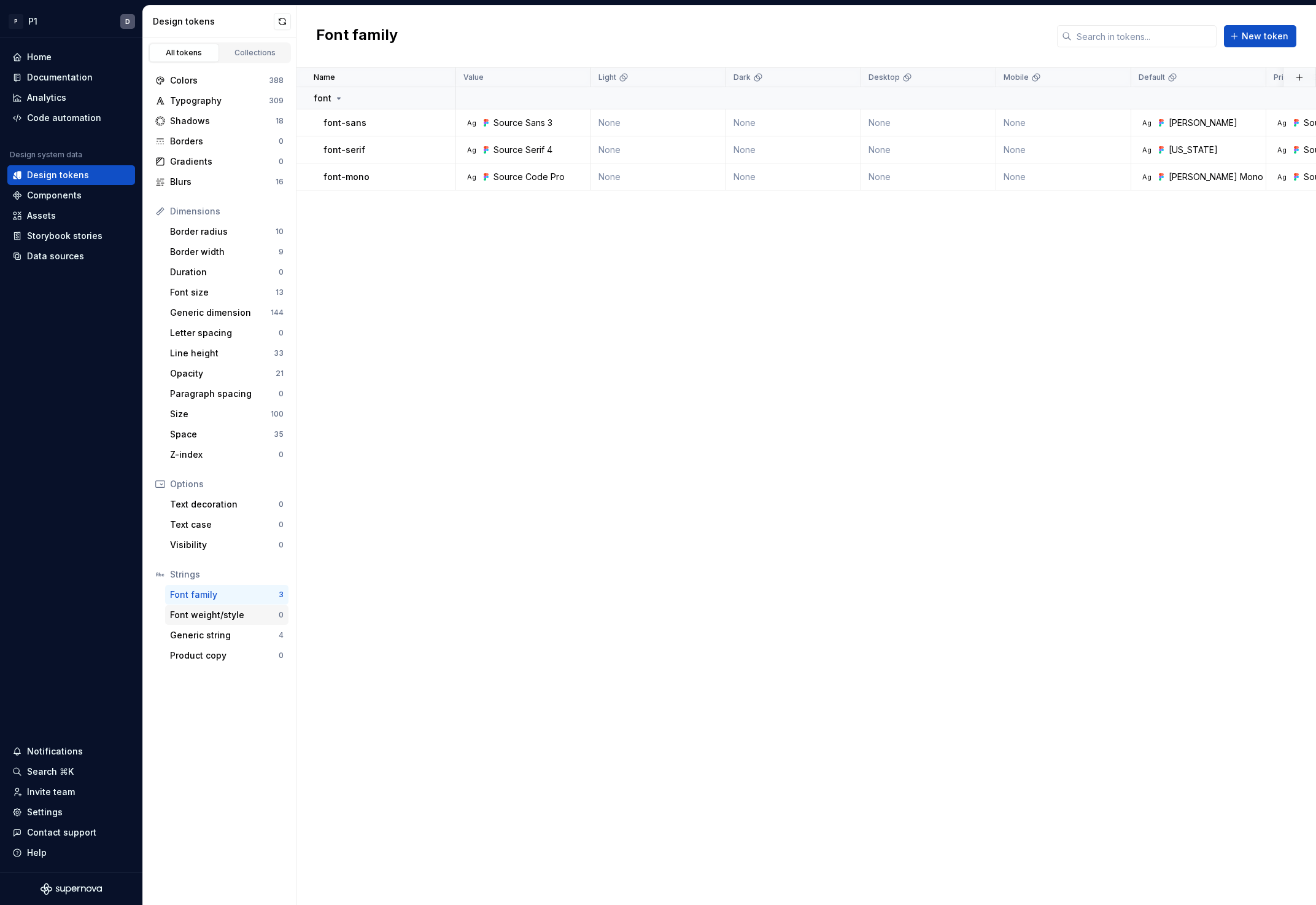
click at [223, 614] on div "Font weight/style" at bounding box center [224, 615] width 108 height 13
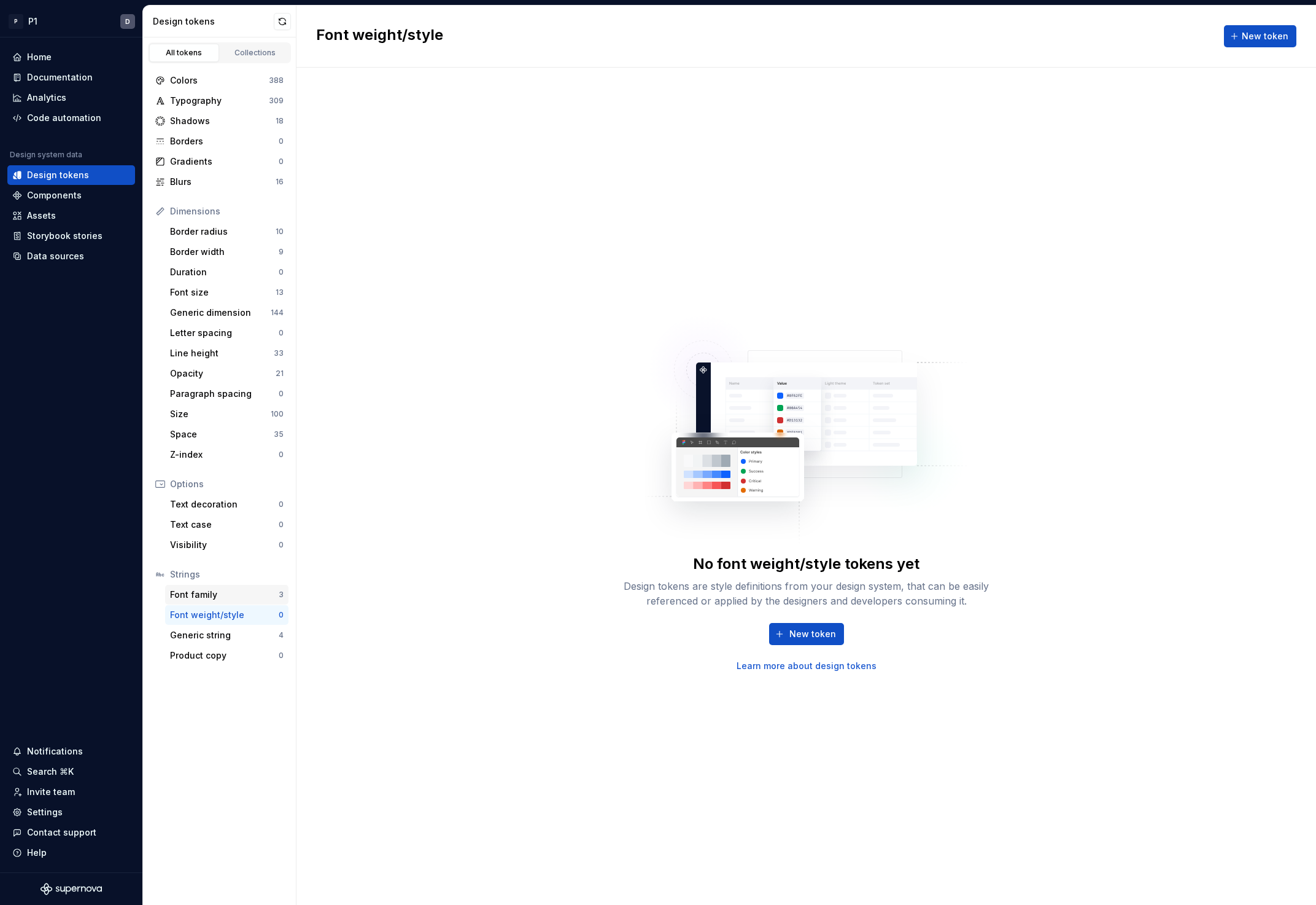
click at [219, 595] on div "Font family" at bounding box center [224, 595] width 108 height 13
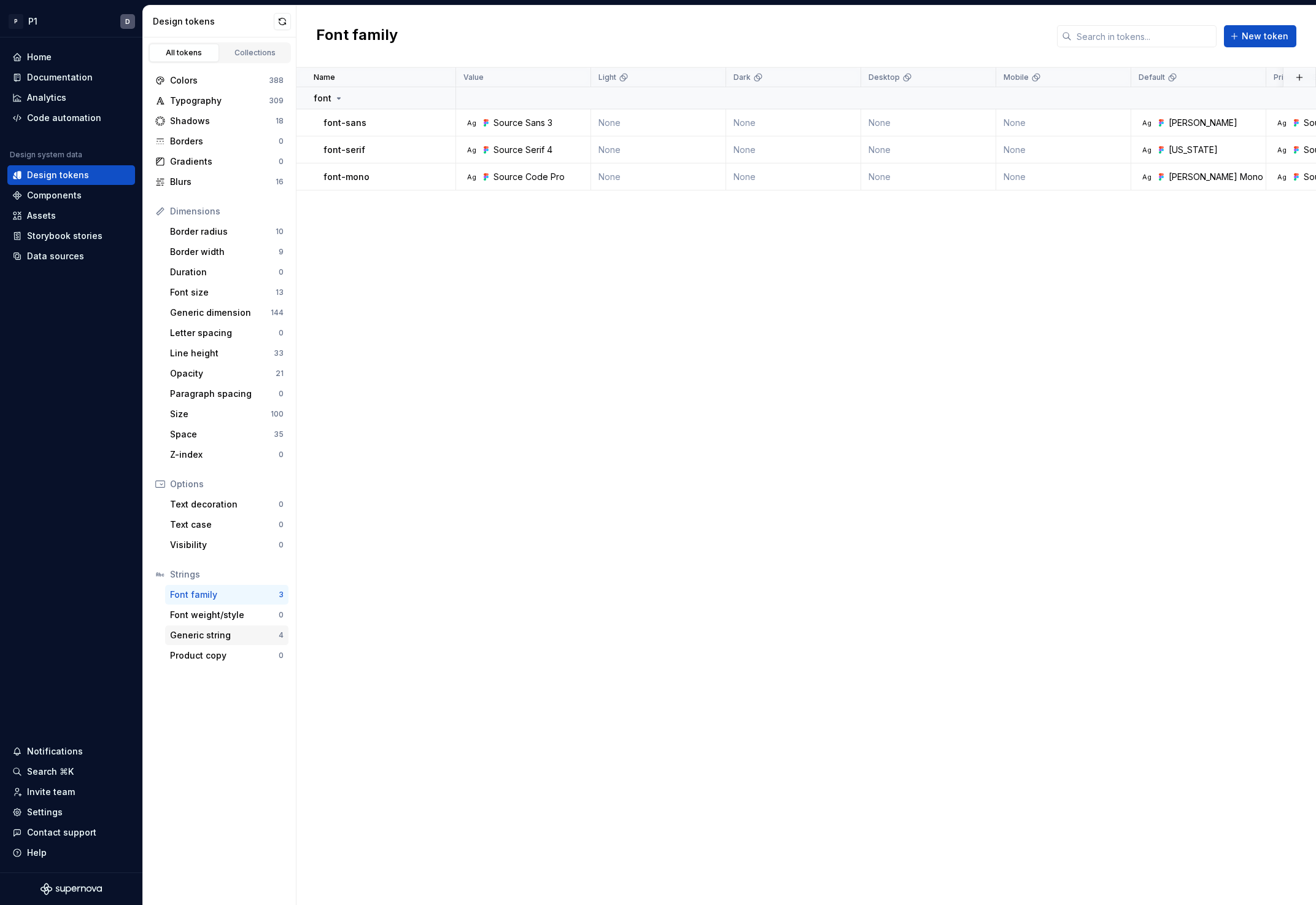
click at [213, 636] on div "Generic string" at bounding box center [224, 635] width 108 height 13
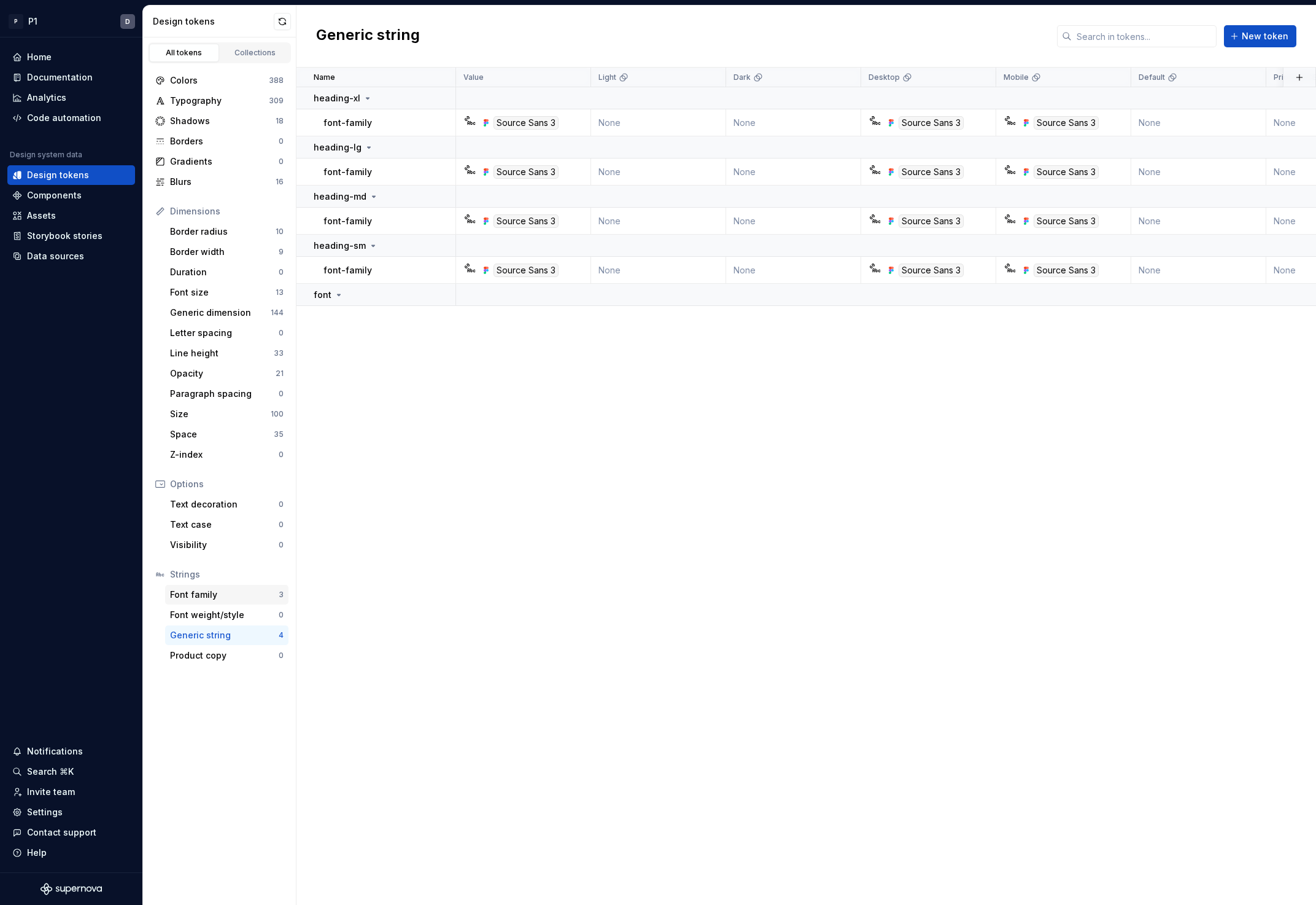
click at [217, 591] on div "Font family" at bounding box center [224, 595] width 108 height 13
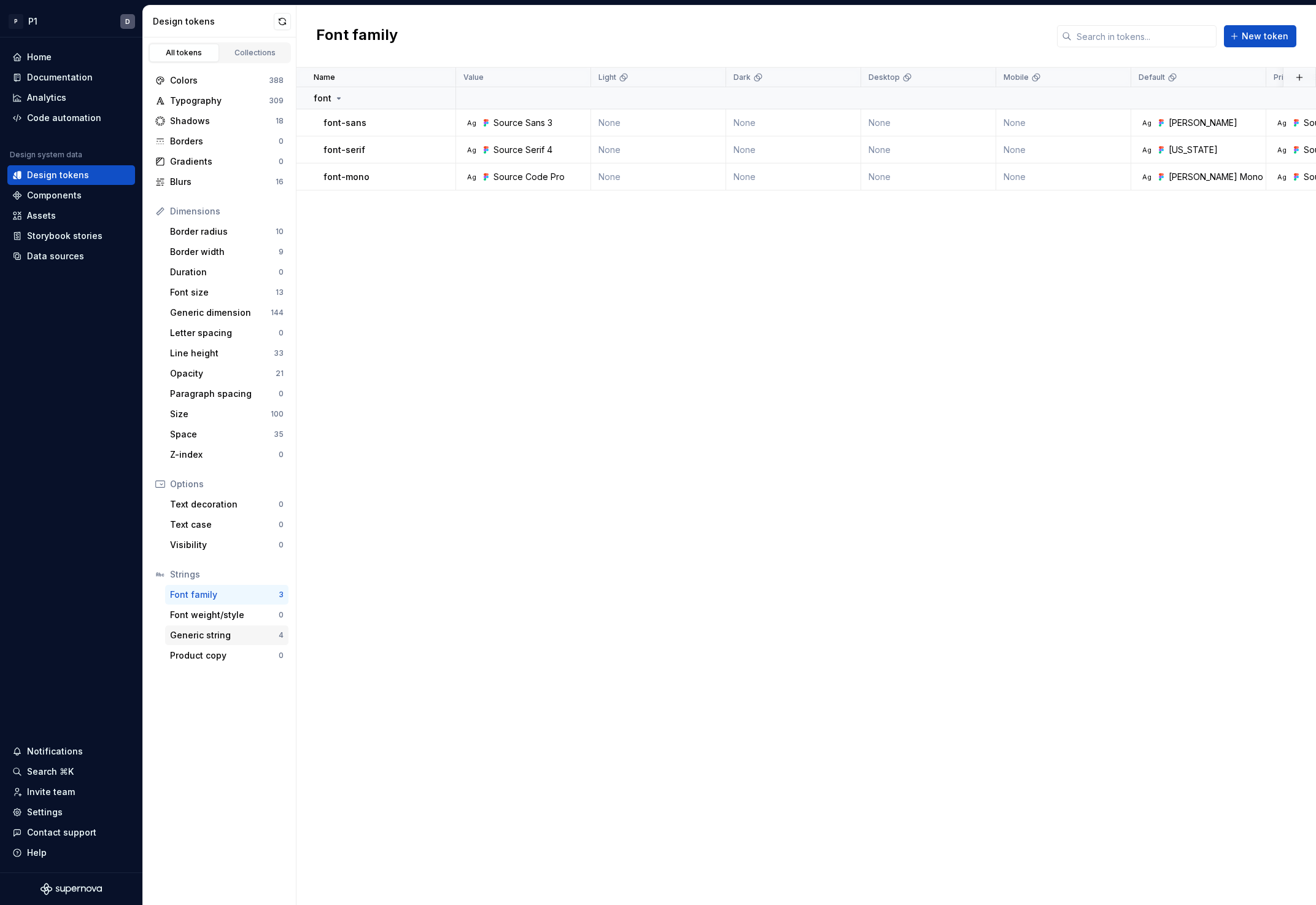
click at [204, 640] on div "Generic string" at bounding box center [224, 635] width 108 height 13
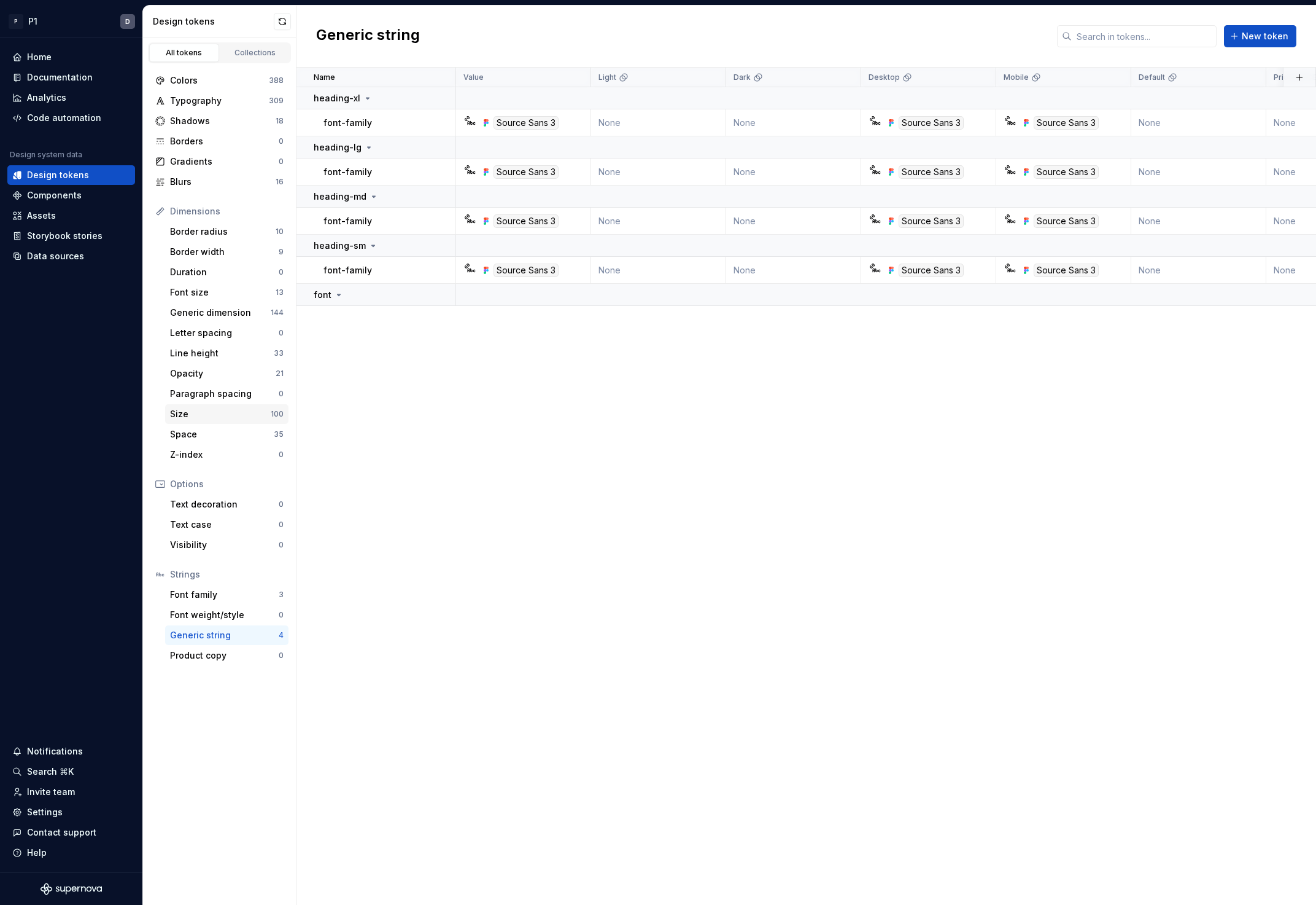
click at [215, 412] on div "Size" at bounding box center [221, 414] width 100 height 13
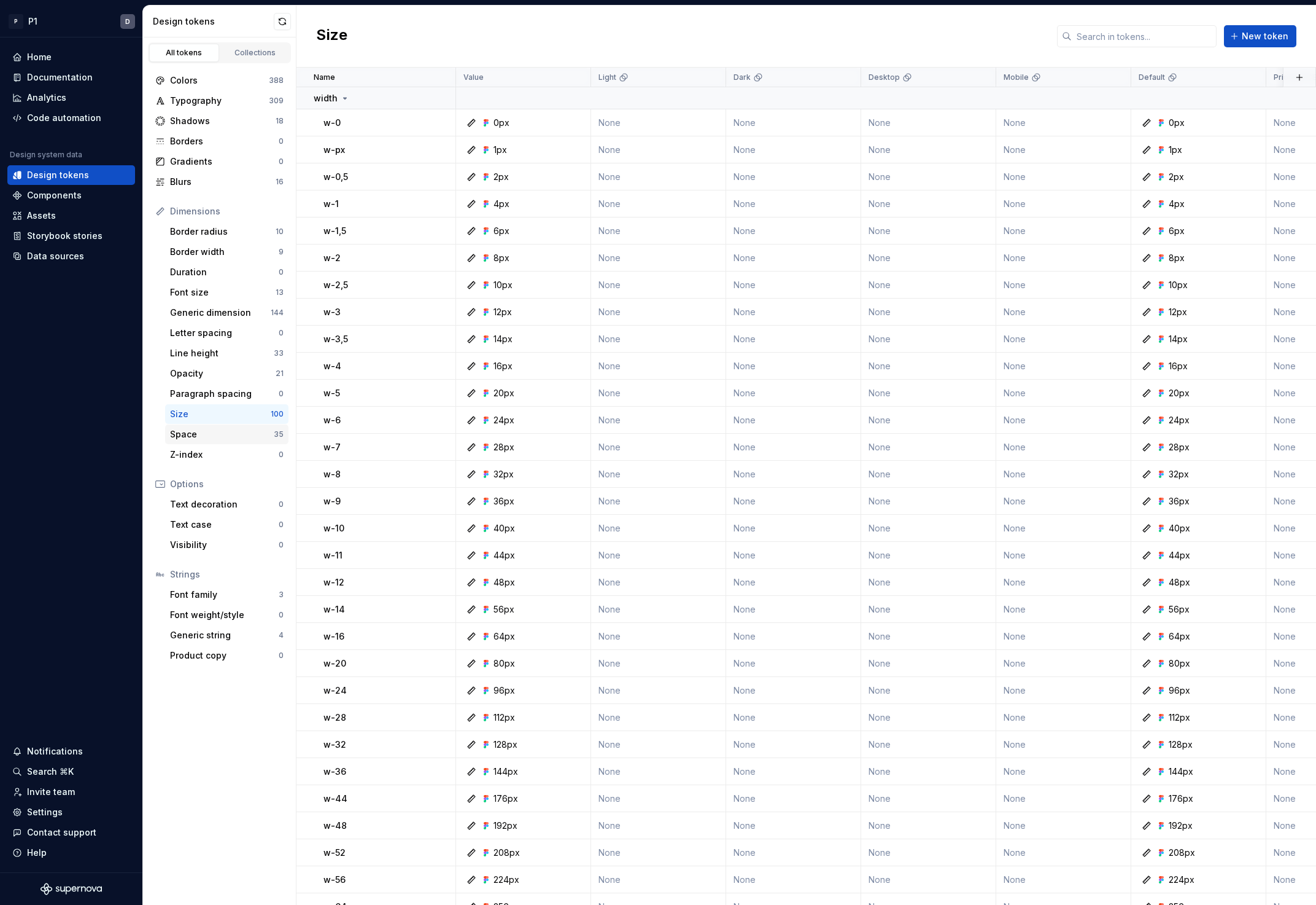
click at [211, 433] on div "Space" at bounding box center [222, 434] width 104 height 13
click at [359, 98] on div "spacing" at bounding box center [384, 99] width 141 height 13
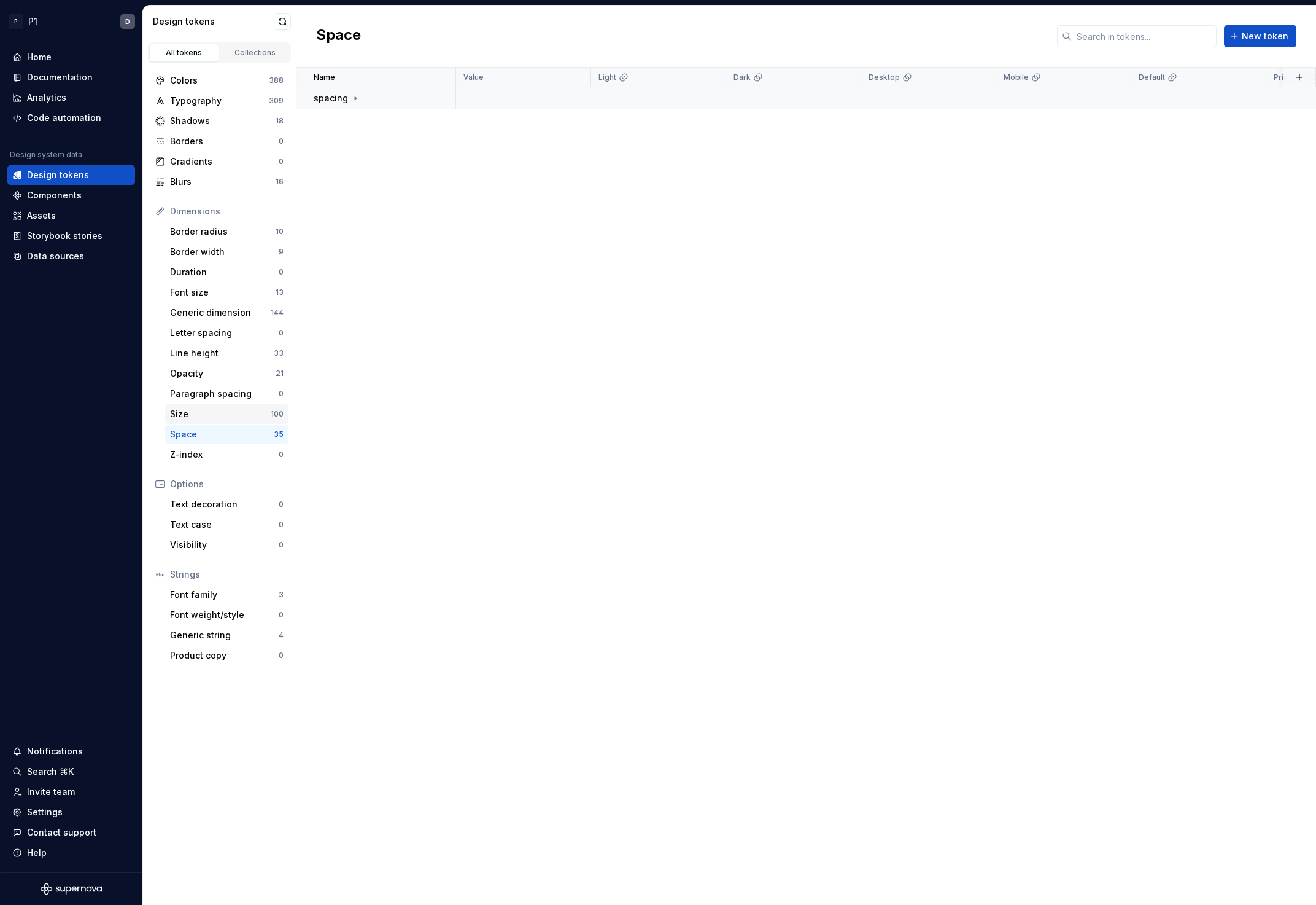
click at [200, 416] on div "Size" at bounding box center [221, 414] width 100 height 13
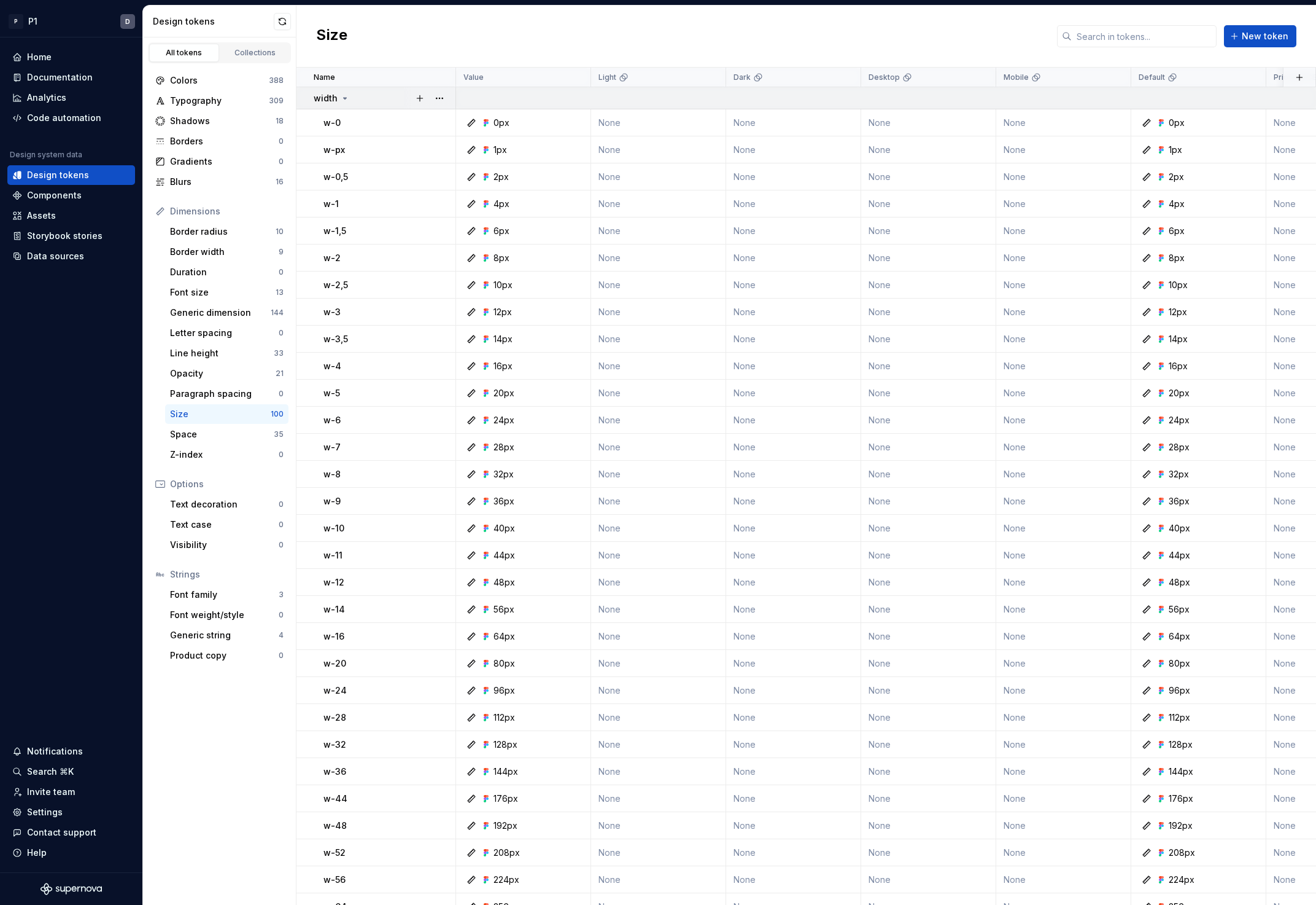
click at [353, 100] on div "width" at bounding box center [384, 99] width 141 height 13
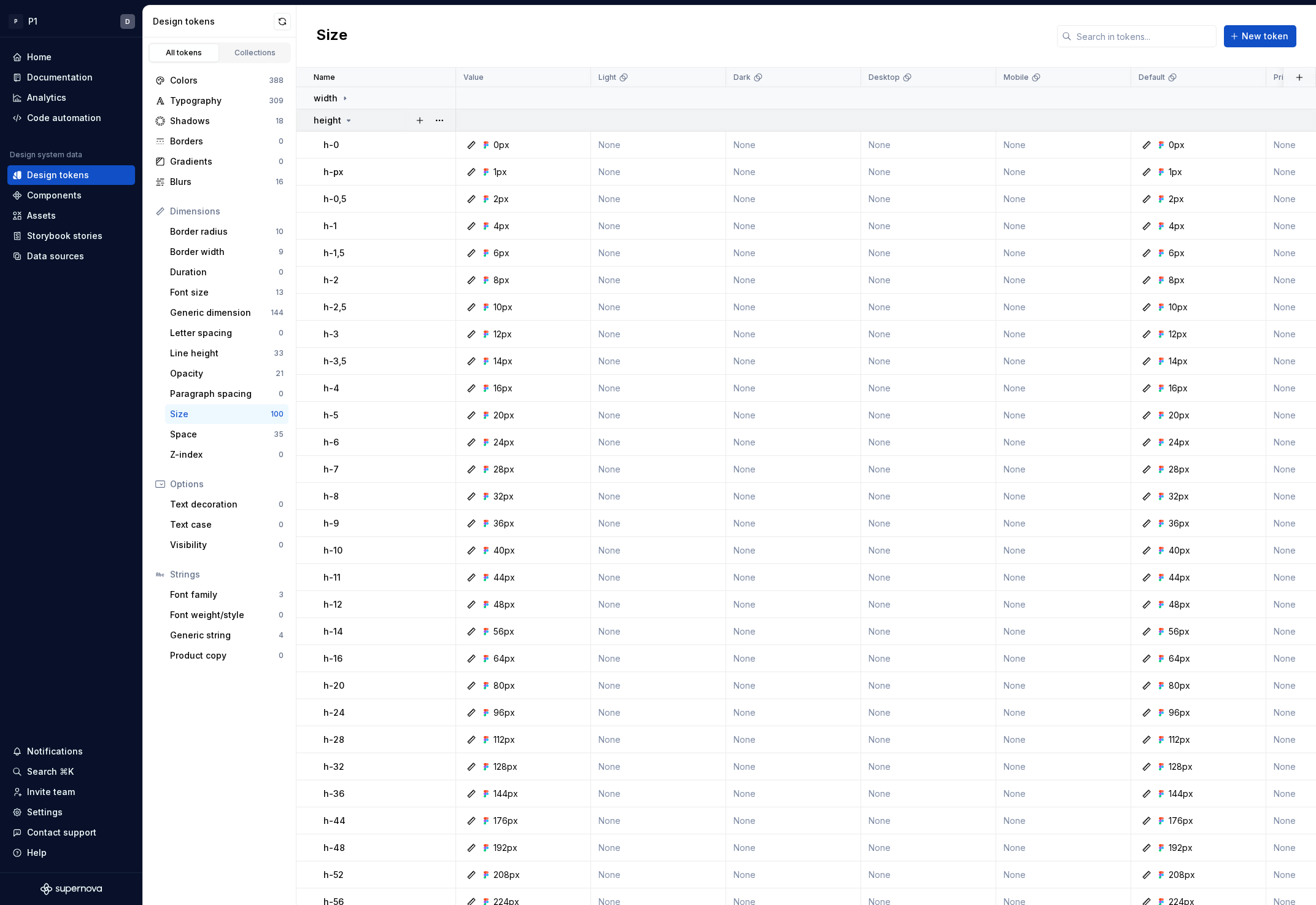
click at [346, 122] on icon at bounding box center [348, 120] width 10 height 10
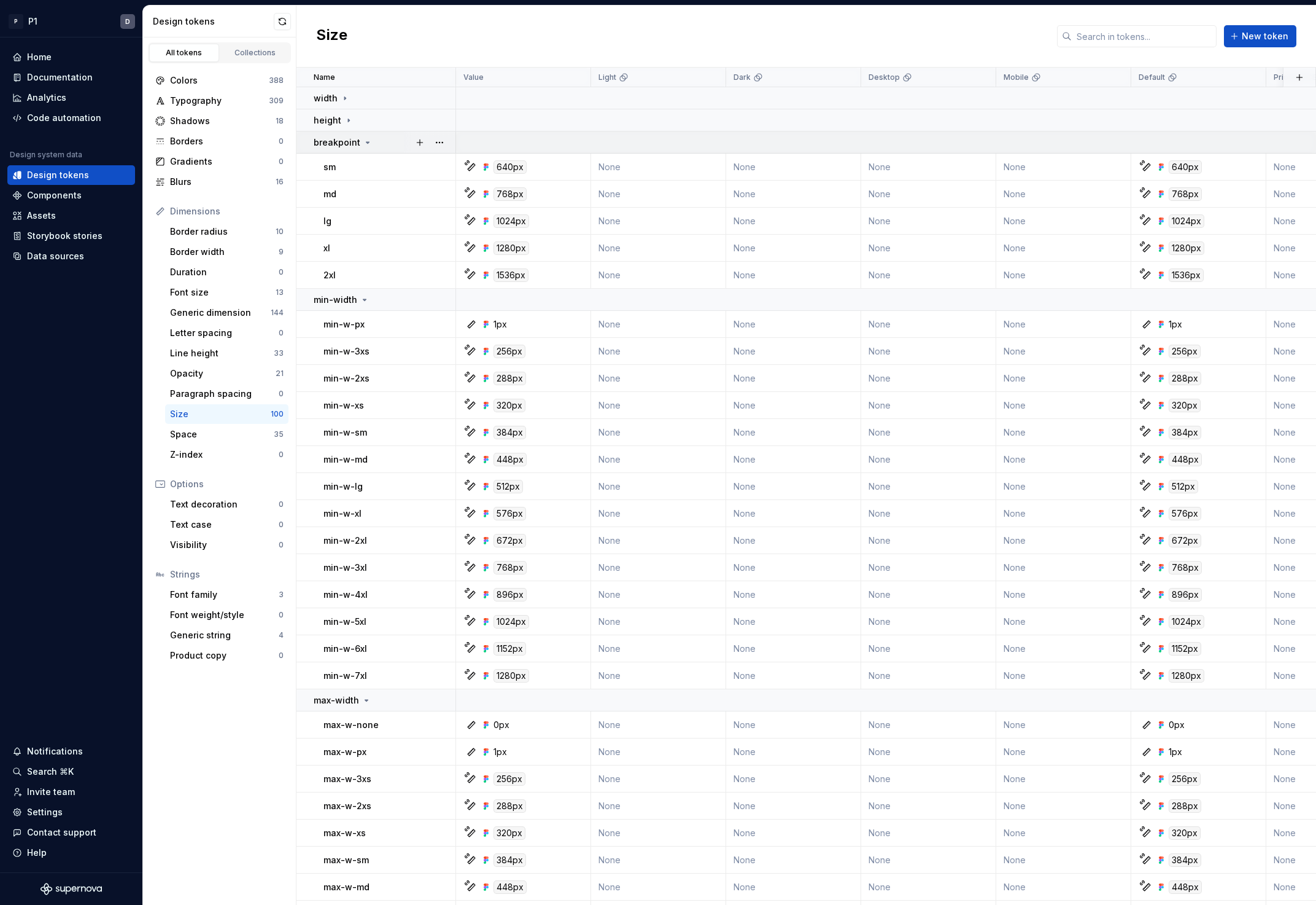
click at [352, 140] on p "breakpoint" at bounding box center [337, 143] width 47 height 13
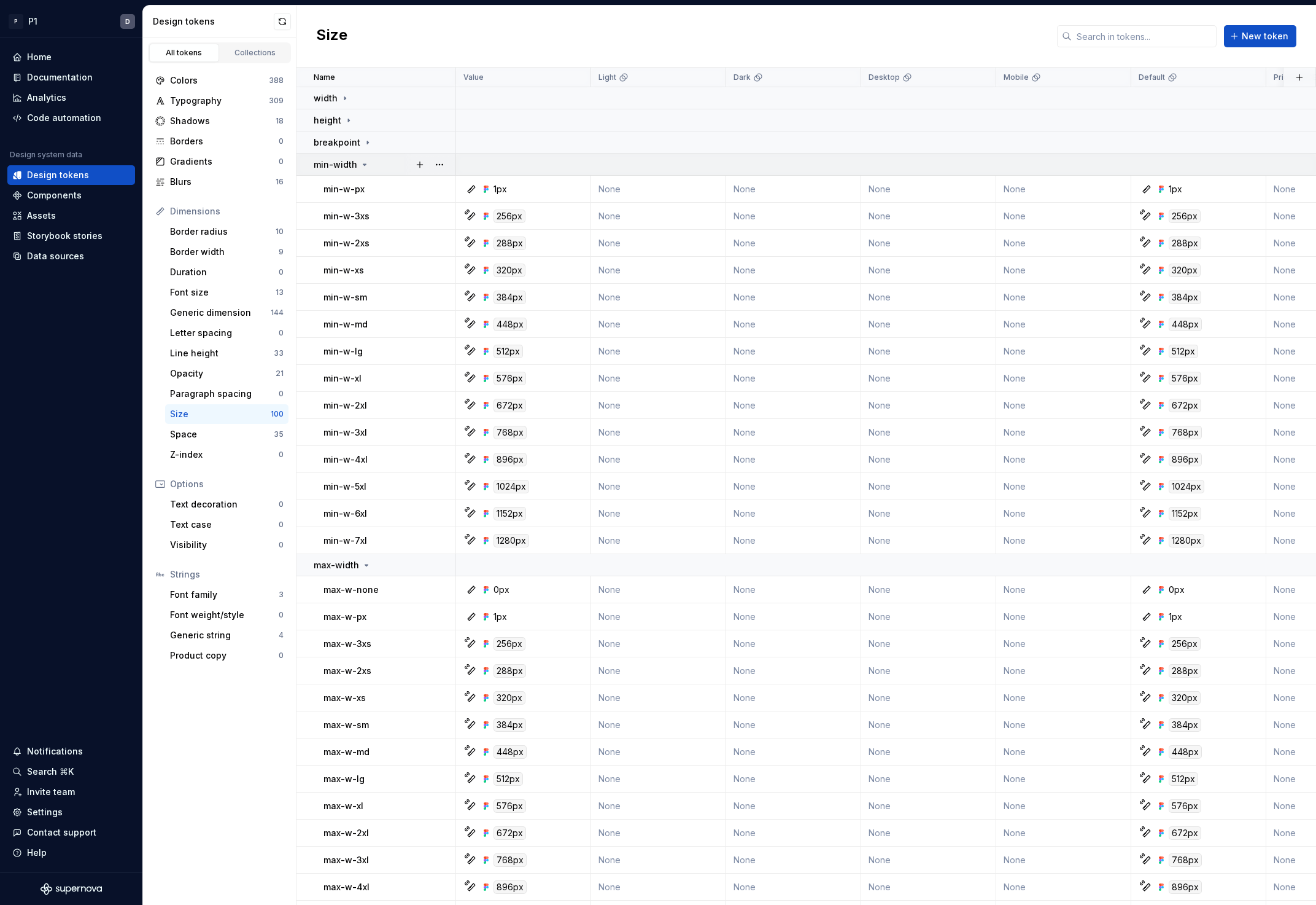
click at [361, 168] on icon at bounding box center [364, 164] width 10 height 10
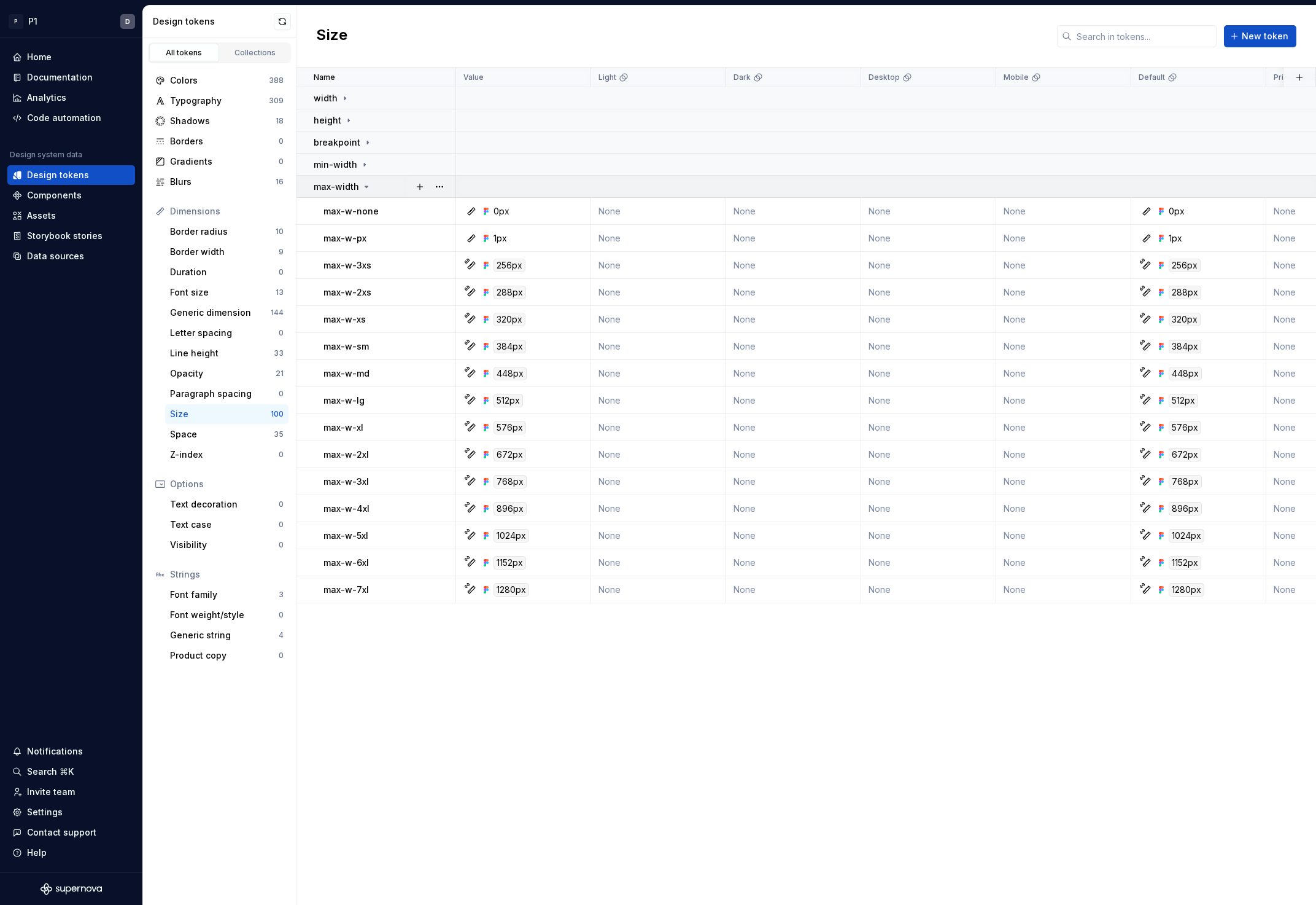
click at [360, 178] on td "max-width" at bounding box center [377, 187] width 160 height 22
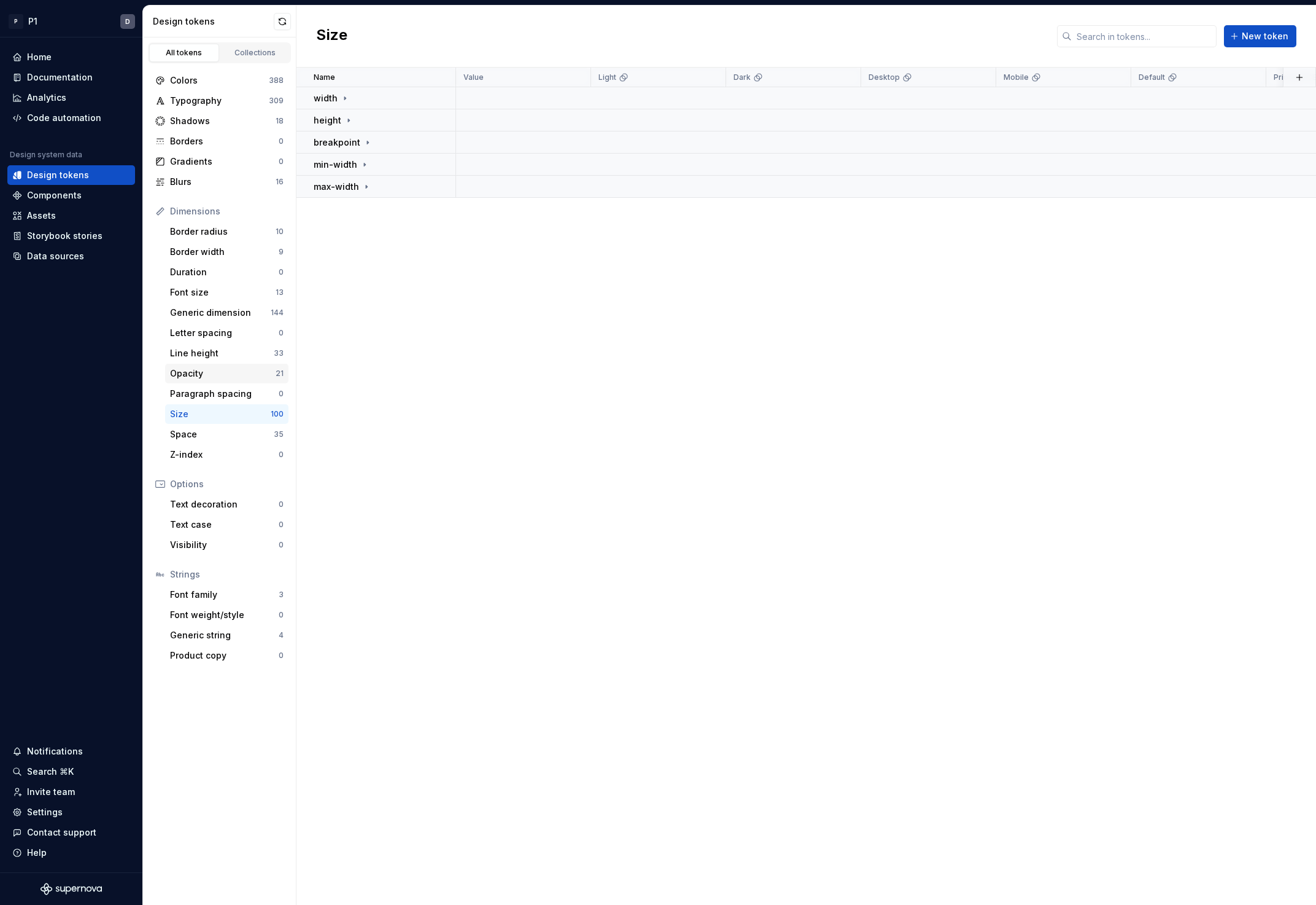
click at [186, 365] on div "Opacity 21" at bounding box center [227, 373] width 124 height 20
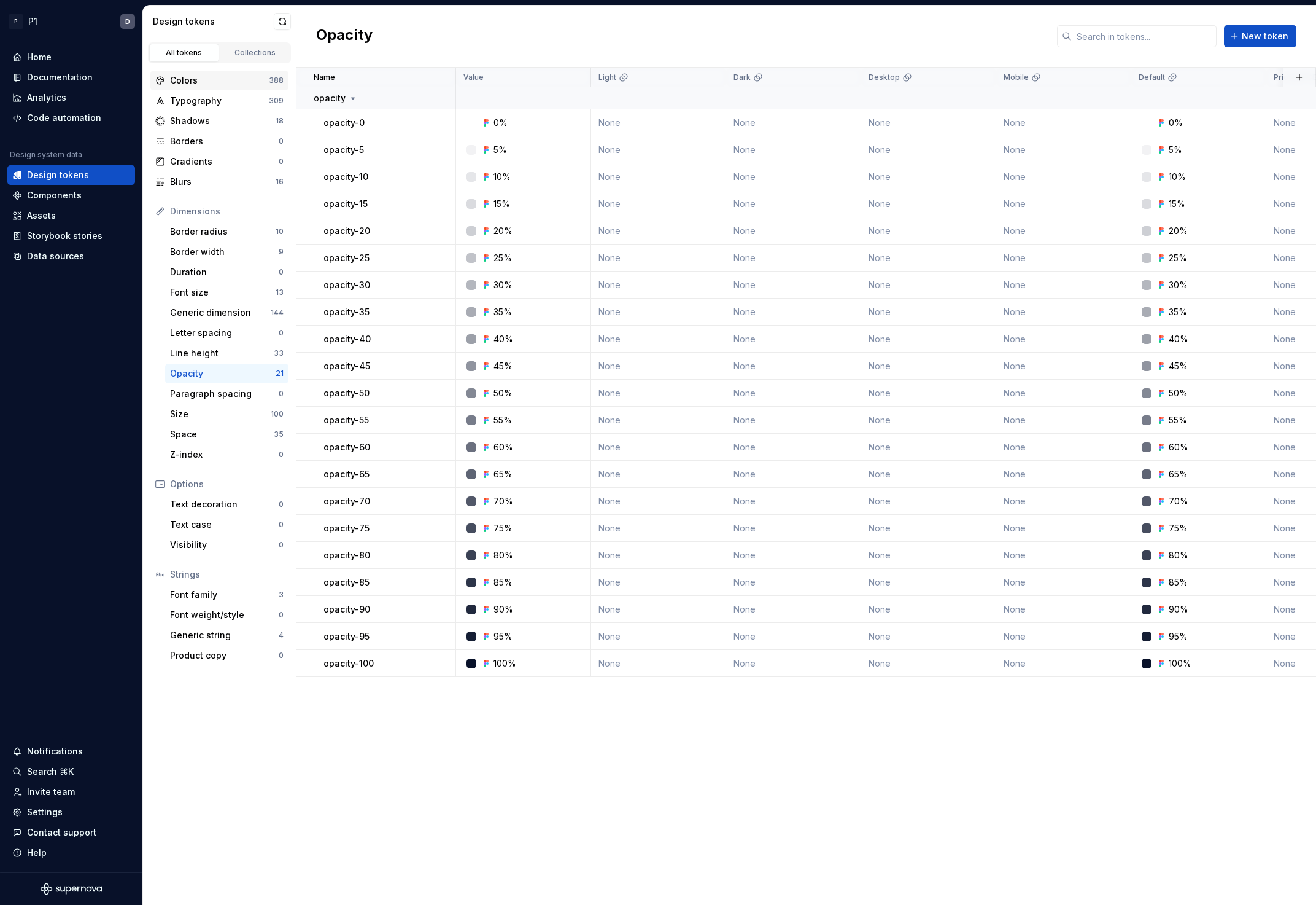
click at [218, 84] on div "Colors" at bounding box center [220, 81] width 99 height 13
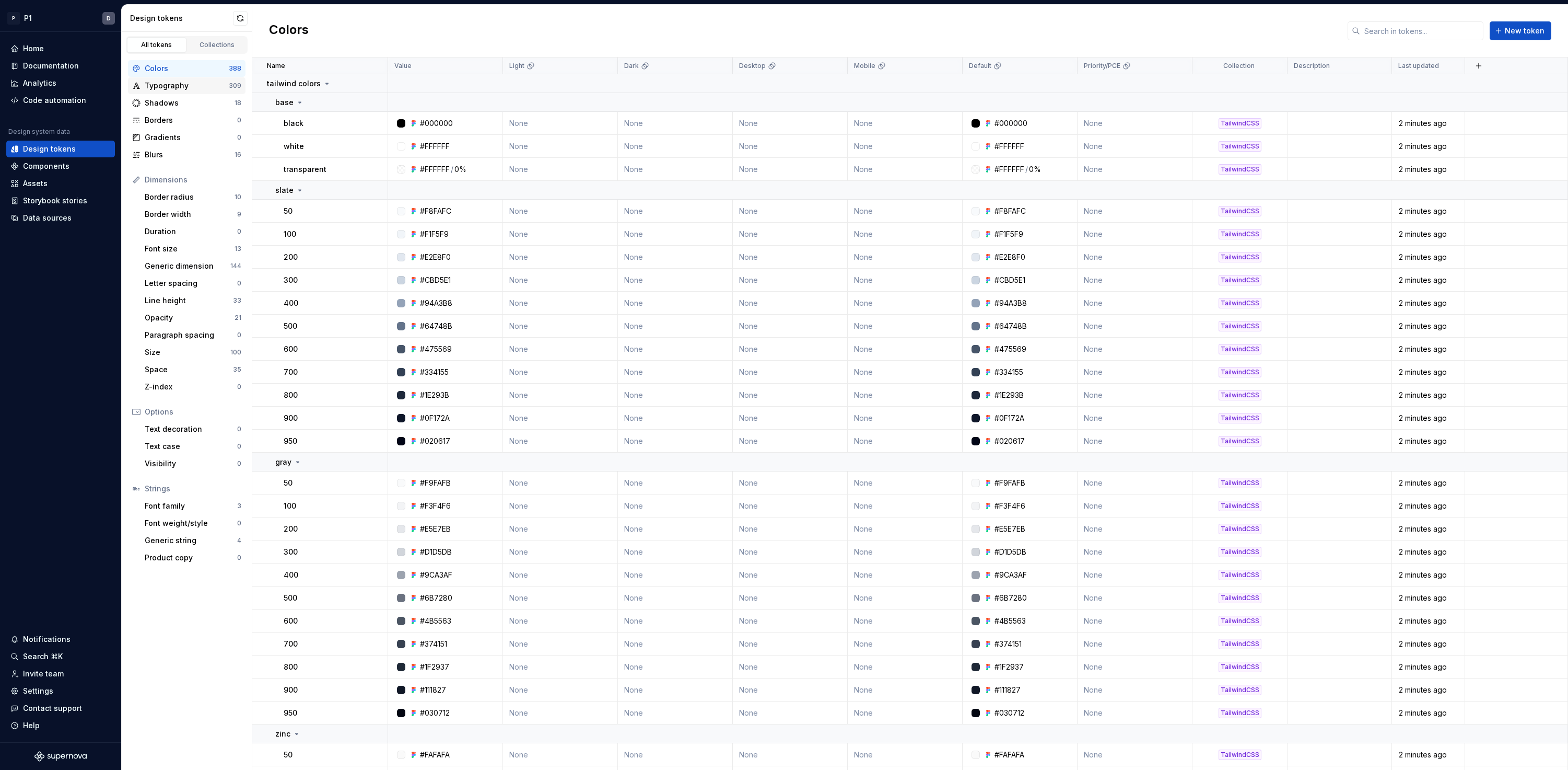
click at [185, 80] on div "Typography 309" at bounding box center [187, 85] width 117 height 17
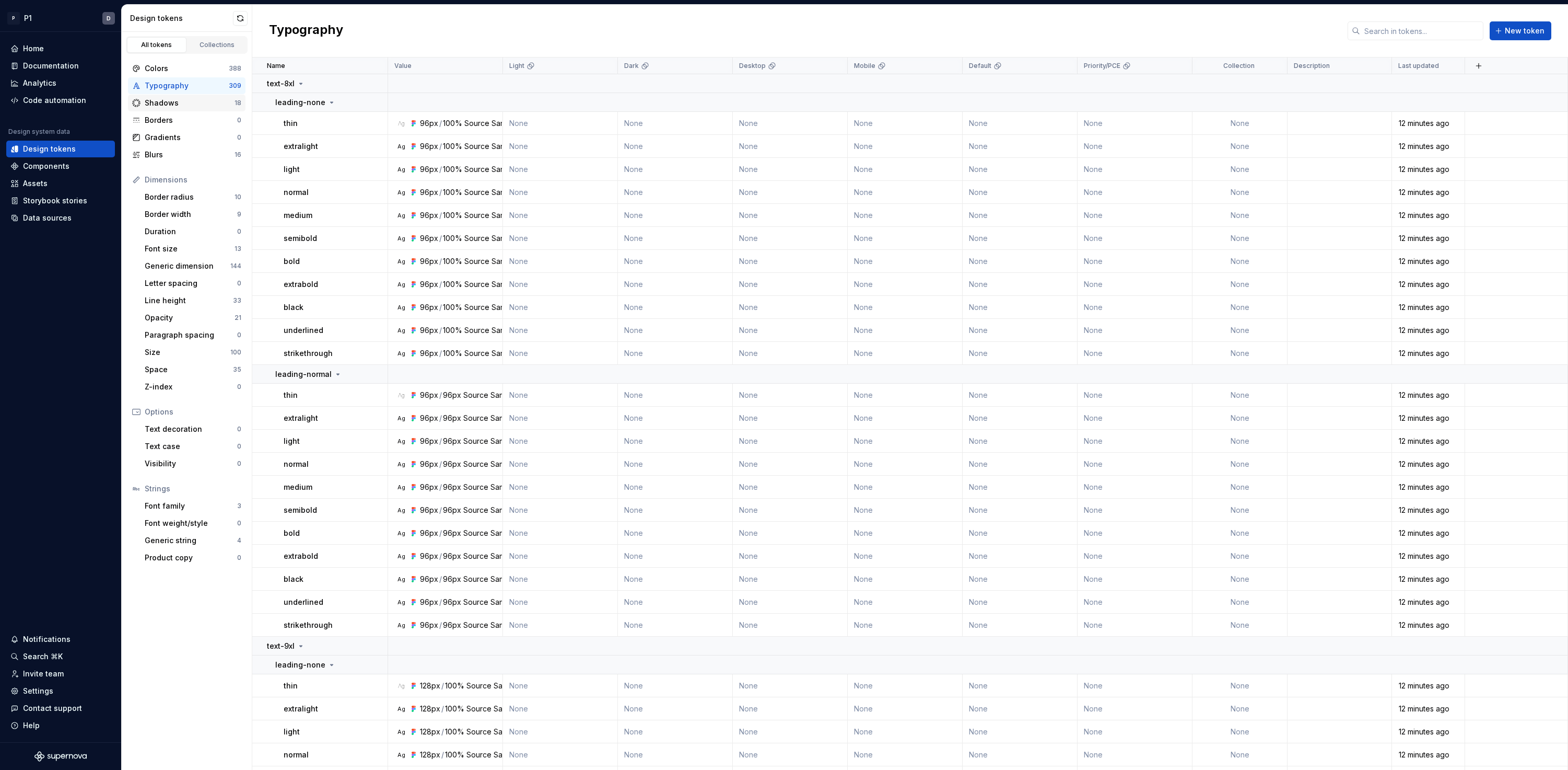
click at [164, 103] on div "Shadows" at bounding box center [190, 103] width 90 height 11
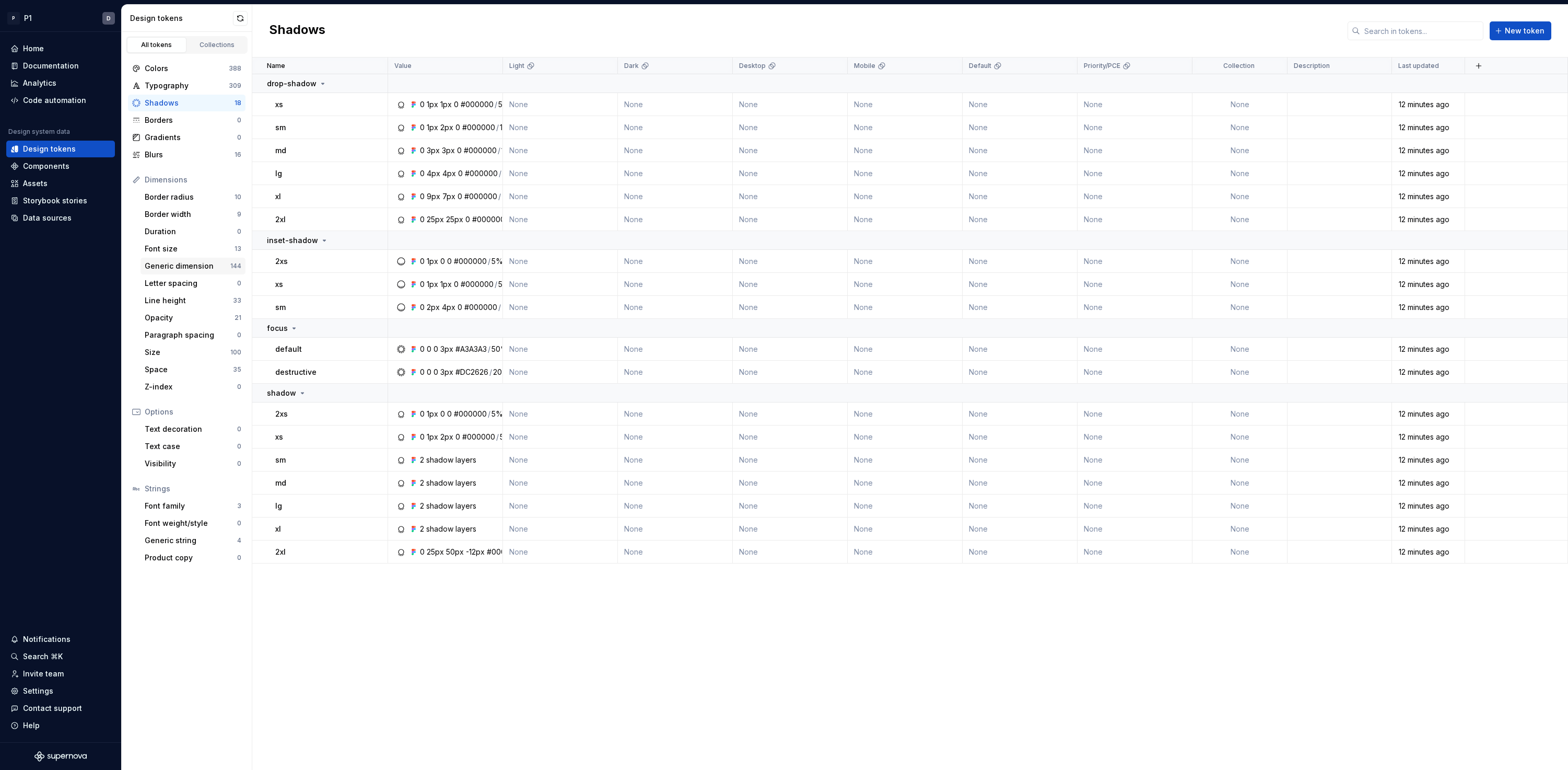
click at [218, 271] on div "Generic dimension" at bounding box center [188, 266] width 85 height 11
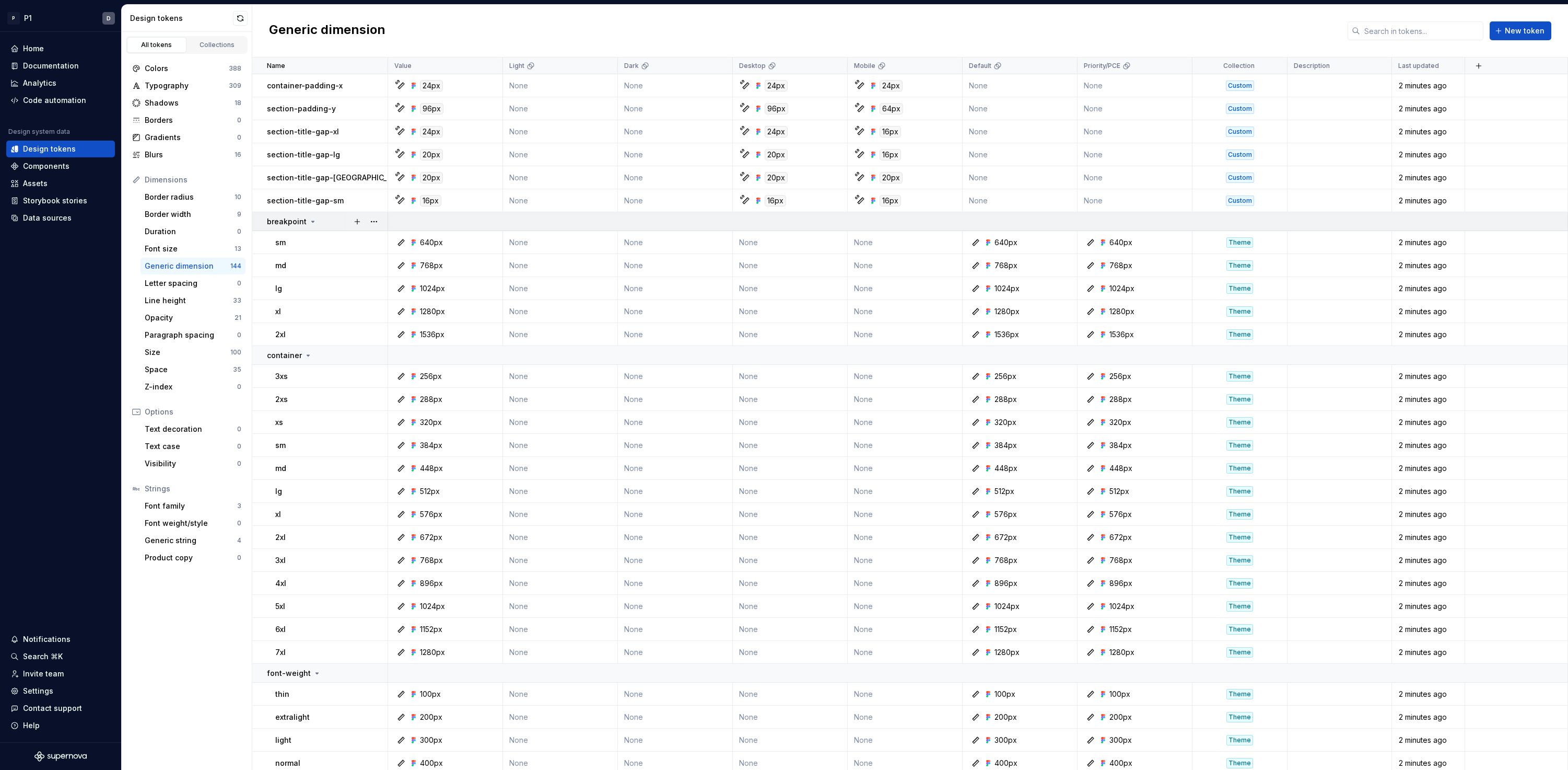
click at [312, 223] on icon at bounding box center [313, 221] width 8 height 8
click at [166, 195] on div "Border radius" at bounding box center [190, 197] width 90 height 11
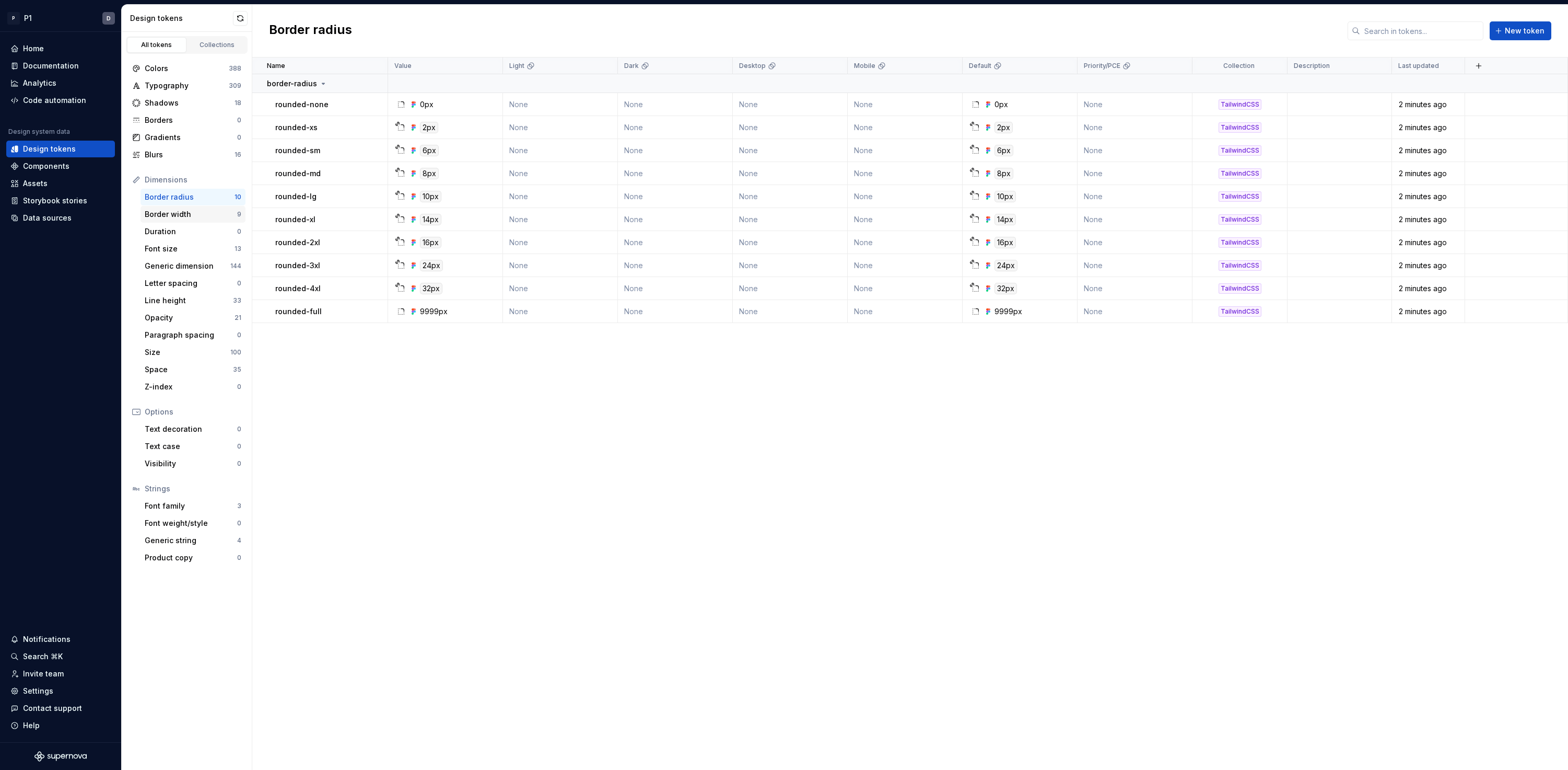
click at [168, 212] on div "Border width" at bounding box center [191, 214] width 92 height 11
click at [180, 124] on div "Borders" at bounding box center [191, 121] width 92 height 11
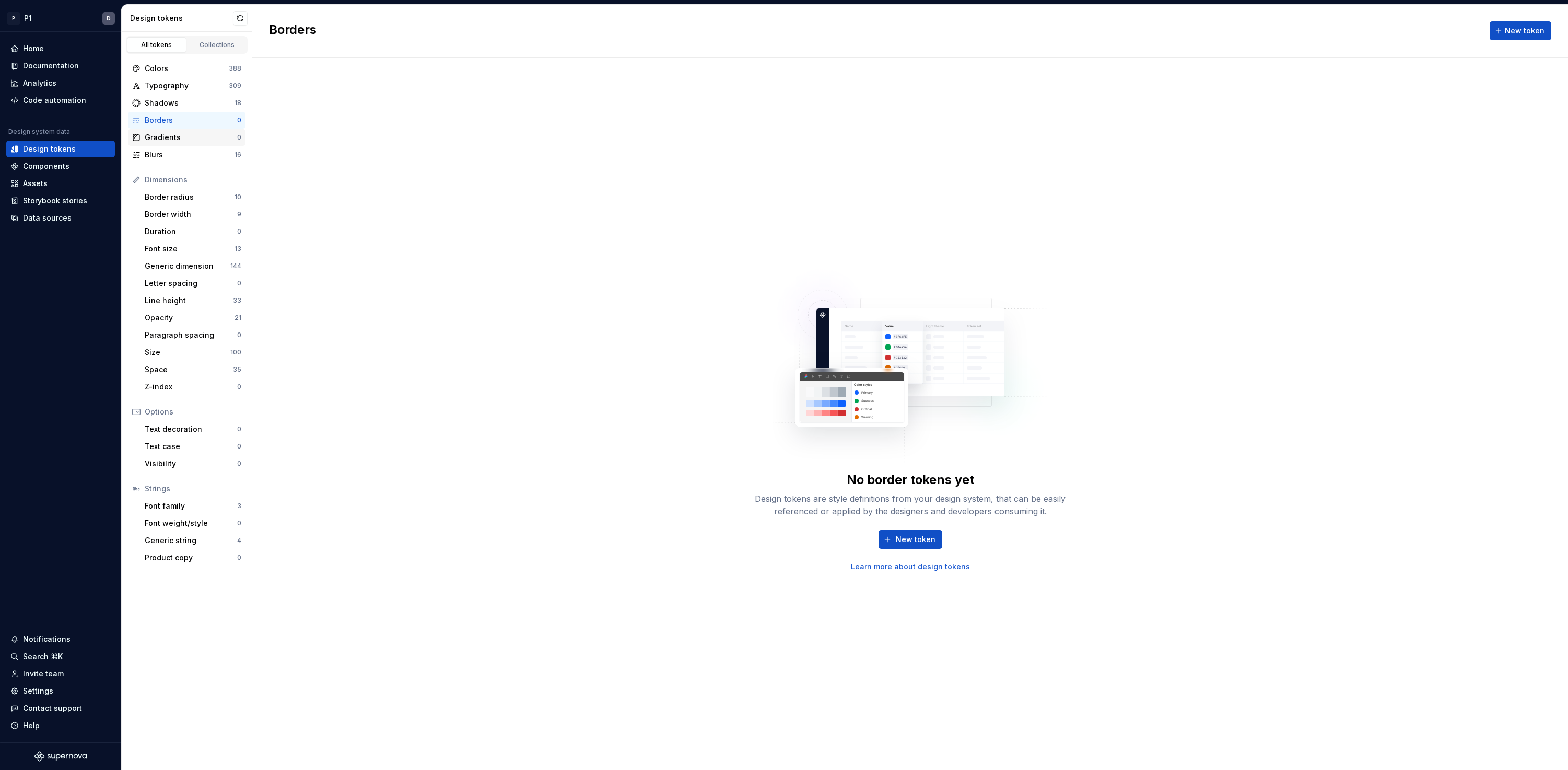
click at [176, 144] on div "Gradients 0" at bounding box center [187, 137] width 117 height 17
click at [186, 211] on div "Border width" at bounding box center [191, 214] width 92 height 11
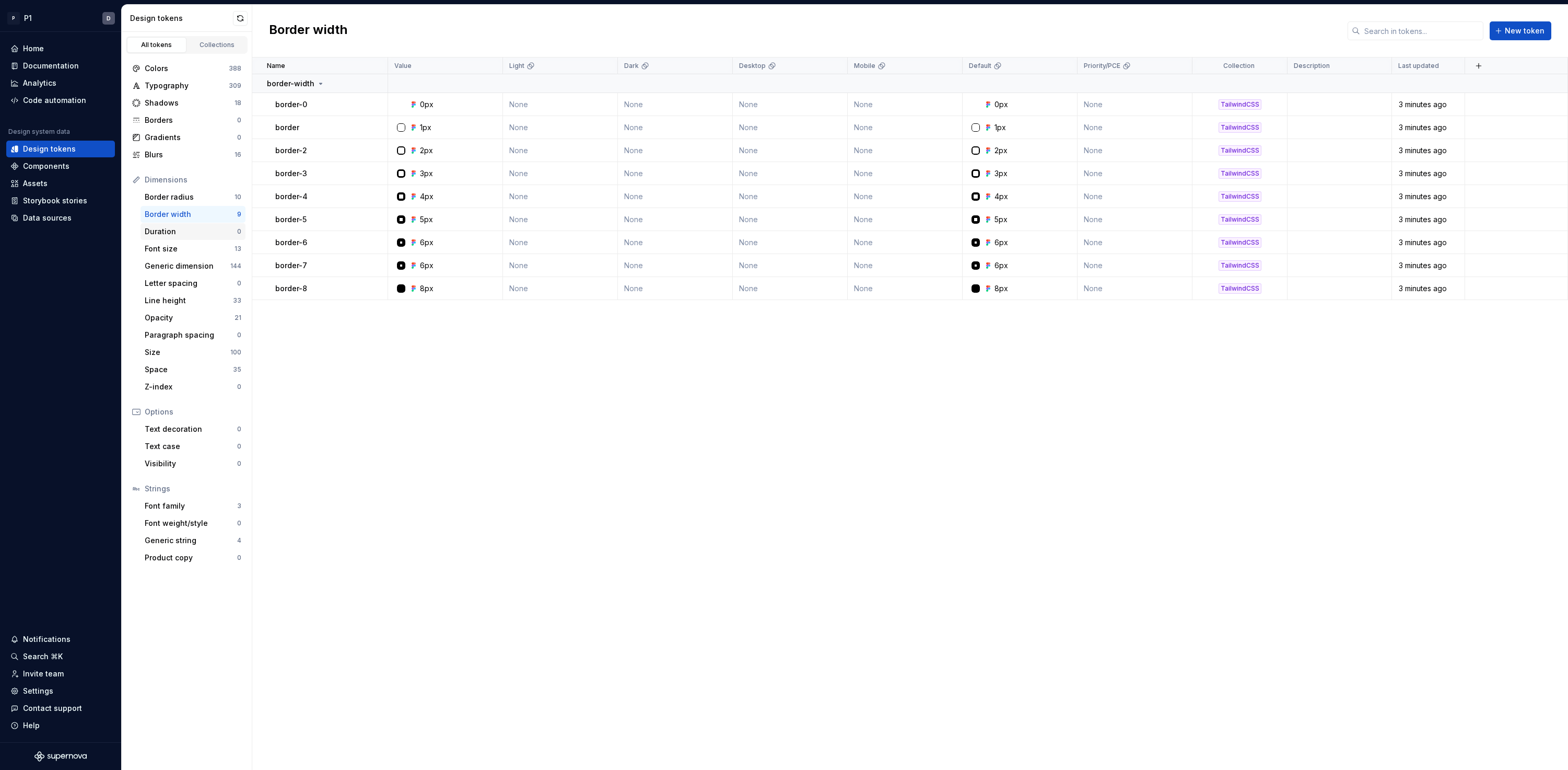
click at [171, 237] on div "Duration" at bounding box center [191, 231] width 92 height 11
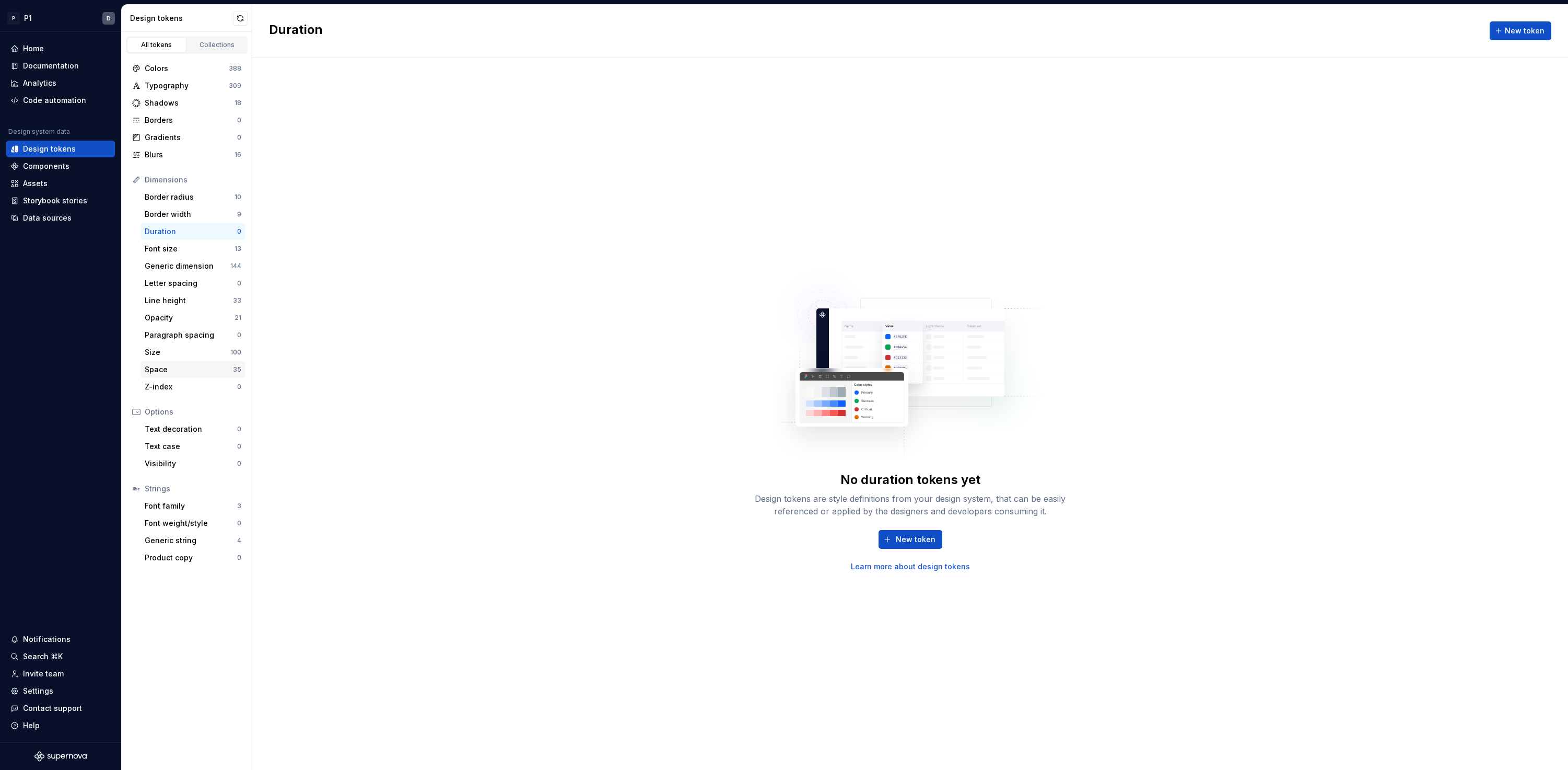
click at [202, 370] on div "Space" at bounding box center [189, 369] width 88 height 11
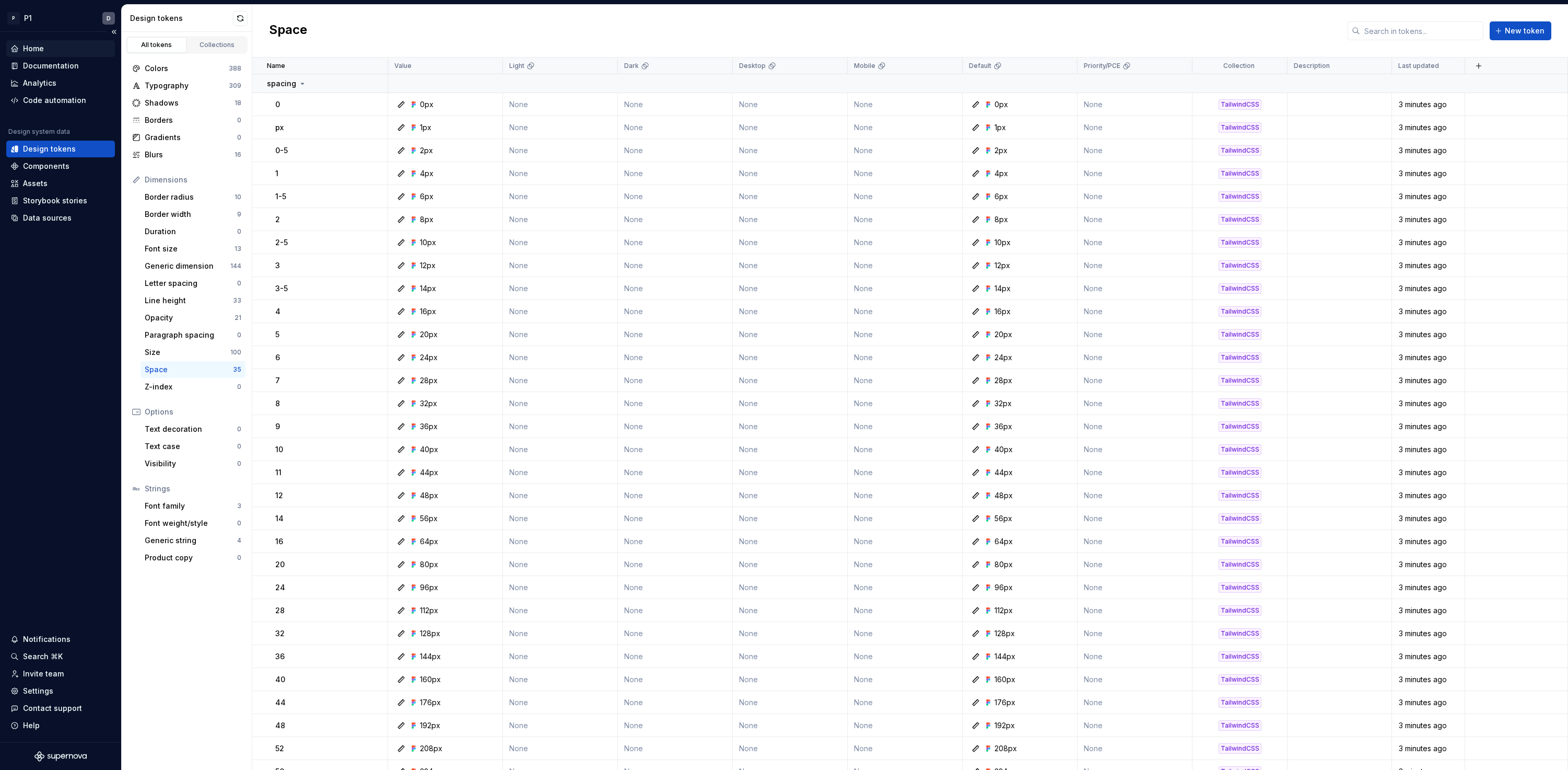
click at [36, 48] on div "Home" at bounding box center [33, 49] width 21 height 11
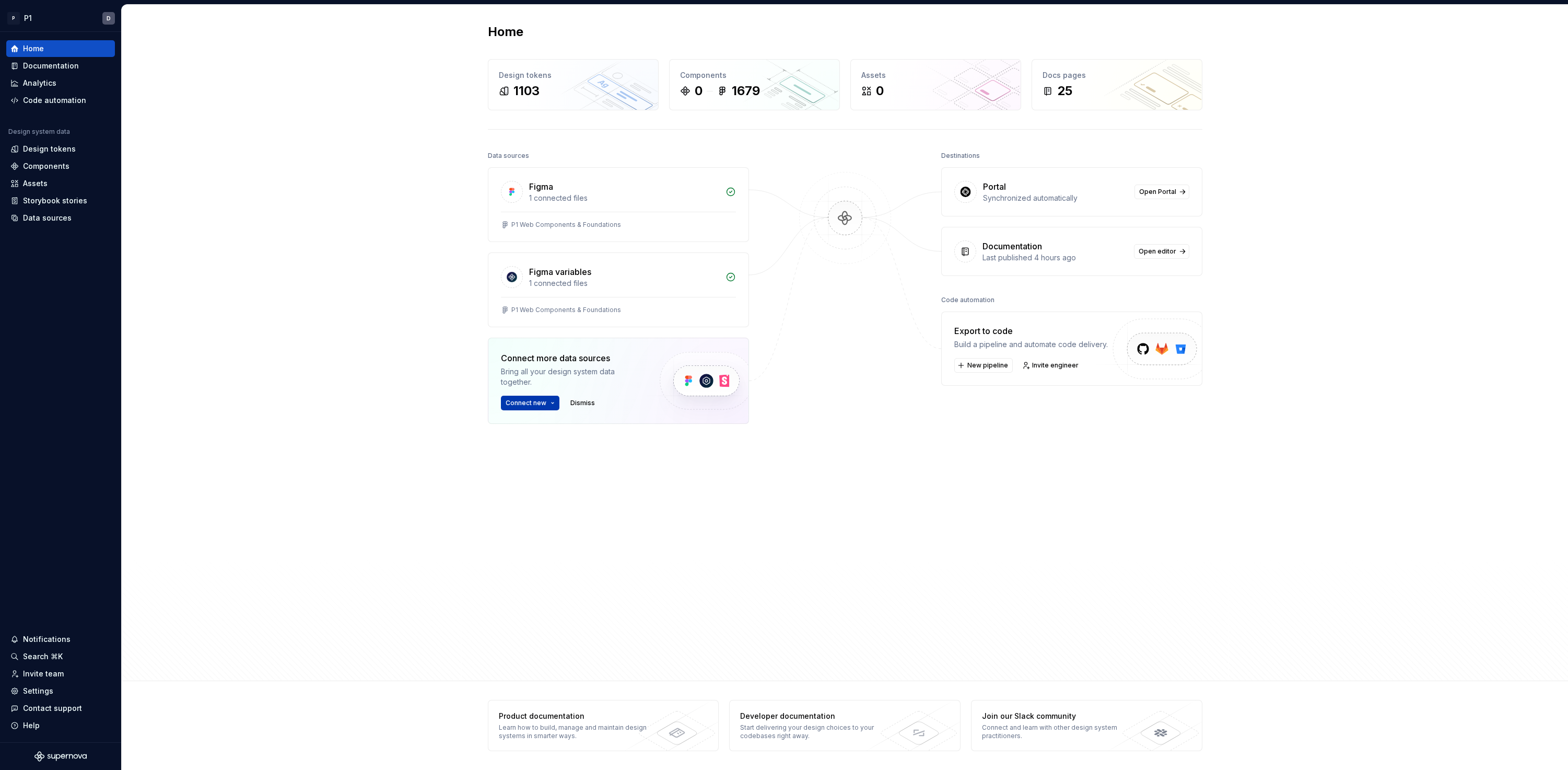
click at [552, 405] on button "Connect new" at bounding box center [530, 402] width 59 height 14
click at [703, 481] on div "Data sources Figma 1 connected files P1 Web Components & Foundations Figma vari…" at bounding box center [619, 379] width 261 height 462
click at [51, 163] on div "Components" at bounding box center [46, 166] width 47 height 11
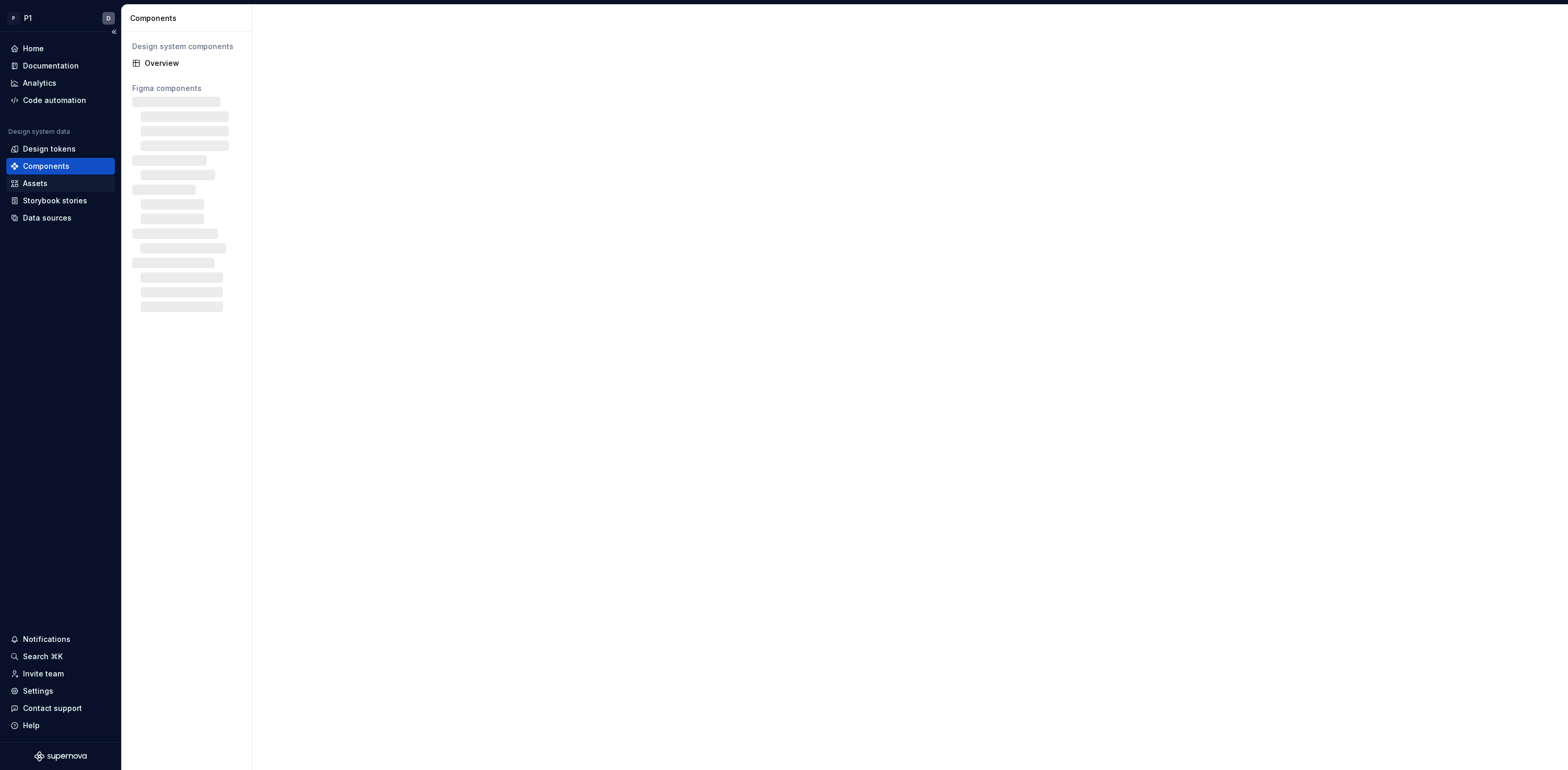
click at [39, 182] on div "Assets" at bounding box center [35, 183] width 24 height 11
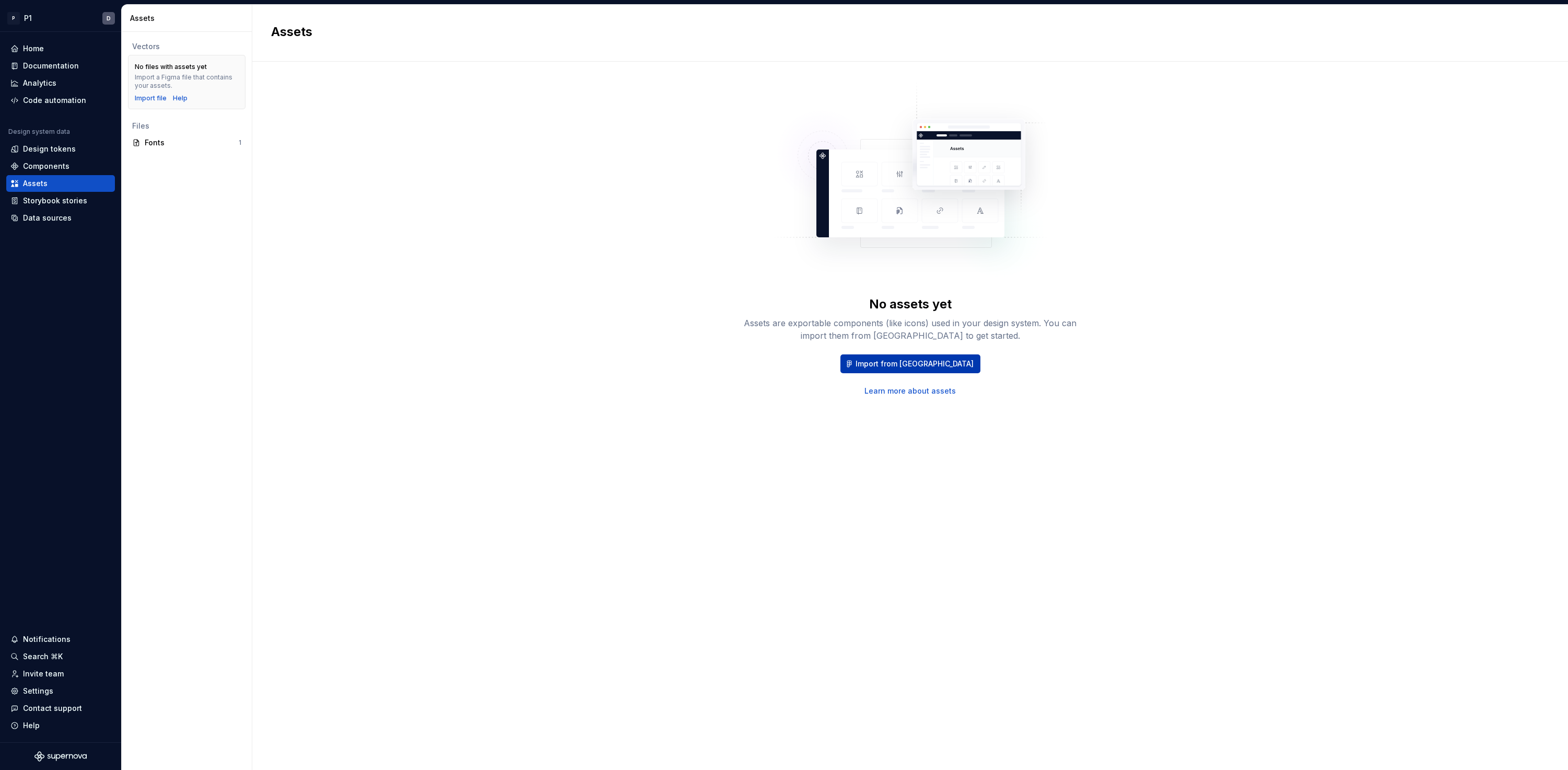
click at [893, 364] on span "Import from [GEOGRAPHIC_DATA]" at bounding box center [914, 364] width 118 height 11
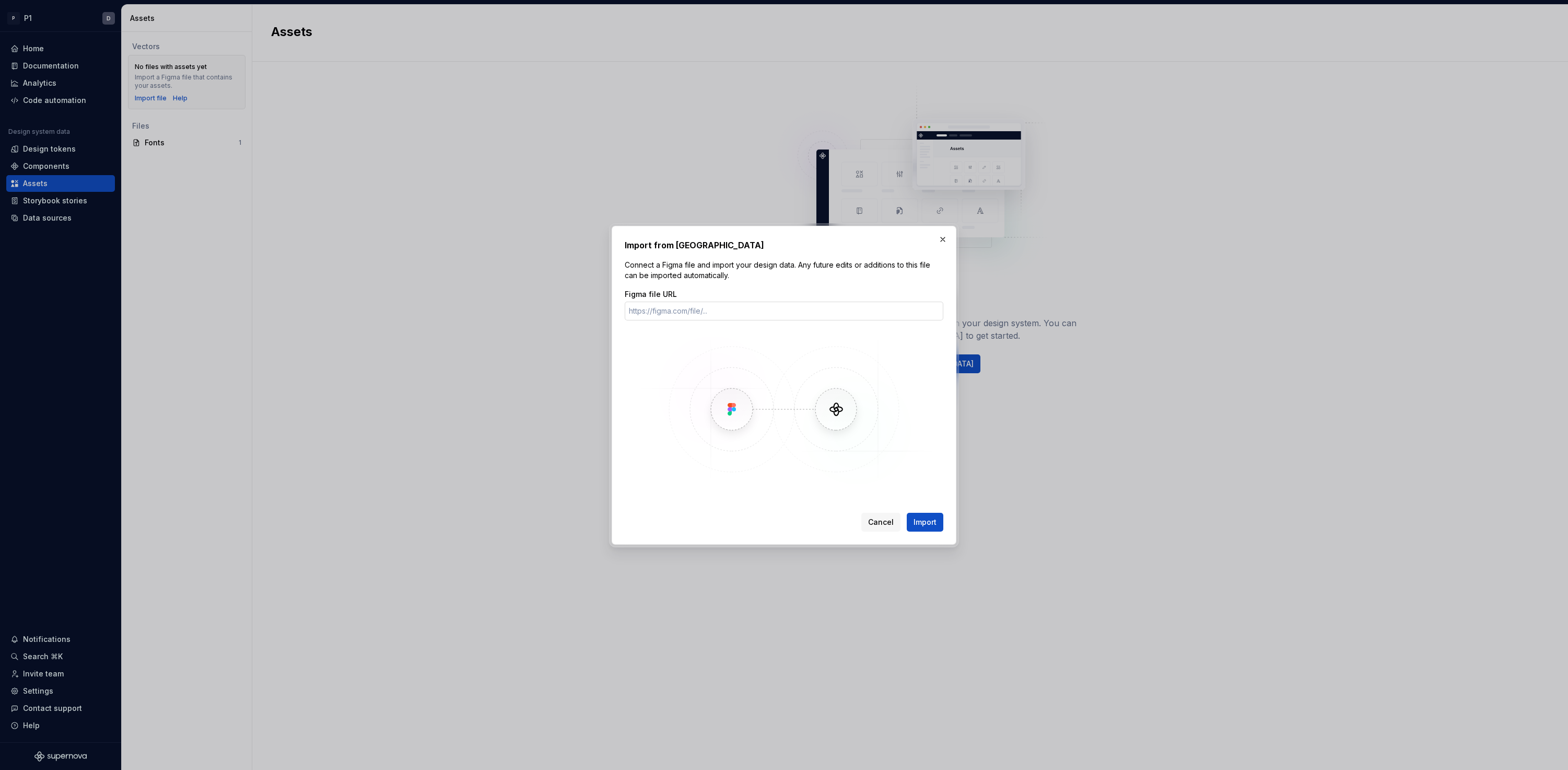
click at [706, 317] on input "Figma file URL" at bounding box center [784, 311] width 319 height 19
click at [674, 313] on input "Figma file URL" at bounding box center [784, 311] width 319 height 19
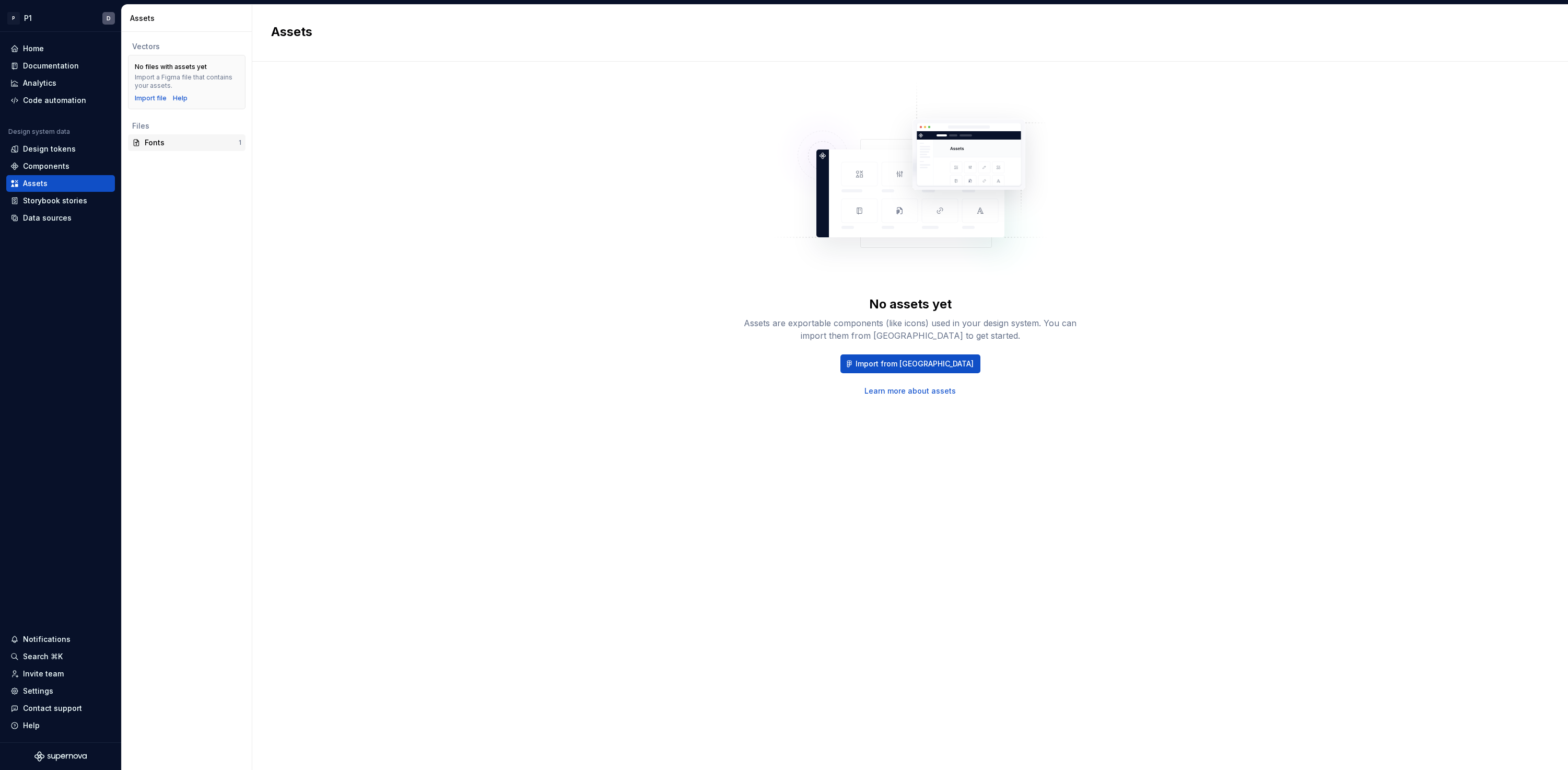
click at [182, 142] on div "Fonts" at bounding box center [191, 143] width 94 height 11
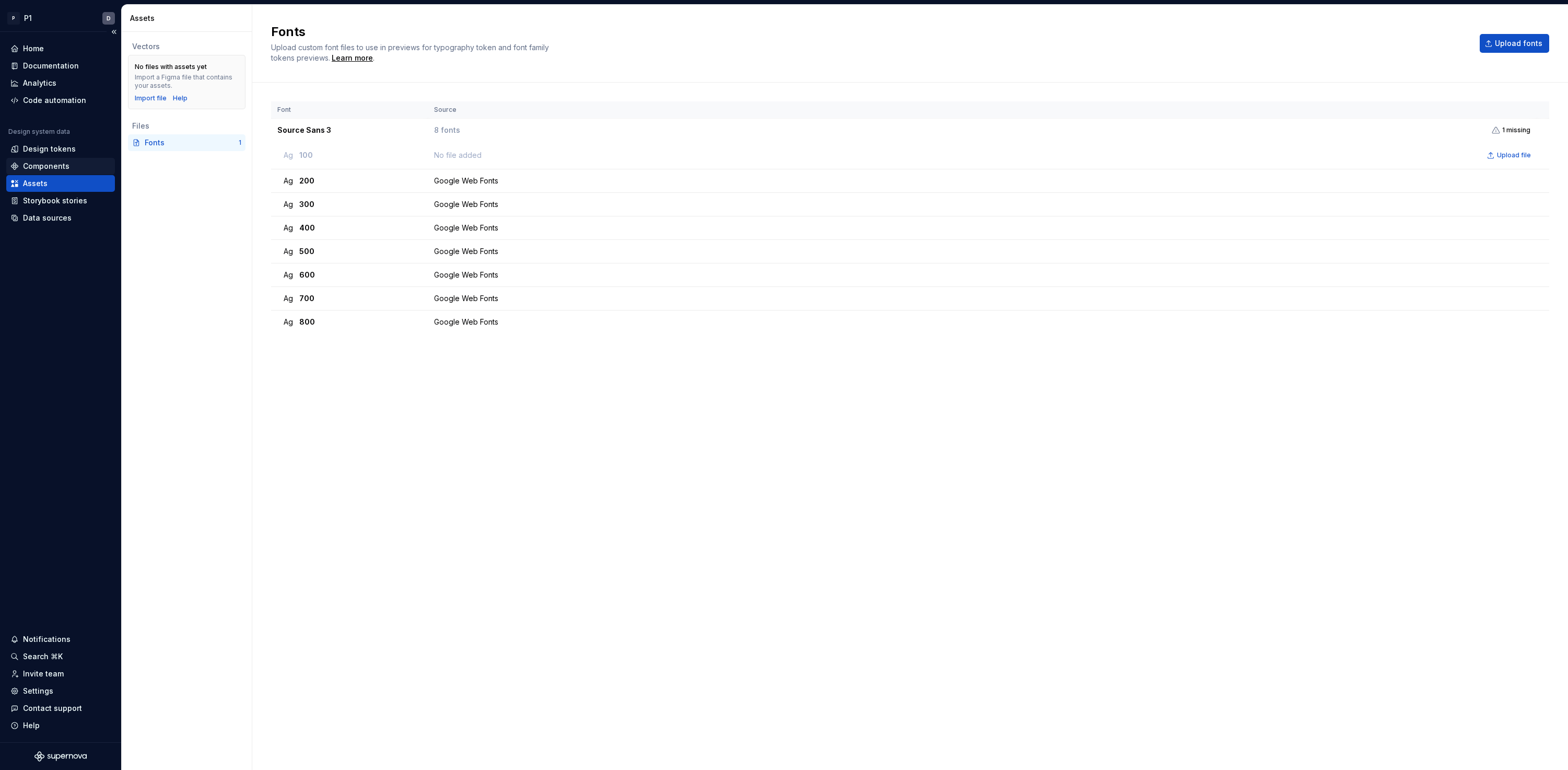
click at [61, 165] on div "Components" at bounding box center [46, 166] width 47 height 11
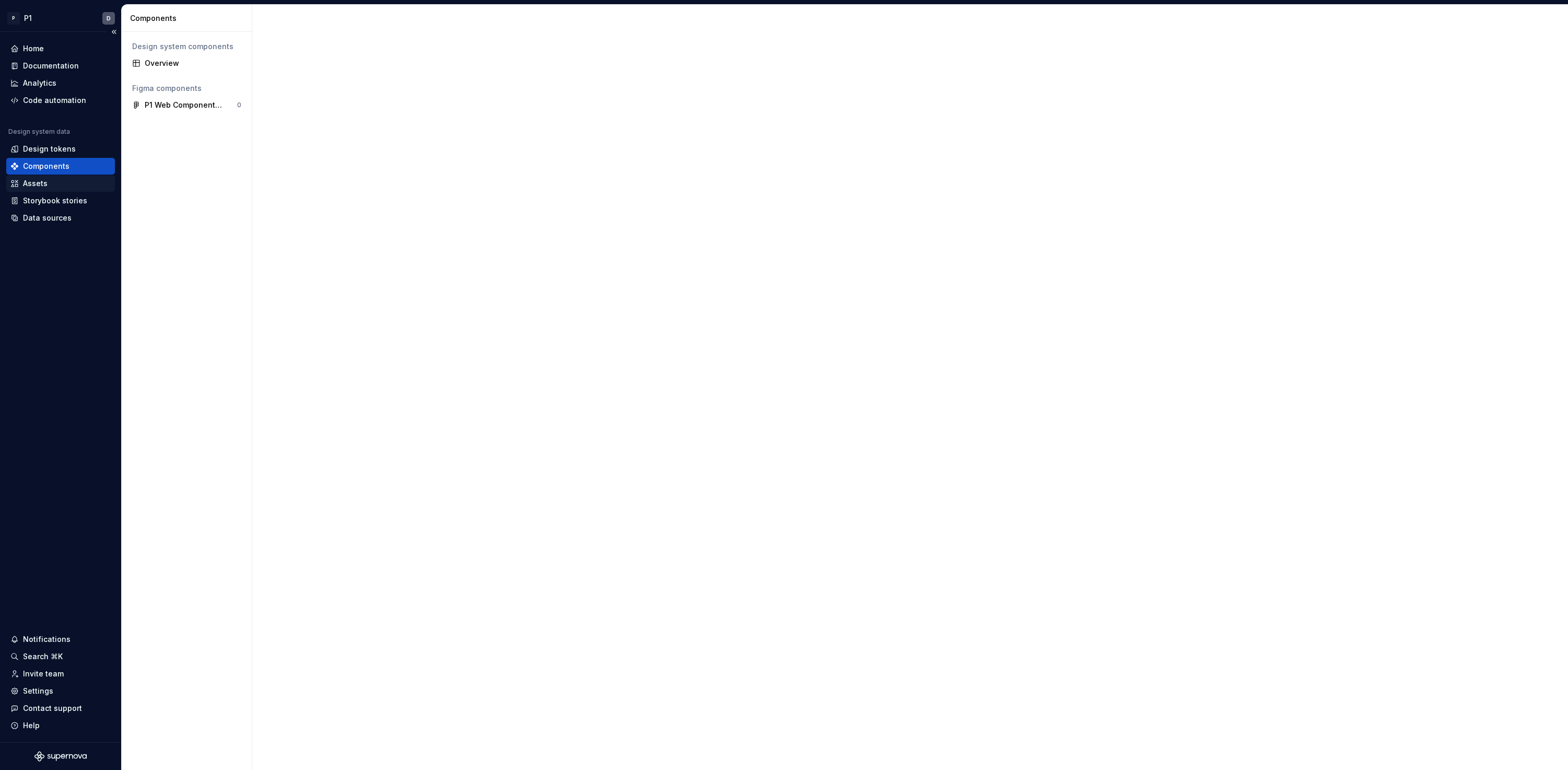
click at [46, 183] on div "Assets" at bounding box center [35, 183] width 24 height 11
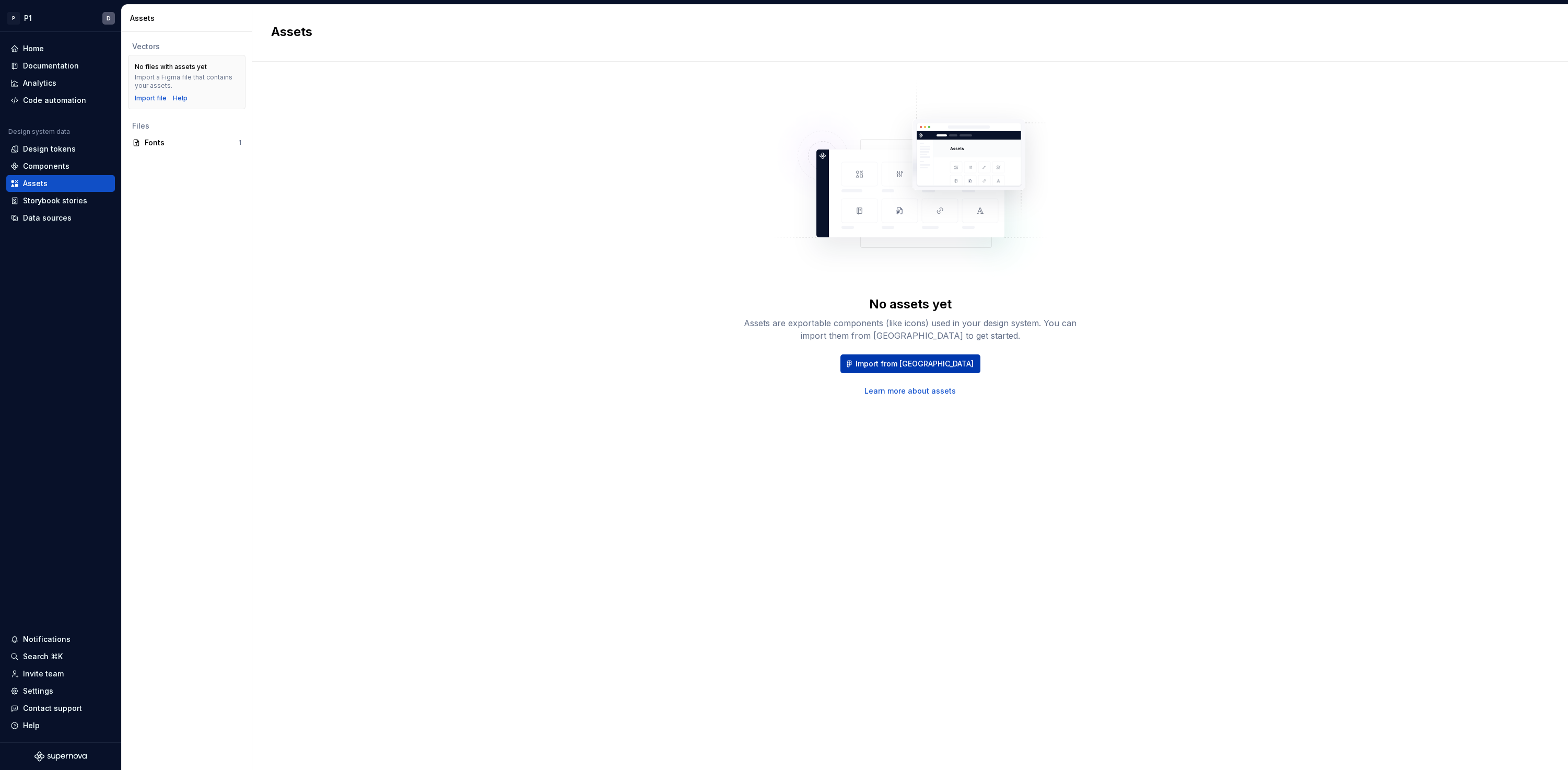
click at [902, 366] on span "Import from [GEOGRAPHIC_DATA]" at bounding box center [914, 364] width 118 height 11
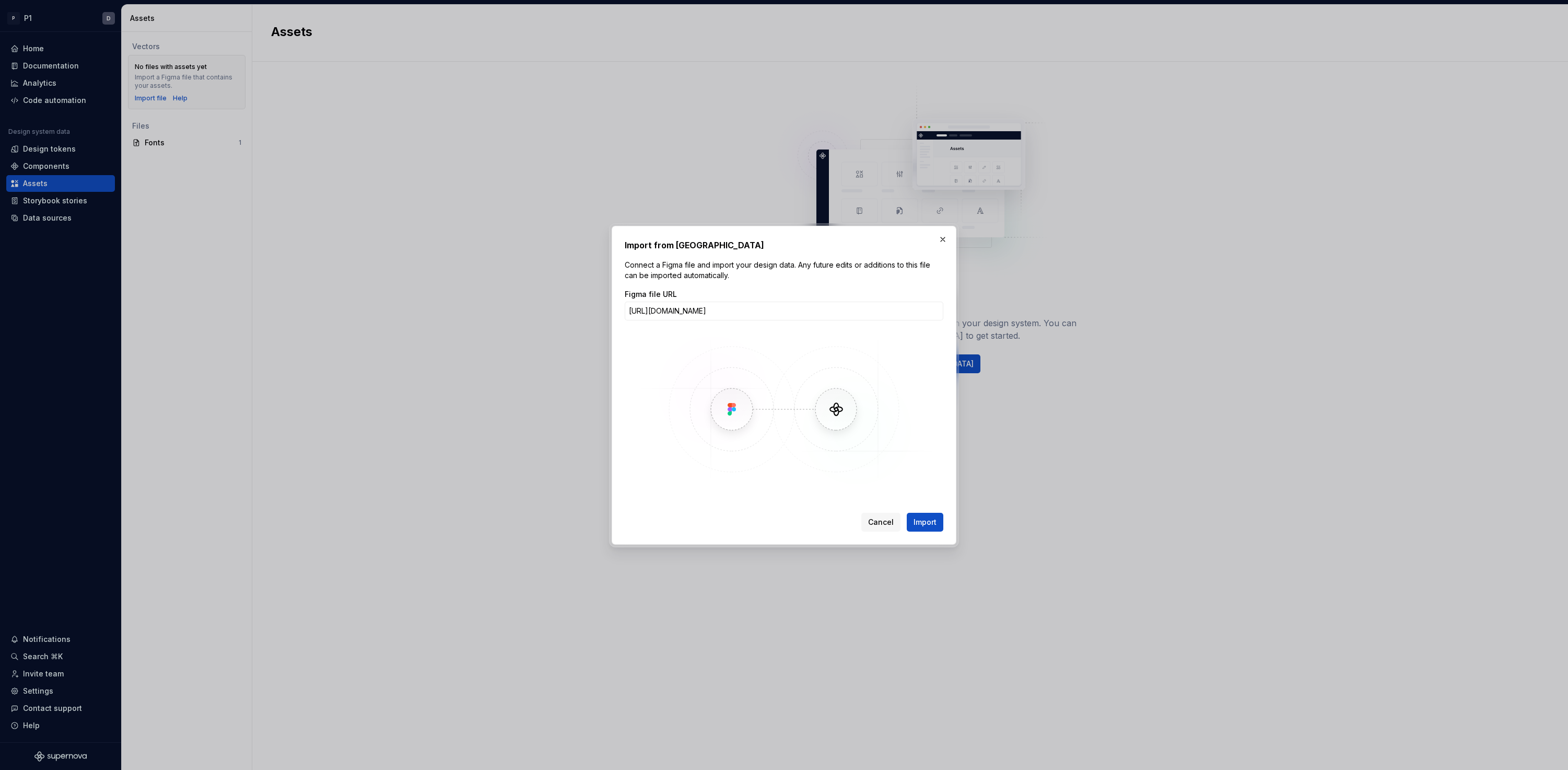
scroll to position [0, 169]
type input "[URL][DOMAIN_NAME]"
click at [936, 524] on button "Import" at bounding box center [925, 522] width 37 height 19
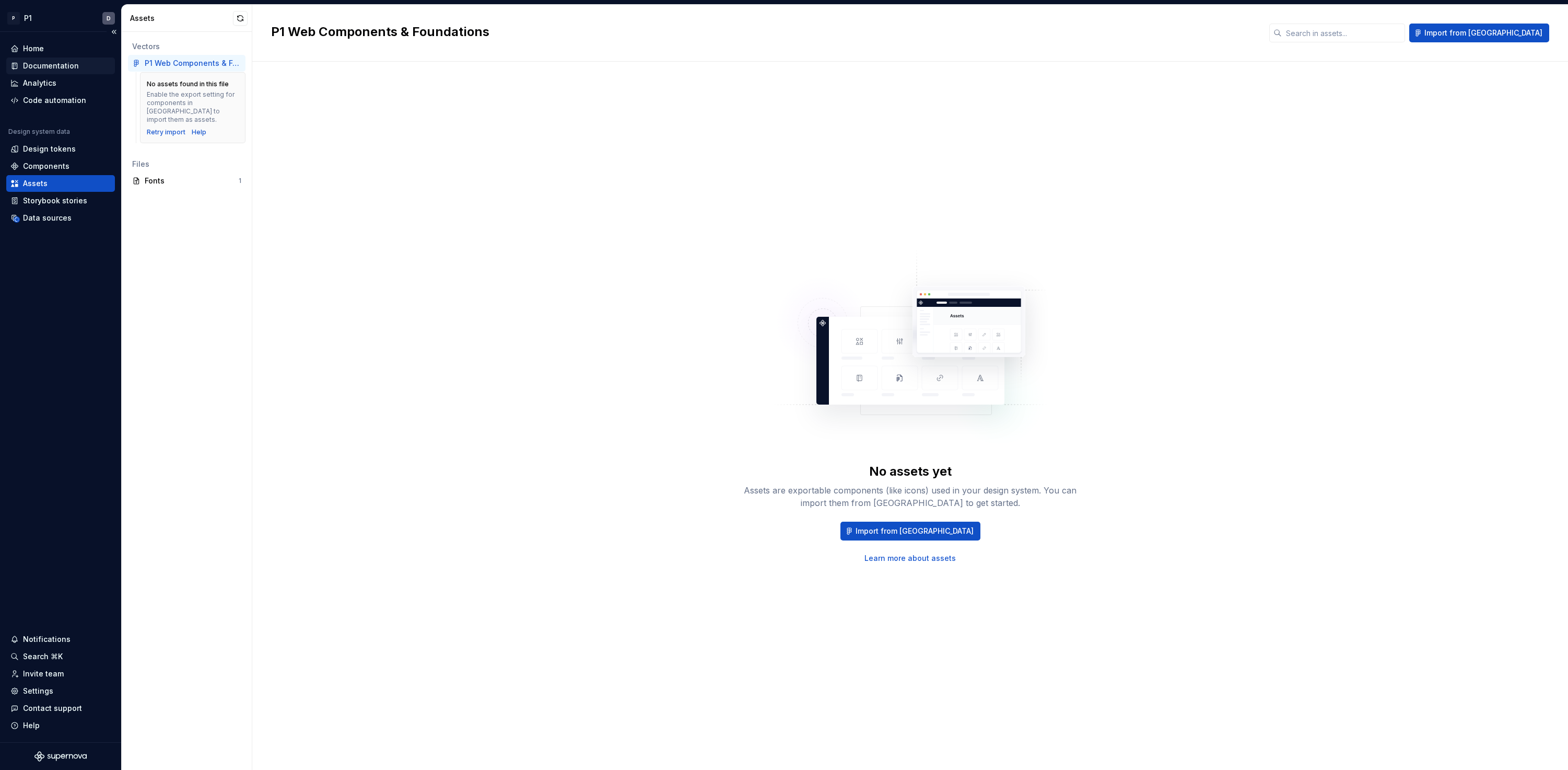
click at [34, 69] on div "Documentation" at bounding box center [50, 66] width 56 height 11
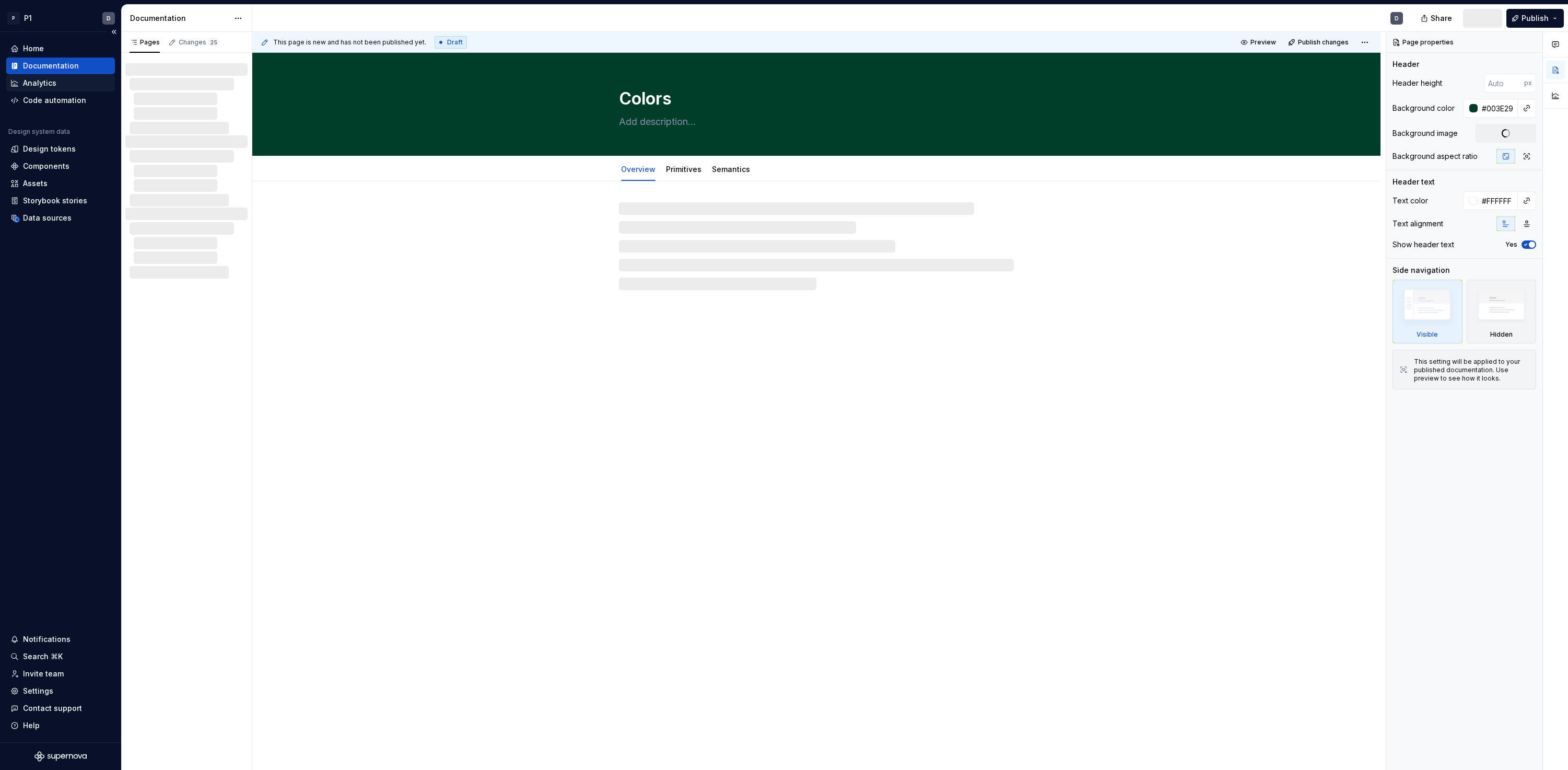
click at [35, 83] on div "Analytics" at bounding box center [40, 83] width 34 height 11
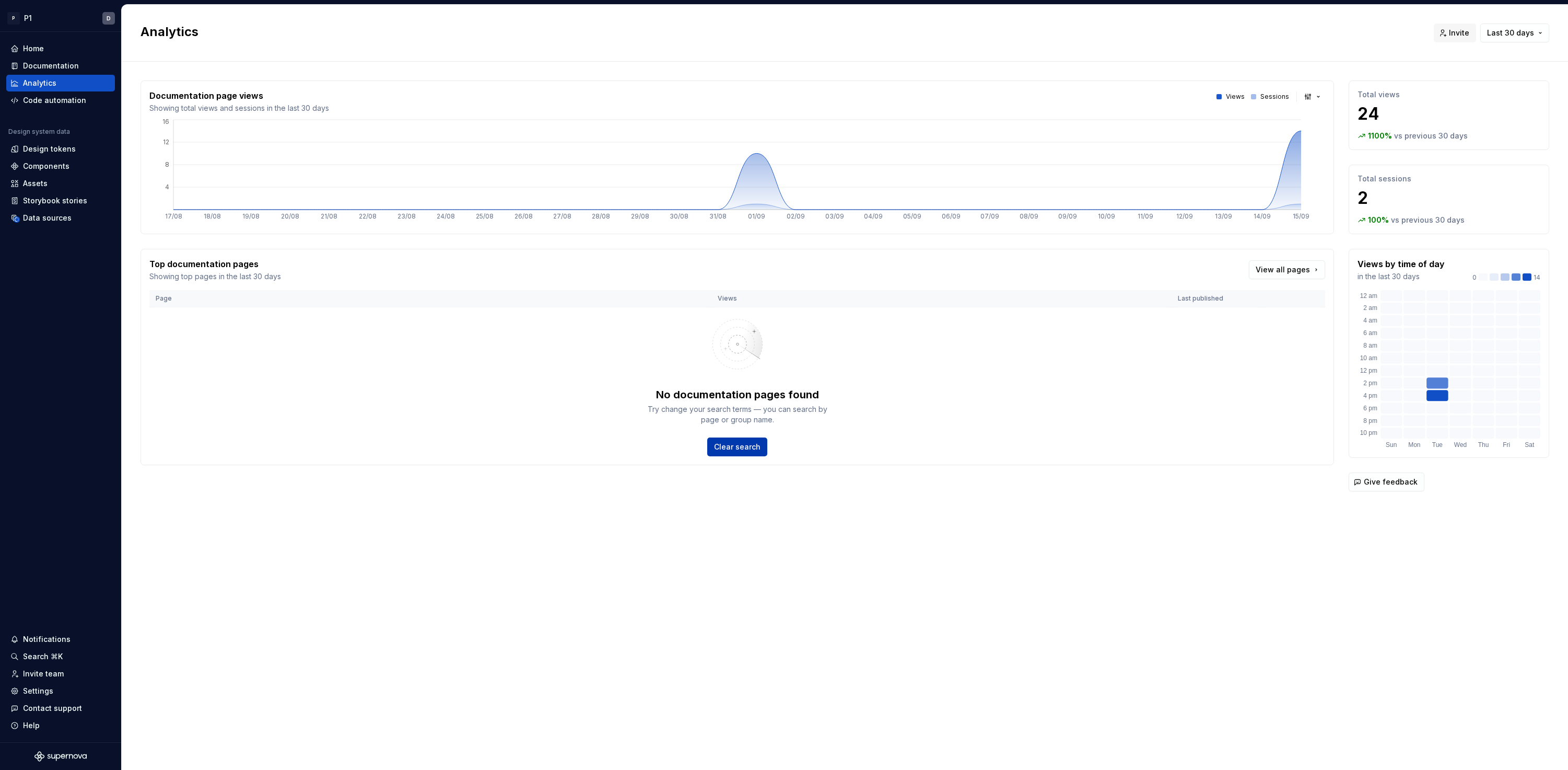
click at [747, 448] on span "Clear search" at bounding box center [737, 447] width 47 height 11
click at [1119, 26] on button "Last 30 days" at bounding box center [1515, 33] width 69 height 19
click at [1119, 117] on span "Last year" at bounding box center [1492, 122] width 110 height 17
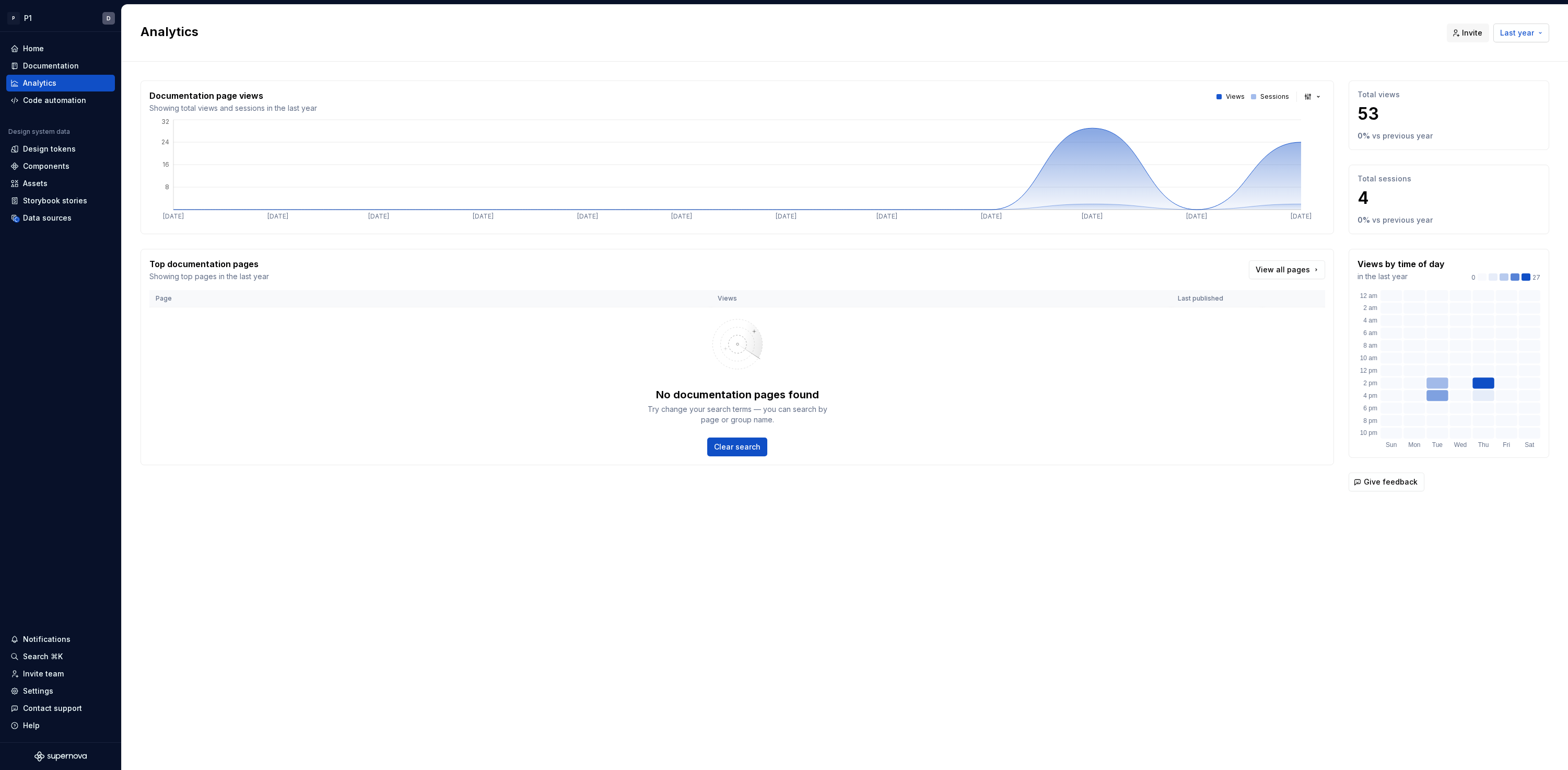
click at [1119, 34] on span "Last year" at bounding box center [1517, 33] width 34 height 11
click at [1119, 62] on span "Last 7 days" at bounding box center [1492, 56] width 110 height 17
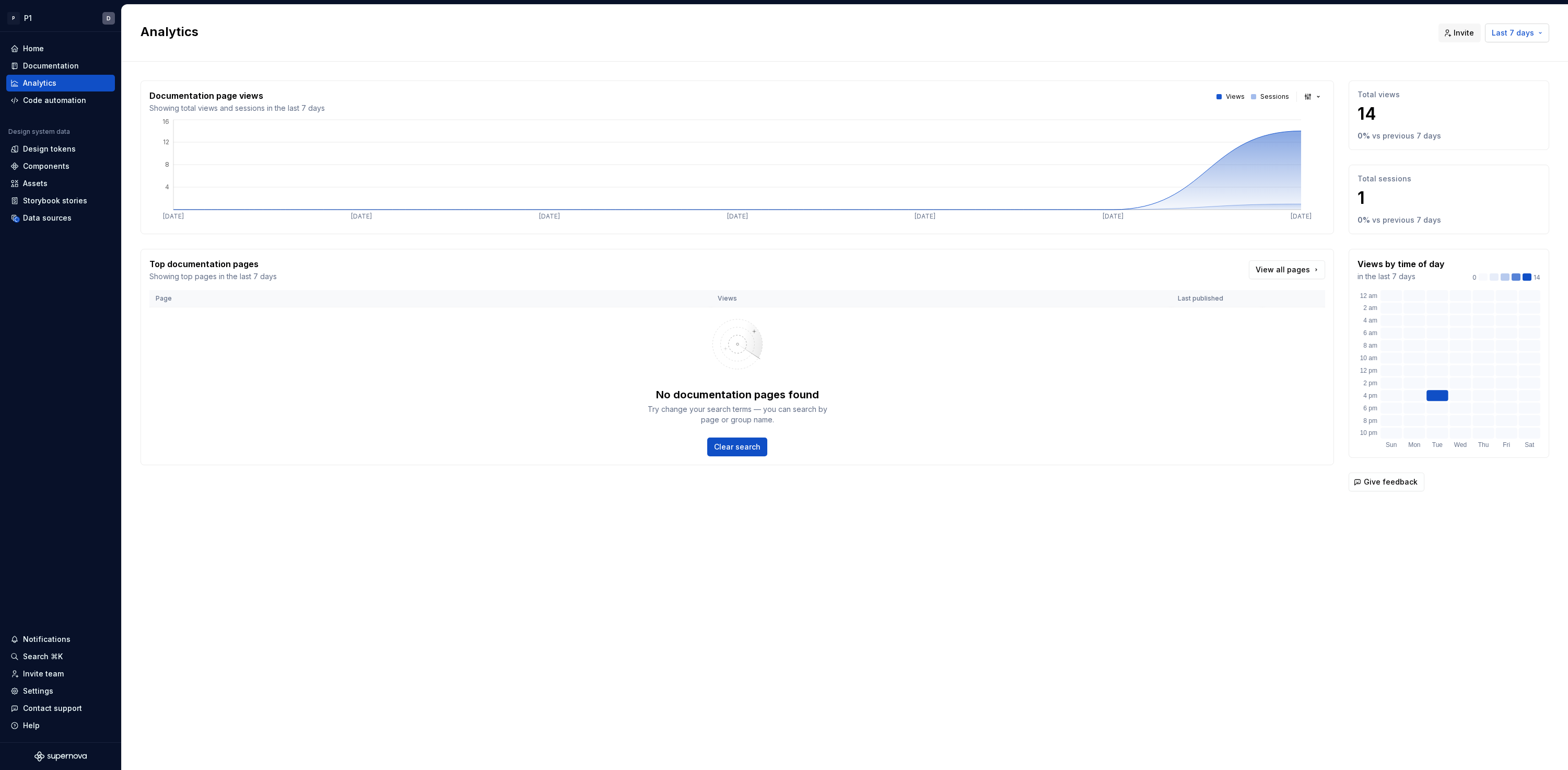
click at [1119, 32] on span "Last 7 days" at bounding box center [1512, 33] width 42 height 11
click at [1119, 72] on div "Last 30 days" at bounding box center [1477, 72] width 47 height 11
click at [28, 97] on div "Code automation" at bounding box center [54, 101] width 63 height 11
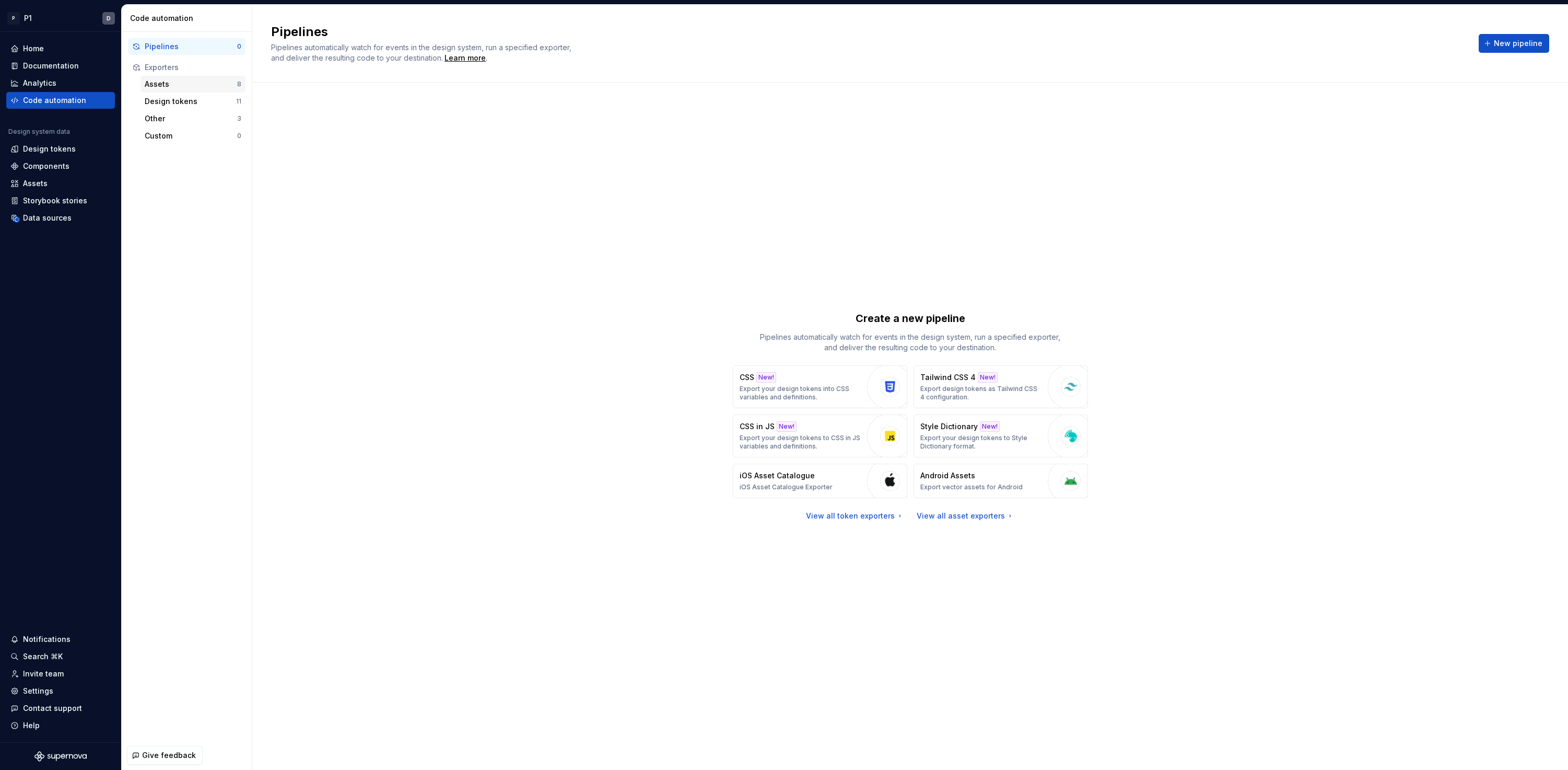
click at [219, 85] on div "Assets" at bounding box center [191, 84] width 92 height 11
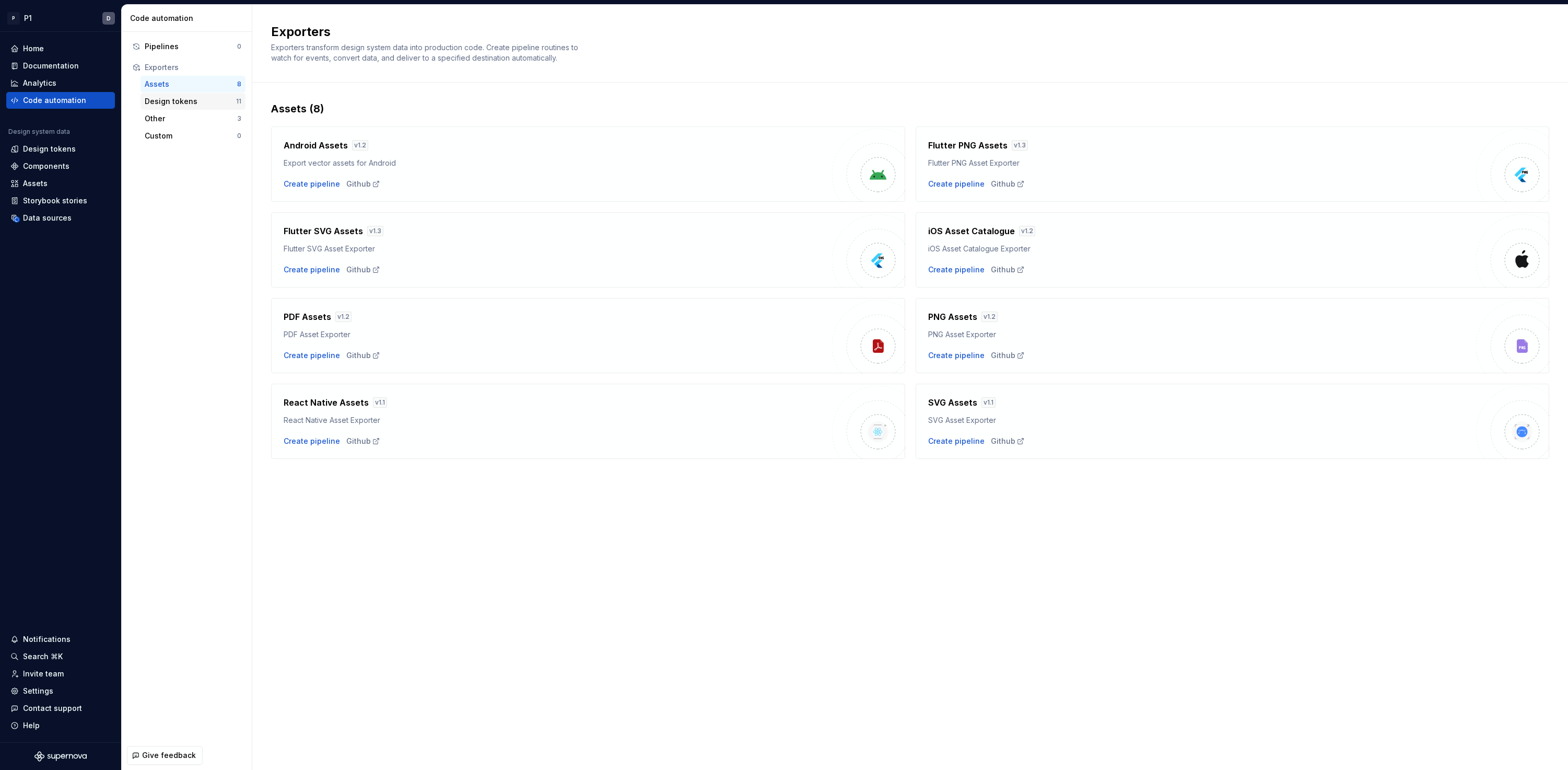
click at [216, 102] on div "Design tokens" at bounding box center [191, 101] width 92 height 11
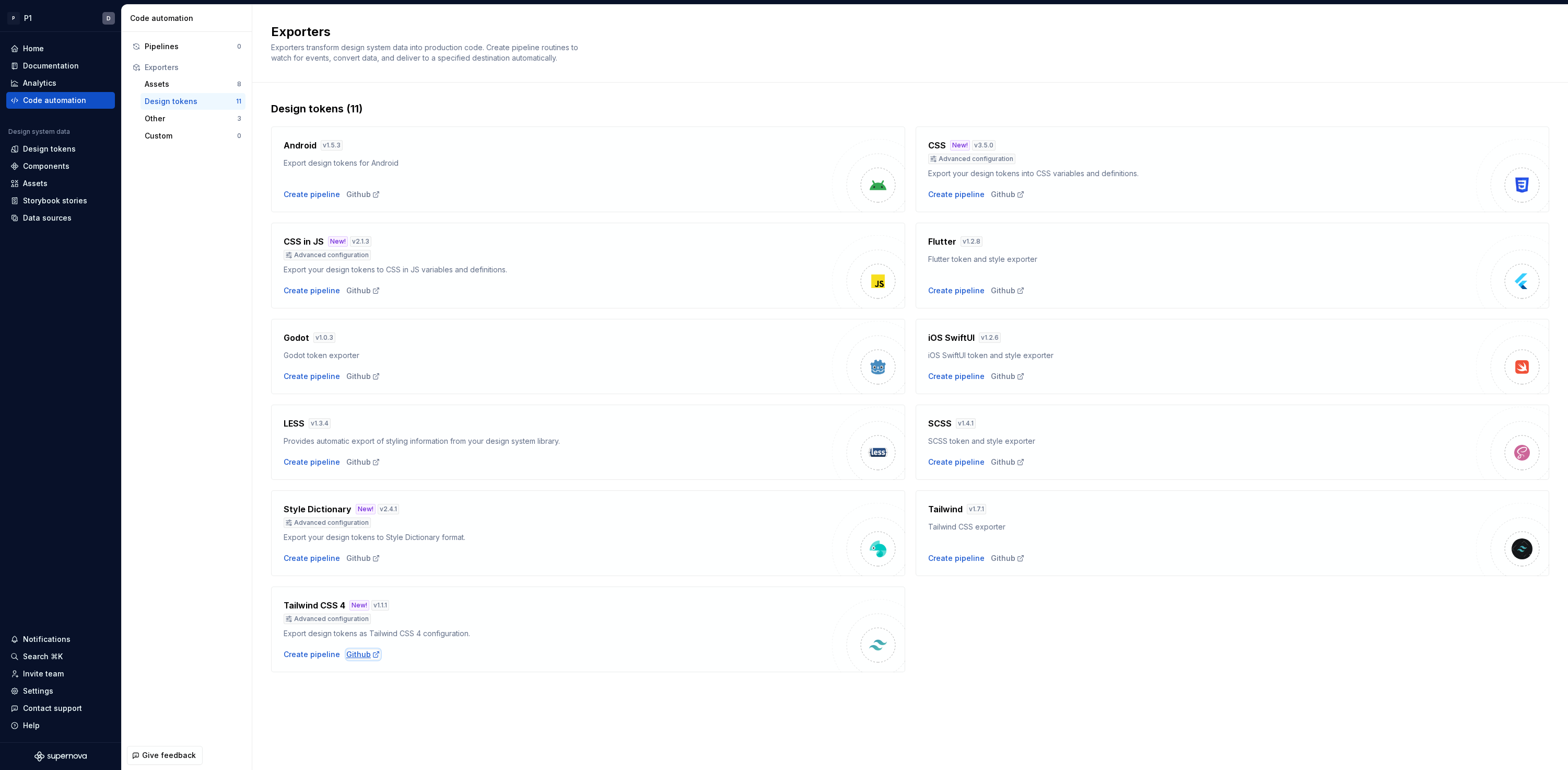
click at [346, 654] on div "Github" at bounding box center [363, 654] width 34 height 11
click at [182, 118] on div "Other" at bounding box center [191, 119] width 92 height 11
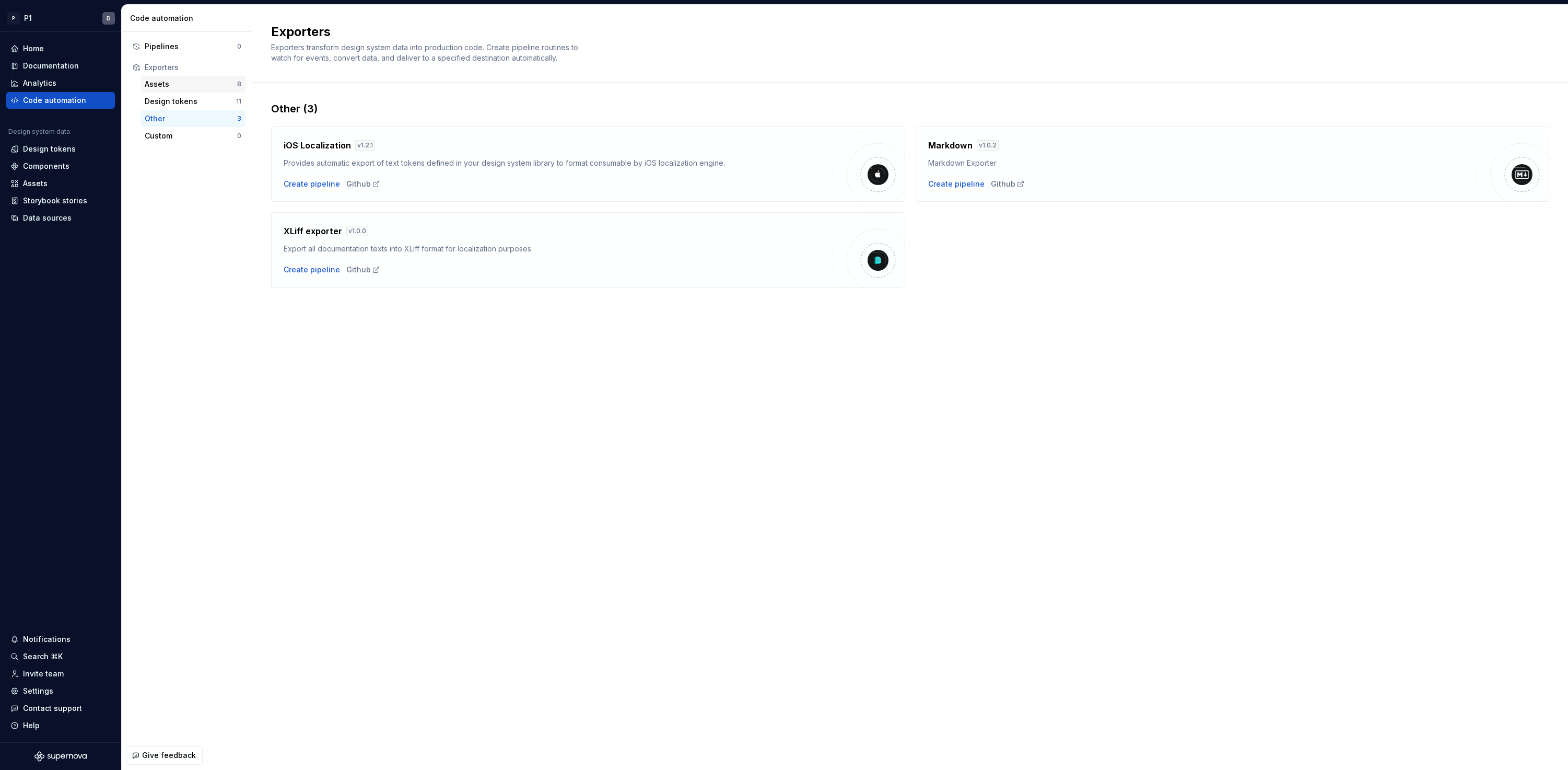
click at [153, 80] on div "Assets" at bounding box center [191, 84] width 92 height 11
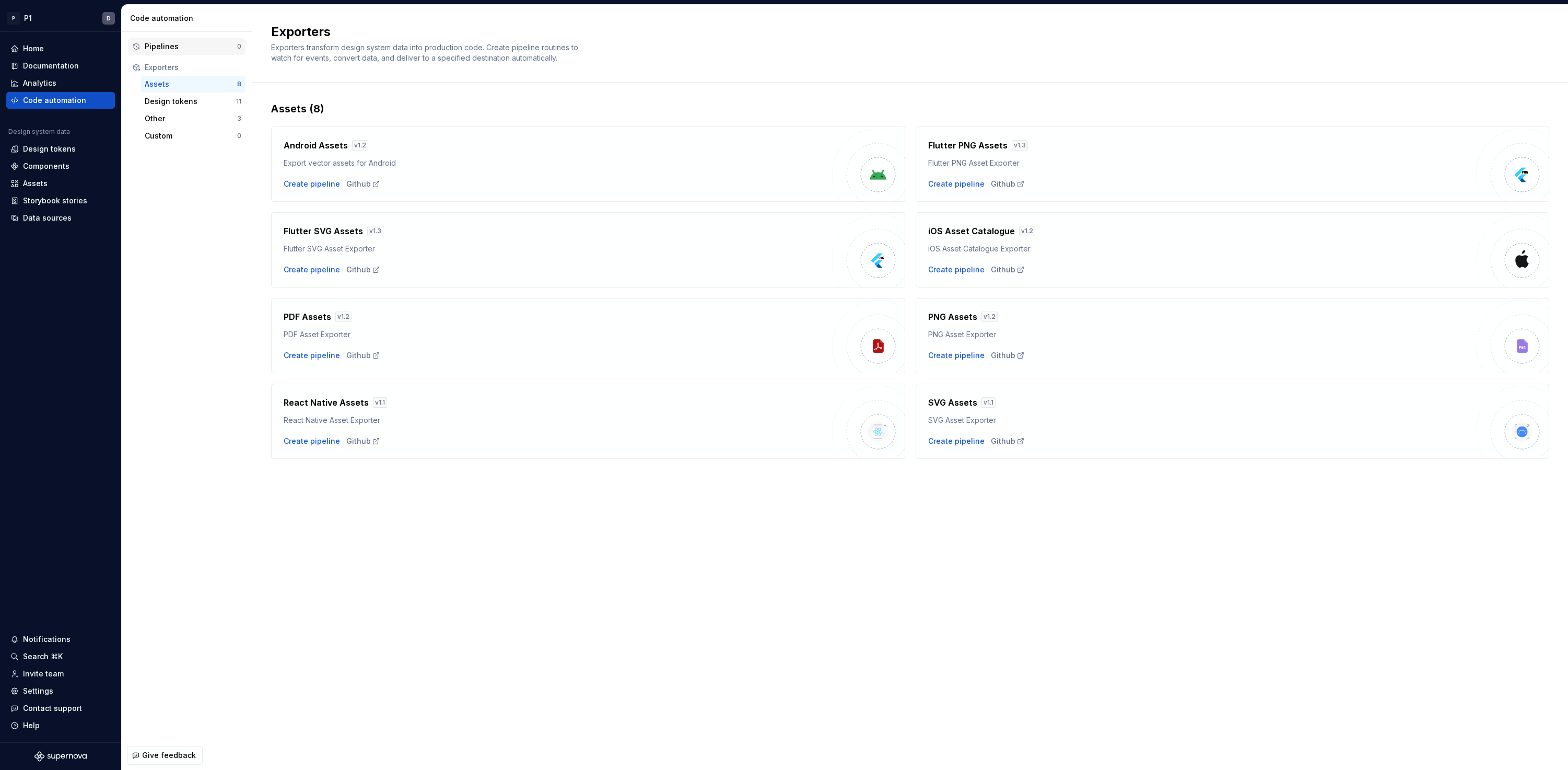
click at [172, 52] on div "Pipelines 0" at bounding box center [187, 47] width 117 height 17
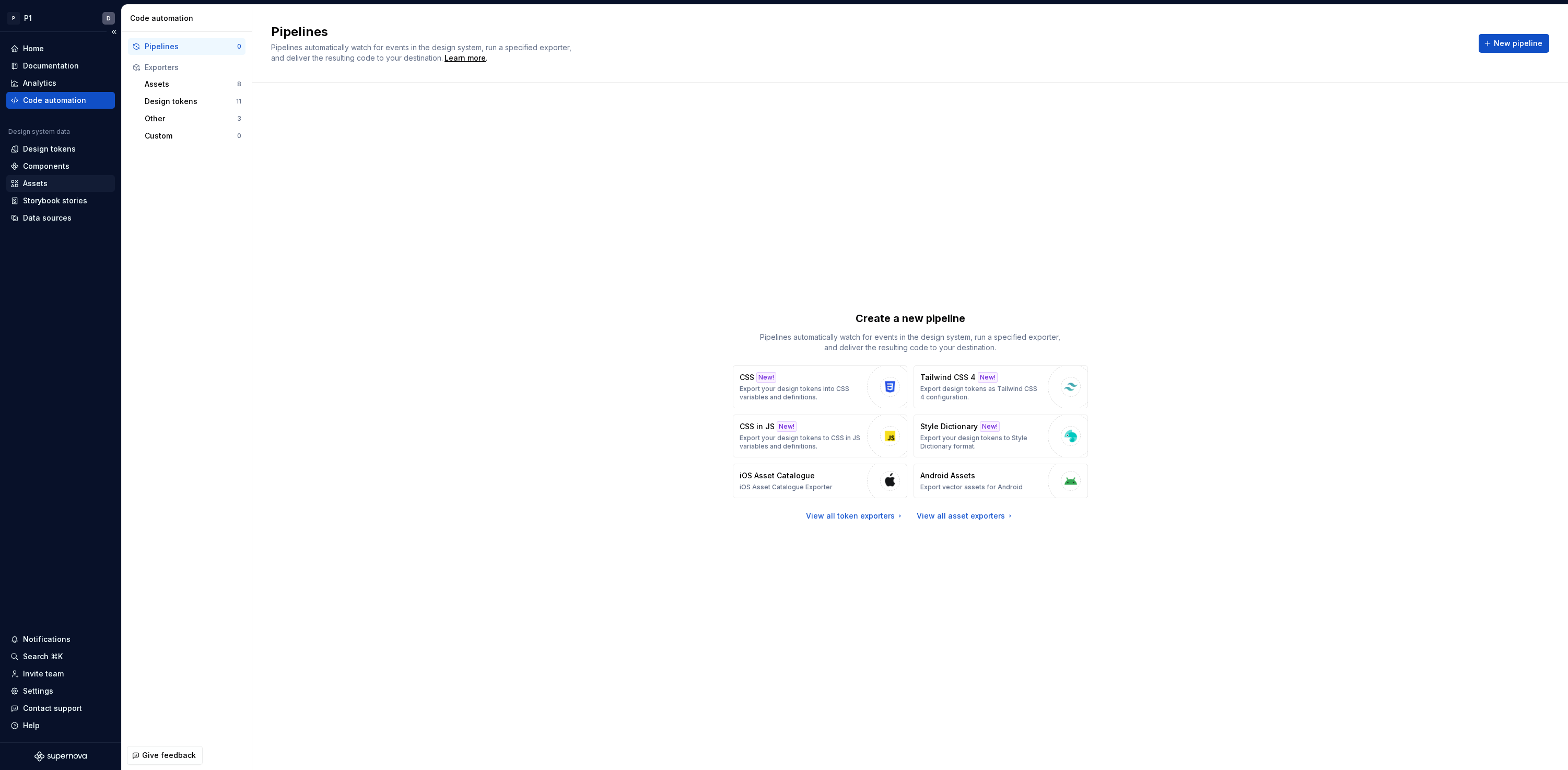
click at [42, 180] on div "Assets" at bounding box center [35, 183] width 24 height 11
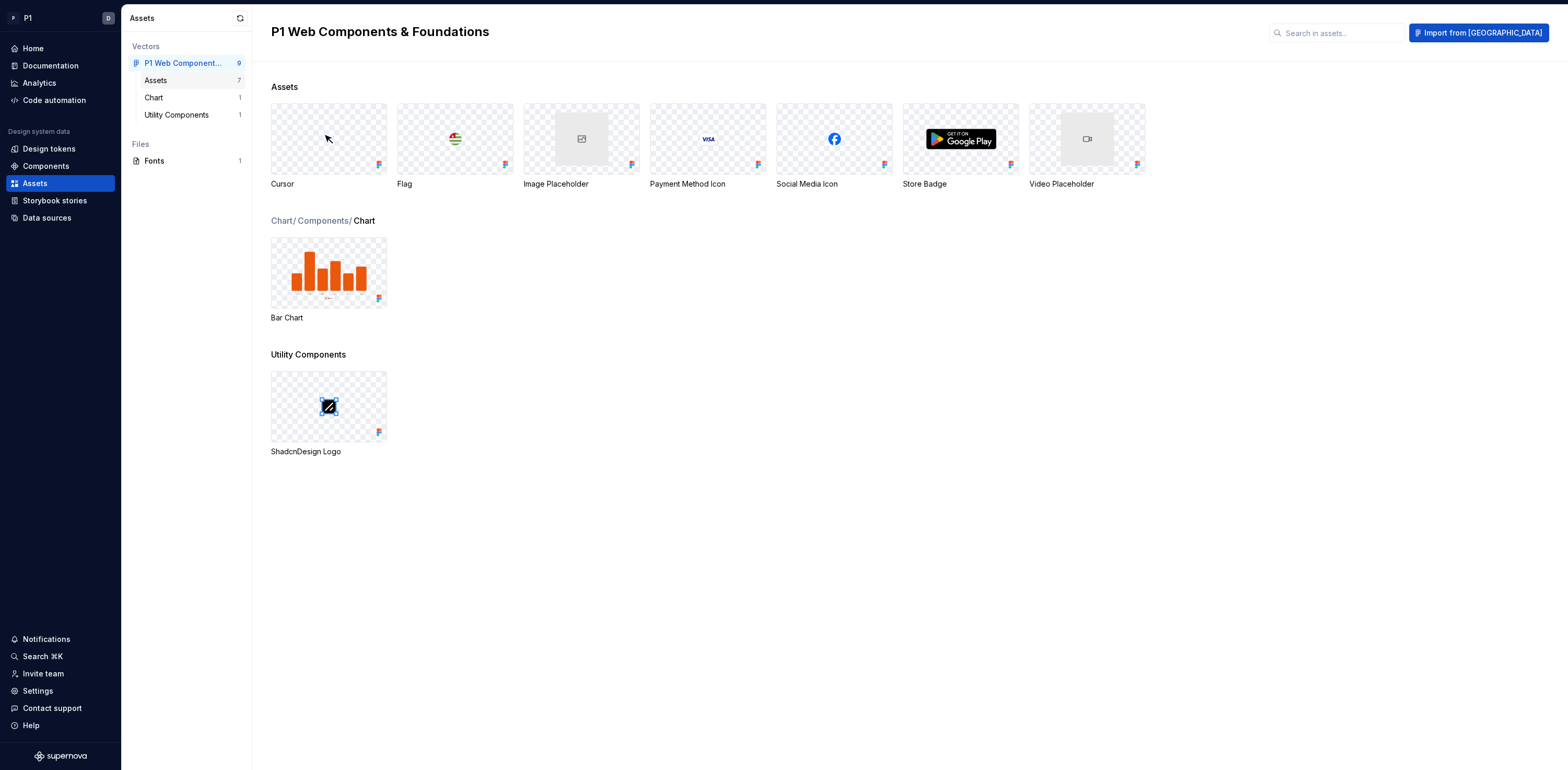
click at [170, 84] on div "Assets" at bounding box center [158, 81] width 27 height 11
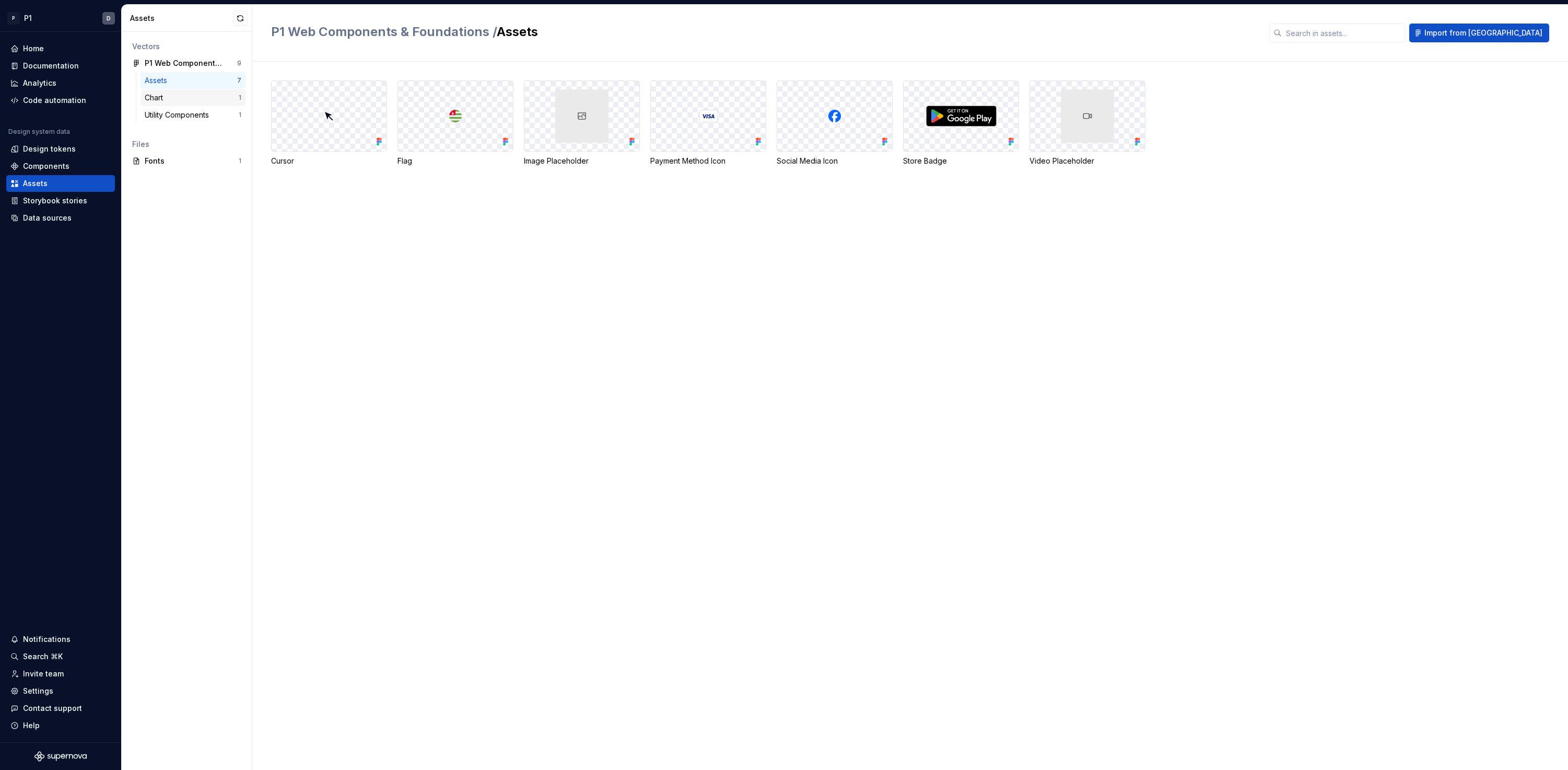
click at [170, 96] on div "Chart" at bounding box center [191, 98] width 94 height 11
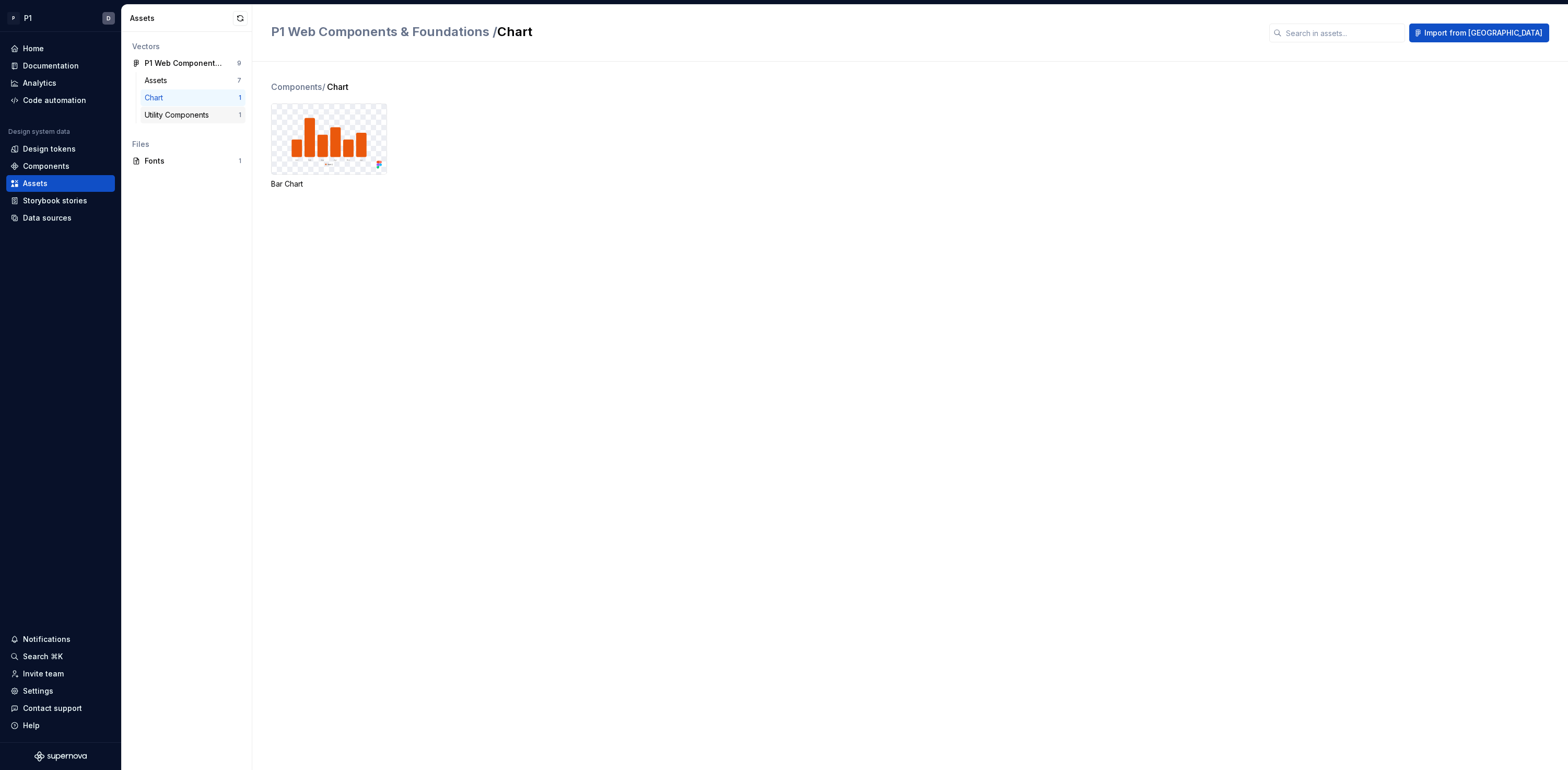
click at [166, 118] on div "Utility Components" at bounding box center [179, 115] width 69 height 11
click at [159, 67] on div "P1 Web Components & Foundations" at bounding box center [184, 63] width 78 height 11
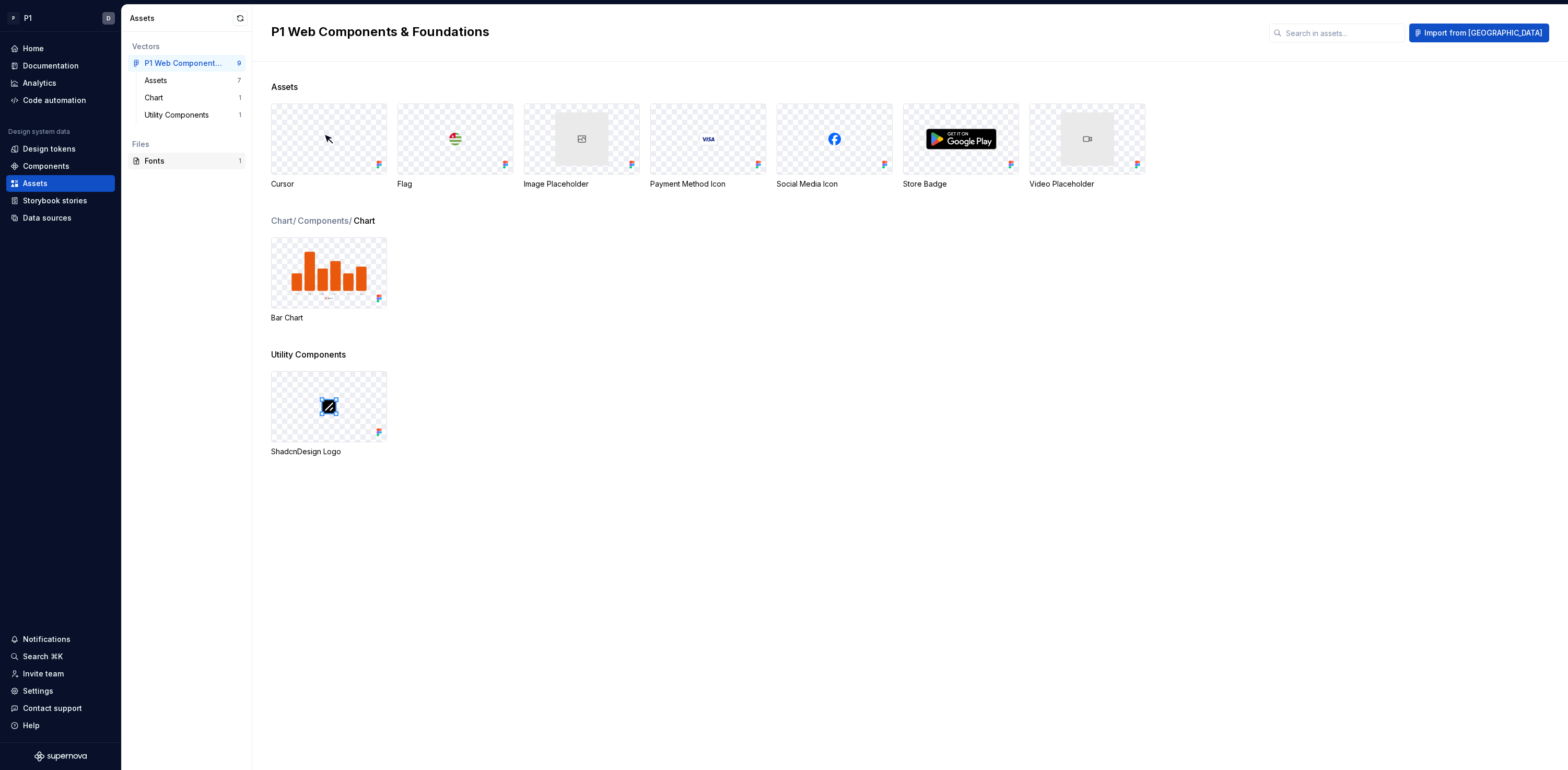
click at [194, 163] on div "Fonts" at bounding box center [191, 161] width 94 height 11
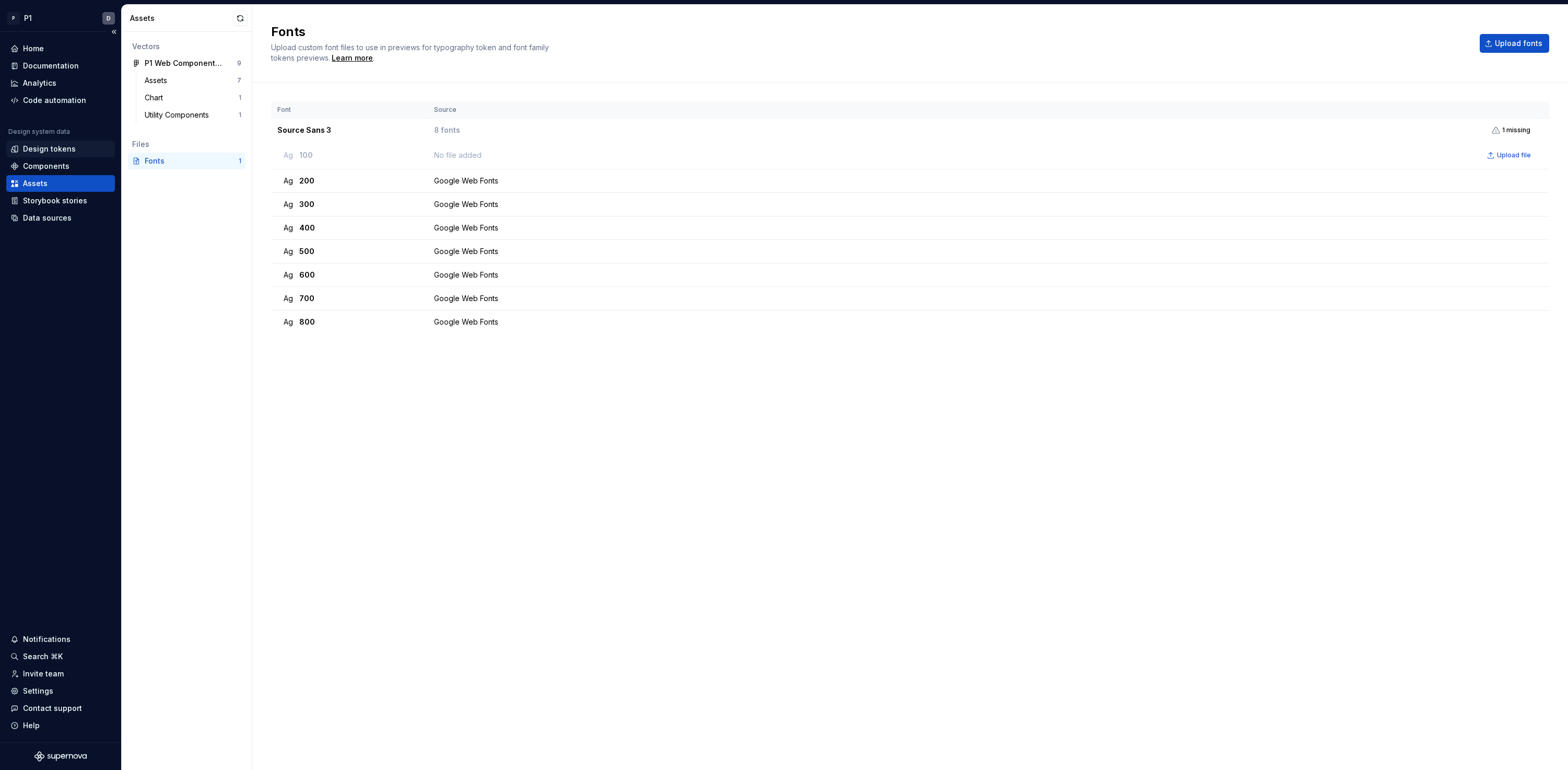
click at [47, 146] on div "Design tokens" at bounding box center [49, 149] width 53 height 11
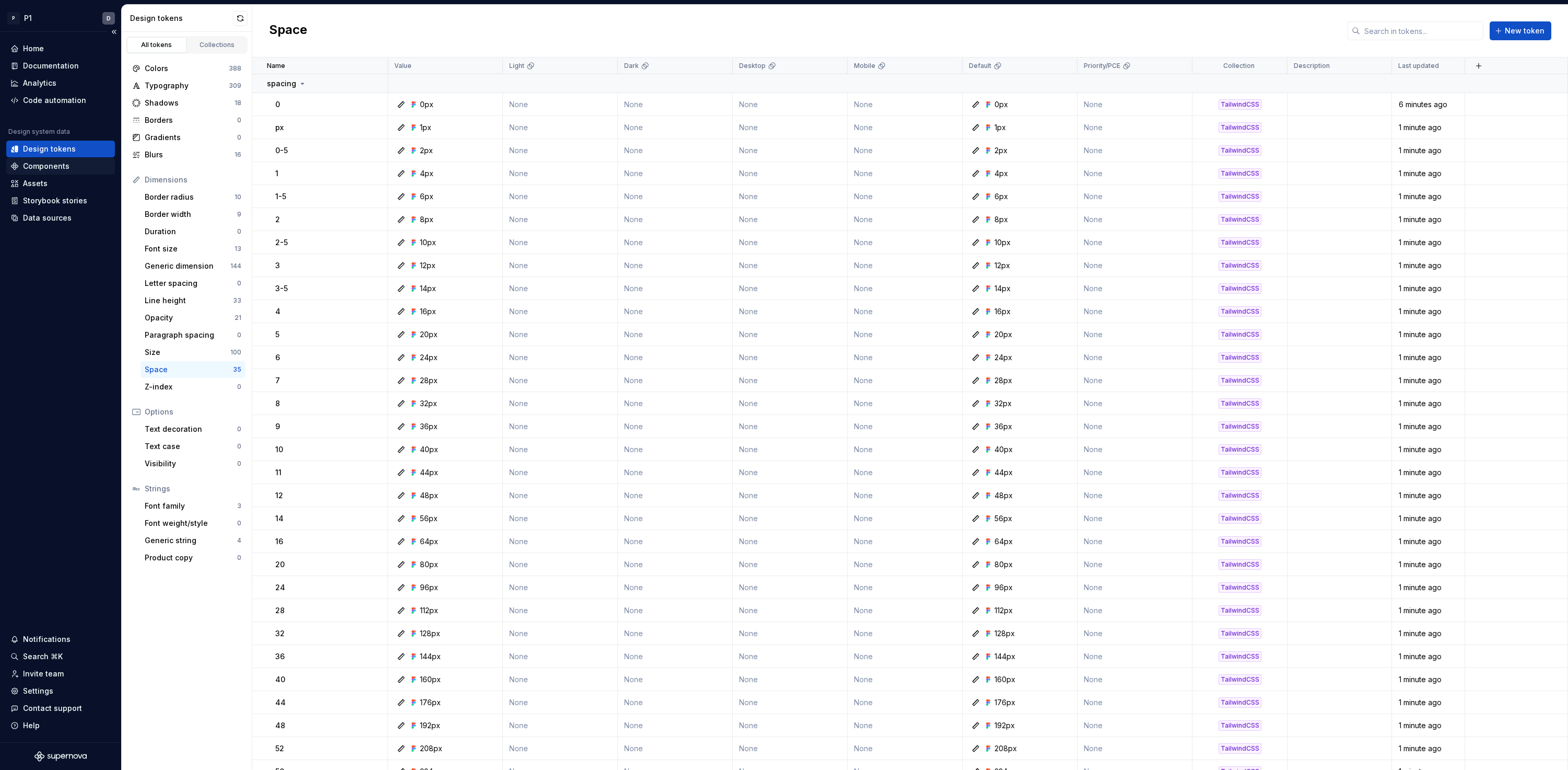
click at [47, 161] on div "Components" at bounding box center [46, 166] width 47 height 11
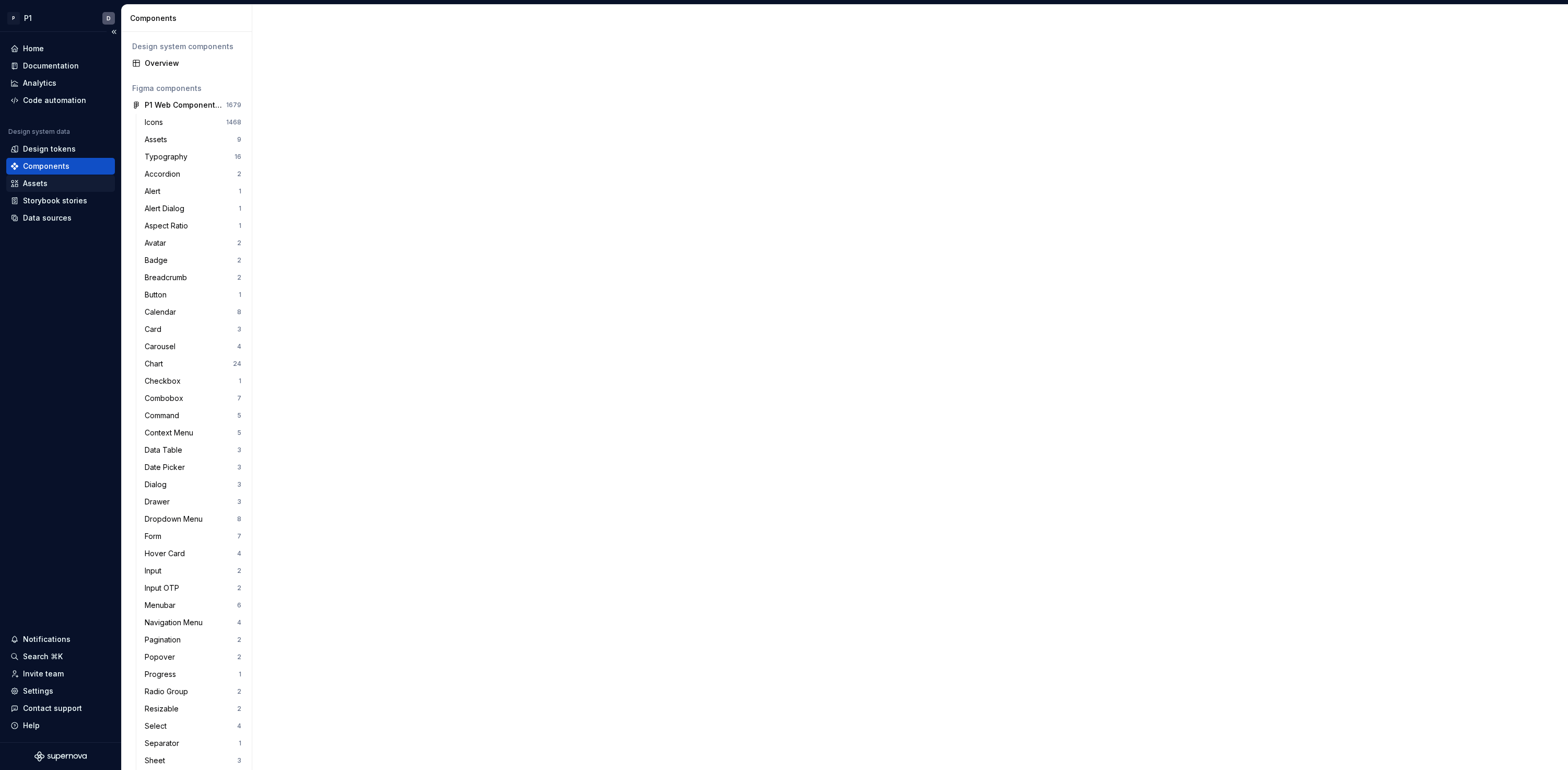
click at [40, 180] on div "Assets" at bounding box center [35, 183] width 24 height 11
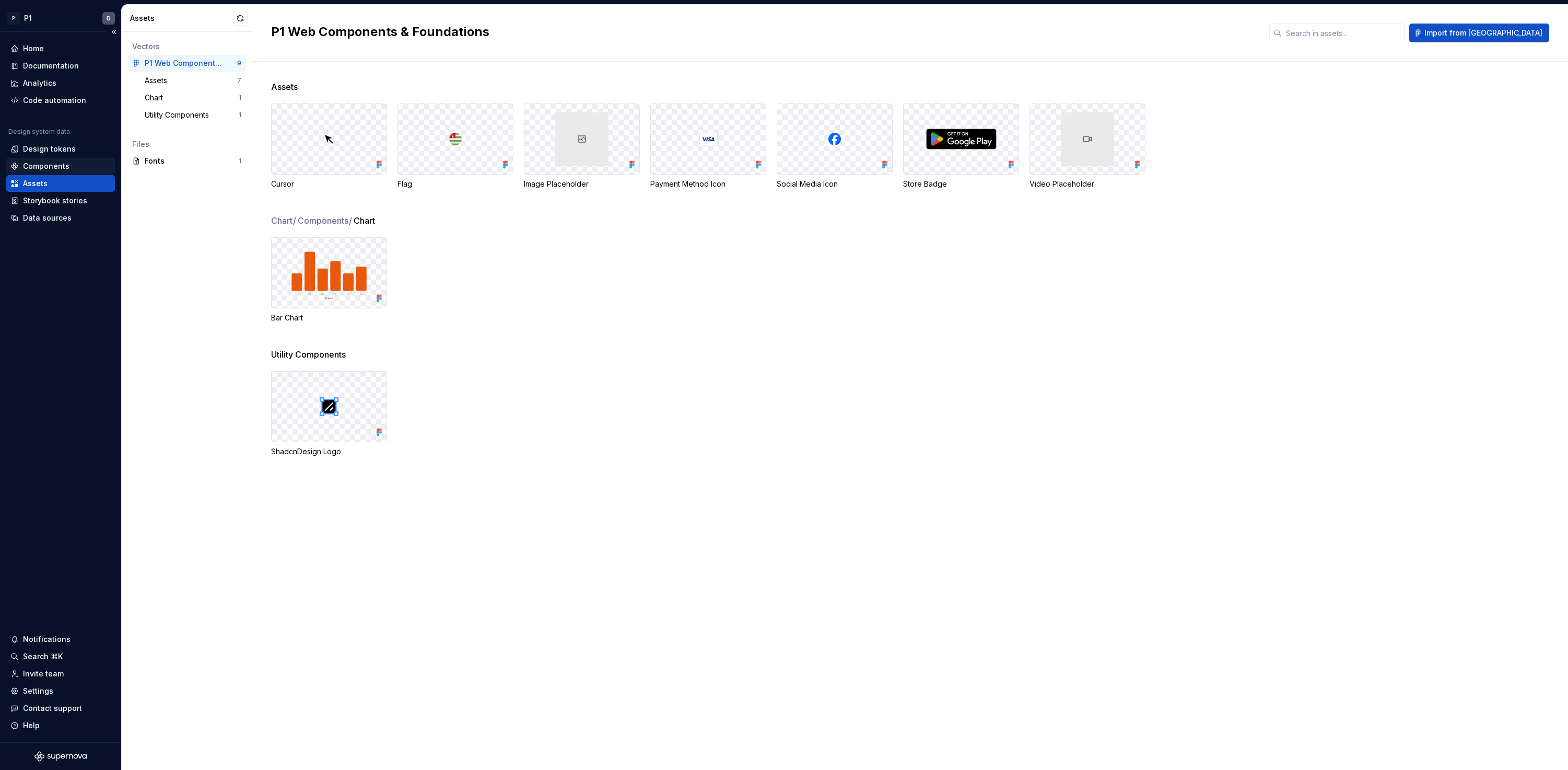
click at [56, 165] on div "Components" at bounding box center [46, 166] width 47 height 11
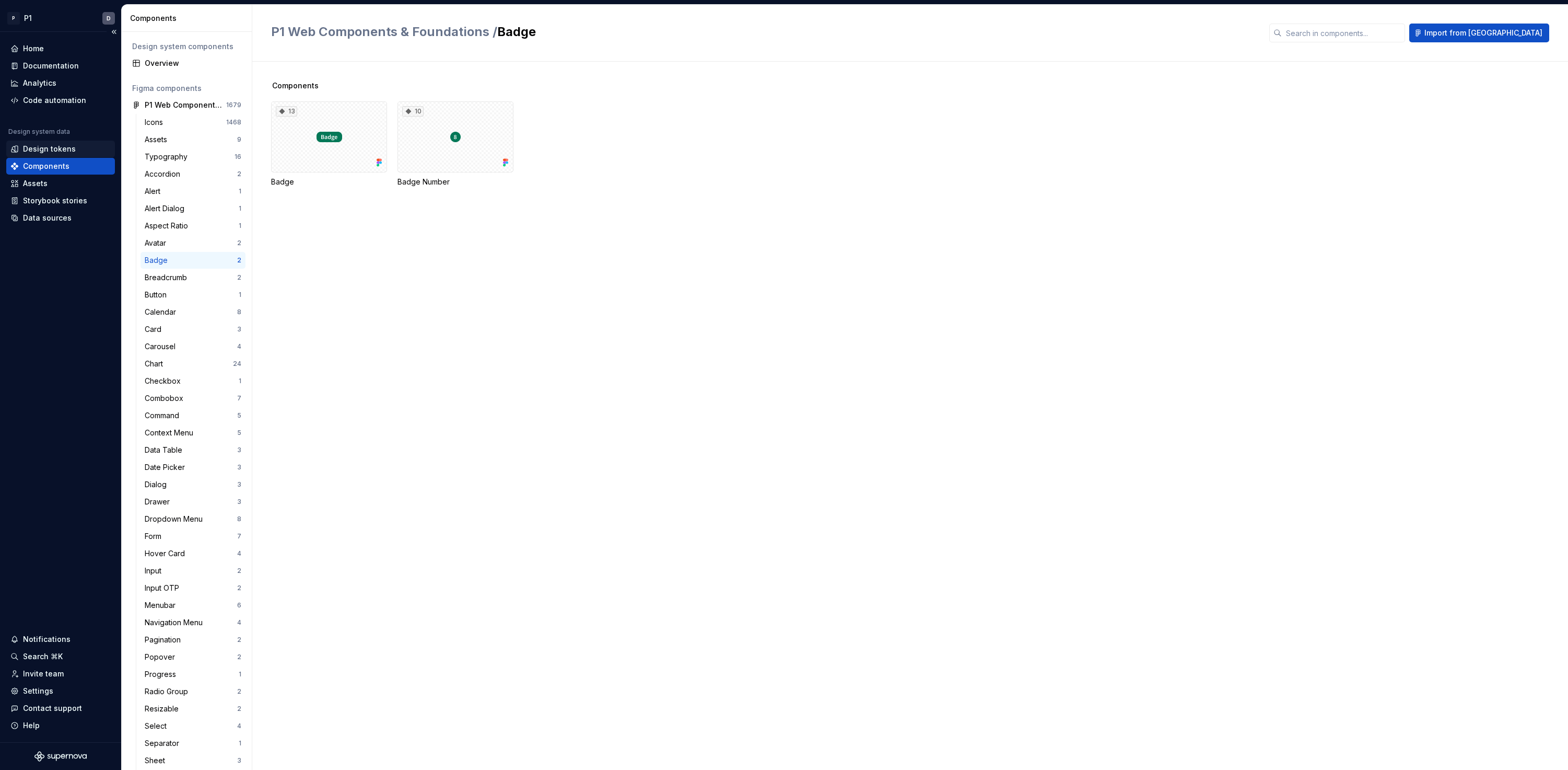
click at [57, 146] on div "Design tokens" at bounding box center [49, 149] width 53 height 11
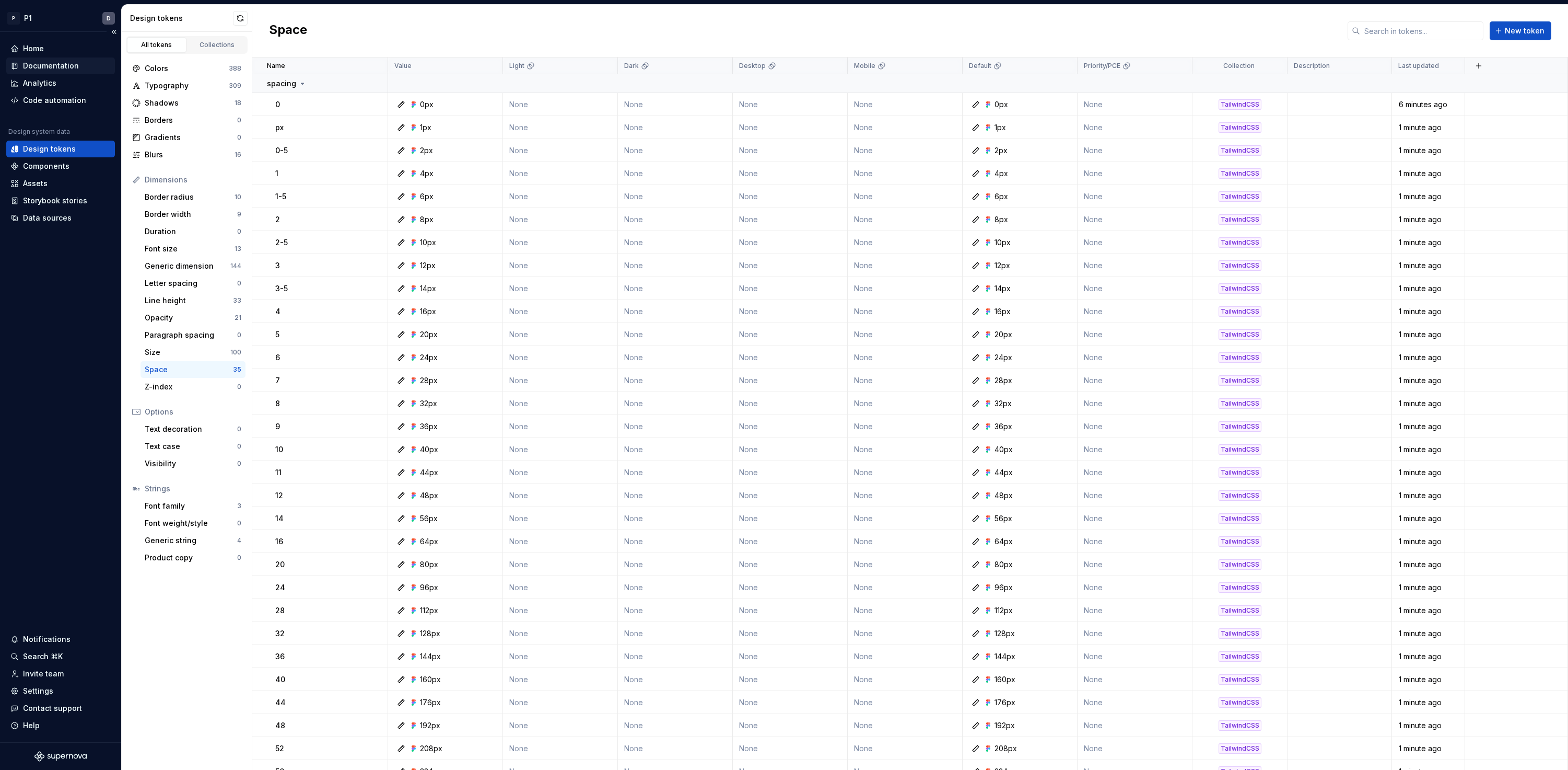
click at [50, 64] on div "Documentation" at bounding box center [50, 66] width 56 height 11
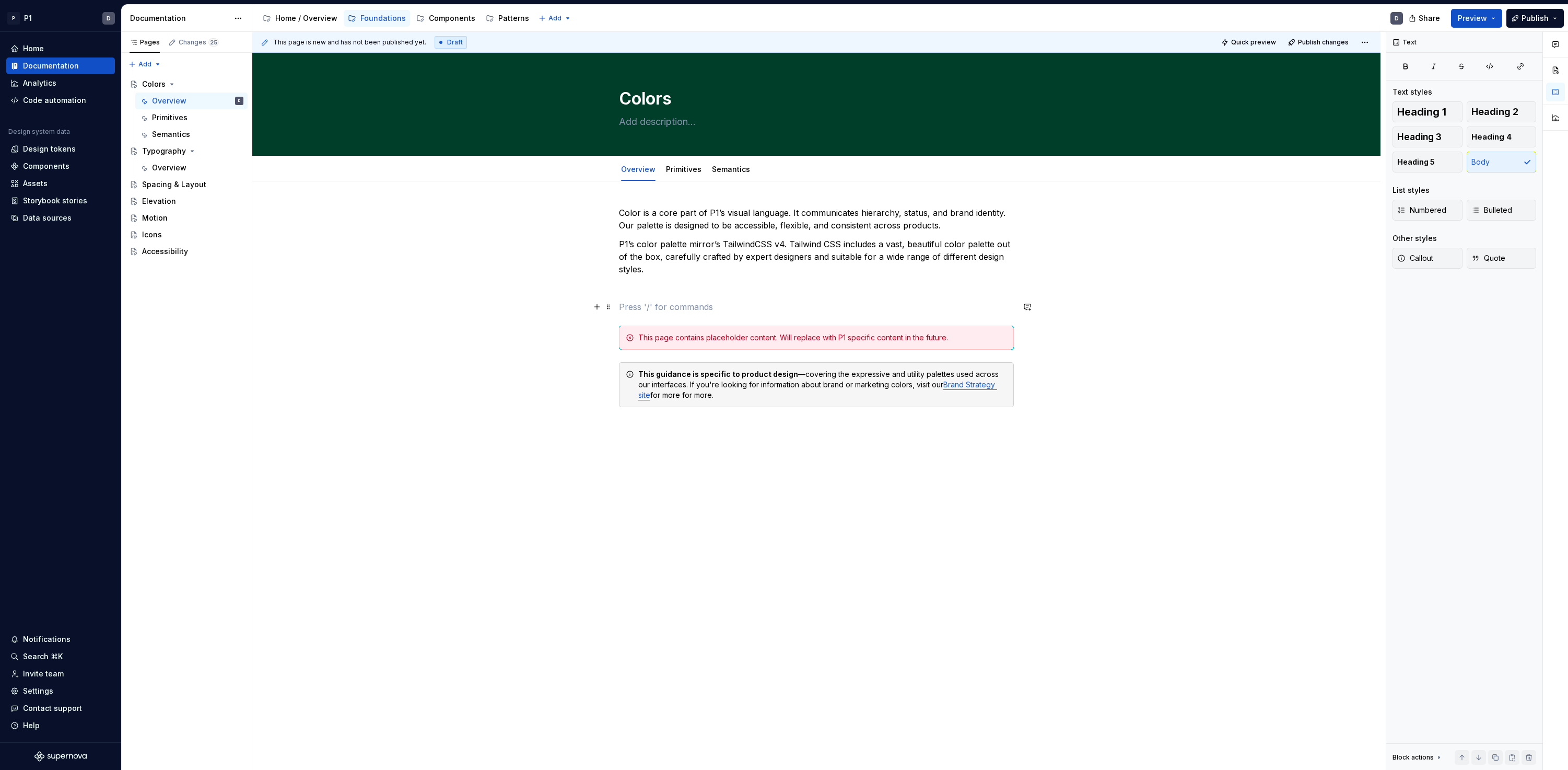
click at [627, 302] on p at bounding box center [816, 307] width 395 height 12
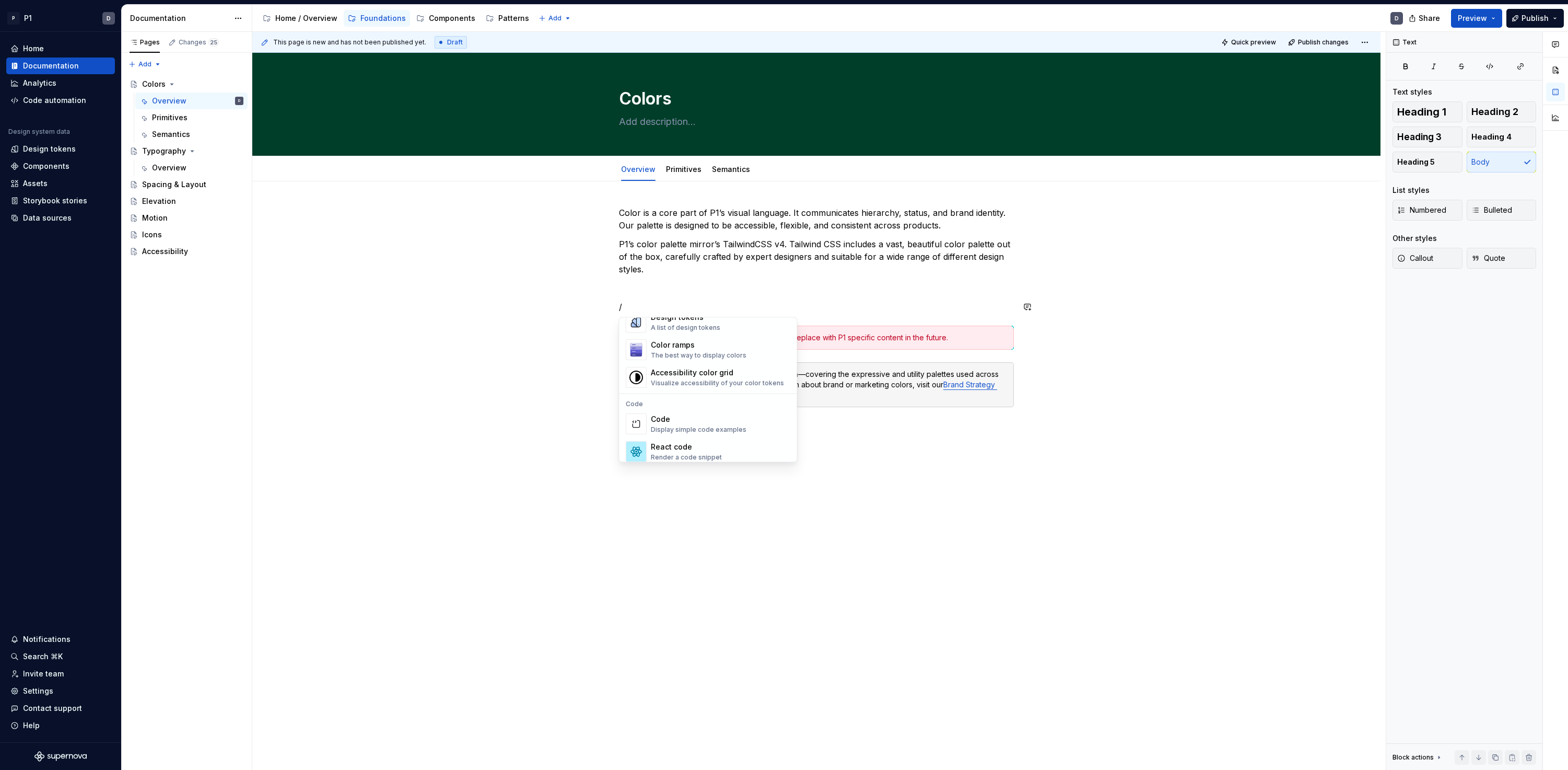
scroll to position [753, 0]
click at [678, 377] on div "Color ramps" at bounding box center [698, 376] width 95 height 11
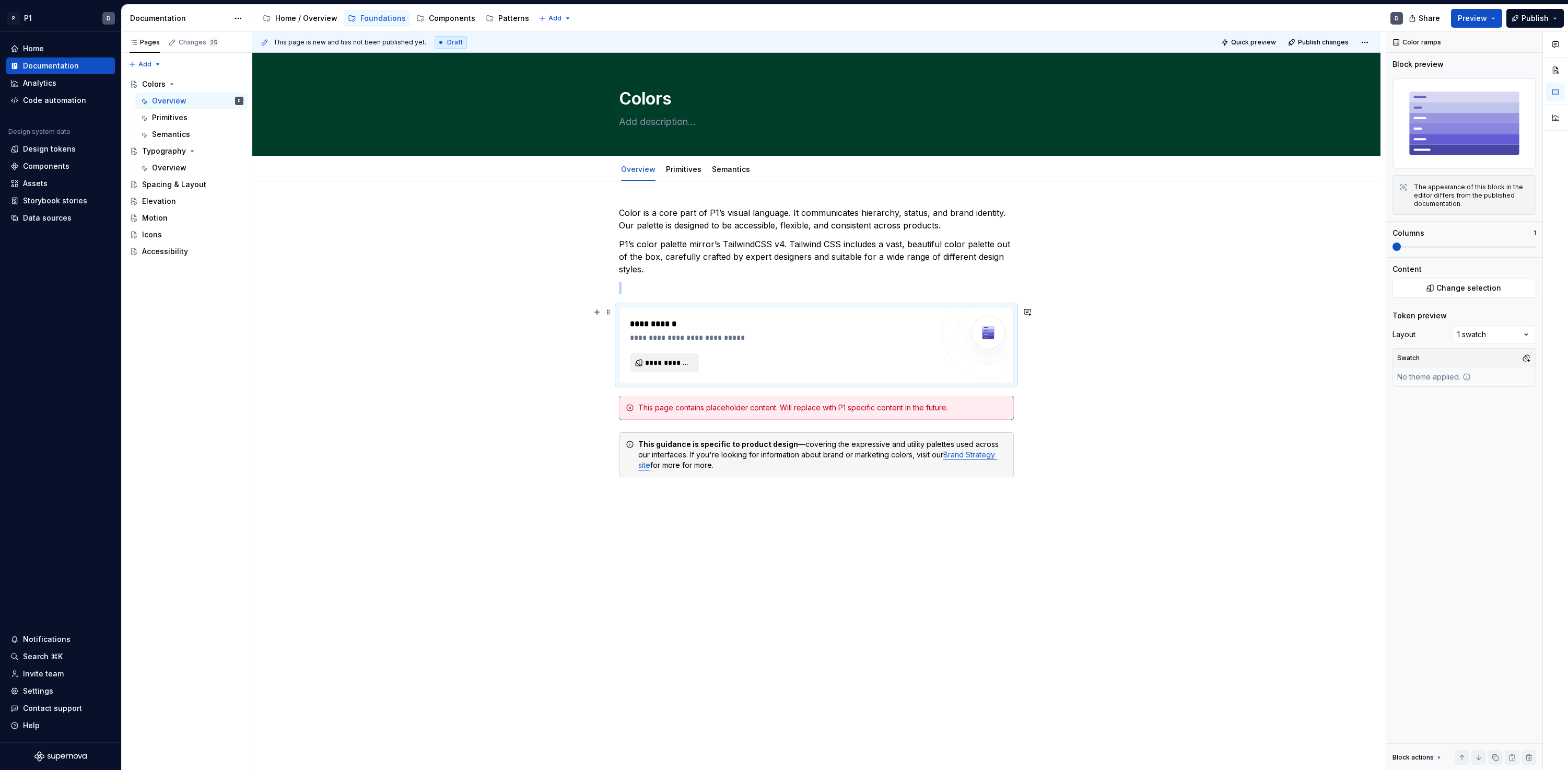
click at [685, 364] on span "**********" at bounding box center [669, 362] width 47 height 11
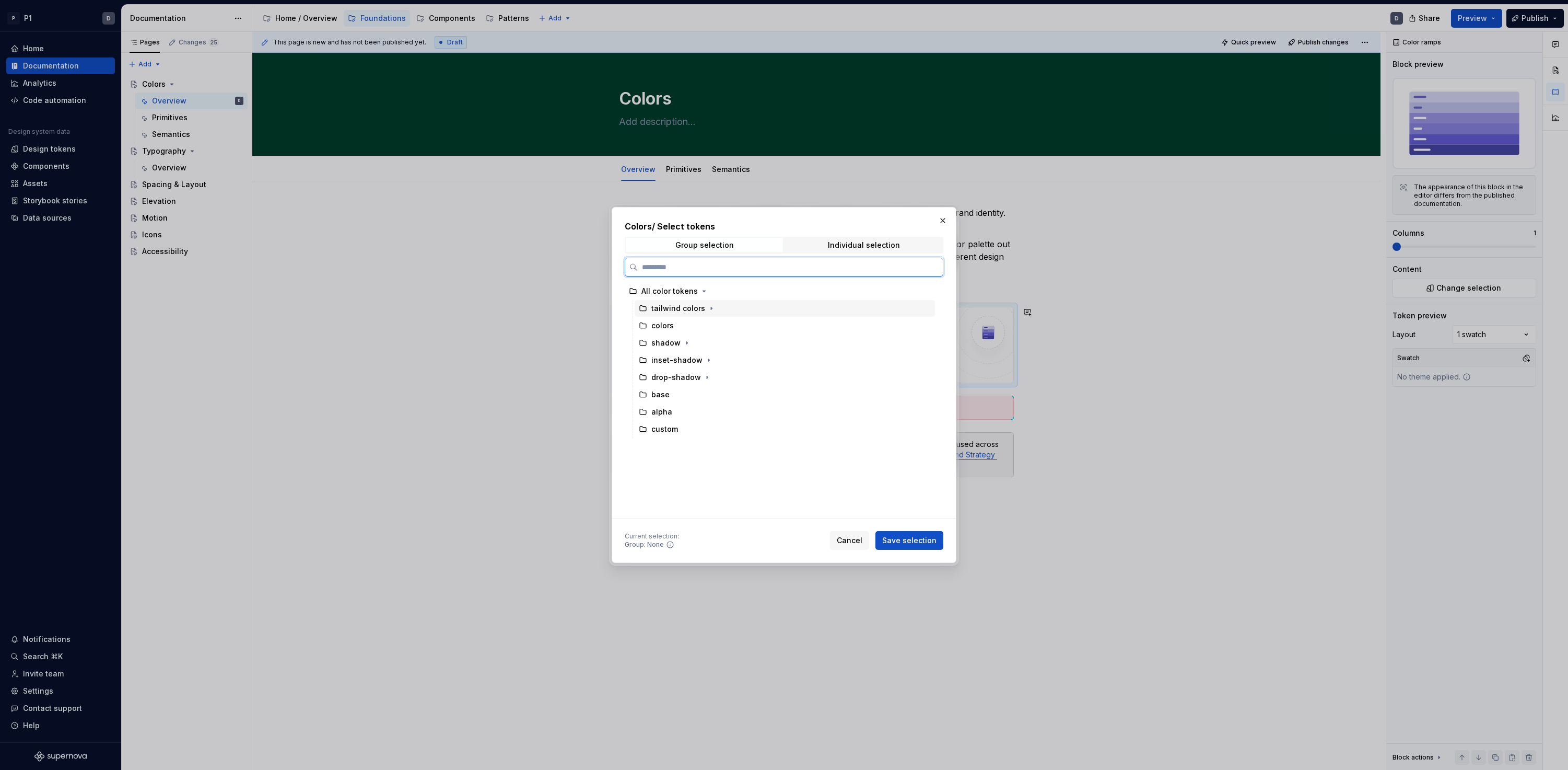
click at [662, 312] on div "tailwind colors" at bounding box center [678, 308] width 54 height 11
click at [707, 311] on icon "button" at bounding box center [711, 308] width 8 height 8
click at [671, 317] on div "base" at bounding box center [670, 314] width 18 height 11
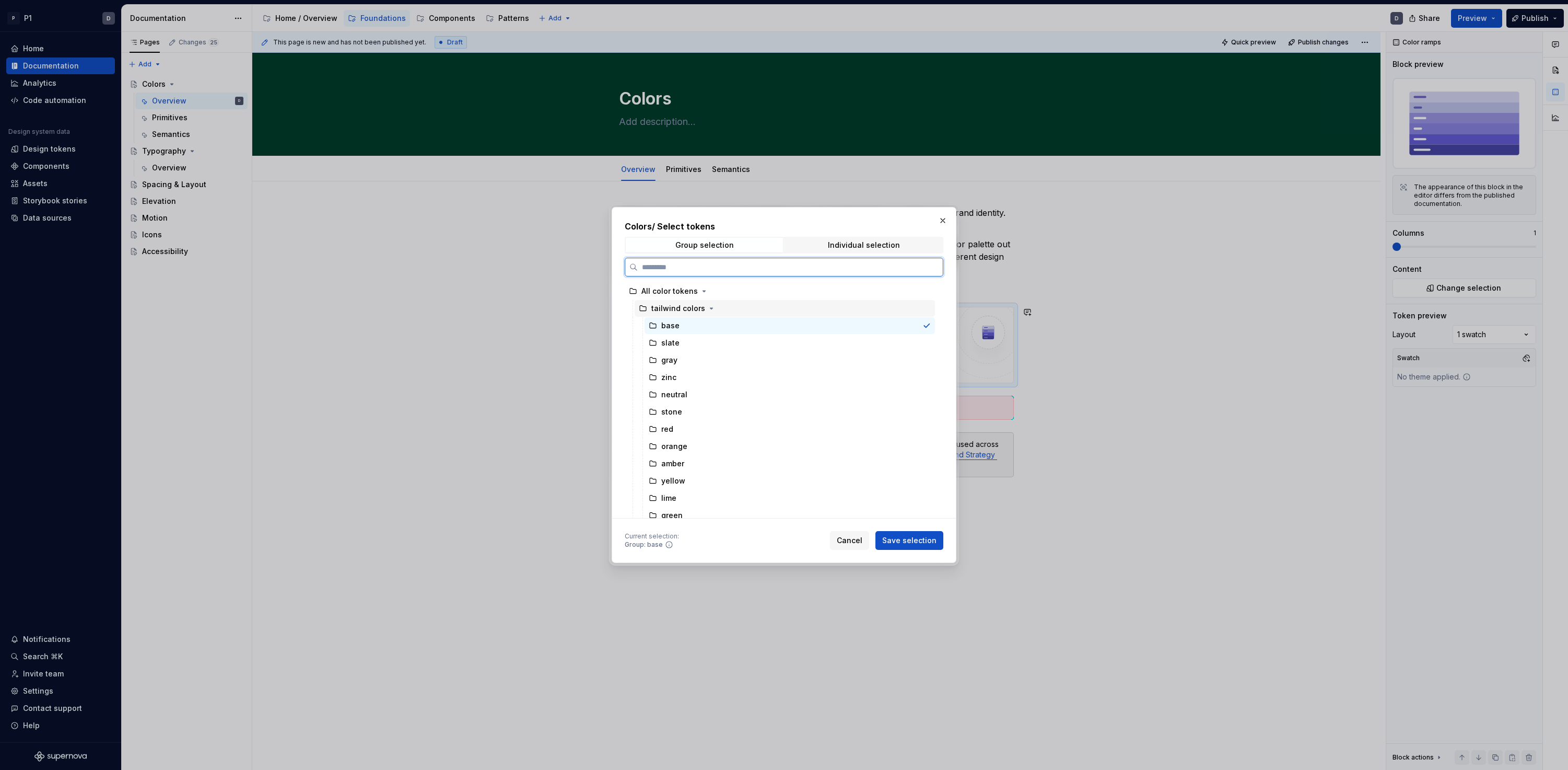
click at [692, 313] on div "tailwind colors" at bounding box center [678, 308] width 54 height 11
click at [912, 535] on span "Save selection" at bounding box center [909, 540] width 54 height 11
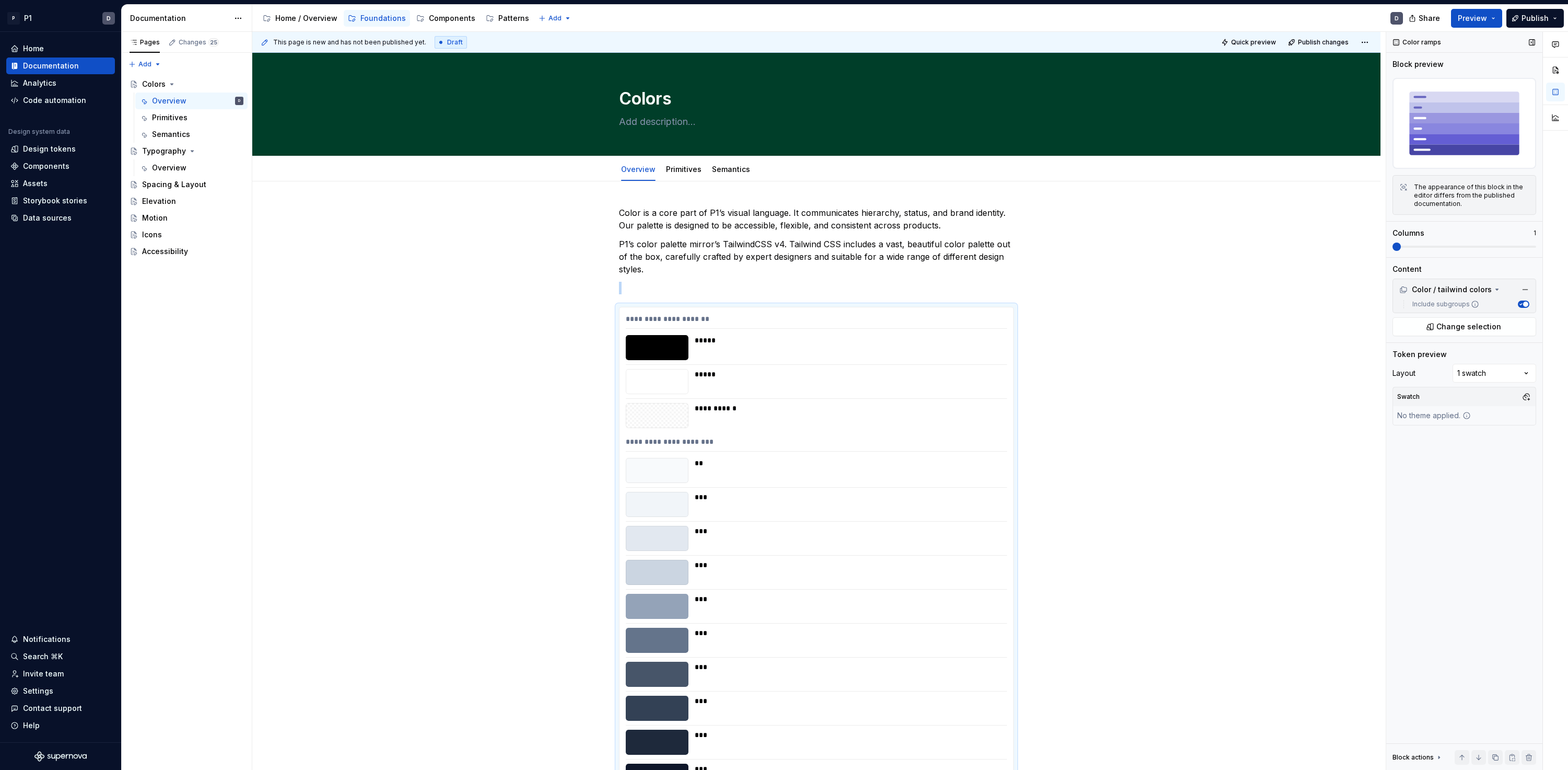
click at [1119, 243] on span at bounding box center [1396, 246] width 8 height 8
click at [1119, 243] on span at bounding box center [1396, 246] width 8 height 8
drag, startPoint x: 1397, startPoint y: 254, endPoint x: 1404, endPoint y: 253, distance: 7.1
click at [1119, 253] on div "Block preview The appearance of this block in the editor differs from the publi…" at bounding box center [1464, 158] width 143 height 198
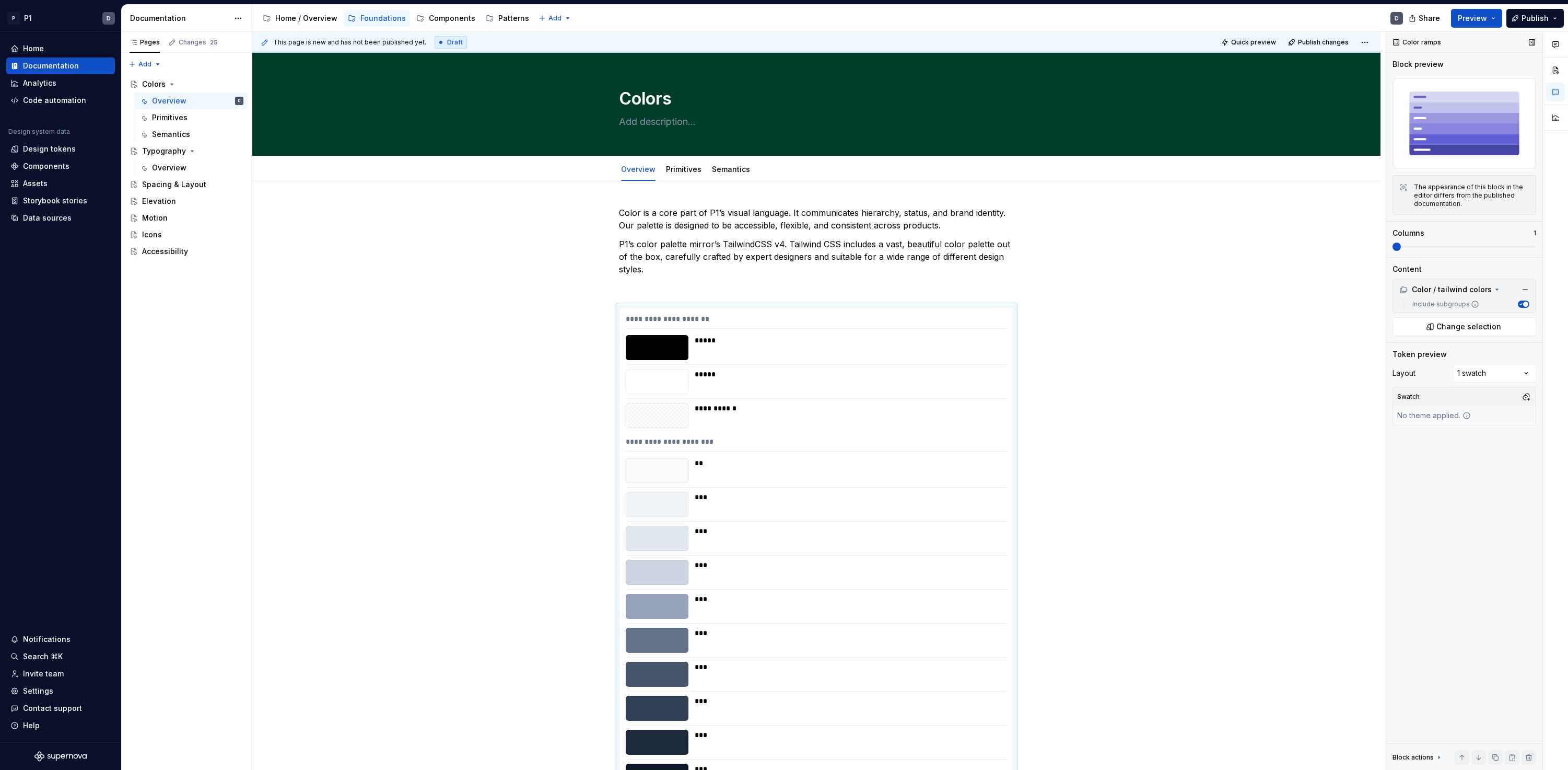
drag, startPoint x: 1400, startPoint y: 251, endPoint x: 1468, endPoint y: 247, distance: 68.1
click at [1119, 247] on div "Block preview The appearance of this block in the editor differs from the publi…" at bounding box center [1464, 158] width 143 height 198
click at [1119, 368] on div "Comments Open comments No comments yet Select ‘Comment’ from the block context …" at bounding box center [1476, 401] width 182 height 739
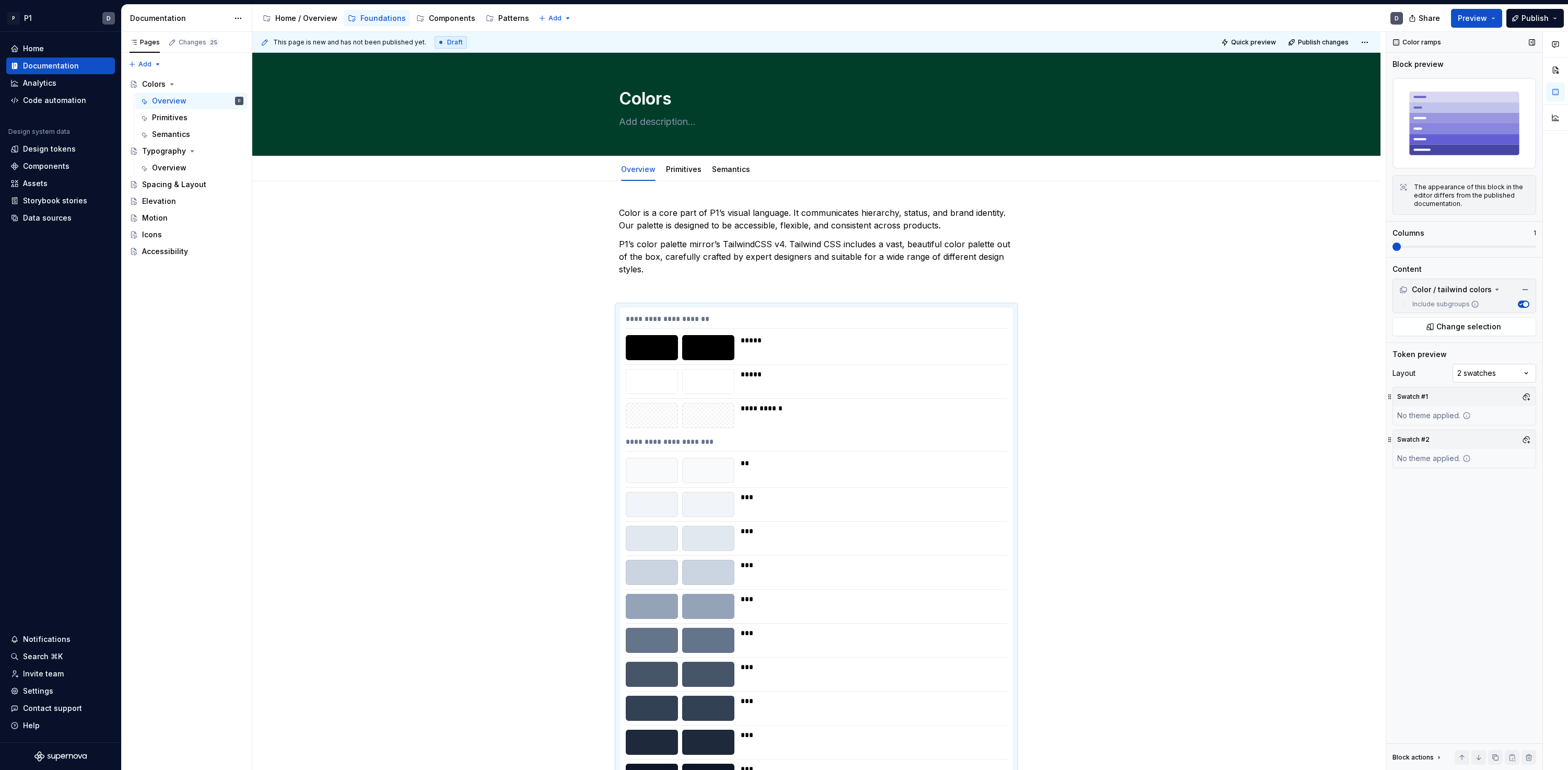
click at [1119, 379] on div "Comments Open comments No comments yet Select ‘Comment’ from the block context …" at bounding box center [1476, 401] width 182 height 739
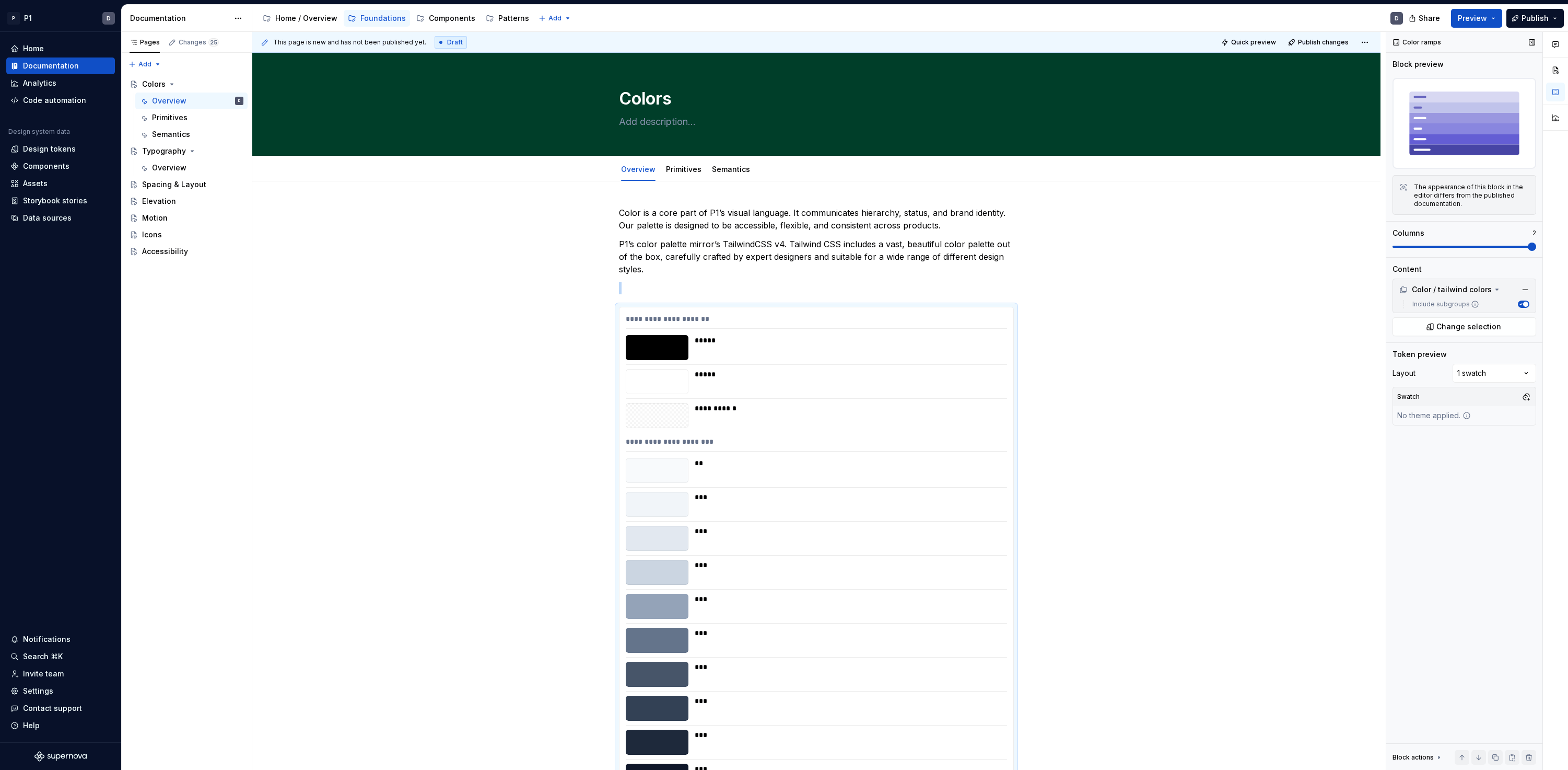
scroll to position [275, 0]
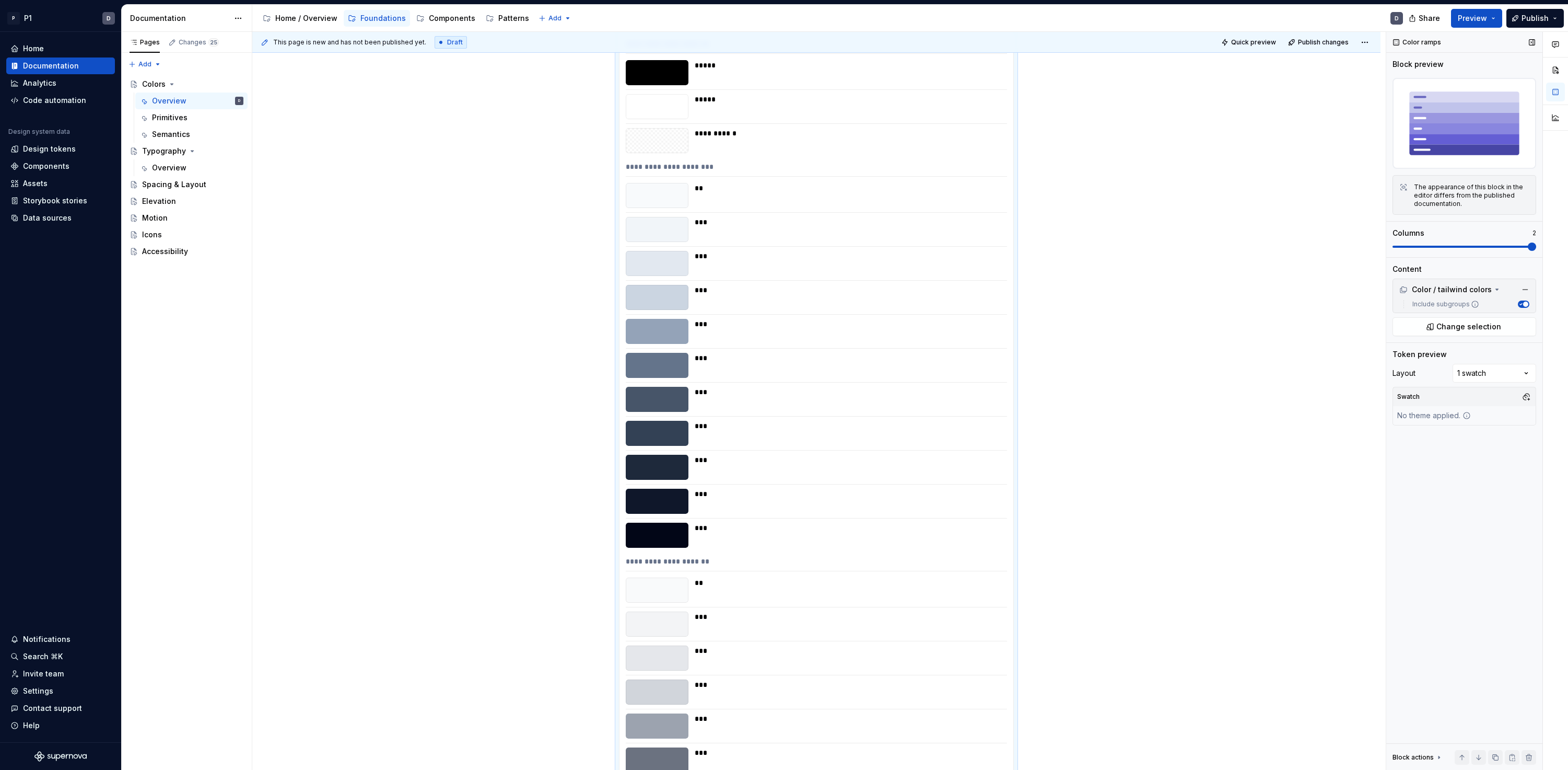
click at [1119, 243] on span at bounding box center [1464, 246] width 143 height 8
click at [1119, 251] on span at bounding box center [1396, 246] width 8 height 8
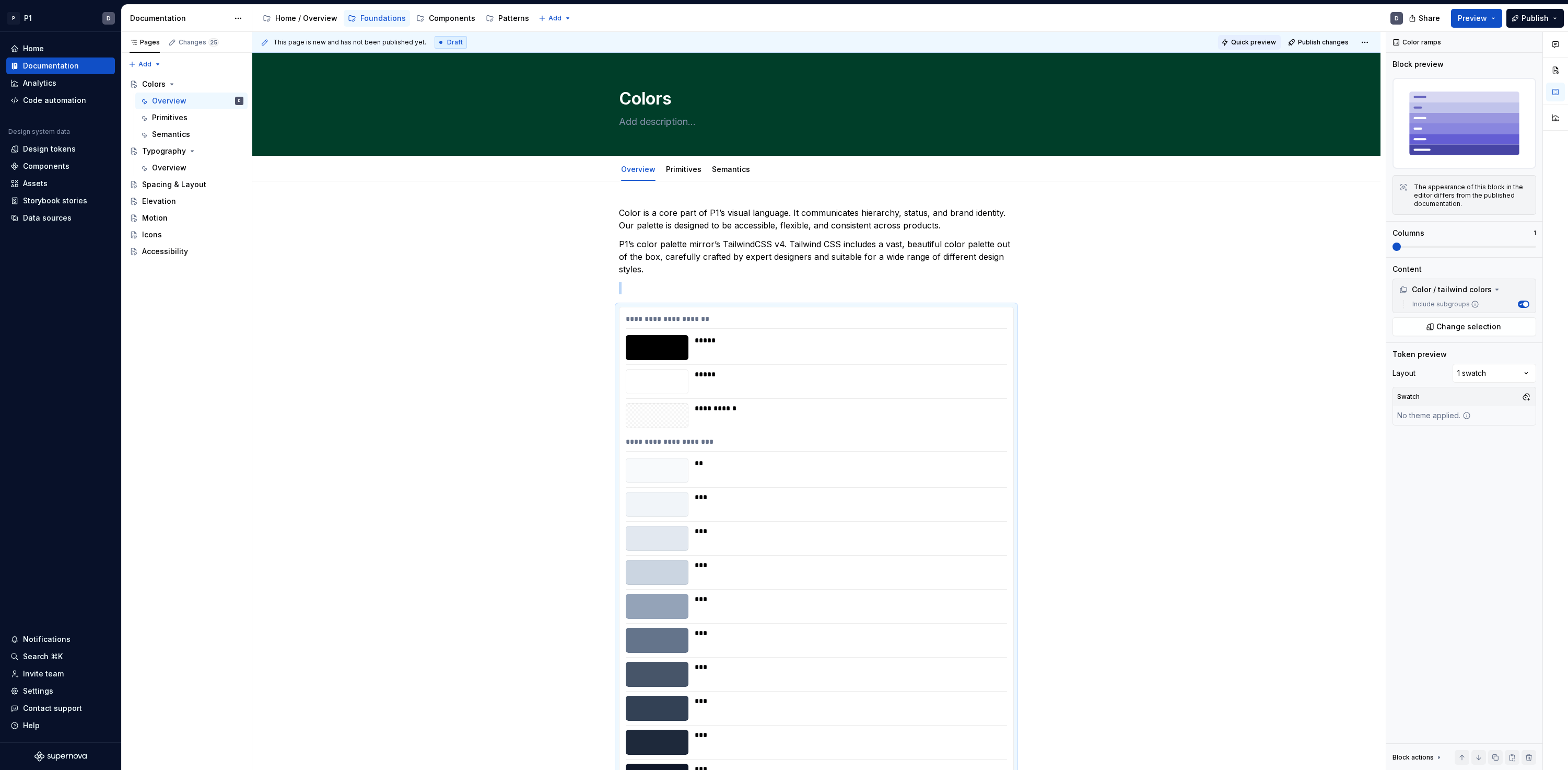
click at [1119, 42] on span "Quick preview" at bounding box center [1253, 42] width 45 height 8
click at [1119, 746] on span "Open page" at bounding box center [1512, 744] width 35 height 8
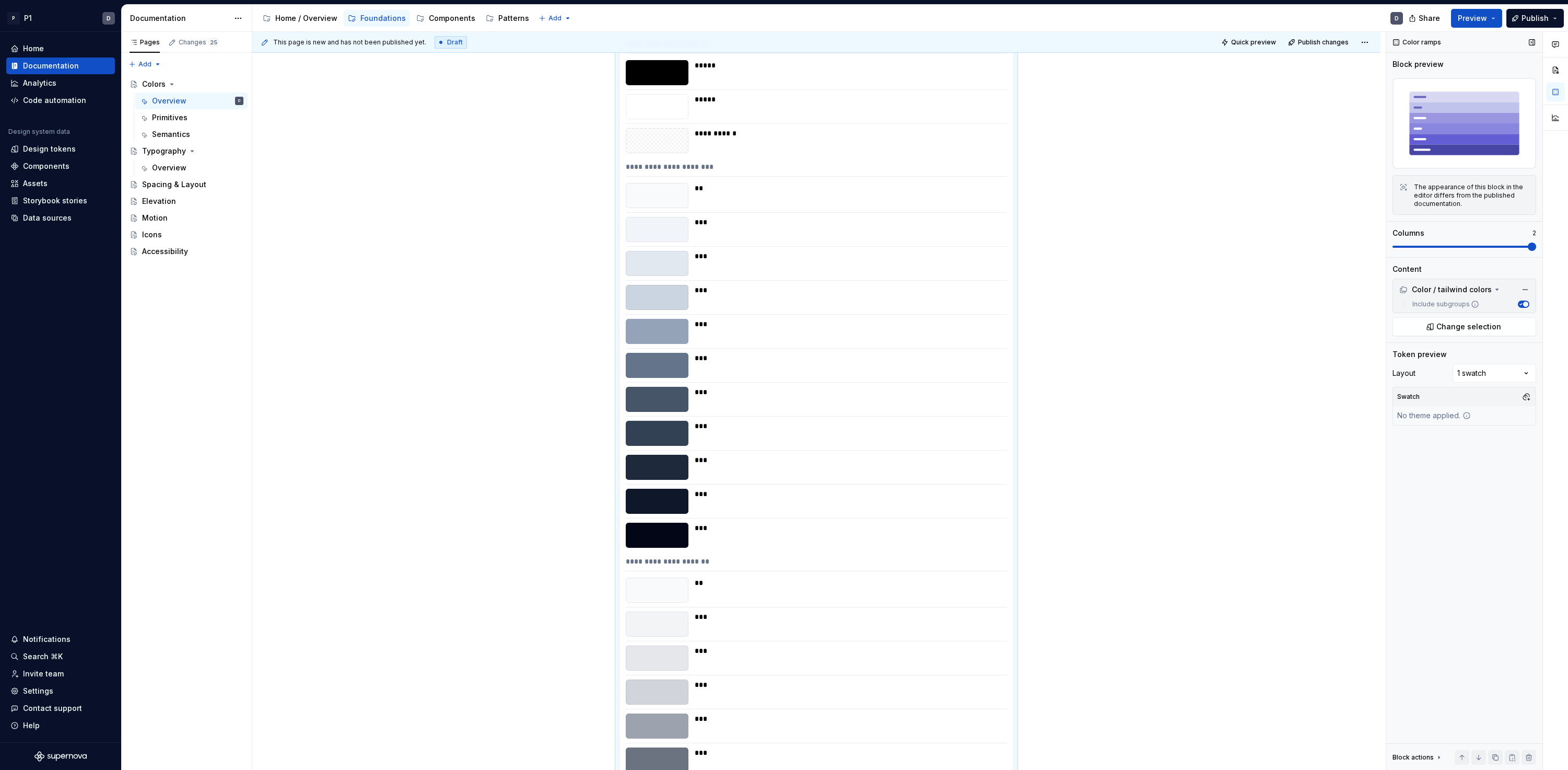
click at [1119, 249] on span at bounding box center [1531, 246] width 8 height 8
click at [1119, 248] on span at bounding box center [1393, 246] width 0 height 2
click at [1119, 243] on span at bounding box center [1531, 246] width 8 height 8
click at [1119, 372] on div "Comments Open comments No comments yet Select ‘Comment’ from the block context …" at bounding box center [1476, 401] width 182 height 739
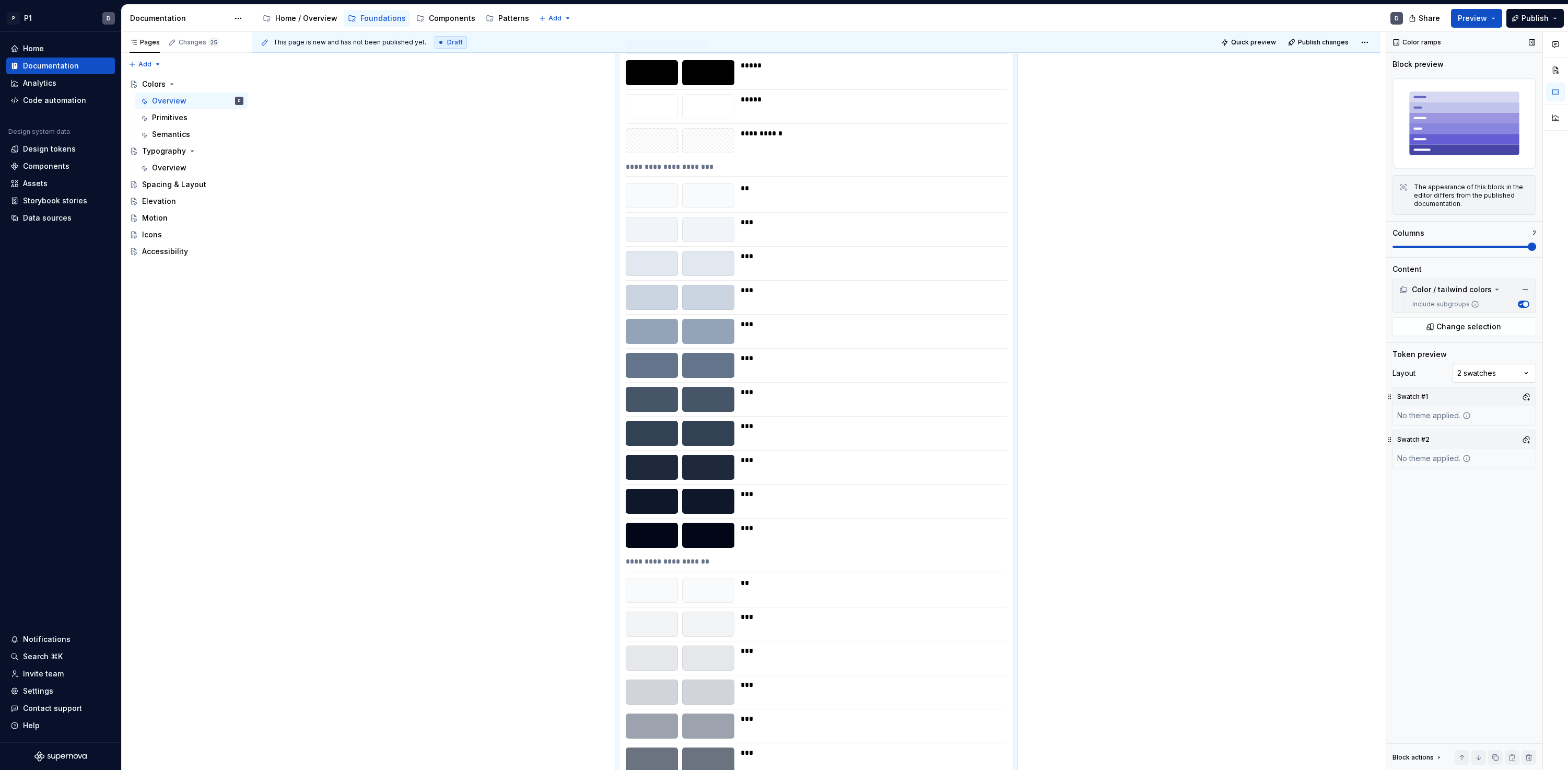
click at [1119, 366] on div "Comments Open comments No comments yet Select ‘Comment’ from the block context …" at bounding box center [1476, 401] width 182 height 739
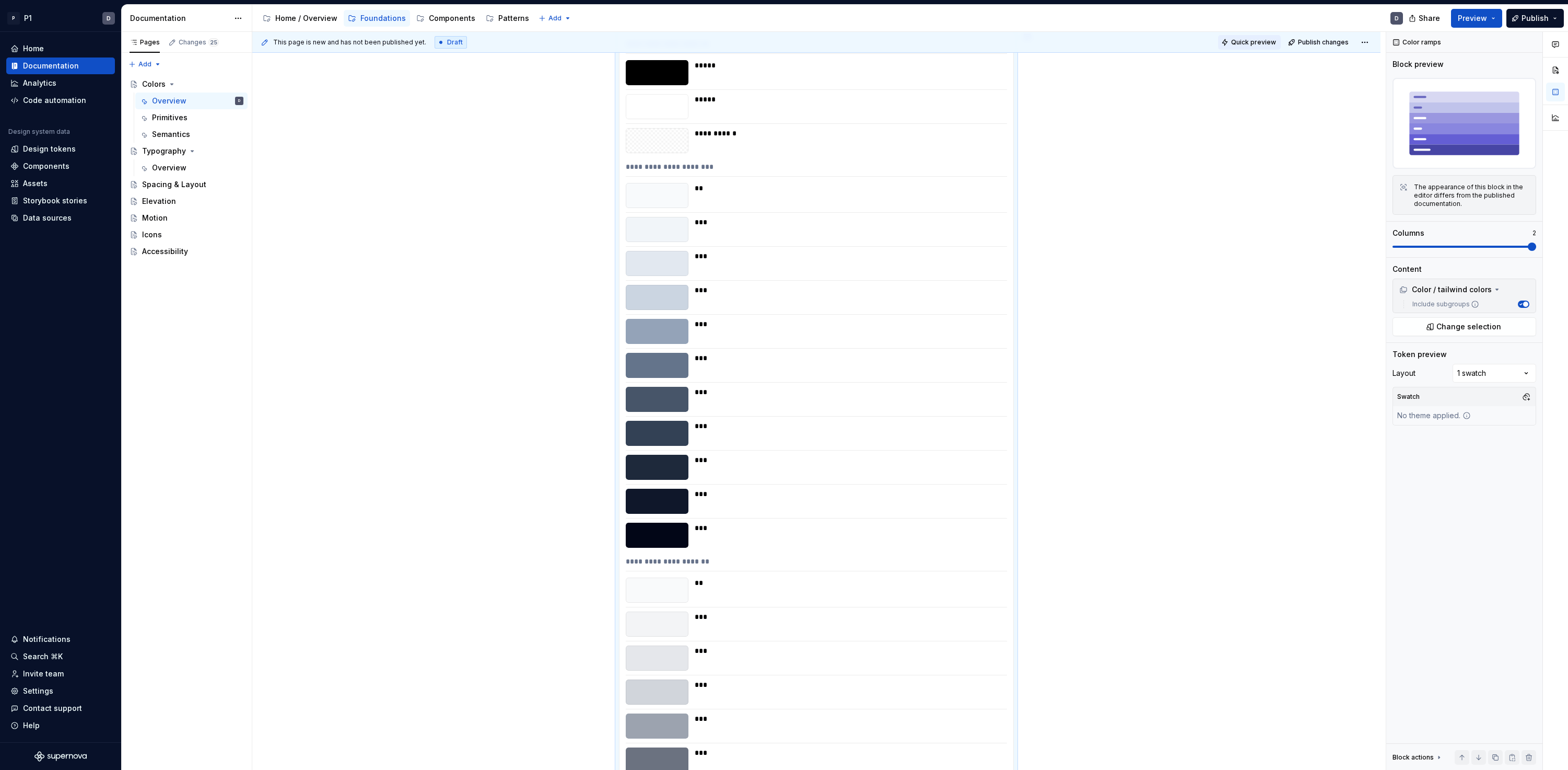
click at [1119, 43] on span "Quick preview" at bounding box center [1253, 42] width 45 height 8
click at [1119, 743] on span "Open page" at bounding box center [1512, 744] width 35 height 8
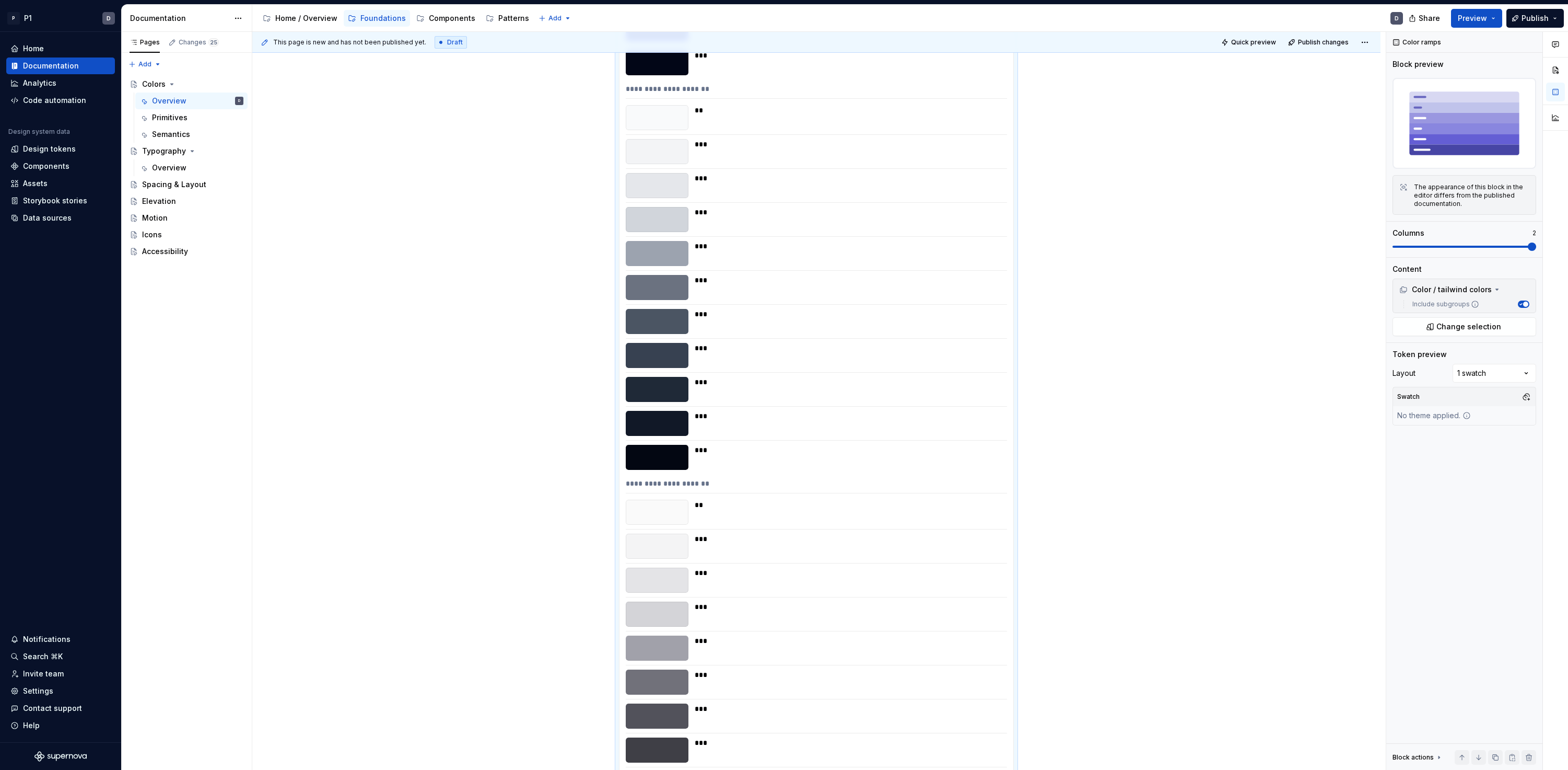
scroll to position [0, 0]
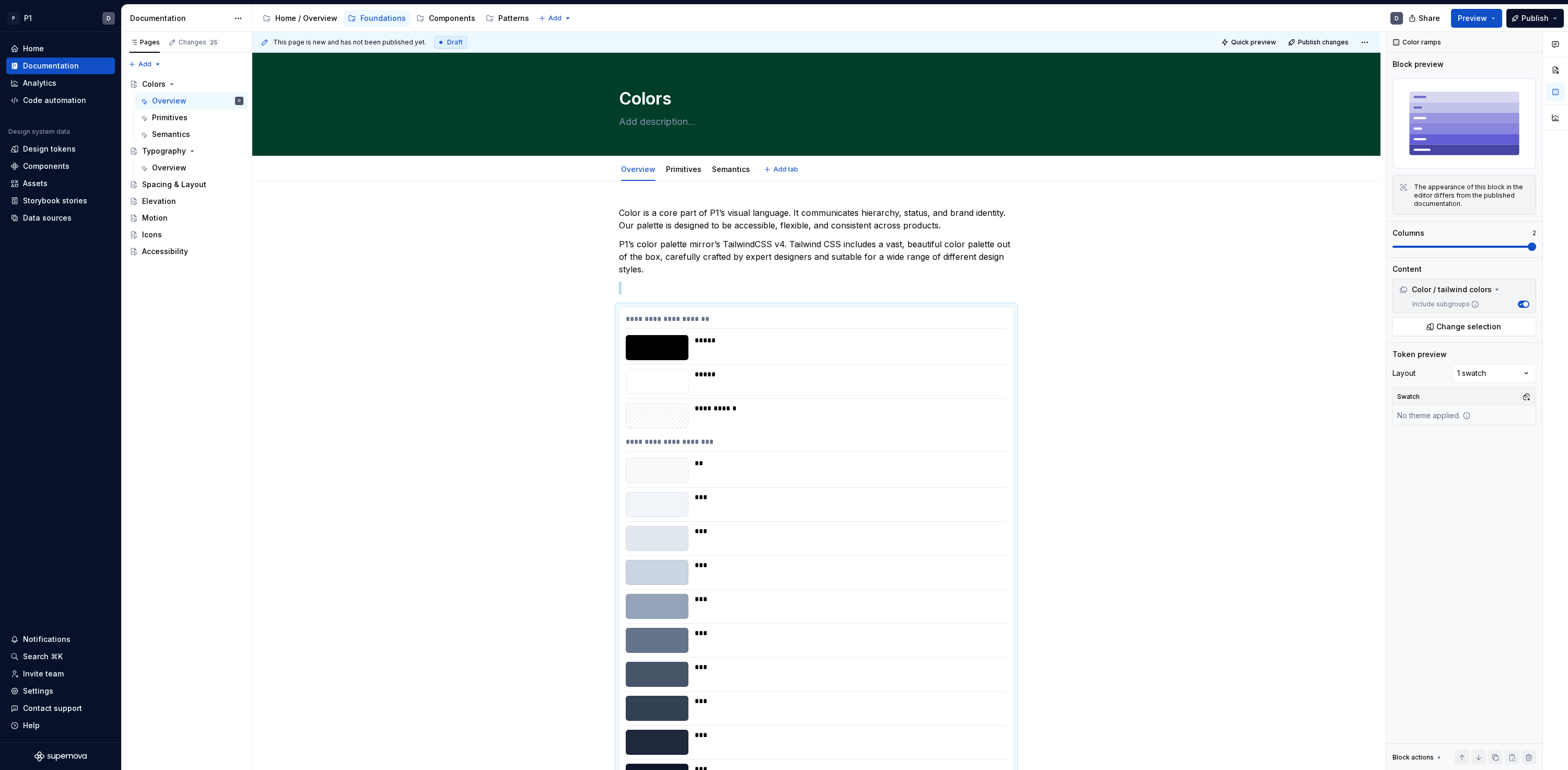
type textarea "*"
click at [681, 269] on p "P1’s color palette mirror’s TailwindCSS v4. Tailwind CSS includes a vast, beaut…" at bounding box center [816, 256] width 395 height 37
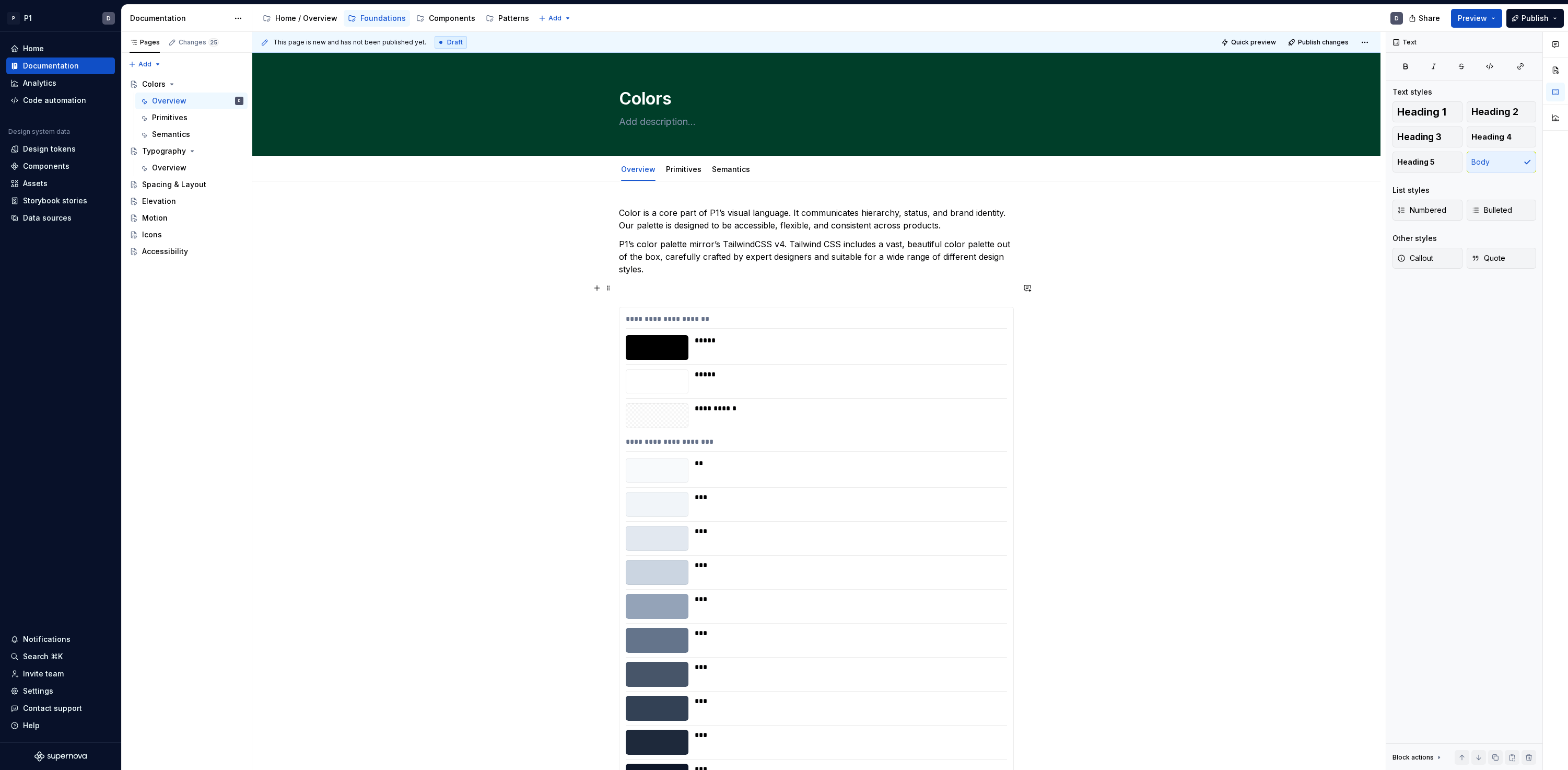
click at [668, 285] on p at bounding box center [816, 288] width 395 height 12
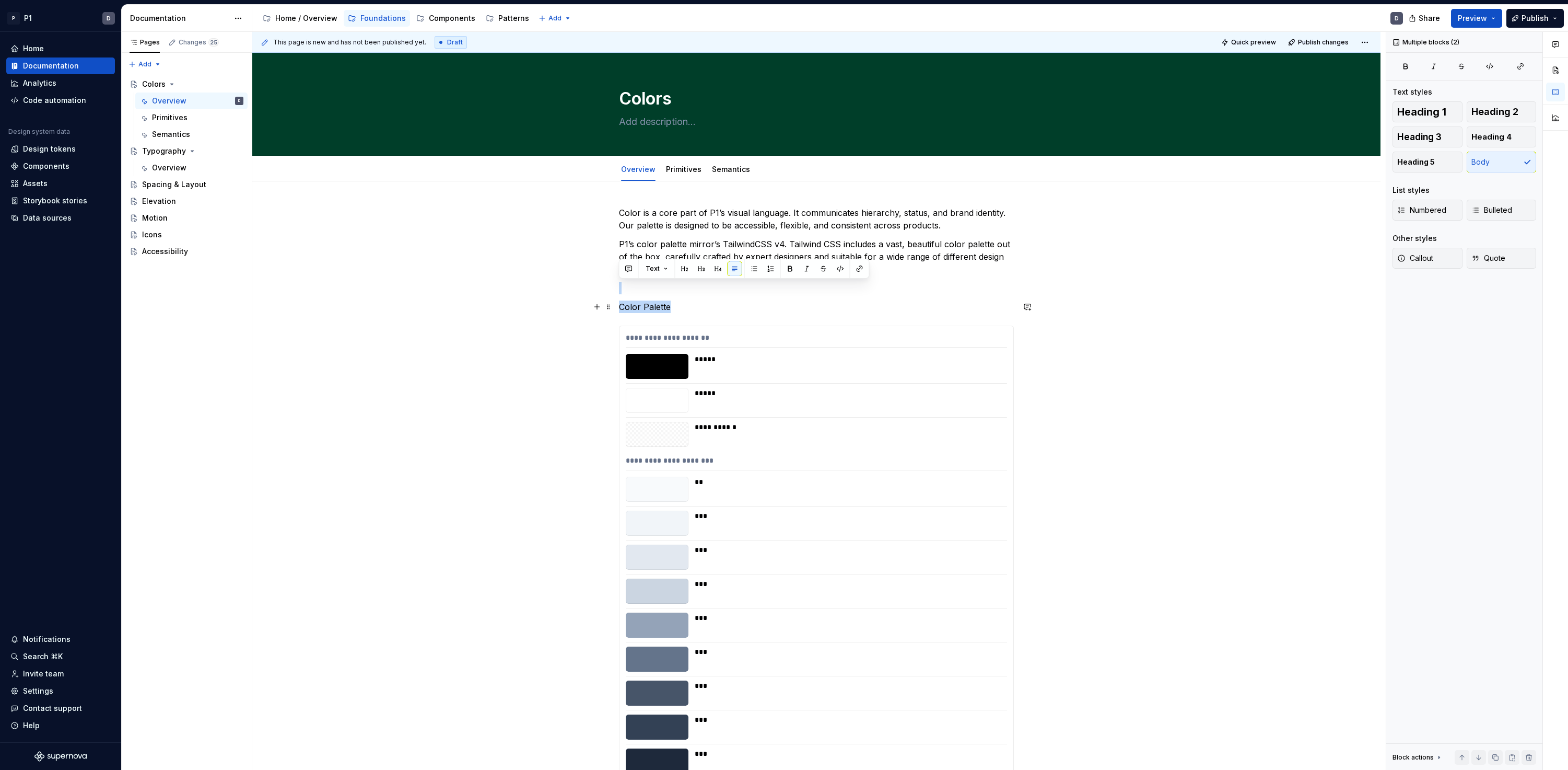
click at [654, 304] on p "Color Palette" at bounding box center [816, 307] width 395 height 12
click at [679, 286] on button "button" at bounding box center [684, 287] width 14 height 14
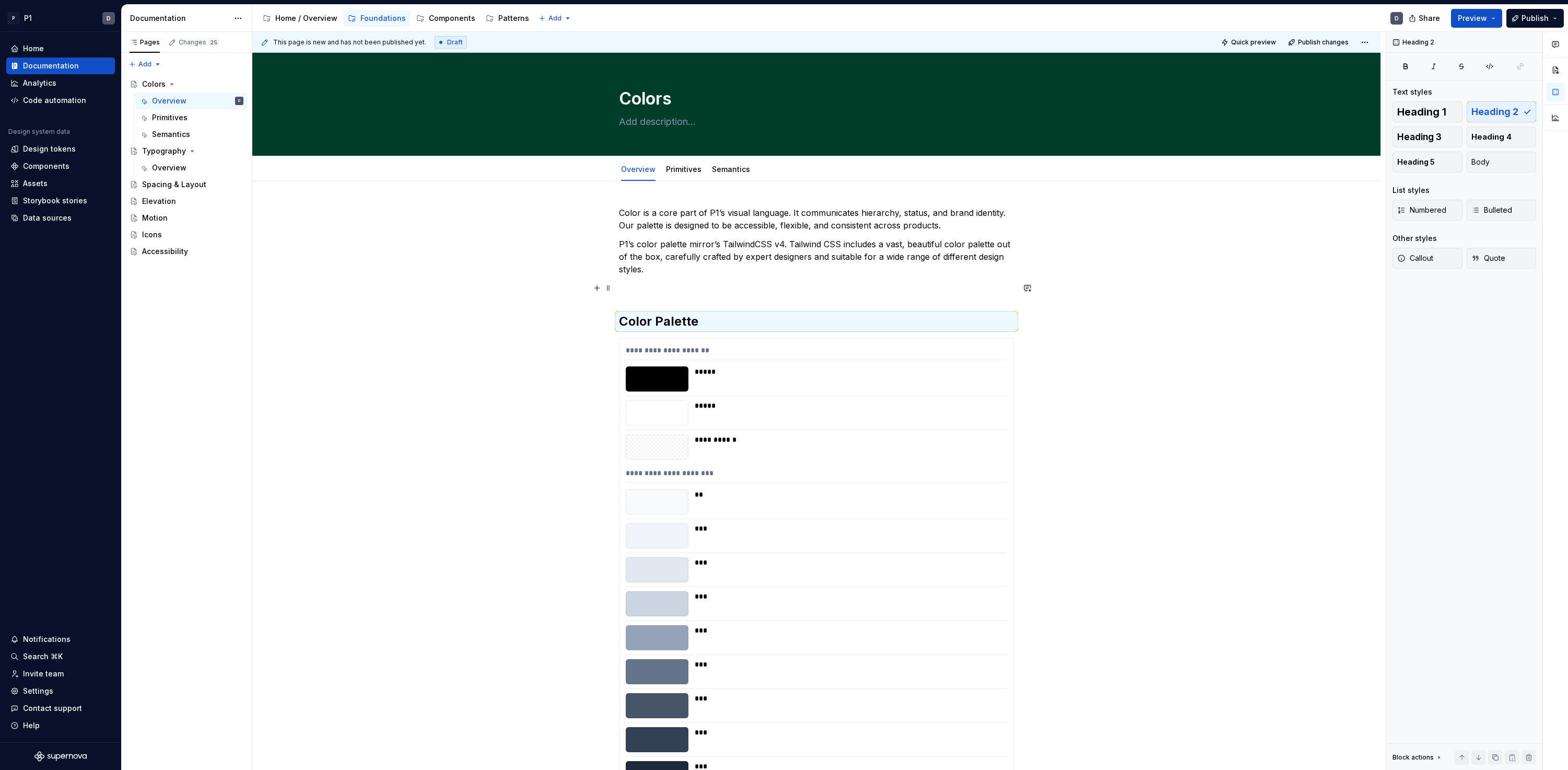
click at [651, 227] on p "Color is a core part of P1’s visual language. It communicates hierarchy, status…" at bounding box center [816, 218] width 395 height 25
click at [652, 290] on p at bounding box center [816, 288] width 395 height 12
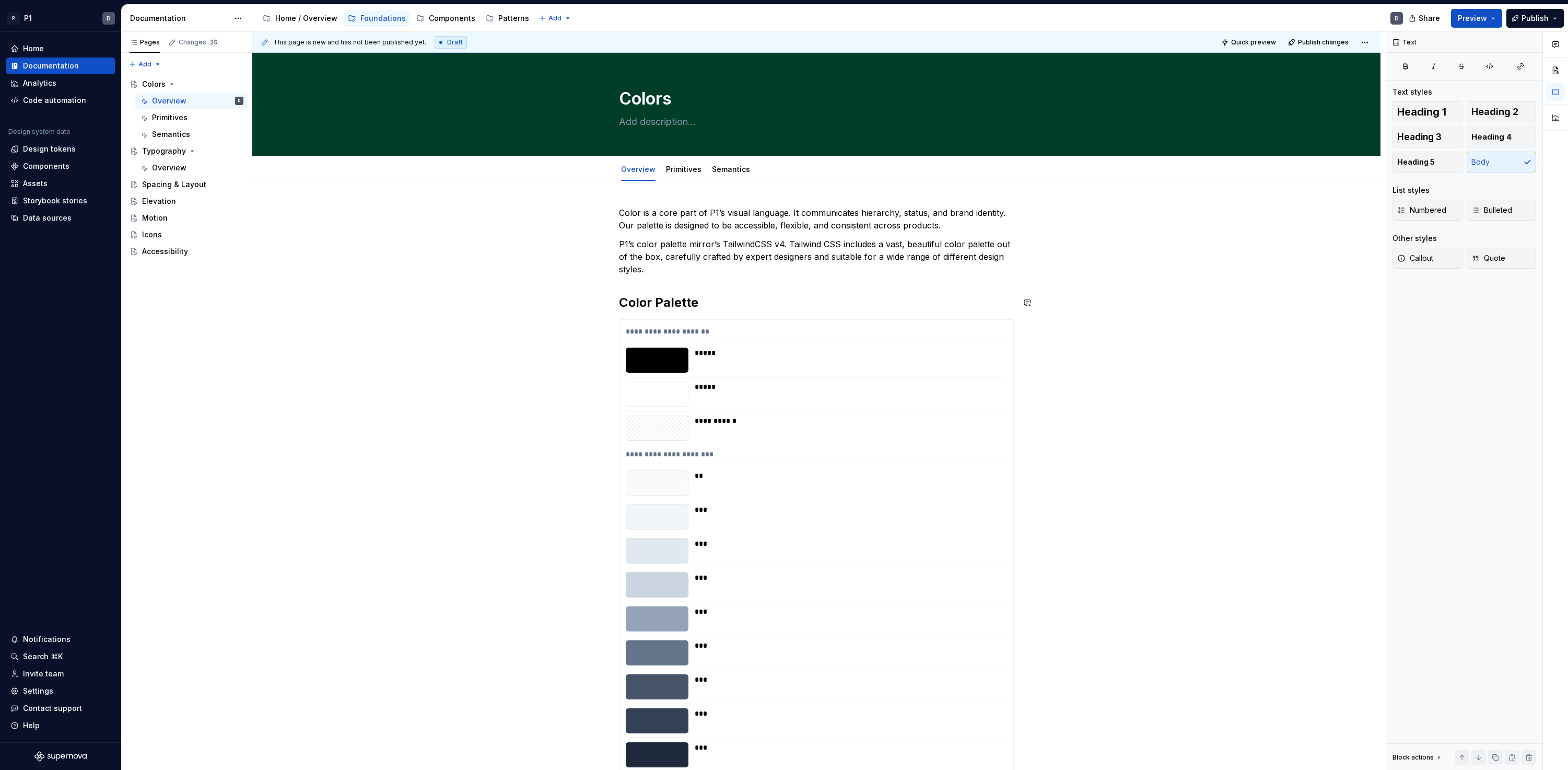
click at [664, 275] on p "P1’s color palette mirror’s TailwindCSS v4. Tailwind CSS includes a vast, beaut…" at bounding box center [816, 256] width 395 height 37
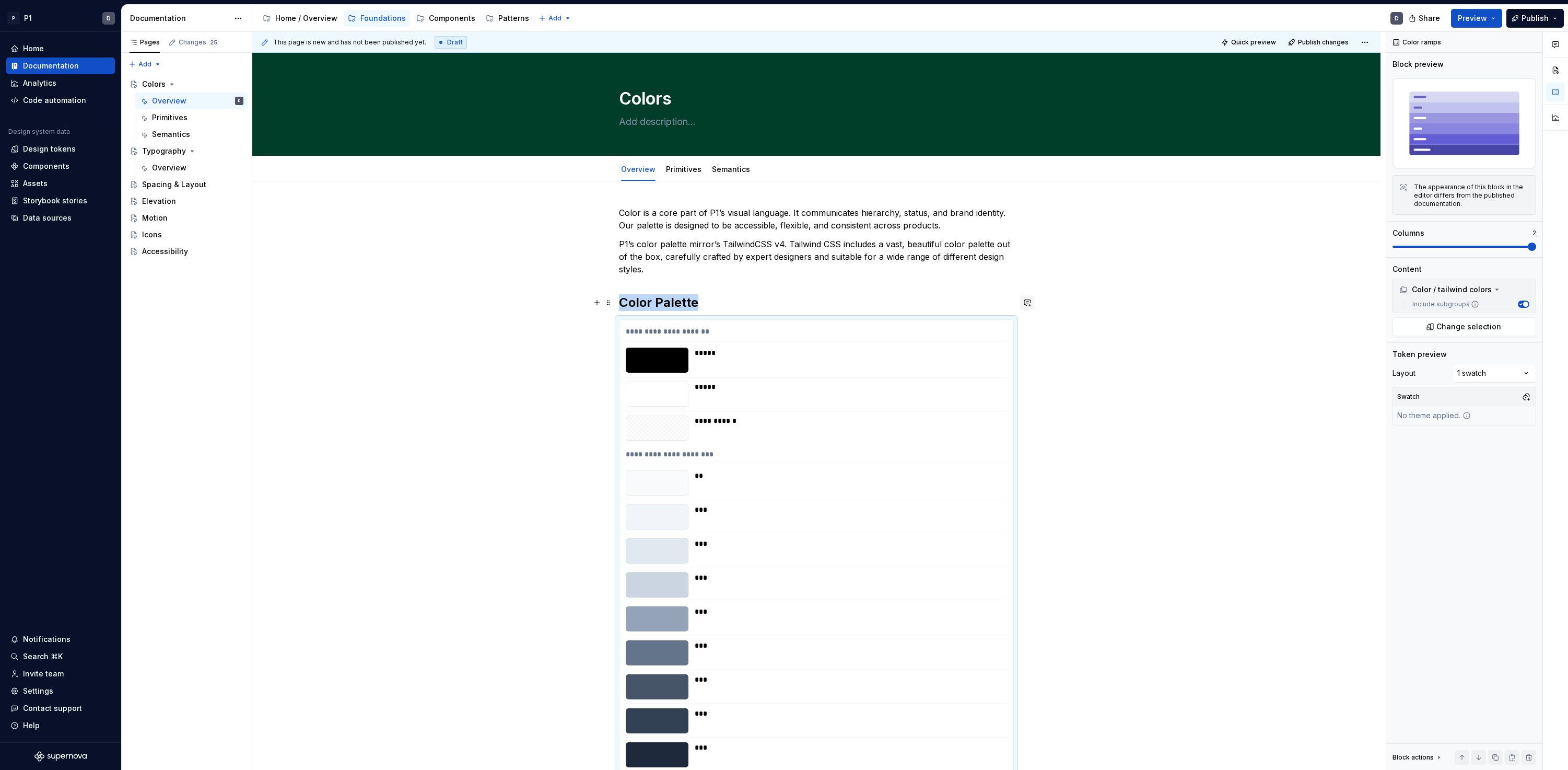
click at [1028, 304] on button "button" at bounding box center [1027, 302] width 14 height 14
click at [686, 298] on h2 "Color Palette" at bounding box center [816, 303] width 395 height 17
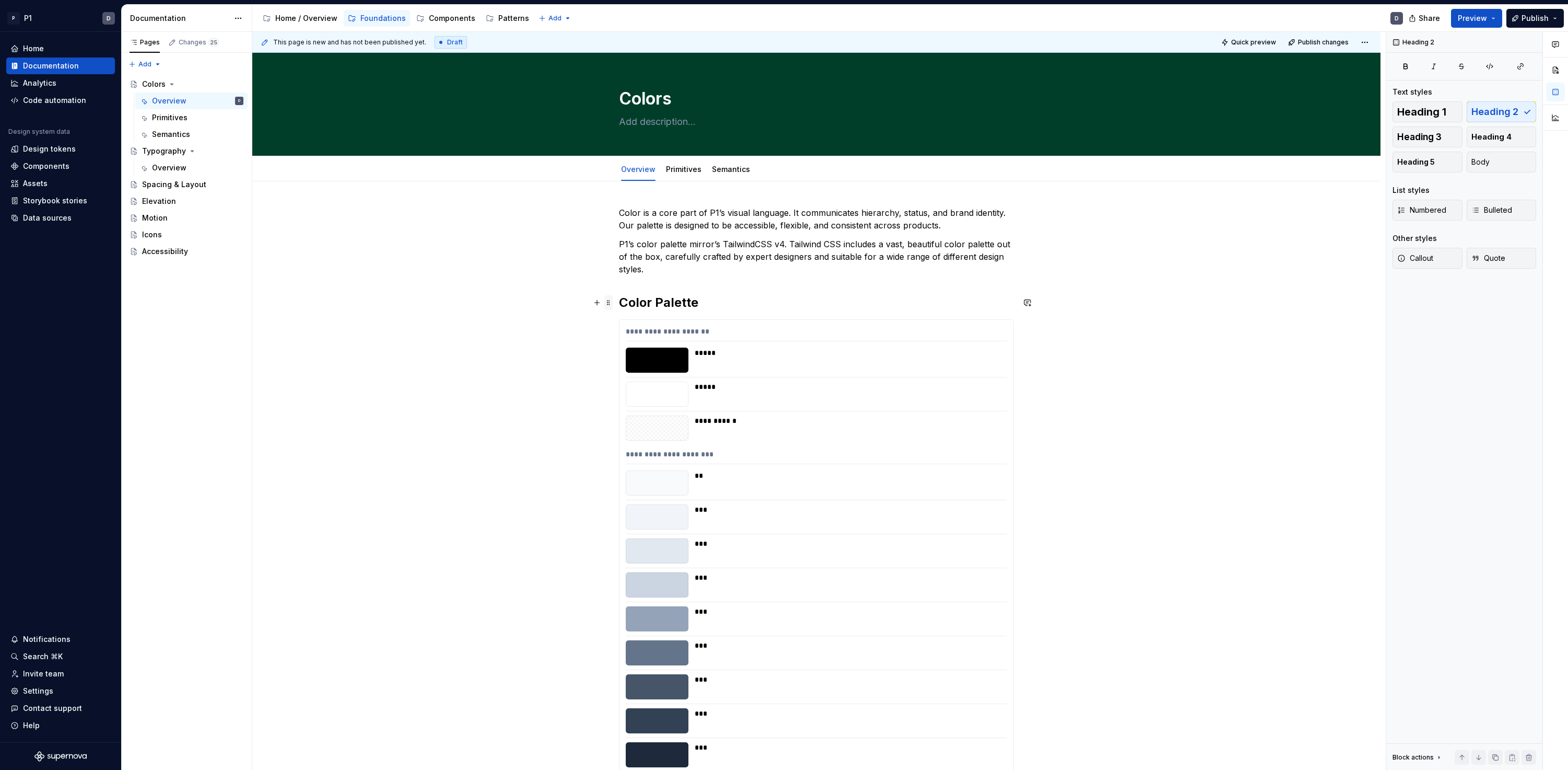
click at [606, 304] on span at bounding box center [608, 302] width 8 height 14
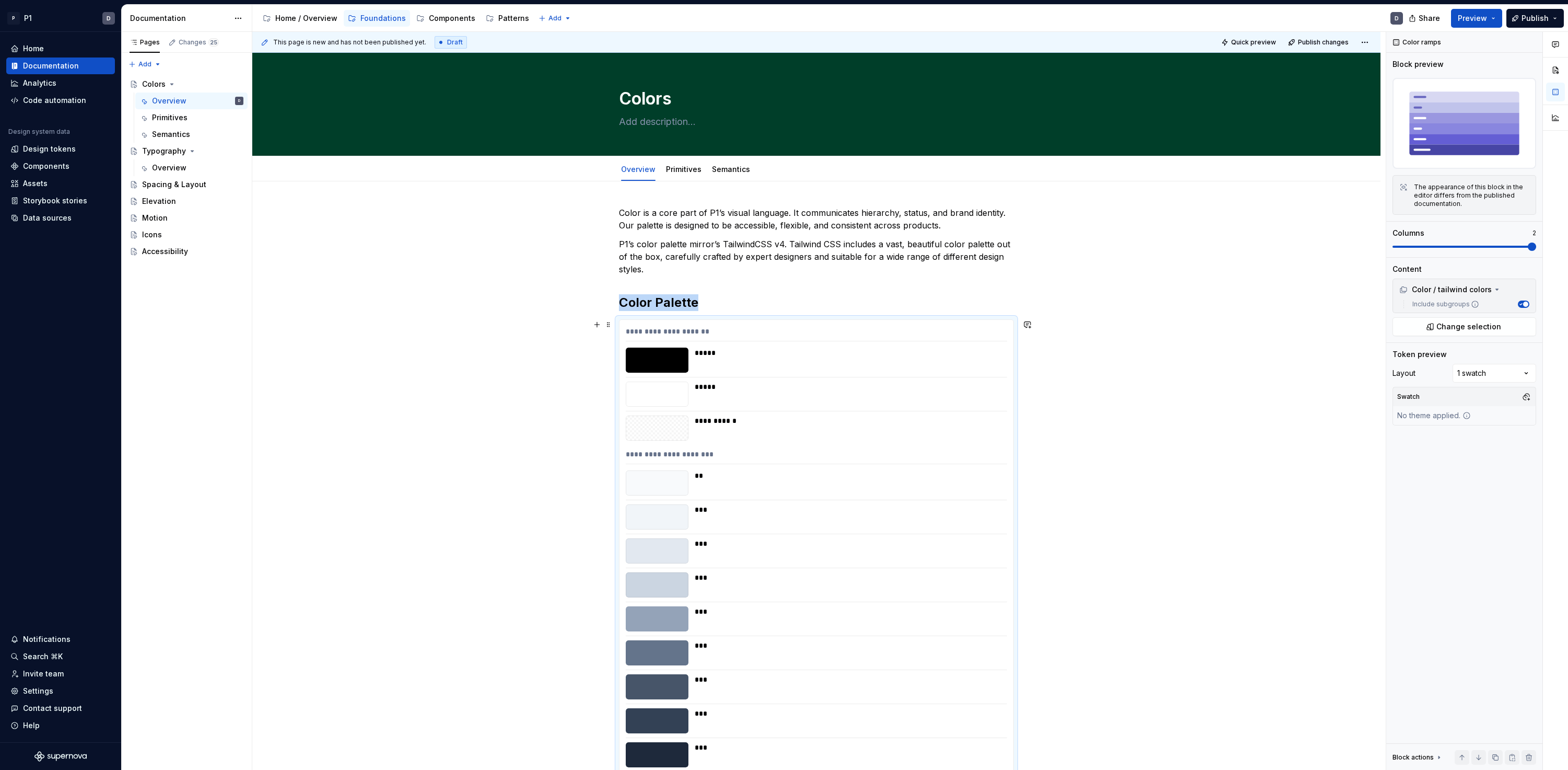
click at [630, 349] on div at bounding box center [657, 359] width 63 height 25
click at [606, 319] on span at bounding box center [608, 324] width 8 height 14
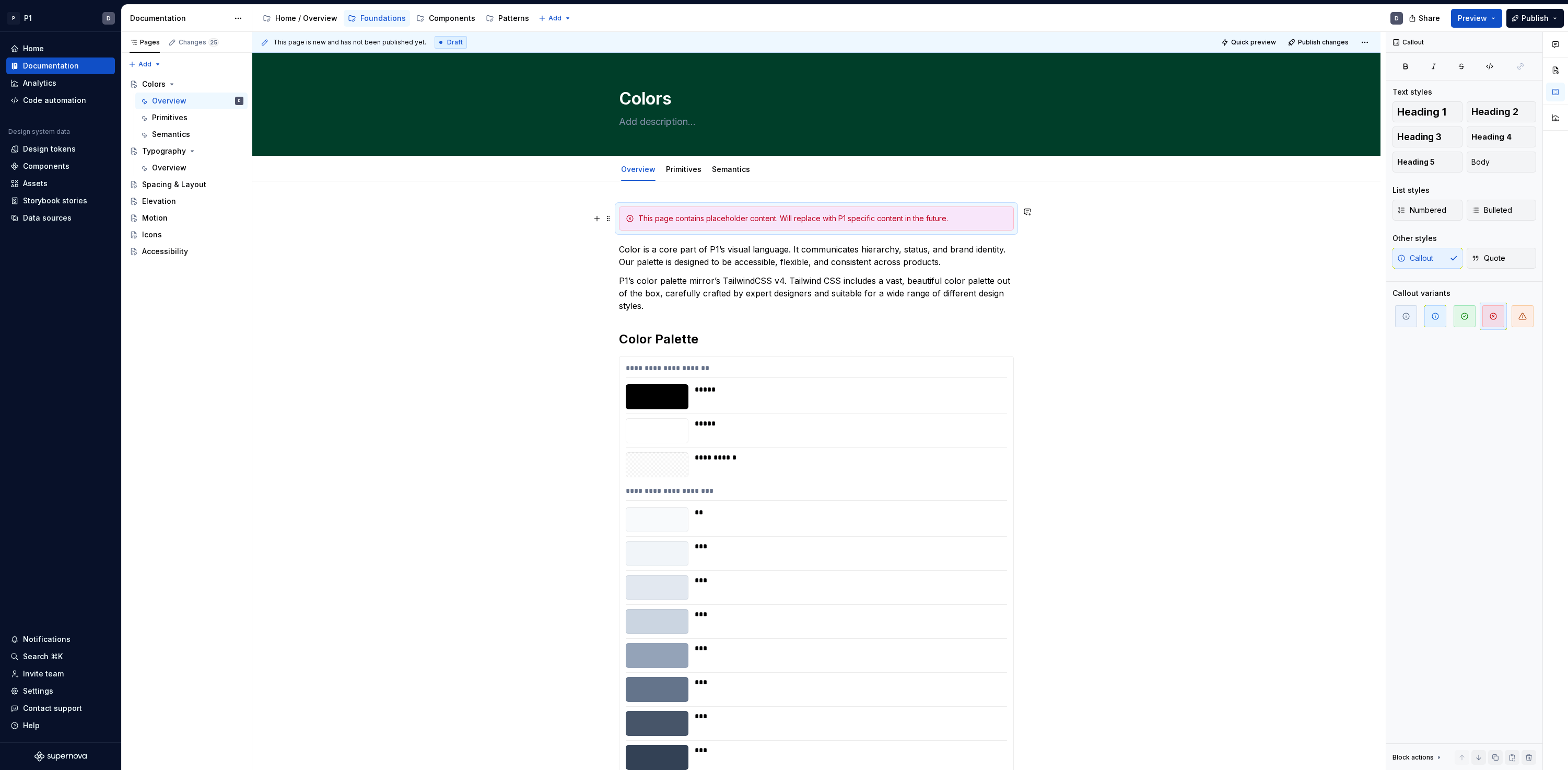
click at [754, 222] on div "This page contains placeholder content. Will replace with P1 specific content i…" at bounding box center [822, 218] width 368 height 11
click at [1119, 316] on icon "button" at bounding box center [1435, 316] width 8 height 8
click at [750, 221] on div "This page contains placeholder content. Will replace with P1 specific content i…" at bounding box center [822, 218] width 368 height 11
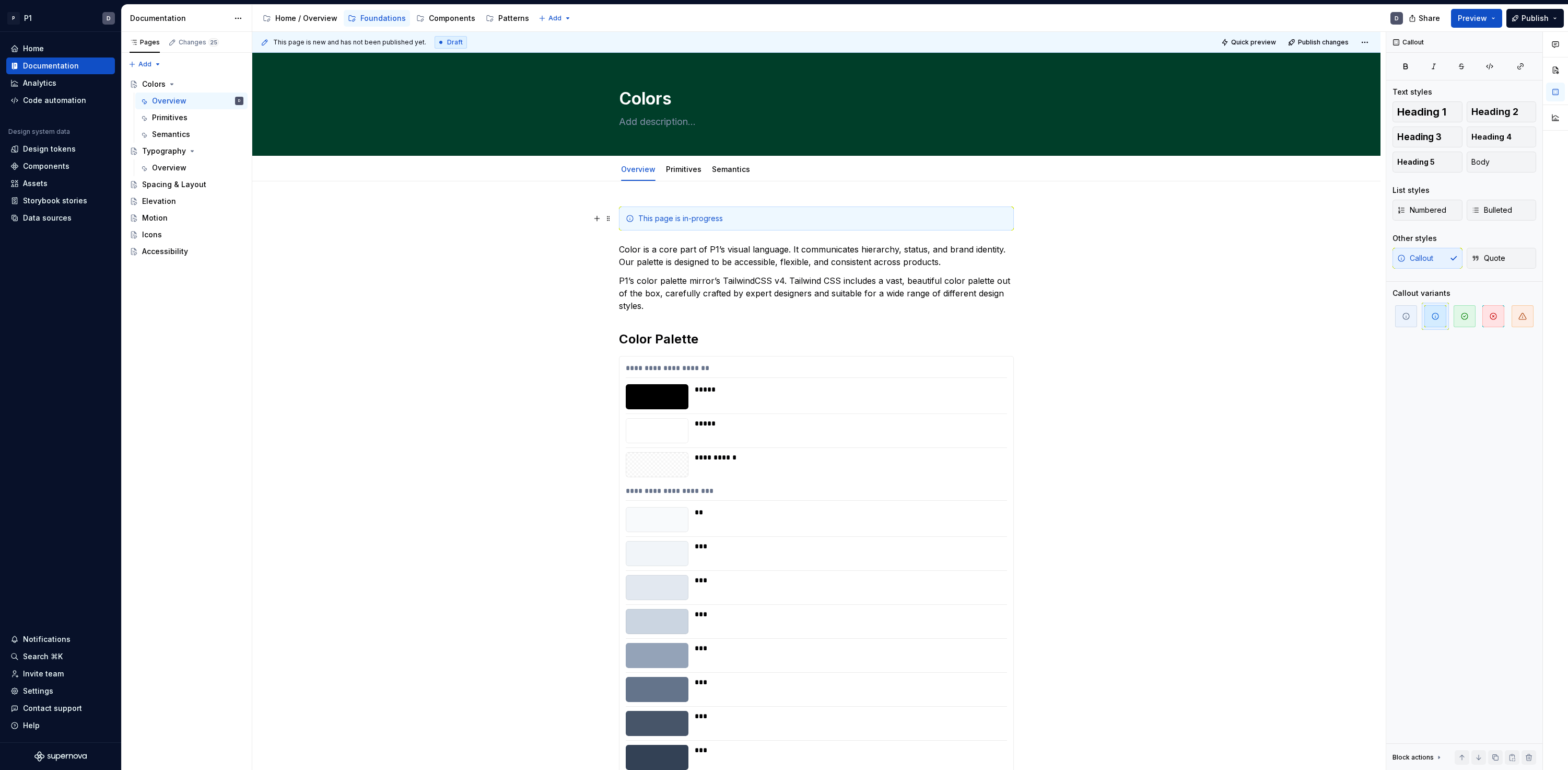
click at [1119, 247] on div "**********" at bounding box center [819, 401] width 1133 height 739
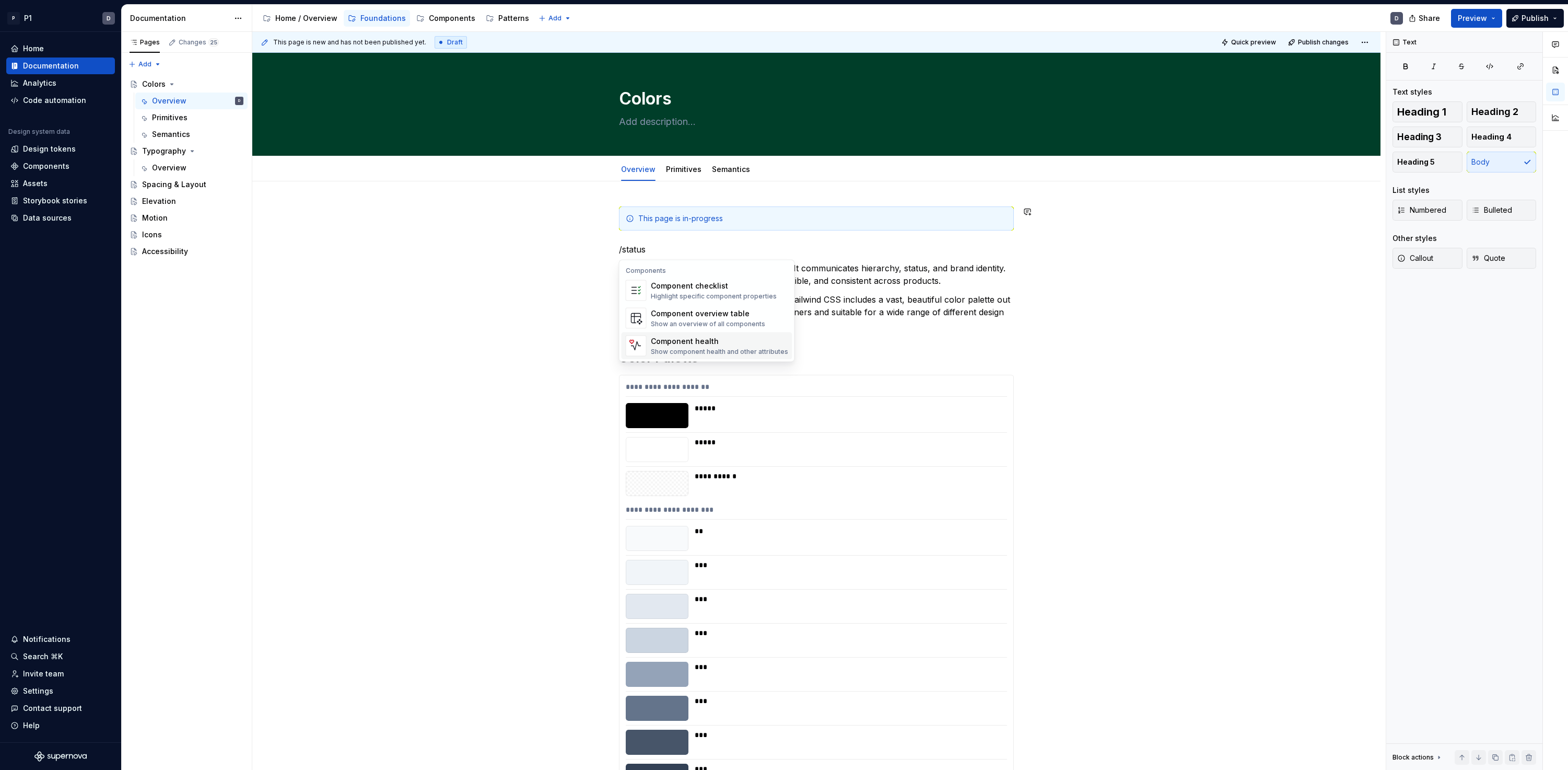
click at [692, 337] on div "Component health" at bounding box center [719, 341] width 137 height 11
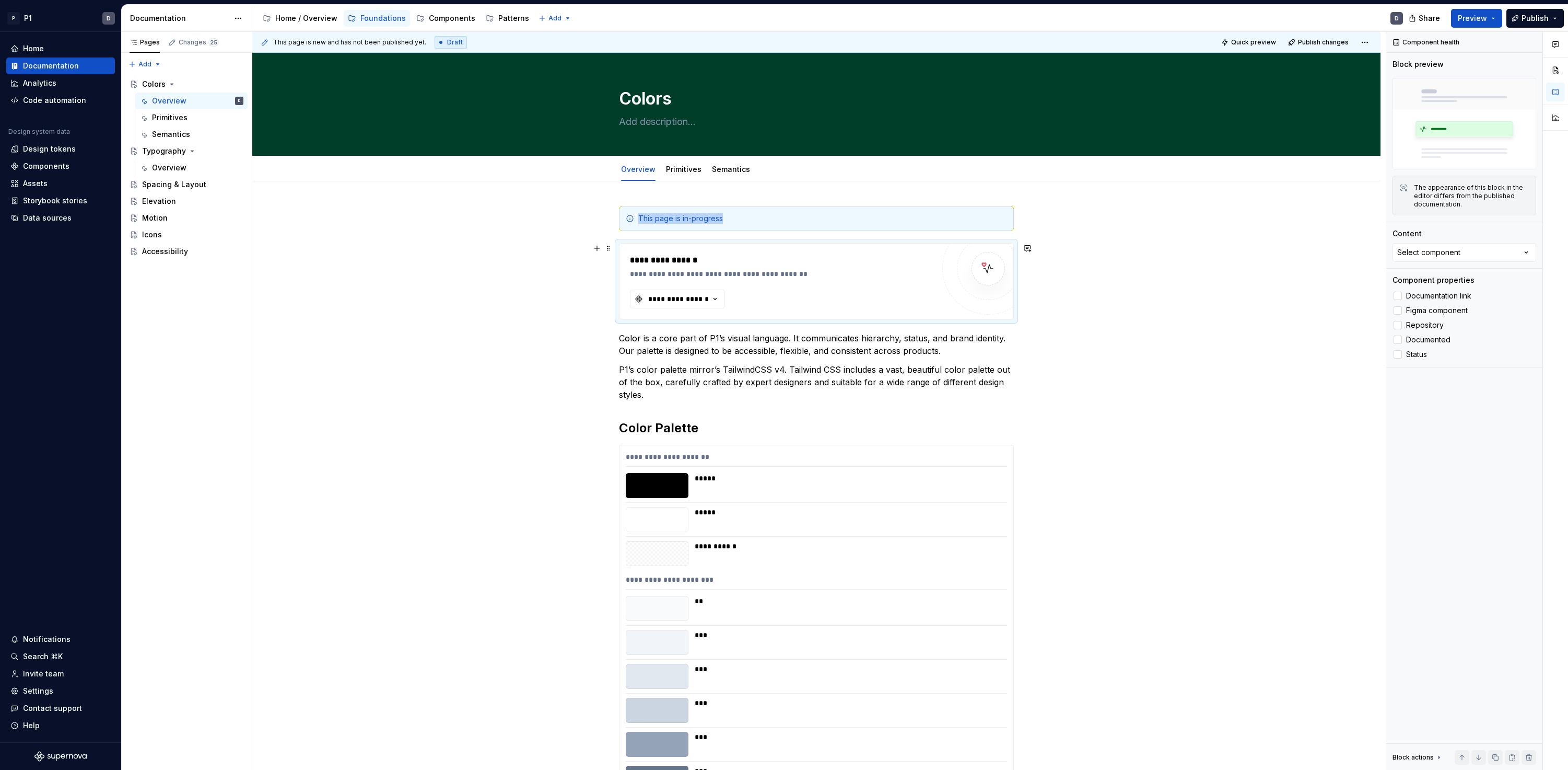
type textarea "*"
click at [708, 293] on button "**********" at bounding box center [677, 298] width 95 height 19
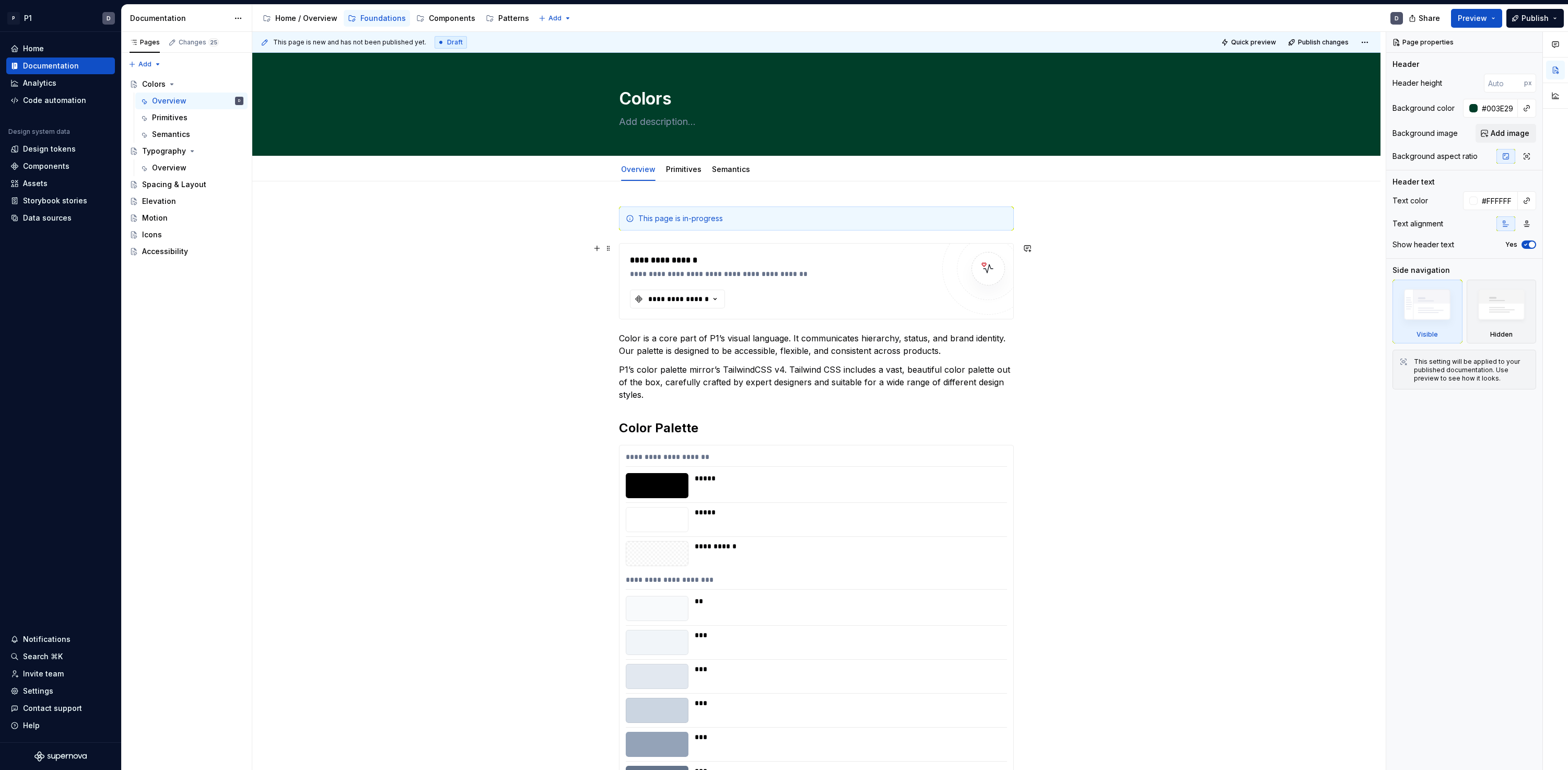
click at [856, 301] on div "**********" at bounding box center [782, 281] width 304 height 54
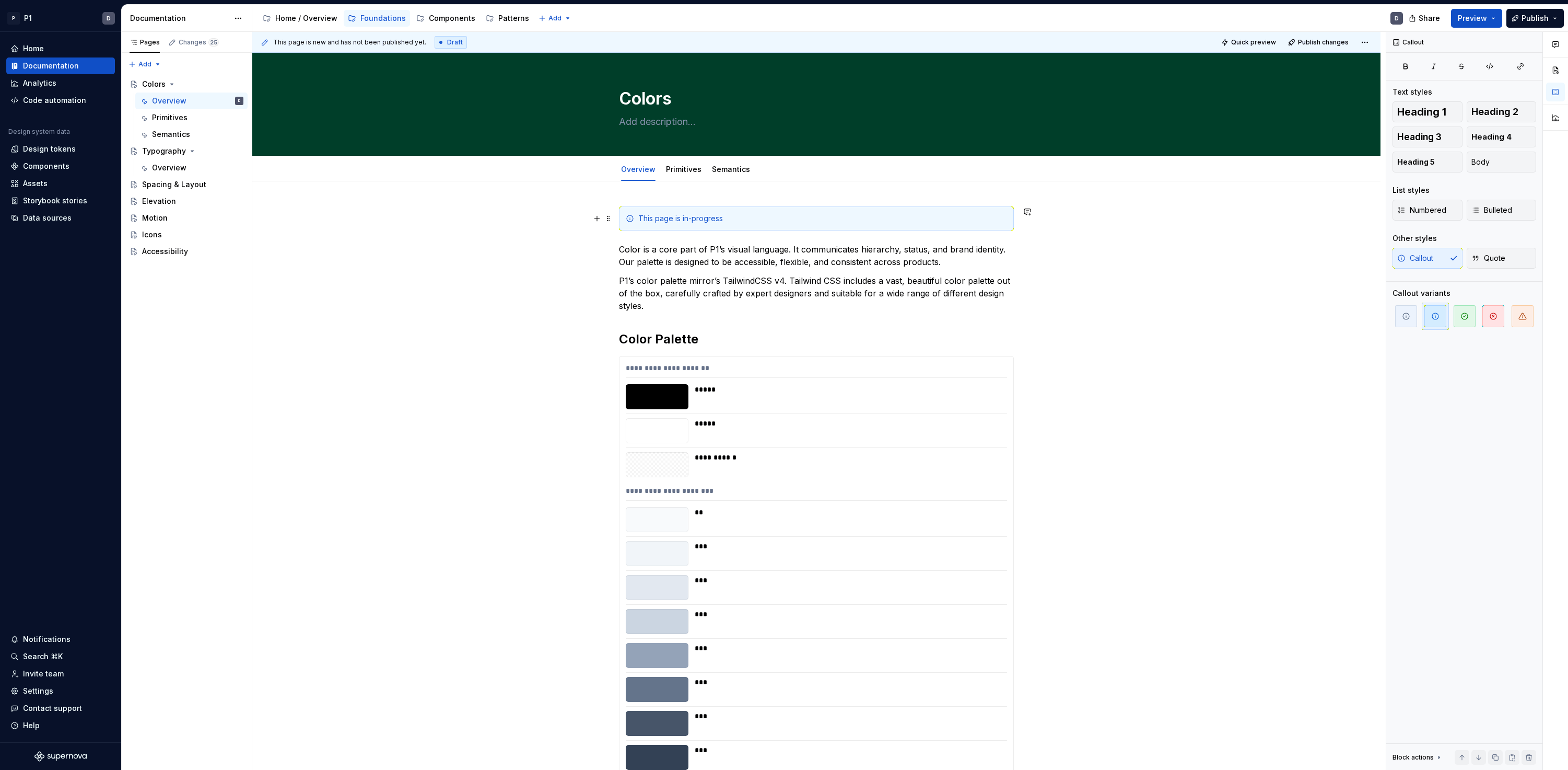
click at [700, 214] on div "This page is in-progress" at bounding box center [822, 218] width 368 height 11
click at [718, 216] on div "This page is in-progress" at bounding box center [822, 218] width 368 height 11
click at [674, 252] on p "Color is a core part of P1’s visual language. It communicates hierarchy, status…" at bounding box center [816, 255] width 395 height 25
click at [670, 170] on link "Primitives" at bounding box center [683, 169] width 36 height 9
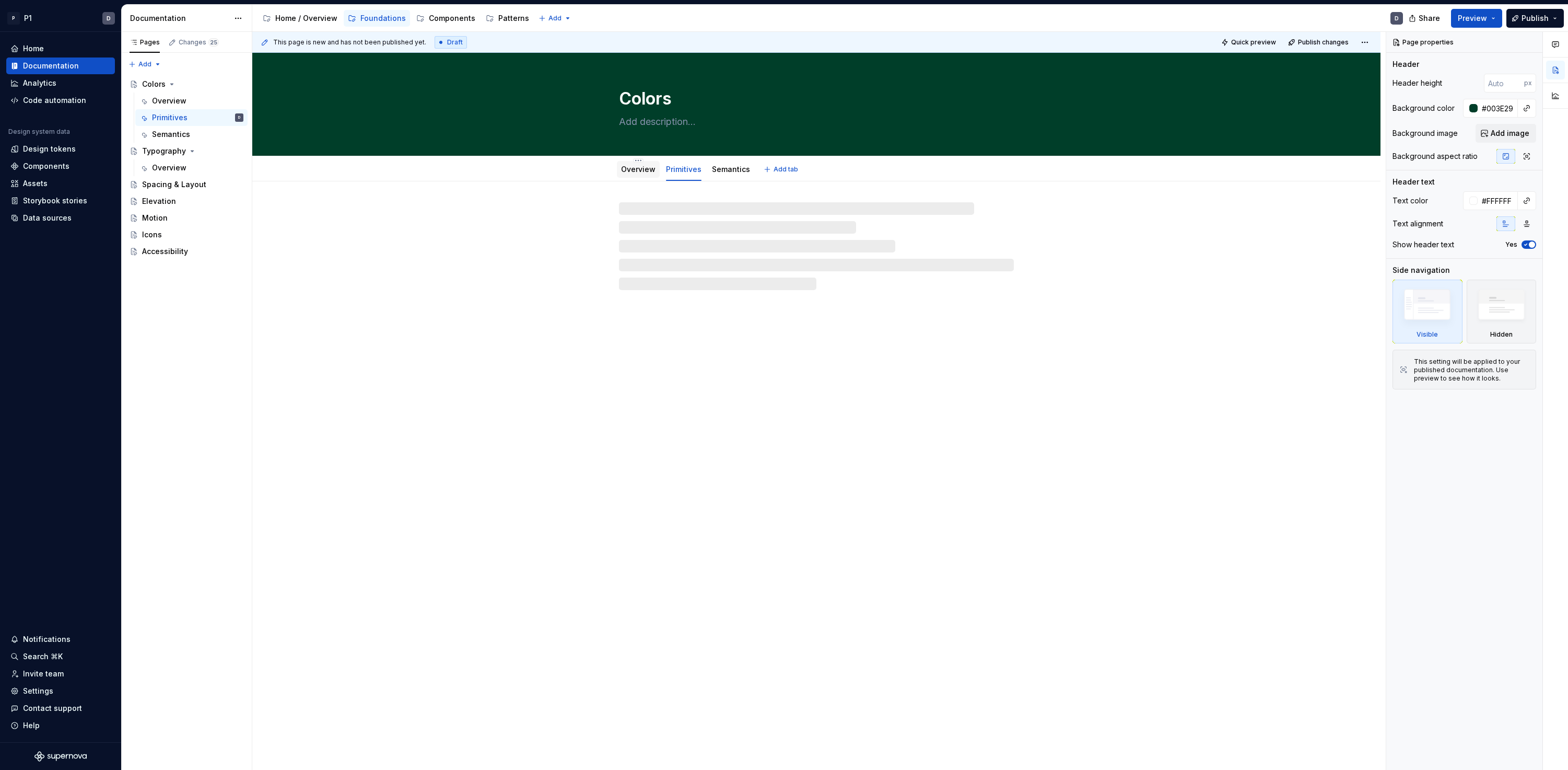
click at [633, 170] on link "Overview" at bounding box center [638, 169] width 34 height 9
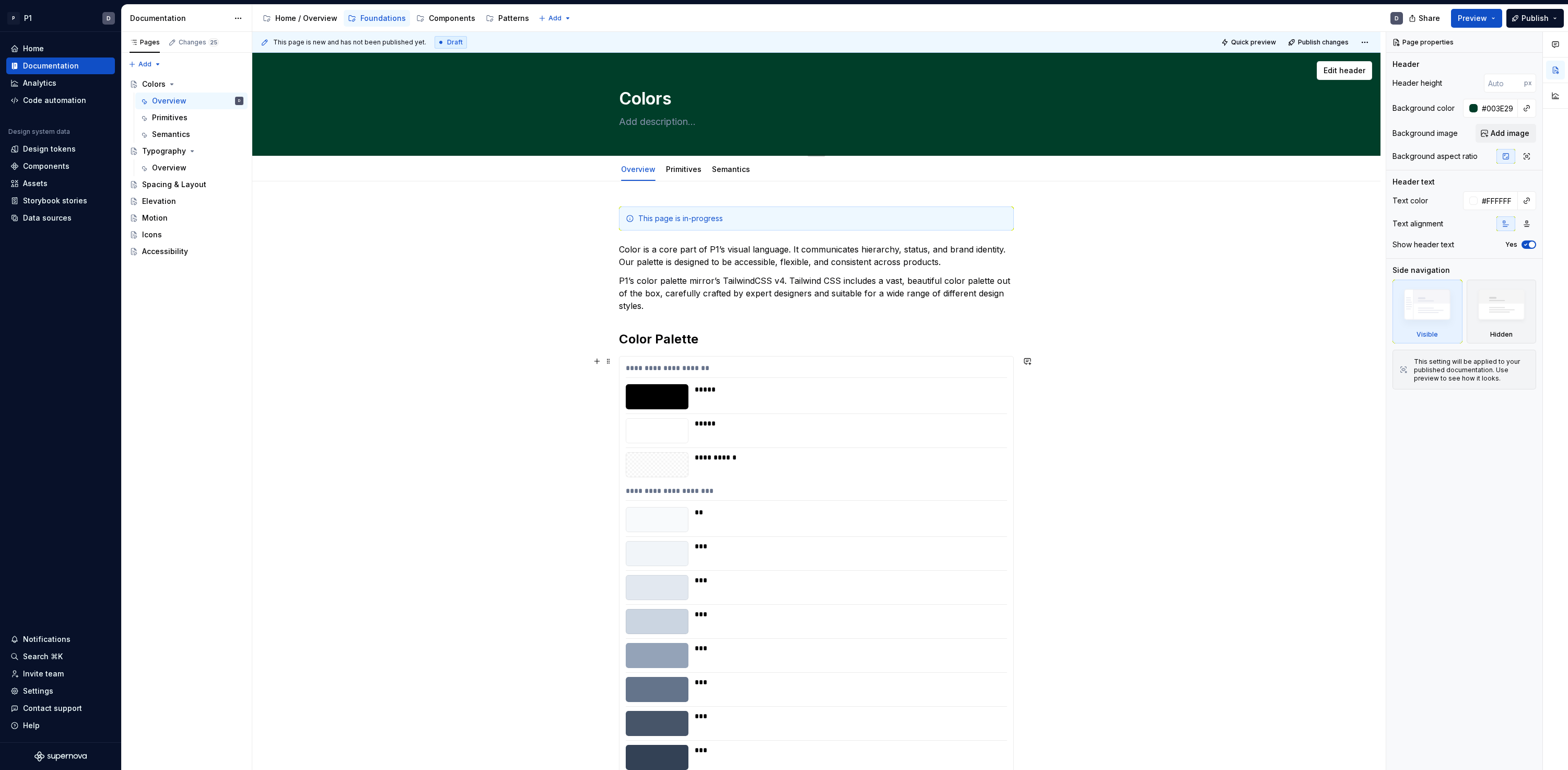
type textarea "*"
